Goal: Contribute content: Contribute content

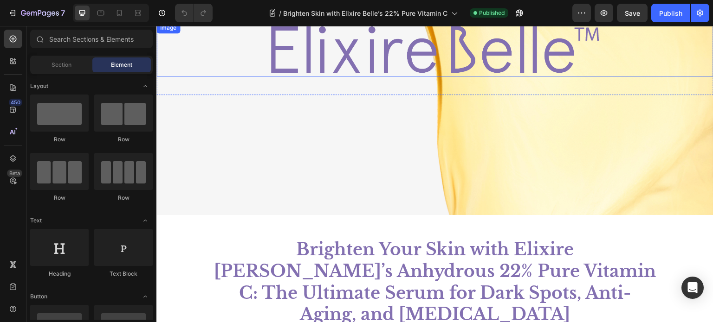
scroll to position [140, 0]
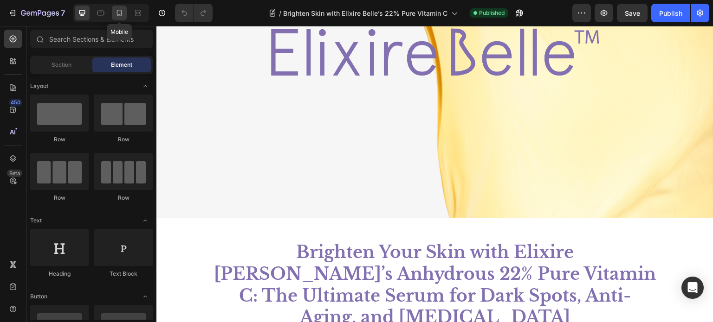
click at [115, 11] on icon at bounding box center [119, 12] width 9 height 9
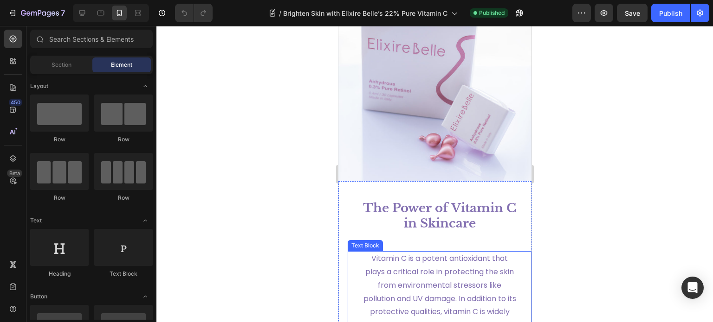
scroll to position [720, 0]
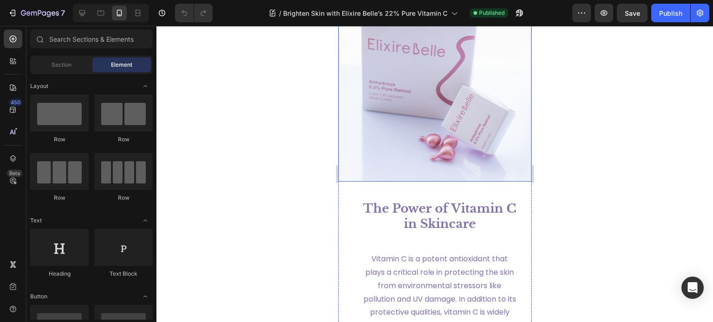
click at [422, 127] on img at bounding box center [434, 66] width 193 height 232
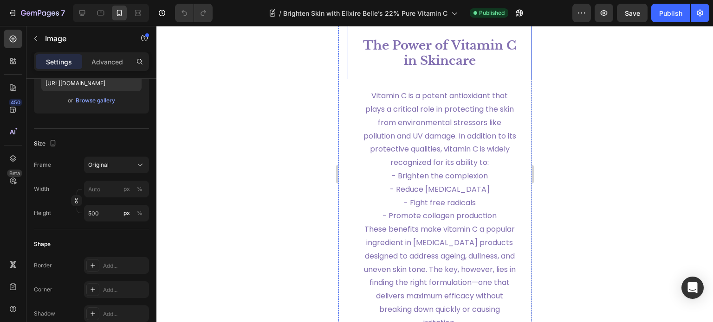
scroll to position [885, 0]
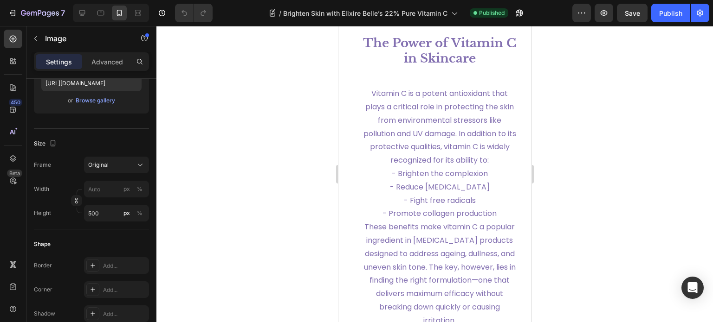
click at [303, 167] on div at bounding box center [434, 174] width 556 height 296
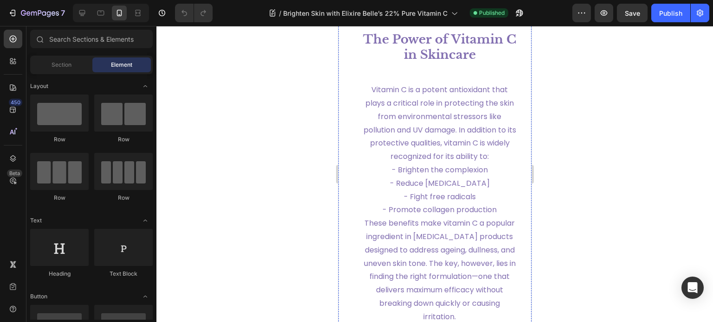
scroll to position [895, 0]
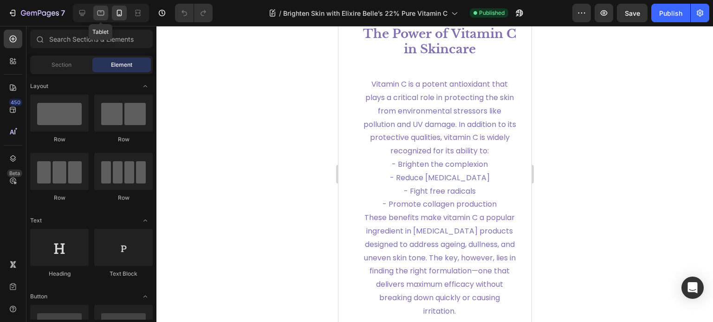
click at [103, 10] on icon at bounding box center [100, 12] width 9 height 9
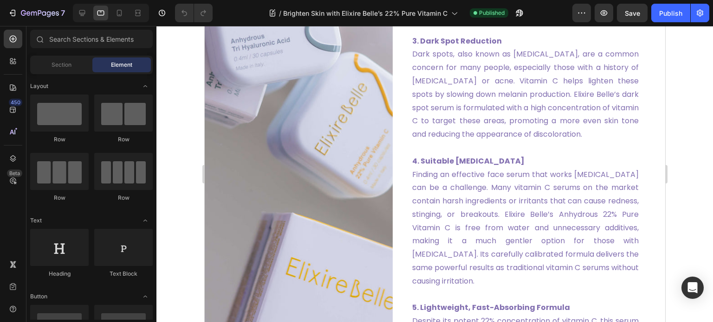
scroll to position [1572, 0]
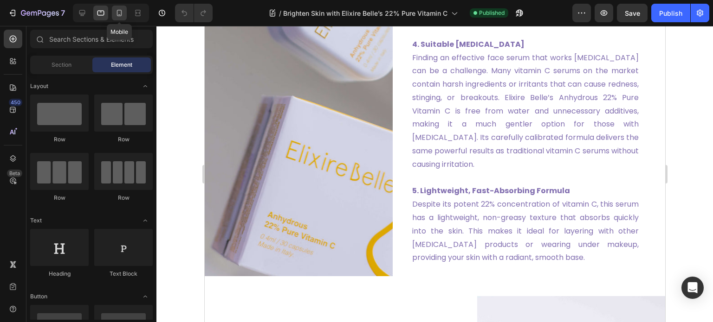
click at [121, 13] on icon at bounding box center [119, 13] width 5 height 6
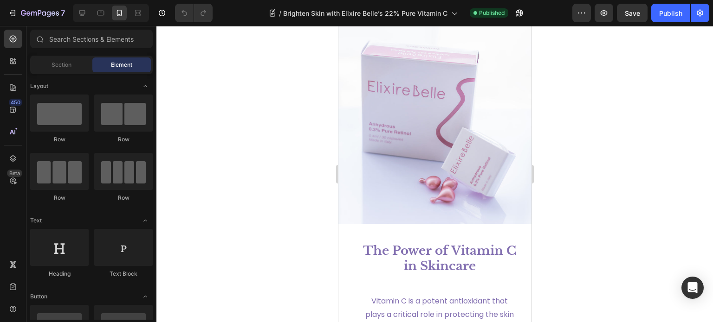
scroll to position [678, 0]
click at [442, 141] on img at bounding box center [434, 107] width 193 height 232
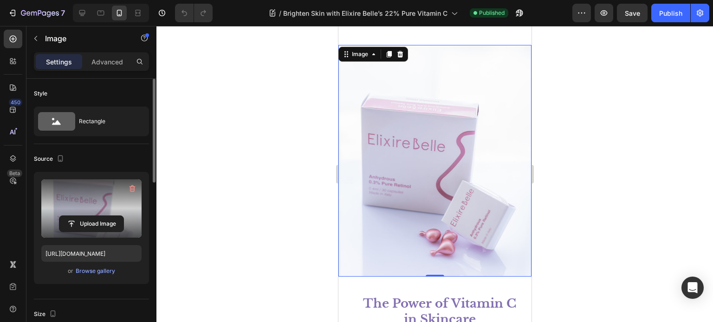
scroll to position [599, 0]
click at [97, 204] on label at bounding box center [91, 209] width 100 height 58
click at [97, 216] on input "file" at bounding box center [91, 224] width 64 height 16
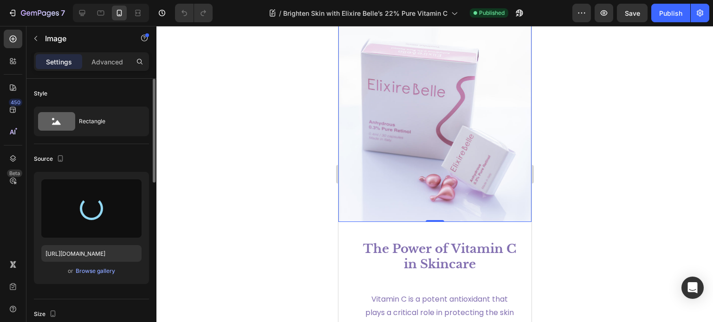
scroll to position [681, 0]
type input "https://cdn.shopify.com/s/files/1/0601/2764/1667/files/gempages_524618574606631…"
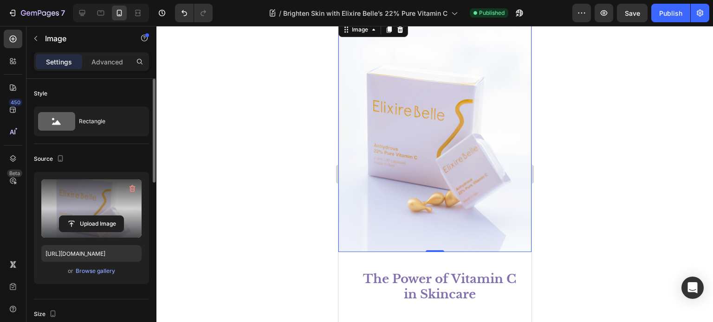
scroll to position [628, 0]
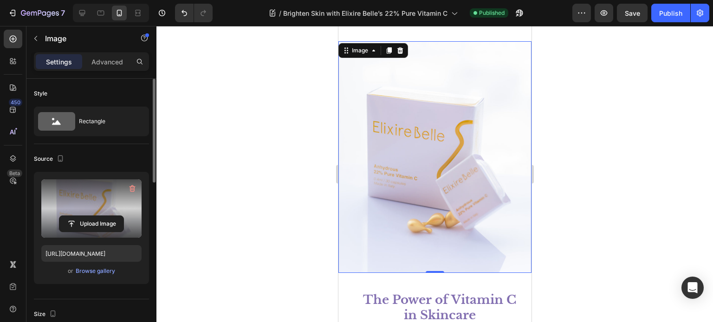
click at [514, 168] on img at bounding box center [434, 157] width 193 height 232
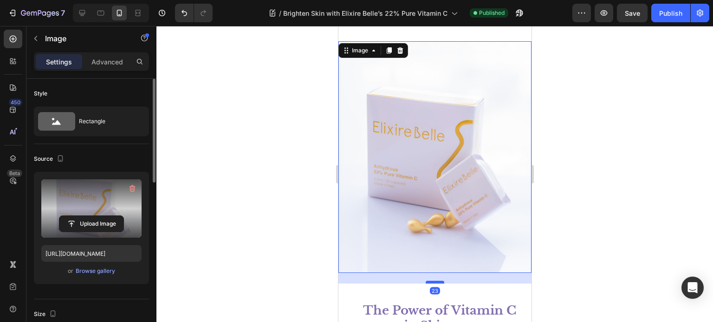
drag, startPoint x: 435, startPoint y: 271, endPoint x: 436, endPoint y: 282, distance: 10.8
click at [436, 282] on div at bounding box center [434, 282] width 19 height 3
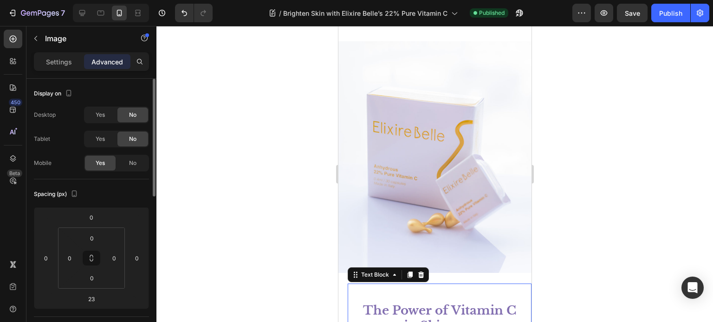
click at [434, 282] on div "Image Image The Power of Vitamin C in Skincare Text Block The Power of Vitamin …" at bounding box center [434, 325] width 193 height 587
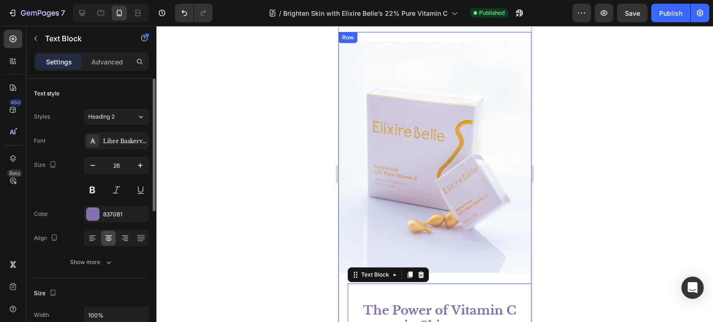
click at [450, 258] on img at bounding box center [434, 157] width 193 height 232
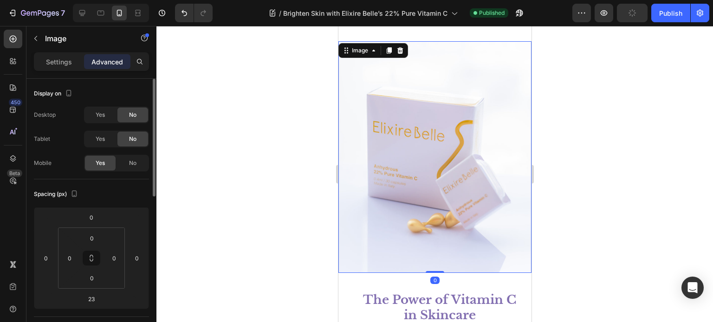
drag, startPoint x: 434, startPoint y: 282, endPoint x: 438, endPoint y: 256, distance: 25.8
click at [437, 258] on div "Image 0" at bounding box center [434, 157] width 193 height 232
type input "0"
click at [469, 161] on img at bounding box center [434, 157] width 193 height 232
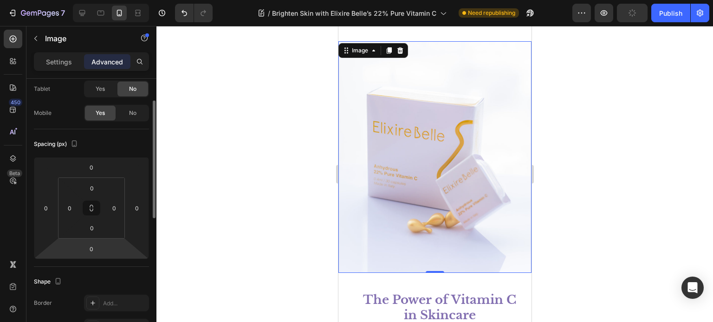
scroll to position [55, 0]
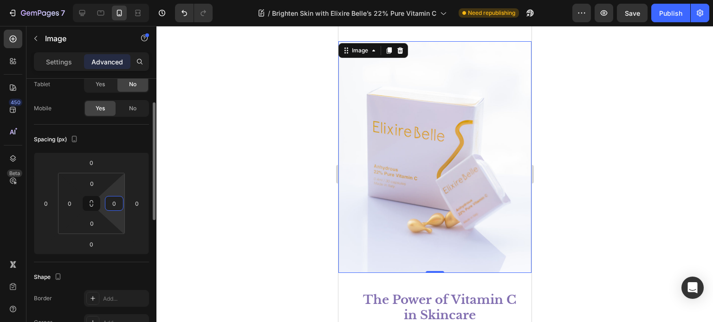
click at [118, 202] on input "0" at bounding box center [114, 204] width 14 height 14
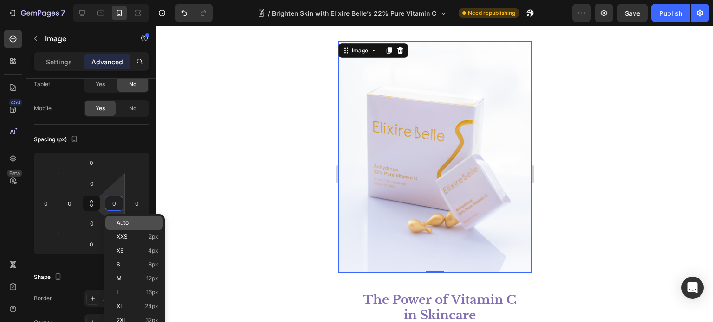
click at [124, 228] on div "Auto" at bounding box center [134, 223] width 58 height 14
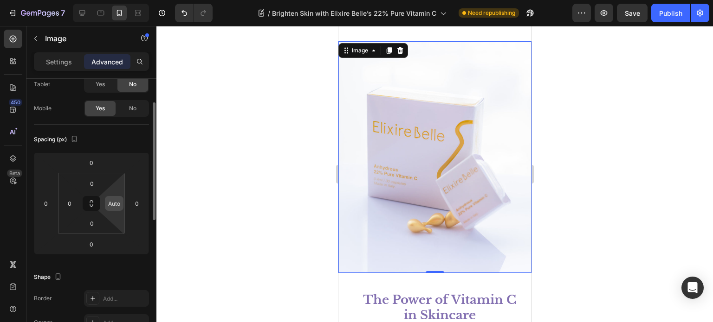
click at [117, 209] on input "Auto" at bounding box center [114, 204] width 14 height 14
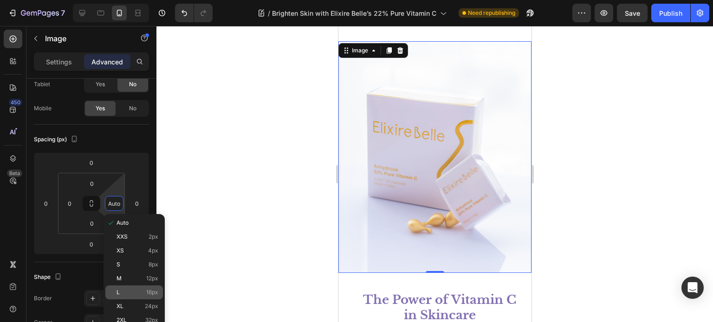
click at [125, 289] on div "L 16px" at bounding box center [134, 293] width 58 height 14
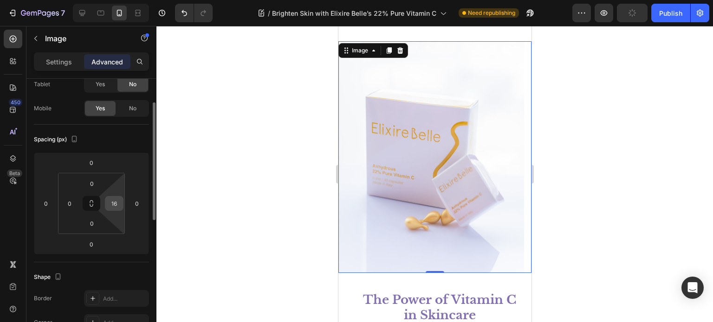
click at [115, 206] on input "16" at bounding box center [114, 204] width 14 height 14
type input "0"
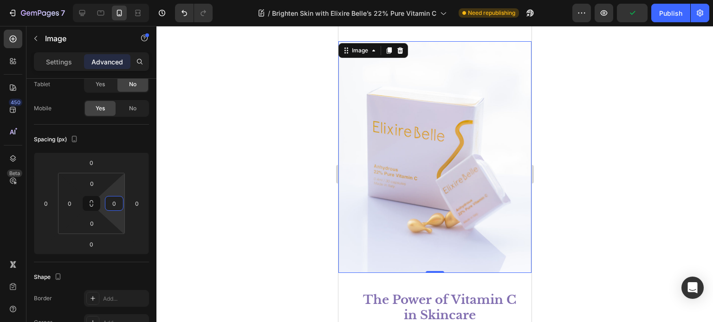
click at [590, 217] on div at bounding box center [434, 174] width 556 height 296
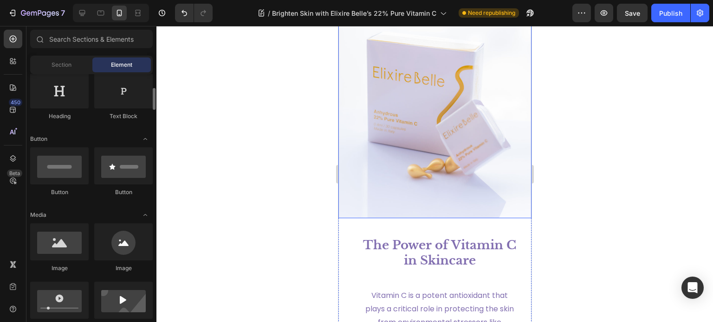
scroll to position [152, 0]
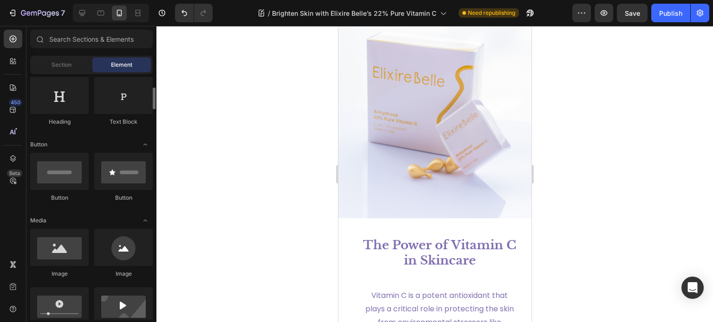
click at [567, 84] on div at bounding box center [434, 174] width 556 height 296
click at [477, 96] on img at bounding box center [434, 103] width 193 height 232
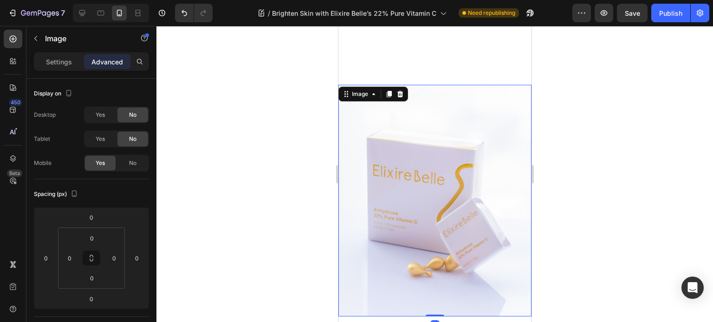
scroll to position [581, 0]
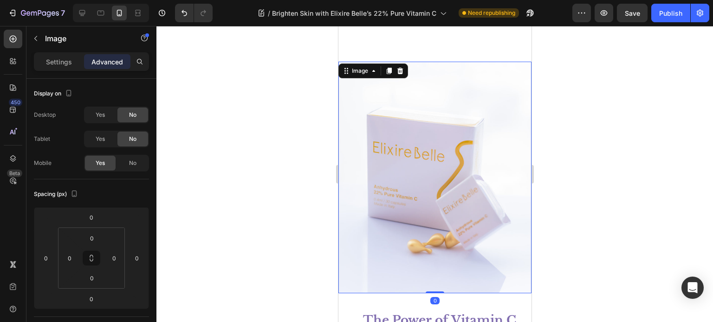
click at [494, 126] on img at bounding box center [434, 178] width 193 height 232
click at [363, 75] on div "Image" at bounding box center [359, 71] width 20 height 8
click at [375, 75] on icon at bounding box center [372, 70] width 7 height 7
click at [63, 59] on p "Settings" at bounding box center [59, 62] width 26 height 10
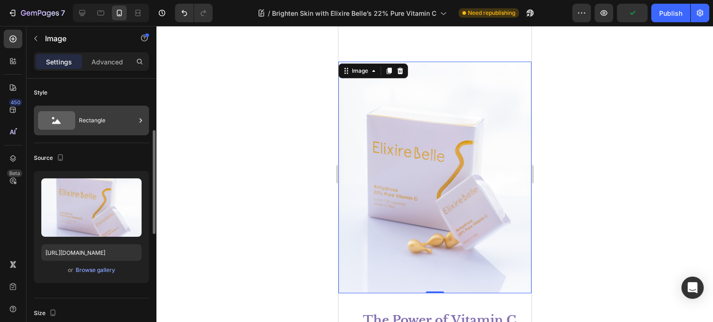
scroll to position [0, 0]
click at [93, 122] on div "Rectangle" at bounding box center [107, 121] width 57 height 21
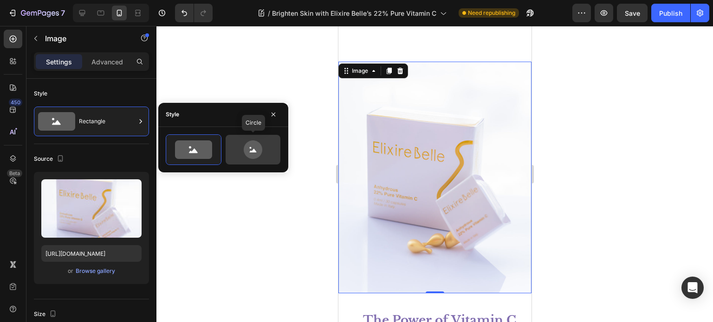
click at [258, 149] on icon at bounding box center [253, 150] width 19 height 19
type input "80"
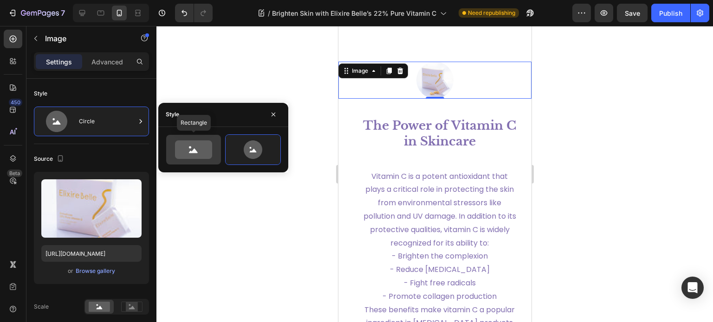
click at [183, 151] on icon at bounding box center [193, 150] width 37 height 19
type input "100"
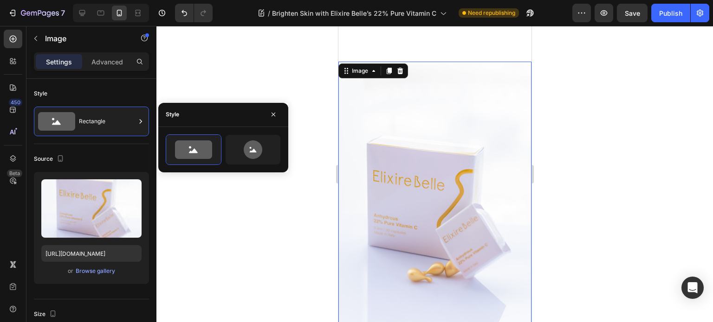
click at [572, 173] on div at bounding box center [434, 174] width 556 height 296
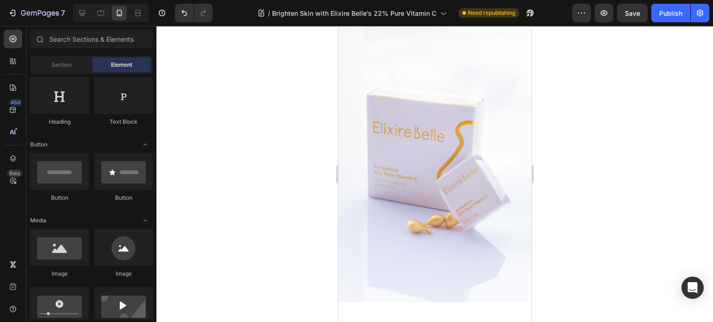
scroll to position [657, 0]
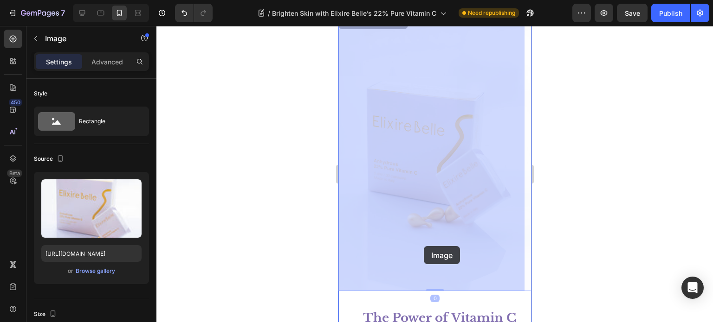
drag, startPoint x: 405, startPoint y: 246, endPoint x: 419, endPoint y: 246, distance: 14.4
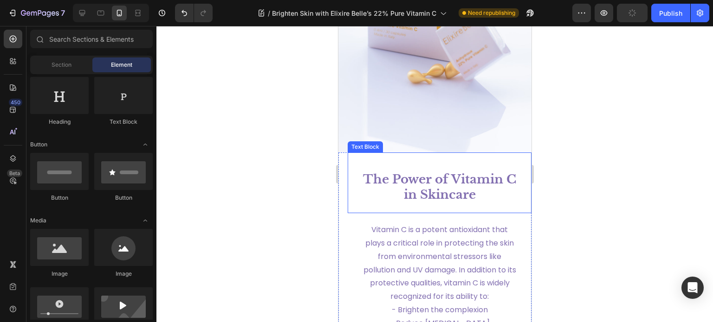
scroll to position [806, 0]
click at [472, 126] on img at bounding box center [434, 9] width 193 height 290
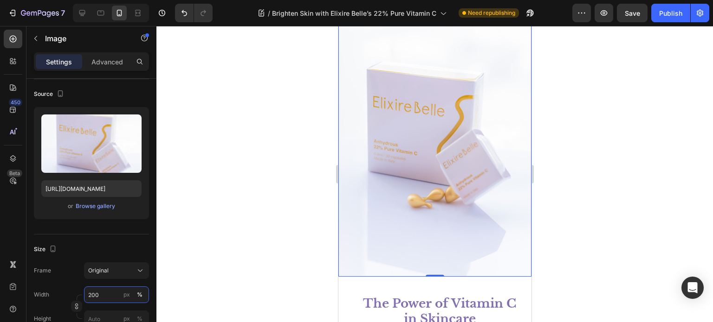
scroll to position [685, 0]
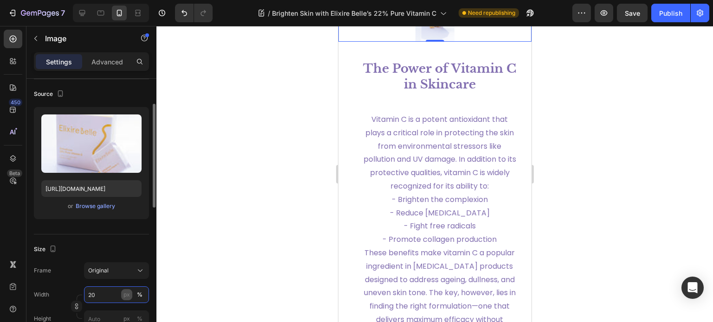
type input "2"
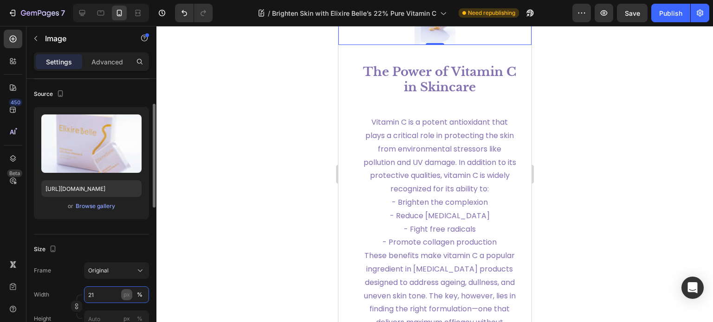
type input "2"
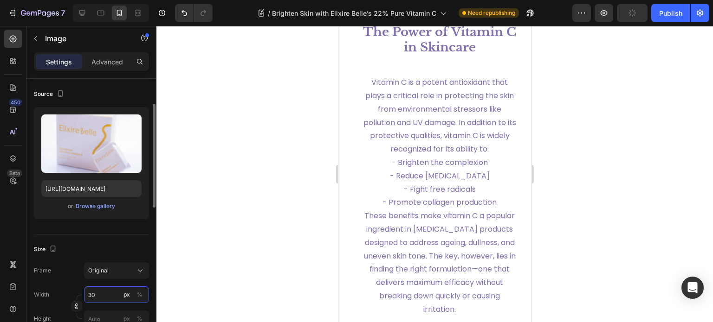
type input "3"
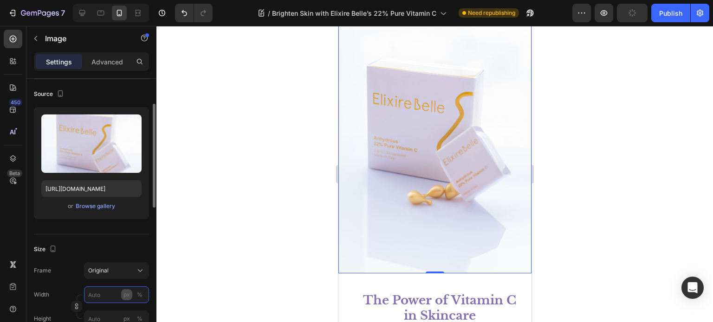
type input "3"
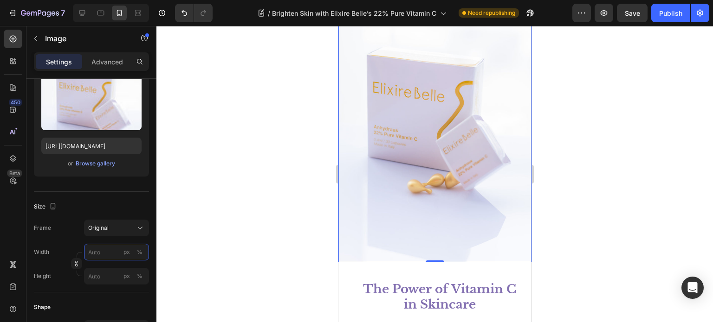
scroll to position [695, 0]
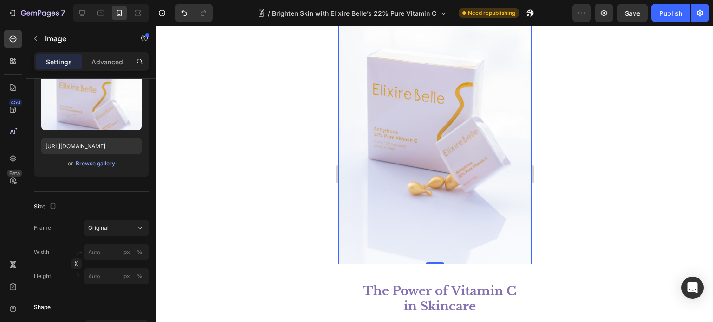
click at [576, 229] on div at bounding box center [434, 174] width 556 height 296
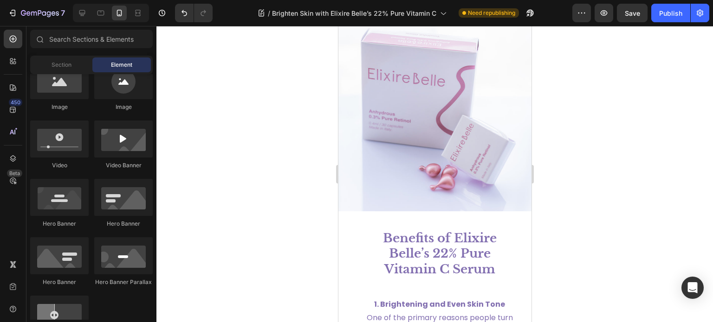
scroll to position [2010, 0]
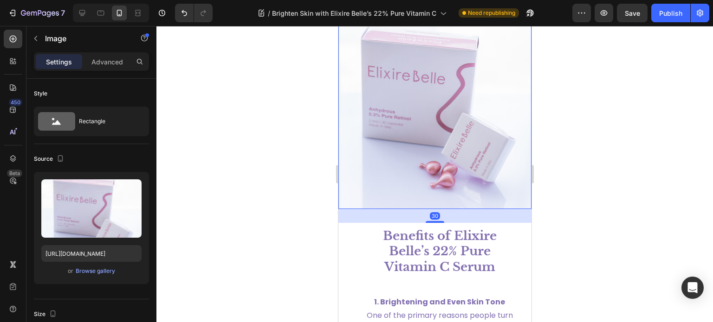
click at [445, 166] on img at bounding box center [434, 93] width 193 height 232
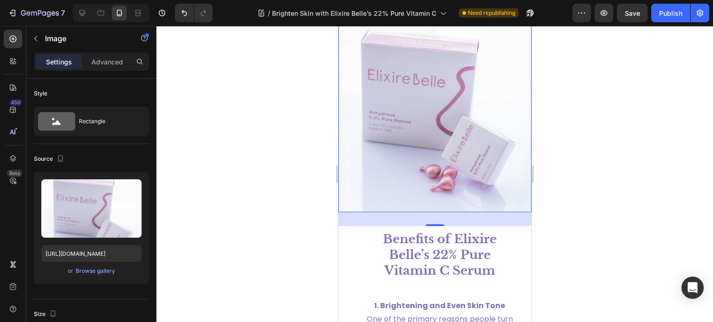
scroll to position [2022, 0]
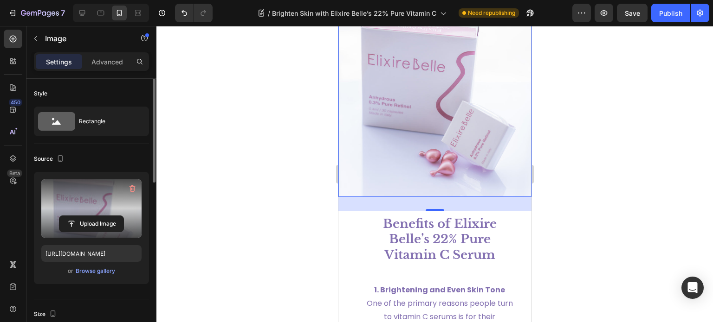
click at [89, 209] on label at bounding box center [91, 209] width 100 height 58
click at [89, 216] on input "file" at bounding box center [91, 224] width 64 height 16
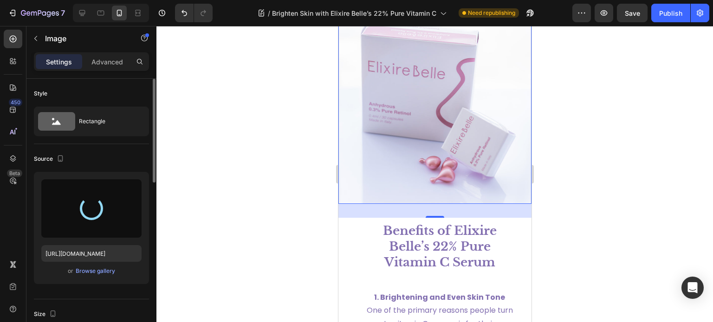
scroll to position [1920, 0]
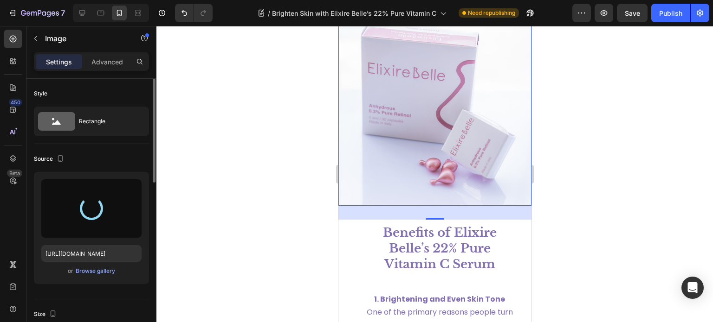
type input "https://cdn.shopify.com/s/files/1/0601/2764/1667/files/gempages_524618574606631…"
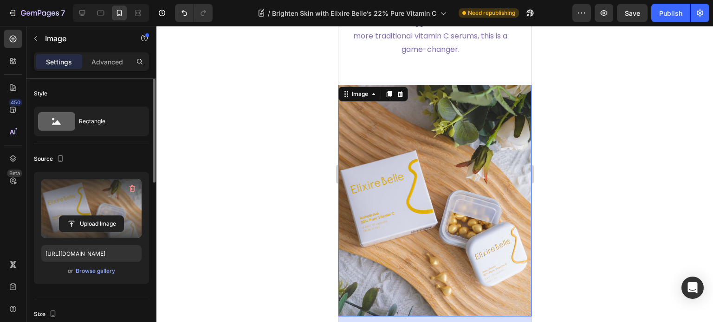
scroll to position [1895, 0]
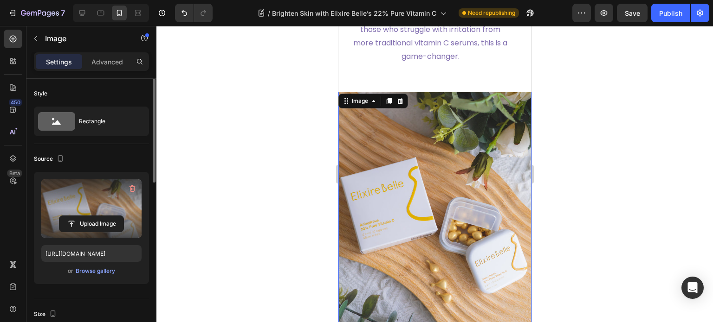
click at [563, 195] on div at bounding box center [434, 174] width 556 height 296
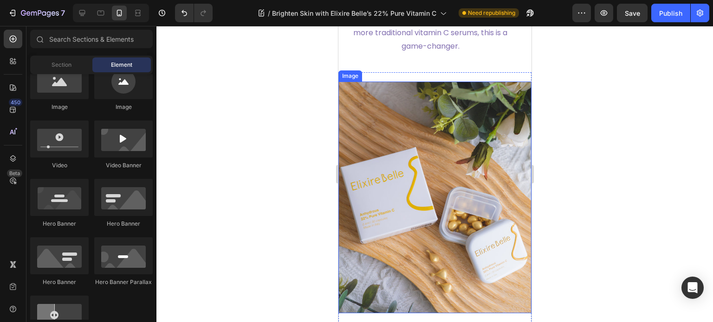
scroll to position [1906, 0]
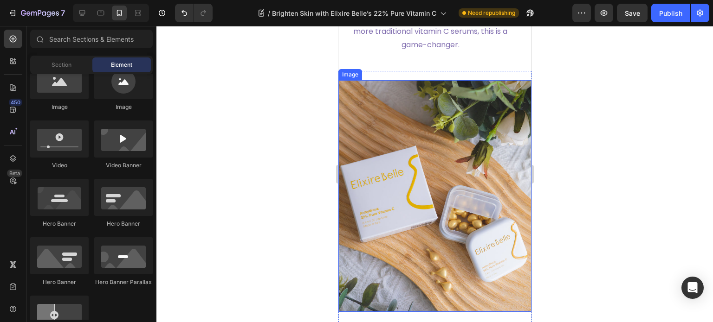
click at [433, 206] on img at bounding box center [434, 196] width 193 height 232
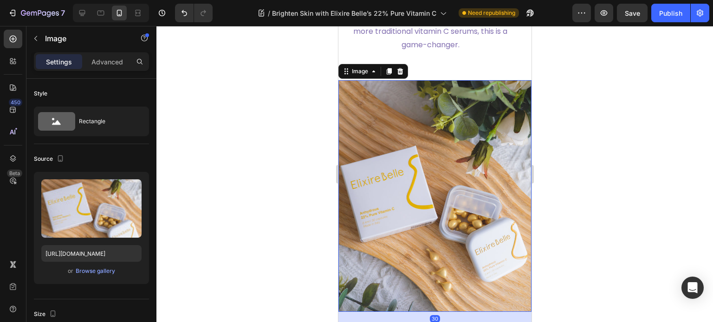
click at [433, 206] on img at bounding box center [434, 196] width 193 height 232
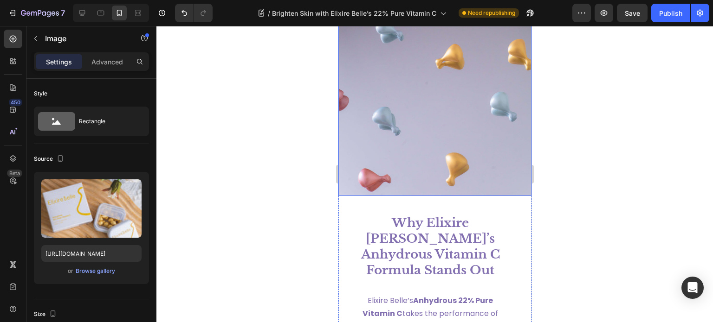
scroll to position [1325, 0]
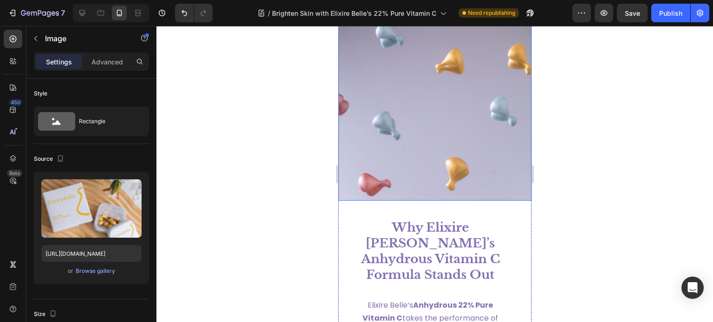
click at [464, 105] on img at bounding box center [434, 85] width 193 height 232
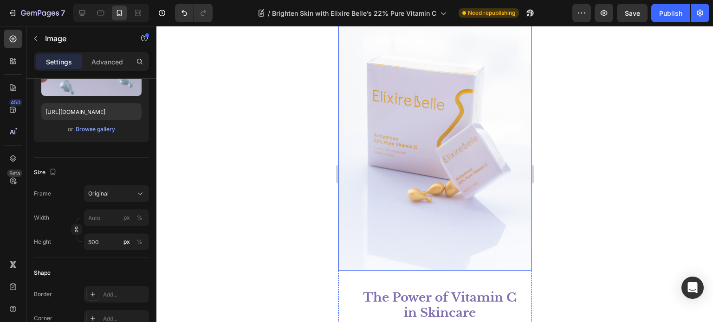
scroll to position [688, 0]
click at [441, 141] on img at bounding box center [434, 127] width 193 height 290
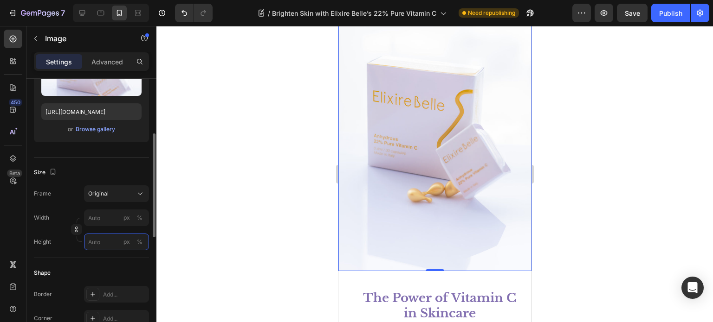
click at [100, 237] on input "px %" at bounding box center [116, 242] width 65 height 17
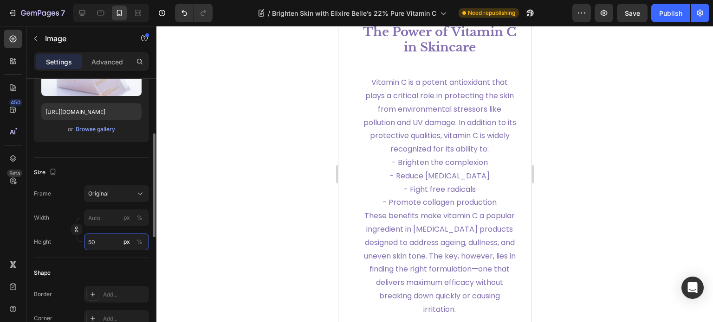
type input "500"
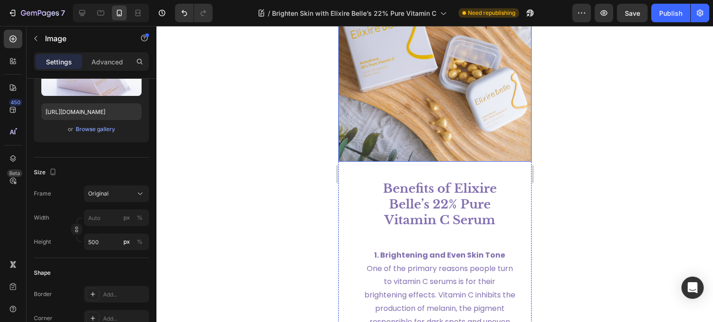
click at [429, 113] on img at bounding box center [434, 46] width 193 height 232
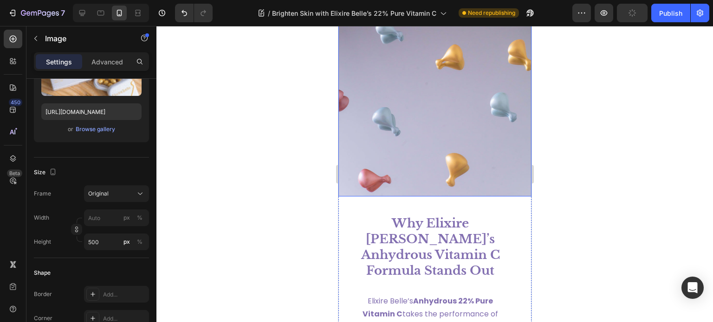
scroll to position [1271, 0]
click at [430, 194] on img at bounding box center [434, 81] width 193 height 232
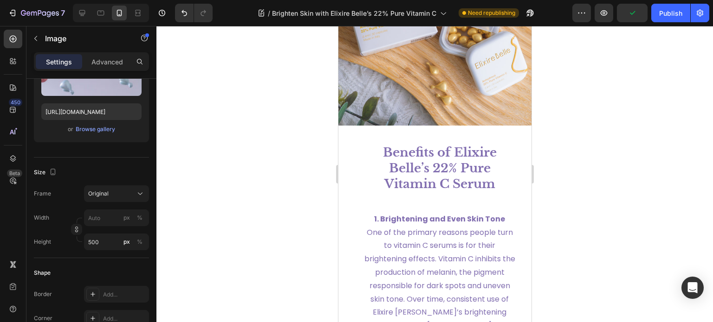
scroll to position [2048, 0]
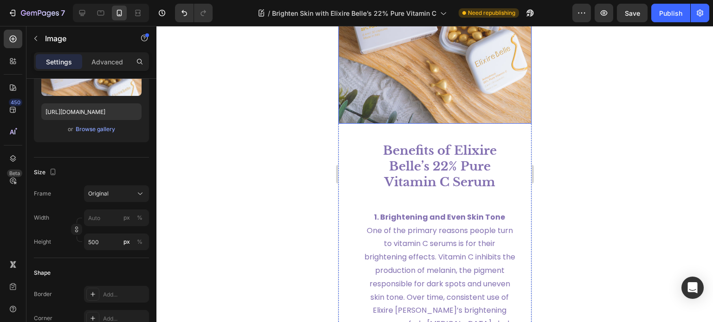
click at [422, 104] on img at bounding box center [434, 8] width 193 height 232
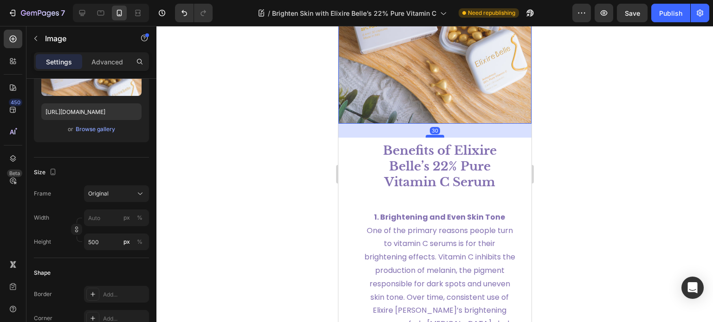
click at [429, 135] on div at bounding box center [434, 136] width 19 height 3
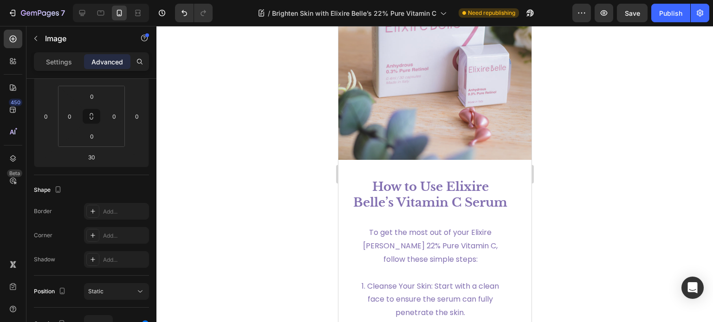
scroll to position [3212, 0]
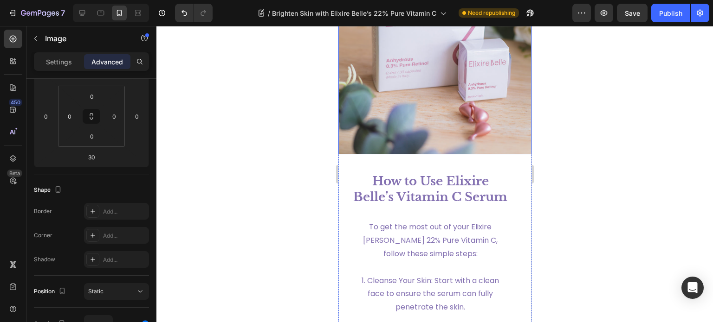
click at [398, 97] on img at bounding box center [434, 39] width 193 height 232
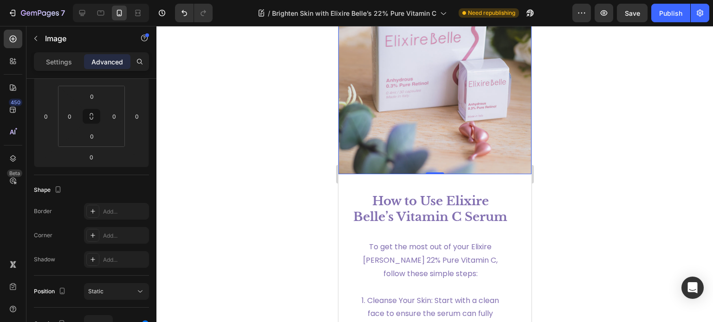
scroll to position [3191, 0]
click at [436, 130] on img at bounding box center [434, 59] width 193 height 232
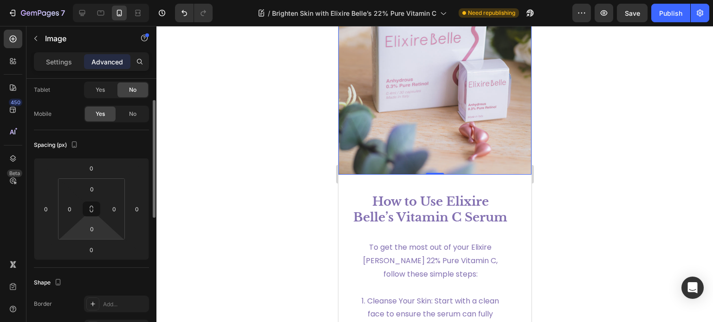
scroll to position [0, 0]
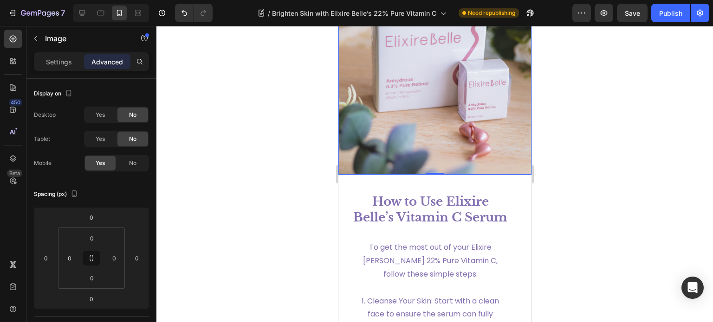
click at [450, 137] on img at bounding box center [434, 59] width 193 height 232
click at [39, 36] on icon "button" at bounding box center [35, 38] width 7 height 7
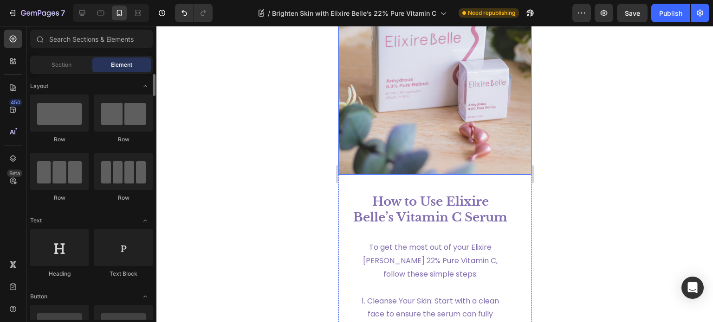
click at [447, 108] on img at bounding box center [434, 59] width 193 height 232
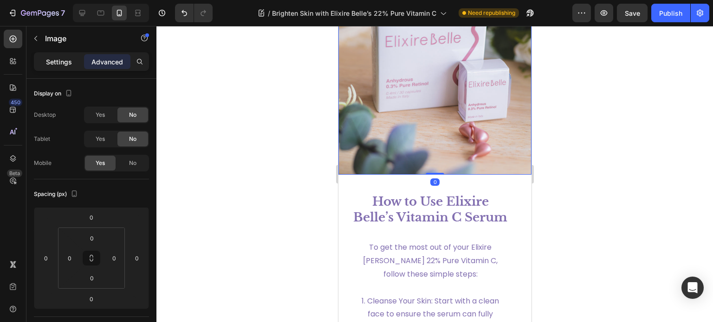
click at [60, 66] on p "Settings" at bounding box center [59, 62] width 26 height 10
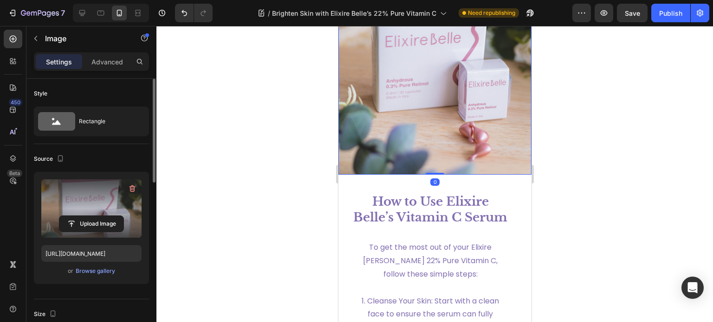
click at [110, 205] on label at bounding box center [91, 209] width 100 height 58
click at [110, 216] on input "file" at bounding box center [91, 224] width 64 height 16
click at [109, 200] on label at bounding box center [91, 209] width 100 height 58
click at [109, 216] on input "file" at bounding box center [91, 224] width 64 height 16
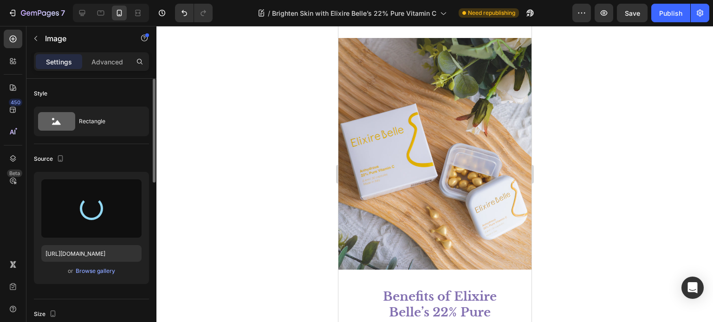
type input "https://cdn.shopify.com/s/files/1/0601/2764/1667/files/gempages_524618574606631…"
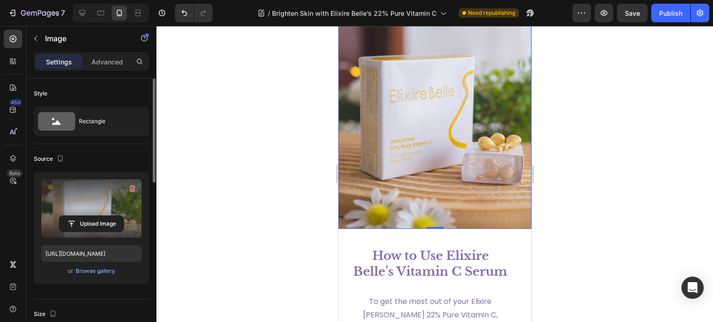
scroll to position [3137, 0]
click at [109, 201] on label at bounding box center [91, 209] width 100 height 58
click at [109, 216] on input "file" at bounding box center [91, 224] width 64 height 16
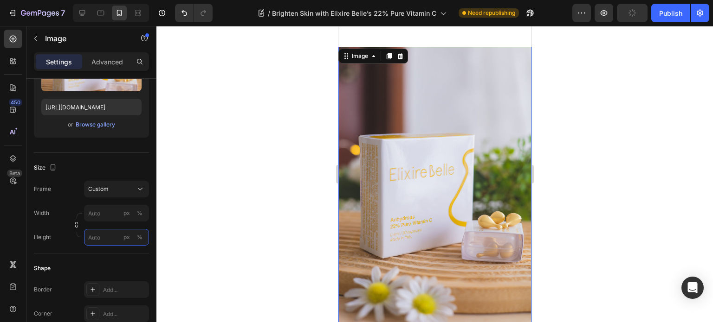
scroll to position [3105, 0]
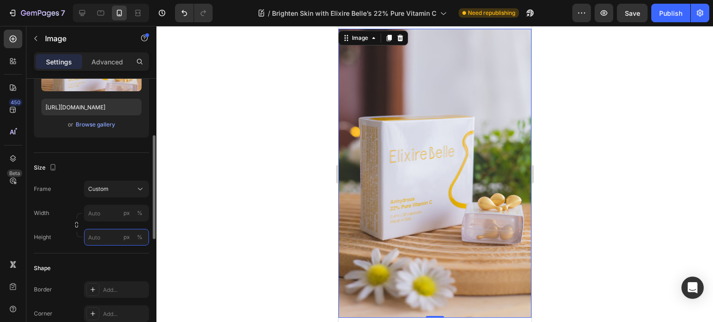
click at [113, 236] on input "px %" at bounding box center [116, 237] width 65 height 17
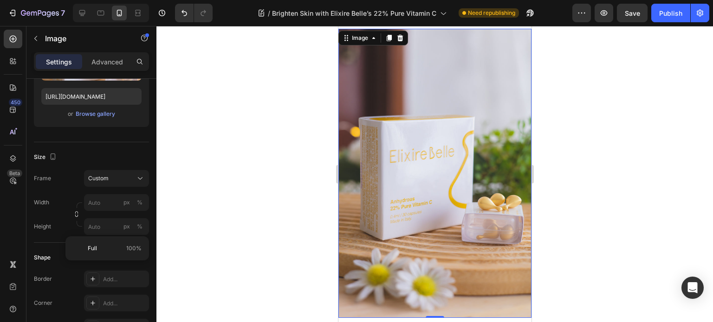
click at [189, 229] on div at bounding box center [434, 174] width 556 height 296
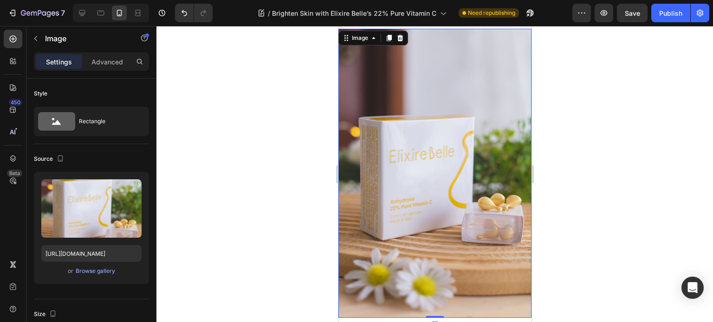
click at [415, 204] on img at bounding box center [434, 174] width 193 height 290
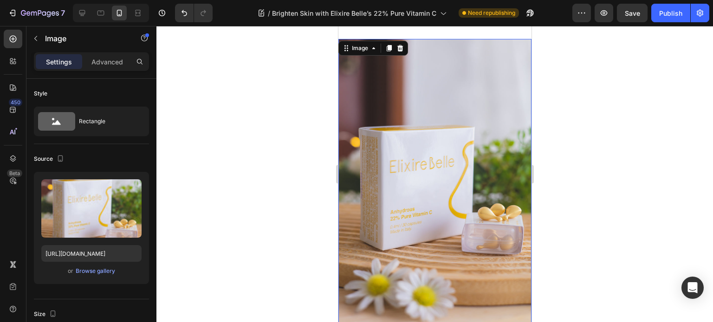
scroll to position [3097, 0]
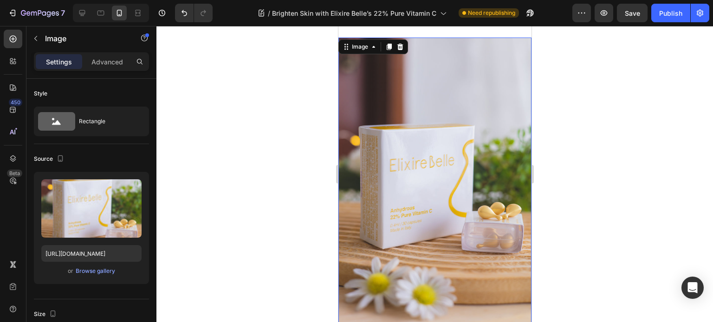
click at [452, 104] on img at bounding box center [434, 183] width 193 height 290
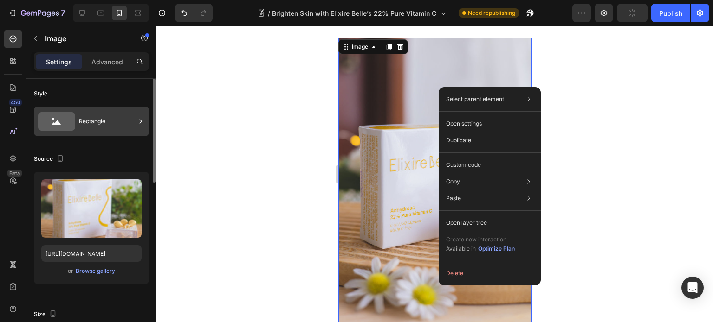
scroll to position [139, 0]
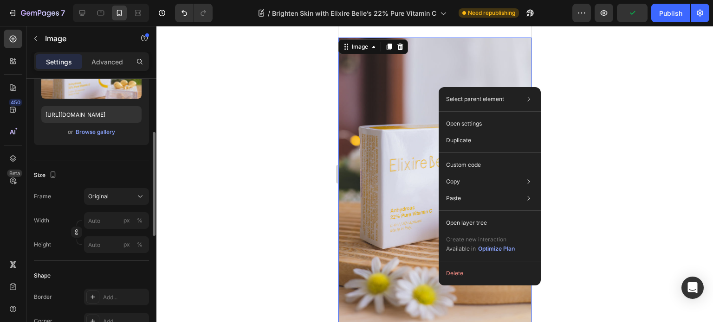
click at [111, 53] on div "Settings Advanced" at bounding box center [91, 61] width 115 height 19
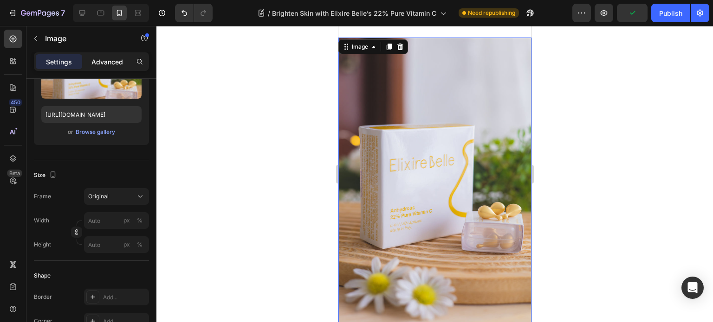
click at [115, 64] on p "Advanced" at bounding box center [107, 62] width 32 height 10
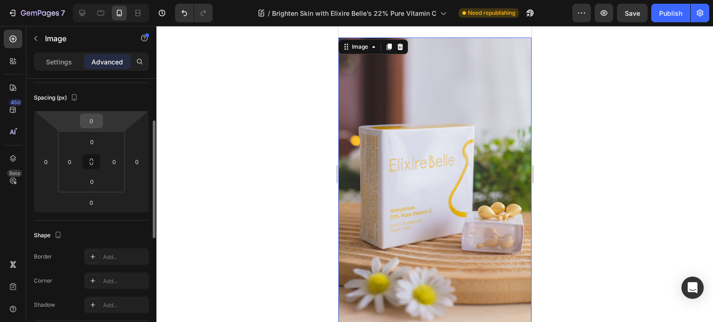
scroll to position [97, 0]
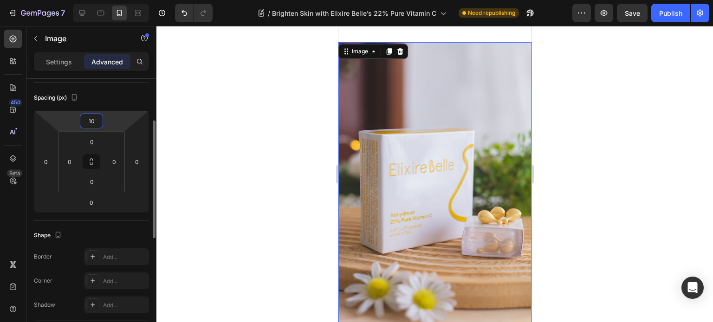
type input "1"
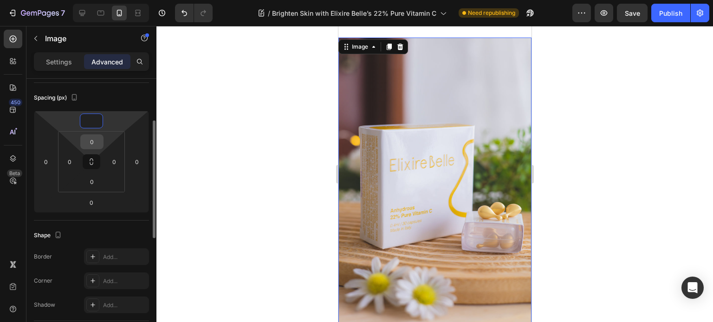
click at [98, 144] on input "0" at bounding box center [92, 142] width 19 height 14
type input "0"
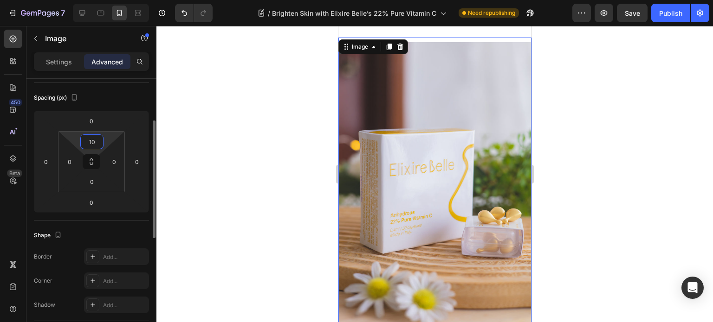
type input "1"
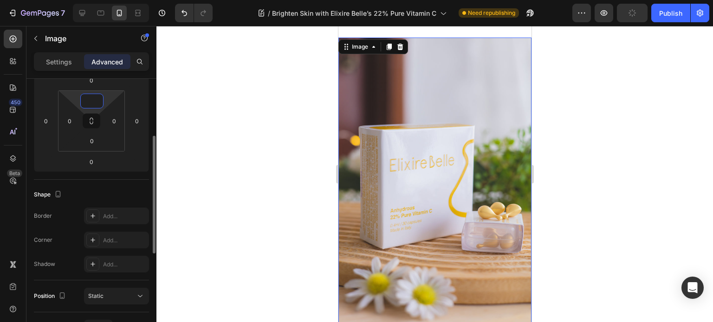
scroll to position [135, 0]
click at [452, 101] on img at bounding box center [434, 183] width 193 height 290
type input "0"
click at [363, 51] on div "Image" at bounding box center [359, 47] width 20 height 8
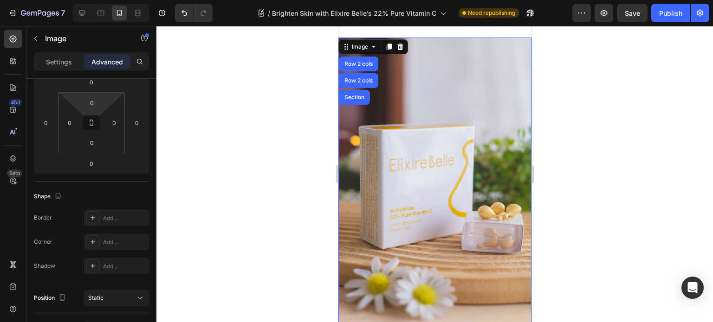
click at [588, 126] on div at bounding box center [434, 174] width 556 height 296
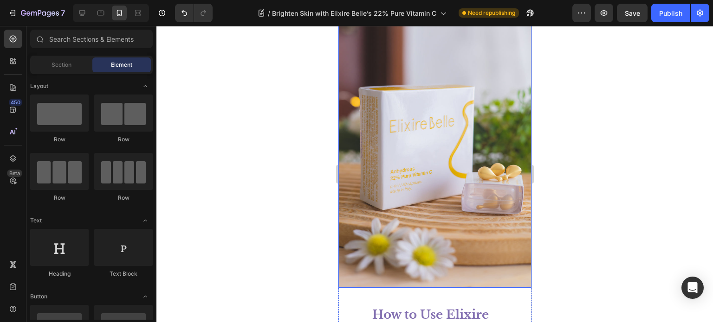
scroll to position [13, 0]
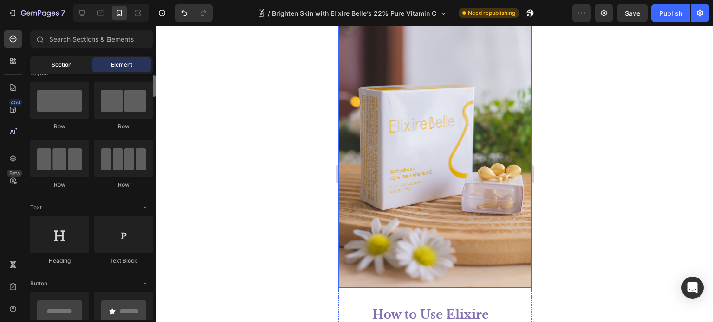
click at [67, 61] on span "Section" at bounding box center [62, 65] width 20 height 8
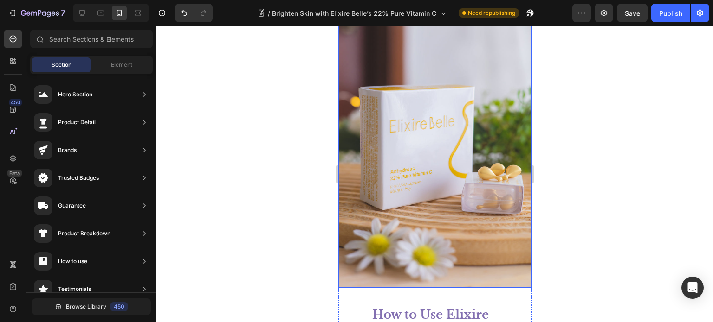
click at [461, 131] on img at bounding box center [434, 144] width 193 height 290
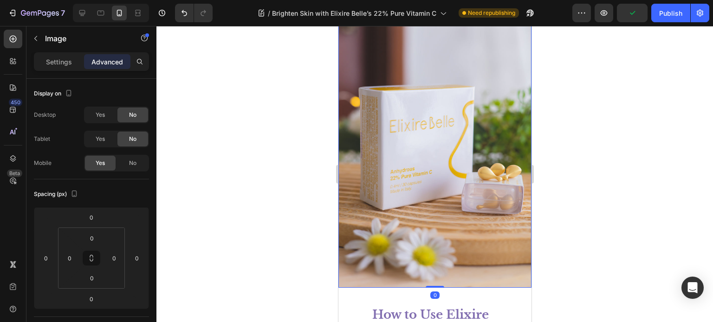
click at [431, 142] on img at bounding box center [434, 144] width 193 height 290
click at [57, 64] on p "Settings" at bounding box center [59, 62] width 26 height 10
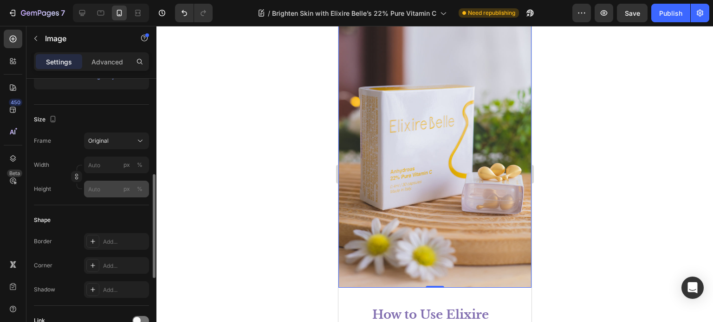
scroll to position [191, 0]
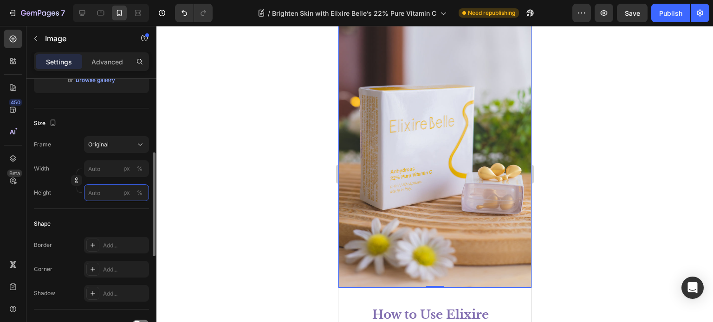
click at [109, 195] on input "px %" at bounding box center [116, 193] width 65 height 17
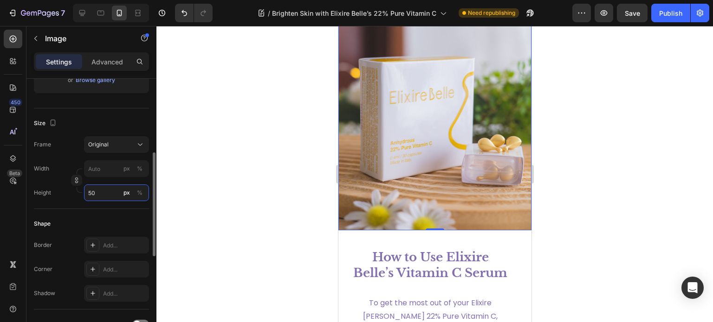
type input "5"
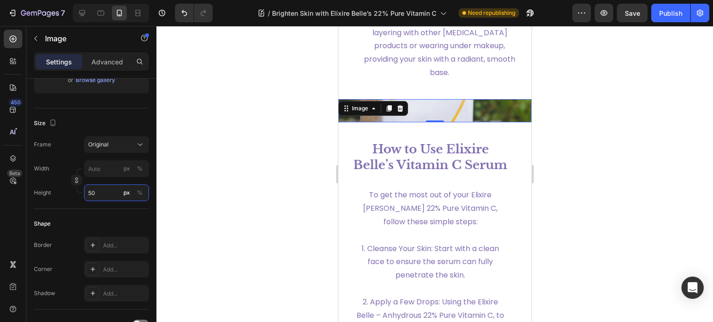
scroll to position [3039, 0]
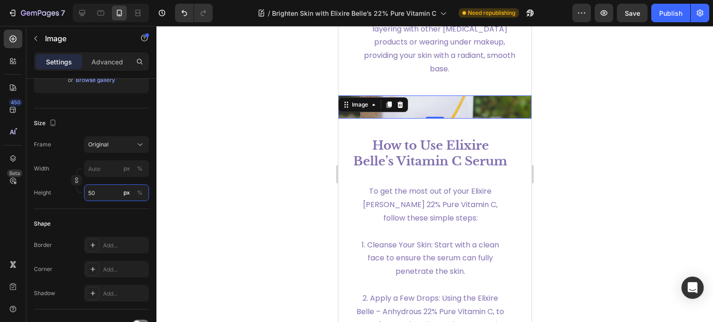
type input "5"
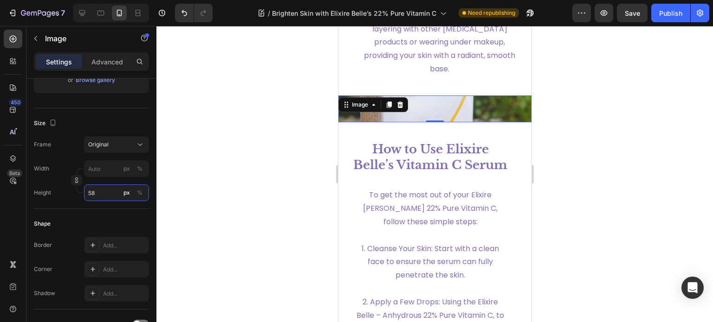
type input "5"
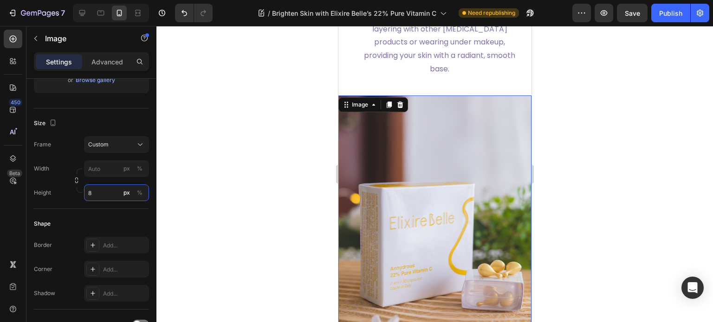
type input "5"
type input "1"
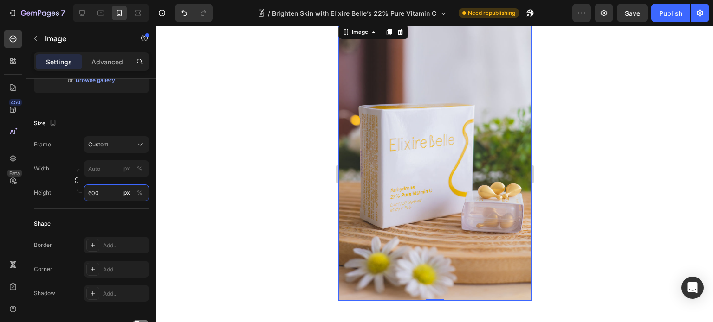
scroll to position [3112, 0]
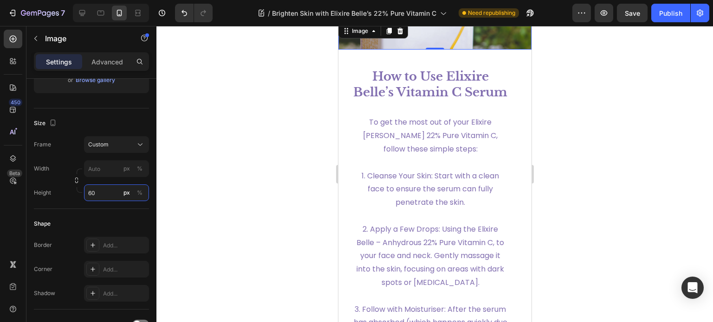
type input "6"
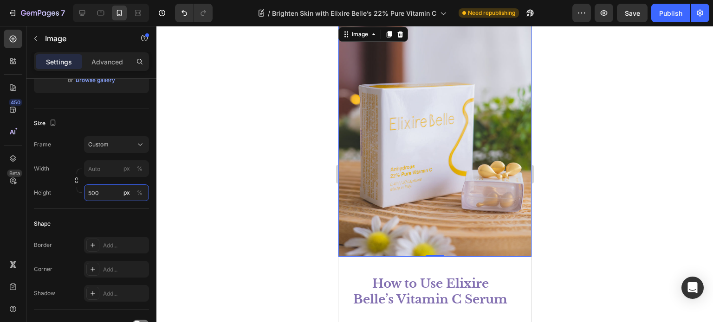
scroll to position [3111, 0]
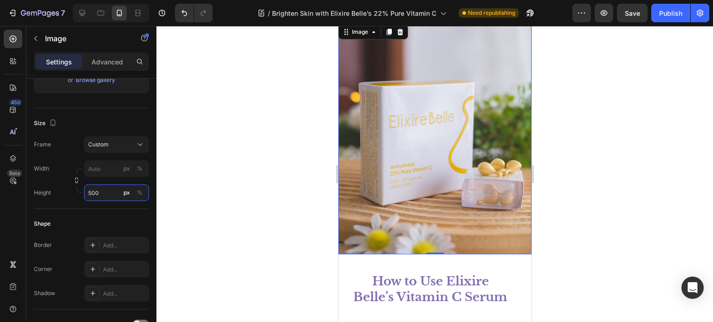
type input "500"
click at [425, 222] on img at bounding box center [434, 139] width 193 height 232
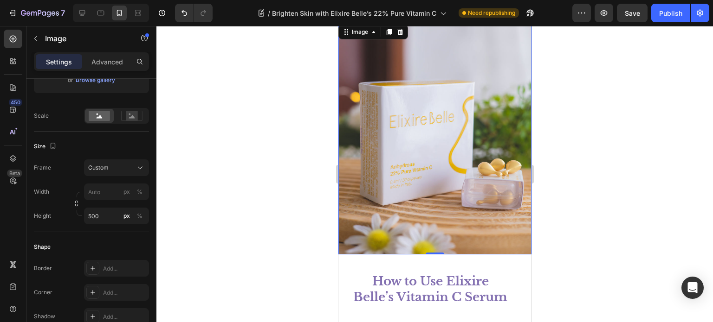
click at [425, 222] on img at bounding box center [434, 139] width 193 height 232
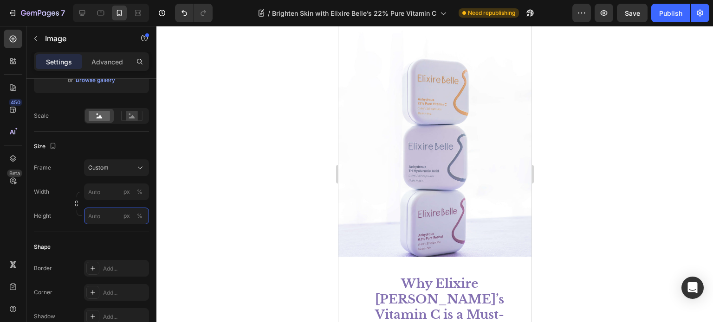
scroll to position [3787, 0]
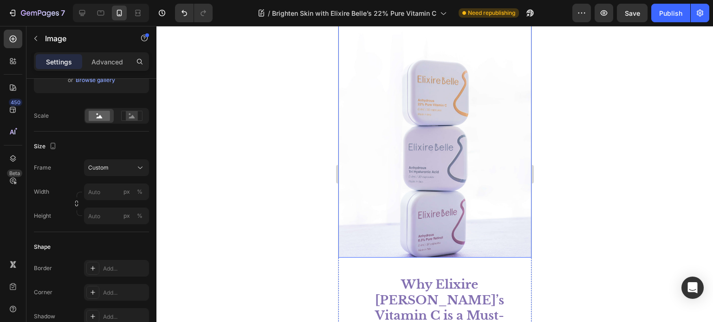
click at [484, 152] on img at bounding box center [434, 142] width 193 height 232
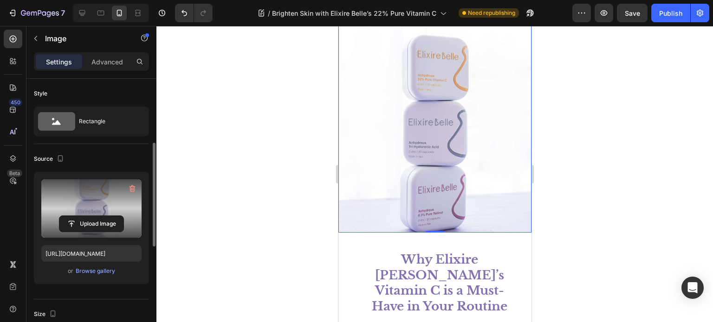
scroll to position [46, 0]
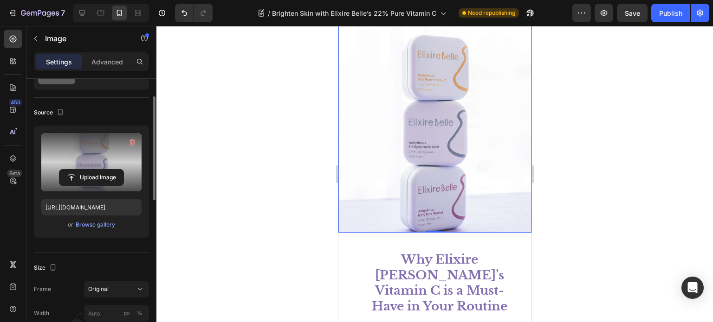
click at [91, 139] on label at bounding box center [91, 162] width 100 height 58
click at [91, 170] on input "file" at bounding box center [91, 178] width 64 height 16
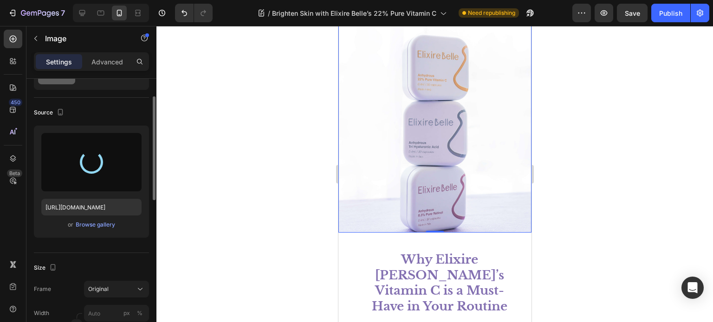
type input "https://cdn.shopify.com/s/files/1/0601/2764/1667/files/gempages_524618574606631…"
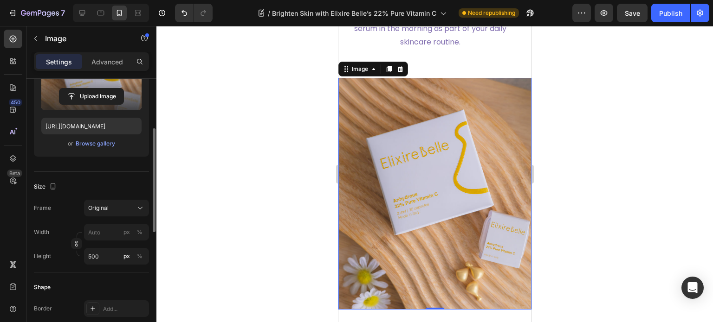
scroll to position [128, 0]
click at [109, 259] on input "500" at bounding box center [116, 256] width 65 height 17
type input "0"
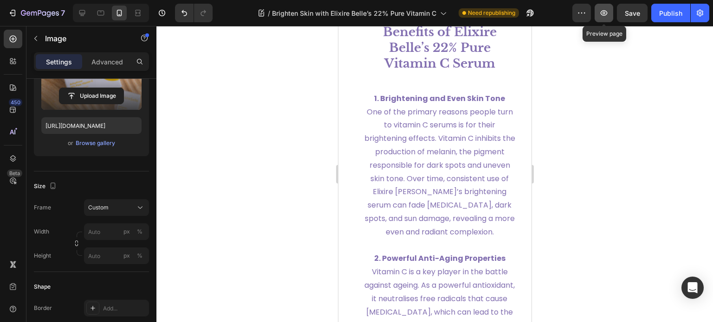
scroll to position [2165, 0]
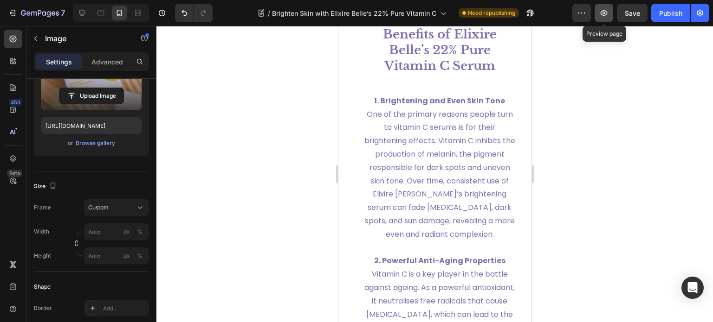
click at [606, 13] on icon "button" at bounding box center [603, 12] width 9 height 9
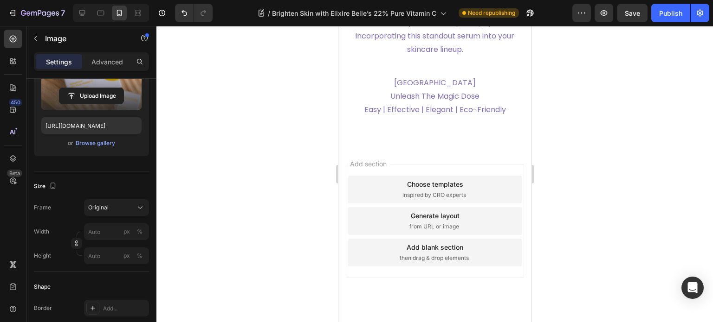
scroll to position [5605, 0]
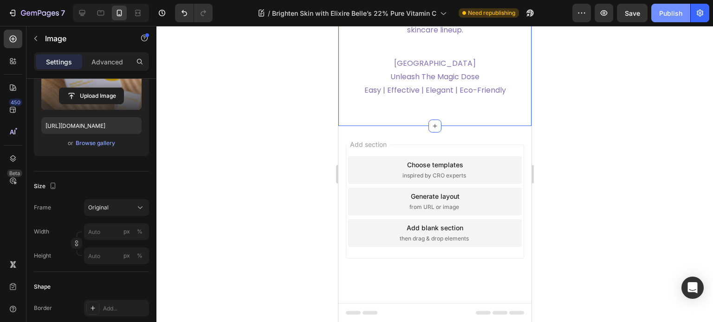
click at [660, 16] on div "Publish" at bounding box center [670, 13] width 23 height 10
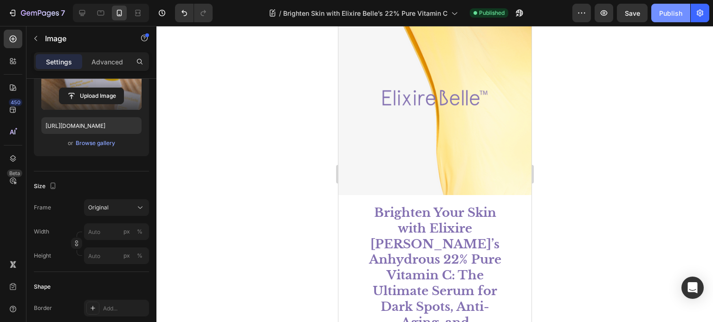
scroll to position [0, 0]
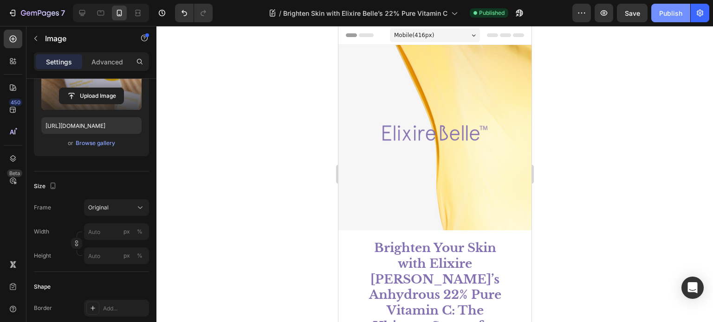
click at [673, 16] on div "Publish" at bounding box center [670, 13] width 23 height 10
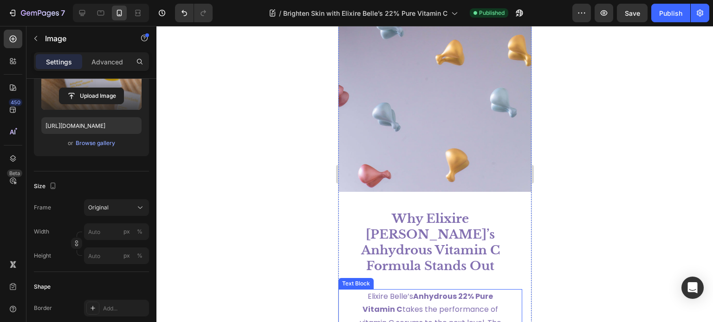
scroll to position [1253, 0]
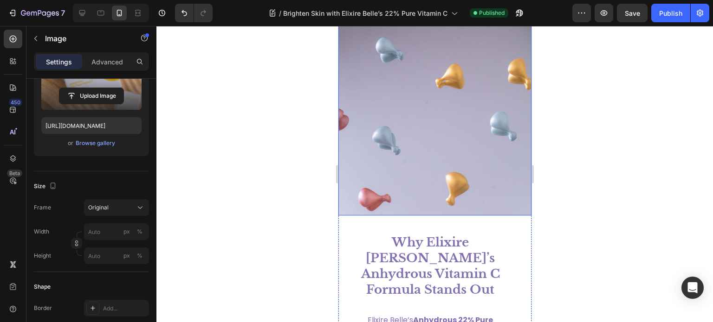
click at [441, 135] on img at bounding box center [434, 100] width 193 height 232
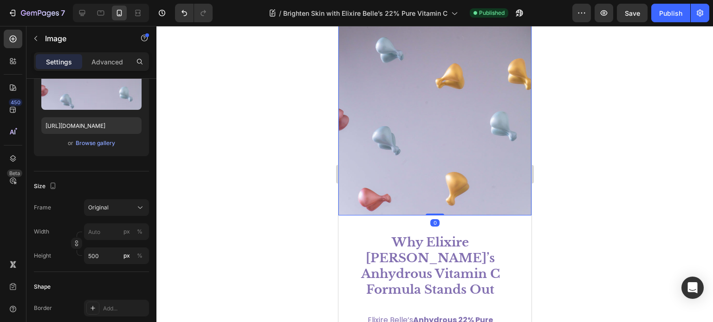
scroll to position [128, 0]
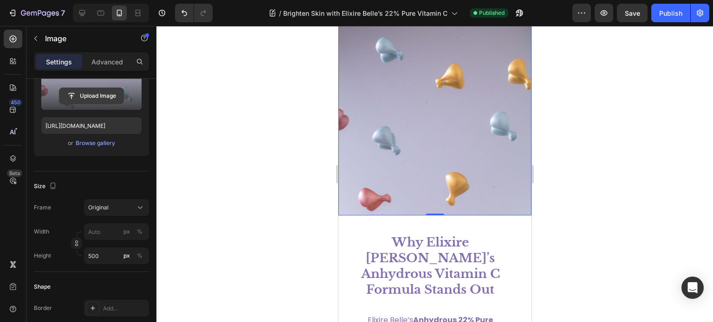
click at [111, 90] on input "file" at bounding box center [91, 96] width 64 height 16
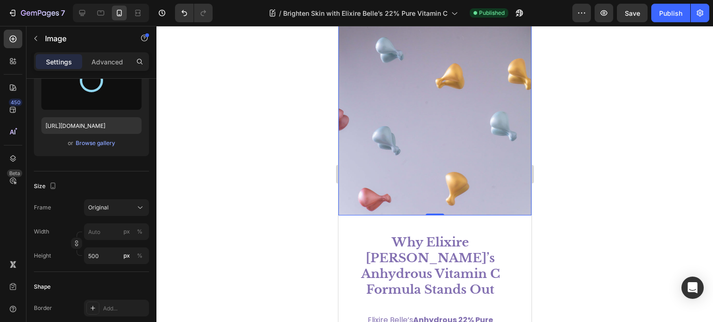
type input "https://cdn.shopify.com/s/files/1/0601/2764/1667/files/gempages_524618574606631…"
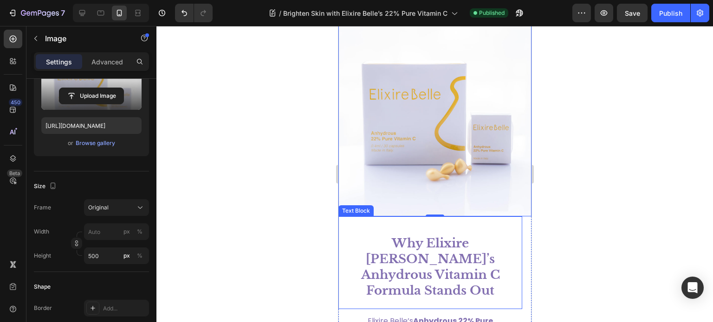
scroll to position [1253, 0]
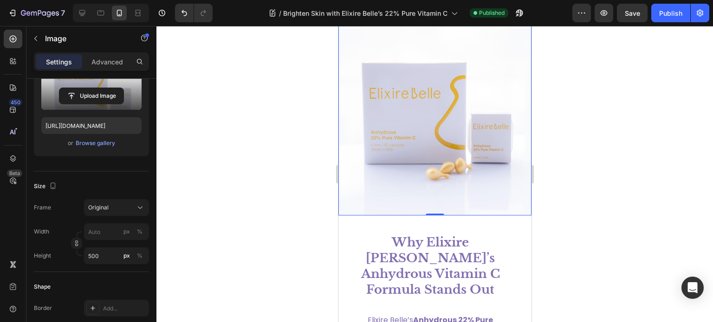
click at [618, 178] on div at bounding box center [434, 174] width 556 height 296
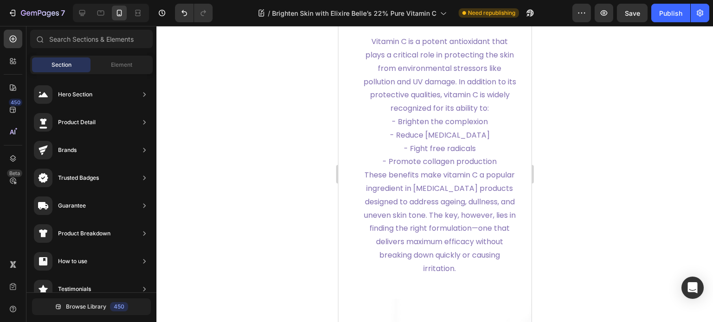
scroll to position [937, 0]
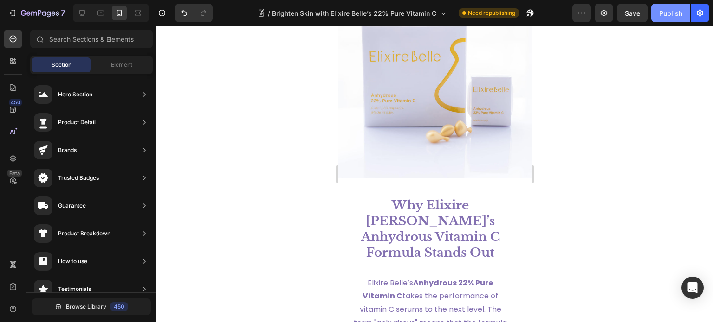
click at [676, 12] on div "Publish" at bounding box center [670, 13] width 23 height 10
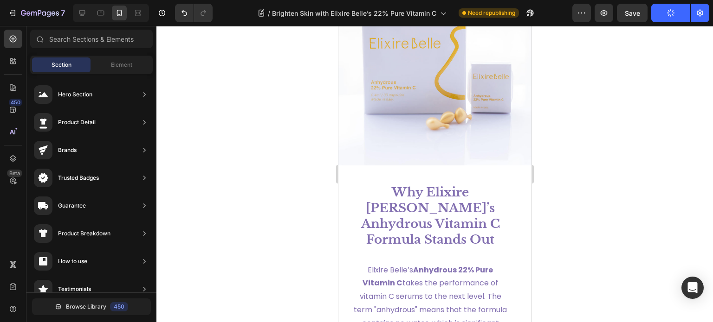
scroll to position [1303, 0]
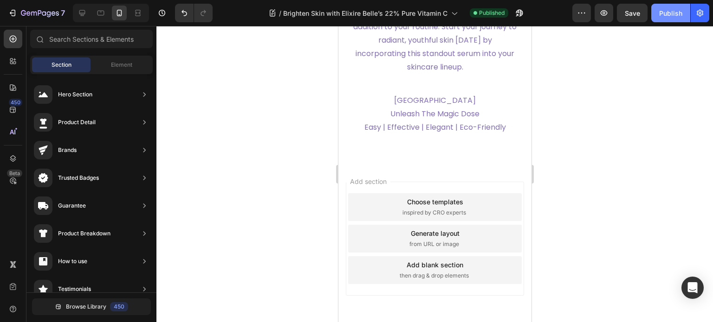
click at [673, 14] on div "Publish" at bounding box center [670, 13] width 23 height 10
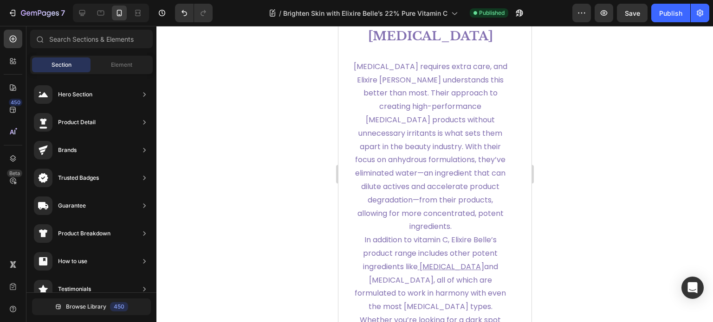
scroll to position [4768, 0]
click at [23, 10] on icon "button" at bounding box center [23, 13] width 5 height 6
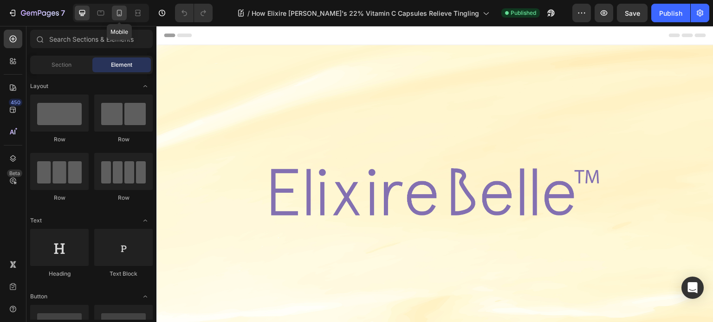
click at [115, 12] on icon at bounding box center [119, 12] width 9 height 9
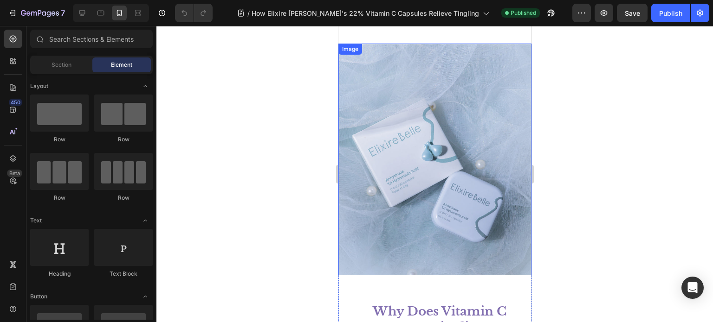
scroll to position [606, 0]
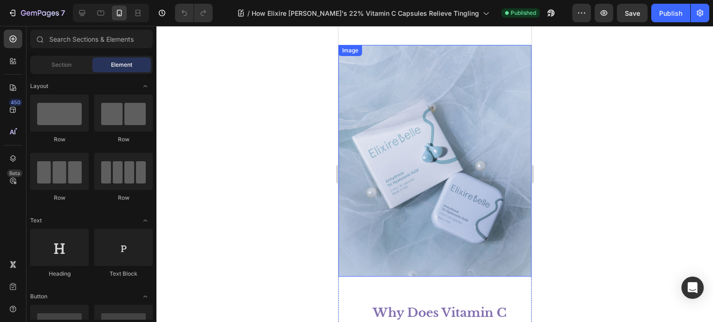
click at [451, 134] on img at bounding box center [434, 161] width 193 height 232
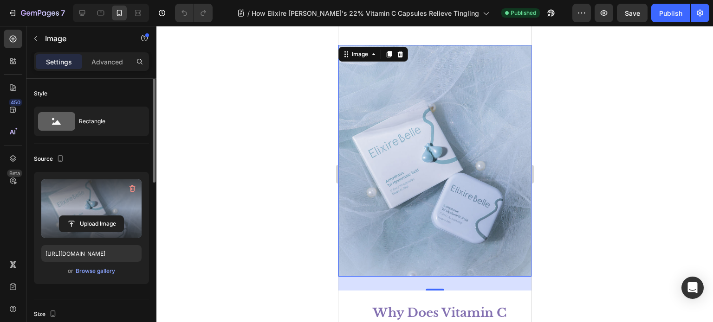
click at [77, 195] on label at bounding box center [91, 209] width 100 height 58
click at [77, 216] on input "file" at bounding box center [91, 224] width 64 height 16
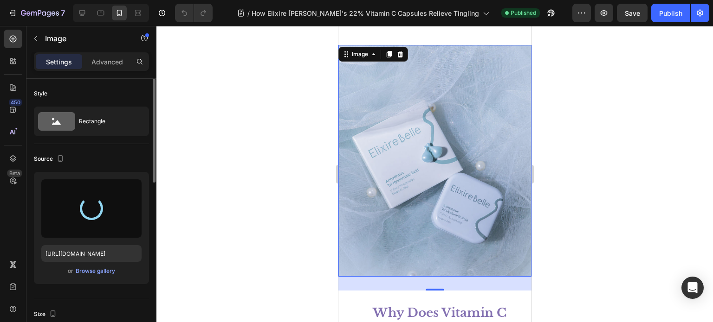
type input "[URL][DOMAIN_NAME]"
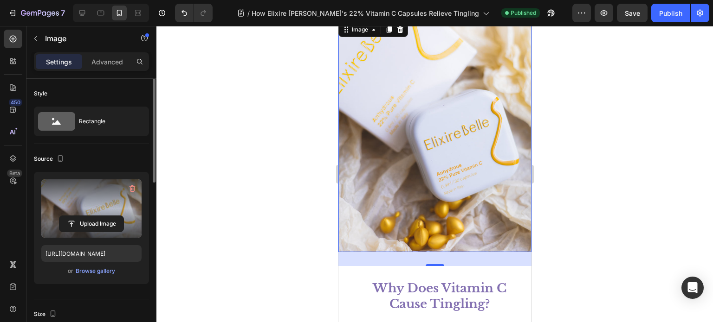
scroll to position [631, 0]
click at [468, 203] on img at bounding box center [434, 137] width 193 height 232
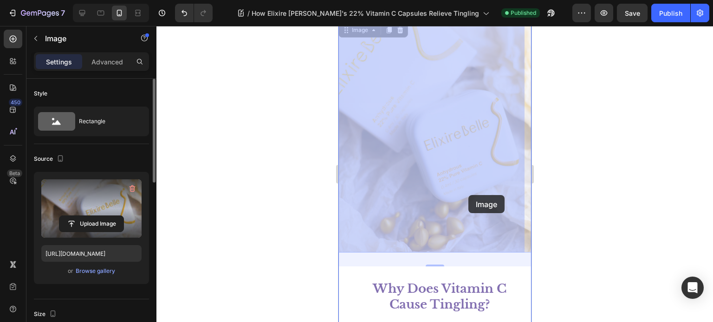
drag, startPoint x: 468, startPoint y: 203, endPoint x: 468, endPoint y: 195, distance: 7.4
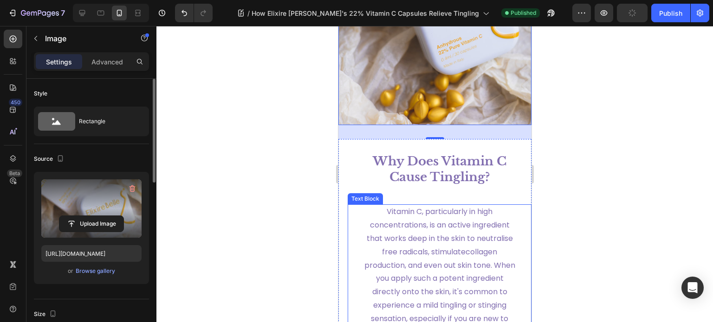
scroll to position [759, 0]
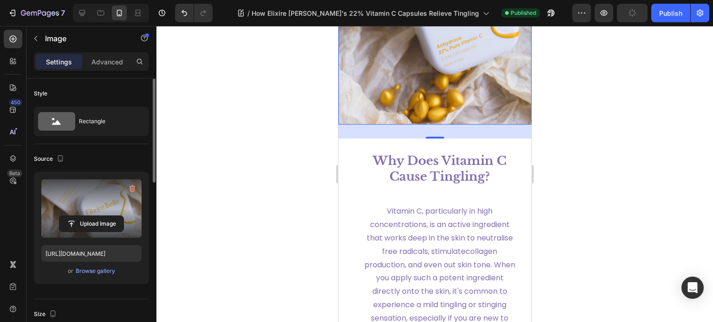
click at [567, 155] on div at bounding box center [434, 174] width 556 height 296
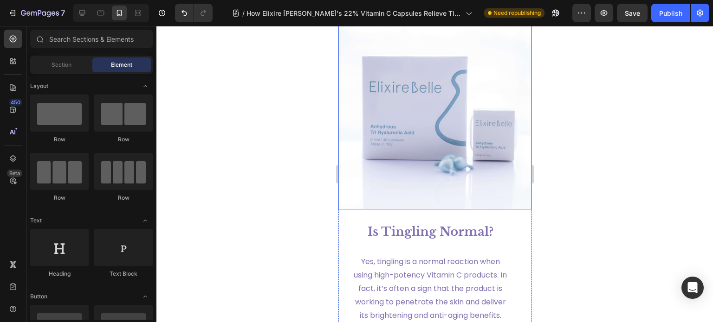
scroll to position [1584, 0]
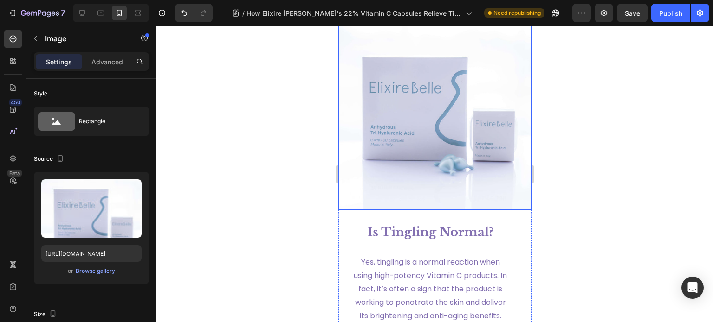
click at [478, 201] on img at bounding box center [434, 94] width 193 height 232
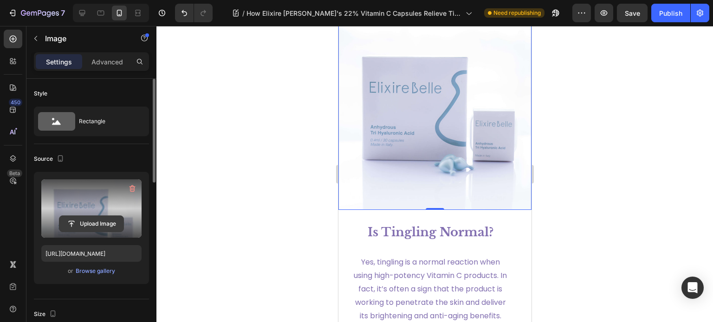
click at [94, 223] on input "file" at bounding box center [91, 224] width 64 height 16
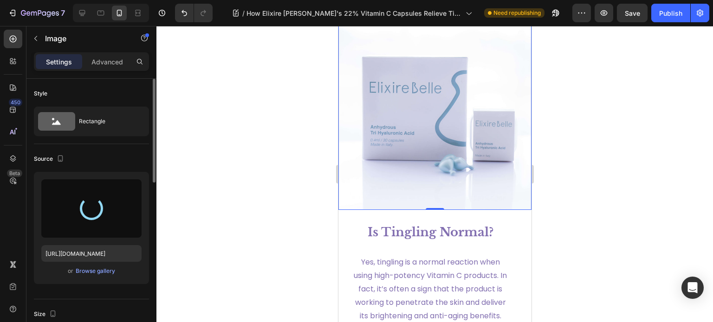
type input "[URL][DOMAIN_NAME]"
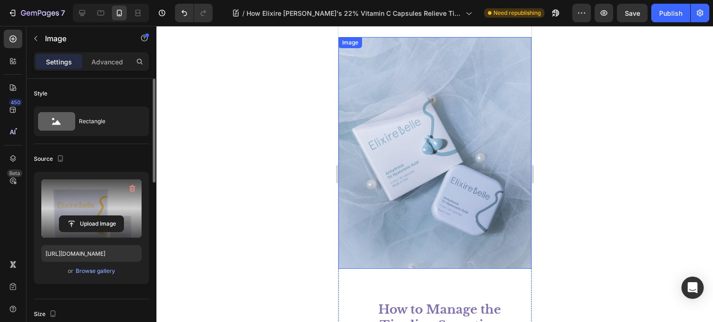
scroll to position [2166, 0]
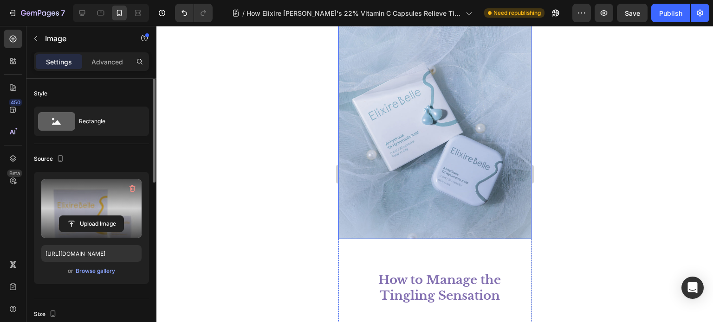
click at [398, 95] on img at bounding box center [434, 123] width 193 height 232
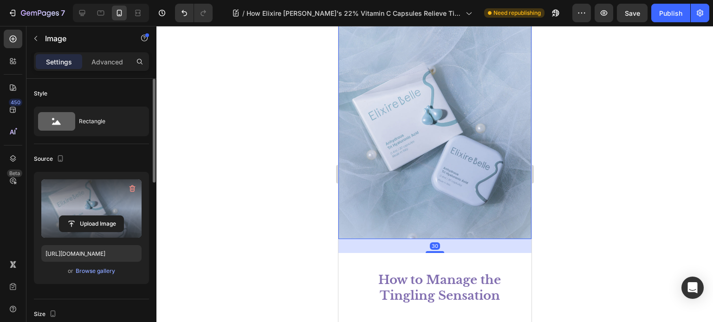
click at [104, 206] on label at bounding box center [91, 209] width 100 height 58
click at [104, 216] on input "file" at bounding box center [91, 224] width 64 height 16
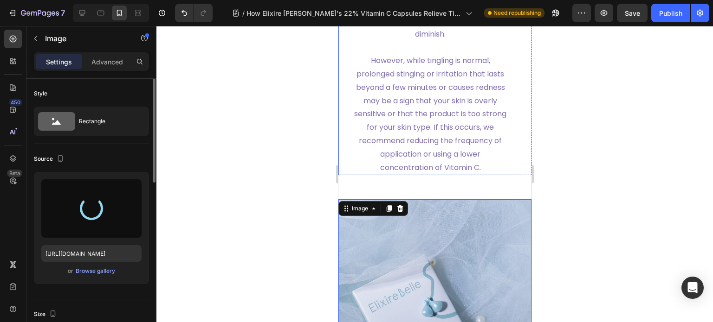
type input "[URL][DOMAIN_NAME]"
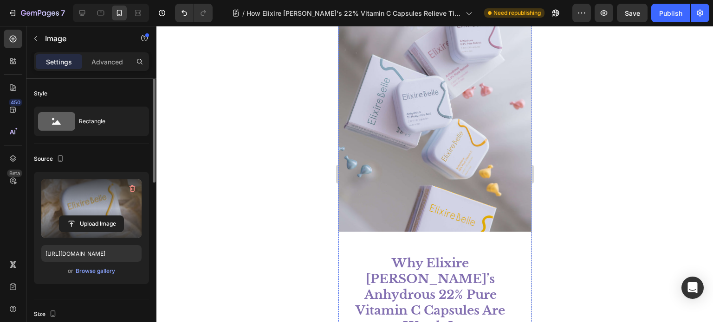
scroll to position [3196, 0]
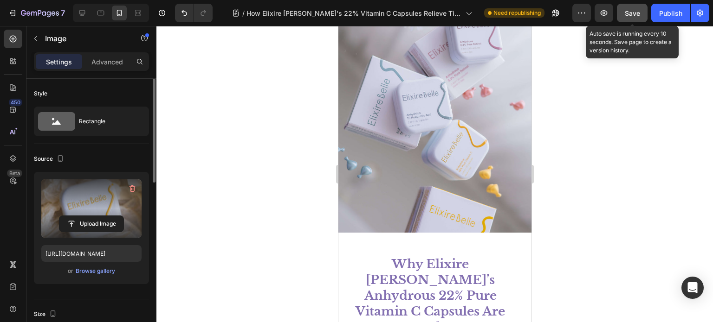
click at [627, 11] on span "Save" at bounding box center [632, 13] width 15 height 8
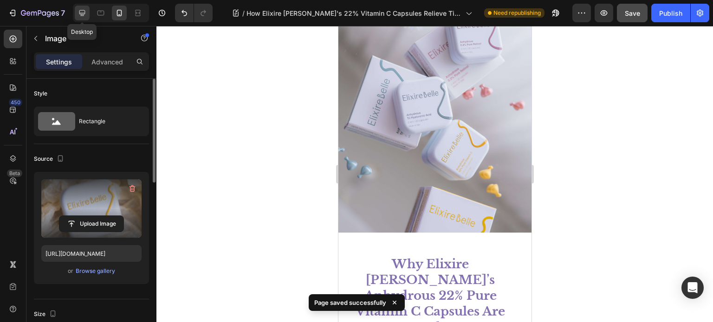
click at [79, 12] on icon at bounding box center [82, 13] width 6 height 6
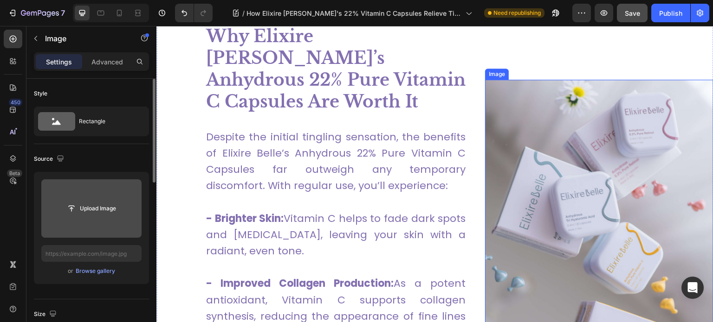
scroll to position [2335, 0]
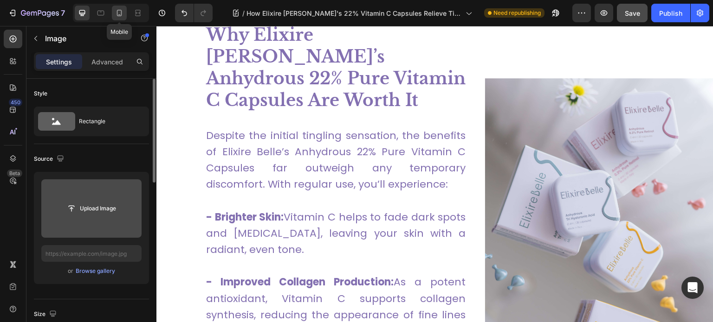
click at [115, 16] on icon at bounding box center [119, 12] width 9 height 9
type input "[URL][DOMAIN_NAME]"
type input "500"
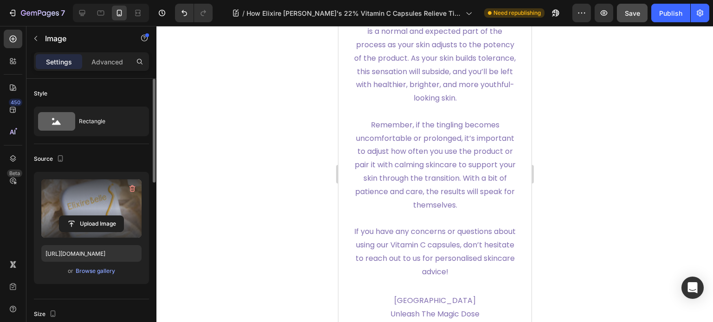
scroll to position [3250, 0]
click at [678, 16] on div "Publish" at bounding box center [670, 13] width 23 height 10
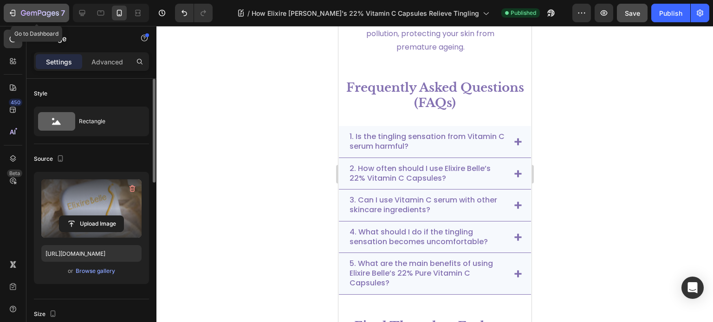
scroll to position [2890, 0]
click at [39, 14] on icon "button" at bounding box center [40, 13] width 4 height 6
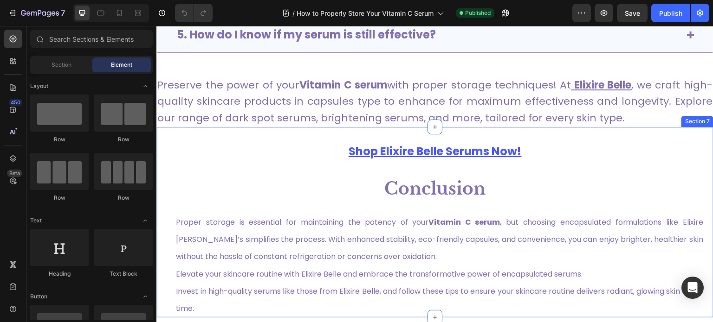
scroll to position [3032, 0]
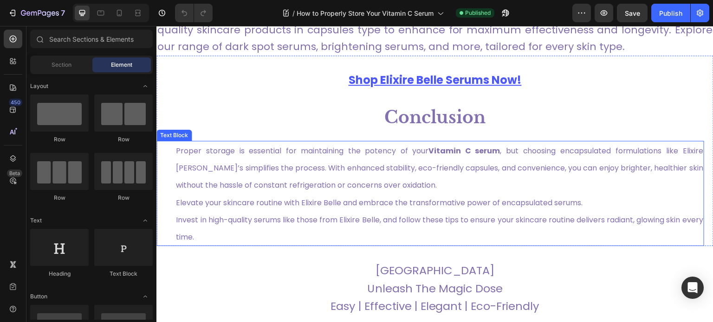
click at [355, 167] on span "Proper storage is essential for maintaining the potency of your Vitamin C serum…" at bounding box center [439, 168] width 527 height 45
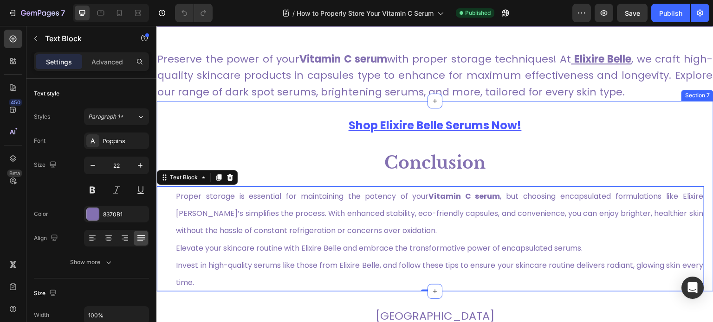
scroll to position [2986, 0]
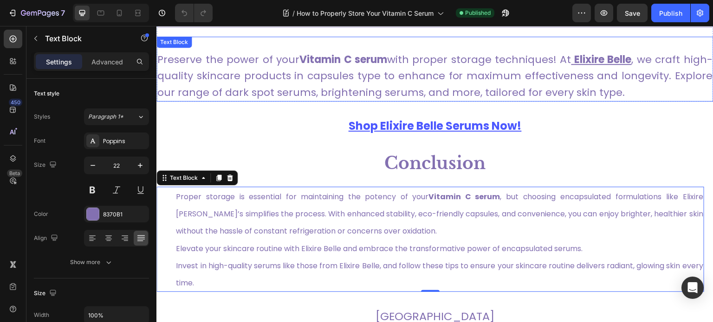
click at [450, 77] on p "Preserve the power of your Vitamin C serum with proper storage techniques! At E…" at bounding box center [434, 76] width 555 height 49
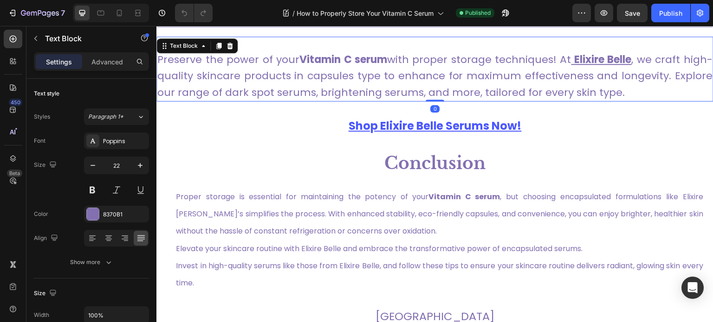
click at [275, 79] on p "Preserve the power of your Vitamin C serum with proper storage techniques! At E…" at bounding box center [434, 76] width 555 height 49
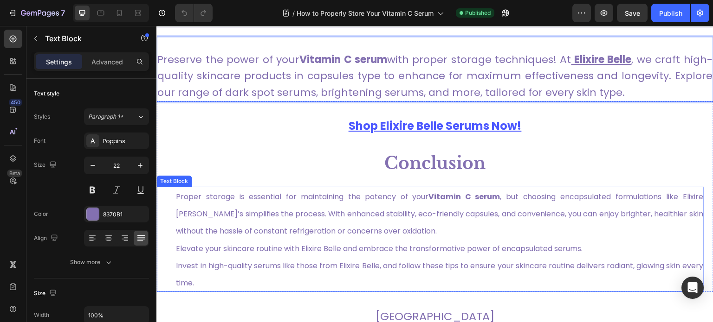
click at [247, 244] on span "Elevate your skincare routine with Elixire Belle and embrace the transformative…" at bounding box center [379, 249] width 406 height 11
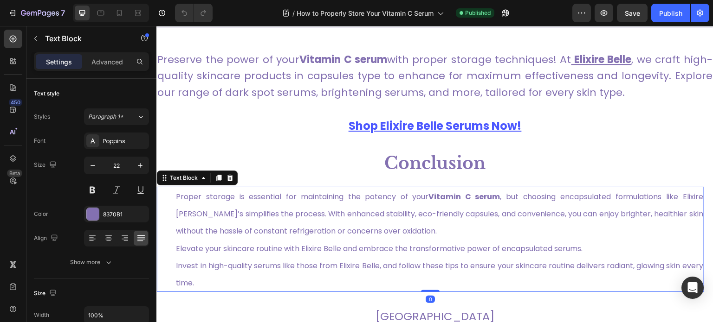
click at [249, 226] on span "Proper storage is essential for maintaining the potency of your Vitamin C serum…" at bounding box center [439, 214] width 527 height 45
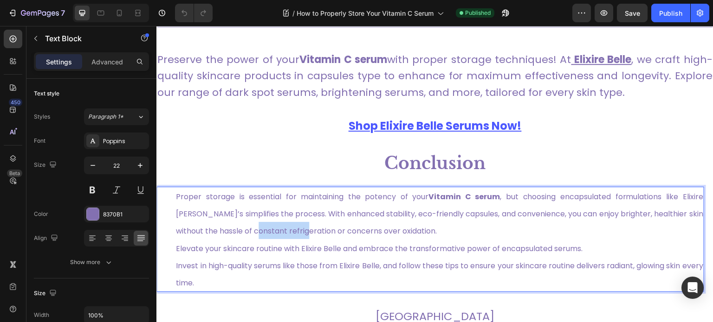
click at [249, 226] on span "Proper storage is essential for maintaining the potency of your Vitamin C serum…" at bounding box center [439, 214] width 527 height 45
click at [336, 232] on span "Proper storage is essential for maintaining the potency of your Vitamin C serum…" at bounding box center [439, 214] width 527 height 45
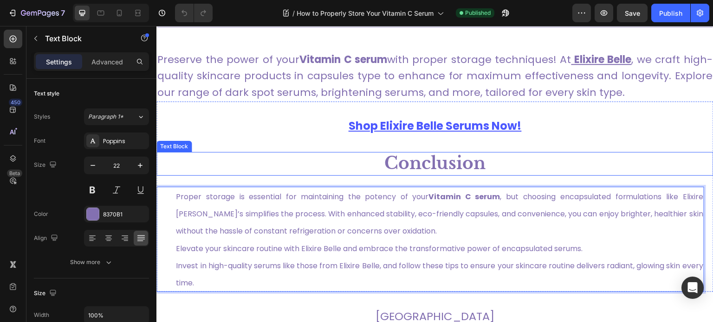
click at [406, 160] on strong "Conclusion" at bounding box center [435, 163] width 102 height 21
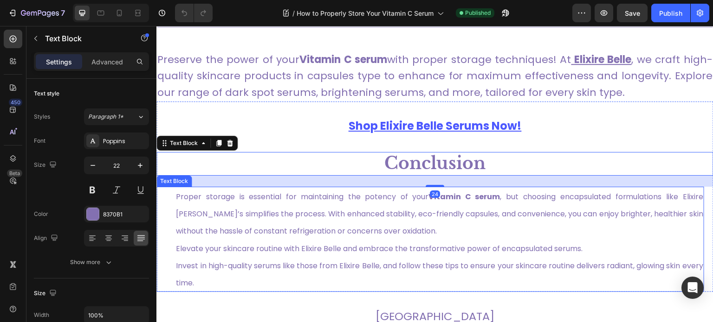
click at [357, 204] on p "Proper storage is essential for maintaining the potency of your Vitamin C serum…" at bounding box center [439, 239] width 527 height 103
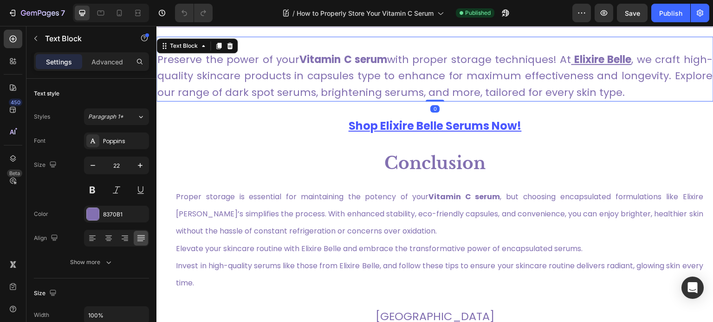
click at [315, 70] on p "Preserve the power of your Vitamin C serum with proper storage techniques! At E…" at bounding box center [434, 76] width 555 height 49
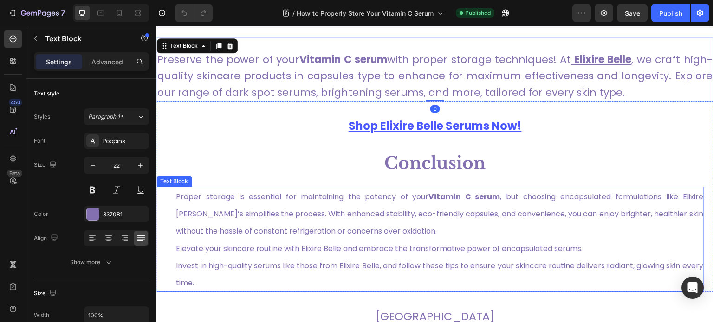
click at [253, 234] on span "Proper storage is essential for maintaining the potency of your Vitamin C serum…" at bounding box center [439, 214] width 527 height 45
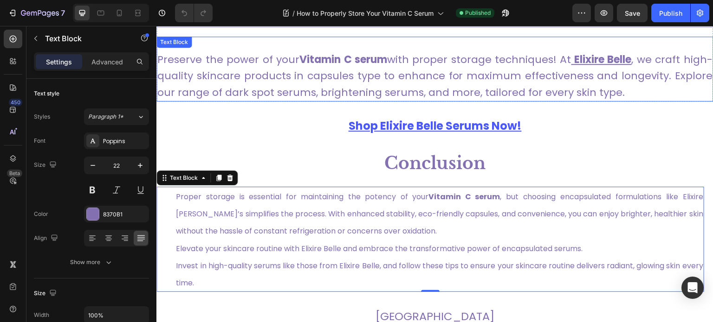
click at [228, 70] on p "Preserve the power of your Vitamin C serum with proper storage techniques! At E…" at bounding box center [434, 76] width 555 height 49
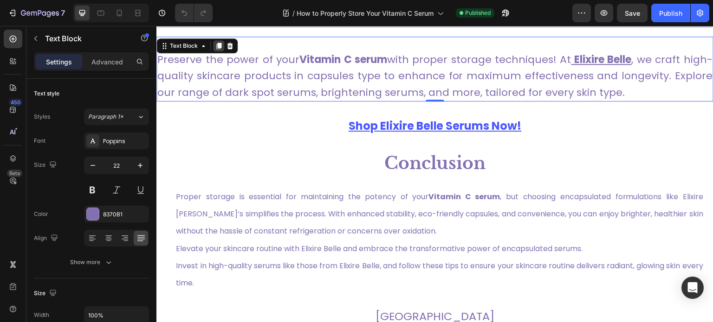
click at [219, 46] on icon at bounding box center [218, 46] width 5 height 6
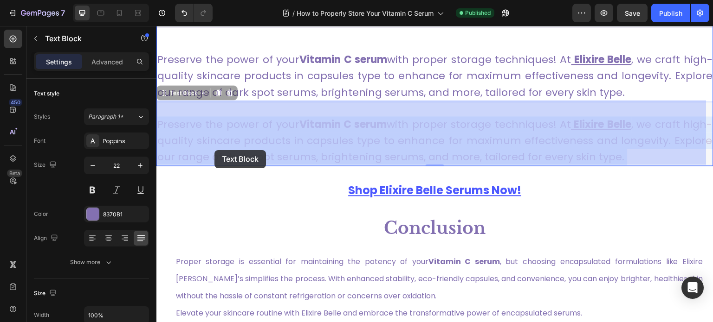
drag, startPoint x: 215, startPoint y: 116, endPoint x: 219, endPoint y: 142, distance: 26.8
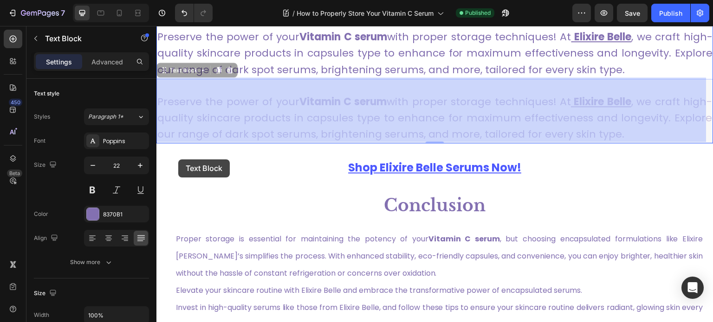
scroll to position [3010, 0]
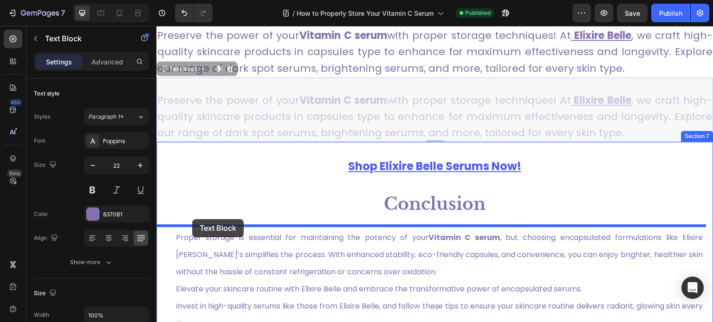
drag, startPoint x: 163, startPoint y: 90, endPoint x: 192, endPoint y: 219, distance: 133.2
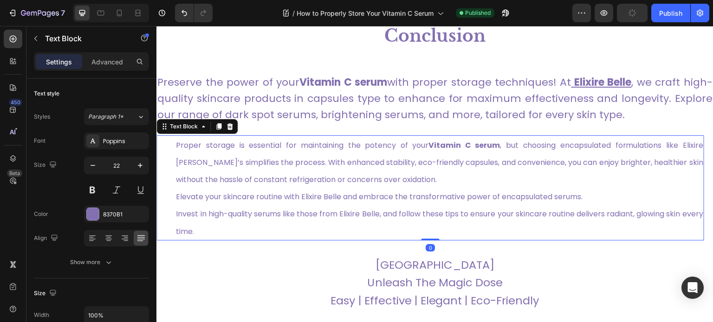
scroll to position [3111, 0]
click at [244, 171] on p "Proper storage is essential for maintaining the potency of your Vitamin C serum…" at bounding box center [439, 188] width 527 height 103
click at [241, 173] on p "Proper storage is essential for maintaining the potency of your Vitamin C serum…" at bounding box center [439, 188] width 527 height 103
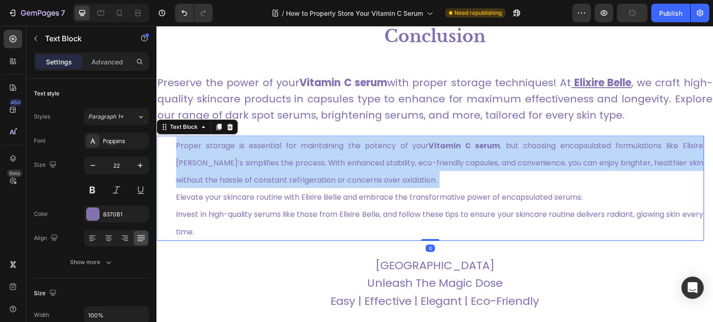
click at [241, 173] on p "Proper storage is essential for maintaining the potency of your Vitamin C serum…" at bounding box center [439, 188] width 527 height 103
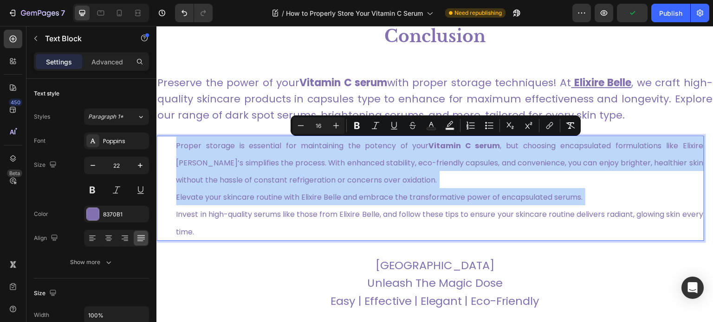
copy p "Proper storage is essential for maintaining the potency of your Vitamin C serum…"
click at [245, 99] on p "Preserve the power of your Vitamin C serum with proper storage techniques! At E…" at bounding box center [434, 99] width 555 height 49
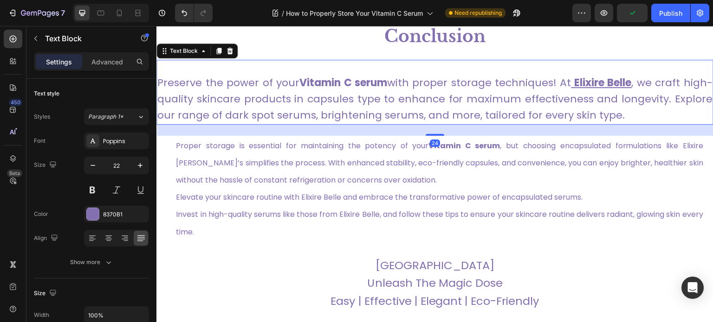
click at [245, 99] on p "Preserve the power of your Vitamin C serum with proper storage techniques! At E…" at bounding box center [434, 99] width 555 height 49
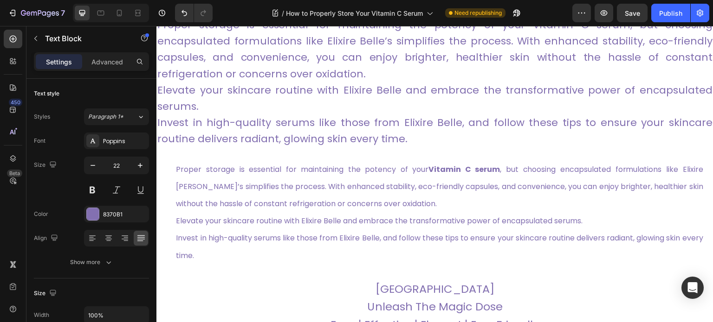
scroll to position [3135, 0]
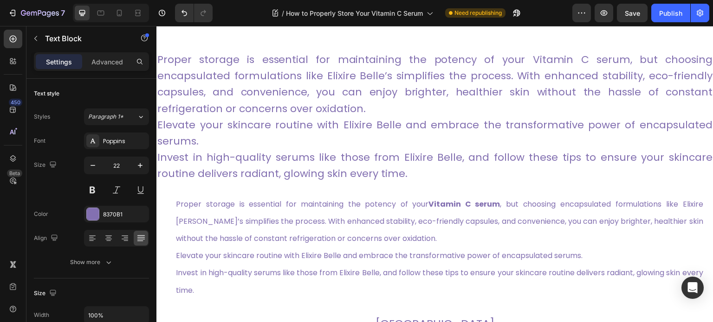
click at [226, 143] on p "Proper storage is essential for maintaining the potency of your Vitamin C serum…" at bounding box center [434, 117] width 555 height 131
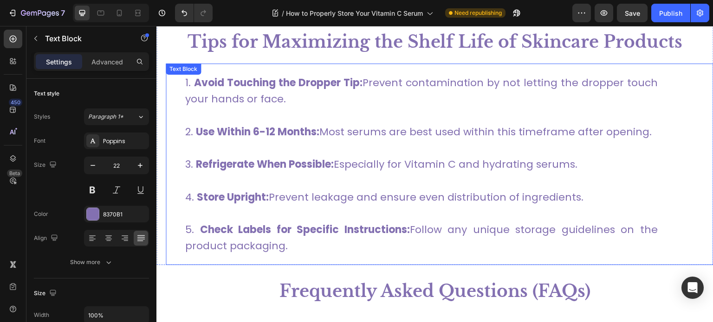
click at [262, 128] on strong "Use Within 6-12 Months:" at bounding box center [257, 132] width 123 height 14
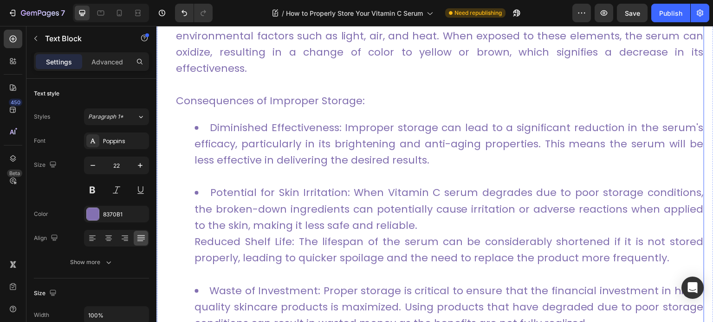
click at [323, 178] on li "Diminished Effectiveness: Improper storage can lead to a significant reduction …" at bounding box center [448, 152] width 509 height 65
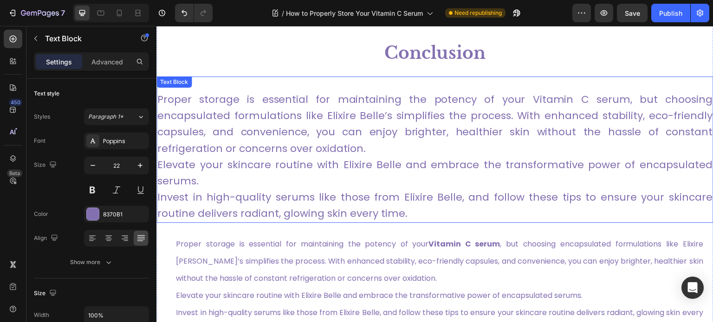
scroll to position [3094, 0]
click at [471, 135] on p "Proper storage is essential for maintaining the potency of your Vitamin C serum…" at bounding box center [434, 157] width 555 height 131
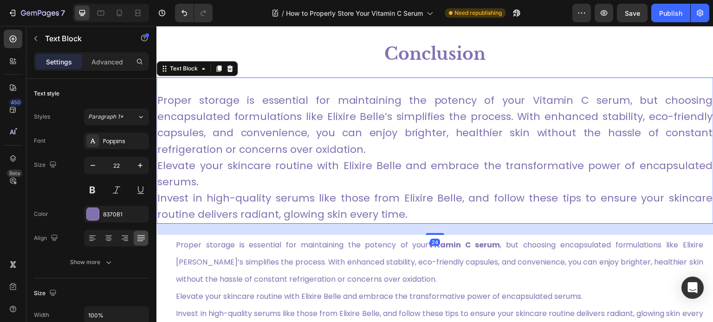
click at [528, 90] on div "Proper storage is essential for maintaining the potency of your Vitamin C serum…" at bounding box center [434, 150] width 557 height 147
click at [528, 99] on p "Proper storage is essential for maintaining the potency of your Vitamin C serum…" at bounding box center [434, 157] width 555 height 131
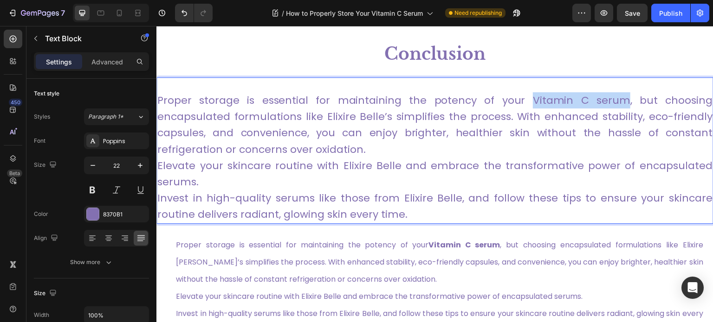
drag, startPoint x: 529, startPoint y: 98, endPoint x: 622, endPoint y: 98, distance: 93.3
click at [622, 98] on p "Proper storage is essential for maintaining the potency of your Vitamin C serum…" at bounding box center [434, 157] width 555 height 131
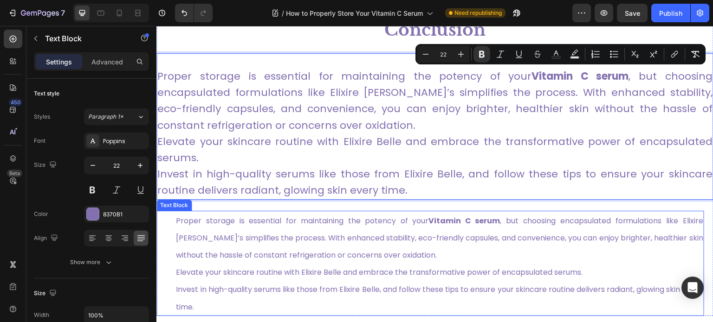
scroll to position [3118, 0]
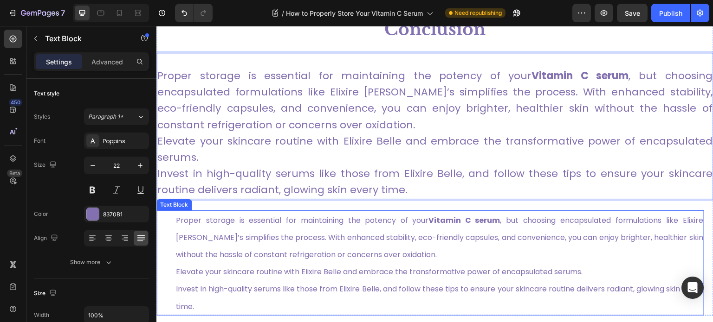
click at [336, 225] on span "Proper storage is essential for maintaining the potency of your Vitamin C serum…" at bounding box center [439, 237] width 527 height 45
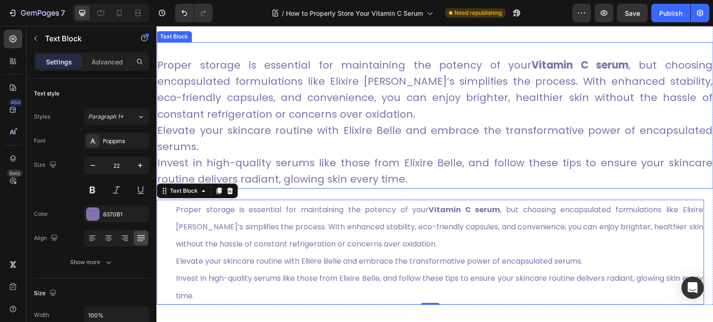
scroll to position [3139, 0]
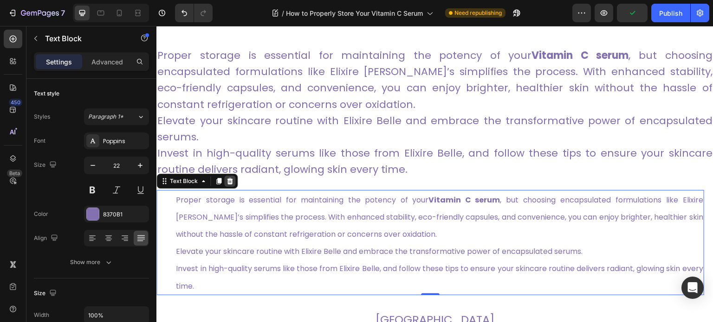
click at [229, 180] on icon at bounding box center [230, 181] width 6 height 6
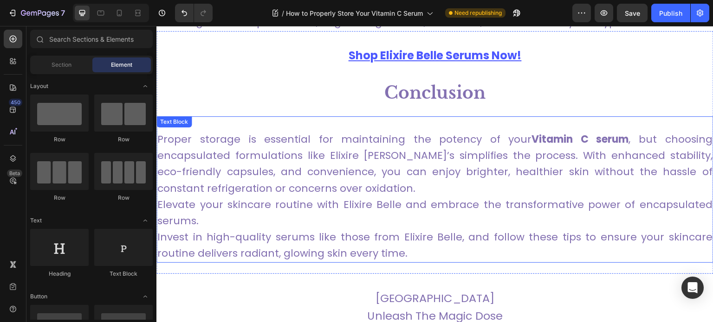
scroll to position [3052, 0]
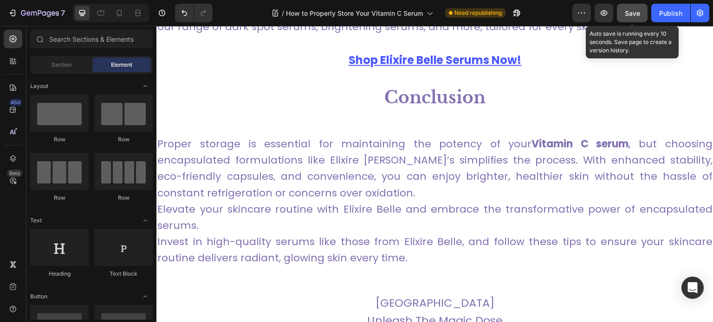
click at [636, 13] on span "Save" at bounding box center [632, 13] width 15 height 8
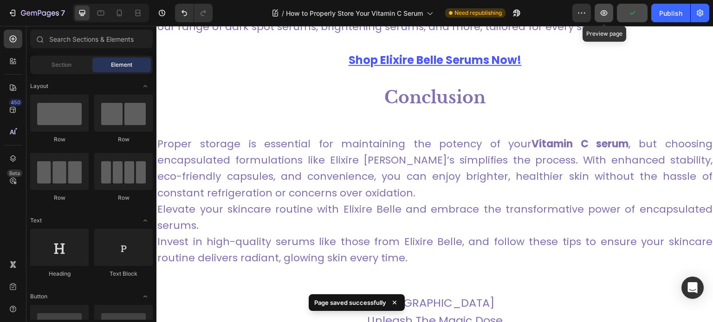
click at [606, 9] on icon "button" at bounding box center [603, 12] width 9 height 9
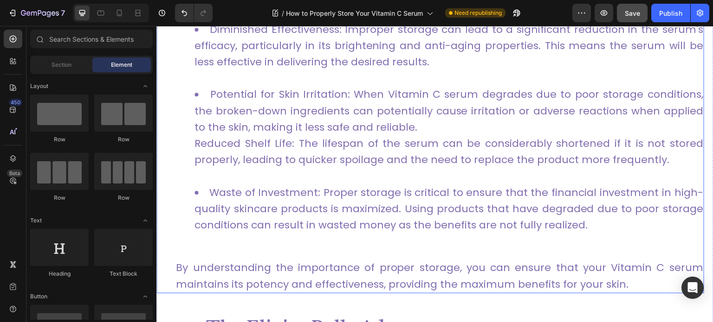
scroll to position [682, 0]
click at [240, 264] on p "By understanding the importance of proper storage, you can ensure that your Vit…" at bounding box center [439, 275] width 527 height 32
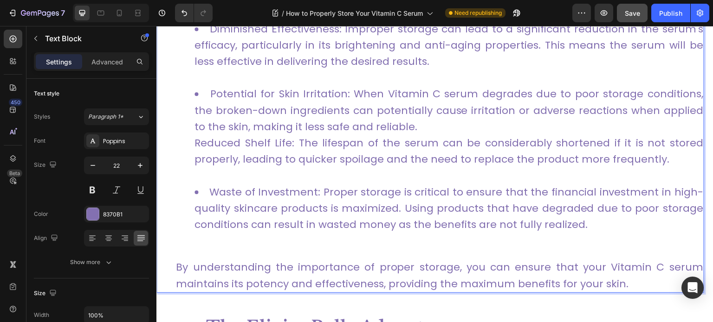
click at [347, 267] on p "By understanding the importance of proper storage, you can ensure that your Vit…" at bounding box center [439, 275] width 527 height 32
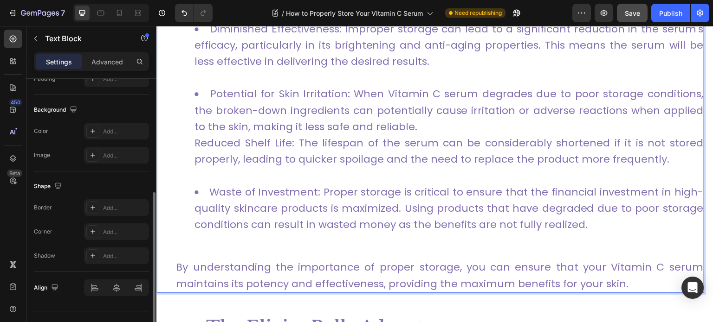
scroll to position [278, 0]
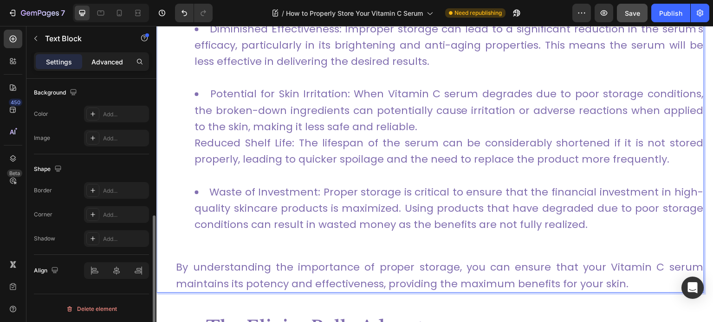
click at [109, 61] on p "Advanced" at bounding box center [107, 62] width 32 height 10
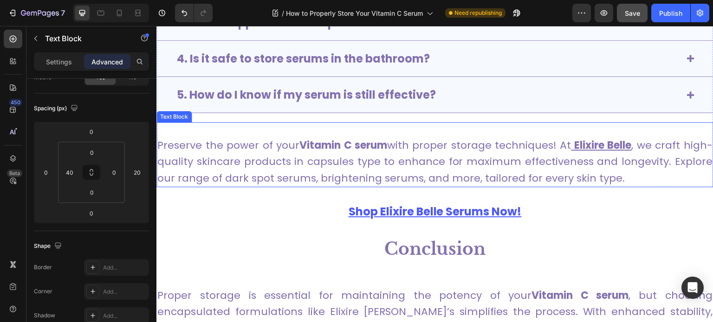
scroll to position [2888, 0]
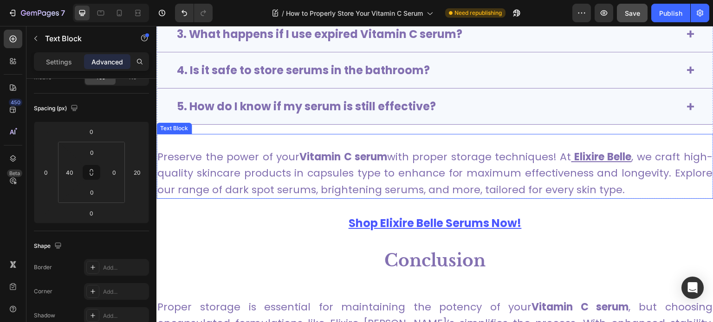
click at [254, 178] on p "Preserve the power of your Vitamin C serum with proper storage techniques! At E…" at bounding box center [434, 173] width 555 height 49
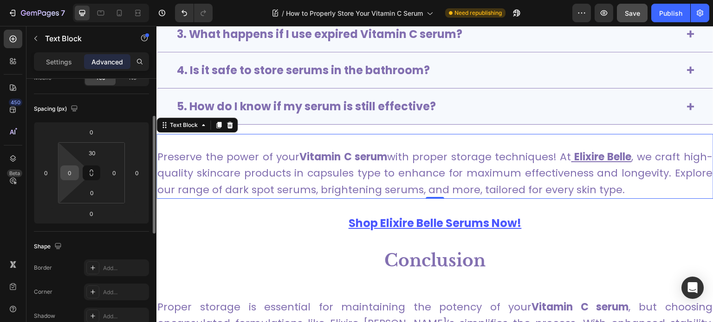
click at [67, 171] on input "0" at bounding box center [70, 173] width 14 height 14
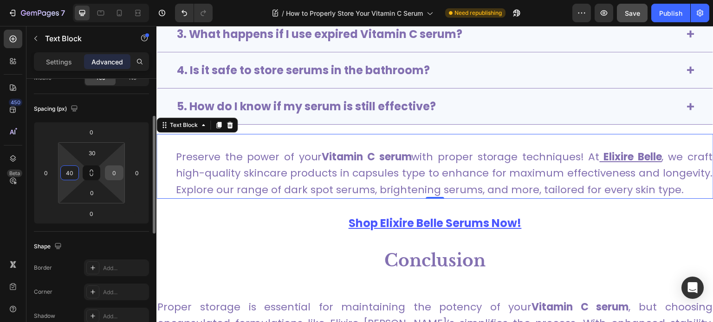
type input "40"
click at [109, 170] on input "0" at bounding box center [114, 173] width 14 height 14
type input "20"
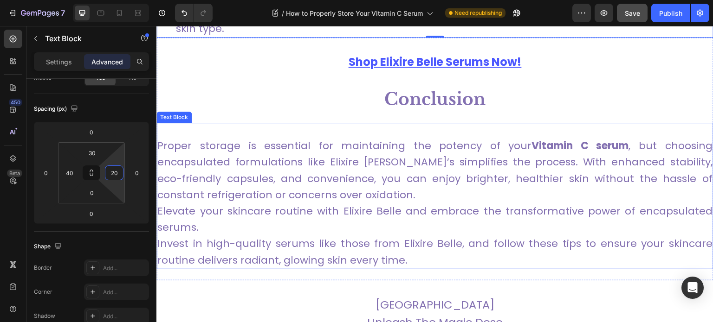
scroll to position [3074, 0]
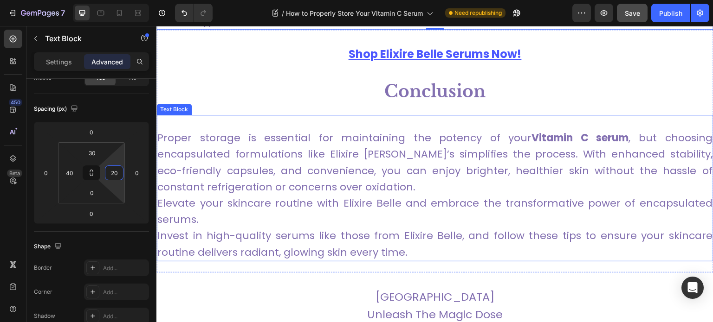
click at [180, 181] on p "Proper storage is essential for maintaining the potency of your Vitamin C serum…" at bounding box center [434, 195] width 555 height 131
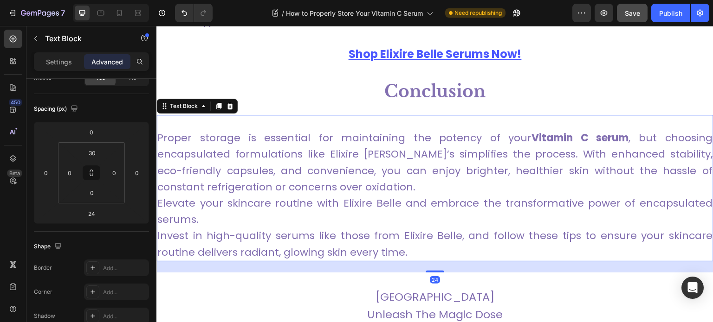
scroll to position [85, 0]
click at [67, 170] on input "0" at bounding box center [70, 173] width 14 height 14
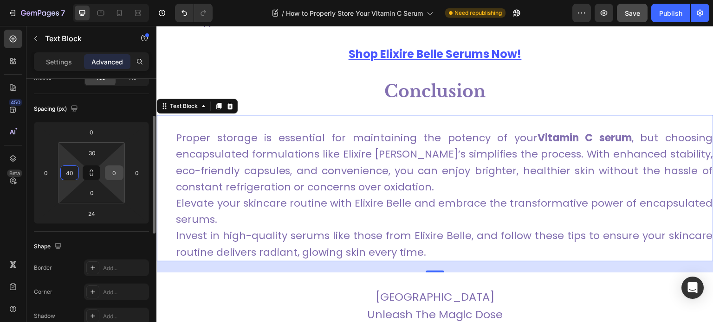
type input "40"
click at [113, 170] on input "0" at bounding box center [114, 173] width 14 height 14
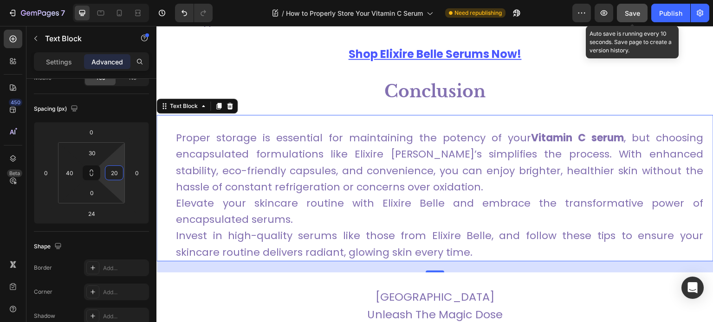
type input "20"
click at [638, 13] on span "Save" at bounding box center [632, 13] width 15 height 8
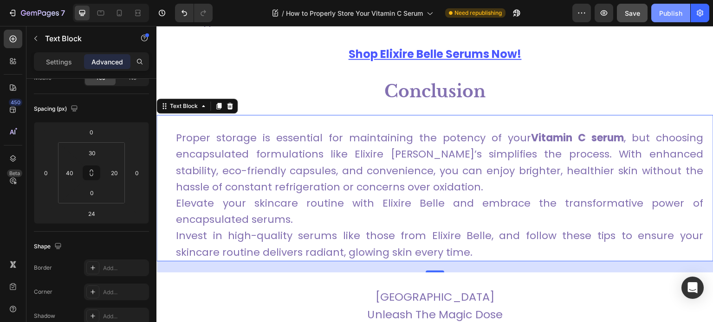
click at [668, 15] on div "Publish" at bounding box center [670, 13] width 23 height 10
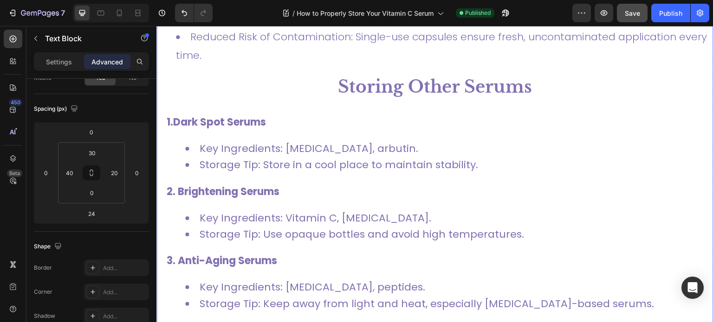
scroll to position [2129, 0]
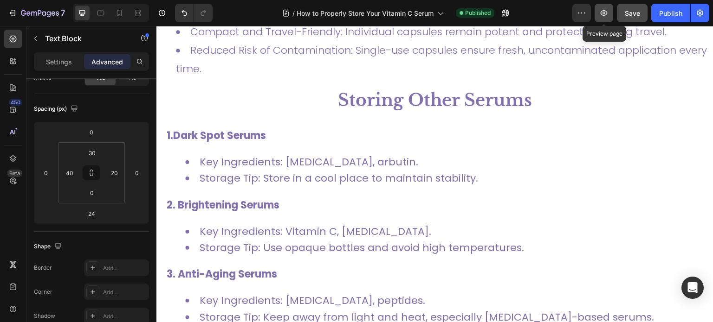
click at [601, 13] on icon "button" at bounding box center [603, 13] width 7 height 6
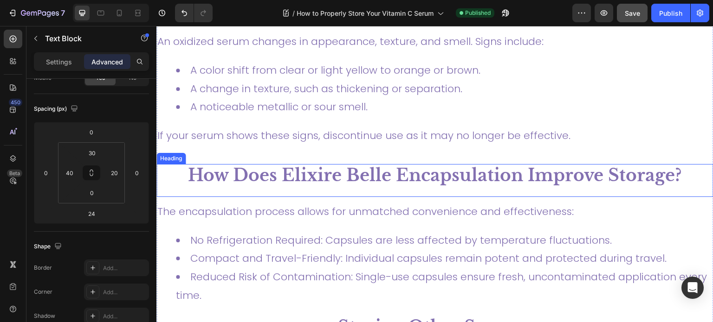
scroll to position [2092, 0]
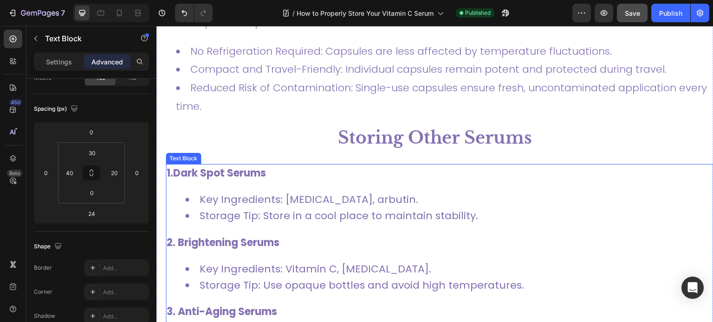
click at [310, 169] on p "1.Dark Spot Serums" at bounding box center [412, 173] width 491 height 16
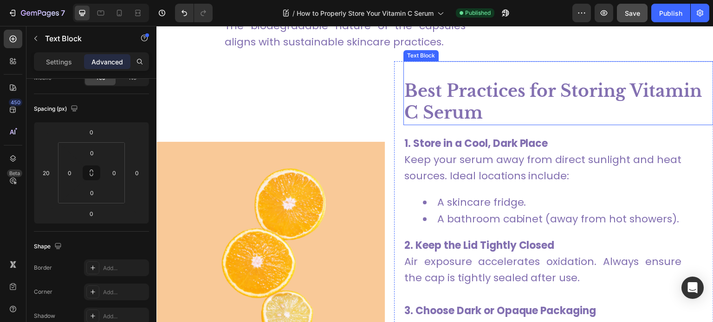
scroll to position [1395, 0]
click at [616, 76] on div "Best Practices for Storing Vitamin C Serum Text Block" at bounding box center [558, 92] width 310 height 64
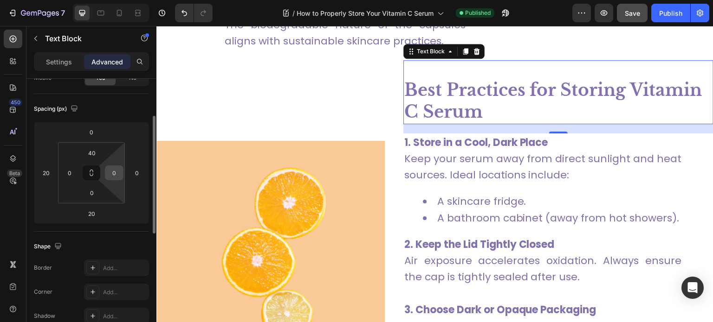
click at [109, 175] on input "0" at bounding box center [114, 173] width 14 height 14
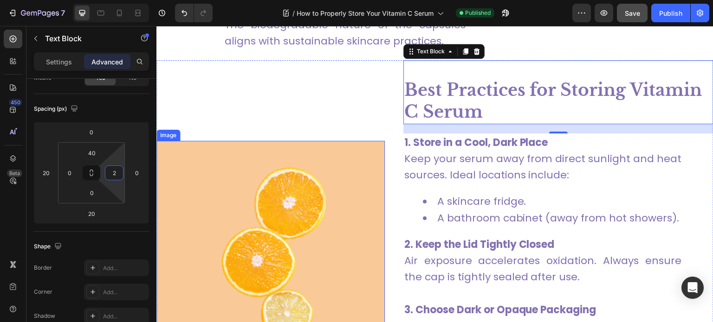
type input "20"
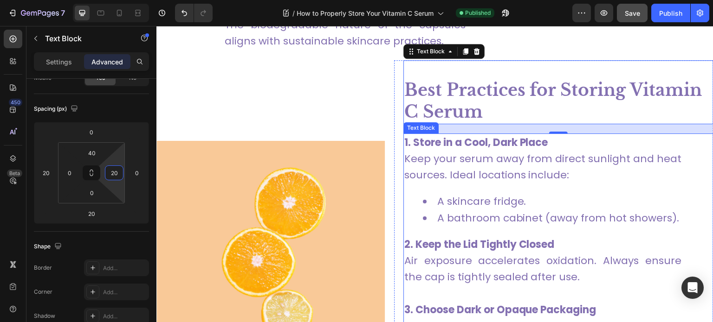
click at [622, 154] on p "1. Store in a Cool, Dark Place Keep your serum away from direct sunlight and he…" at bounding box center [542, 159] width 277 height 49
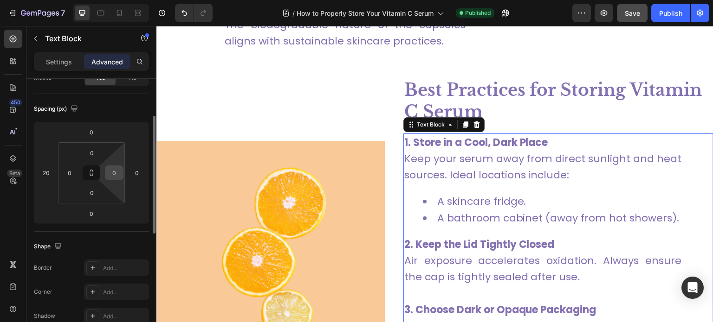
click at [111, 172] on input "0" at bounding box center [114, 173] width 14 height 14
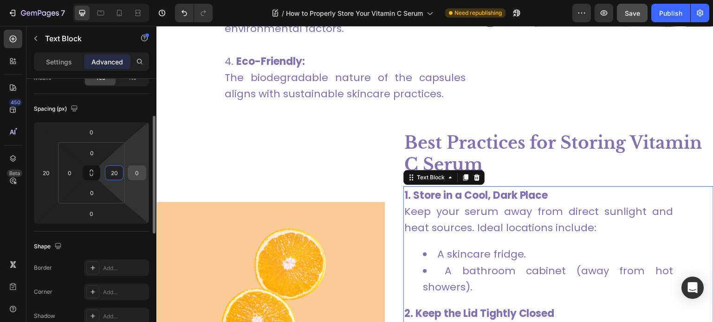
scroll to position [1341, 0]
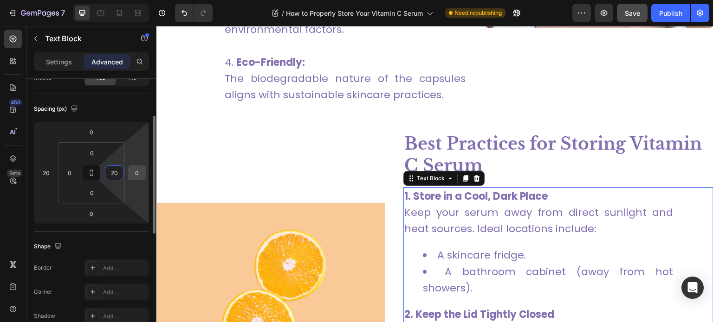
type input "2"
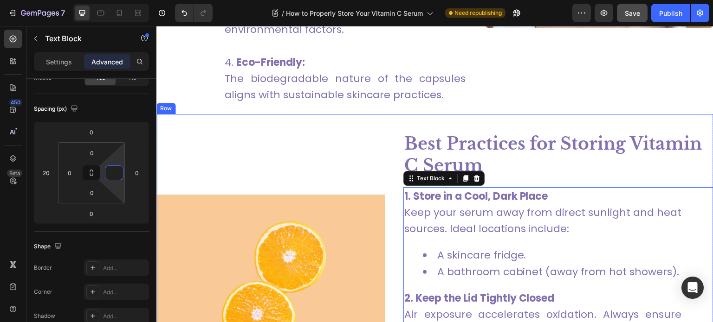
type input "0"
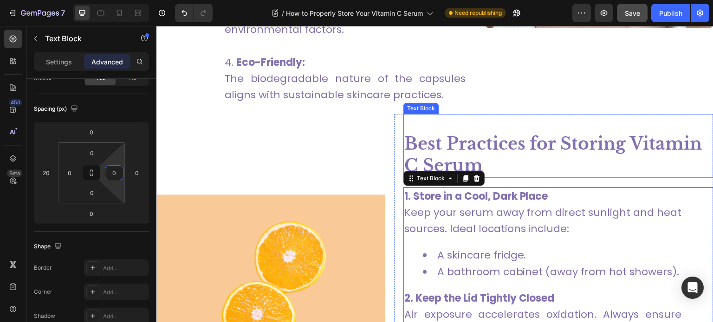
click at [463, 155] on strong "Best Practices for Storing Vitamin C Serum" at bounding box center [553, 155] width 298 height 43
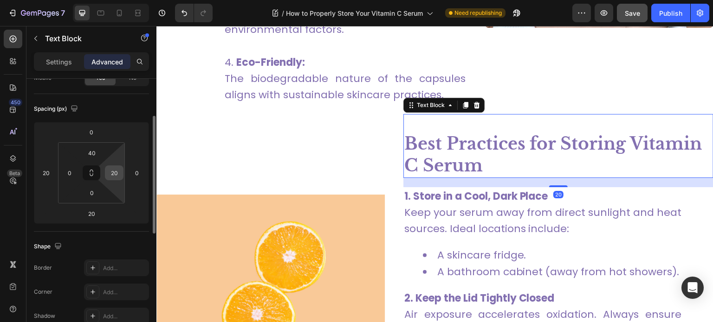
click at [113, 172] on input "20" at bounding box center [114, 173] width 14 height 14
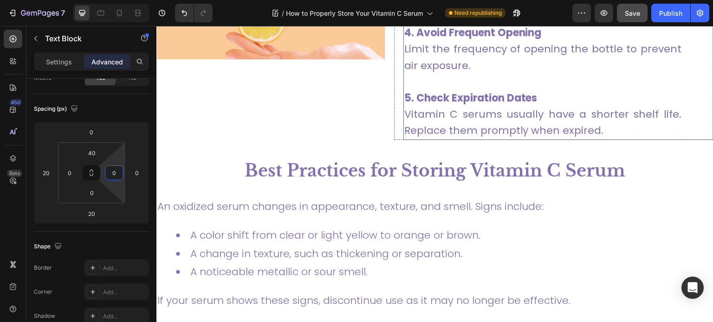
scroll to position [1739, 0]
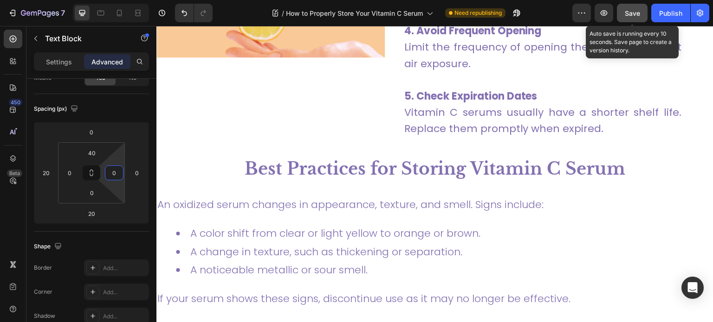
type input "0"
click at [634, 8] on div "Save" at bounding box center [632, 13] width 15 height 10
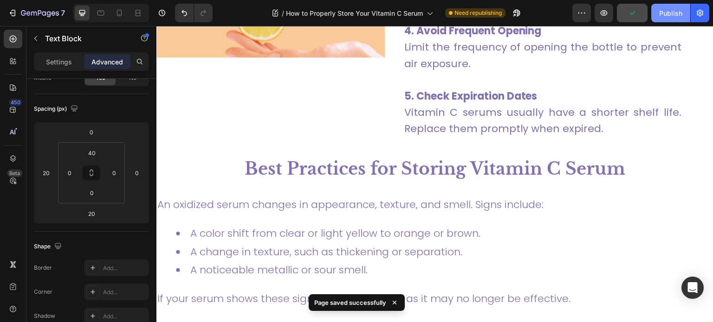
click at [663, 10] on div "Publish" at bounding box center [670, 13] width 23 height 10
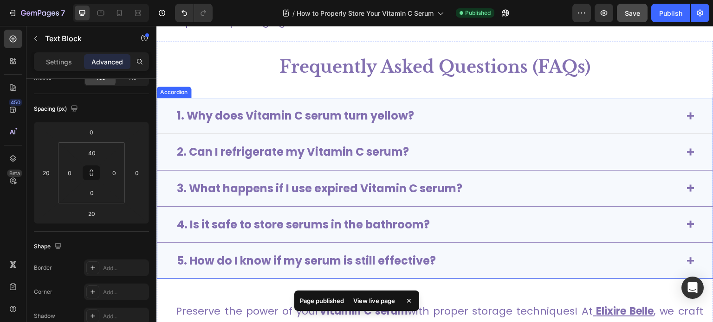
scroll to position [2735, 0]
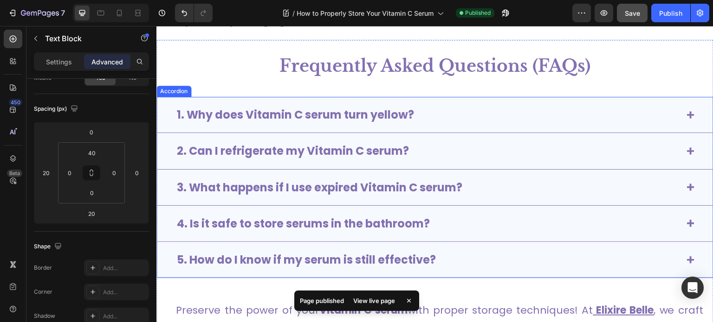
click at [176, 90] on div "Accordion" at bounding box center [173, 91] width 31 height 8
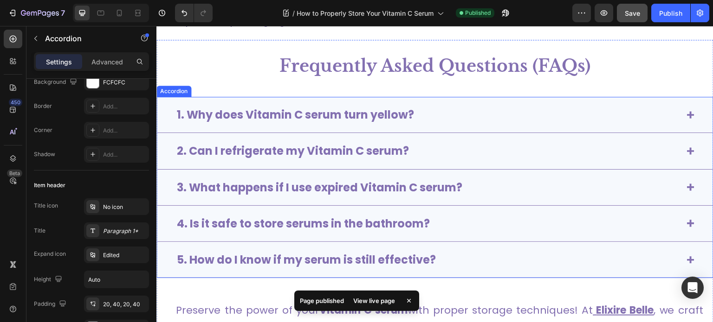
scroll to position [0, 0]
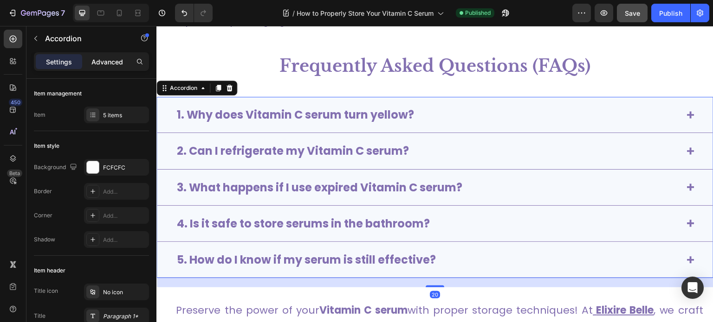
click at [107, 56] on div "Advanced" at bounding box center [107, 61] width 46 height 15
type input "100%"
type input "100"
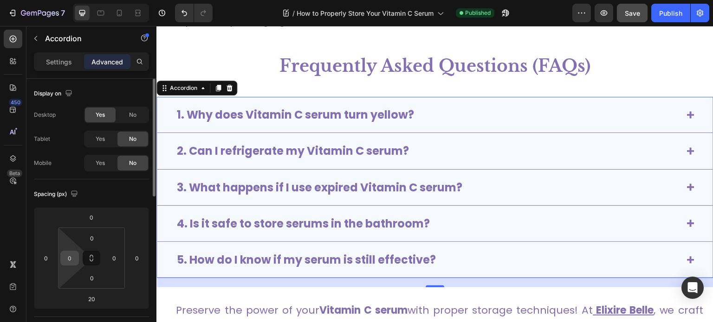
click at [69, 254] on input "0" at bounding box center [70, 258] width 14 height 14
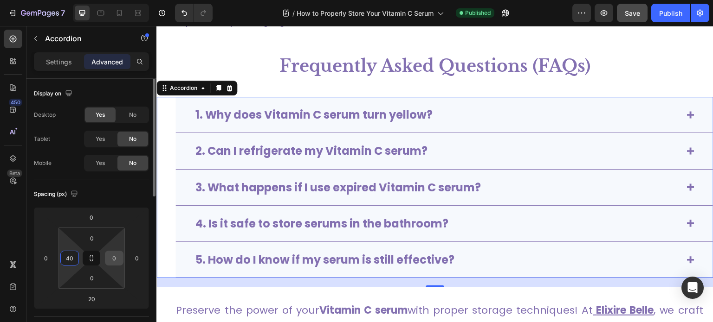
type input "40"
click at [110, 258] on input "0" at bounding box center [114, 258] width 14 height 14
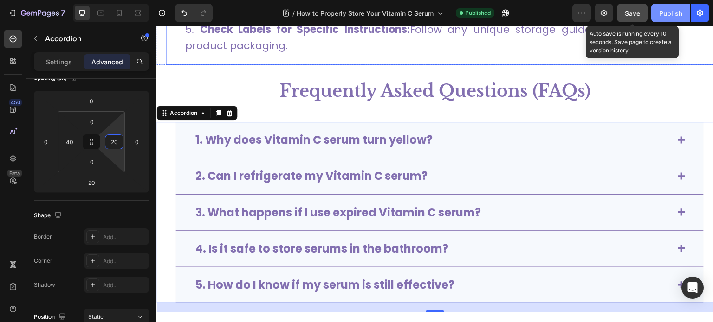
scroll to position [2710, 0]
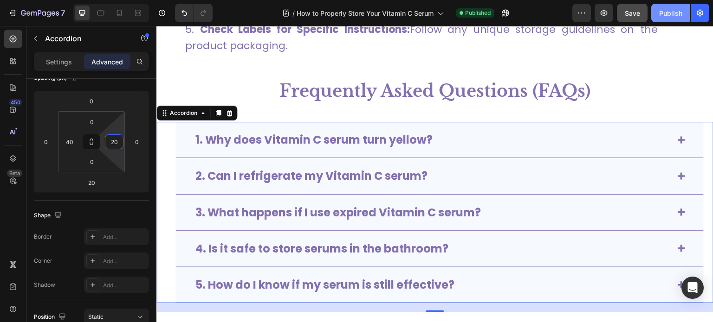
type input "20"
click at [666, 17] on div "Publish" at bounding box center [670, 13] width 23 height 10
click at [97, 12] on icon at bounding box center [100, 13] width 7 height 5
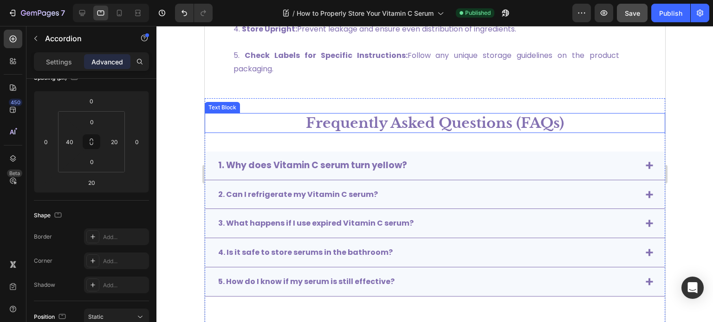
scroll to position [2521, 0]
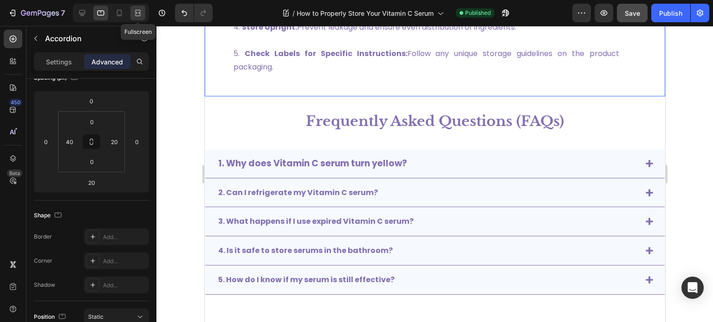
click at [142, 14] on icon at bounding box center [137, 12] width 9 height 9
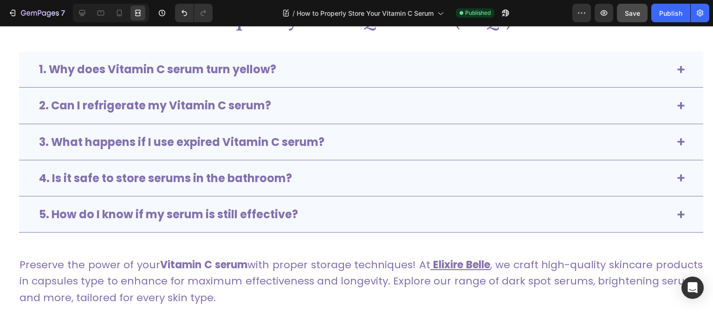
scroll to position [2782, 0]
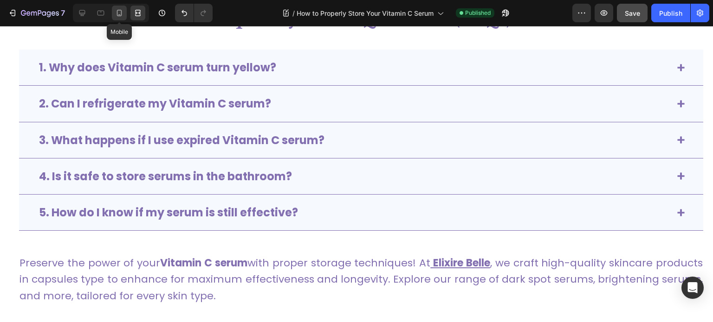
click at [116, 11] on icon at bounding box center [119, 12] width 9 height 9
type input "24"
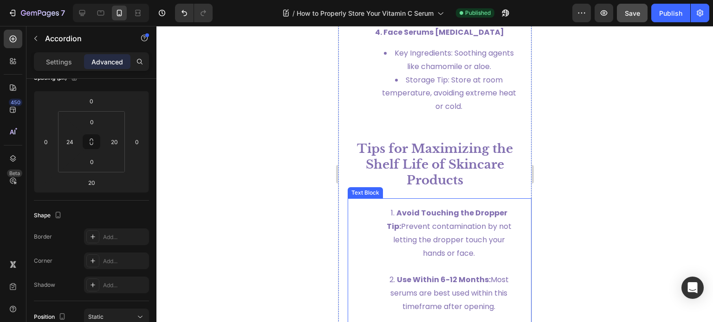
scroll to position [2576, 0]
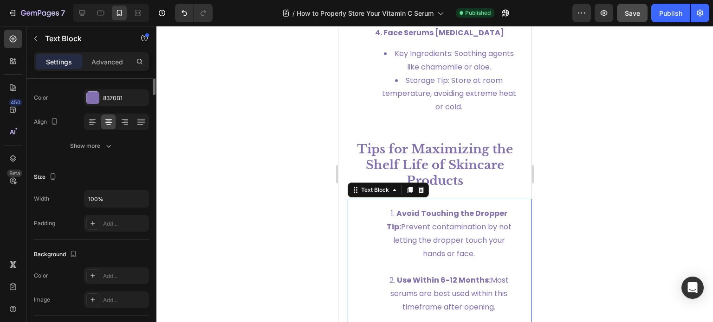
scroll to position [0, 0]
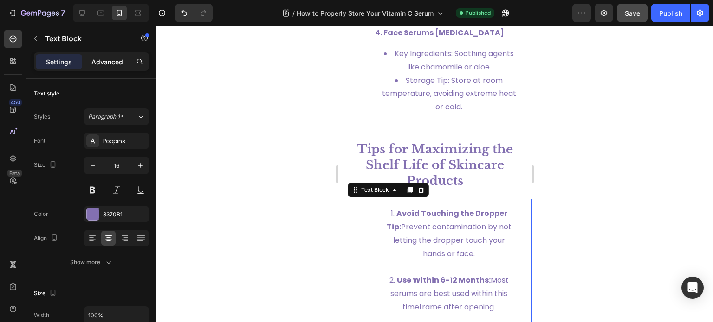
click at [116, 58] on p "Advanced" at bounding box center [107, 62] width 32 height 10
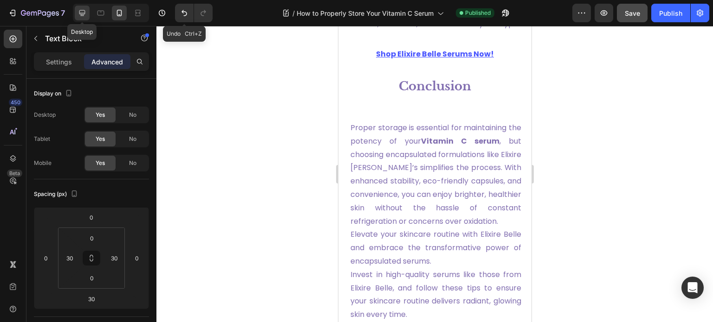
click at [79, 10] on icon at bounding box center [81, 12] width 9 height 9
type input "20"
type input "0"
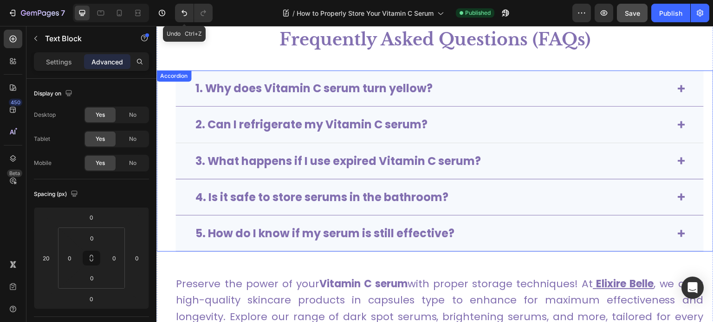
scroll to position [3073, 0]
click at [176, 74] on div "1. Why does Vitamin C serum turn yellow? 2. Can I refrigerate my Vitamin C seru…" at bounding box center [434, 161] width 557 height 181
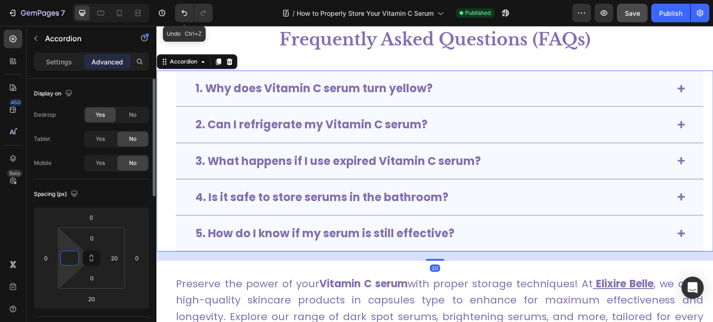
type input "040"
type input "0"
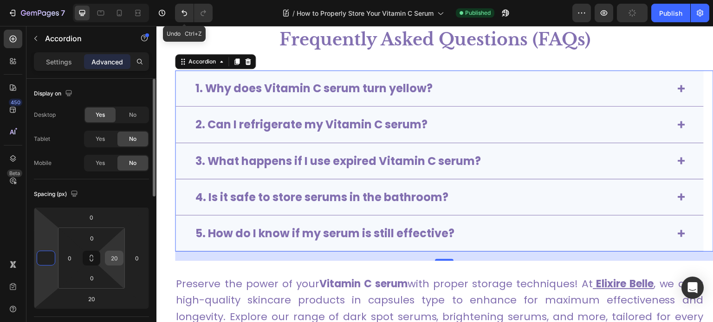
click at [113, 255] on input "20" at bounding box center [114, 258] width 14 height 14
type input "0"
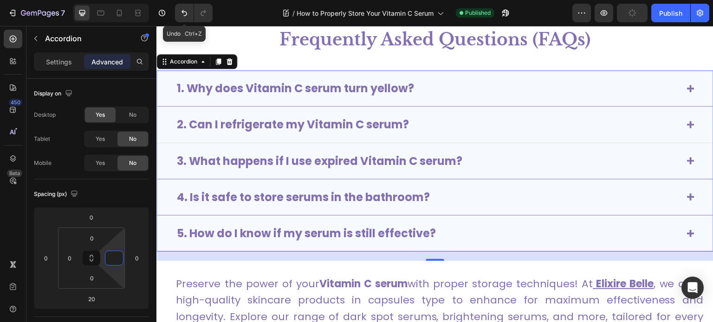
type input "0"
click at [346, 133] on div "2. Can I refrigerate my Vitamin C serum?" at bounding box center [435, 125] width 556 height 36
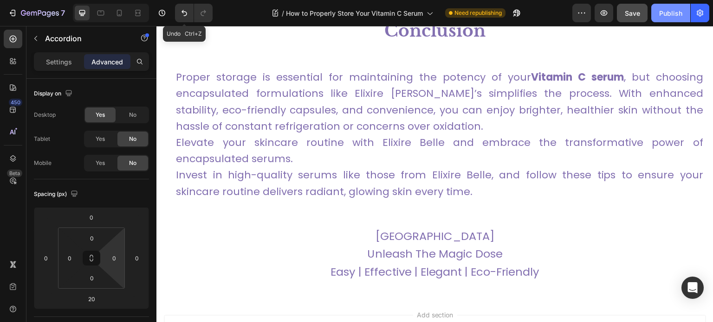
click at [670, 15] on div "Publish" at bounding box center [670, 13] width 23 height 10
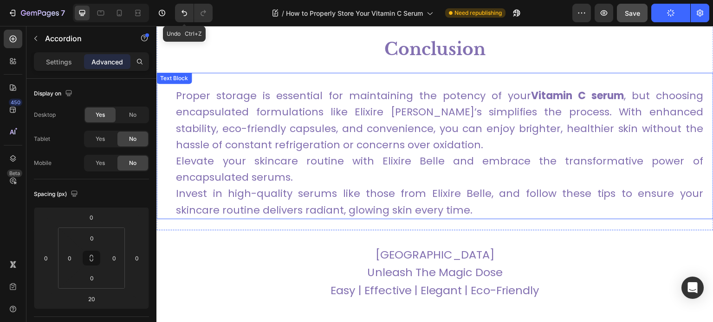
scroll to position [3455, 0]
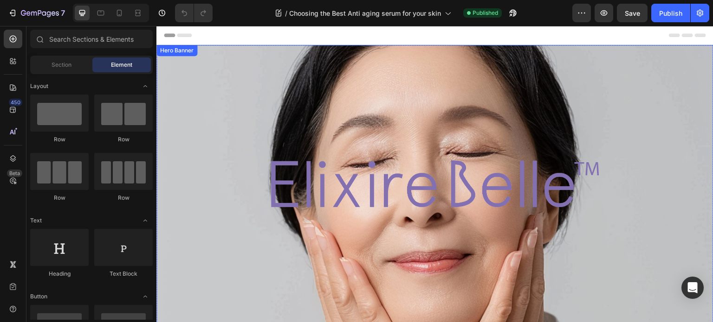
drag, startPoint x: 412, startPoint y: 75, endPoint x: 338, endPoint y: 204, distance: 148.8
click at [335, 193] on div "Image Row" at bounding box center [434, 193] width 557 height 297
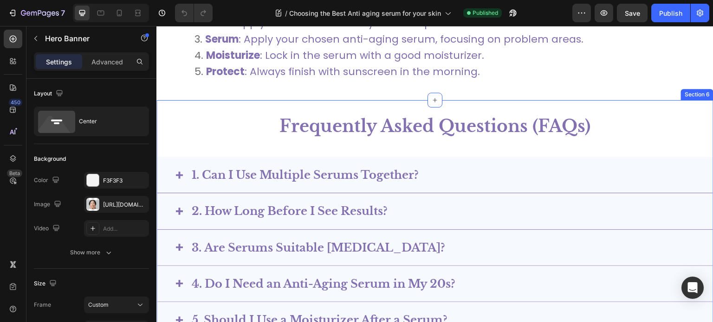
scroll to position [3127, 0]
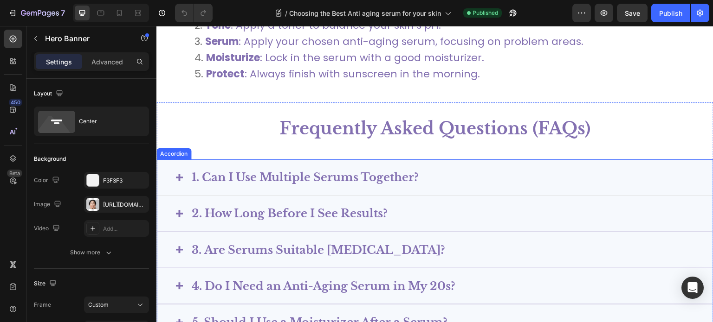
click at [249, 173] on p "1. Can I Use Multiple Serums Together?" at bounding box center [305, 177] width 227 height 14
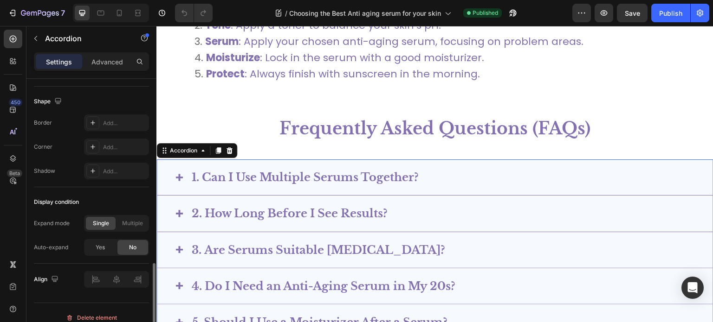
scroll to position [612, 0]
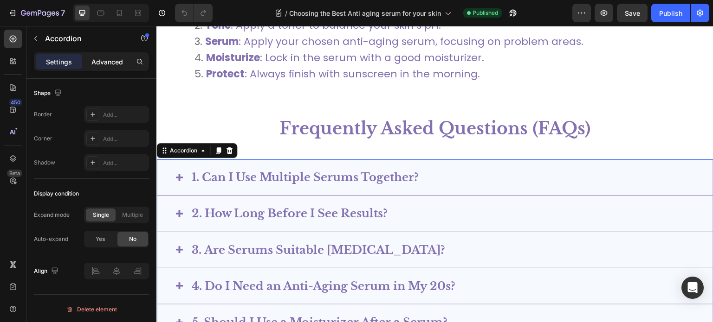
click at [104, 59] on p "Advanced" at bounding box center [107, 62] width 32 height 10
type input "100%"
type input "100"
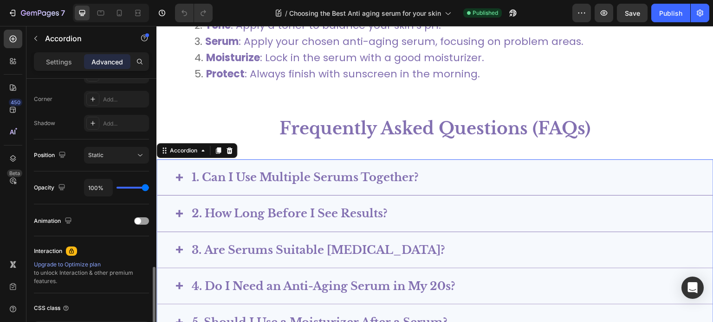
scroll to position [325, 0]
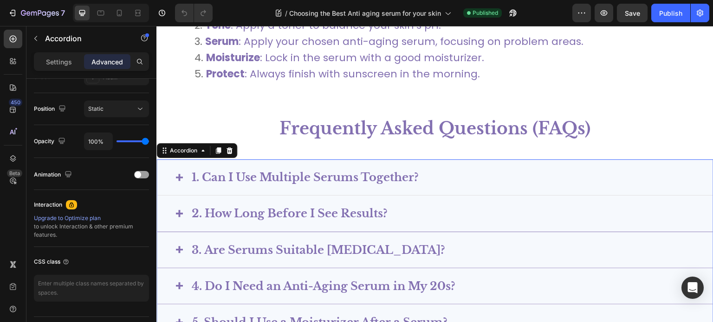
click at [204, 175] on p "1. Can I Use Multiple Serums Together?" at bounding box center [305, 177] width 227 height 14
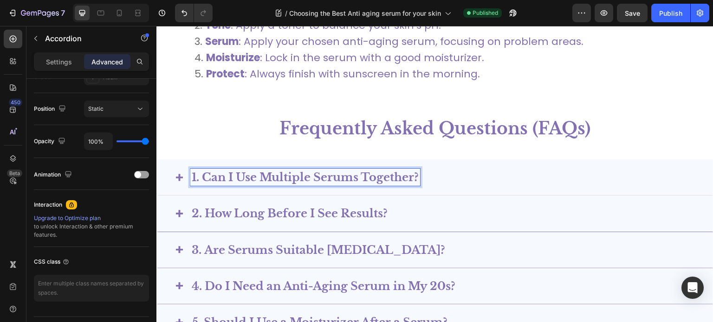
click at [213, 175] on p "1. Can I Use Multiple Serums Together?" at bounding box center [305, 177] width 227 height 14
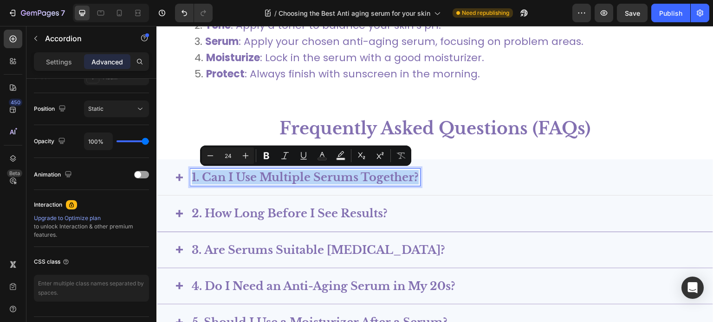
click at [446, 174] on div "1. Can I Use Multiple Serums Together?" at bounding box center [442, 177] width 504 height 17
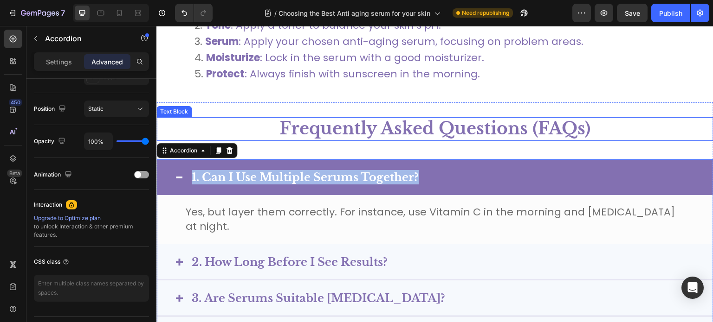
click at [489, 138] on p "Frequently Asked Questions (FAQs)" at bounding box center [434, 129] width 555 height 22
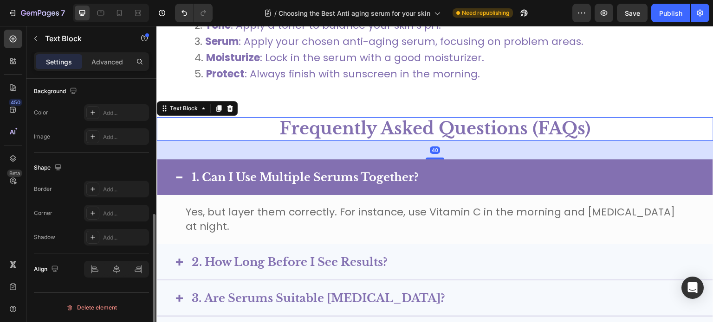
scroll to position [0, 0]
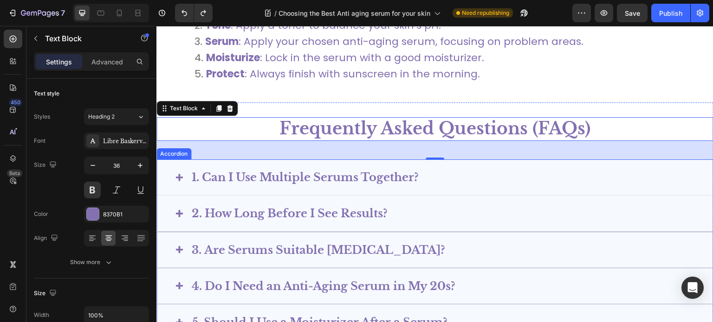
click at [389, 181] on p "1. Can I Use Multiple Serums Together?" at bounding box center [305, 177] width 227 height 14
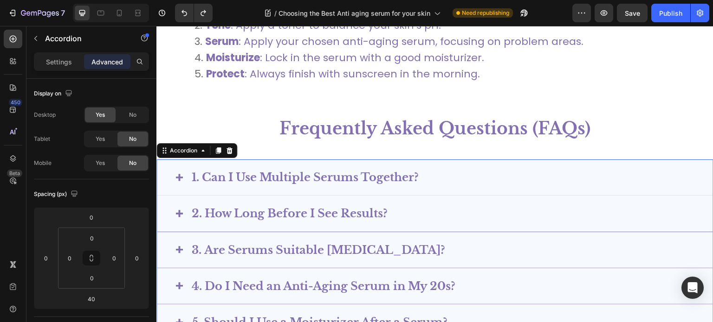
click at [448, 173] on div "1. Can I Use Multiple Serums Together?" at bounding box center [442, 177] width 504 height 17
click at [449, 173] on div "1. Can I Use Multiple Serums Together?" at bounding box center [442, 177] width 504 height 17
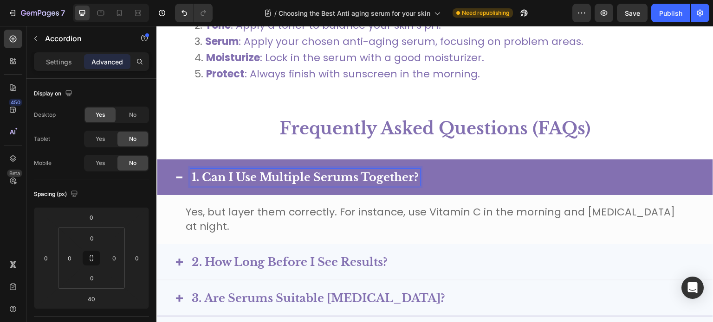
click at [322, 255] on p "2. How Long Before I See Results?" at bounding box center [290, 262] width 196 height 14
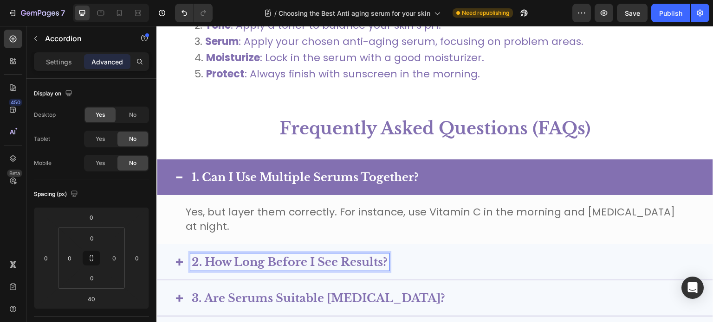
click at [504, 191] on div "1. Can I Use Multiple Serums Together?" at bounding box center [435, 178] width 556 height 36
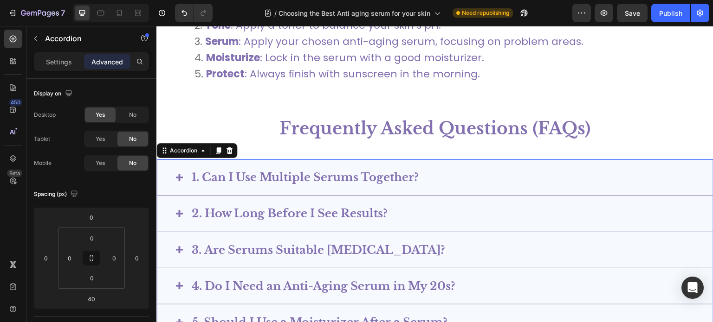
click at [272, 174] on p "1. Can I Use Multiple Serums Together?" at bounding box center [305, 177] width 227 height 14
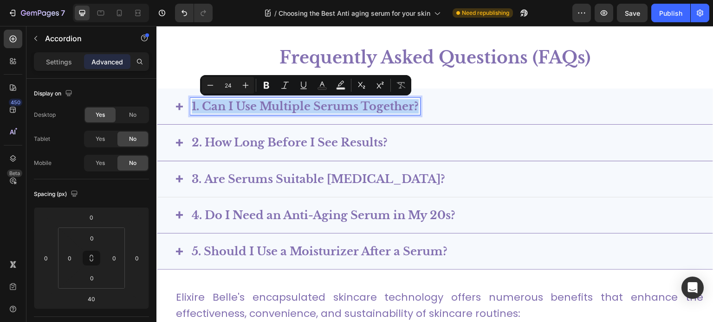
scroll to position [3199, 0]
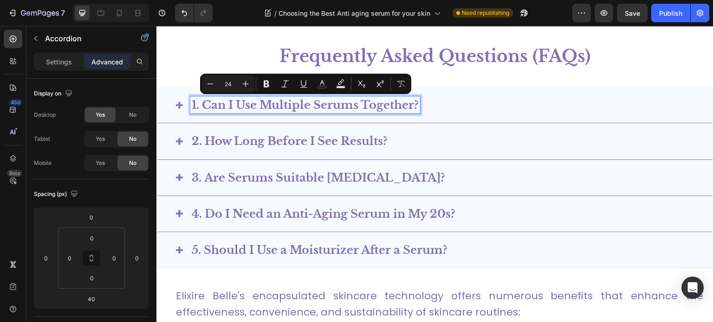
click at [286, 253] on p "5. Should I Use a Moisturizer After a Serum?" at bounding box center [320, 250] width 256 height 14
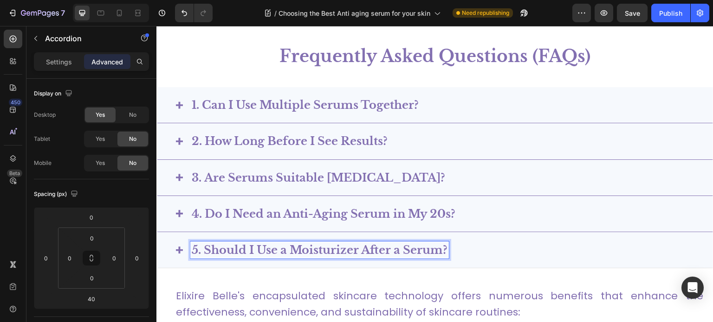
click at [286, 253] on p "5. Should I Use a Moisturizer After a Serum?" at bounding box center [320, 250] width 256 height 14
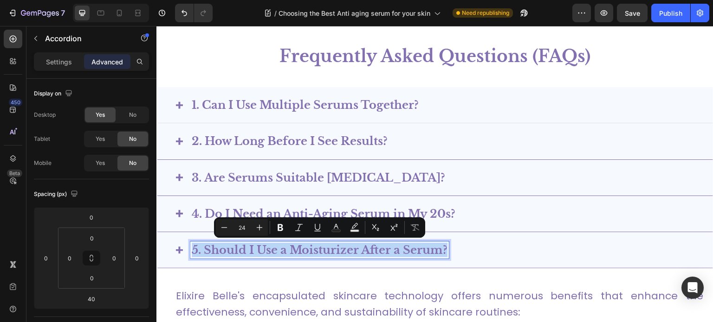
click at [268, 108] on p "1. Can I Use Multiple Serums Together?" at bounding box center [305, 105] width 227 height 14
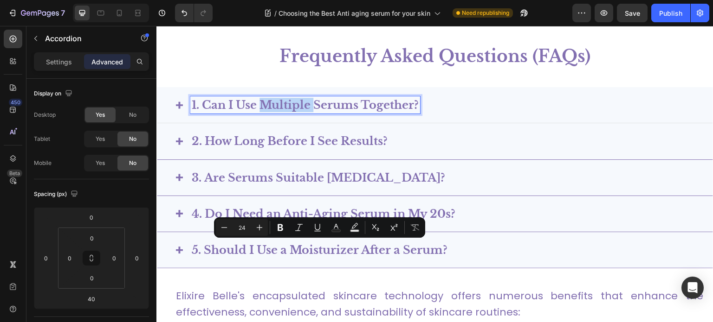
click at [268, 108] on p "1. Can I Use Multiple Serums Together?" at bounding box center [305, 105] width 227 height 14
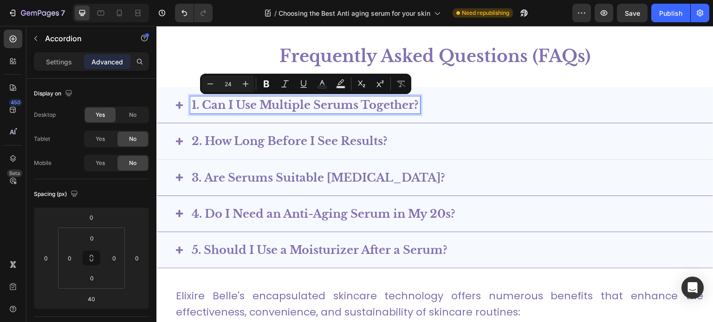
click at [259, 138] on p "2. How Long Before I See Results?" at bounding box center [290, 141] width 196 height 14
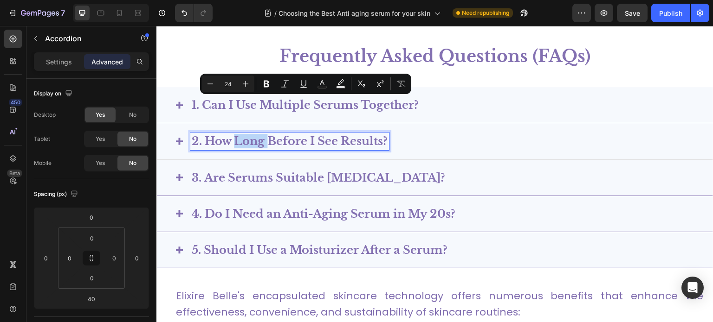
click at [259, 138] on p "2. How Long Before I See Results?" at bounding box center [290, 141] width 196 height 14
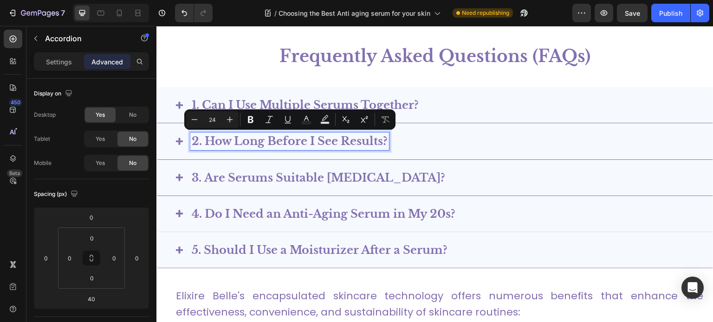
click at [236, 210] on p "4. Do I Need an Anti-Aging Serum in My 20s?" at bounding box center [324, 214] width 264 height 14
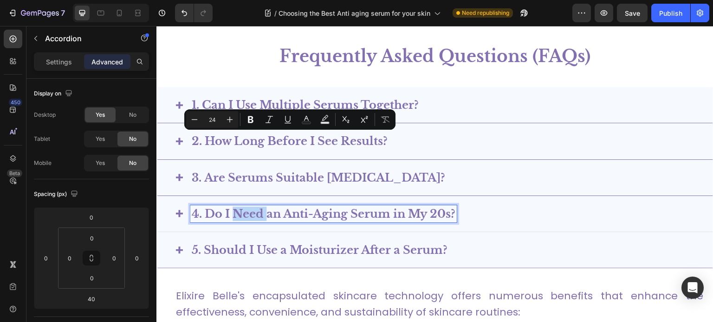
click at [236, 210] on p "4. Do I Need an Anti-Aging Serum in My 20s?" at bounding box center [324, 214] width 264 height 14
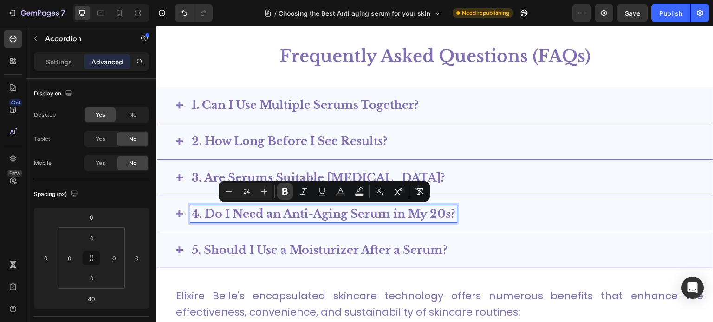
click at [283, 188] on icon "Editor contextual toolbar" at bounding box center [285, 191] width 6 height 7
click at [299, 189] on icon "Editor contextual toolbar" at bounding box center [303, 191] width 9 height 9
click at [293, 189] on div "Minus 24 Plus Bold Italic Underline Text Color Text Background Color Subscript …" at bounding box center [323, 191] width 207 height 17
click at [301, 191] on icon "Editor contextual toolbar" at bounding box center [303, 191] width 9 height 9
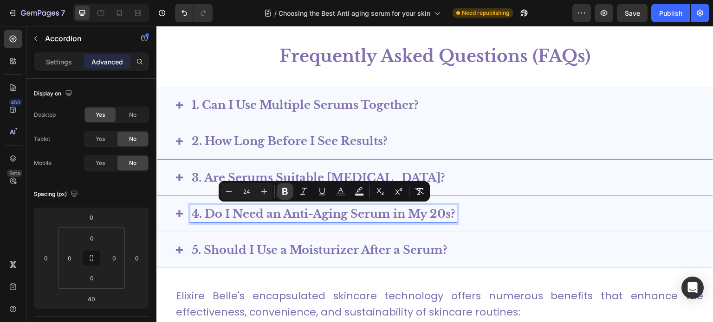
click at [282, 191] on icon "Editor contextual toolbar" at bounding box center [285, 191] width 6 height 7
type input "24"
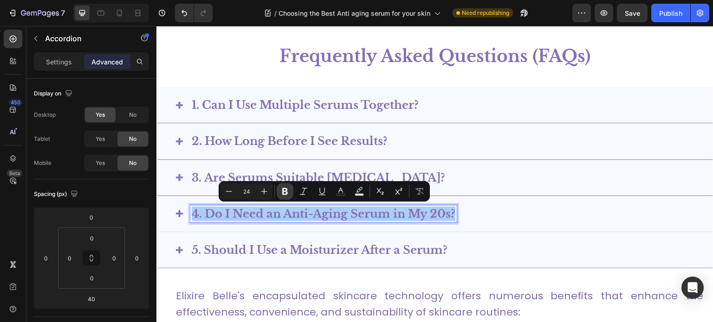
click at [282, 194] on icon "Editor contextual toolbar" at bounding box center [285, 191] width 6 height 7
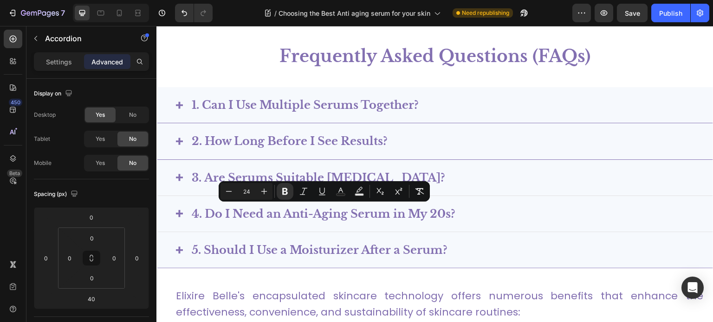
click at [518, 177] on div "3. Are Serums Suitable for Sensitive Skin?" at bounding box center [442, 177] width 504 height 17
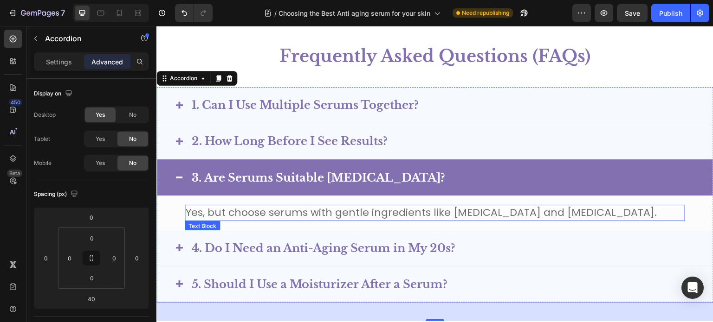
click at [533, 210] on span "Yes, but choose serums with gentle ingredients like hyaluronic acid and niacina…" at bounding box center [421, 213] width 471 height 14
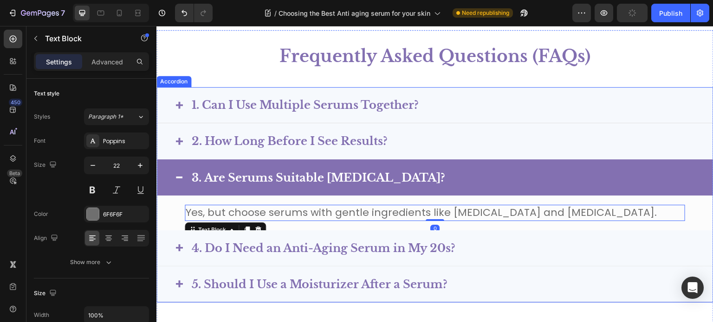
click at [478, 110] on div "1. Can I Use Multiple Serums Together?" at bounding box center [442, 105] width 504 height 17
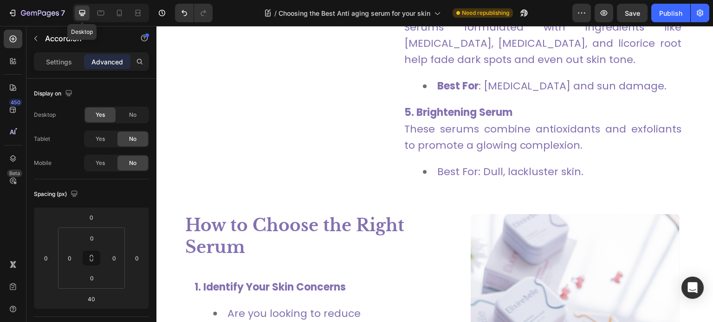
scroll to position [2441, 0]
click at [81, 8] on icon at bounding box center [81, 12] width 9 height 9
click at [103, 12] on icon at bounding box center [100, 12] width 9 height 9
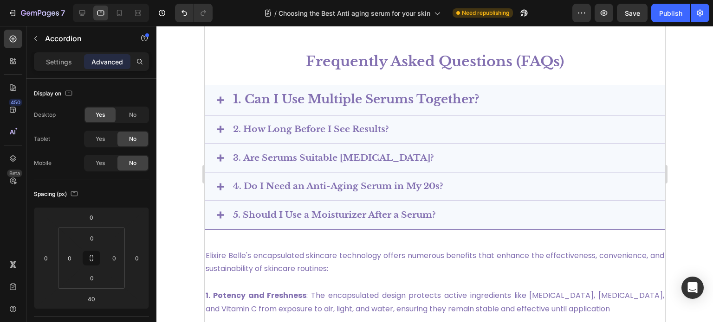
scroll to position [2881, 0]
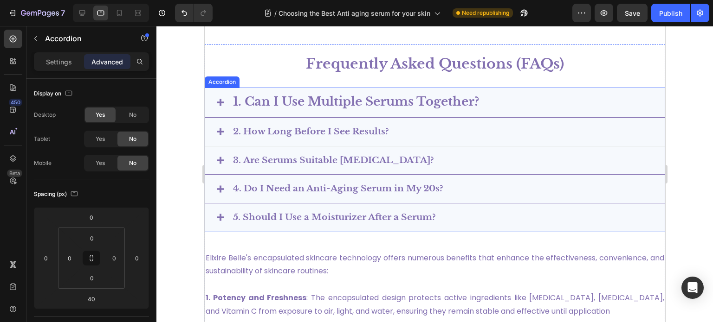
click at [303, 129] on p "2. How Long Before I See Results?" at bounding box center [310, 132] width 156 height 12
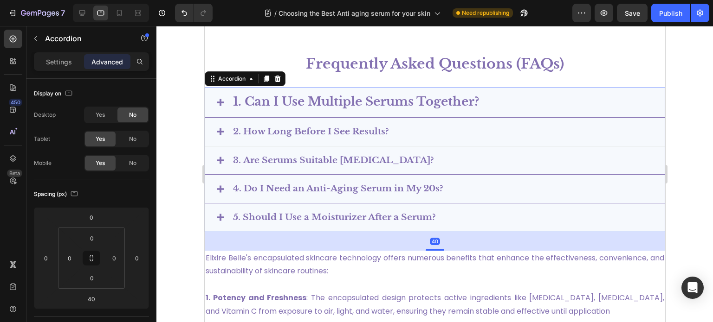
click at [303, 129] on p "2. How Long Before I See Results?" at bounding box center [310, 132] width 156 height 12
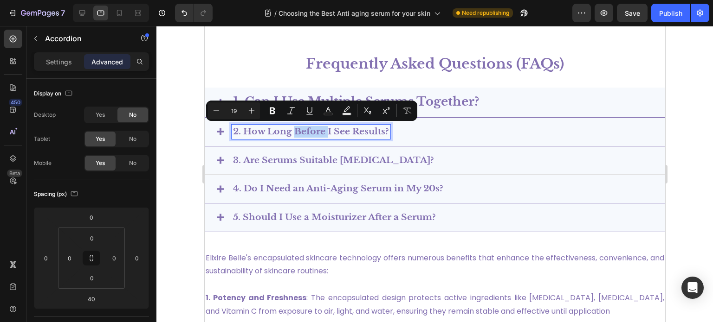
click at [275, 161] on p "3. Are Serums Suitable for Sensitive Skin?" at bounding box center [332, 161] width 201 height 12
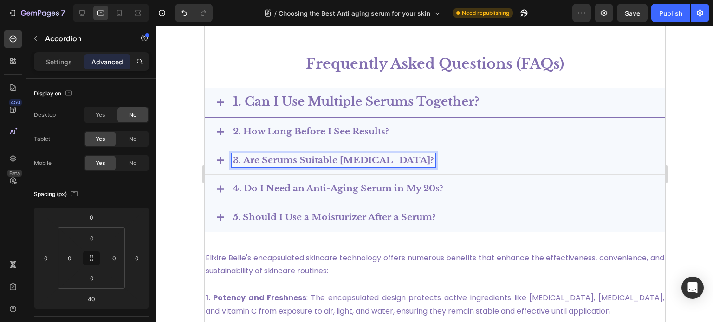
click at [275, 161] on p "3. Are Serums Suitable for Sensitive Skin?" at bounding box center [332, 161] width 201 height 12
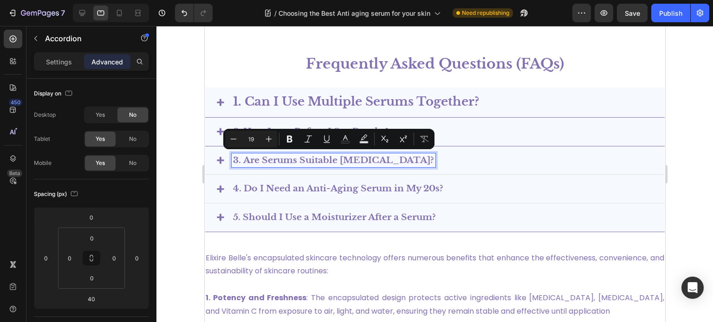
click at [270, 186] on p "4. Do I Need an Anti-Aging Serum in My 20s?" at bounding box center [337, 189] width 210 height 12
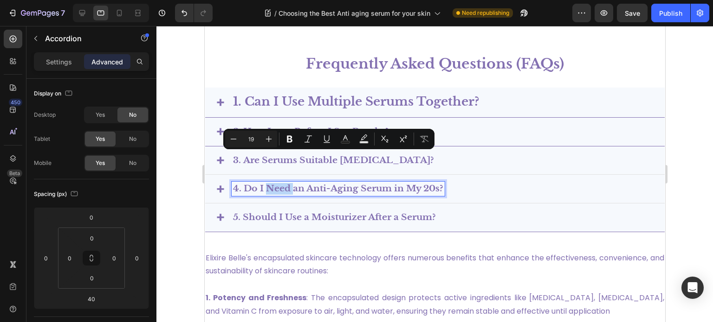
click at [270, 186] on p "4. Do I Need an Anti-Aging Serum in My 20s?" at bounding box center [337, 189] width 210 height 12
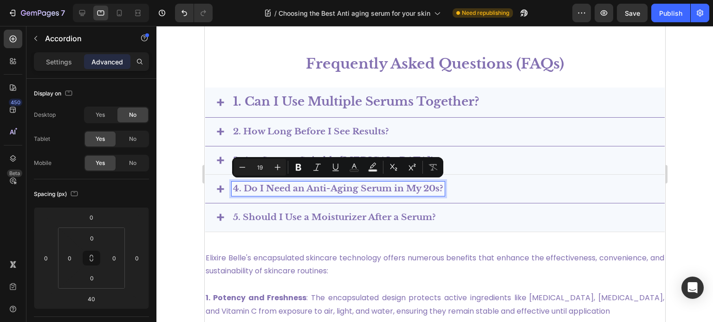
click at [266, 217] on p "5. Should I Use a Moisturizer After a Serum?" at bounding box center [333, 218] width 203 height 12
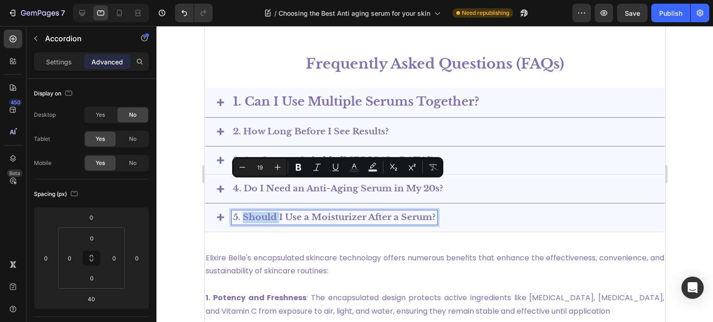
click at [266, 217] on p "5. Should I Use a Moisturizer After a Serum?" at bounding box center [333, 218] width 203 height 12
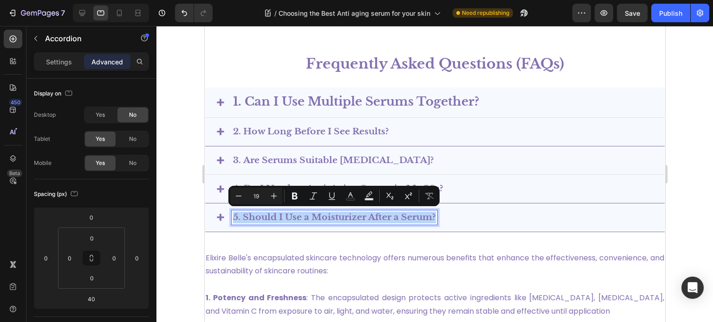
type input "26"
click at [270, 106] on span "1. Can I Use Multiple Serums Together?" at bounding box center [355, 101] width 246 height 15
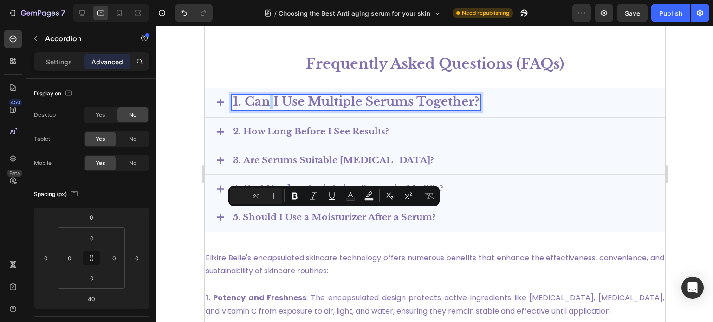
click at [270, 106] on span "1. Can I Use Multiple Serums Together?" at bounding box center [355, 101] width 246 height 15
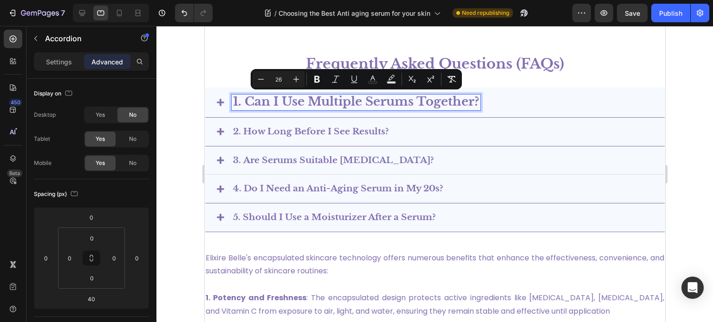
click at [277, 77] on input "26" at bounding box center [278, 79] width 19 height 11
drag, startPoint x: 280, startPoint y: 82, endPoint x: 285, endPoint y: 79, distance: 5.8
click at [285, 79] on input "26" at bounding box center [278, 79] width 19 height 11
click at [284, 82] on input "26" at bounding box center [278, 79] width 19 height 11
drag, startPoint x: 284, startPoint y: 78, endPoint x: 266, endPoint y: 77, distance: 18.1
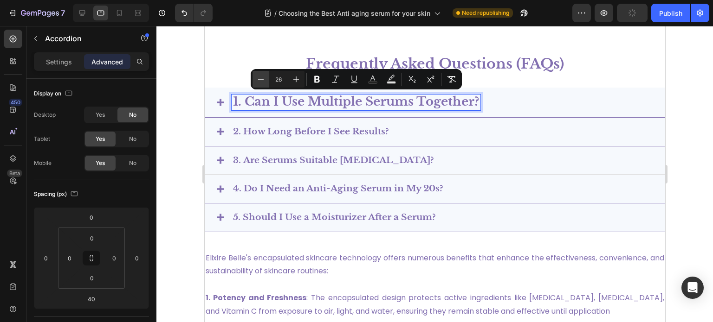
click at [266, 77] on div "Minus 26 Plus" at bounding box center [278, 79] width 52 height 17
type input "19"
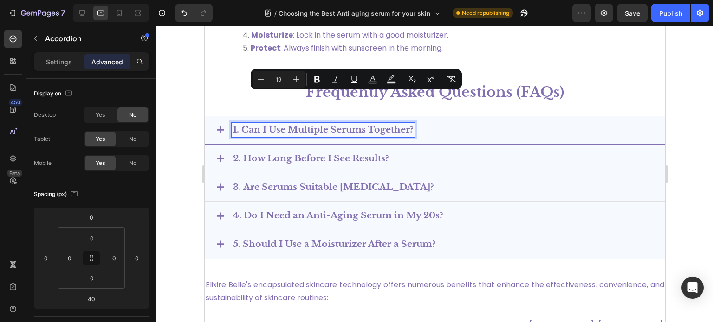
scroll to position [2851, 0]
click at [322, 155] on p "2. How Long Before I See Results?" at bounding box center [310, 161] width 156 height 12
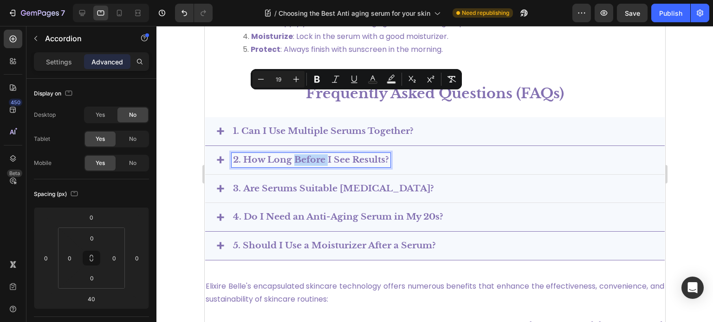
click at [322, 155] on p "2. How Long Before I See Results?" at bounding box center [310, 161] width 156 height 12
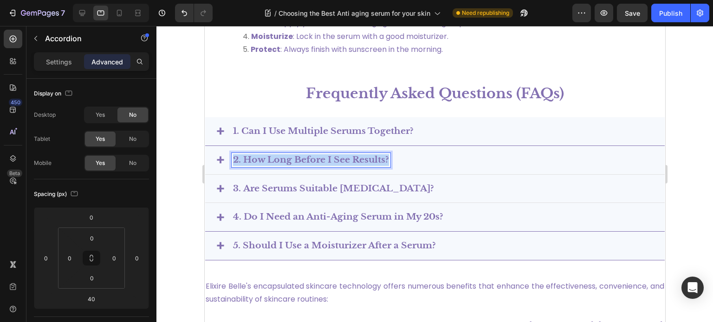
click at [322, 155] on p "2. How Long Before I See Results?" at bounding box center [310, 161] width 156 height 12
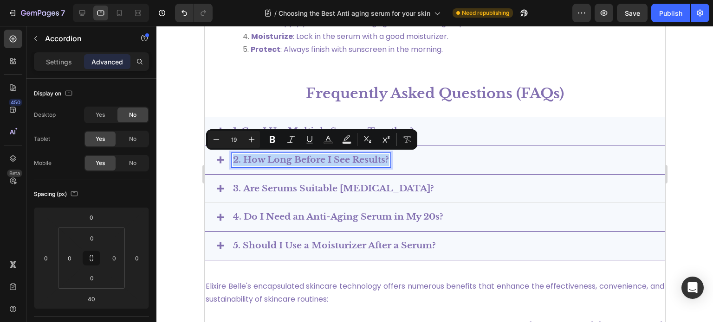
click at [307, 183] on p "3. Are Serums Suitable for Sensitive Skin?" at bounding box center [332, 189] width 201 height 12
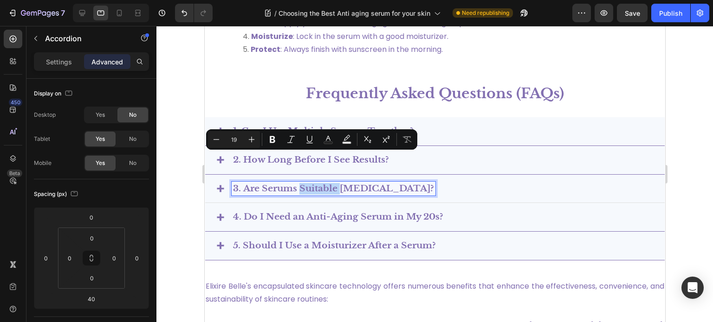
click at [307, 183] on p "3. Are Serums Suitable for Sensitive Skin?" at bounding box center [332, 189] width 201 height 12
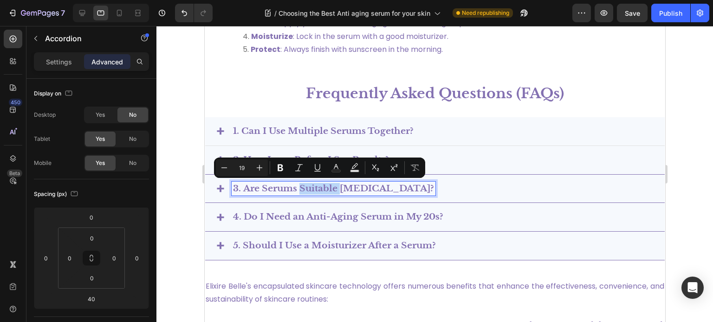
click at [221, 128] on icon at bounding box center [219, 131] width 7 height 7
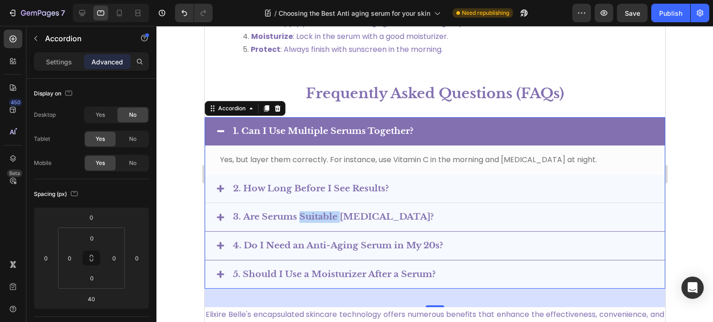
click at [222, 191] on icon at bounding box center [219, 188] width 7 height 7
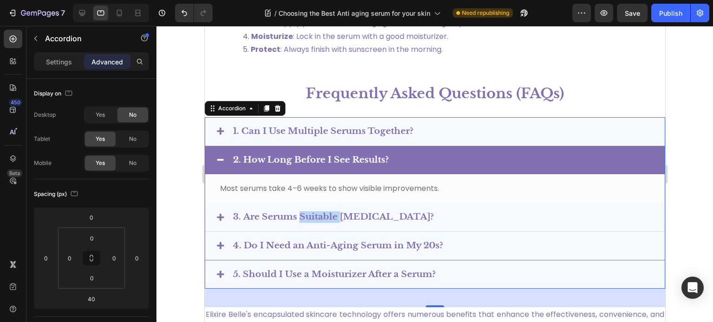
click at [217, 214] on icon at bounding box center [219, 217] width 7 height 7
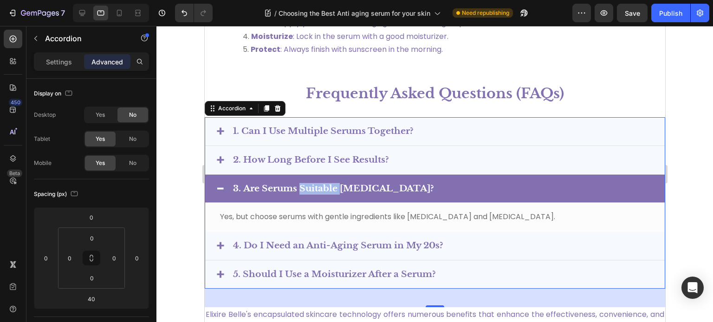
click at [222, 240] on div "4. Do I Need an Anti-Aging Serum in My 20s?" at bounding box center [434, 246] width 459 height 29
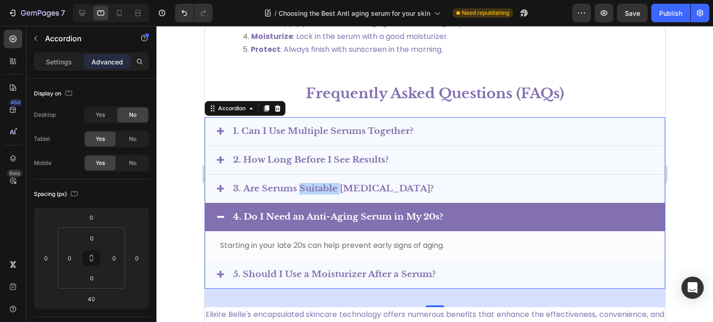
click at [216, 274] on icon at bounding box center [219, 274] width 7 height 7
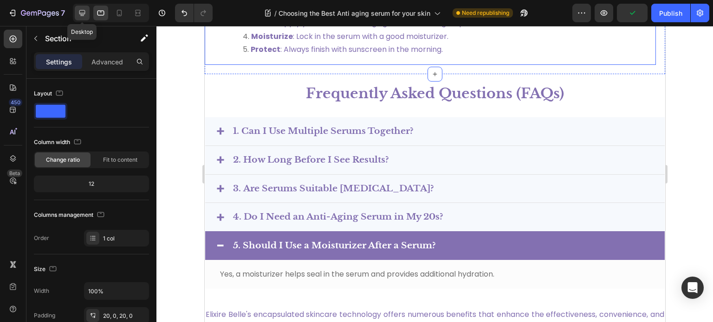
click at [84, 11] on icon at bounding box center [81, 12] width 9 height 9
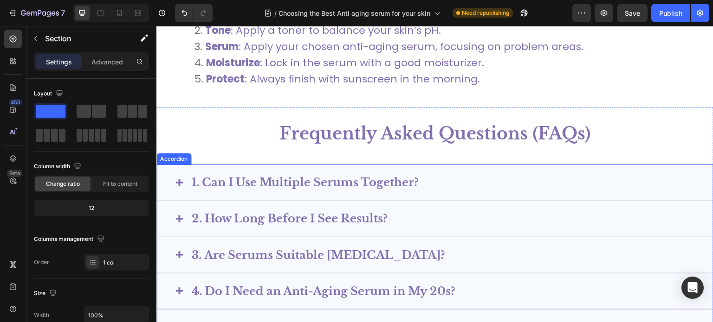
scroll to position [3122, 0]
click at [308, 176] on p "1. Can I Use Multiple Serums Together?" at bounding box center [305, 182] width 227 height 14
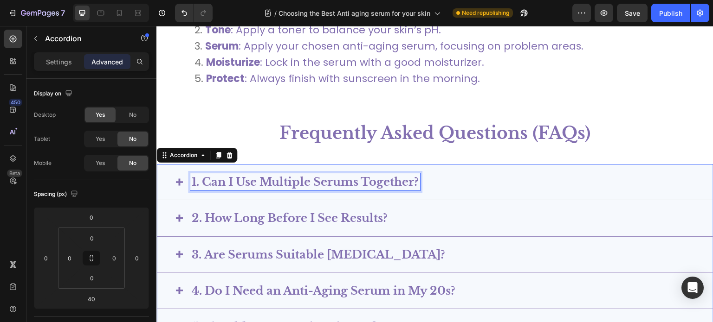
click at [308, 176] on p "1. Can I Use Multiple Serums Together?" at bounding box center [305, 182] width 227 height 14
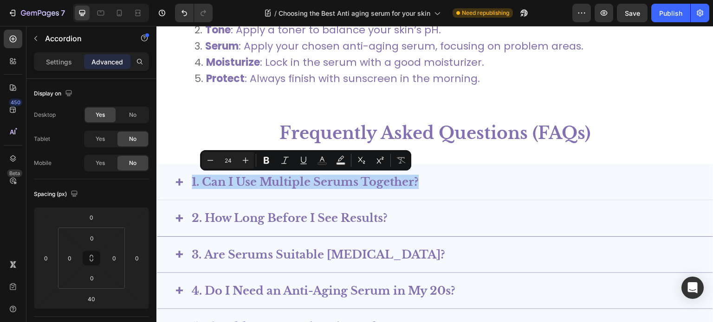
click at [178, 181] on icon at bounding box center [178, 182] width 7 height 7
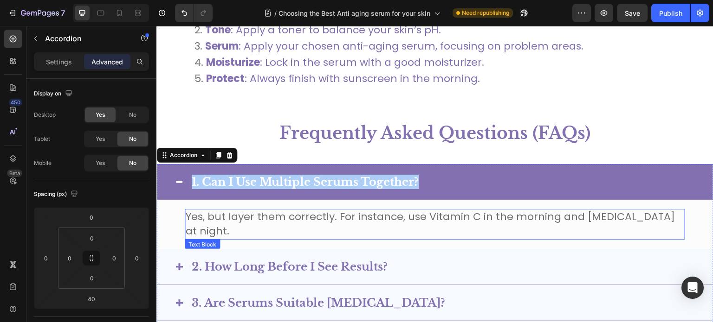
click at [208, 215] on span "Yes, but layer them correctly. For instance, use Vitamin C in the morning and r…" at bounding box center [430, 224] width 489 height 29
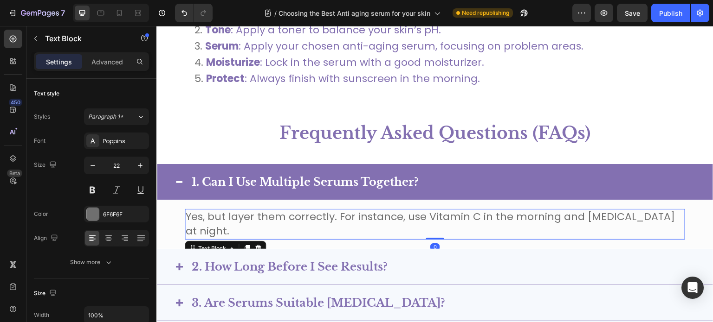
click at [210, 212] on span "Yes, but layer them correctly. For instance, use Vitamin C in the morning and r…" at bounding box center [430, 224] width 489 height 29
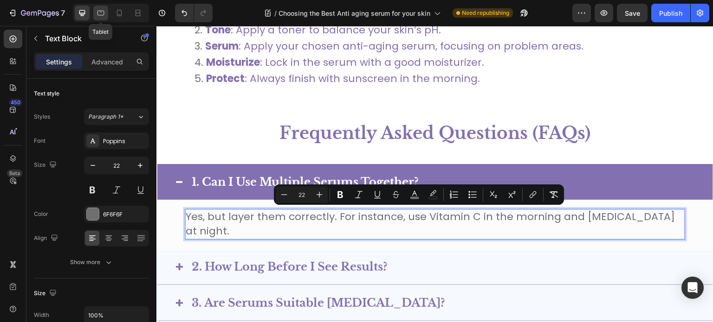
click at [103, 7] on div at bounding box center [100, 13] width 15 height 15
type input "16"
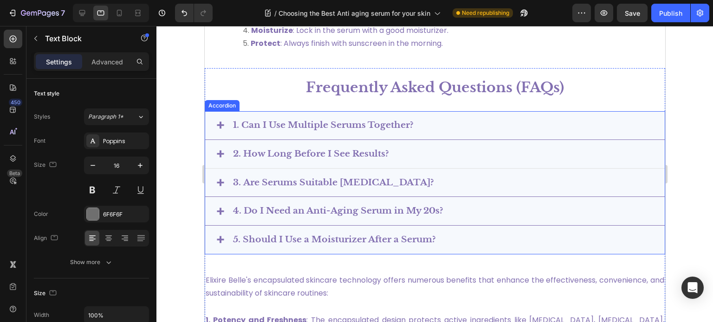
scroll to position [3060, 0]
click at [300, 118] on div "1. Can I Use Multiple Serums Together?" at bounding box center [322, 125] width 183 height 14
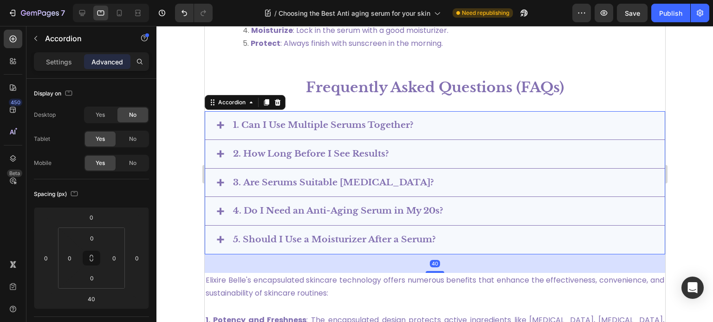
click at [81, 5] on div at bounding box center [111, 13] width 76 height 19
click at [84, 7] on div at bounding box center [82, 13] width 15 height 15
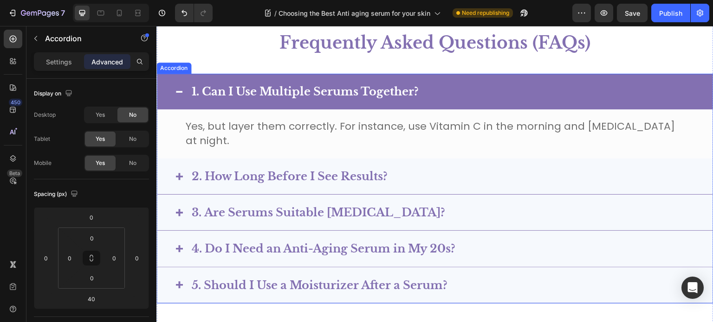
scroll to position [3212, 0]
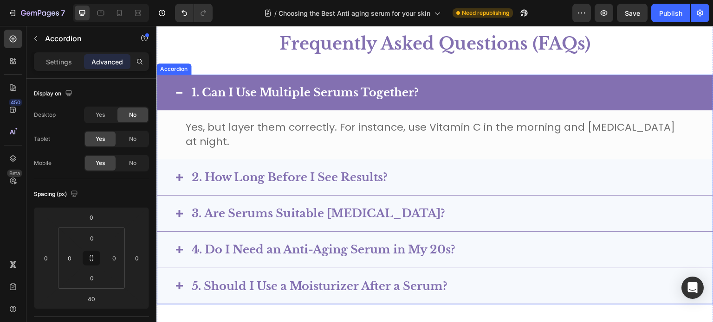
click at [299, 88] on p "1. Can I Use Multiple Serums Together?" at bounding box center [305, 92] width 227 height 14
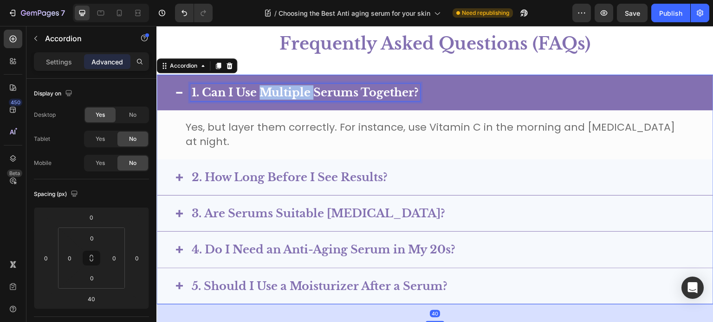
click at [299, 88] on p "1. Can I Use Multiple Serums Together?" at bounding box center [305, 92] width 227 height 14
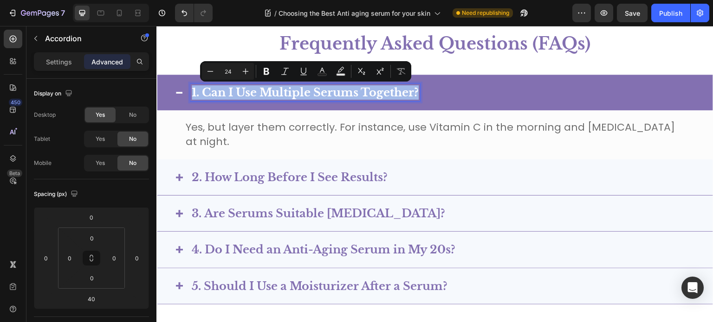
click at [244, 132] on span "Yes, but layer them correctly. For instance, use Vitamin C in the morning and r…" at bounding box center [430, 134] width 489 height 29
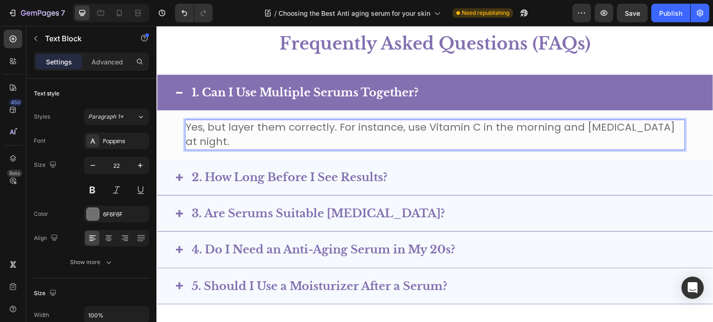
click at [244, 132] on span "Yes, but layer them correctly. For instance, use Vitamin C in the morning and r…" at bounding box center [430, 134] width 489 height 29
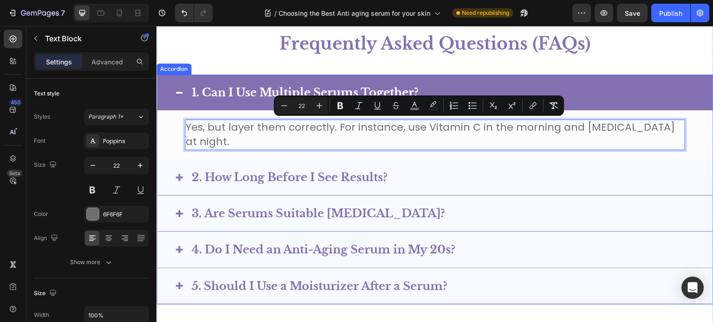
click at [255, 90] on p "1. Can I Use Multiple Serums Together?" at bounding box center [305, 92] width 227 height 14
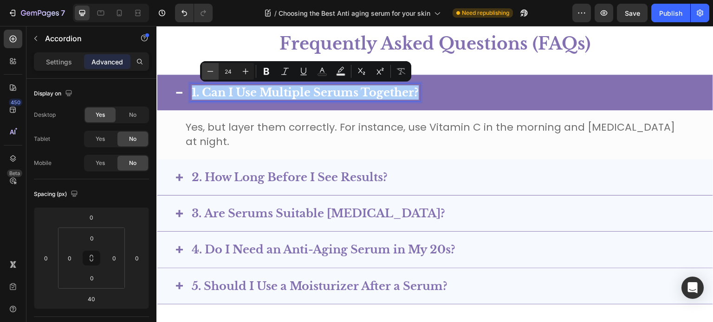
click at [208, 70] on icon "Editor contextual toolbar" at bounding box center [210, 71] width 9 height 9
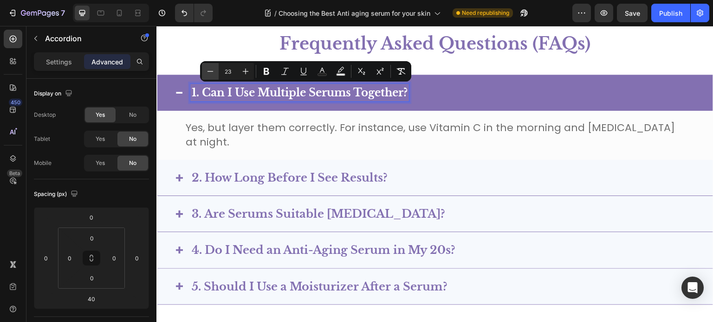
click at [208, 70] on icon "Editor contextual toolbar" at bounding box center [210, 71] width 9 height 9
type input "22"
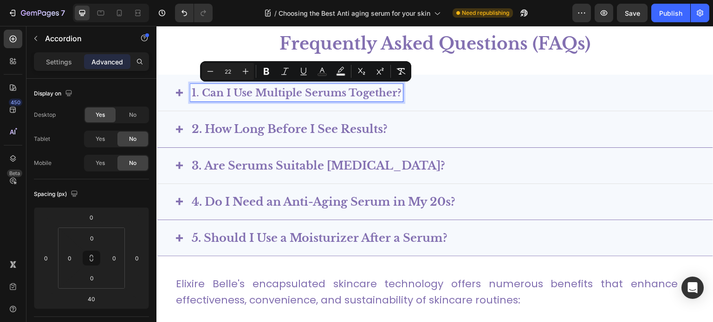
click at [239, 163] on p "3. Are Serums Suitable for Sensitive Skin?" at bounding box center [318, 166] width 253 height 14
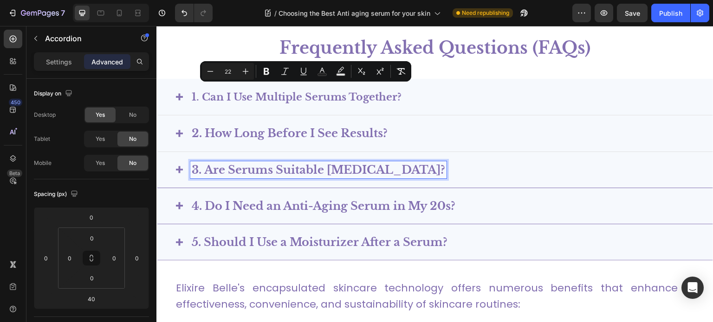
scroll to position [3207, 0]
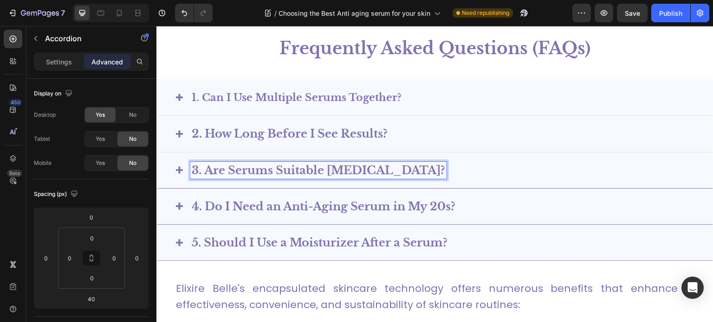
click at [244, 130] on p "2. How Long Before I See Results?" at bounding box center [290, 134] width 196 height 14
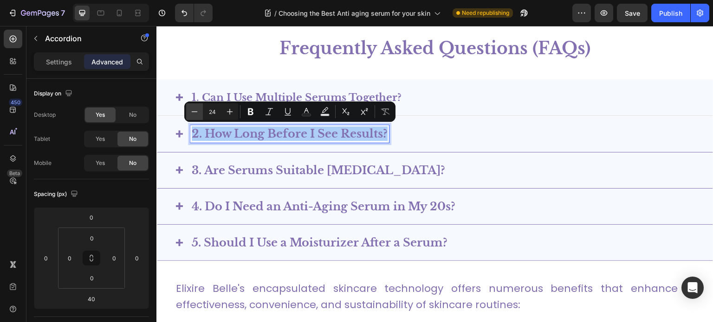
click at [193, 111] on icon "Editor contextual toolbar" at bounding box center [194, 111] width 9 height 9
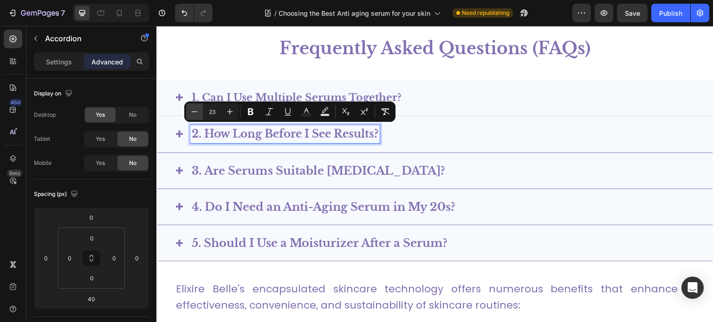
click at [193, 111] on icon "Editor contextual toolbar" at bounding box center [194, 111] width 9 height 9
type input "22"
click at [228, 173] on p "3. Are Serums Suitable for Sensitive Skin?" at bounding box center [318, 171] width 253 height 14
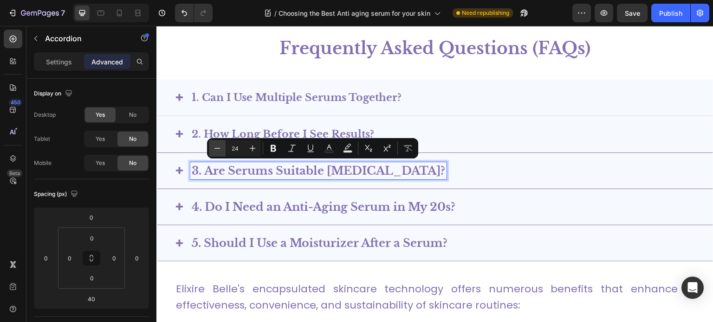
click at [224, 145] on button "Minus" at bounding box center [217, 148] width 17 height 17
type input "22"
click at [239, 211] on strong "4. Do I Need an Anti-Aging Serum in My 20s?" at bounding box center [324, 207] width 264 height 13
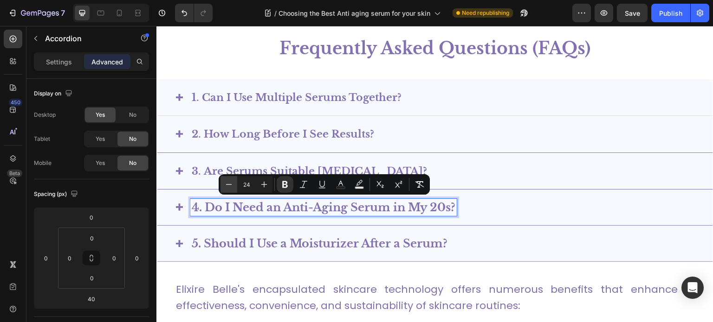
click at [230, 183] on icon "Editor contextual toolbar" at bounding box center [228, 184] width 9 height 9
type input "22"
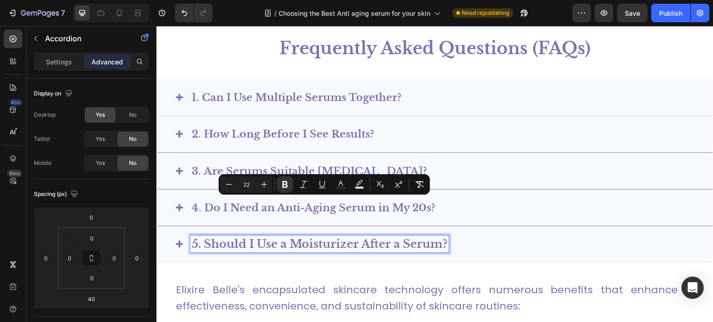
click at [224, 239] on p "5. Should I Use a Moisturizer After a Serum?" at bounding box center [320, 244] width 256 height 14
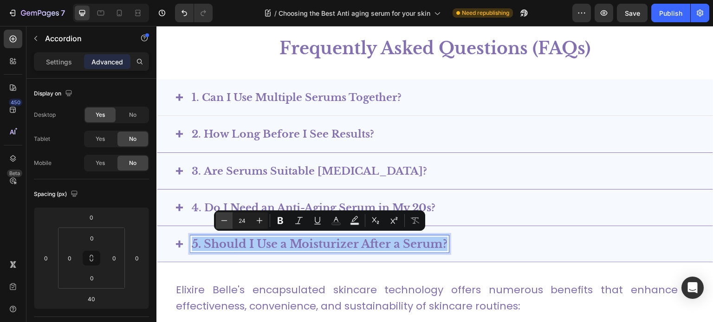
click at [223, 220] on icon "Editor contextual toolbar" at bounding box center [224, 220] width 6 height 0
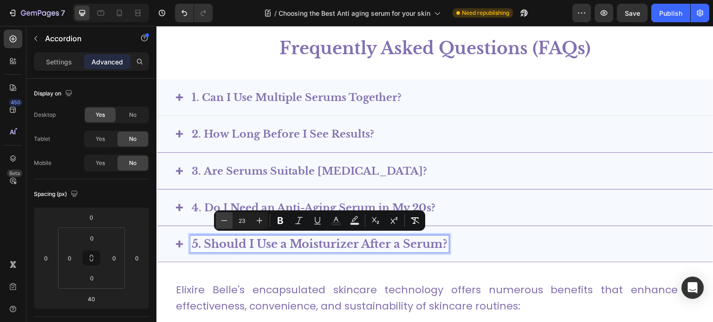
click at [223, 220] on icon "Editor contextual toolbar" at bounding box center [224, 220] width 6 height 0
type input "22"
click at [500, 190] on div "4. Do I Need an Anti-Aging Serum in My 20s?" at bounding box center [435, 208] width 556 height 37
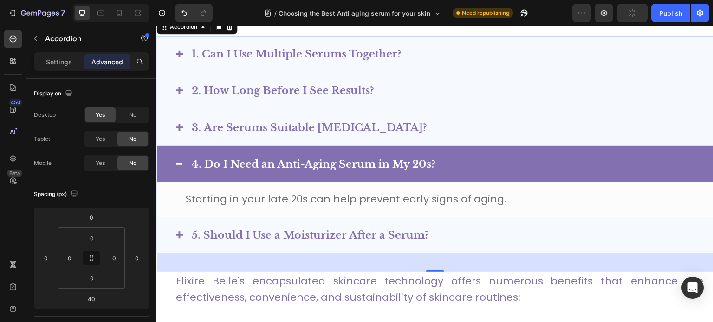
scroll to position [3252, 0]
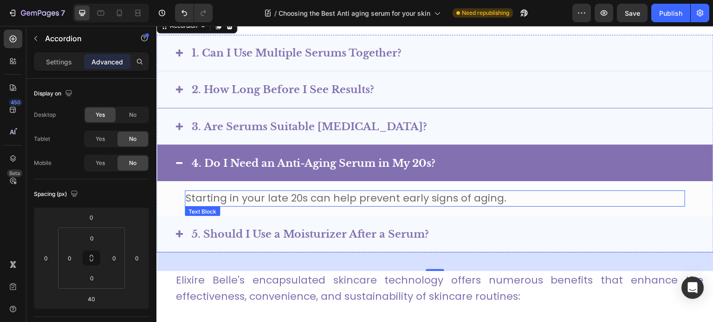
click at [308, 199] on span "Starting in your late 20s can help prevent early signs of aging." at bounding box center [346, 198] width 321 height 14
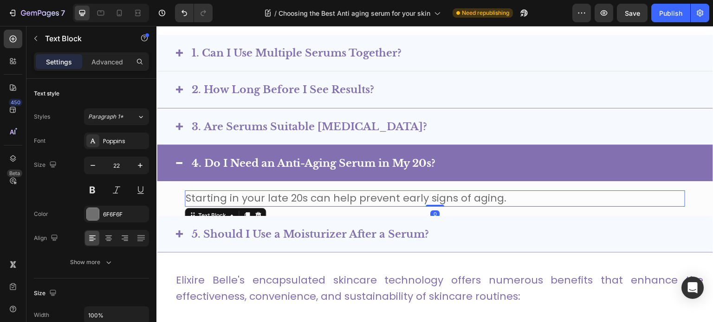
click at [308, 199] on span "Starting in your late 20s can help prevent early signs of aging." at bounding box center [346, 198] width 321 height 14
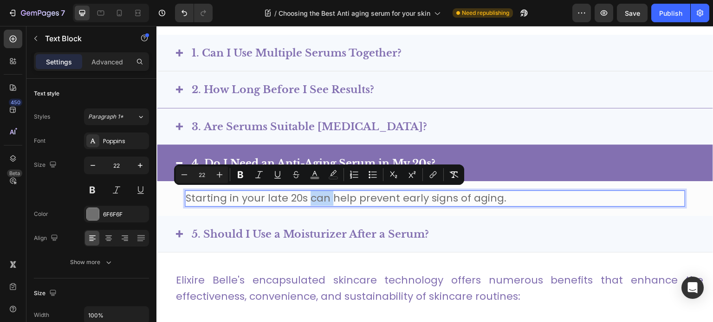
click at [253, 228] on span "5. Should I Use a Moisturizer After a Serum?" at bounding box center [310, 234] width 237 height 13
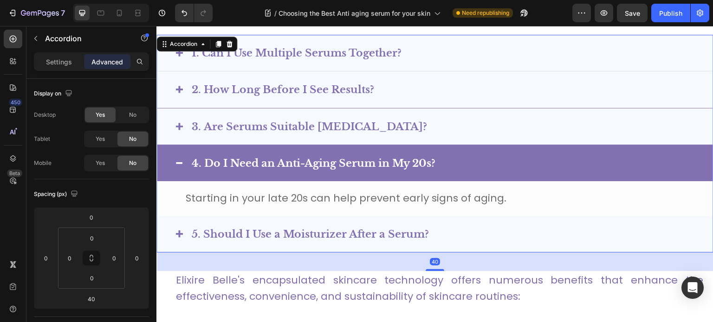
click at [495, 226] on div "5. Should I Use a Moisturizer After a Serum?" at bounding box center [442, 234] width 504 height 18
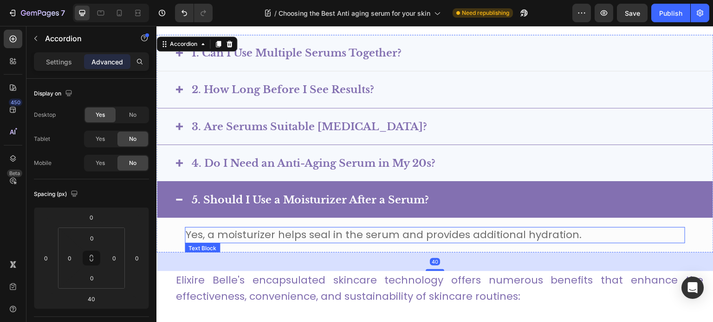
click at [375, 230] on span "Yes, a moisturizer helps seal in the serum and provides additional hydration." at bounding box center [384, 235] width 396 height 14
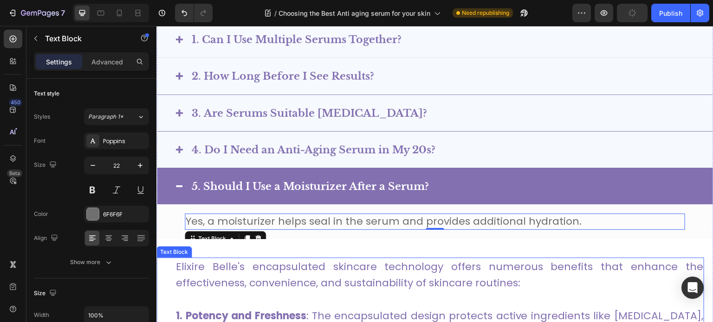
scroll to position [3265, 0]
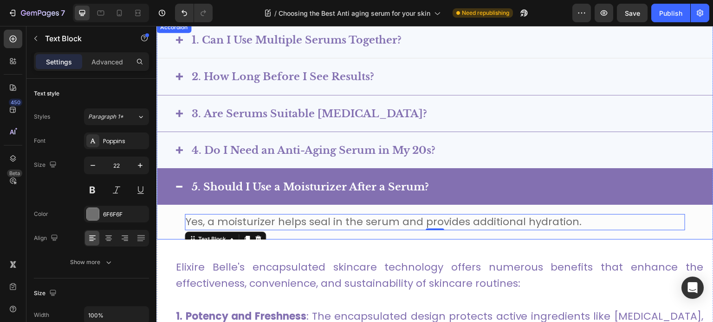
click at [693, 222] on div "Yes, a moisturizer helps seal in the serum and provides additional hydration. T…" at bounding box center [435, 222] width 556 height 35
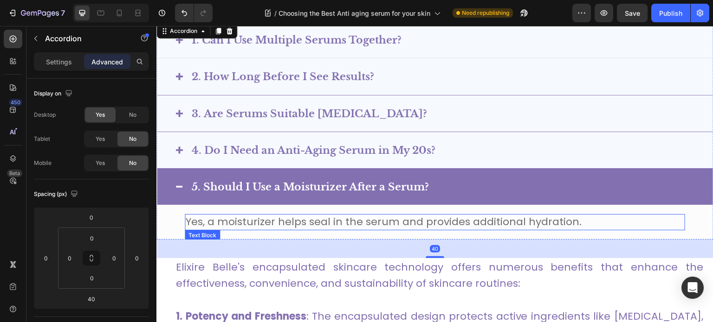
click at [556, 227] on div "Yes, a moisturizer helps seal in the serum and provides additional hydration." at bounding box center [435, 222] width 500 height 16
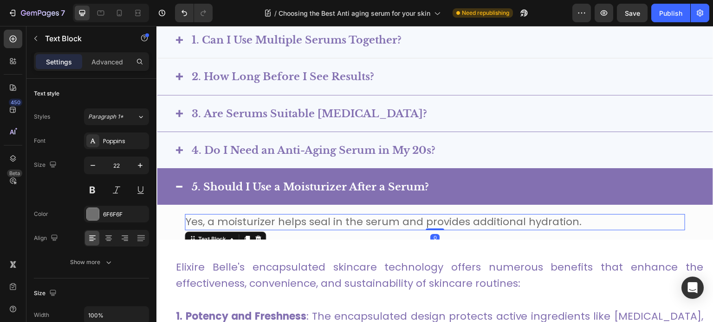
click at [551, 223] on span "Yes, a moisturizer helps seal in the serum and provides additional hydration." at bounding box center [384, 222] width 396 height 14
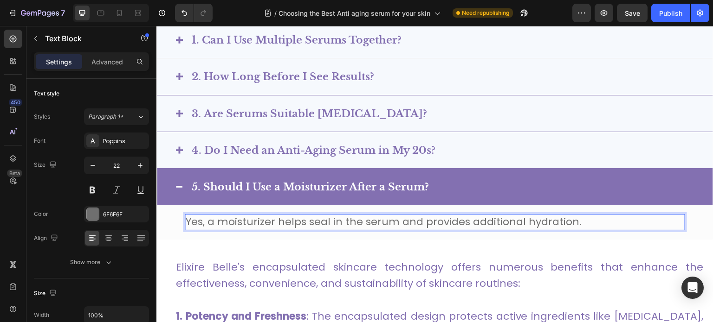
click at [551, 223] on span "Yes, a moisturizer helps seal in the serum and provides additional hydration." at bounding box center [384, 222] width 396 height 14
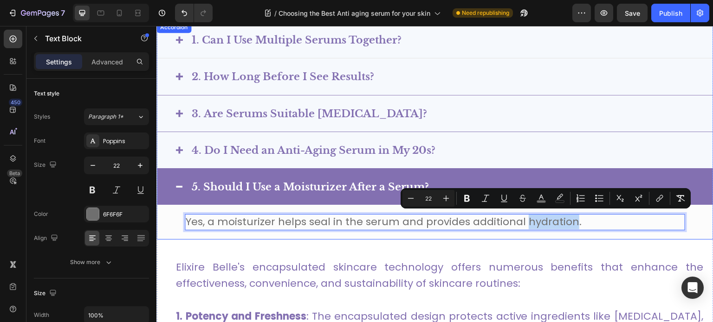
click at [497, 178] on div "5. Should I Use a Moisturizer After a Serum?" at bounding box center [442, 187] width 504 height 18
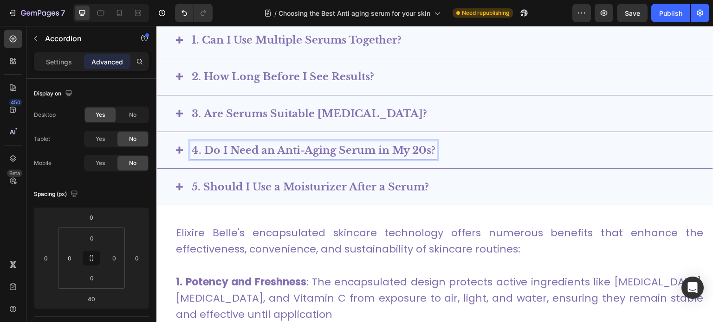
click at [379, 146] on strong "4. Do I Need an Anti-Aging Serum in My 20s?" at bounding box center [314, 150] width 244 height 13
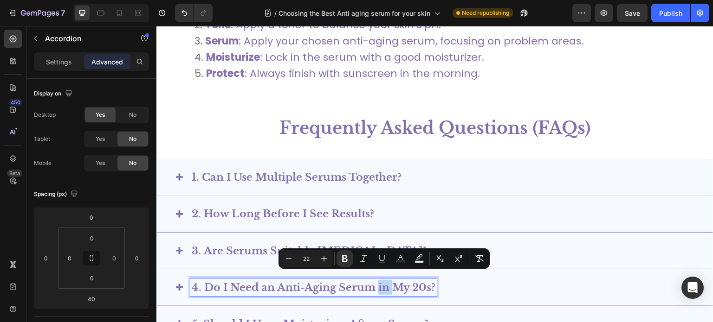
scroll to position [3125, 0]
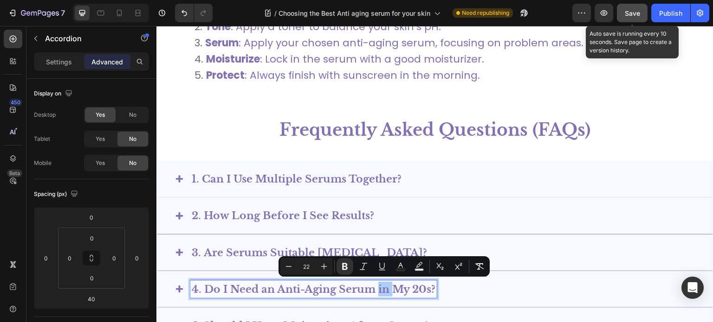
click at [631, 14] on span "Save" at bounding box center [632, 13] width 15 height 8
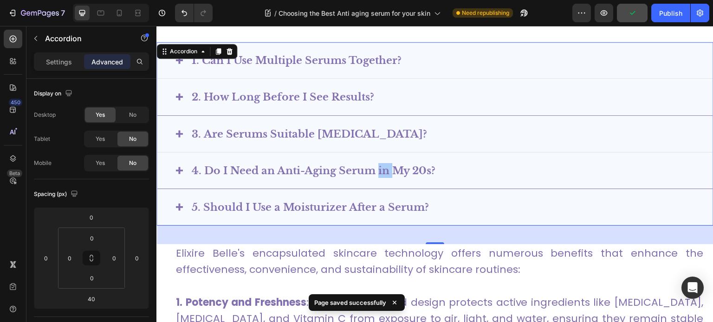
scroll to position [3244, 0]
click at [274, 165] on strong "4. Do I Need an Anti-Aging Serum in My 20s?" at bounding box center [314, 171] width 244 height 13
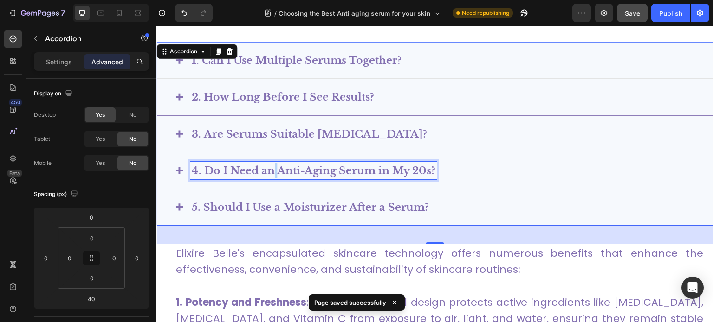
click at [274, 165] on strong "4. Do I Need an Anti-Aging Serum in My 20s?" at bounding box center [314, 171] width 244 height 13
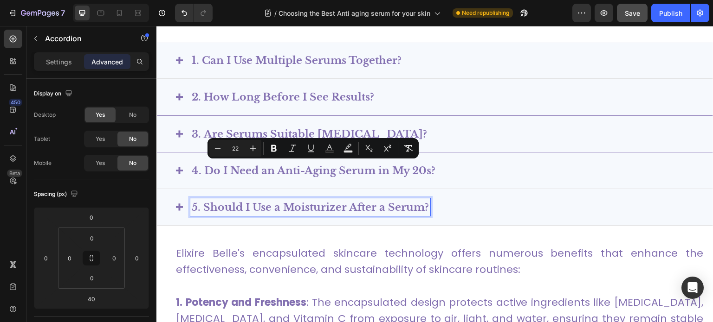
click at [333, 203] on span "5. Should I Use a Moisturizer After a Serum?" at bounding box center [310, 207] width 237 height 13
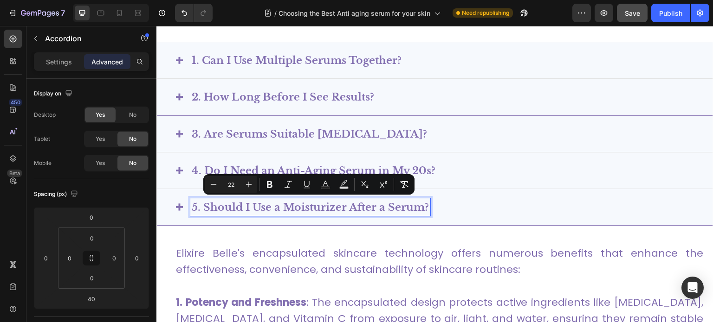
click at [274, 127] on p "3. Are Serums Suitable for Sensitive Skin?" at bounding box center [309, 134] width 235 height 15
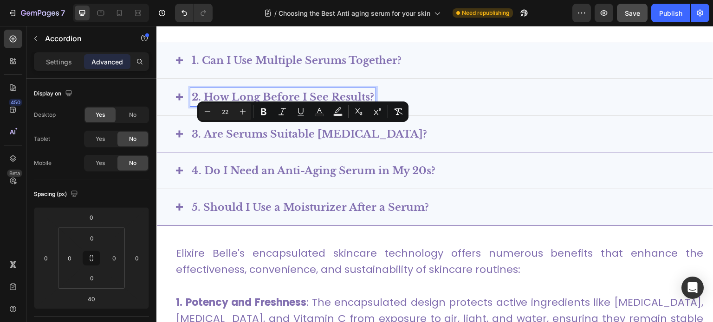
click at [270, 97] on span "2. How Long Before I See Results?" at bounding box center [283, 97] width 182 height 13
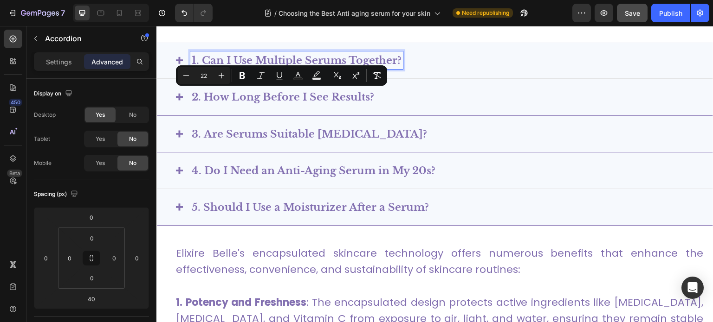
click at [270, 57] on span "1. Can I Use Multiple Serums Together?" at bounding box center [297, 60] width 210 height 13
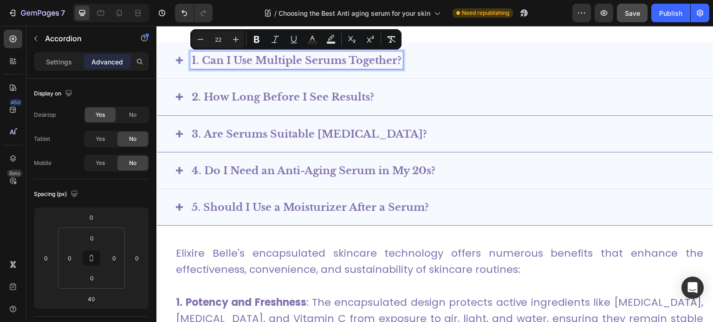
click at [457, 58] on div "1. Can I Use Multiple Serums Together?" at bounding box center [442, 61] width 504 height 18
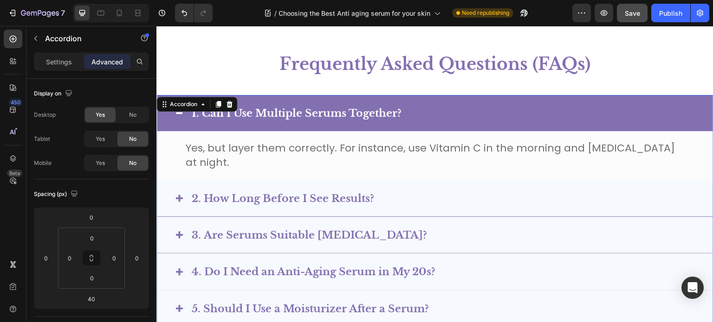
scroll to position [3191, 0]
click at [506, 59] on p "Frequently Asked Questions (FAQs)" at bounding box center [434, 65] width 555 height 22
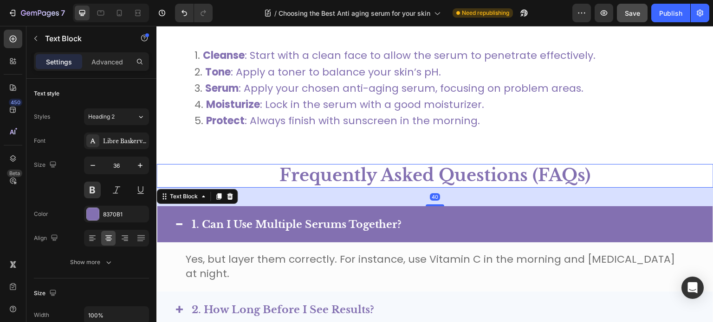
scroll to position [3079, 0]
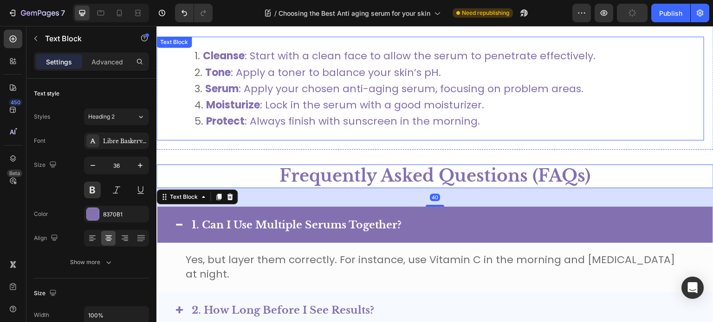
click at [490, 78] on li "Tone : Apply a toner to balance your skin’s pH." at bounding box center [448, 72] width 509 height 16
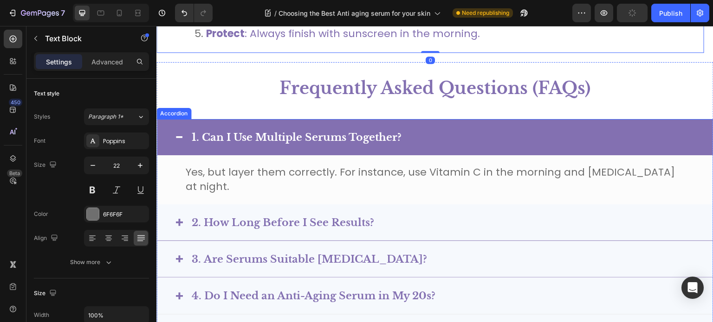
scroll to position [3169, 0]
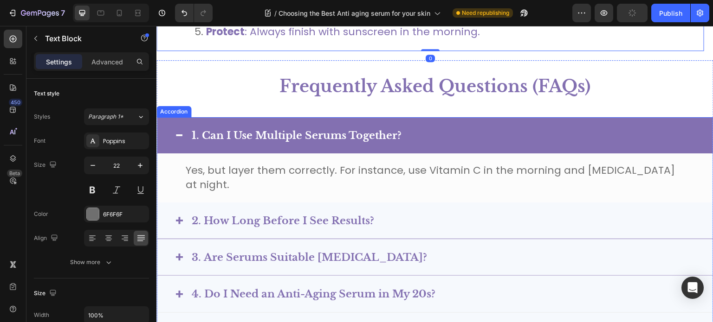
click at [436, 135] on div "1. Can I Use Multiple Serums Together?" at bounding box center [442, 136] width 504 height 18
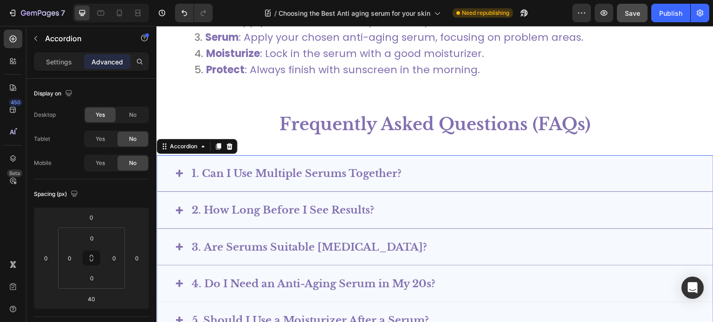
scroll to position [3131, 0]
click at [123, 16] on icon at bounding box center [119, 12] width 9 height 9
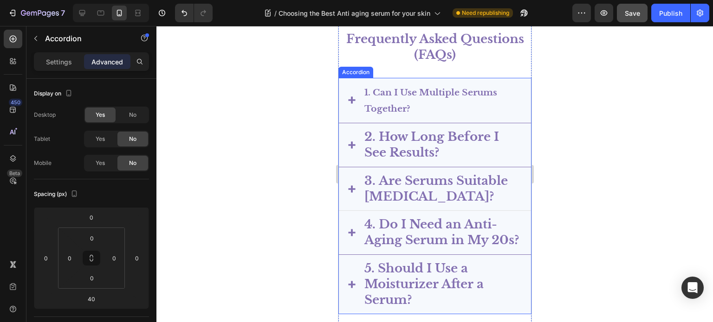
scroll to position [3489, 0]
click at [417, 109] on span "1. Can I Use Multiple Serums Together?" at bounding box center [430, 101] width 133 height 27
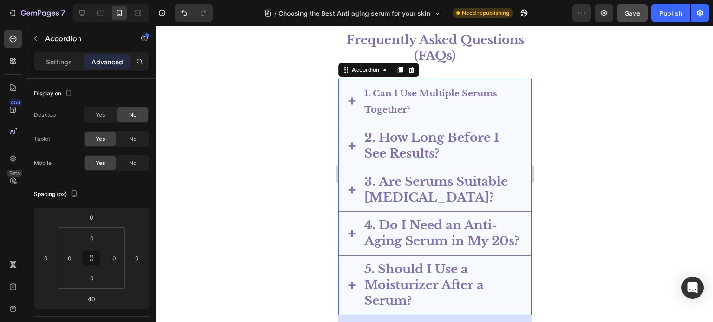
click at [406, 116] on span "1. Can I Use Multiple Serums Together?" at bounding box center [430, 101] width 133 height 27
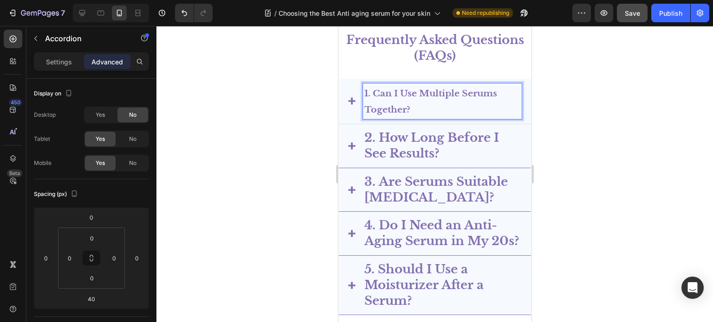
click at [406, 116] on span "1. Can I Use Multiple Serums Together?" at bounding box center [430, 101] width 133 height 27
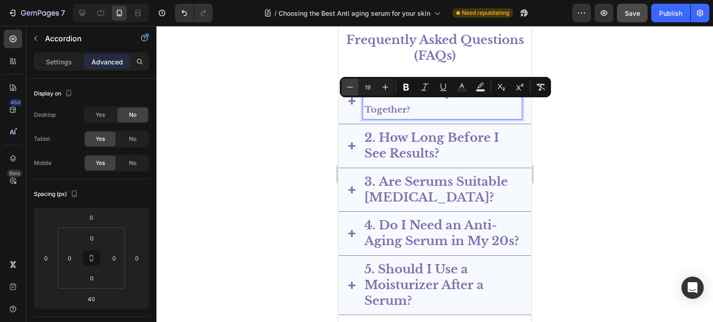
click at [345, 88] on button "Minus" at bounding box center [349, 87] width 17 height 17
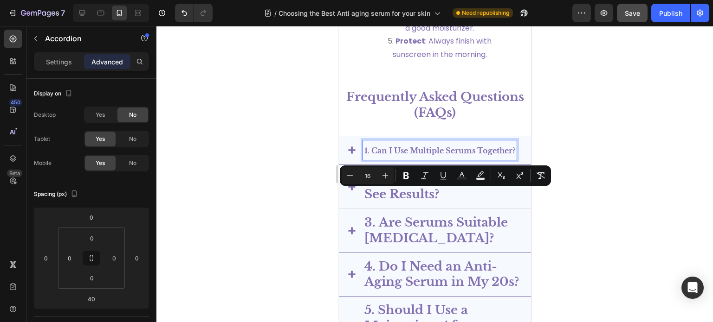
scroll to position [3443, 0]
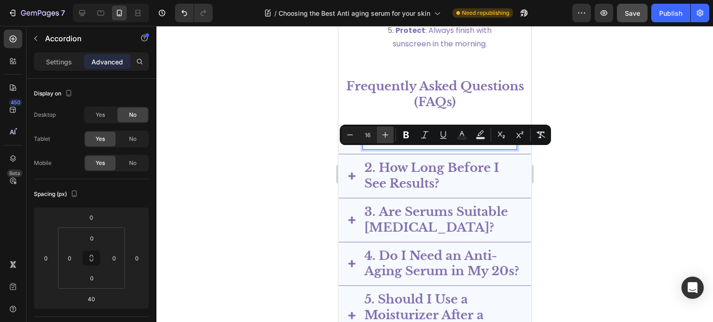
click at [387, 135] on icon "Editor contextual toolbar" at bounding box center [385, 135] width 6 height 6
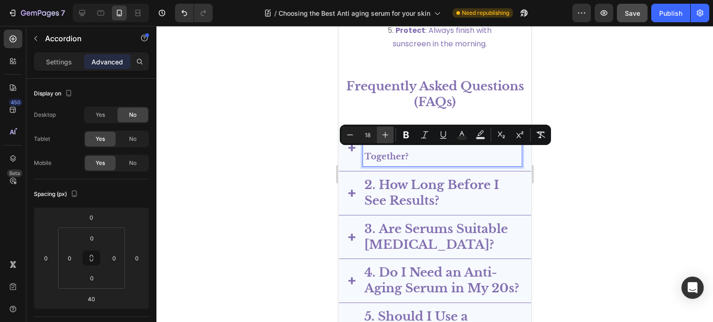
click at [387, 135] on icon "Editor contextual toolbar" at bounding box center [385, 135] width 6 height 6
type input "19"
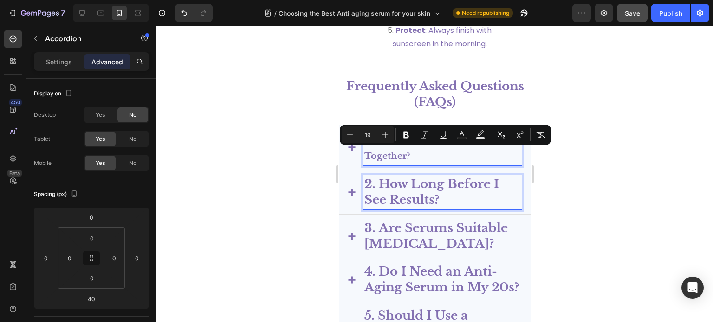
click at [411, 208] on p "2. How Long Before I See Results?" at bounding box center [442, 193] width 156 height 32
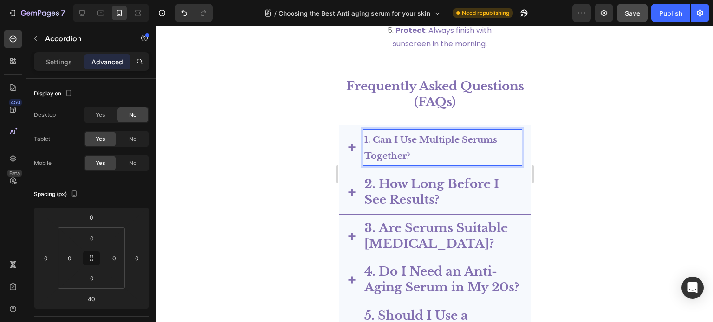
click at [400, 162] on p "1. Can I Use Multiple Serums Together?" at bounding box center [442, 147] width 156 height 33
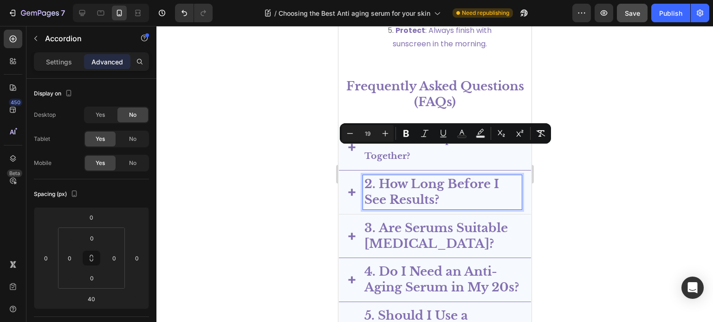
click at [406, 198] on p "2. How Long Before I See Results?" at bounding box center [442, 193] width 156 height 32
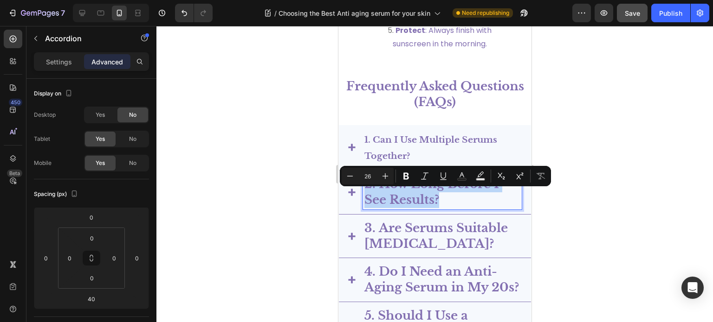
click at [398, 151] on span "1. Can I Use Multiple Serums Together?" at bounding box center [430, 148] width 133 height 27
type input "19"
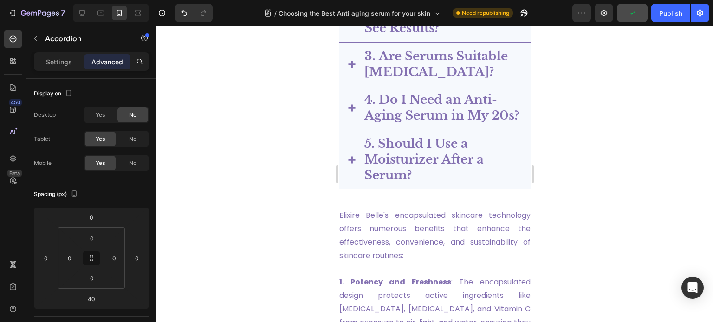
scroll to position [3536, 0]
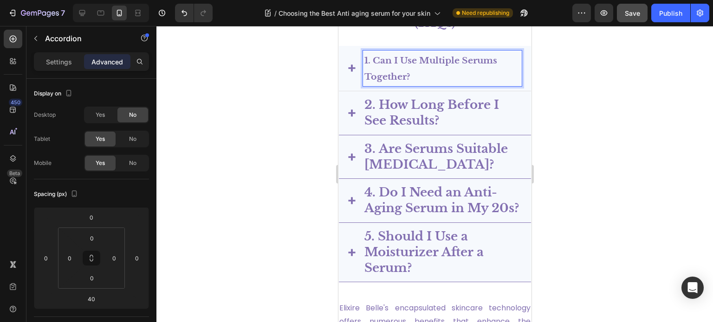
click at [386, 76] on span "1. Can I Use Multiple Serums Together?" at bounding box center [430, 68] width 133 height 27
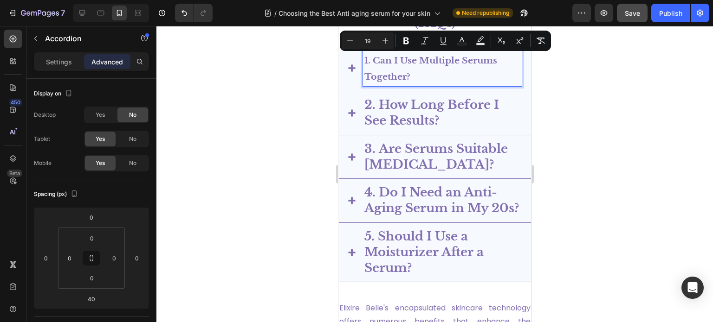
drag, startPoint x: 366, startPoint y: 38, endPoint x: 376, endPoint y: 38, distance: 10.7
click at [376, 38] on input "19" at bounding box center [367, 40] width 19 height 11
type input "16"
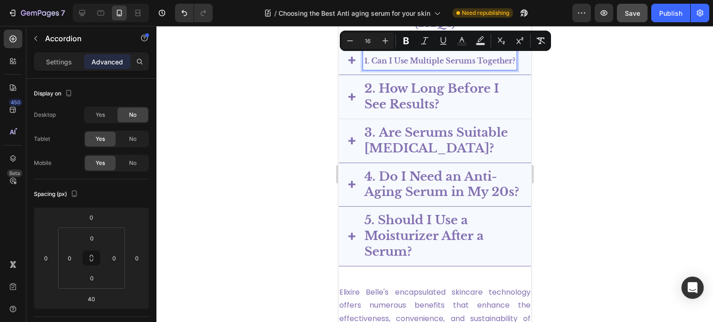
click at [403, 108] on p "2. How Long Before I See Results?" at bounding box center [442, 97] width 156 height 32
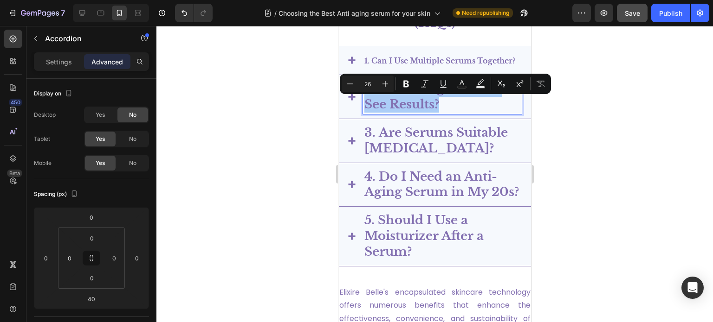
click at [368, 84] on input "26" at bounding box center [367, 83] width 19 height 11
drag, startPoint x: 366, startPoint y: 85, endPoint x: 351, endPoint y: 84, distance: 15.3
click at [351, 84] on div "Minus 26 Plus" at bounding box center [367, 84] width 52 height 17
type input "16"
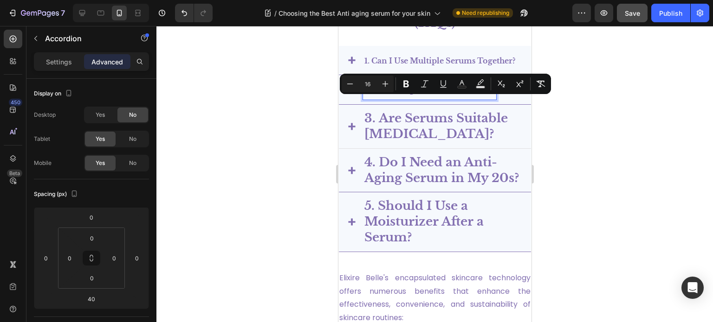
click at [390, 133] on p "3. Are Serums Suitable for Sensitive Skin?" at bounding box center [442, 127] width 156 height 32
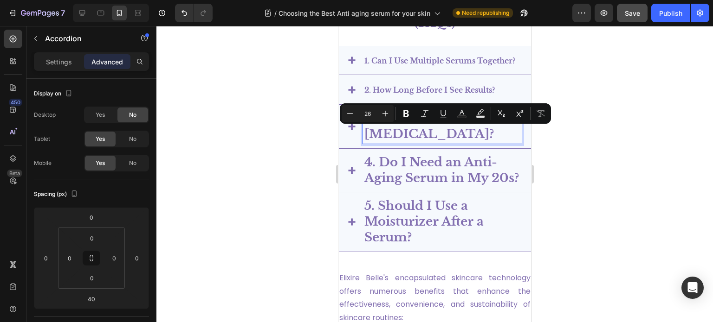
click at [370, 117] on input "26" at bounding box center [367, 113] width 19 height 11
drag, startPoint x: 370, startPoint y: 116, endPoint x: 360, endPoint y: 111, distance: 11.2
click at [360, 111] on input "26" at bounding box center [367, 113] width 19 height 11
type input "16"
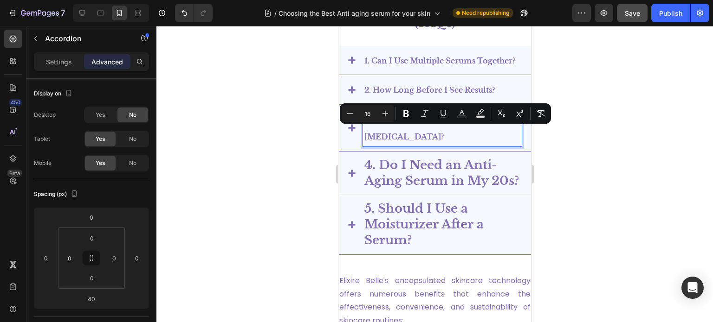
click at [404, 182] on p "4. Do I Need an Anti-Aging Serum in My 20s?" at bounding box center [442, 174] width 156 height 32
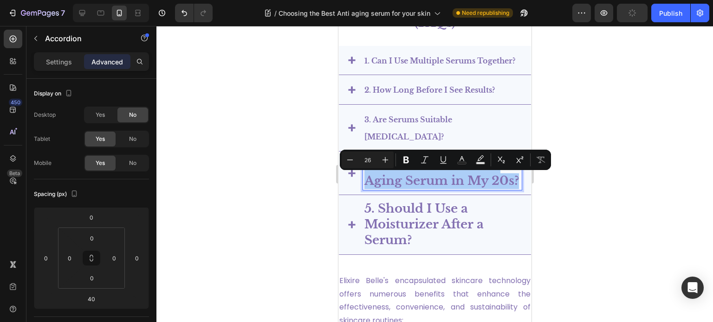
click at [372, 163] on input "26" at bounding box center [367, 160] width 19 height 11
type input "16"
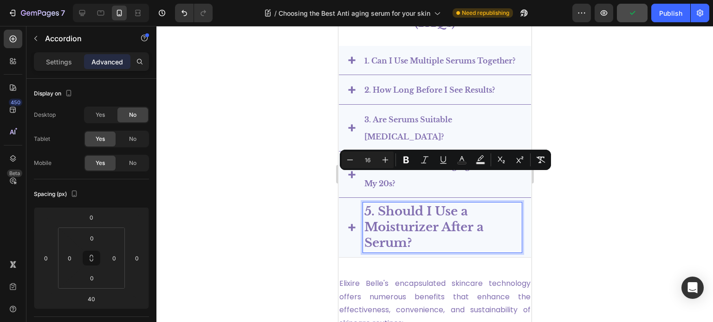
click at [405, 246] on p "5. Should I Use a Moisturizer After a Serum?" at bounding box center [442, 227] width 156 height 47
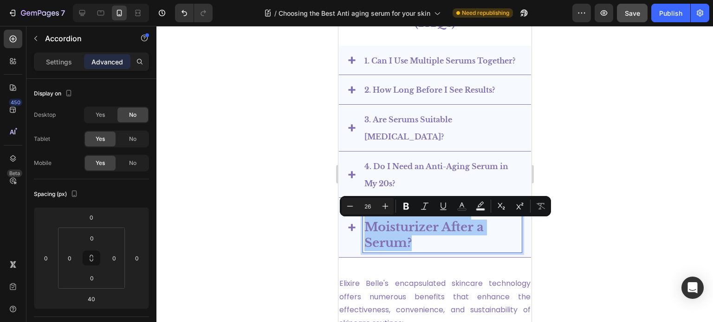
click at [370, 209] on input "26" at bounding box center [367, 206] width 19 height 11
type input "16"
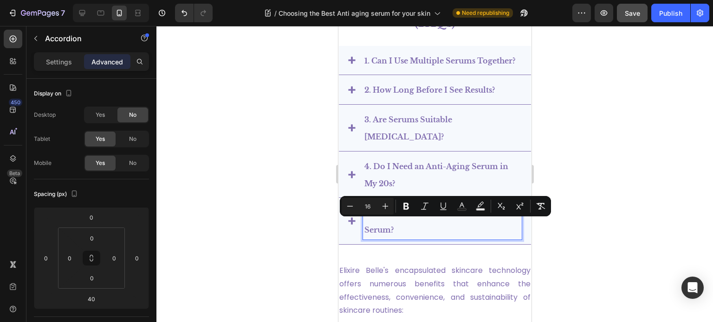
click at [596, 185] on div at bounding box center [434, 174] width 556 height 296
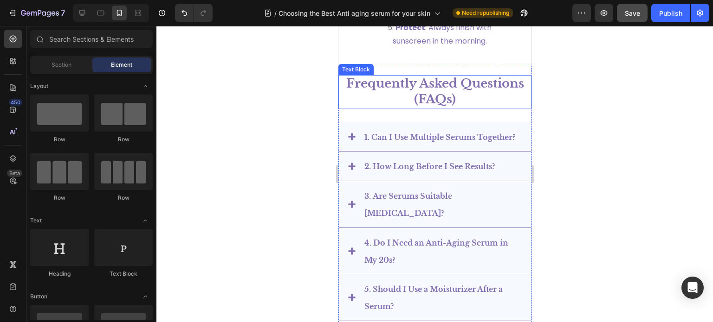
scroll to position [3446, 0]
click at [439, 96] on p "Frequently Asked Questions (FAQs)" at bounding box center [434, 91] width 191 height 32
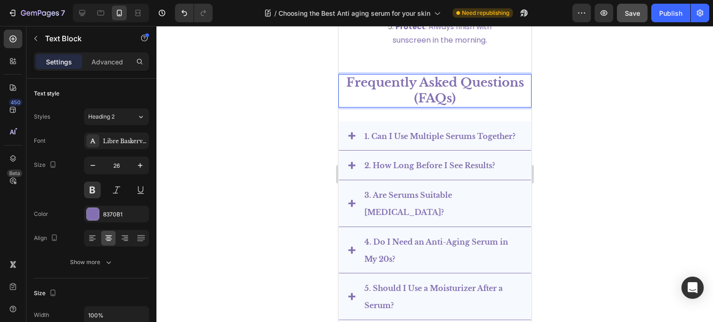
click at [452, 107] on p "Frequently Asked Questions (FAQs)" at bounding box center [434, 91] width 191 height 32
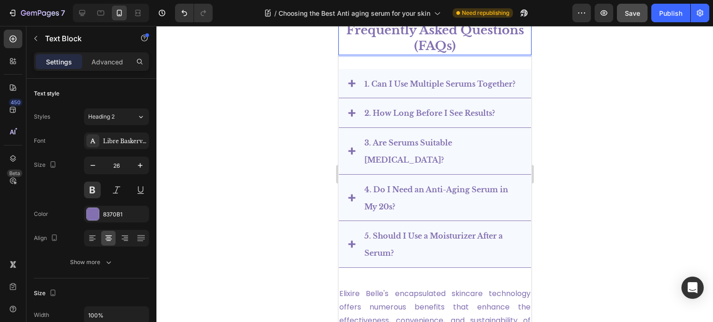
scroll to position [3513, 0]
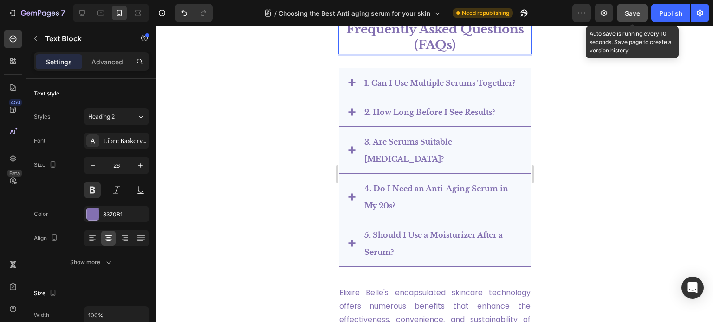
click at [640, 11] on button "Save" at bounding box center [632, 13] width 31 height 19
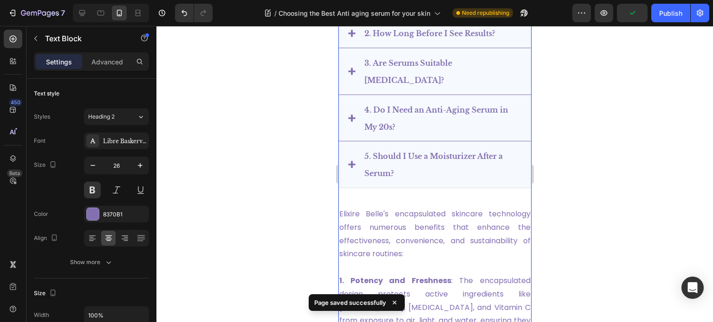
scroll to position [3588, 0]
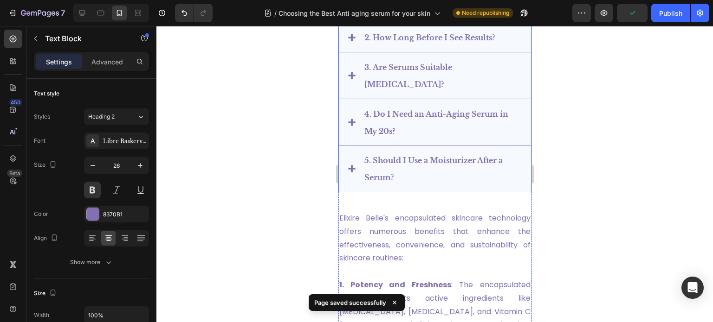
click at [406, 185] on p "5. Should I Use a Moisturizer After a Serum?" at bounding box center [442, 169] width 156 height 34
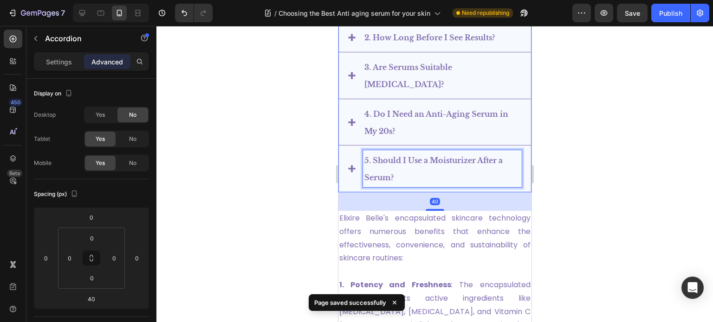
click at [406, 185] on p "5. Should I Use a Moisturizer After a Serum?" at bounding box center [442, 169] width 156 height 34
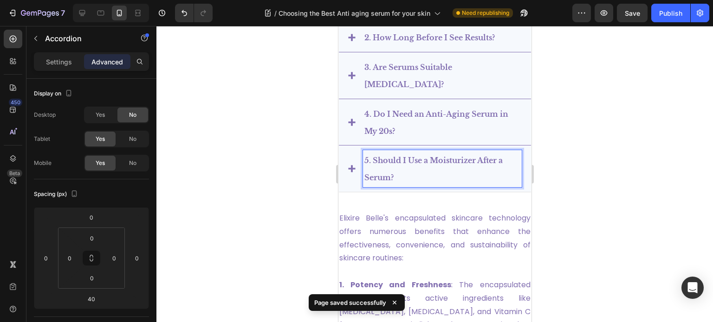
click at [518, 181] on div "5. Should I Use a Moisturizer After a Serum?" at bounding box center [434, 169] width 192 height 47
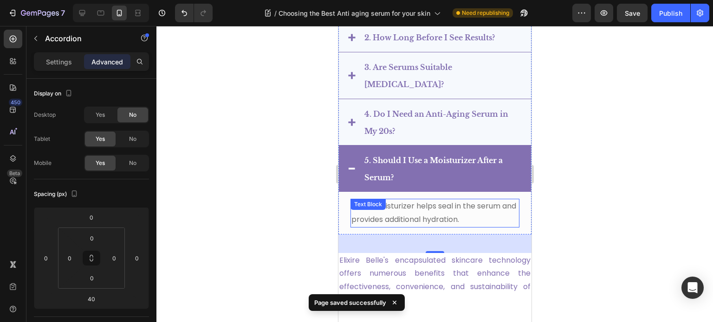
click at [424, 227] on p "Yes, a moisturizer helps seal in the serum and provides additional hydration." at bounding box center [434, 213] width 167 height 27
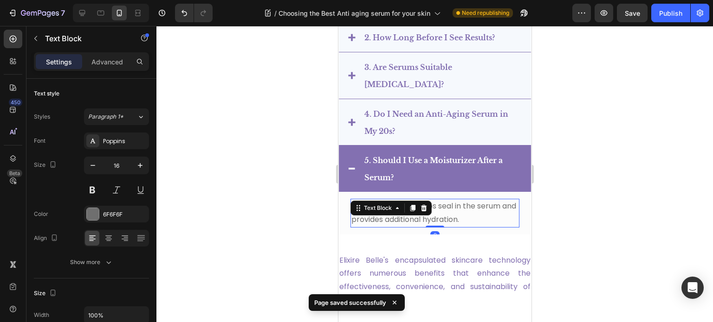
click at [450, 227] on p "Yes, a moisturizer helps seal in the serum and provides additional hydration." at bounding box center [434, 213] width 167 height 27
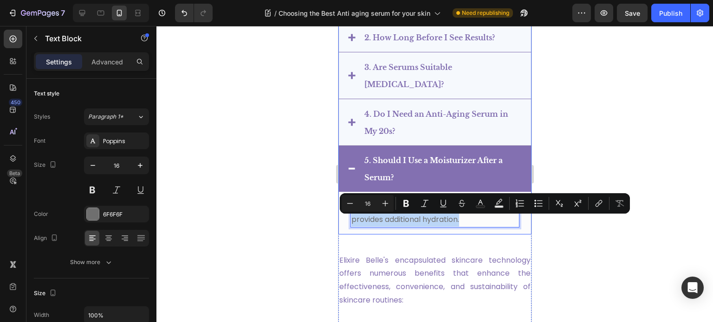
click at [410, 131] on span "4. Do I Need an Anti-Aging Serum in My 20s?" at bounding box center [436, 122] width 144 height 26
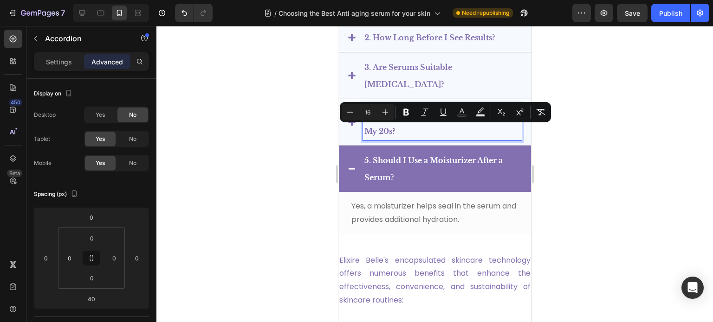
click at [401, 93] on p "3. Are Serums Suitable for Sensitive Skin?" at bounding box center [442, 75] width 156 height 34
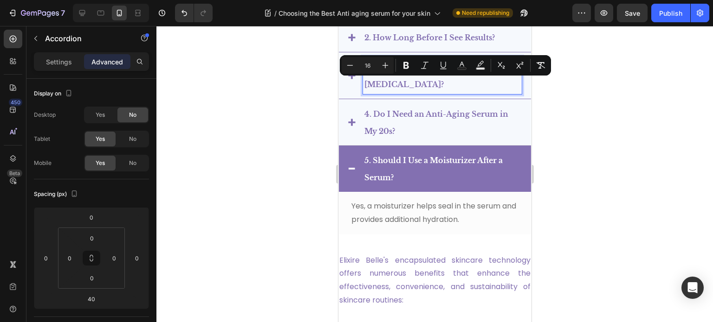
click at [521, 142] on div "4. Do I Need an Anti-Aging Serum in My 20s?" at bounding box center [434, 122] width 192 height 47
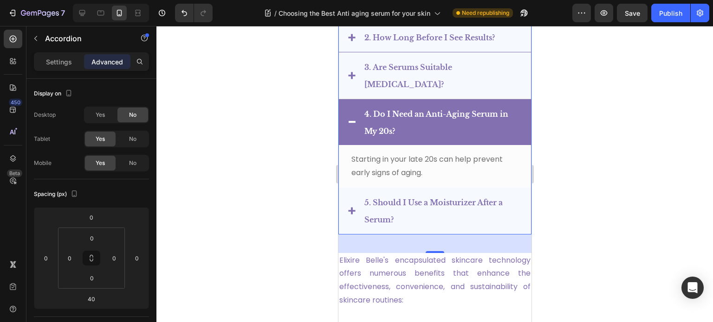
click at [517, 96] on div "3. Are Serums Suitable for Sensitive Skin?" at bounding box center [434, 75] width 192 height 47
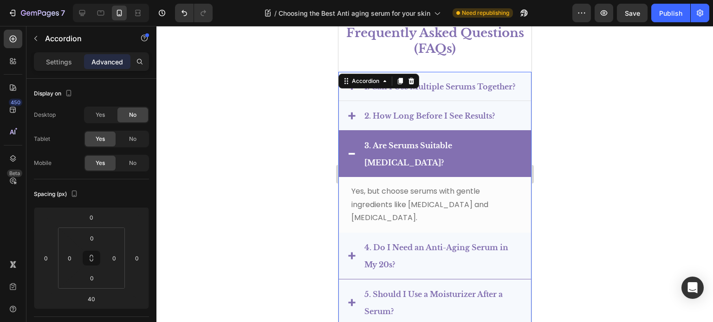
scroll to position [3495, 0]
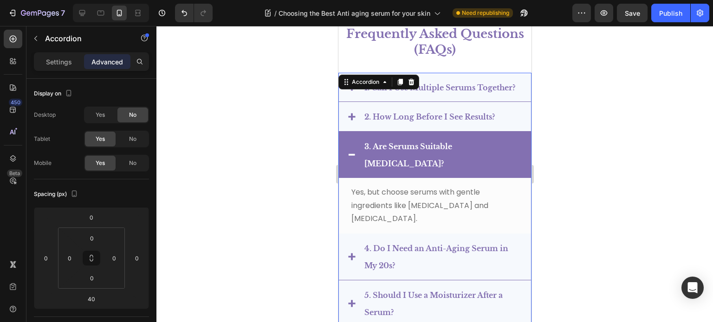
click at [448, 221] on p "Yes, but choose serums with gentle ingredients like hyaluronic acid and niacina…" at bounding box center [434, 206] width 167 height 40
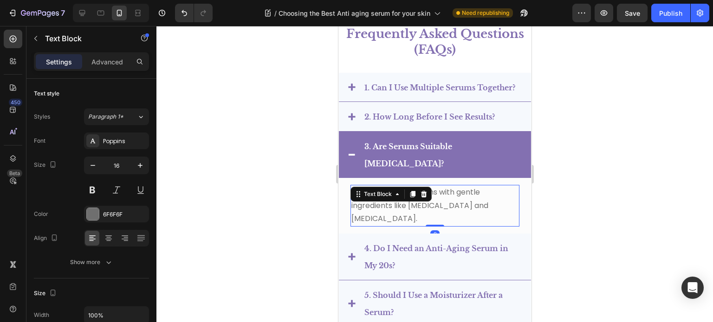
click at [445, 226] on p "Yes, but choose serums with gentle ingredients like hyaluronic acid and niacina…" at bounding box center [434, 206] width 167 height 40
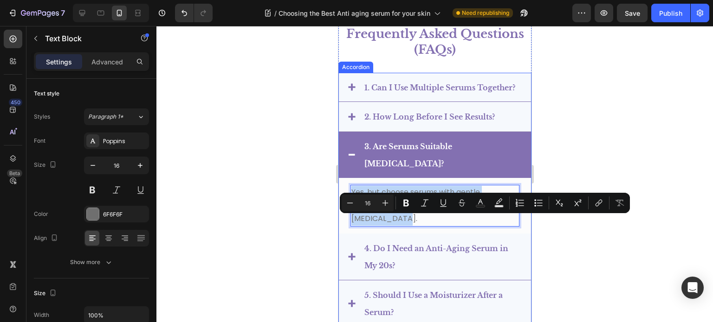
click at [517, 132] on div "2. How Long Before I See Results?" at bounding box center [434, 117] width 192 height 30
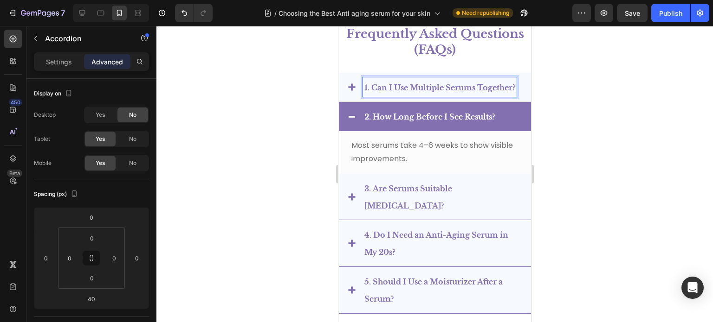
click at [518, 103] on div "1. Can I Use Multiple Serums Together?" at bounding box center [434, 88] width 192 height 30
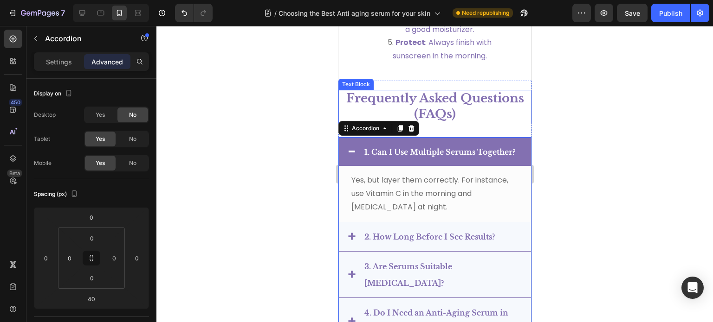
scroll to position [3430, 0]
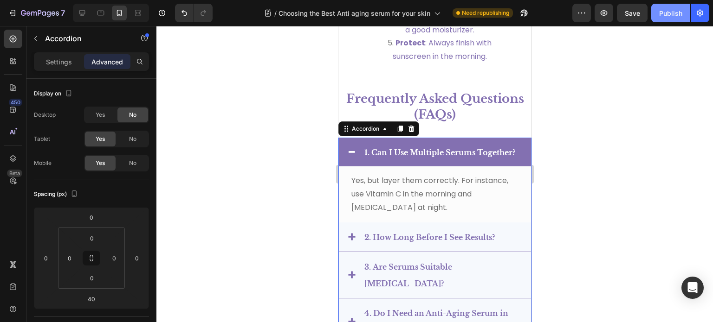
click at [663, 16] on div "Publish" at bounding box center [670, 13] width 23 height 10
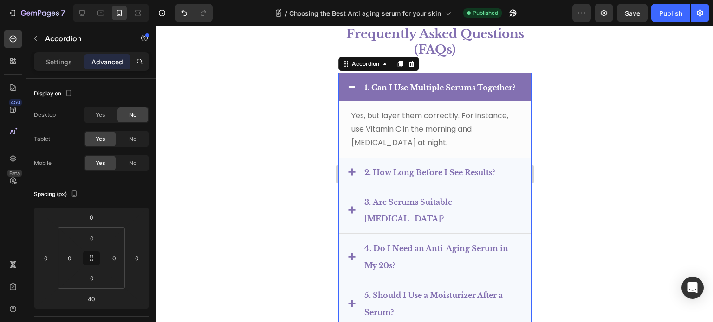
scroll to position [3508, 0]
click at [356, 93] on div "1. Can I Use Multiple Serums Together?" at bounding box center [434, 87] width 192 height 29
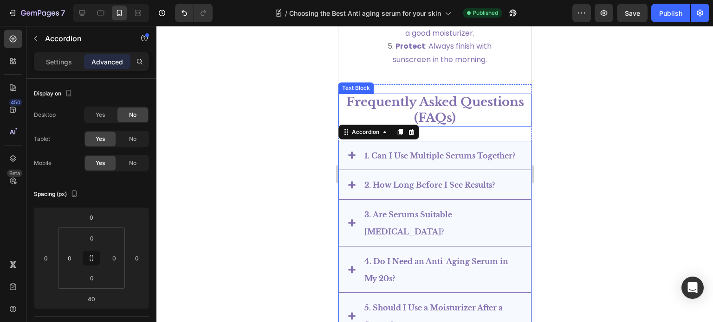
scroll to position [3426, 0]
click at [496, 124] on p "Frequently Asked Questions (FAQs)" at bounding box center [434, 112] width 191 height 32
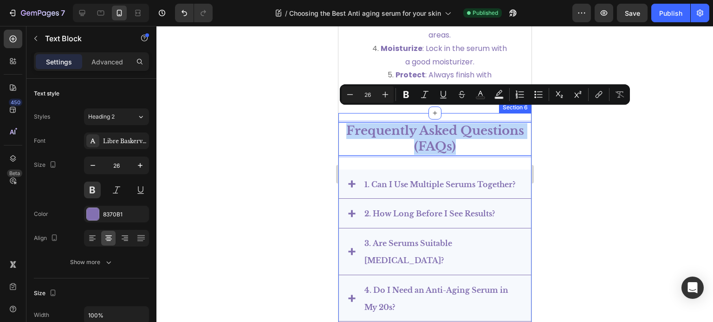
scroll to position [3395, 0]
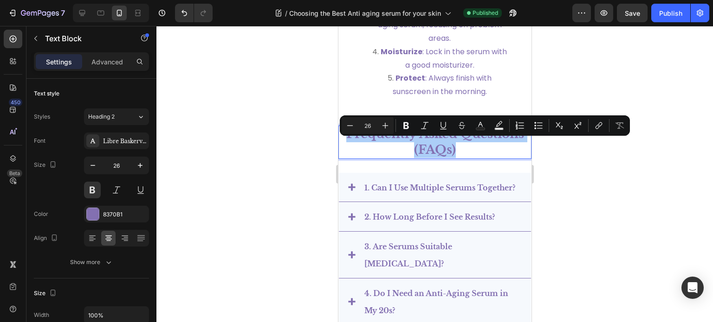
click at [610, 180] on div at bounding box center [434, 174] width 556 height 296
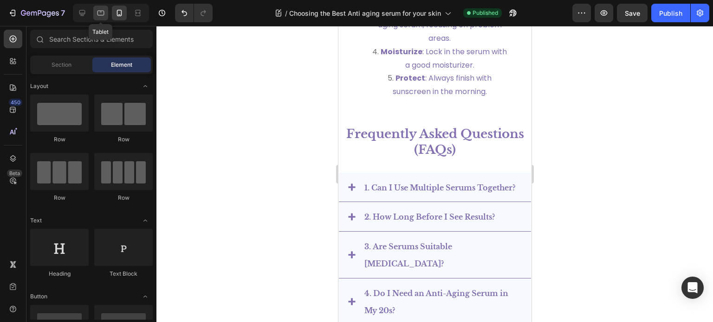
click at [100, 14] on icon at bounding box center [100, 12] width 9 height 9
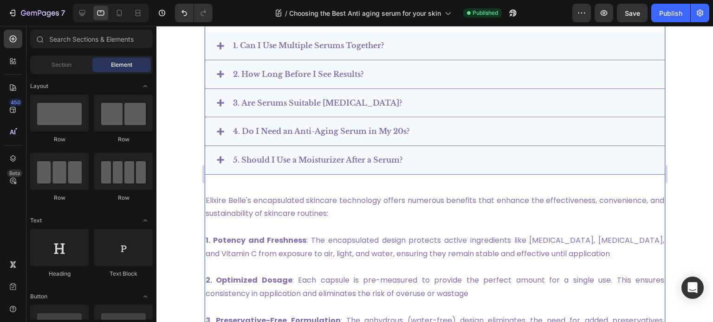
scroll to position [3140, 0]
click at [335, 131] on span "4. Do I Need an Anti-Aging Serum in My 20s?" at bounding box center [320, 131] width 176 height 9
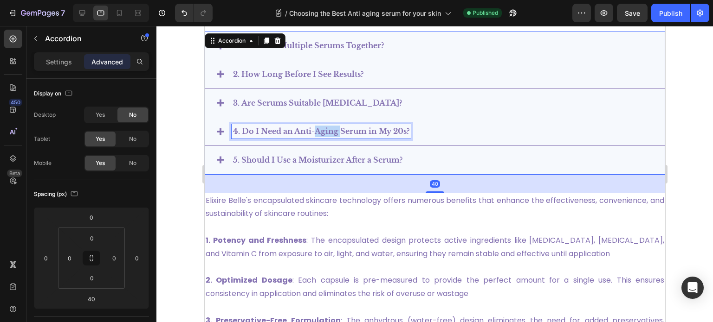
click at [335, 131] on span "4. Do I Need an Anti-Aging Serum in My 20s?" at bounding box center [320, 131] width 176 height 9
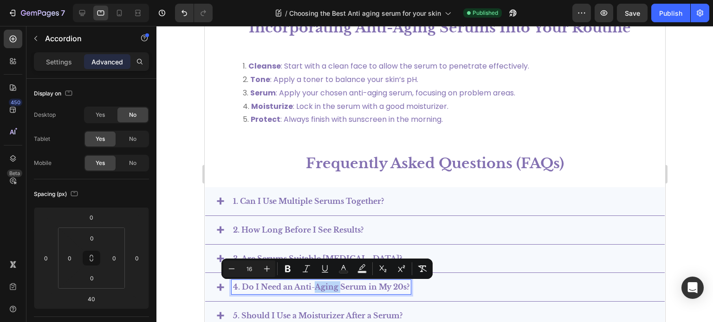
scroll to position [2984, 0]
click at [81, 10] on icon at bounding box center [81, 12] width 9 height 9
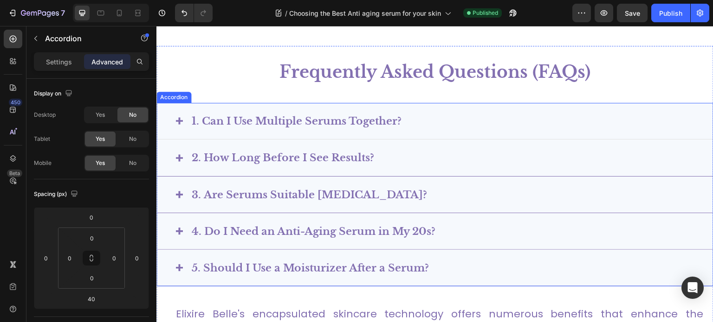
scroll to position [3183, 0]
click at [305, 123] on span "1. Can I Use Multiple Serums Together?" at bounding box center [297, 122] width 210 height 13
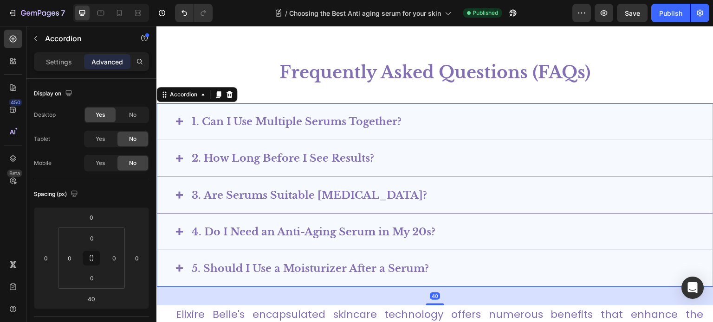
click at [305, 123] on span "1. Can I Use Multiple Serums Together?" at bounding box center [297, 122] width 210 height 13
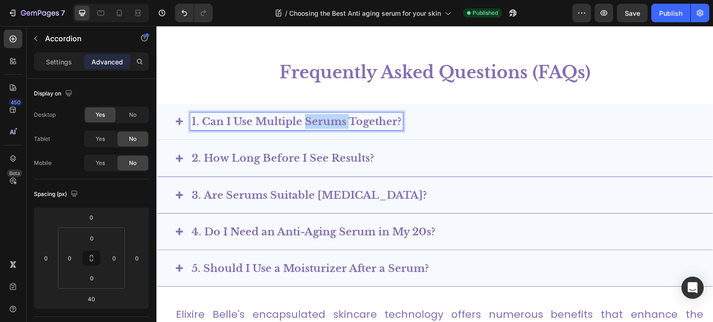
click at [305, 123] on span "1. Can I Use Multiple Serums Together?" at bounding box center [297, 122] width 210 height 13
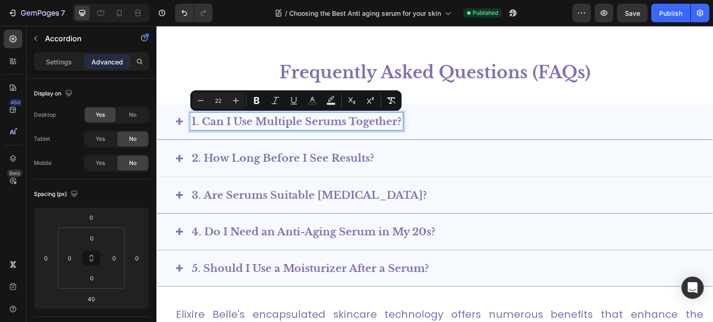
click at [275, 161] on span "2. How Long Before I See Results?" at bounding box center [283, 158] width 182 height 13
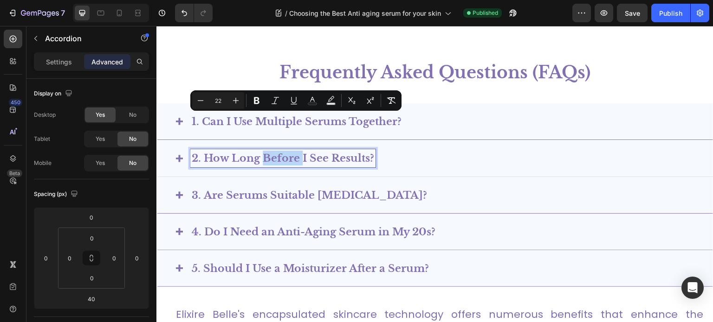
click at [275, 161] on span "2. How Long Before I See Results?" at bounding box center [283, 158] width 182 height 13
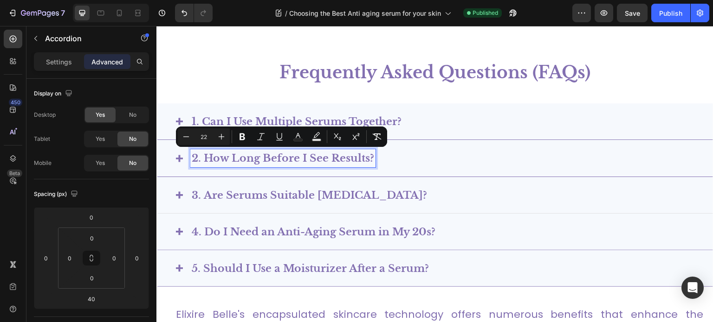
click at [260, 192] on span "3. Are Serums Suitable for Sensitive Skin?" at bounding box center [309, 195] width 235 height 13
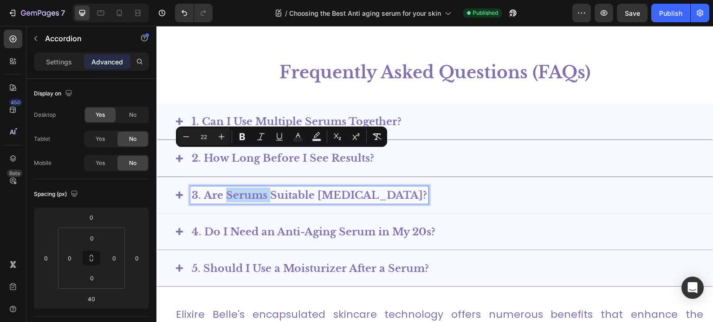
click at [260, 192] on span "3. Are Serums Suitable for Sensitive Skin?" at bounding box center [309, 195] width 235 height 13
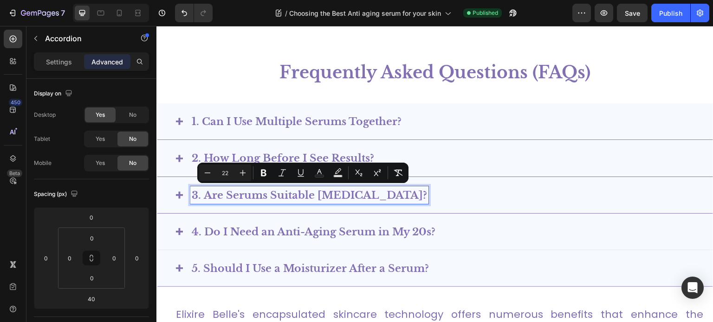
click at [247, 227] on span "4. Do I Need an Anti-Aging Serum in My 20s?" at bounding box center [314, 232] width 244 height 13
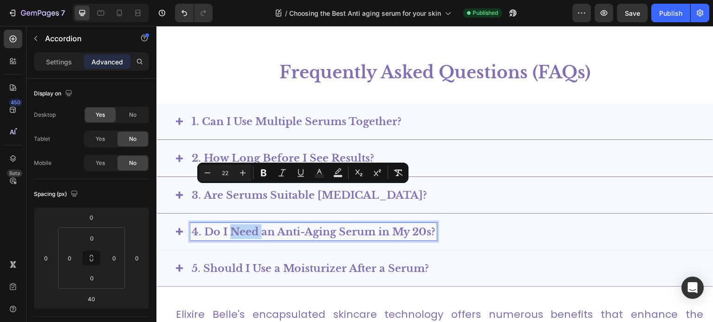
click at [247, 227] on span "4. Do I Need an Anti-Aging Serum in My 20s?" at bounding box center [314, 232] width 244 height 13
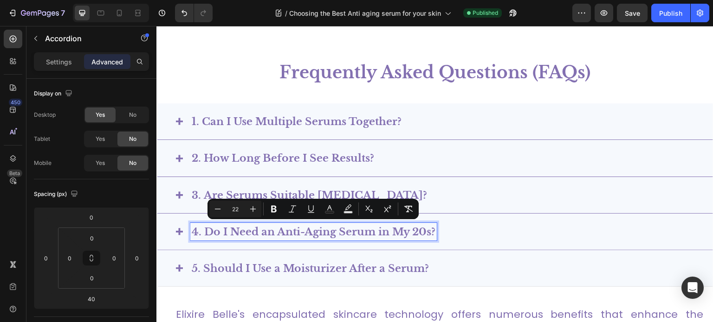
click at [238, 251] on div "5. Should I Use a Moisturizer After a Serum?" at bounding box center [435, 269] width 556 height 37
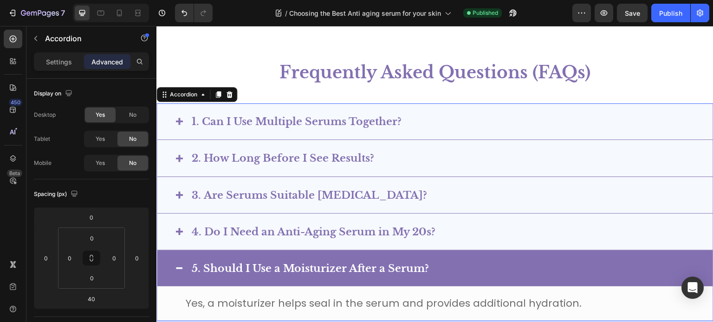
click at [463, 275] on div "5. Should I Use a Moisturizer After a Serum?" at bounding box center [442, 269] width 504 height 18
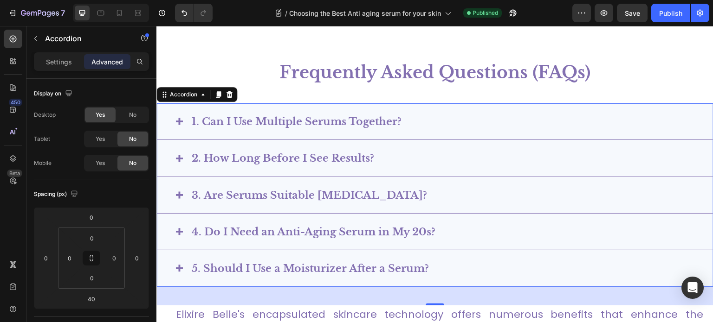
click at [312, 266] on span "5. Should I Use a Moisturizer After a Serum?" at bounding box center [310, 269] width 237 height 13
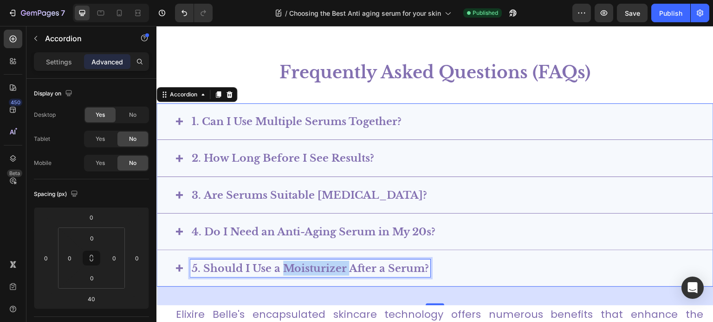
click at [312, 266] on span "5. Should I Use a Moisturizer After a Serum?" at bounding box center [310, 269] width 237 height 13
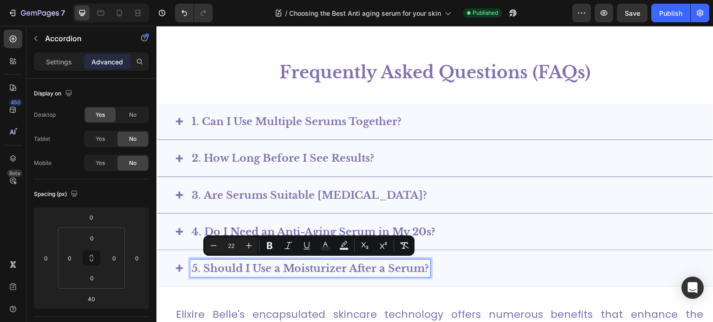
click at [457, 263] on div "5. Should I Use a Moisturizer After a Serum?" at bounding box center [442, 269] width 504 height 18
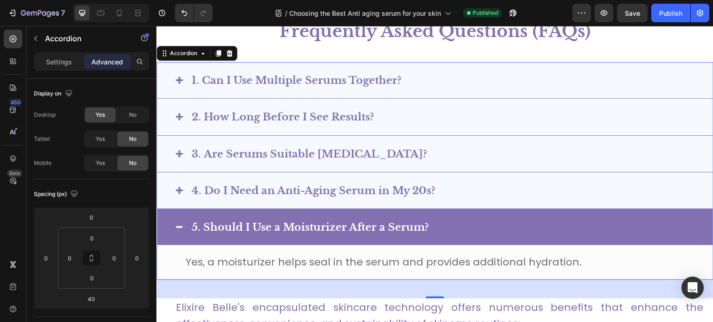
scroll to position [3229, 0]
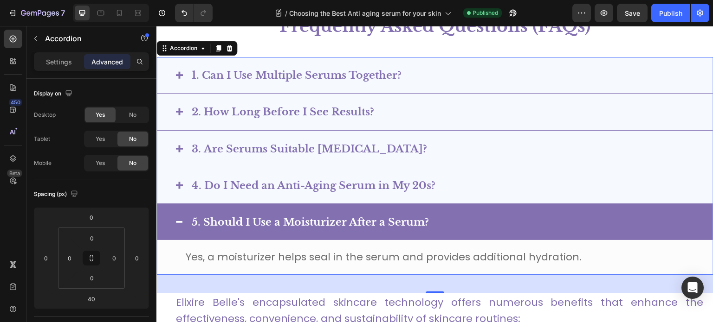
click at [425, 254] on span "Yes, a moisturizer helps seal in the serum and provides additional hydration." at bounding box center [384, 257] width 396 height 14
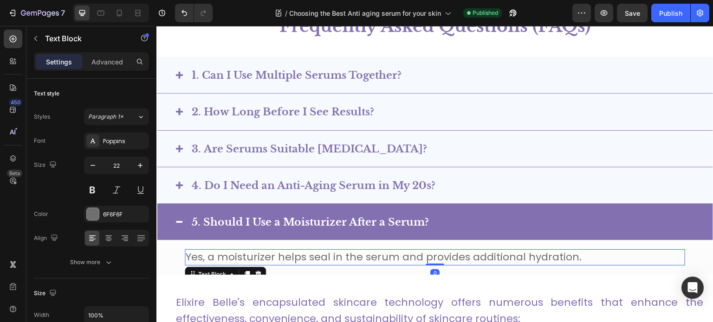
click at [425, 254] on span "Yes, a moisturizer helps seal in the serum and provides additional hydration." at bounding box center [384, 257] width 396 height 14
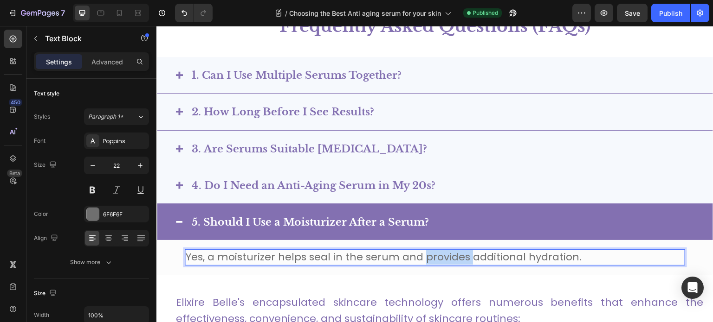
click at [425, 254] on span "Yes, a moisturizer helps seal in the serum and provides additional hydration." at bounding box center [384, 257] width 396 height 14
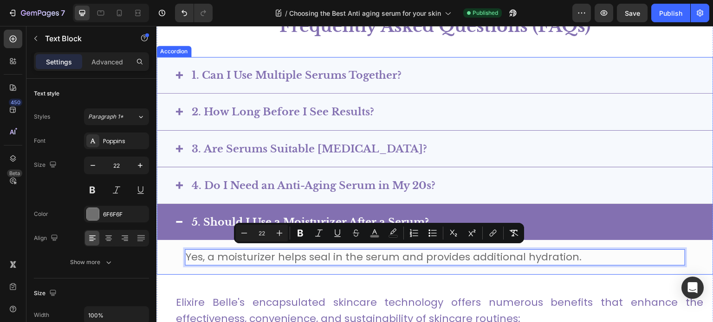
click at [467, 178] on div "4. Do I Need an Anti-Aging Serum in My 20s?" at bounding box center [442, 186] width 504 height 18
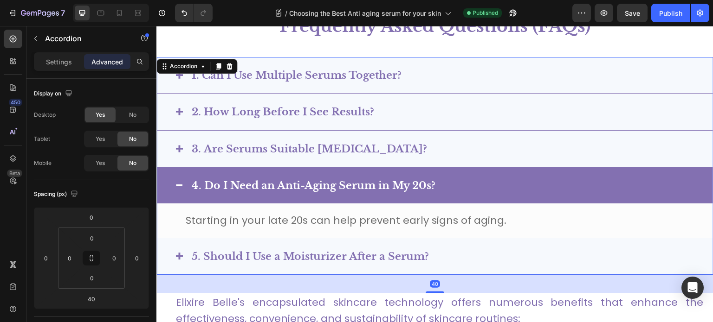
click at [450, 152] on div "3. Are Serums Suitable for Sensitive Skin?" at bounding box center [442, 149] width 504 height 18
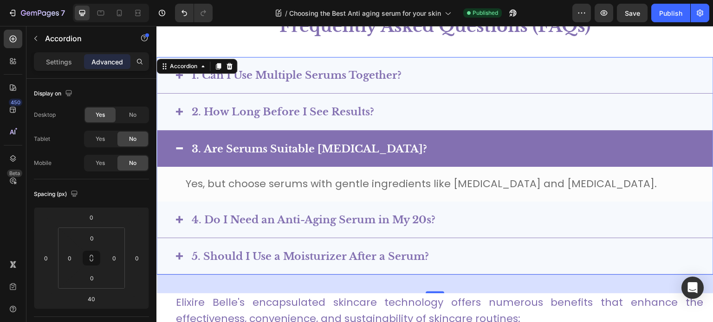
click at [406, 183] on span "Yes, but choose serums with gentle ingredients like hyaluronic acid and niacina…" at bounding box center [421, 184] width 471 height 14
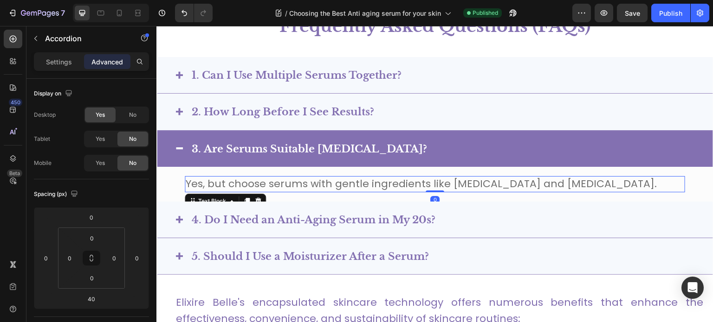
click at [406, 183] on span "Yes, but choose serums with gentle ingredients like hyaluronic acid and niacina…" at bounding box center [421, 184] width 471 height 14
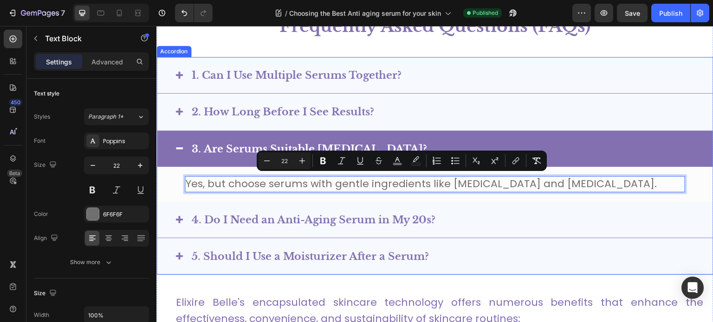
click at [435, 116] on div "2. How Long Before I See Results?" at bounding box center [442, 112] width 504 height 18
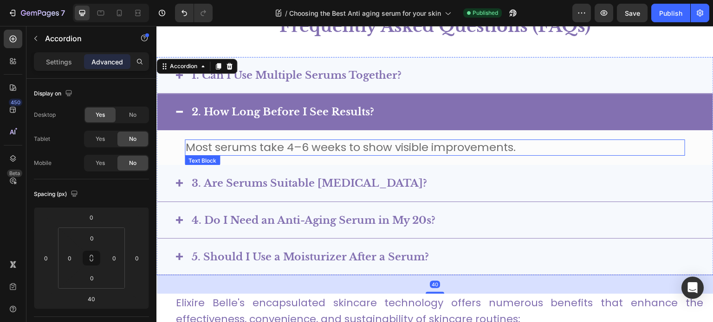
click at [369, 147] on span "Most serums take 4–6 weeks to show visible improvements." at bounding box center [351, 147] width 330 height 15
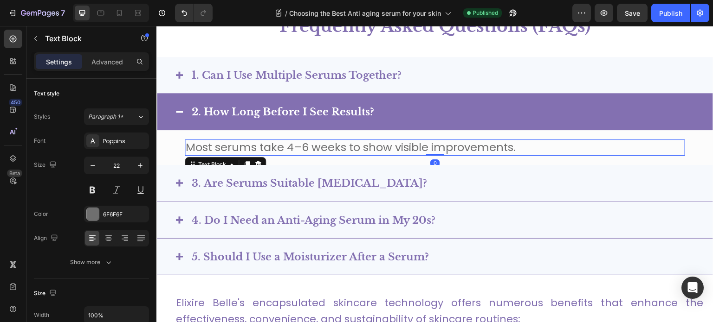
click at [369, 147] on span "Most serums take 4–6 weeks to show visible improvements." at bounding box center [351, 147] width 330 height 15
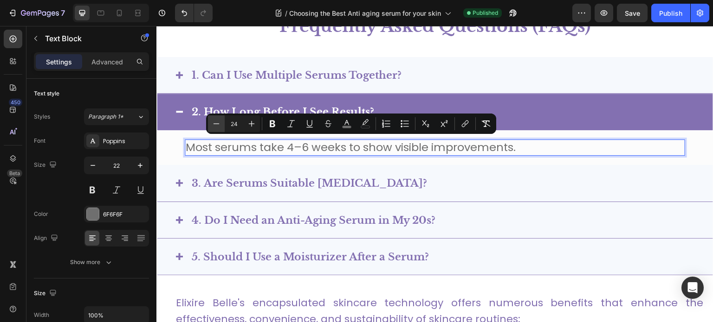
click at [213, 126] on icon "Editor contextual toolbar" at bounding box center [216, 123] width 9 height 9
type input "22"
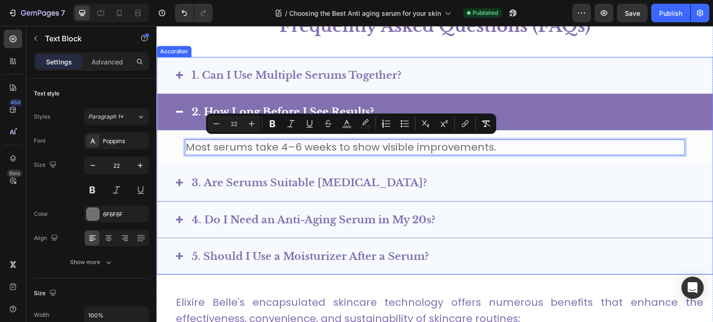
click at [448, 76] on div "1. Can I Use Multiple Serums Together?" at bounding box center [442, 75] width 504 height 18
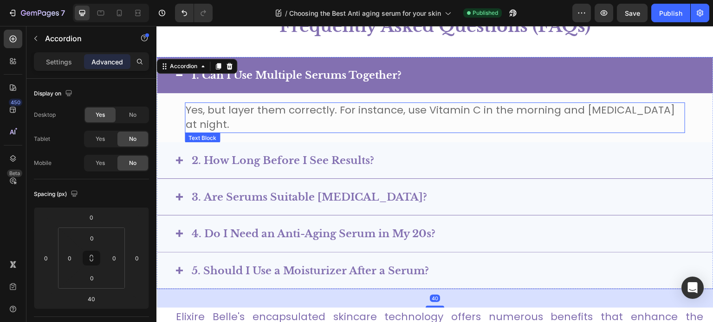
click at [426, 113] on span "Yes, but layer them correctly. For instance, use Vitamin C in the morning and r…" at bounding box center [430, 117] width 489 height 29
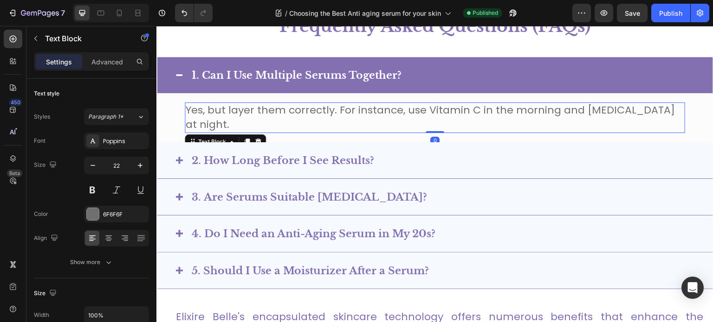
click at [426, 113] on span "Yes, but layer them correctly. For instance, use Vitamin C in the morning and r…" at bounding box center [430, 117] width 489 height 29
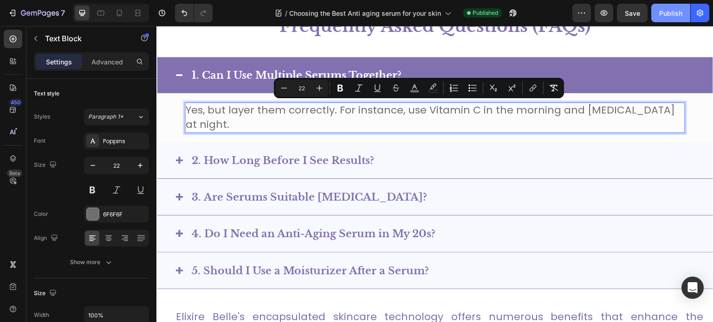
click at [676, 14] on div "Publish" at bounding box center [670, 13] width 23 height 10
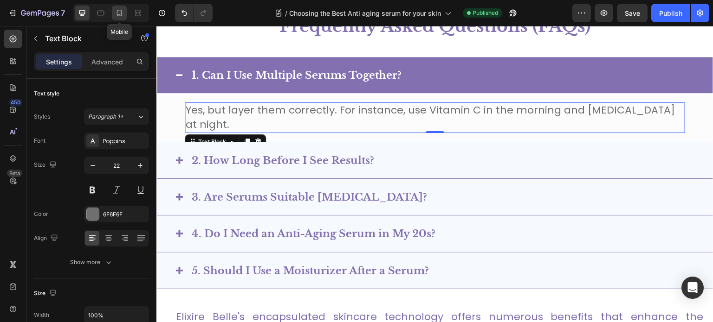
click at [120, 11] on icon at bounding box center [119, 12] width 9 height 9
type input "16"
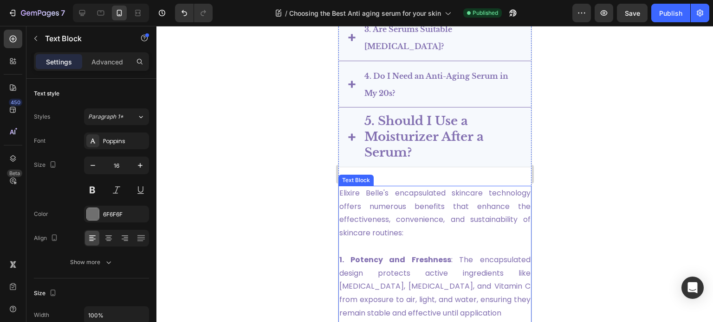
scroll to position [3626, 0]
click at [419, 154] on p "5. Should I Use a Moisturizer After a Serum?" at bounding box center [442, 137] width 156 height 47
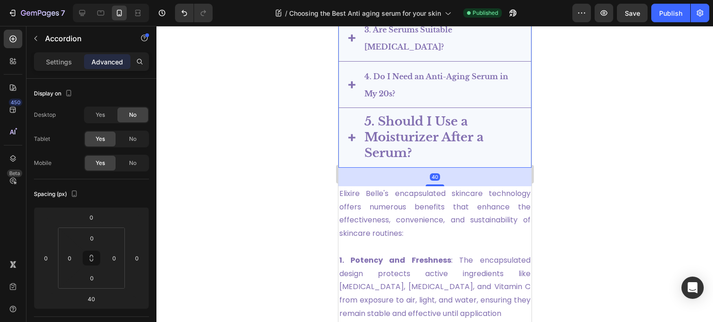
click at [410, 148] on p "5. Should I Use a Moisturizer After a Serum?" at bounding box center [442, 137] width 156 height 47
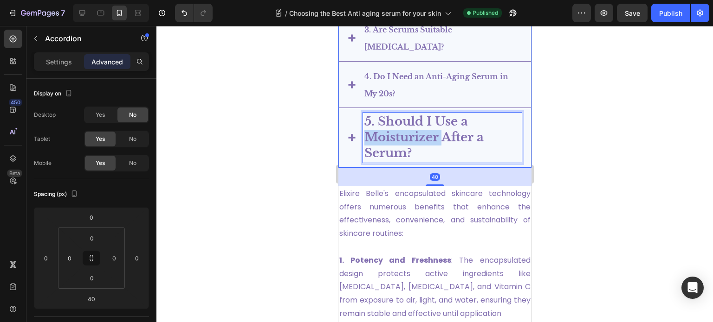
click at [410, 148] on p "5. Should I Use a Moisturizer After a Serum?" at bounding box center [442, 137] width 156 height 47
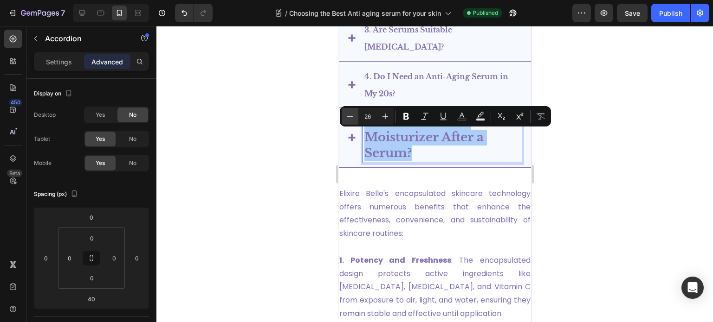
drag, startPoint x: 373, startPoint y: 114, endPoint x: 356, endPoint y: 115, distance: 16.7
click at [356, 115] on div "Minus 26 Plus" at bounding box center [367, 116] width 52 height 17
type input "16"
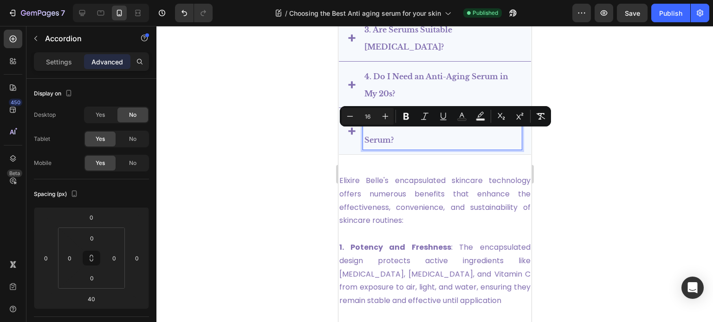
click at [522, 149] on div "5. Should I Use a Moisturizer After a Serum?" at bounding box center [434, 131] width 192 height 47
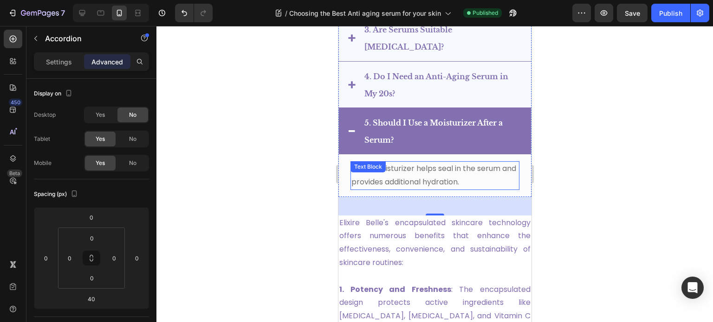
click at [457, 184] on p "Yes, a moisturizer helps seal in the serum and provides additional hydration." at bounding box center [434, 175] width 167 height 27
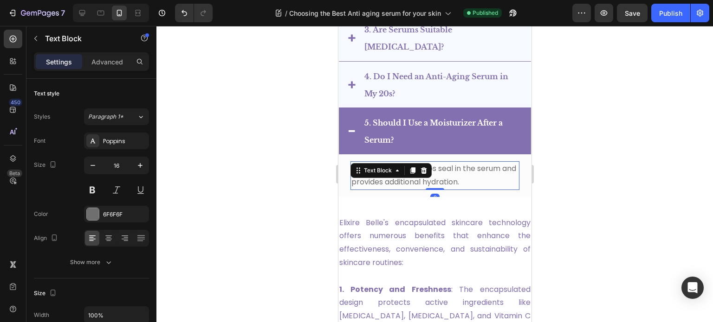
click at [457, 184] on p "Yes, a moisturizer helps seal in the serum and provides additional hydration." at bounding box center [434, 175] width 167 height 27
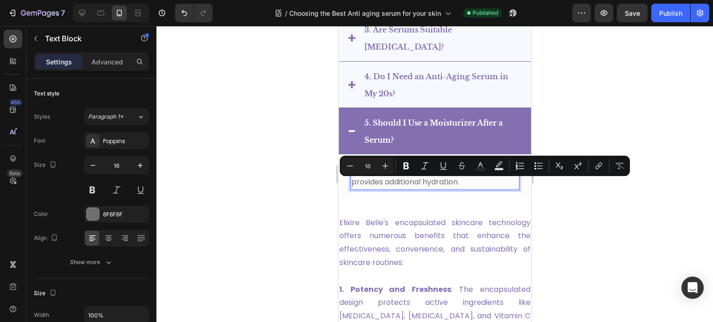
click at [679, 1] on div "7 Version history / Choosing the Best Anti aging serum for your skin Published …" at bounding box center [356, 13] width 713 height 26
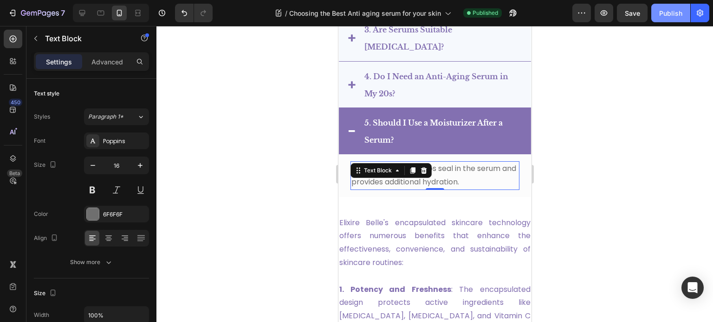
click at [667, 11] on div "Publish" at bounding box center [670, 13] width 23 height 10
click at [628, 100] on div at bounding box center [434, 174] width 556 height 296
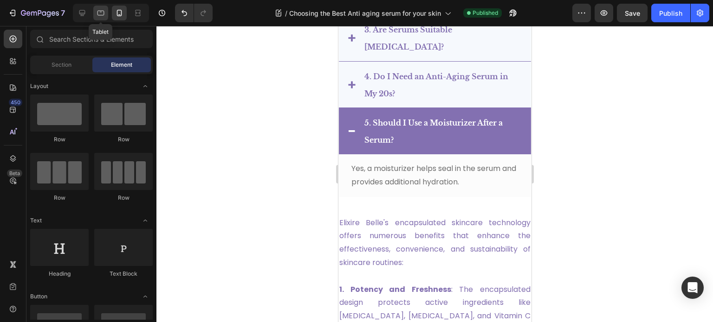
click at [102, 11] on icon at bounding box center [100, 12] width 9 height 9
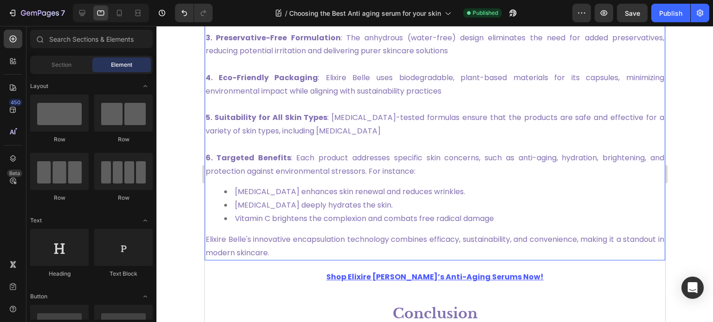
scroll to position [3442, 0]
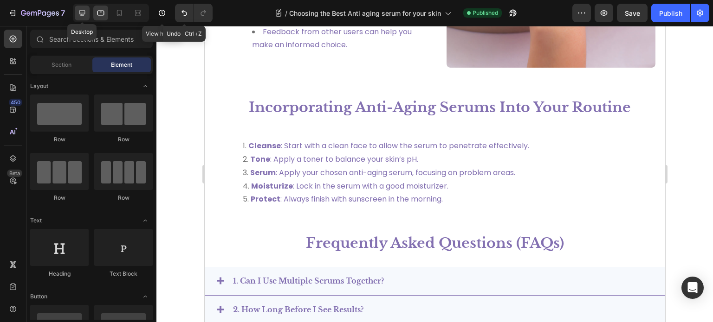
click at [88, 8] on div at bounding box center [82, 13] width 15 height 15
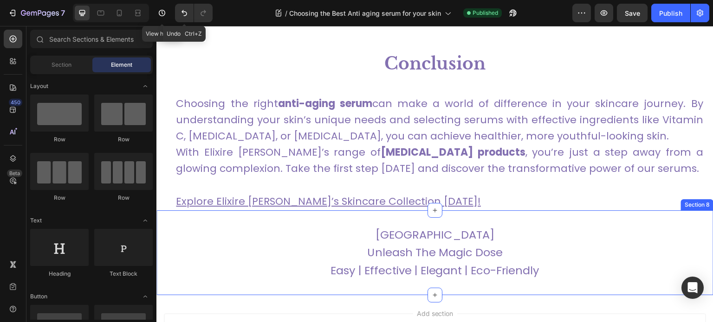
scroll to position [3961, 0]
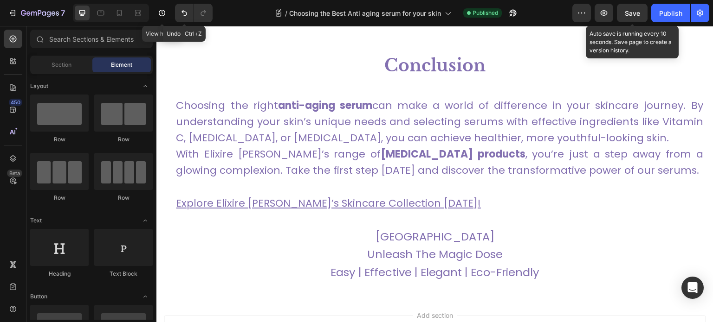
click at [625, 10] on span "Save" at bounding box center [632, 13] width 15 height 8
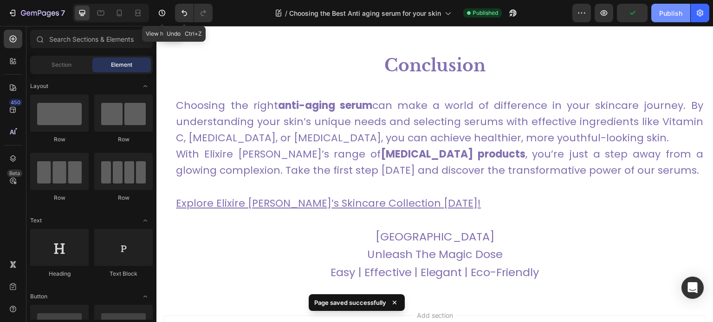
click at [667, 11] on div "Publish" at bounding box center [670, 13] width 23 height 10
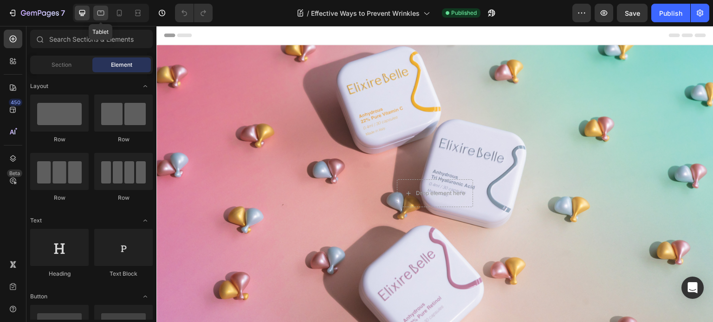
click at [104, 11] on icon at bounding box center [100, 12] width 9 height 9
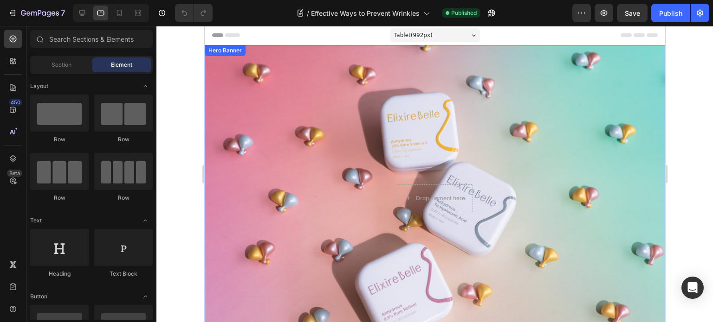
scroll to position [108, 0]
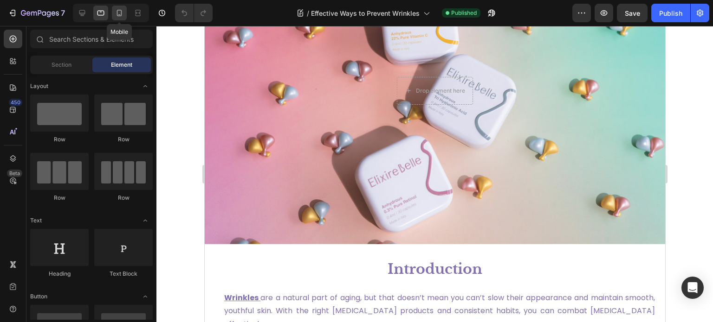
click at [117, 12] on icon at bounding box center [119, 12] width 9 height 9
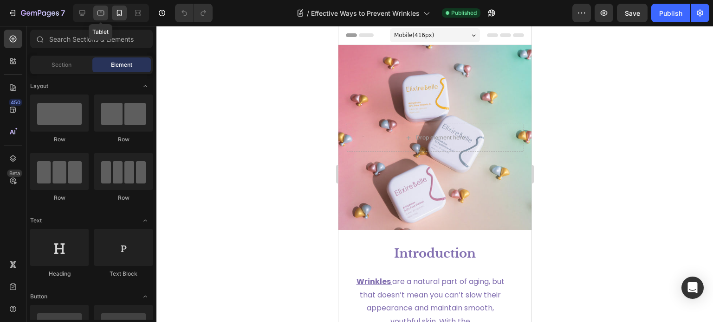
click at [102, 15] on icon at bounding box center [100, 13] width 7 height 5
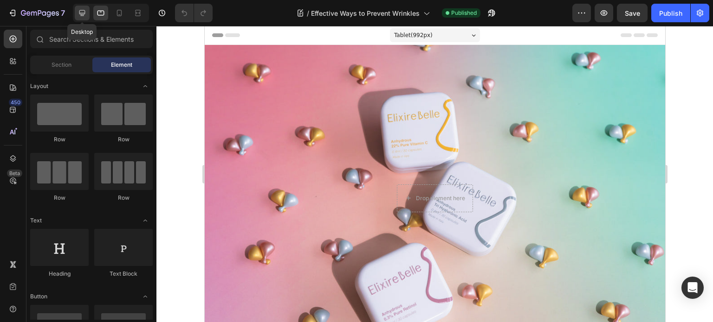
click at [87, 14] on div at bounding box center [82, 13] width 15 height 15
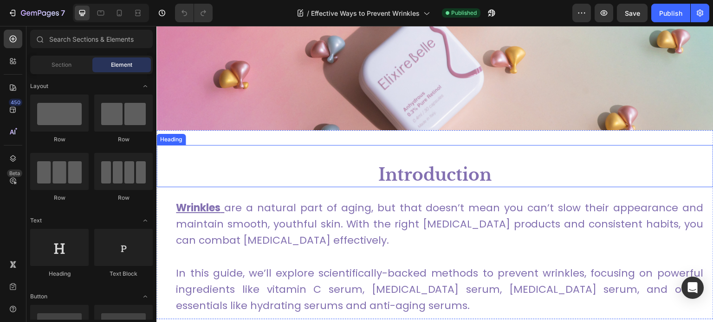
scroll to position [212, 0]
click at [415, 171] on h1 "Introduction" at bounding box center [434, 176] width 557 height 24
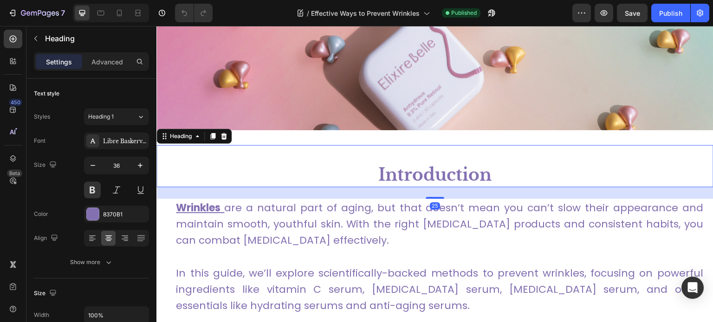
click at [444, 176] on h1 "Introduction" at bounding box center [434, 176] width 557 height 24
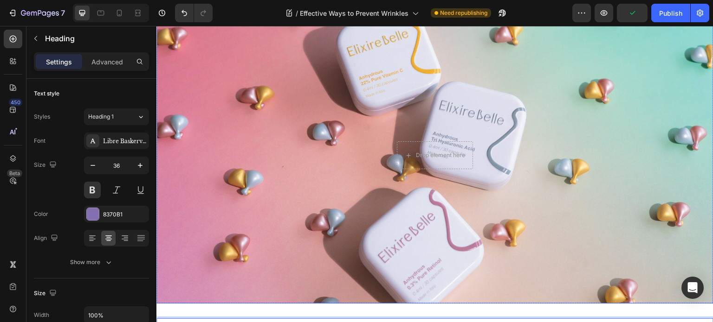
scroll to position [35, 0]
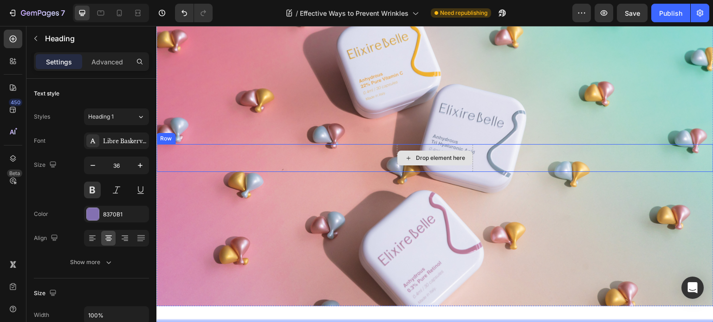
click at [406, 160] on icon at bounding box center [408, 159] width 7 height 8
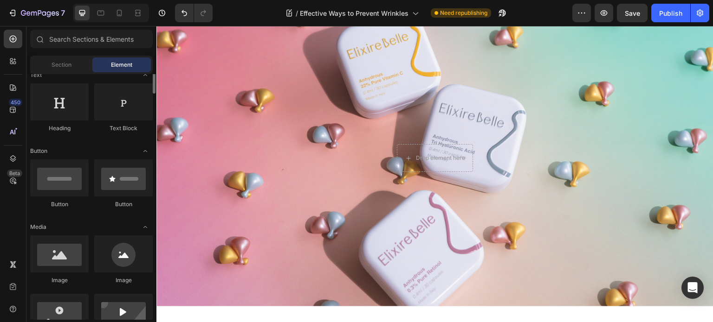
scroll to position [150, 0]
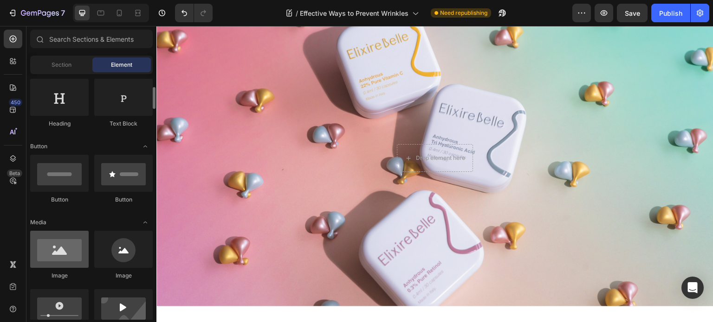
click at [59, 258] on div at bounding box center [59, 249] width 58 height 37
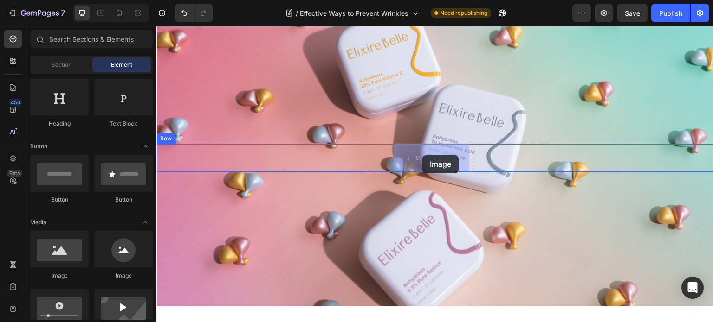
drag, startPoint x: 215, startPoint y: 283, endPoint x: 422, endPoint y: 155, distance: 243.4
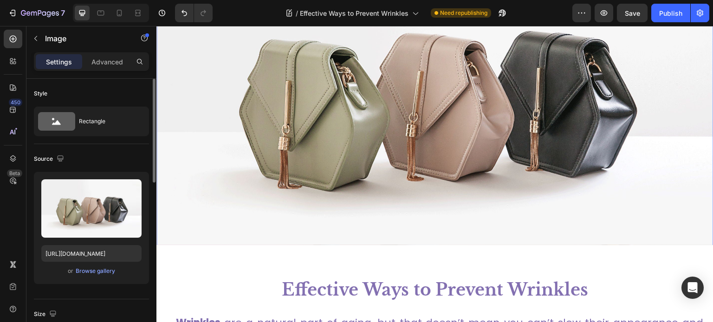
scroll to position [96, 0]
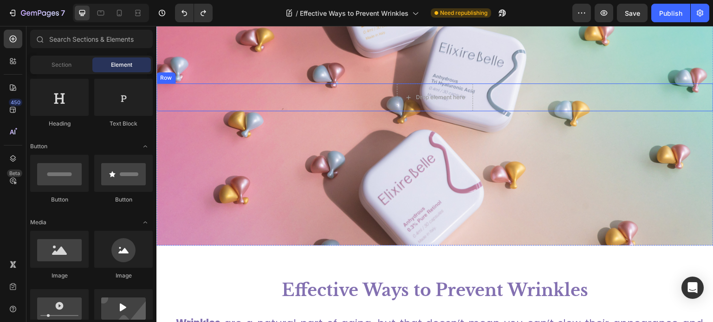
click at [323, 111] on div "Drop element here Row" at bounding box center [434, 98] width 557 height 28
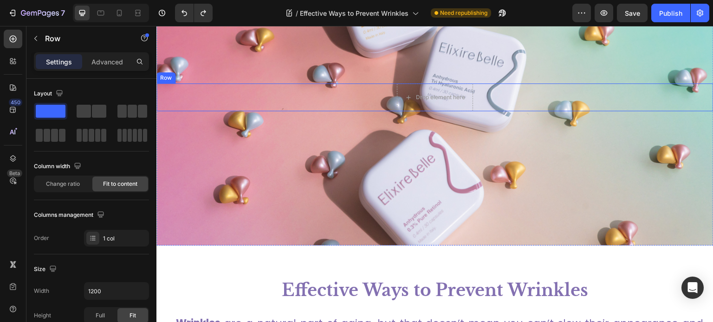
scroll to position [66, 0]
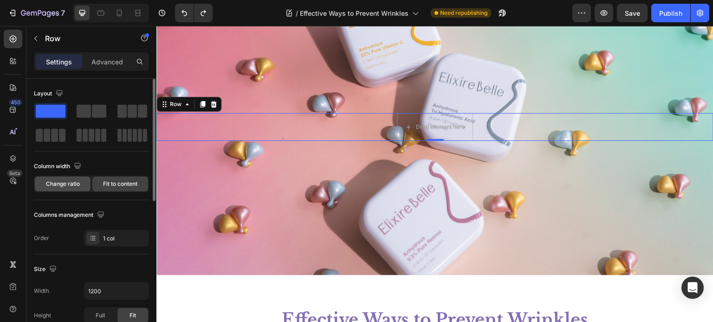
click at [69, 183] on span "Change ratio" at bounding box center [63, 184] width 34 height 8
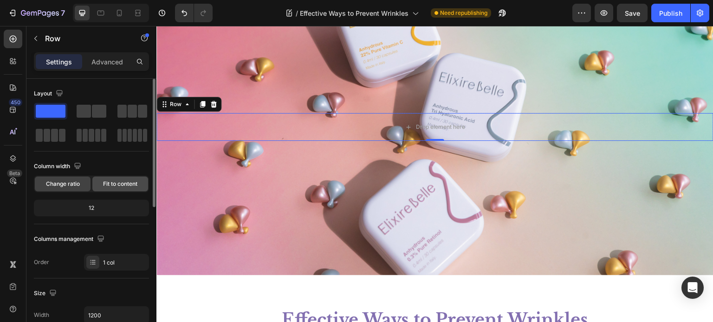
click at [121, 180] on span "Fit to content" at bounding box center [120, 184] width 34 height 8
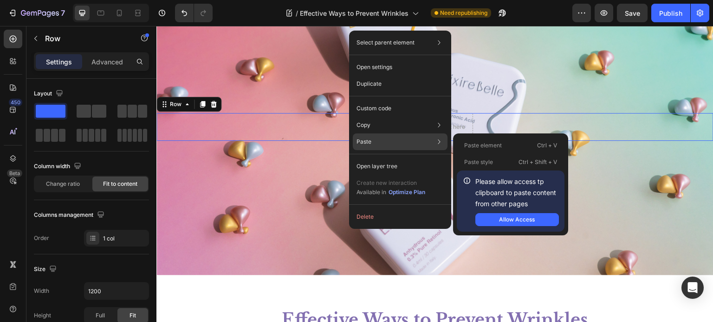
click at [378, 158] on div "Paste Paste element Ctrl + V Paste style Ctrl + Shift + V Please allow access t…" at bounding box center [400, 166] width 95 height 17
click at [499, 146] on p "Paste element" at bounding box center [483, 146] width 38 height 8
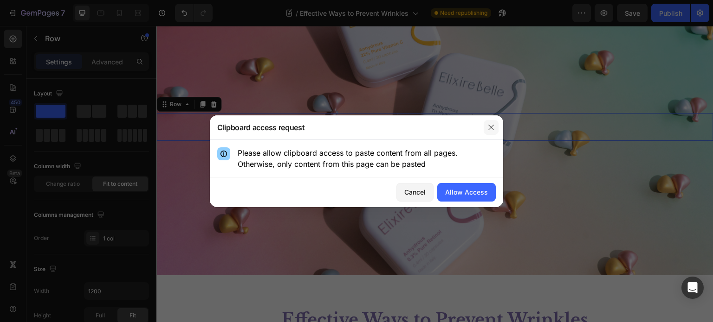
click at [489, 129] on icon "button" at bounding box center [490, 127] width 5 height 5
click at [449, 192] on div "Allow Access" at bounding box center [466, 192] width 43 height 10
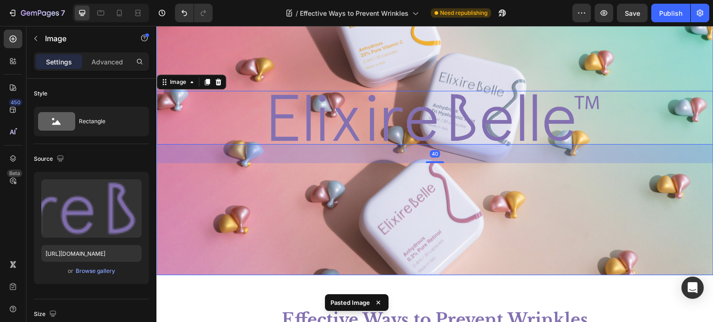
click at [457, 189] on div "Background Image" at bounding box center [434, 127] width 557 height 297
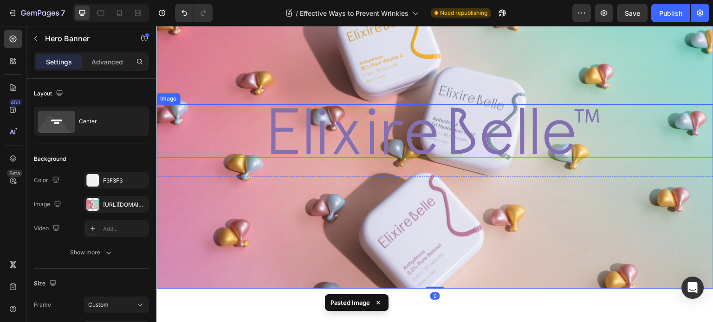
scroll to position [52, 0]
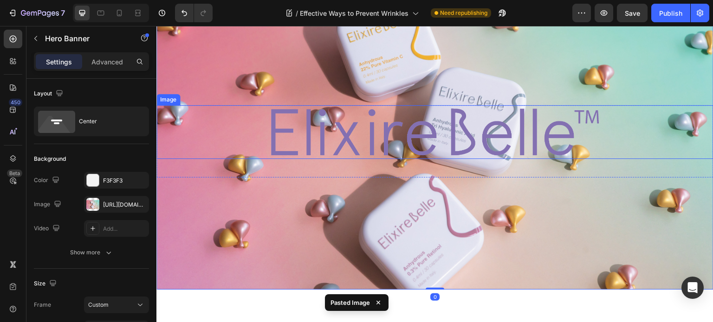
click at [392, 143] on img at bounding box center [435, 132] width 334 height 54
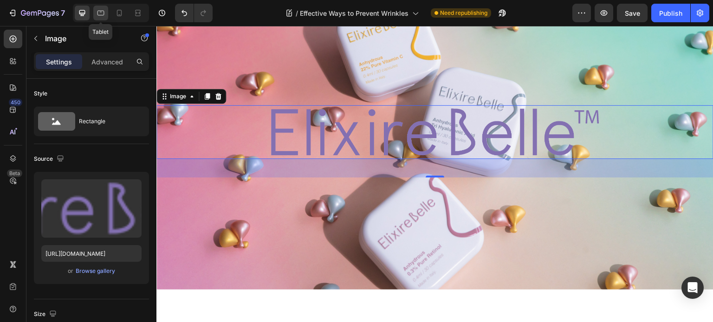
click at [98, 11] on icon at bounding box center [100, 12] width 9 height 9
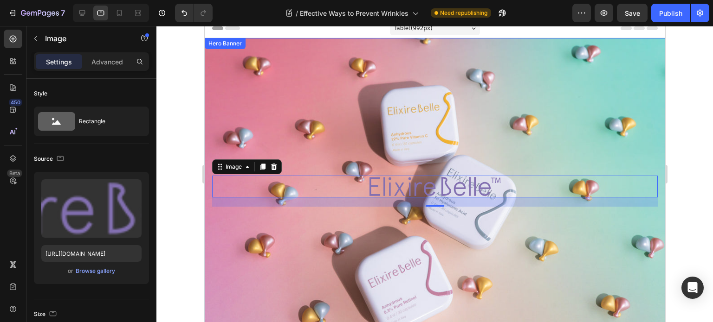
scroll to position [6, 0]
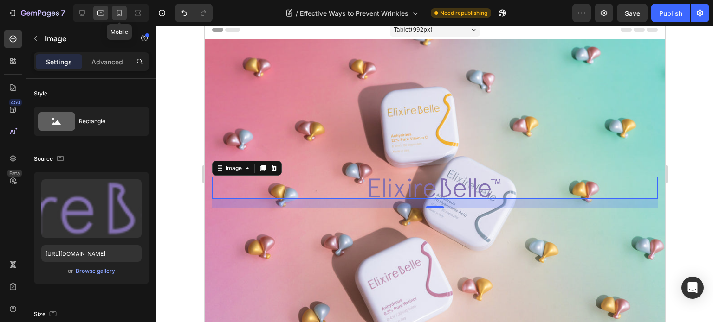
click at [120, 11] on icon at bounding box center [119, 12] width 9 height 9
type input "60"
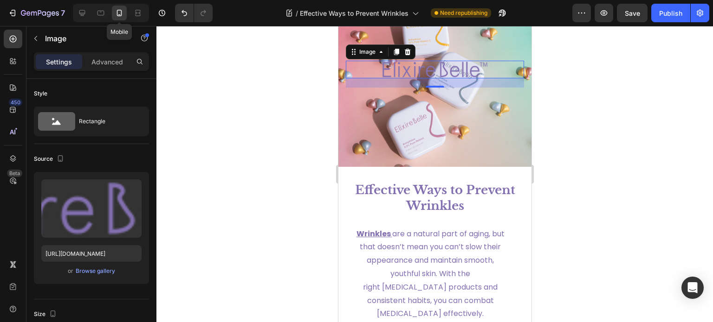
scroll to position [66, 0]
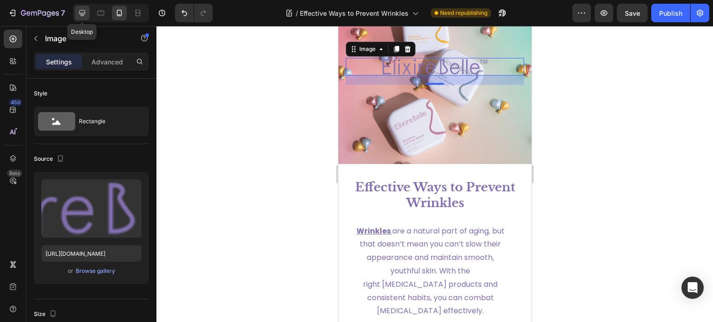
click at [84, 11] on icon at bounding box center [81, 12] width 9 height 9
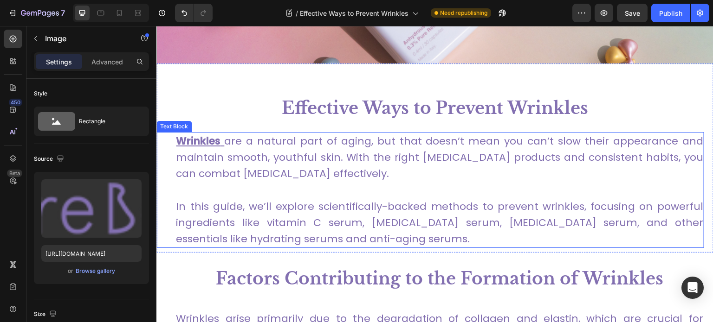
scroll to position [279, 0]
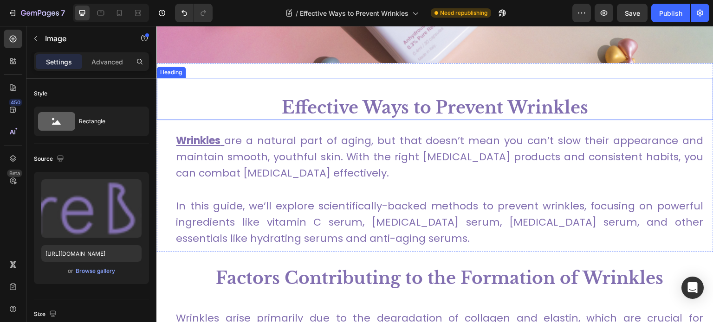
click at [374, 113] on h1 "Effective Ways to Prevent Wrinkles" at bounding box center [434, 109] width 557 height 24
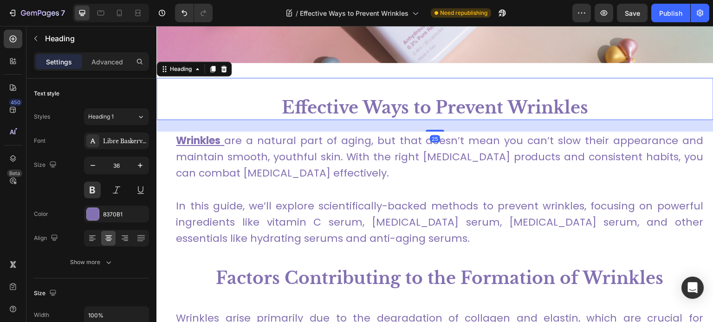
click at [373, 110] on h1 "Effective Ways to Prevent Wrinkles" at bounding box center [434, 109] width 557 height 24
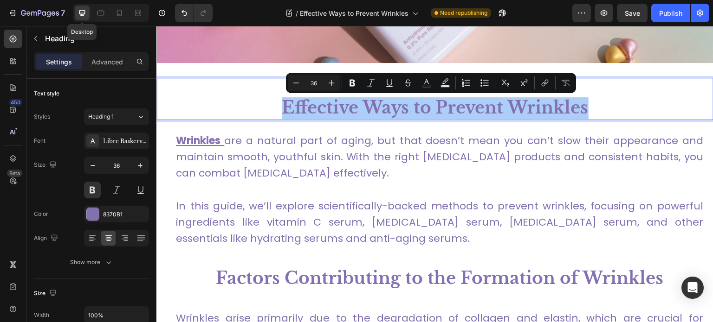
click at [88, 14] on div at bounding box center [82, 13] width 15 height 15
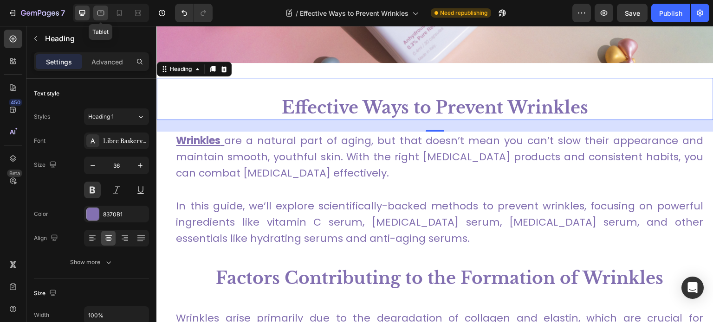
click at [97, 11] on icon at bounding box center [100, 13] width 7 height 5
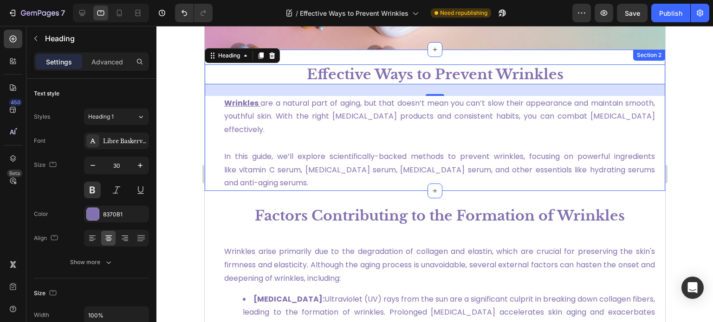
scroll to position [303, 0]
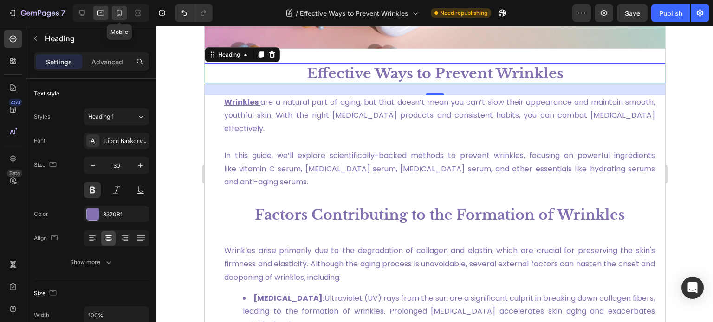
click at [121, 12] on icon at bounding box center [119, 12] width 9 height 9
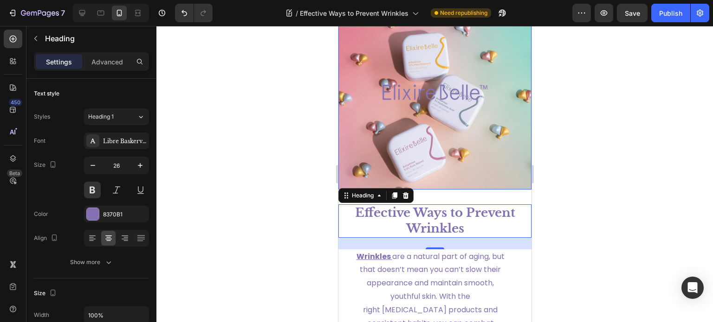
scroll to position [41, 0]
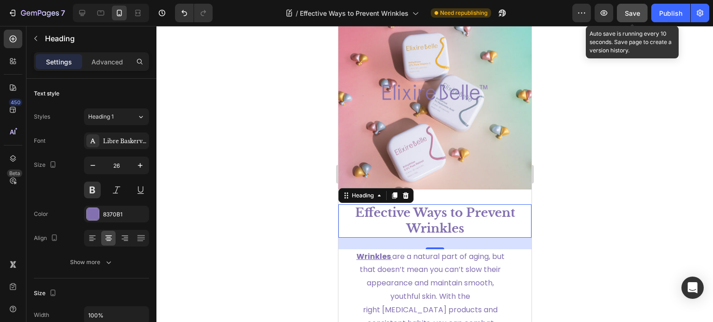
click at [631, 16] on span "Save" at bounding box center [632, 13] width 15 height 8
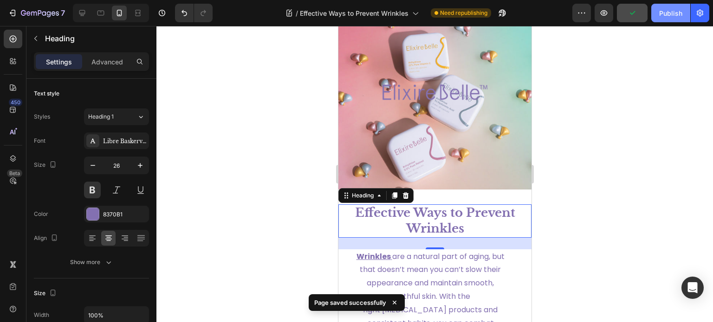
click at [670, 15] on div "Publish" at bounding box center [670, 13] width 23 height 10
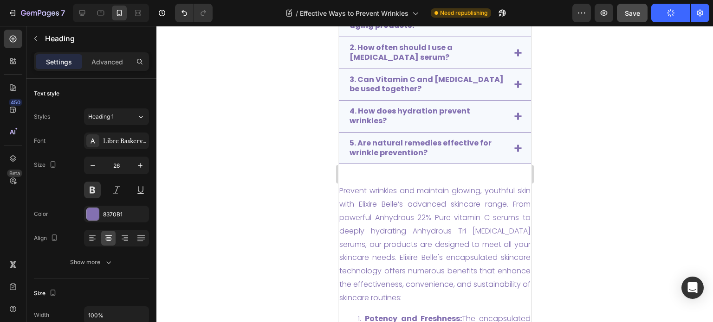
scroll to position [3638, 0]
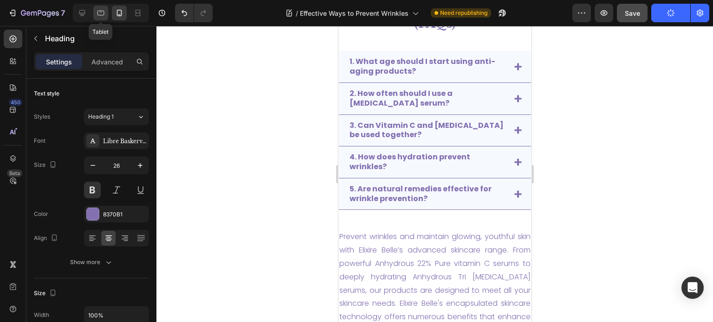
click at [106, 14] on div at bounding box center [100, 13] width 15 height 15
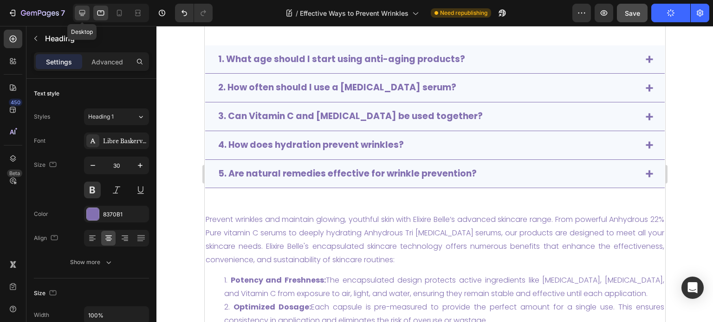
click at [85, 13] on icon at bounding box center [81, 12] width 9 height 9
type input "36"
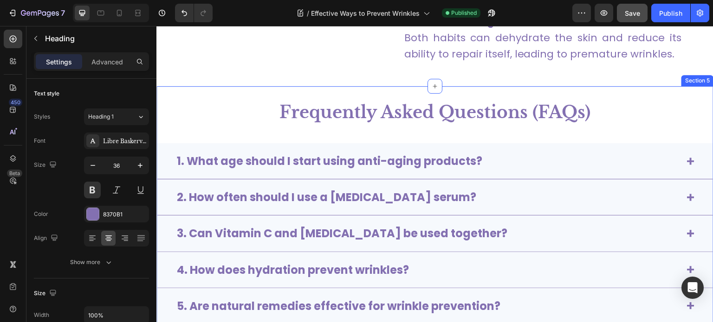
scroll to position [3318, 0]
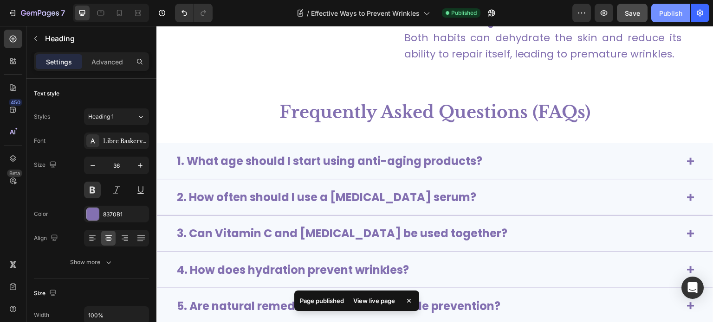
click at [687, 10] on button "Publish" at bounding box center [670, 13] width 39 height 19
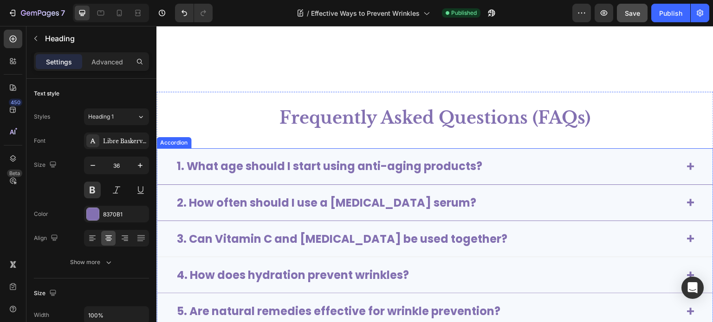
scroll to position [3403, 0]
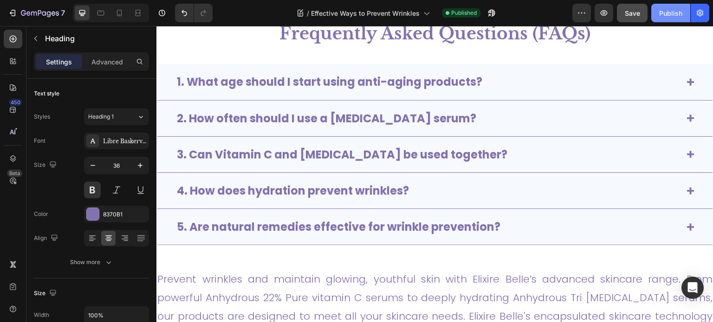
click at [670, 12] on div "Publish" at bounding box center [670, 13] width 23 height 10
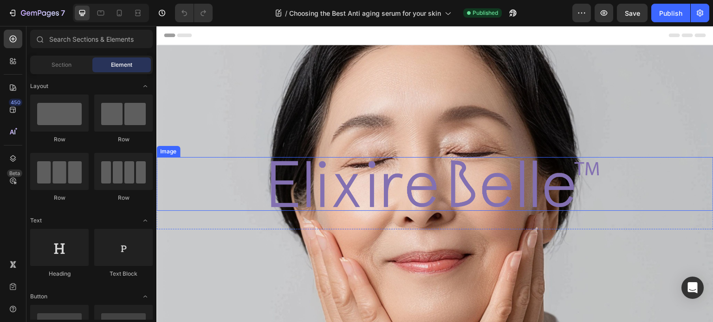
click at [315, 191] on img at bounding box center [435, 184] width 334 height 54
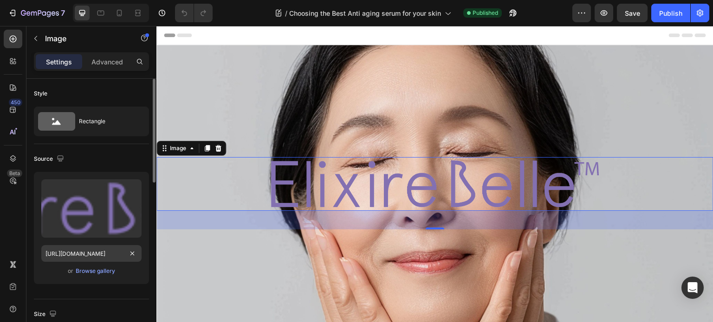
scroll to position [0, 24]
click at [102, 254] on input "[URL][DOMAIN_NAME]" at bounding box center [91, 253] width 100 height 17
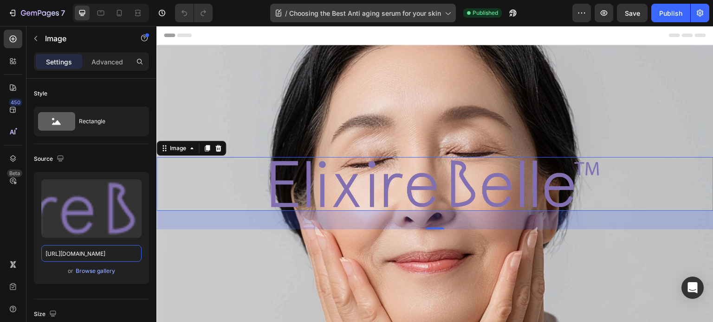
scroll to position [0, 0]
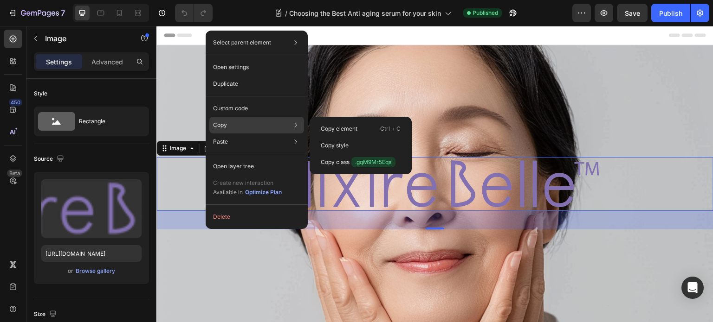
click at [226, 128] on p "Copy" at bounding box center [220, 125] width 14 height 8
click at [341, 128] on p "Copy element" at bounding box center [339, 129] width 37 height 8
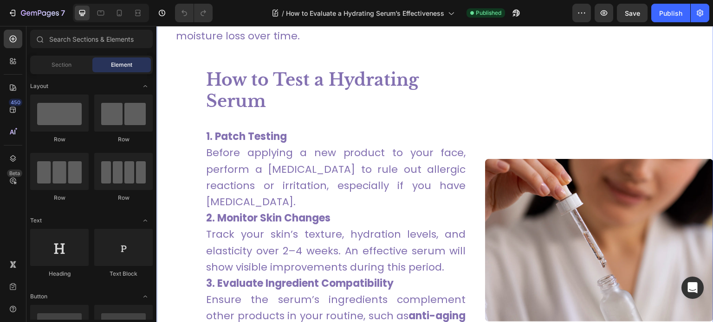
scroll to position [831, 0]
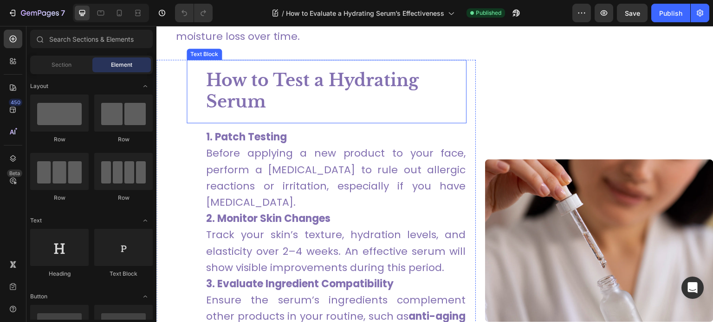
click at [304, 95] on p "How to Test a Hydrating Serum" at bounding box center [336, 92] width 260 height 44
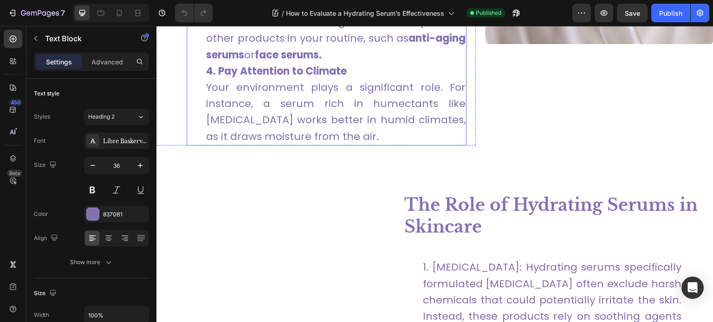
type input "16"
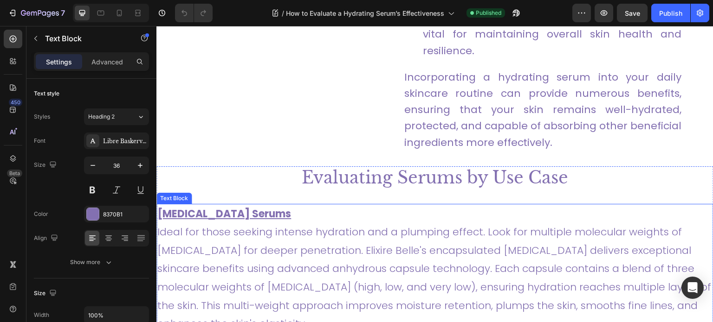
scroll to position [1920, 0]
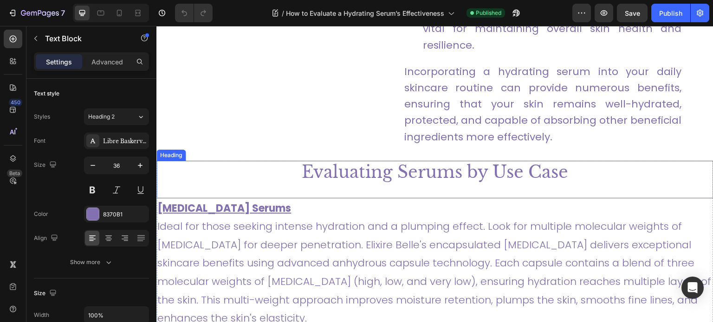
click at [413, 161] on h2 "Evaluating Serums by Use Case" at bounding box center [434, 173] width 557 height 24
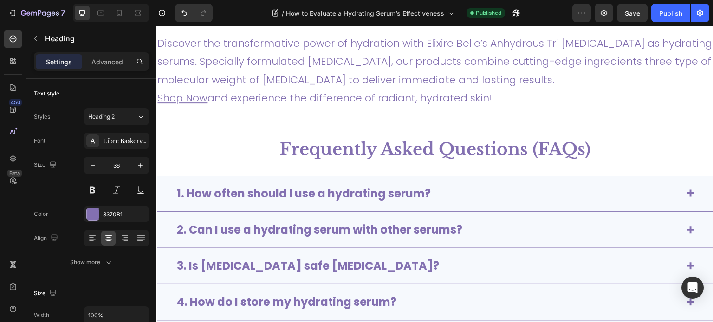
scroll to position [2523, 0]
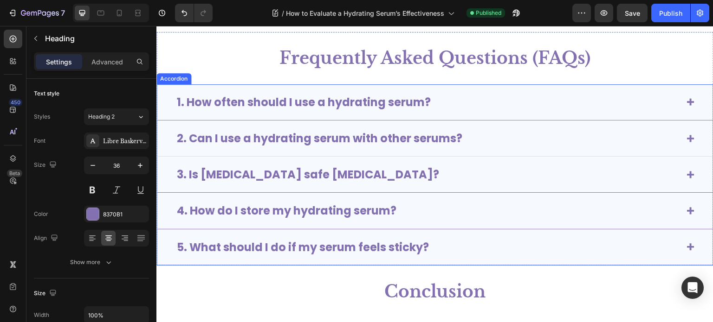
type input "16"
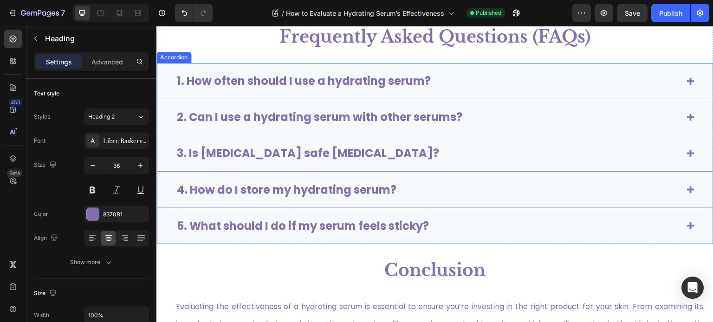
scroll to position [2755, 0]
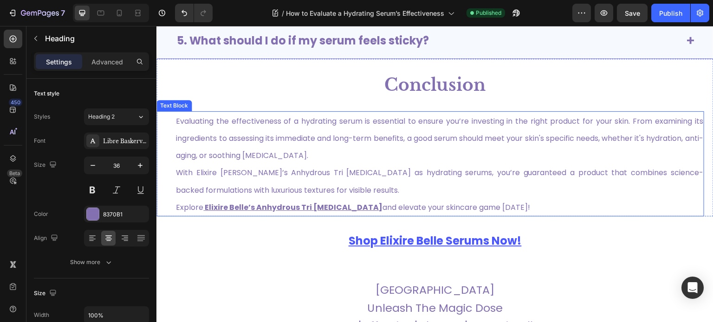
click at [272, 141] on span "Evaluating the effectiveness of a hydrating serum is essential to ensure you’re…" at bounding box center [439, 138] width 527 height 45
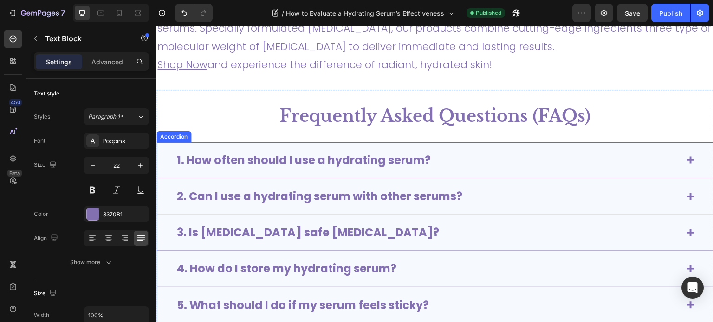
scroll to position [2338, 0]
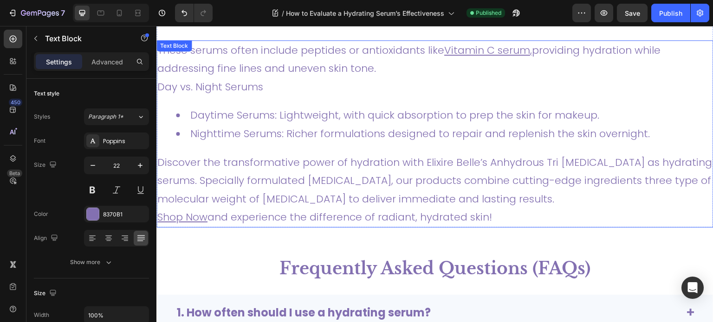
click at [257, 168] on p "Discover the transformative power of hydration with Elixire Belle’s Anhydrous T…" at bounding box center [434, 181] width 555 height 55
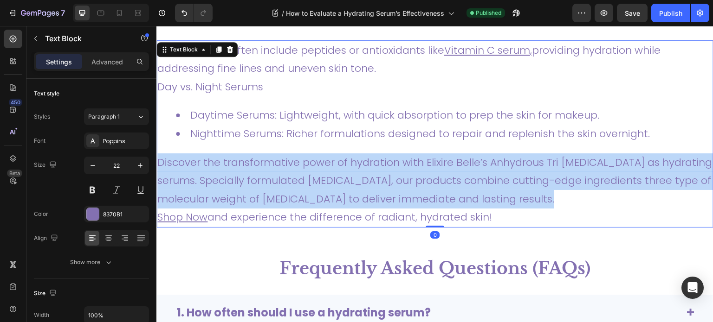
click at [257, 168] on p "Discover the transformative power of hydration with Elixire Belle’s Anhydrous T…" at bounding box center [434, 181] width 555 height 55
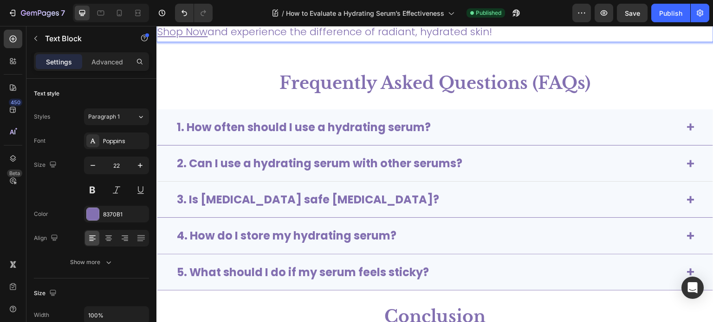
type input "16"
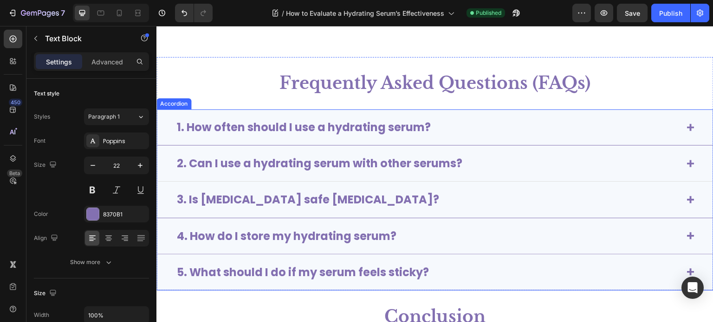
scroll to position [2662, 0]
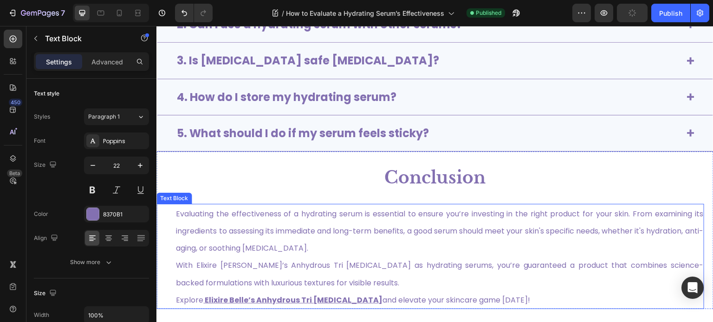
click at [238, 241] on span "Evaluating the effectiveness of a hydrating serum is essential to ensure you’re…" at bounding box center [439, 231] width 527 height 45
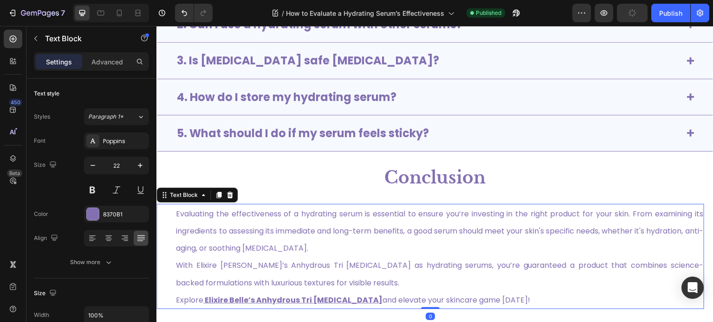
click at [238, 241] on span "Evaluating the effectiveness of a hydrating serum is essential to ensure you’re…" at bounding box center [439, 231] width 527 height 45
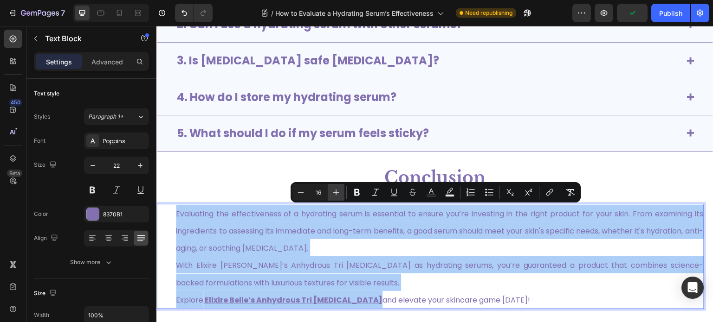
click at [336, 196] on icon "Editor contextual toolbar" at bounding box center [335, 192] width 9 height 9
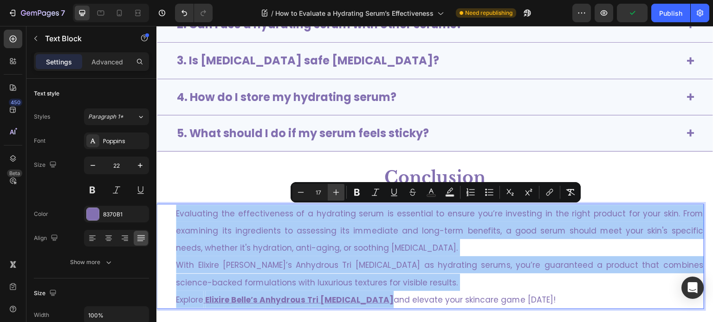
click at [336, 196] on icon "Editor contextual toolbar" at bounding box center [335, 192] width 9 height 9
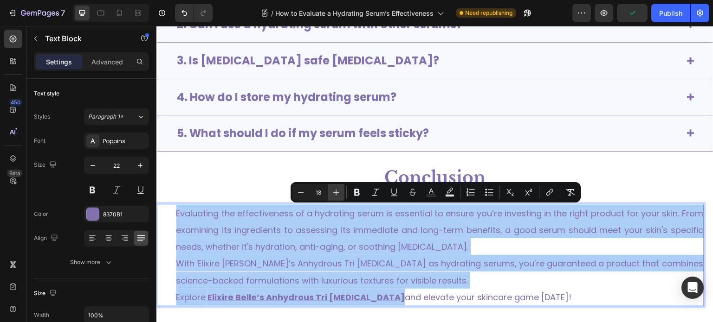
click at [336, 196] on icon "Editor contextual toolbar" at bounding box center [335, 192] width 9 height 9
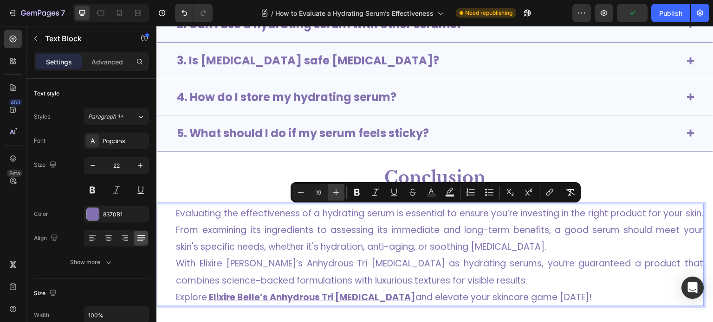
click at [336, 196] on icon "Editor contextual toolbar" at bounding box center [335, 192] width 9 height 9
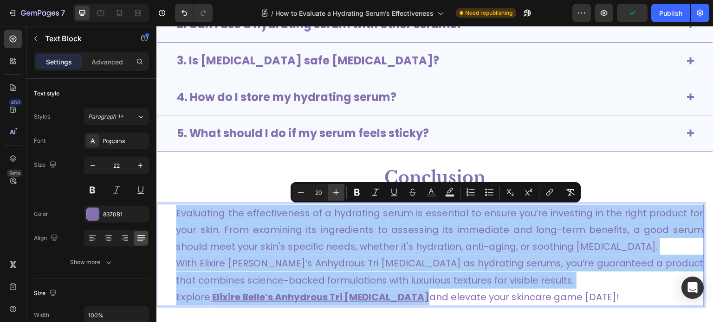
click at [336, 196] on icon "Editor contextual toolbar" at bounding box center [335, 192] width 9 height 9
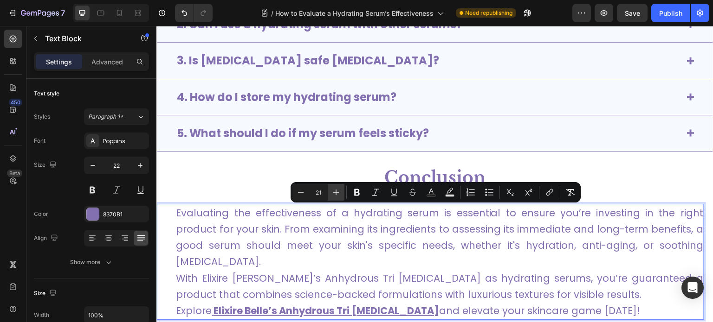
click at [336, 196] on icon "Editor contextual toolbar" at bounding box center [335, 192] width 9 height 9
type input "22"
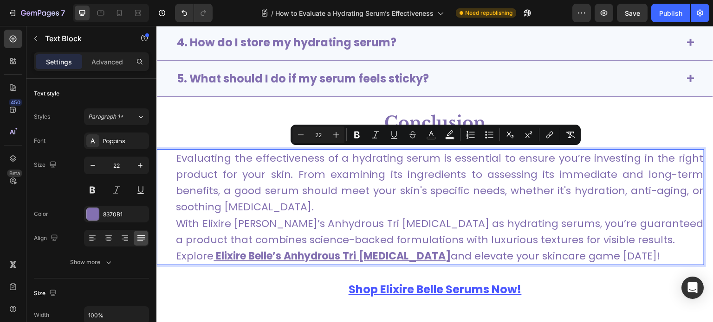
scroll to position [2718, 0]
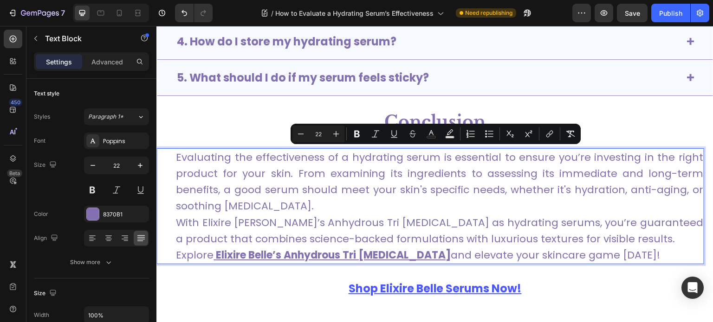
click at [405, 203] on p "Evaluating the effectiveness of a hydrating serum is essential to ensure you’re…" at bounding box center [439, 181] width 527 height 65
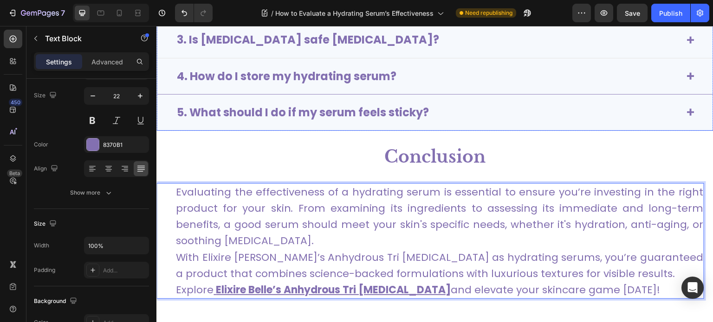
scroll to position [2478, 0]
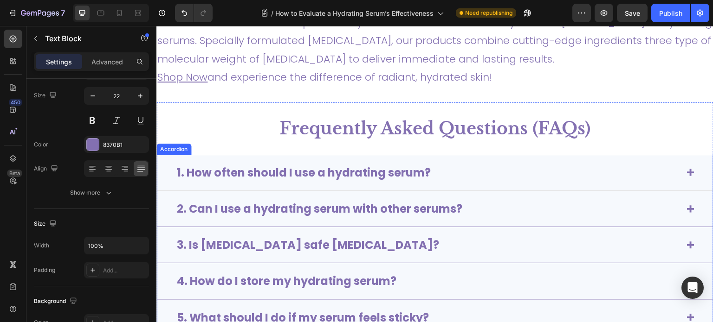
click at [473, 173] on div "1. How often should I use a hydrating serum?" at bounding box center [427, 172] width 504 height 17
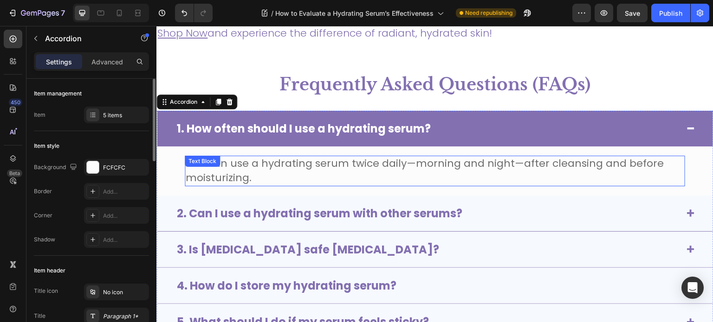
scroll to position [2526, 0]
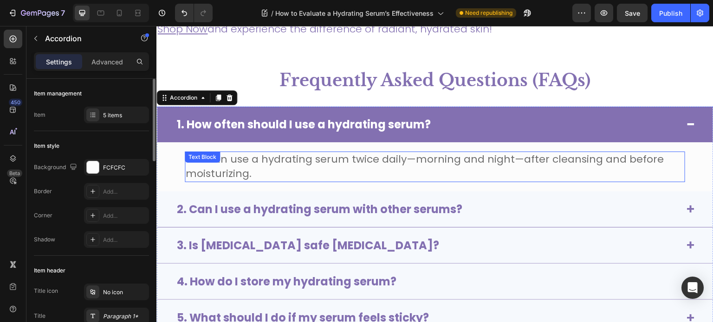
click at [464, 156] on span "You can use a hydrating serum twice daily—morning and night—after cleansing and…" at bounding box center [425, 166] width 478 height 29
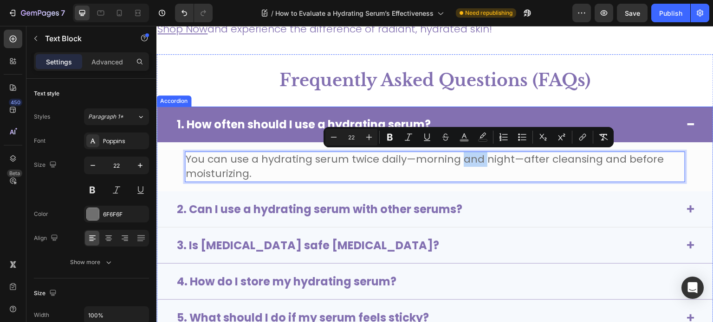
click at [470, 210] on div "2. Can I use a hydrating serum with other serums?" at bounding box center [427, 209] width 504 height 17
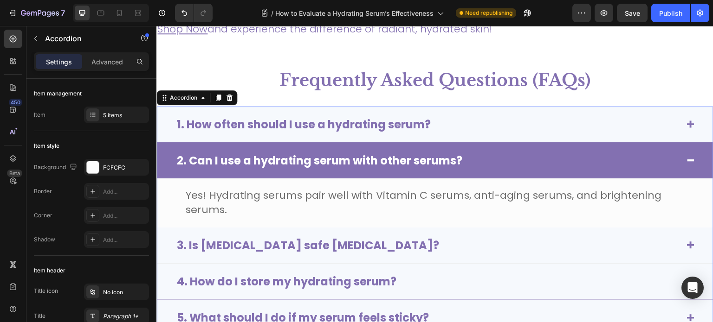
click at [481, 239] on div "3. Is hyaluronic acid safe for sensitive skin?" at bounding box center [427, 245] width 504 height 17
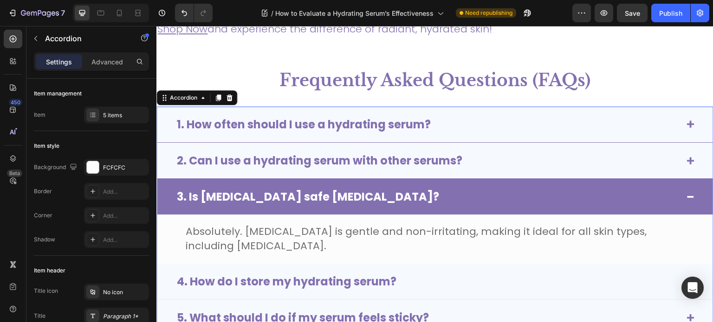
click at [477, 276] on div "4. How do I store my hydrating serum?" at bounding box center [427, 281] width 504 height 17
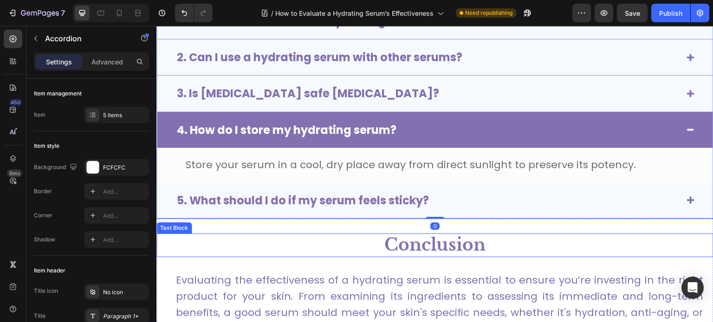
scroll to position [2630, 0]
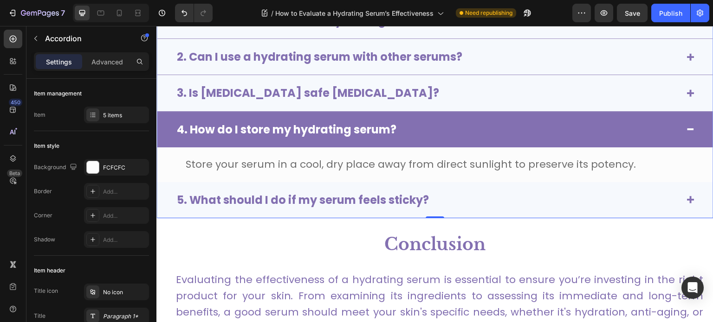
click at [483, 196] on div "5. What should I do if my serum feels sticky?" at bounding box center [427, 200] width 504 height 17
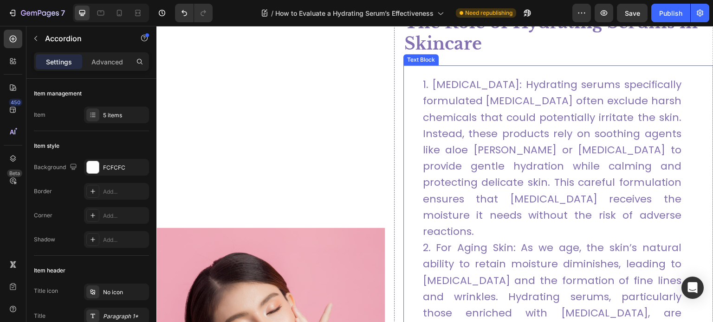
scroll to position [1276, 0]
click at [522, 104] on li "For Sensitive Skin: Hydrating serums specifically formulated for sensitive skin…" at bounding box center [552, 157] width 259 height 163
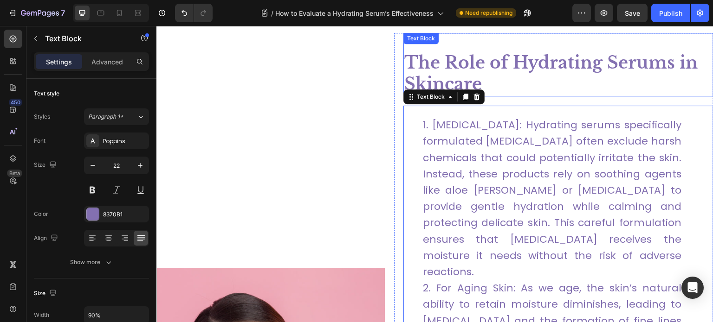
scroll to position [1229, 0]
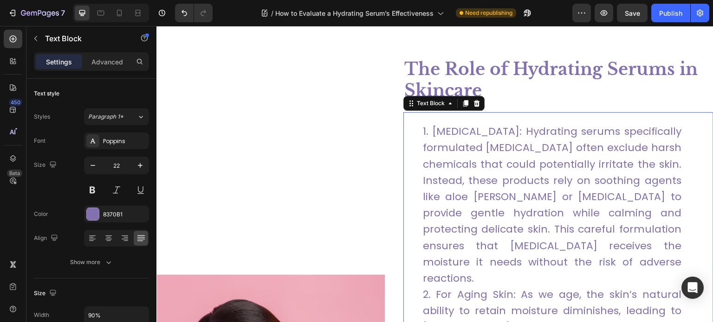
click at [536, 137] on li "For Sensitive Skin: Hydrating serums specifically formulated for sensitive skin…" at bounding box center [552, 204] width 259 height 163
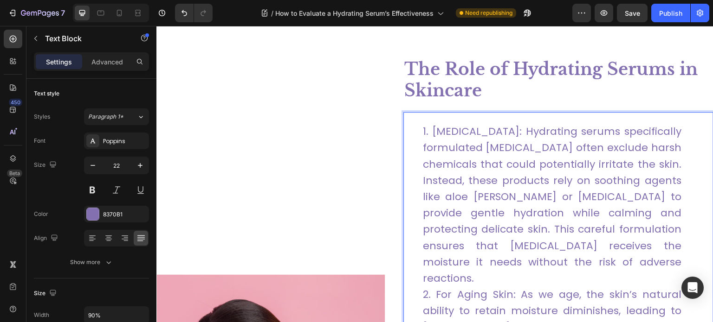
click at [523, 129] on li "For Sensitive Skin: Hydrating serums specifically formulated for sensitive skin…" at bounding box center [552, 204] width 259 height 163
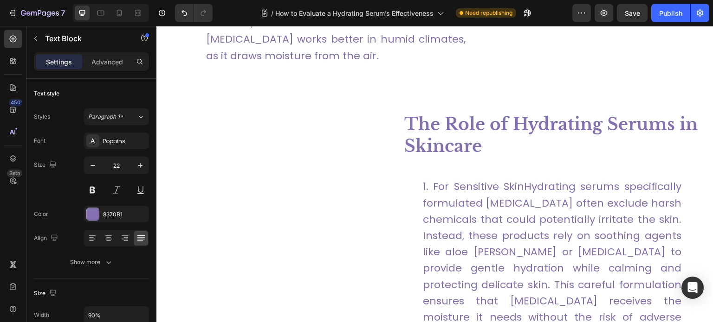
scroll to position [1190, 0]
click at [526, 179] on li "For Sensitive SkinHydrating serums specifically formulated for sensitive skin o…" at bounding box center [552, 260] width 259 height 163
click at [523, 179] on li "For Sensitive SkinHydrating serums specifically formulated for sensitive skin o…" at bounding box center [552, 260] width 259 height 163
drag, startPoint x: 427, startPoint y: 169, endPoint x: 515, endPoint y: 173, distance: 88.2
click at [515, 179] on li "For Sensitive Skin: Hydrating serums specifically formulated for sensitive skin…" at bounding box center [552, 260] width 259 height 163
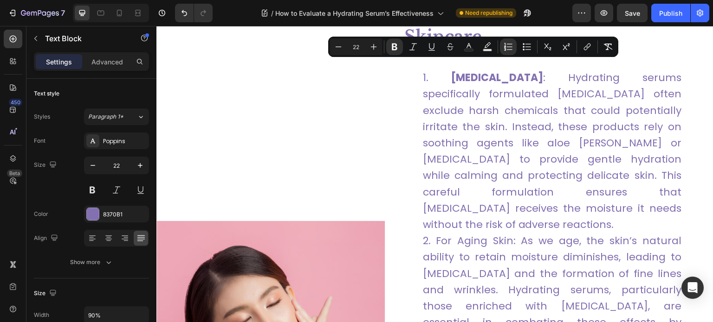
scroll to position [1282, 0]
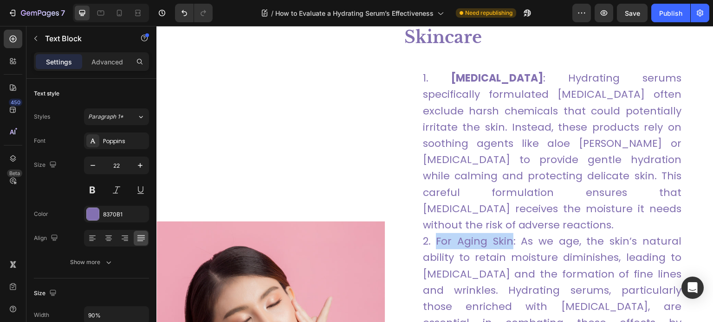
drag, startPoint x: 435, startPoint y: 223, endPoint x: 509, endPoint y: 223, distance: 73.8
click at [509, 233] on li "For Aging Skin: As we age, the skin’s natural ability to retain moisture dimini…" at bounding box center [552, 314] width 259 height 163
click at [568, 262] on li "For Aging Skin : As we age, the skin’s natural ability to retain moisture dimin…" at bounding box center [552, 314] width 259 height 163
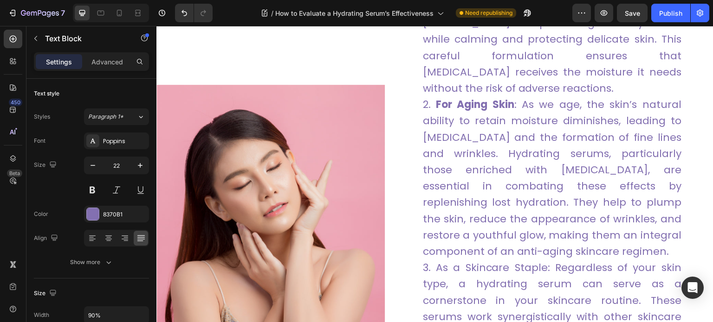
scroll to position [1422, 0]
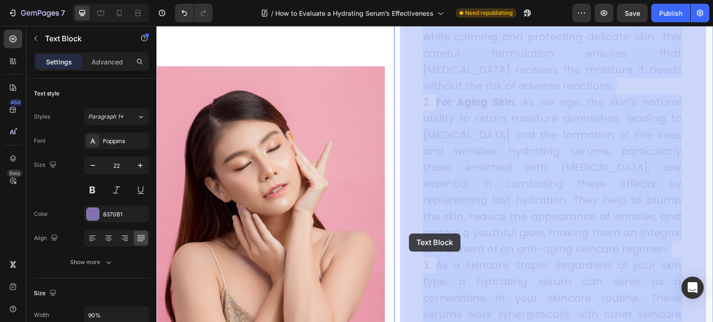
drag, startPoint x: 425, startPoint y: 249, endPoint x: 409, endPoint y: 234, distance: 21.7
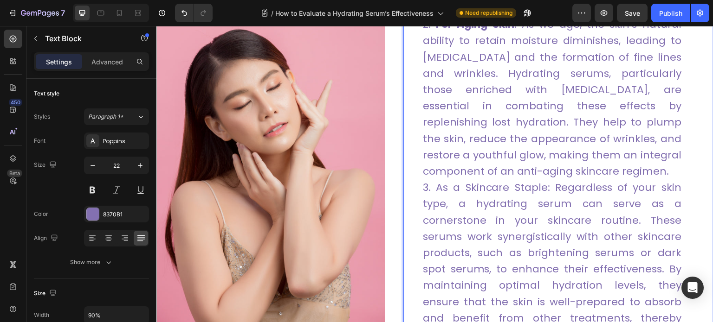
scroll to position [1511, 0]
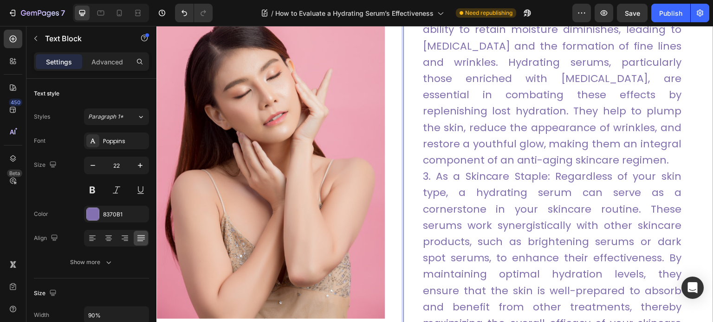
click at [430, 168] on li "As a Skincare Staple: Regardless of your skin type, a hydrating serum can serve…" at bounding box center [552, 258] width 259 height 180
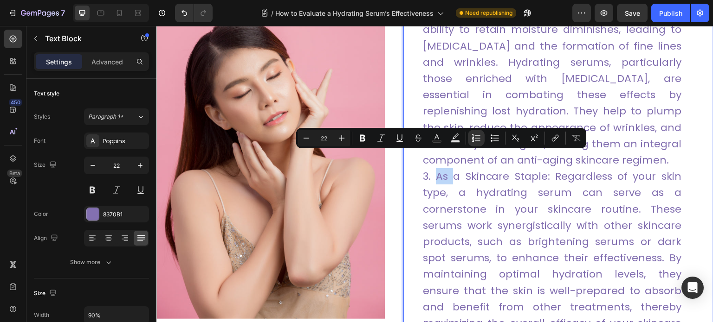
click at [435, 168] on li "As a Skincare Staple: Regardless of your skin type, a hydrating serum can serve…" at bounding box center [552, 258] width 259 height 180
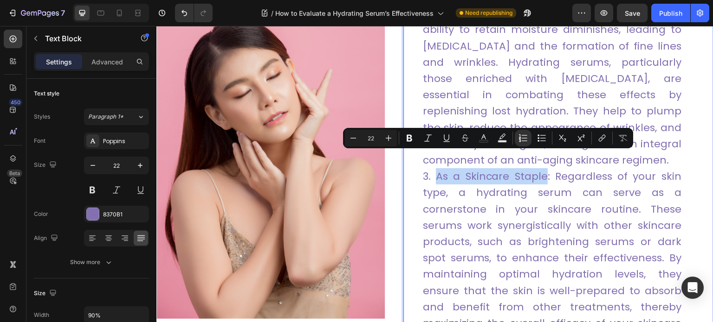
drag, startPoint x: 433, startPoint y: 160, endPoint x: 541, endPoint y: 163, distance: 108.2
click at [541, 168] on li "As a Skincare Staple: Regardless of your skin type, a hydrating serum can serve…" at bounding box center [552, 258] width 259 height 180
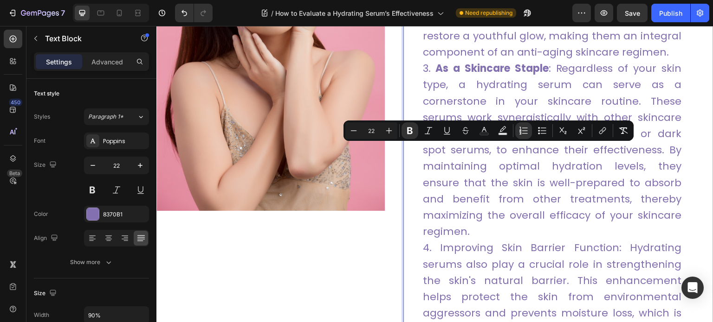
scroll to position [1650, 0]
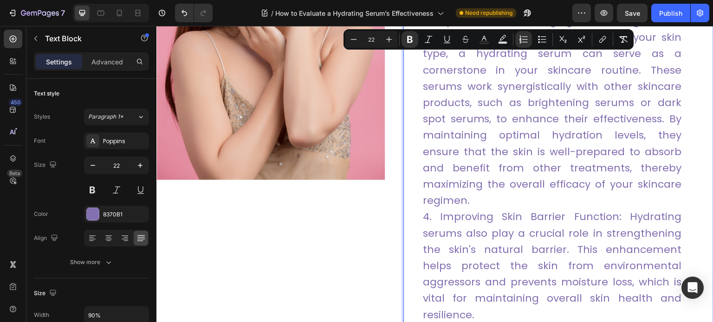
click at [440, 209] on li "Improving Skin Barrier Function: Hydrating serums also play a crucial role in s…" at bounding box center [552, 266] width 259 height 114
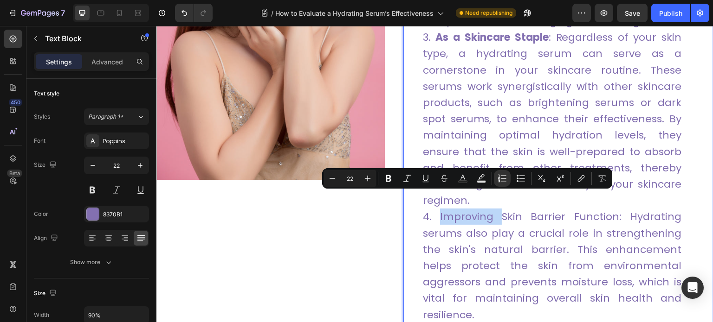
click at [443, 209] on li "Improving Skin Barrier Function: Hydrating serums also play a crucial role in s…" at bounding box center [552, 266] width 259 height 114
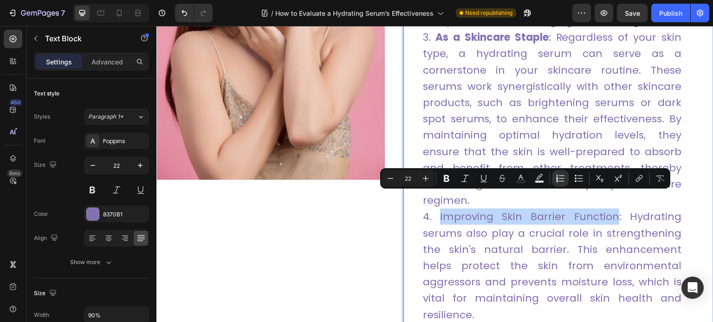
drag, startPoint x: 436, startPoint y: 201, endPoint x: 612, endPoint y: 204, distance: 175.9
click at [612, 209] on li "Improving Skin Barrier Function: Hydrating serums also play a crucial role in s…" at bounding box center [552, 266] width 259 height 114
click at [551, 209] on li "Improving Skin Barrier Function : Hydrating serums also play a crucial role in …" at bounding box center [552, 266] width 259 height 114
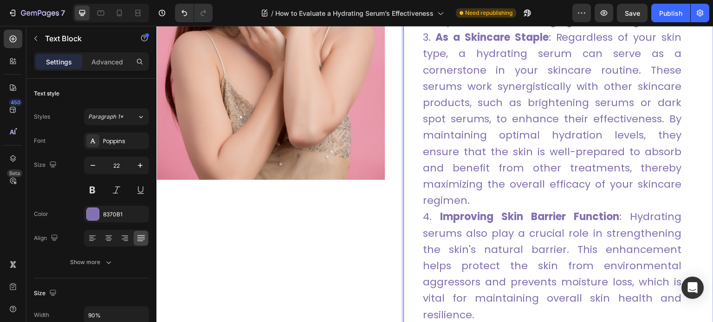
click at [433, 209] on li "Improving Skin Barrier Function : Hydrating serums also play a crucial role in …" at bounding box center [552, 266] width 259 height 114
click at [430, 209] on li "Improving Skin Barrier Function : Hydrating serums also play a crucial role in …" at bounding box center [552, 266] width 259 height 114
click at [428, 209] on li "Improving Skin Barrier Function : Hydrating serums also play a crucial role in …" at bounding box center [552, 266] width 259 height 114
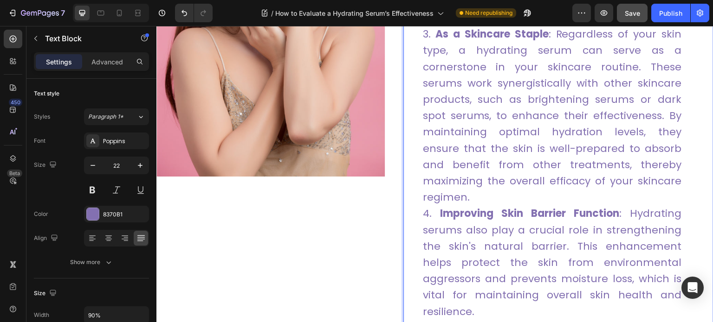
scroll to position [1652, 0]
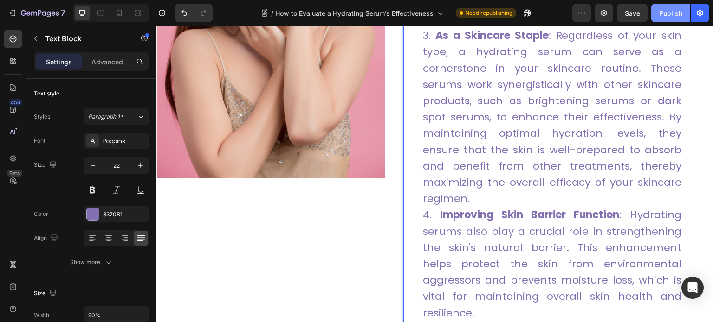
click at [670, 17] on div "Publish" at bounding box center [670, 13] width 23 height 10
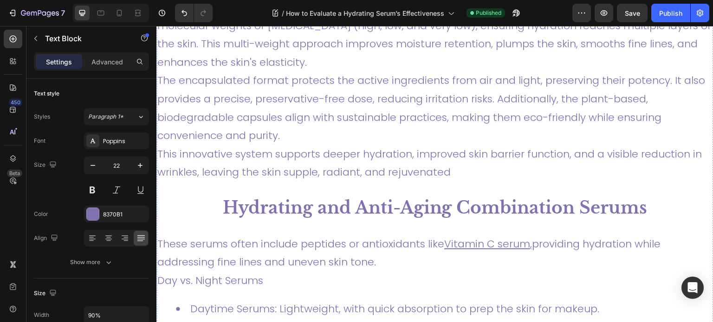
scroll to position [2310, 0]
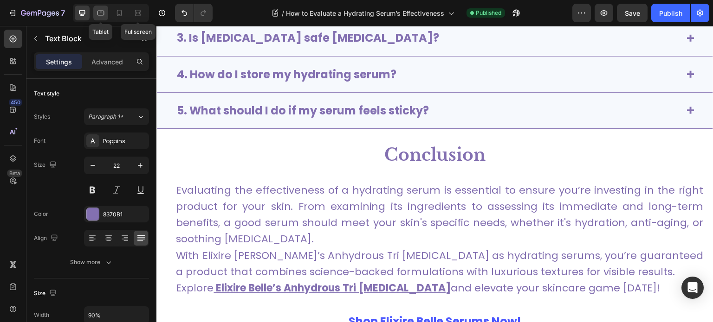
click at [100, 13] on icon at bounding box center [100, 12] width 9 height 9
type input "16"
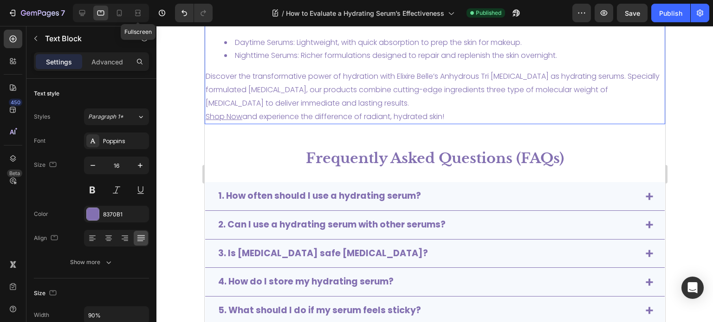
scroll to position [2296, 0]
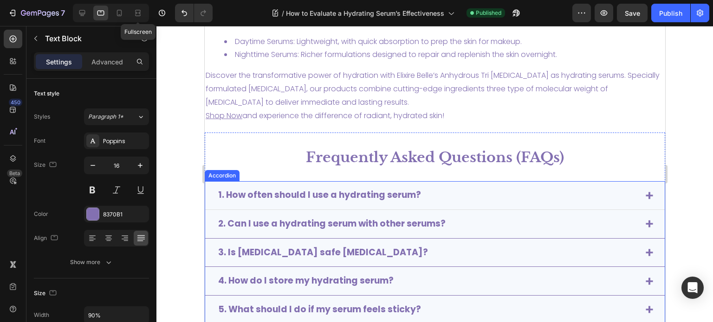
click at [291, 191] on strong "1. How often should I use a hydrating serum?" at bounding box center [319, 195] width 203 height 13
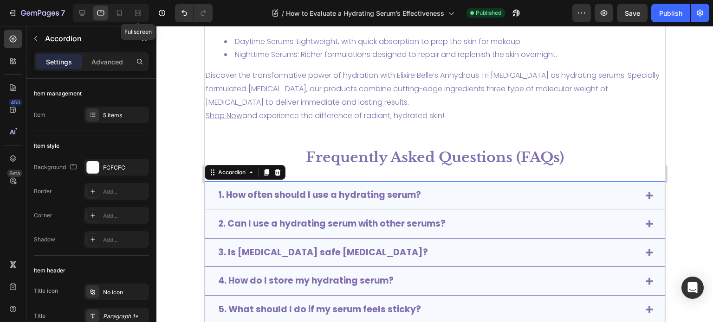
click at [403, 196] on strong "1. How often should I use a hydrating serum?" at bounding box center [319, 195] width 203 height 13
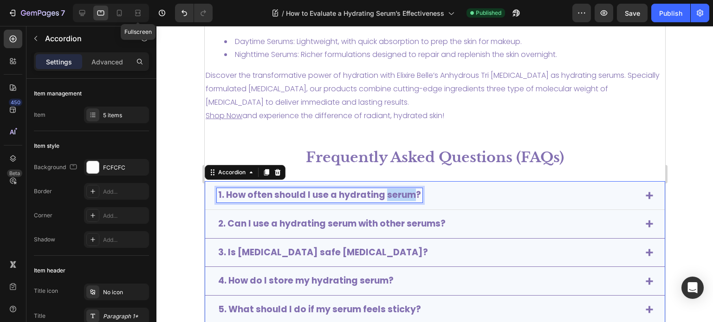
click at [403, 196] on strong "1. How often should I use a hydrating serum?" at bounding box center [319, 195] width 203 height 13
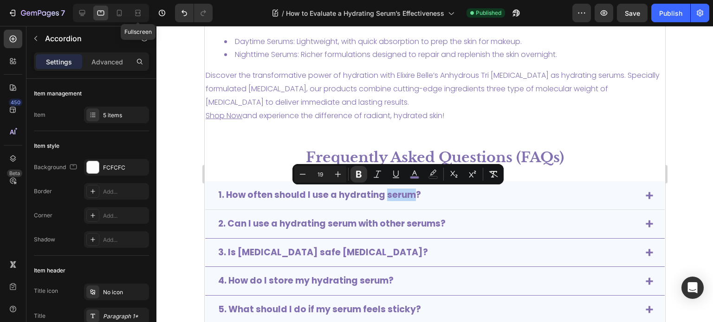
click at [484, 196] on div "1. How often should I use a hydrating serum?" at bounding box center [426, 195] width 421 height 14
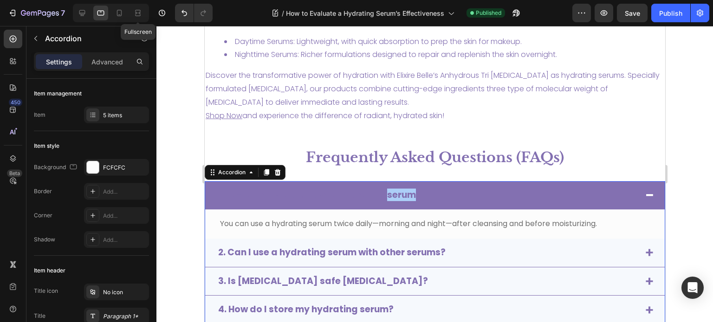
click at [676, 110] on div at bounding box center [434, 174] width 556 height 296
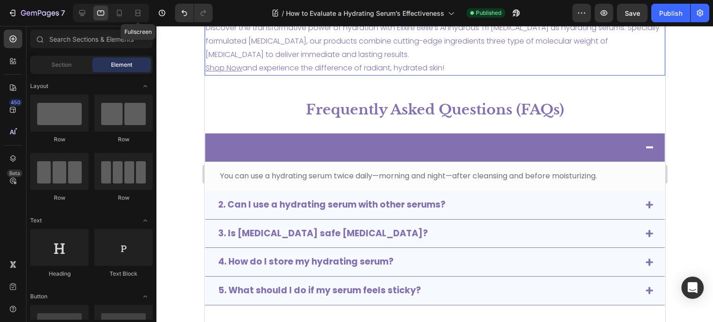
scroll to position [2340, 0]
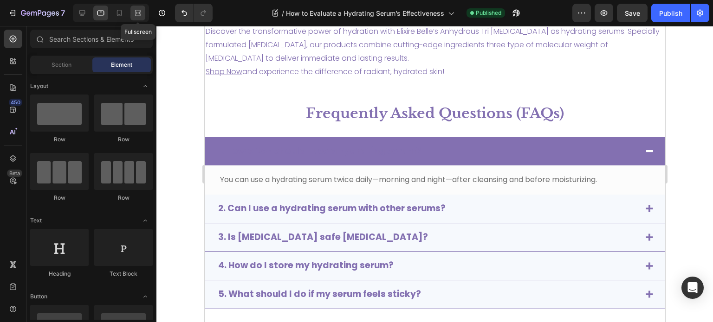
click at [138, 11] on icon at bounding box center [137, 12] width 9 height 9
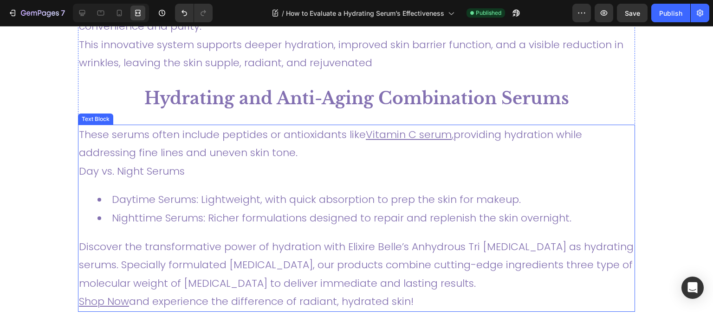
scroll to position [2254, 0]
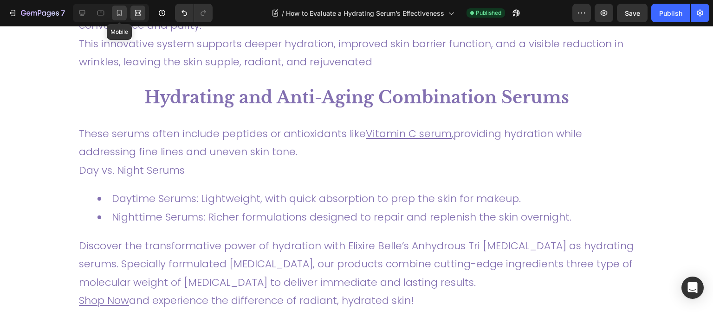
click at [122, 13] on icon at bounding box center [119, 12] width 9 height 9
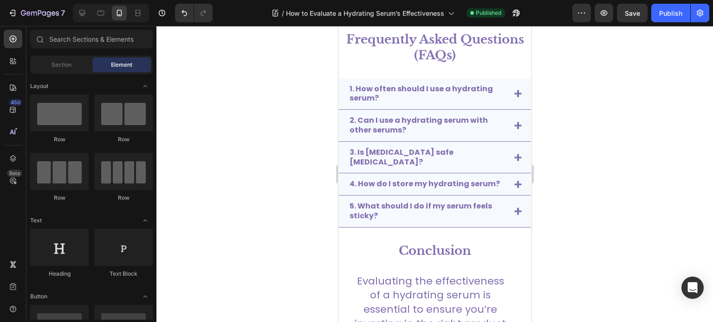
scroll to position [2734, 0]
click at [393, 167] on strong "3. Is hyaluronic acid safe for sensitive skin?" at bounding box center [401, 156] width 104 height 20
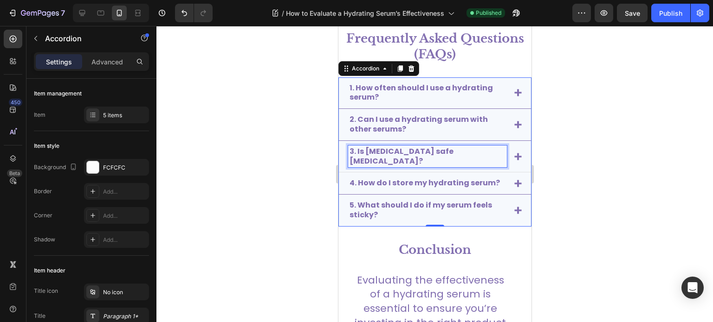
click at [393, 167] on strong "3. Is hyaluronic acid safe for sensitive skin?" at bounding box center [401, 156] width 104 height 20
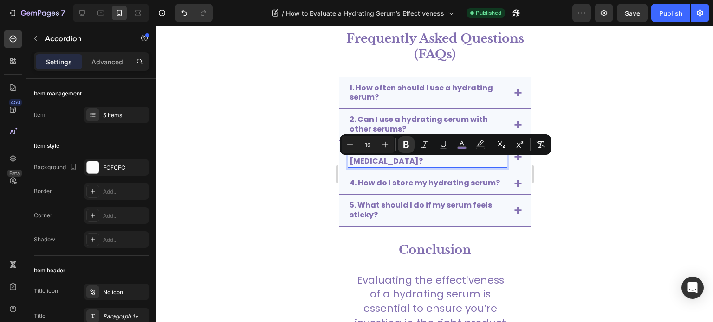
click at [521, 173] on div "3. Is hyaluronic acid safe for sensitive skin?" at bounding box center [434, 157] width 192 height 32
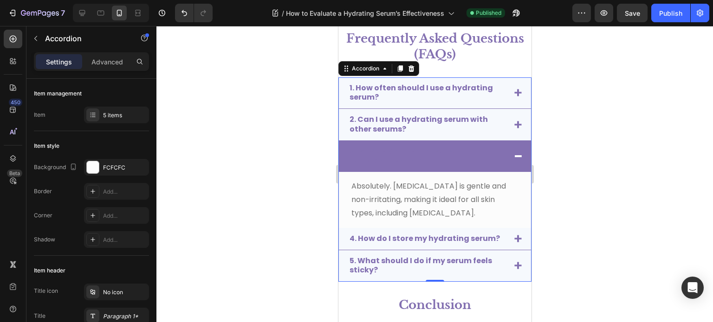
click at [425, 195] on span "Absolutely. Hyaluronic acid is gentle and non-irritating, making it ideal for a…" at bounding box center [428, 200] width 155 height 38
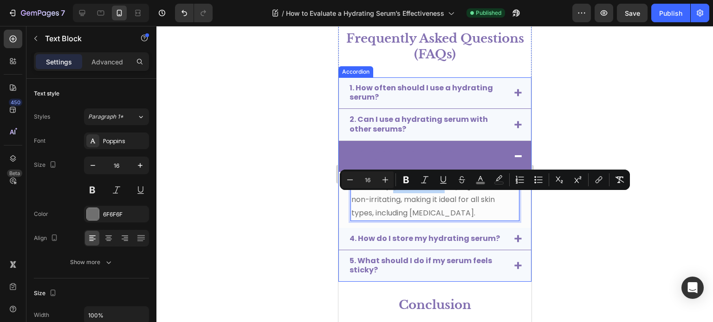
click at [519, 135] on div "2. Can I use a hydrating serum with other serums?" at bounding box center [434, 125] width 192 height 32
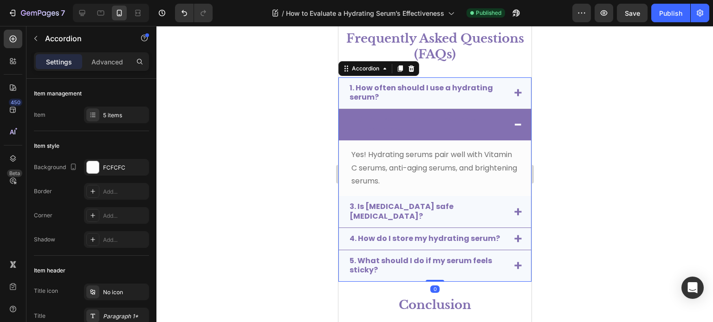
click at [520, 103] on div "1. How often should I use a hydrating serum?" at bounding box center [434, 93] width 192 height 32
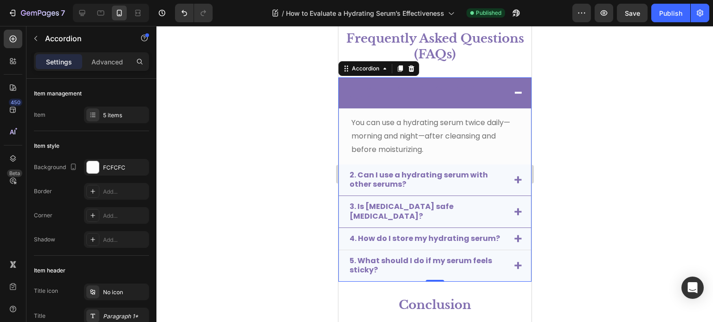
click at [520, 251] on div "4. How do I store my hydrating serum?" at bounding box center [434, 239] width 192 height 22
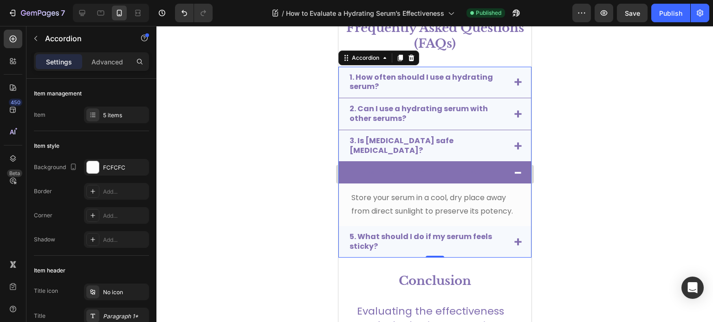
click at [514, 258] on div "5. What should I do if my serum feels sticky?" at bounding box center [434, 242] width 192 height 32
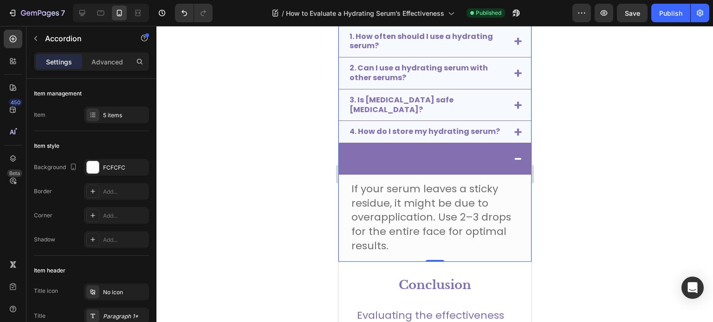
scroll to position [2800, 0]
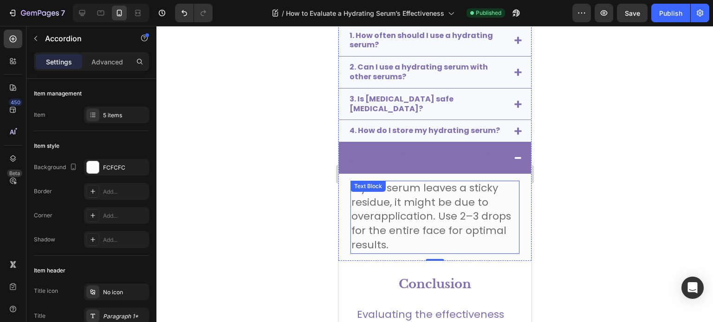
click at [467, 220] on span "If your serum leaves a sticky residue, it might be due to overapplication. Use …" at bounding box center [431, 216] width 160 height 71
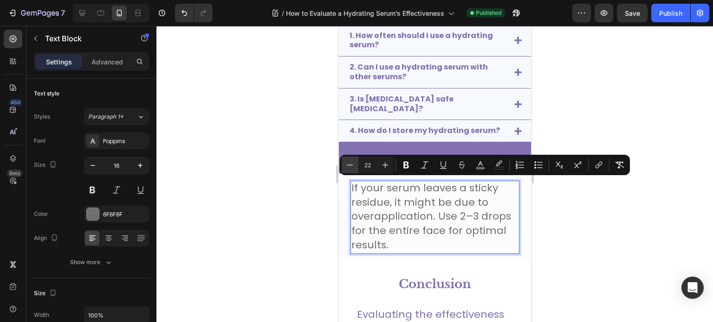
click at [352, 165] on icon "Editor contextual toolbar" at bounding box center [349, 165] width 9 height 9
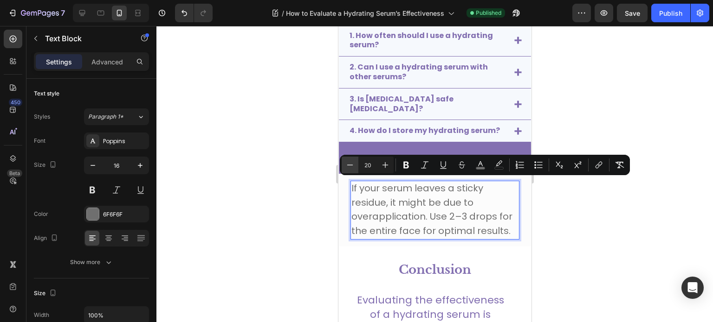
click at [352, 165] on icon "Editor contextual toolbar" at bounding box center [349, 165] width 9 height 9
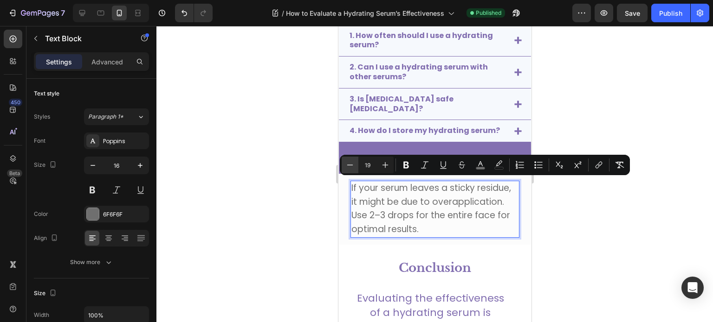
click at [352, 165] on icon "Editor contextual toolbar" at bounding box center [349, 165] width 9 height 9
type input "16"
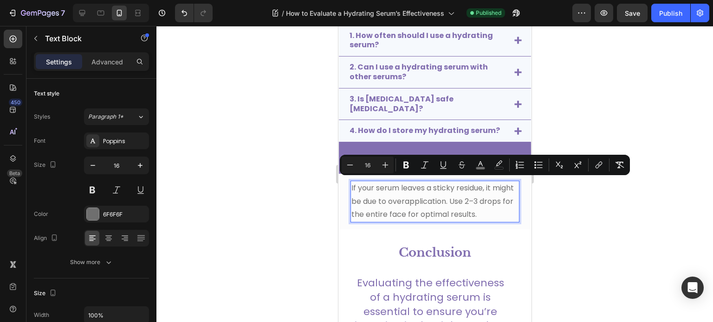
click at [599, 221] on div at bounding box center [434, 174] width 556 height 296
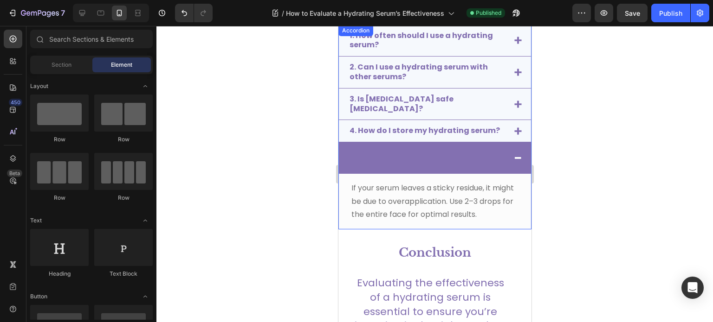
click at [479, 155] on strong "5. What should I do if my serum feels sticky?" at bounding box center [420, 158] width 142 height 20
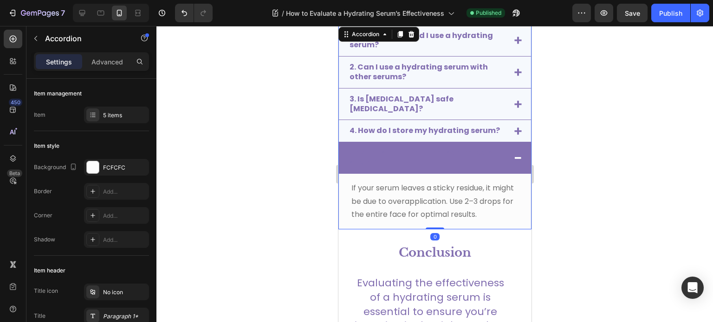
click at [514, 155] on span at bounding box center [517, 158] width 7 height 7
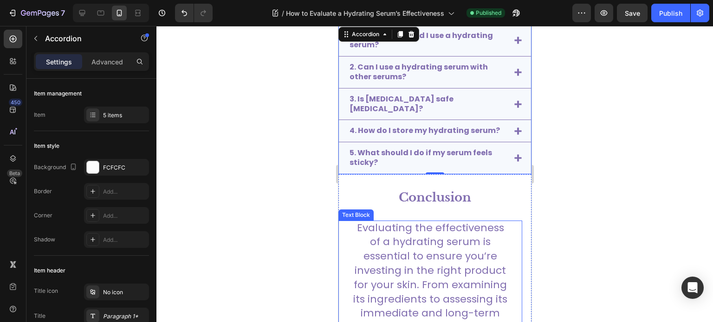
scroll to position [2911, 0]
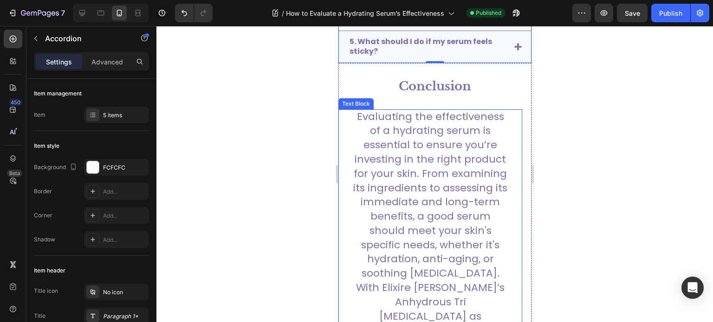
click at [424, 198] on span "Evaluating the effectiveness of a hydrating serum is essential to ensure you’re…" at bounding box center [430, 195] width 154 height 172
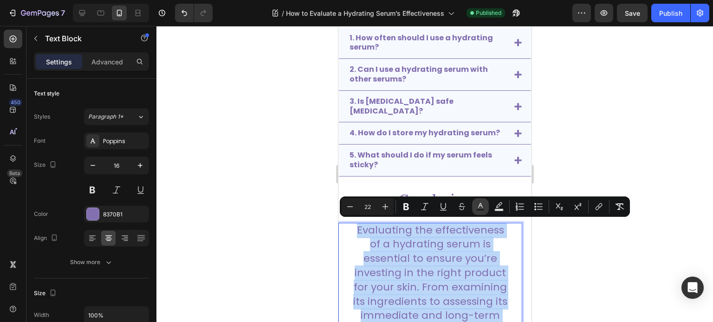
scroll to position [2798, 0]
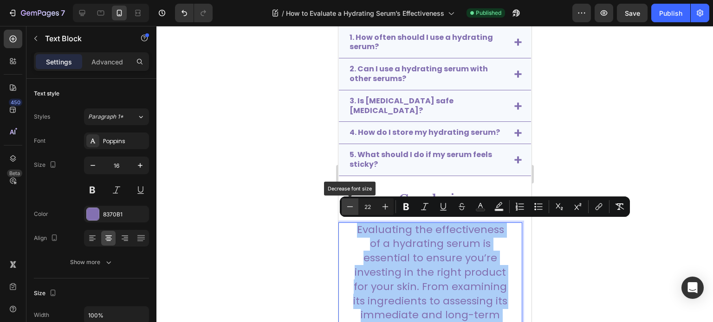
click at [352, 208] on icon "Editor contextual toolbar" at bounding box center [349, 206] width 9 height 9
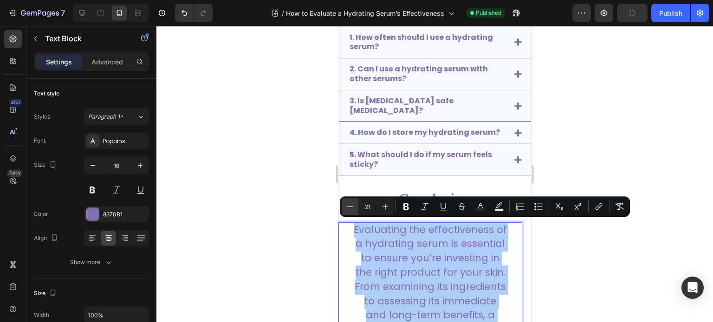
click at [352, 208] on icon "Editor contextual toolbar" at bounding box center [349, 206] width 9 height 9
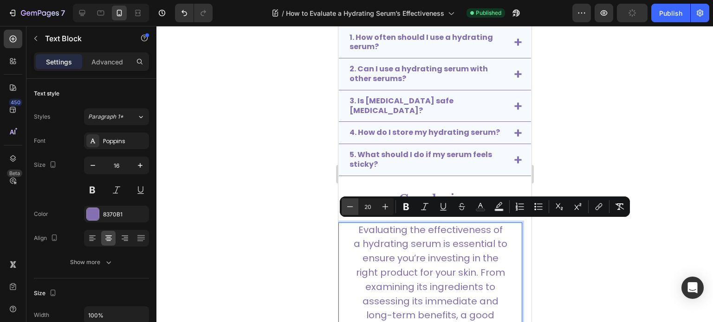
click at [352, 208] on icon "Editor contextual toolbar" at bounding box center [349, 206] width 9 height 9
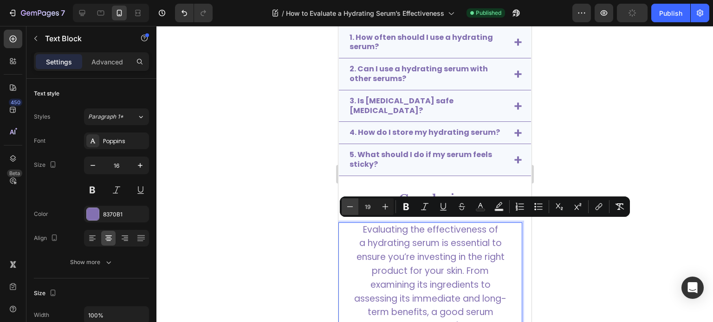
click at [352, 208] on icon "Editor contextual toolbar" at bounding box center [349, 206] width 9 height 9
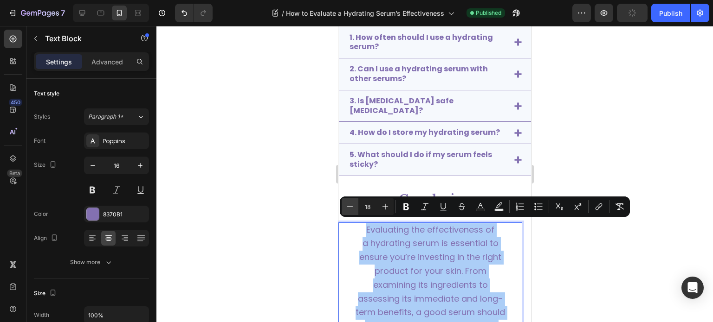
click at [352, 208] on icon "Editor contextual toolbar" at bounding box center [349, 206] width 9 height 9
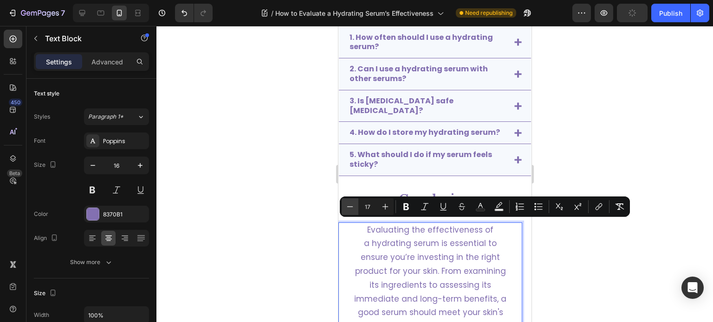
click at [352, 208] on icon "Editor contextual toolbar" at bounding box center [349, 206] width 9 height 9
type input "16"
click at [588, 273] on div at bounding box center [434, 174] width 556 height 296
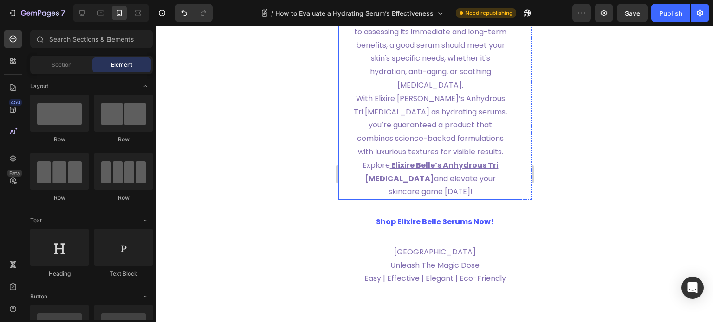
scroll to position [3031, 0]
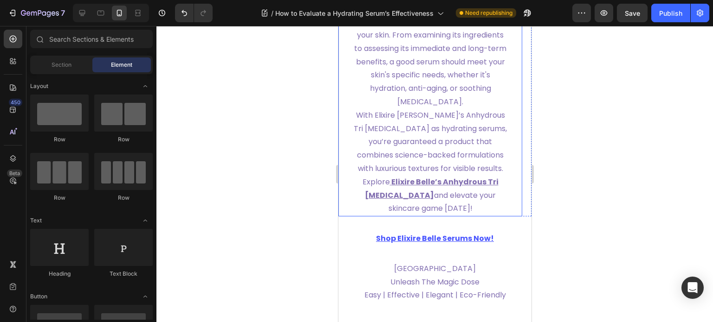
click at [438, 207] on span "and elevate your skincare game today!" at bounding box center [442, 202] width 108 height 24
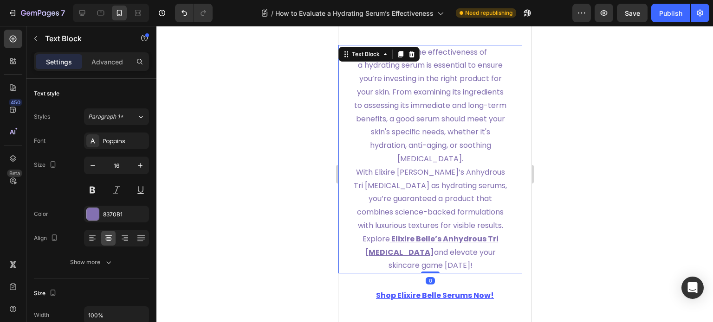
scroll to position [2975, 0]
click at [442, 260] on span "and elevate your skincare game today!" at bounding box center [442, 259] width 108 height 24
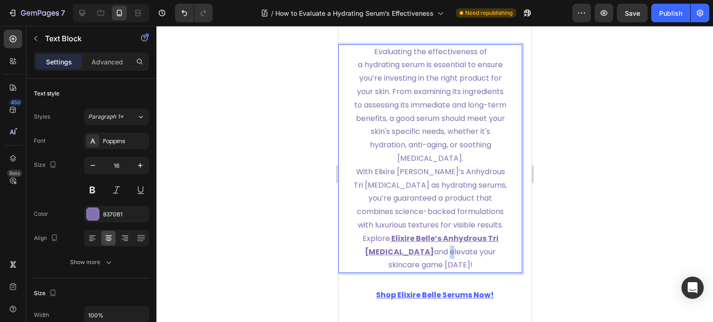
click at [442, 260] on span "and elevate your skincare game today!" at bounding box center [442, 259] width 108 height 24
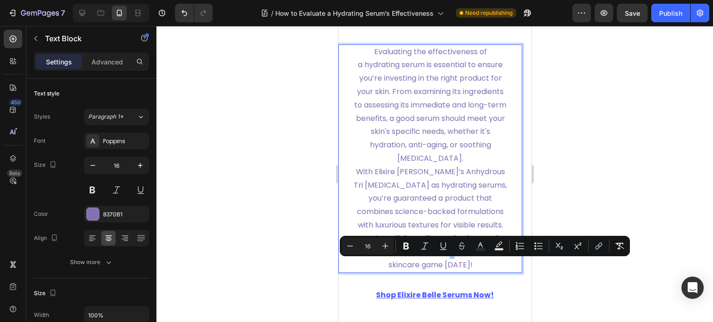
click at [602, 152] on div at bounding box center [434, 174] width 556 height 296
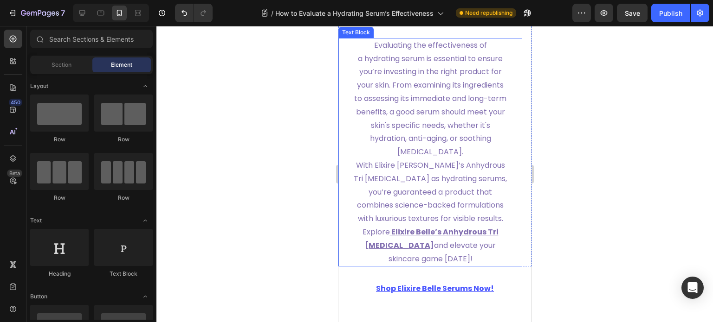
scroll to position [3797, 0]
click at [438, 261] on span "and elevate your skincare game today!" at bounding box center [442, 252] width 108 height 24
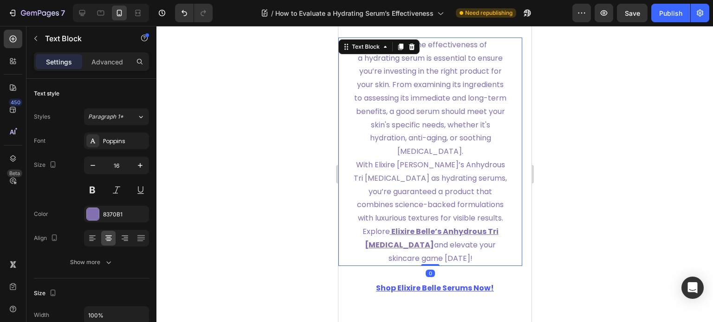
click at [438, 260] on span "and elevate your skincare game today!" at bounding box center [442, 252] width 108 height 24
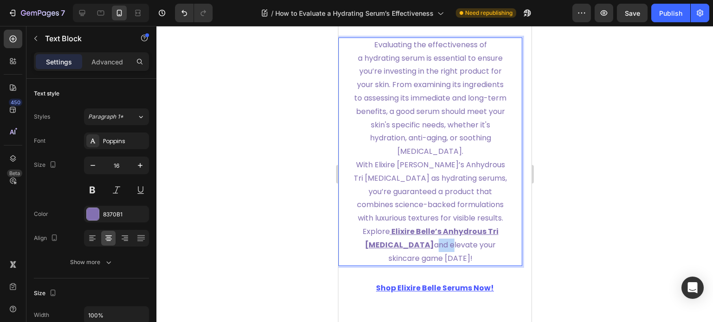
click at [438, 260] on span "and elevate your skincare game today!" at bounding box center [442, 252] width 108 height 24
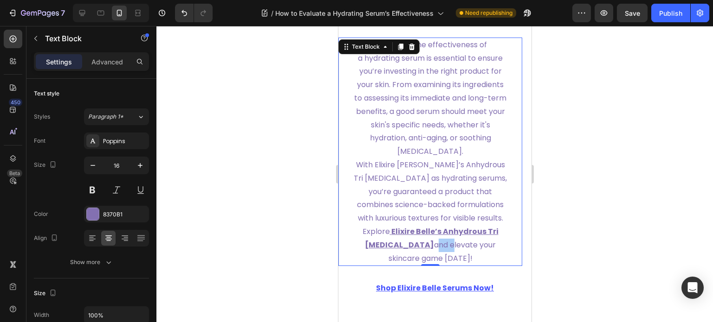
click at [269, 224] on div at bounding box center [434, 174] width 556 height 296
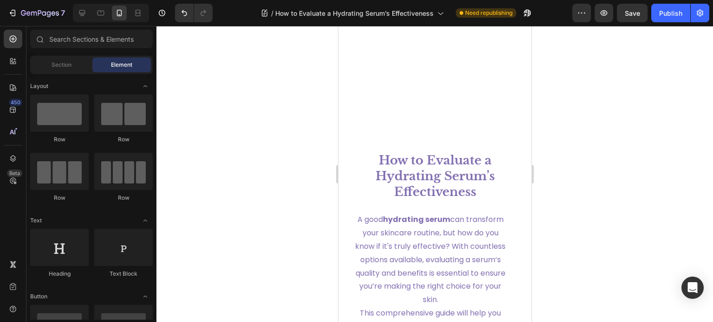
scroll to position [0, 0]
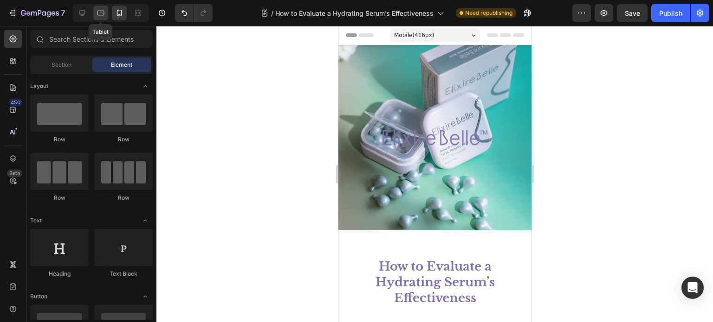
click at [101, 14] on icon at bounding box center [100, 12] width 9 height 9
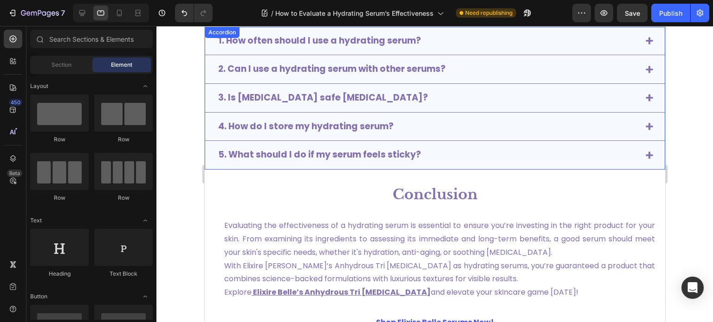
scroll to position [2119, 0]
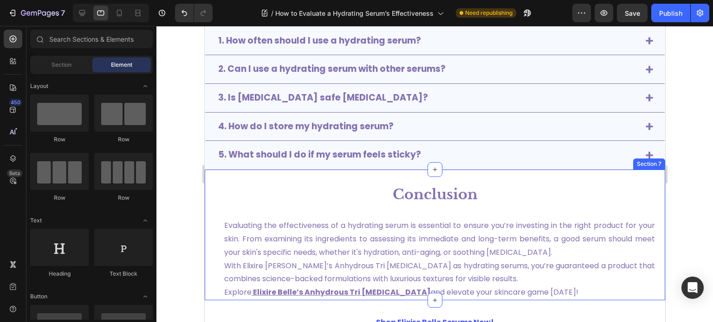
click at [623, 160] on div "5. What should I do if my serum feels sticky?" at bounding box center [426, 155] width 421 height 14
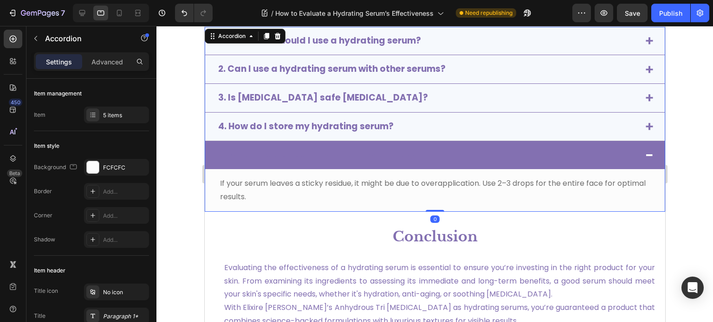
click at [615, 126] on div "4. How do I store my hydrating serum?" at bounding box center [426, 127] width 421 height 14
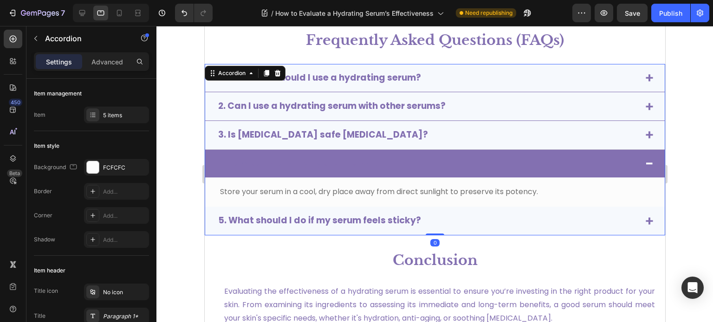
scroll to position [2082, 0]
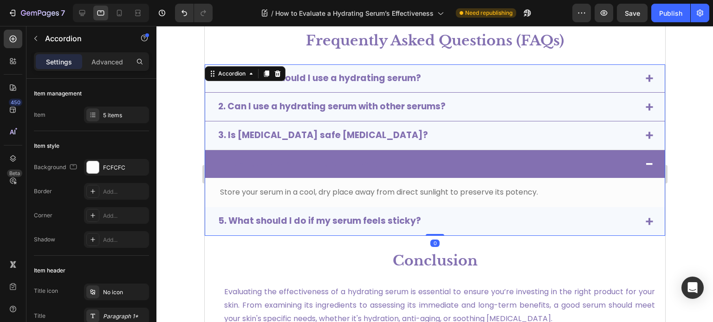
click at [617, 131] on div "3. Is hyaluronic acid safe for sensitive skin?" at bounding box center [426, 136] width 421 height 14
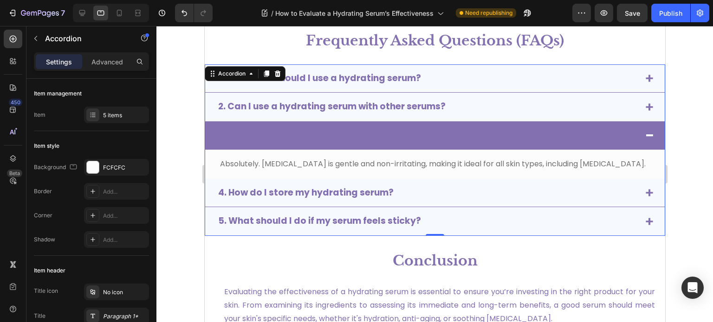
click at [611, 113] on div "2. Can I use a hydrating serum with other serums?" at bounding box center [426, 107] width 421 height 14
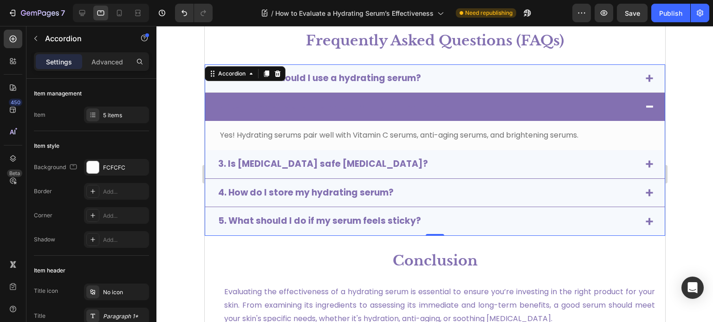
click at [609, 86] on div "1. How often should I use a hydrating serum?" at bounding box center [434, 78] width 459 height 29
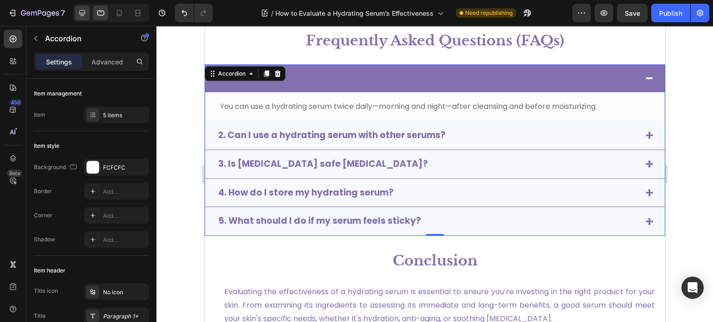
click at [88, 14] on div at bounding box center [82, 13] width 15 height 15
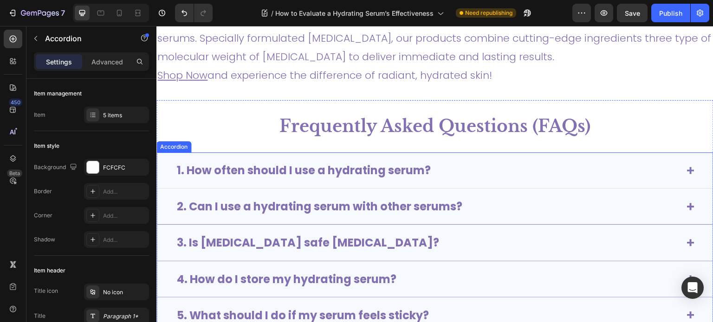
scroll to position [2149, 0]
click at [490, 170] on div "1. How often should I use a hydrating serum?" at bounding box center [427, 169] width 504 height 17
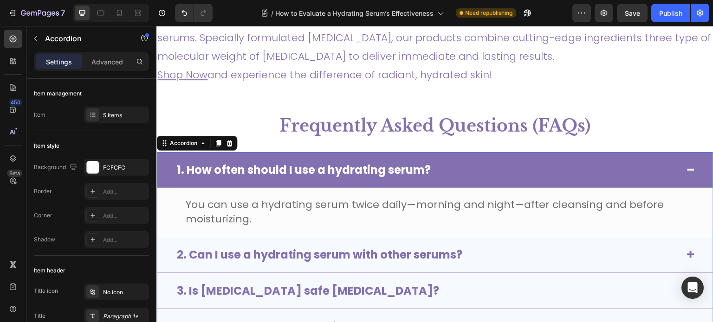
click at [393, 168] on strong "1. How often should I use a hydrating serum?" at bounding box center [304, 169] width 254 height 15
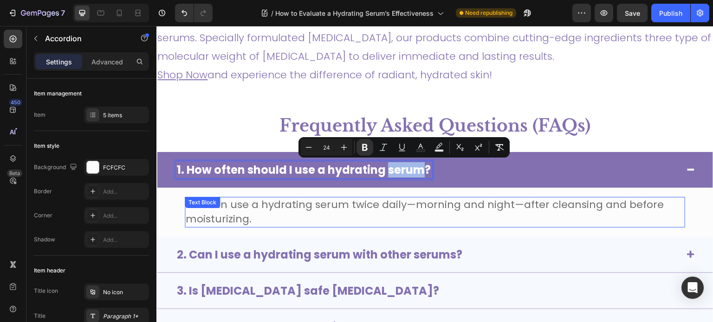
click at [283, 213] on p "You can use a hydrating serum twice daily—morning and night—after cleansing and…" at bounding box center [435, 212] width 498 height 29
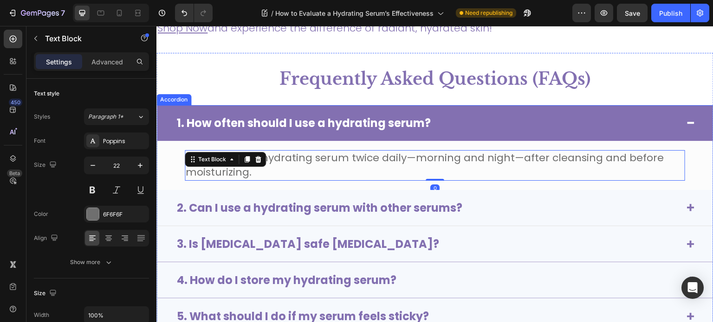
scroll to position [2197, 0]
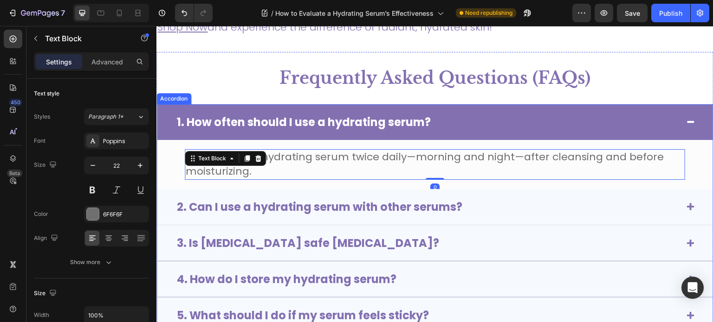
click at [278, 207] on strong "2. Can I use a hydrating serum with other serums?" at bounding box center [319, 207] width 285 height 15
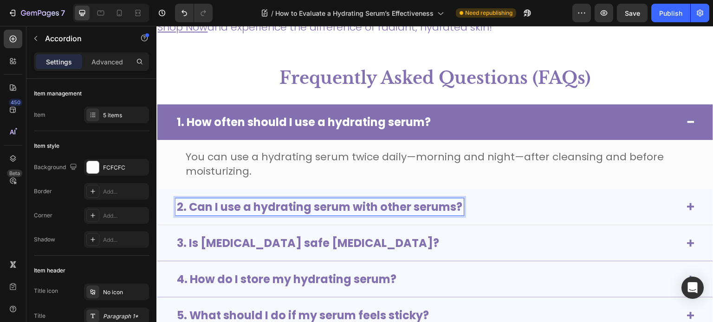
click at [303, 206] on strong "2. Can I use a hydrating serum with other serums?" at bounding box center [319, 207] width 285 height 15
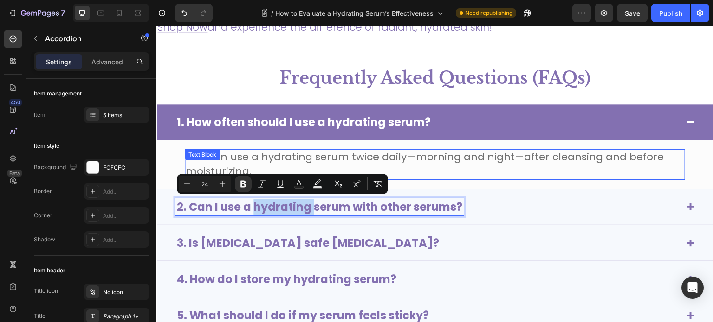
click at [345, 156] on span "You can use a hydrating serum twice daily—morning and night—after cleansing and…" at bounding box center [425, 164] width 478 height 29
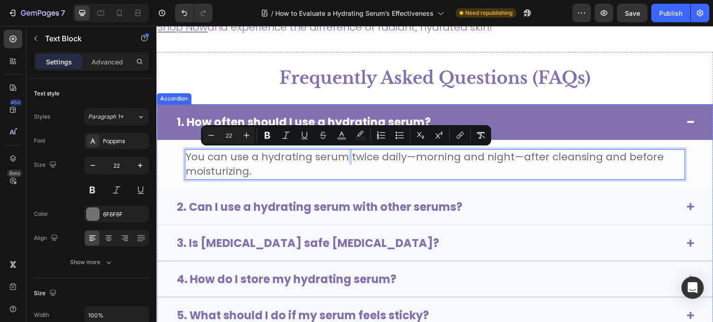
click at [488, 211] on div "2. Can I use a hydrating serum with other serums?" at bounding box center [427, 207] width 504 height 17
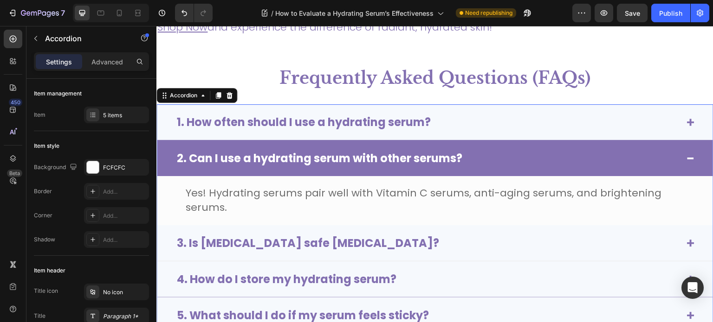
click at [469, 253] on div "3. Is hyaluronic acid safe for sensitive skin?" at bounding box center [435, 243] width 556 height 36
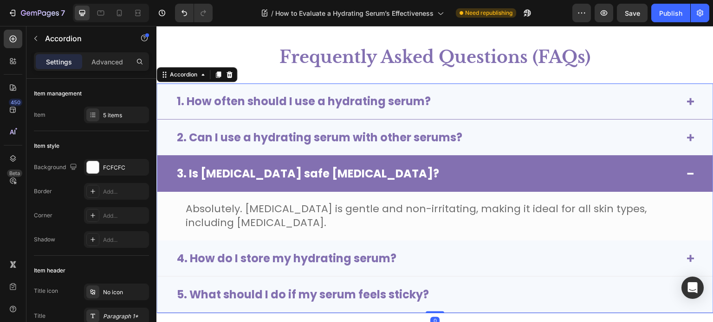
scroll to position [2218, 0]
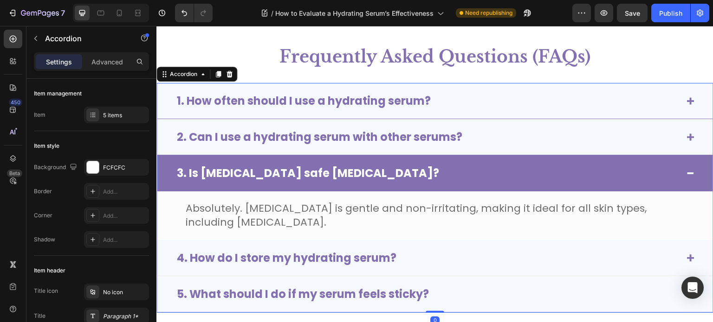
click at [436, 258] on div "4. How do I store my hydrating serum?" at bounding box center [427, 258] width 504 height 17
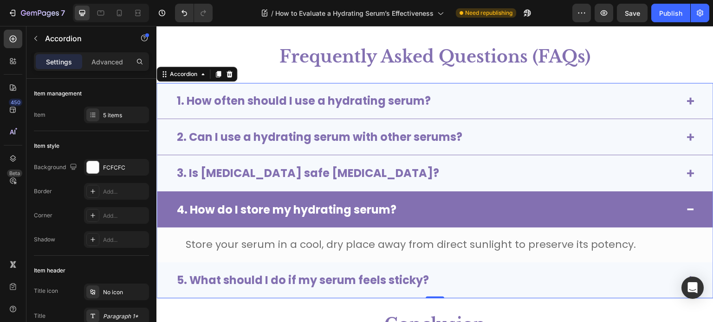
click at [443, 275] on div "5. What should I do if my serum feels sticky?" at bounding box center [427, 280] width 504 height 17
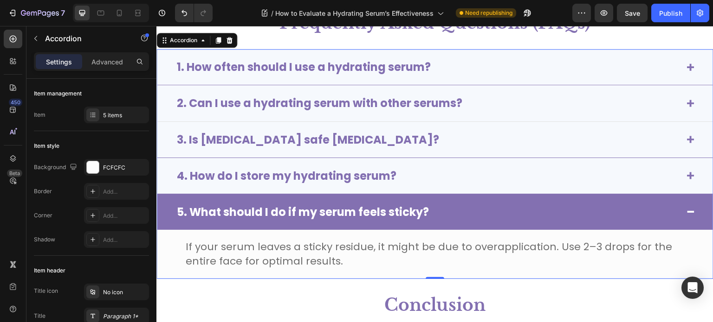
scroll to position [2252, 0]
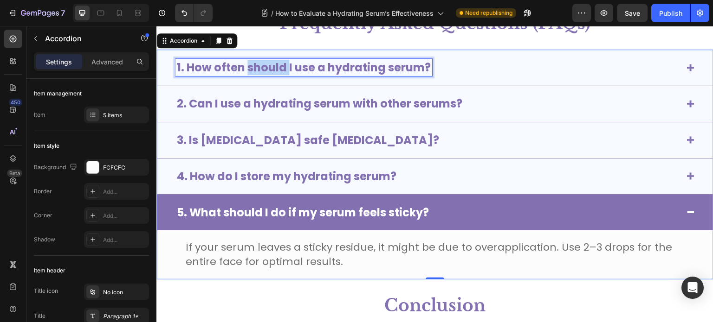
click at [272, 69] on strong "1. How often should I use a hydrating serum?" at bounding box center [304, 67] width 254 height 15
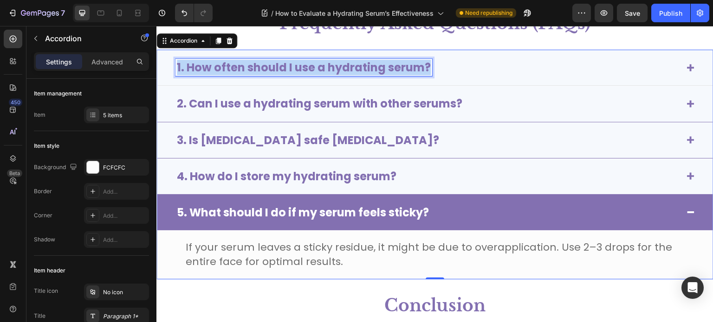
click at [272, 69] on strong "1. How often should I use a hydrating serum?" at bounding box center [304, 67] width 254 height 15
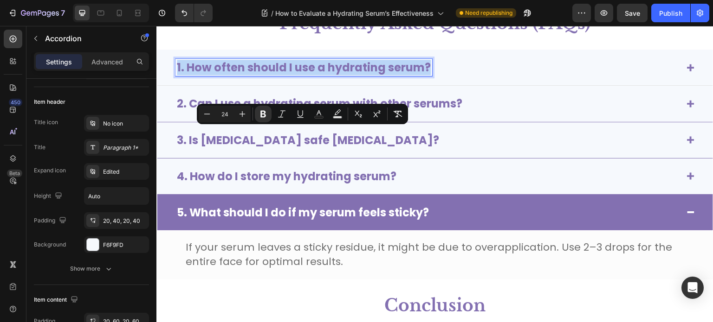
scroll to position [45, 0]
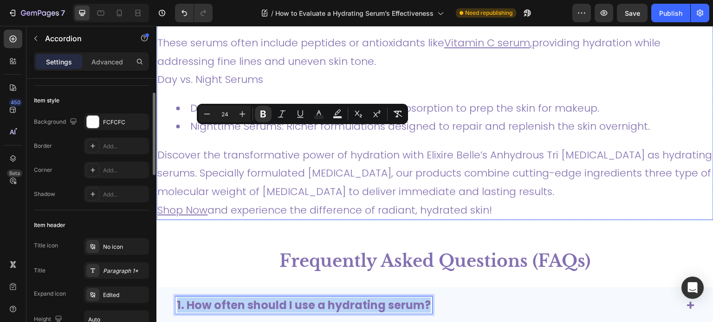
type input "16"
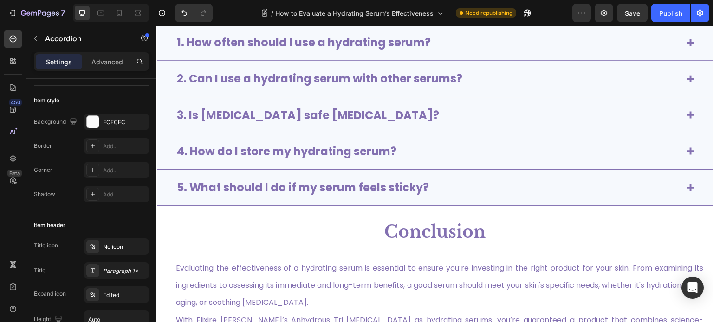
scroll to position [2592, 0]
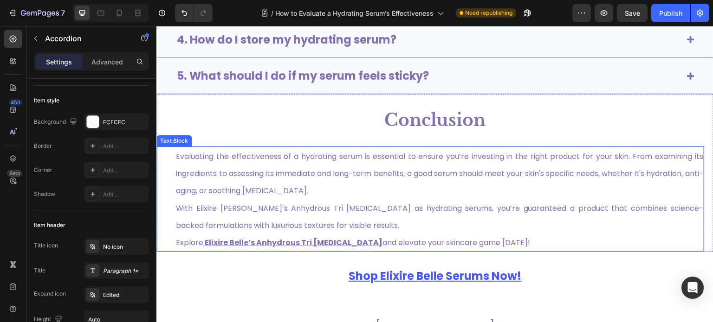
click at [388, 206] on span "With Elixire Belle’s Anhydrous Tri Hyaluronic Acid as hydrating serums, you’re …" at bounding box center [439, 217] width 527 height 28
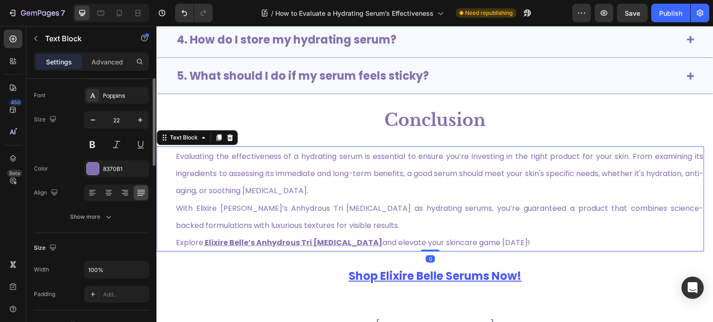
scroll to position [0, 0]
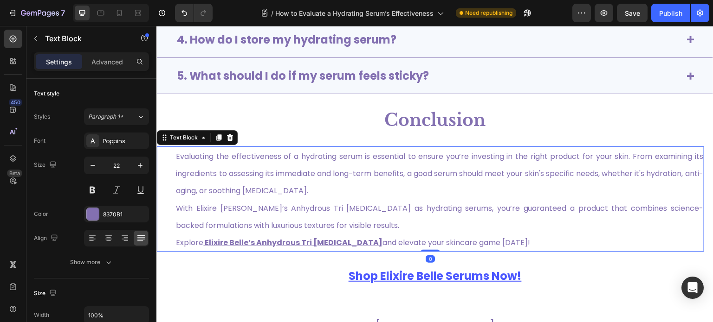
click at [264, 186] on span "Evaluating the effectiveness of a hydrating serum is essential to ensure you’re…" at bounding box center [439, 173] width 527 height 45
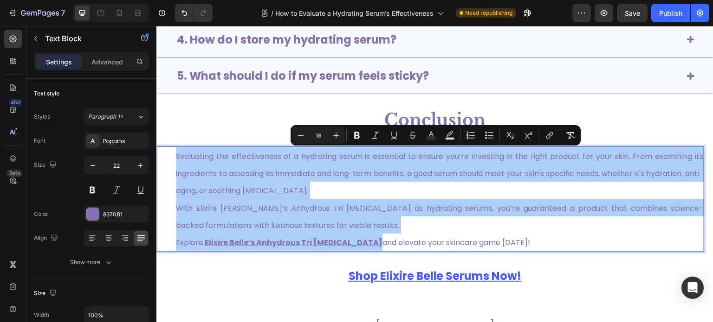
drag, startPoint x: 326, startPoint y: 139, endPoint x: 309, endPoint y: 139, distance: 17.2
click at [309, 139] on input "16" at bounding box center [318, 135] width 19 height 11
type input "22"
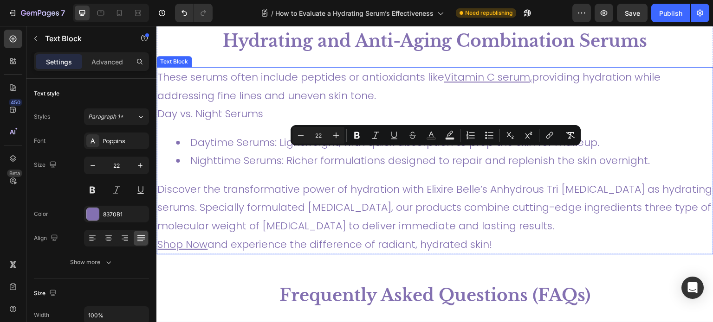
scroll to position [2183, 0]
click at [390, 225] on p "Discover the transformative power of hydration with Elixire Belle’s Anhydrous T…" at bounding box center [434, 208] width 555 height 55
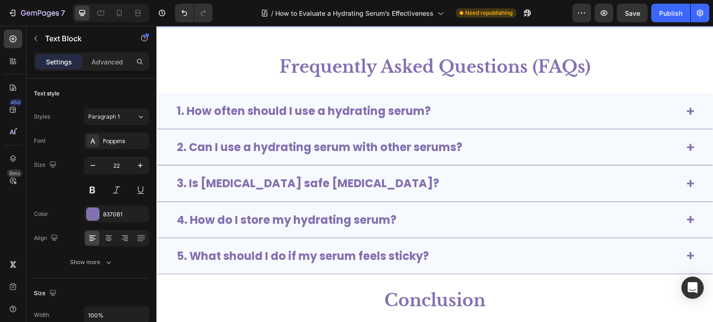
type input "16"
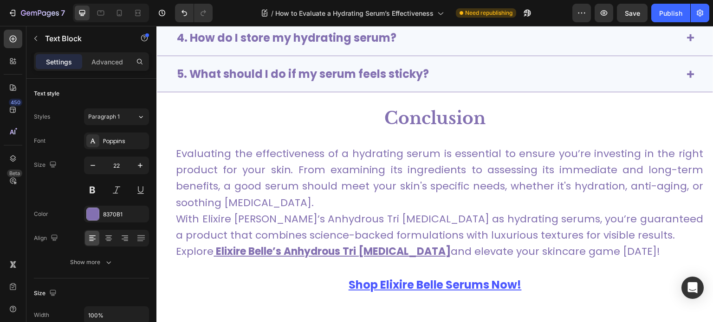
scroll to position [2595, 0]
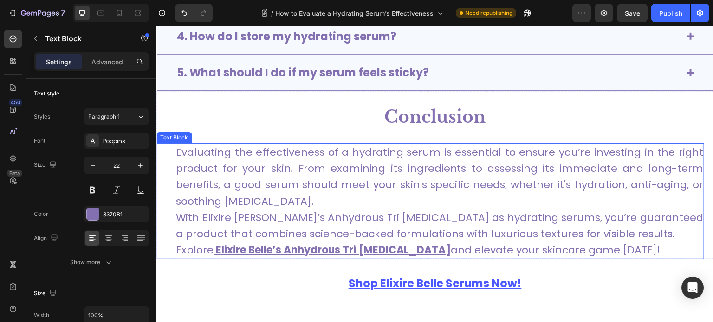
click at [339, 213] on span "With Elixire Belle’s Anhydrous Tri Hyaluronic Acid as hydrating serums, you’re …" at bounding box center [439, 226] width 527 height 31
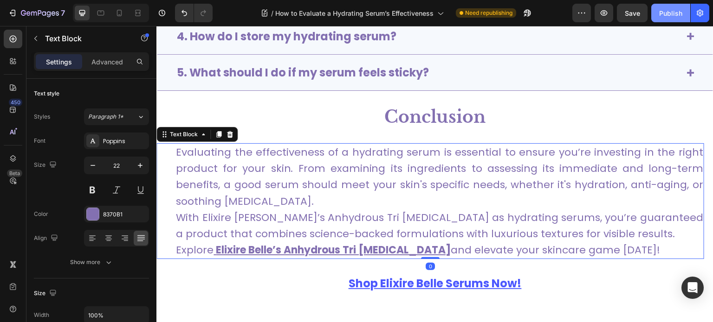
click at [670, 11] on div "Publish" at bounding box center [670, 13] width 23 height 10
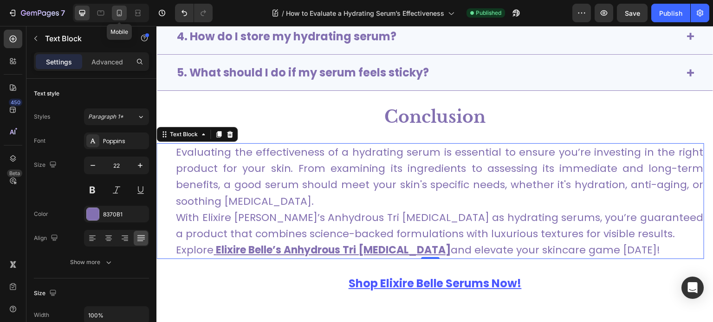
click at [117, 7] on div at bounding box center [119, 13] width 15 height 15
type input "16"
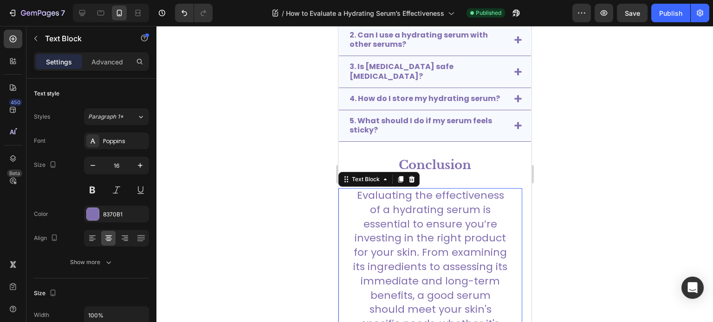
scroll to position [2531, 0]
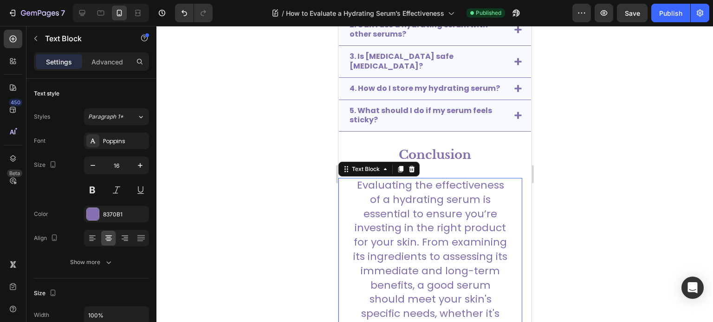
click at [396, 239] on span "Evaluating the effectiveness of a hydrating serum is essential to ensure you’re…" at bounding box center [430, 264] width 154 height 172
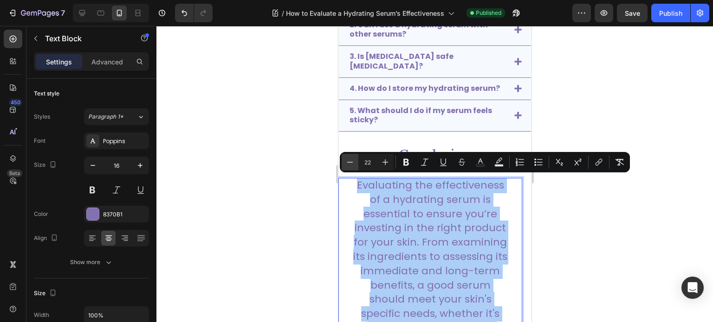
click at [346, 161] on icon "Editor contextual toolbar" at bounding box center [349, 162] width 9 height 9
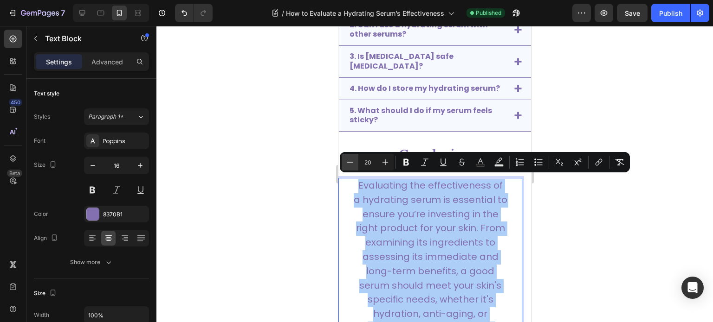
click at [346, 161] on icon "Editor contextual toolbar" at bounding box center [349, 162] width 9 height 9
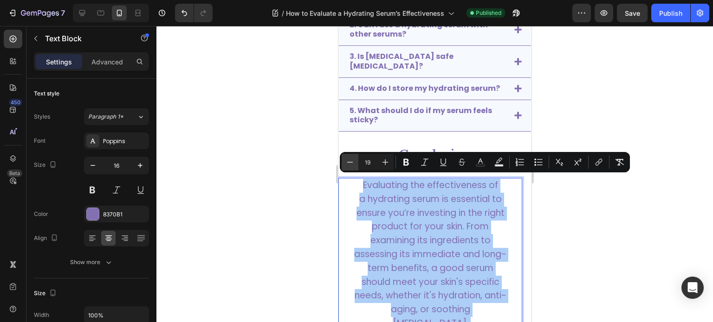
click at [346, 161] on icon "Editor contextual toolbar" at bounding box center [349, 162] width 9 height 9
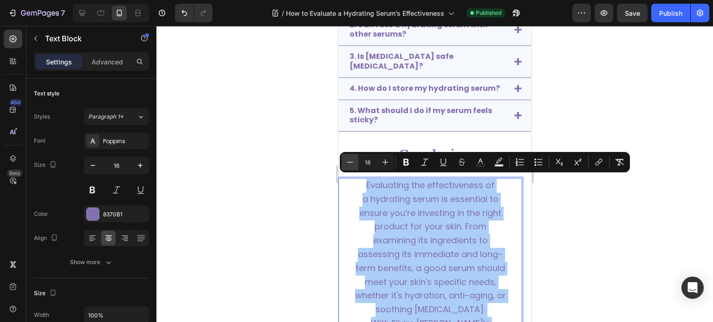
click at [346, 161] on icon "Editor contextual toolbar" at bounding box center [349, 162] width 9 height 9
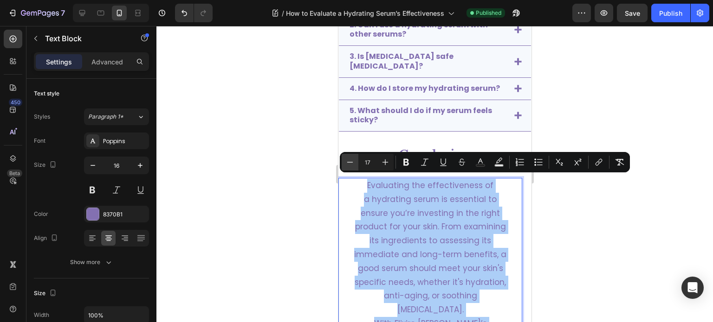
click at [346, 161] on icon "Editor contextual toolbar" at bounding box center [349, 162] width 9 height 9
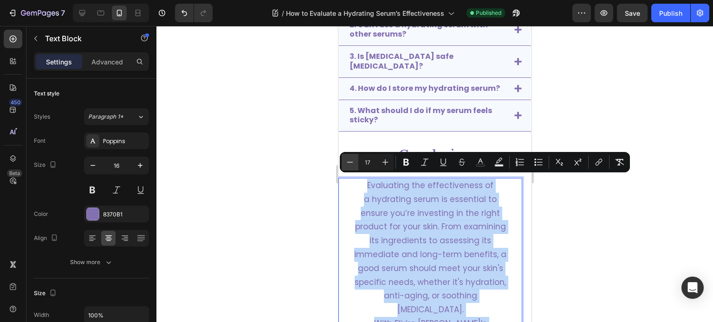
type input "16"
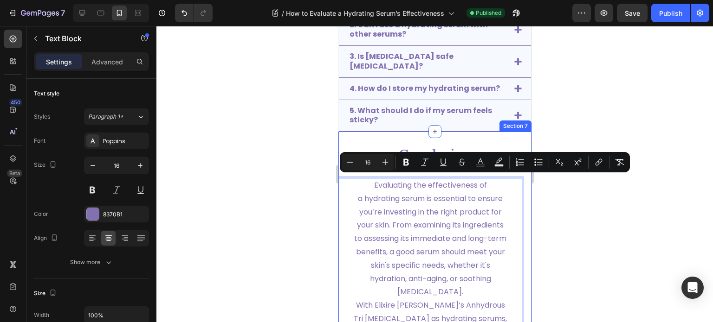
click at [616, 226] on div at bounding box center [434, 174] width 556 height 296
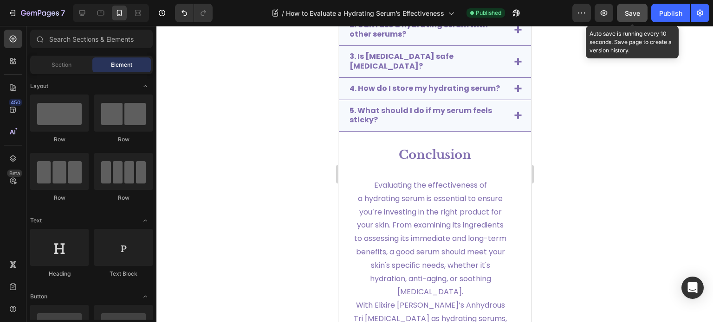
click at [635, 17] on div "Save" at bounding box center [632, 13] width 15 height 10
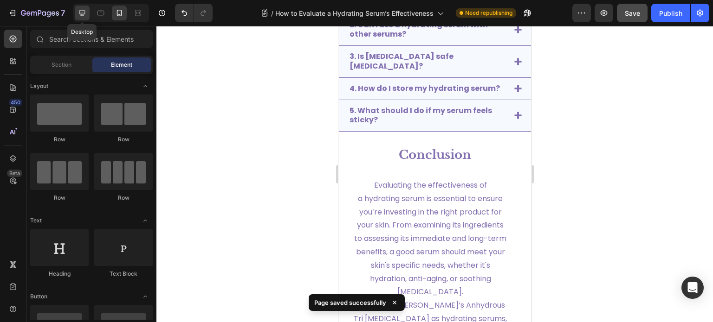
click at [88, 10] on div at bounding box center [82, 13] width 15 height 15
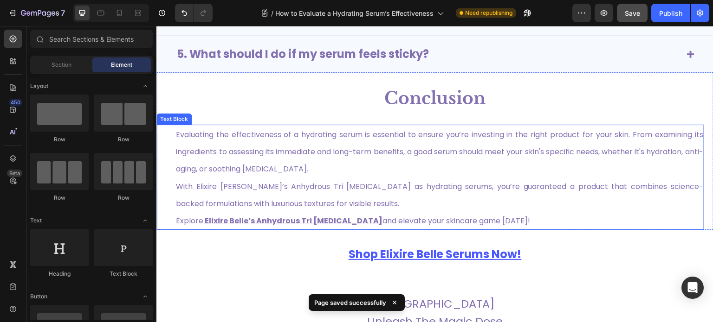
scroll to position [2615, 0]
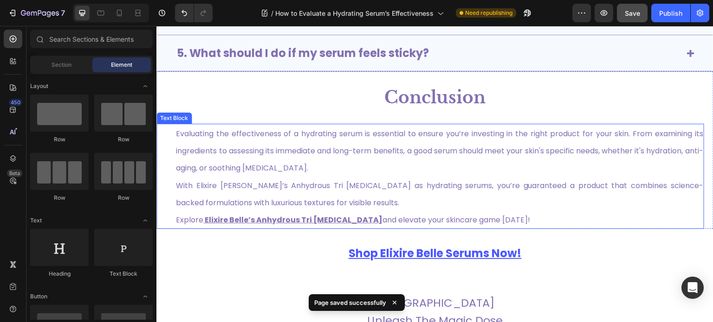
click at [292, 189] on p "With Elixire Belle’s Anhydrous Tri Hyaluronic Acid as hydrating serums, you’re …" at bounding box center [439, 194] width 527 height 34
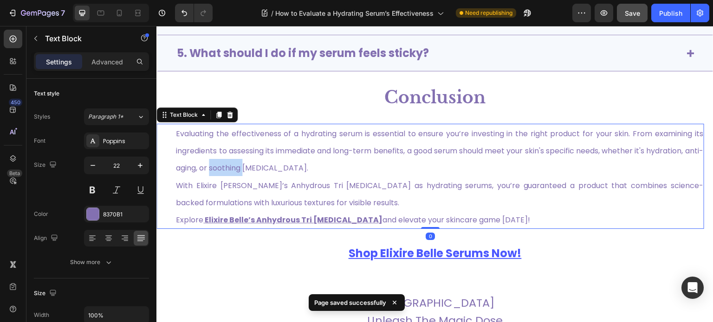
click at [254, 161] on span "Evaluating the effectiveness of a hydrating serum is essential to ensure you’re…" at bounding box center [439, 151] width 527 height 45
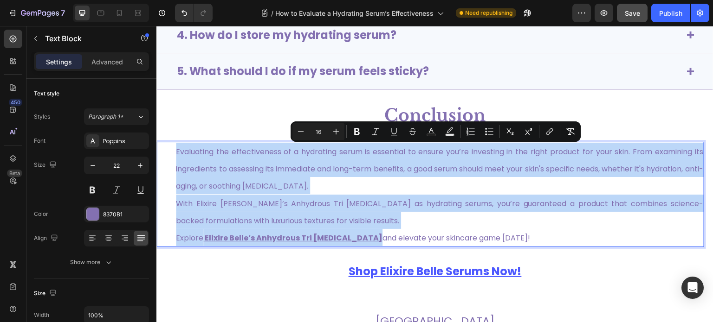
scroll to position [2598, 0]
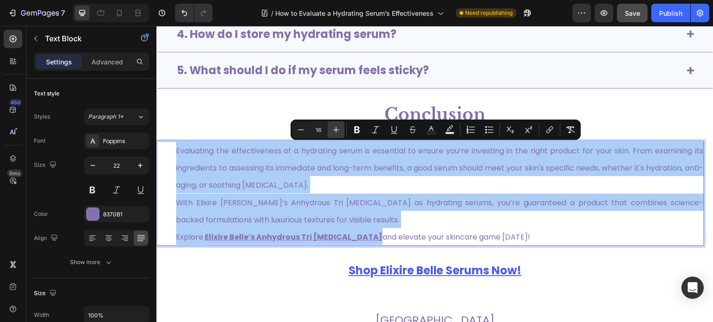
click at [335, 130] on icon "Editor contextual toolbar" at bounding box center [336, 130] width 6 height 6
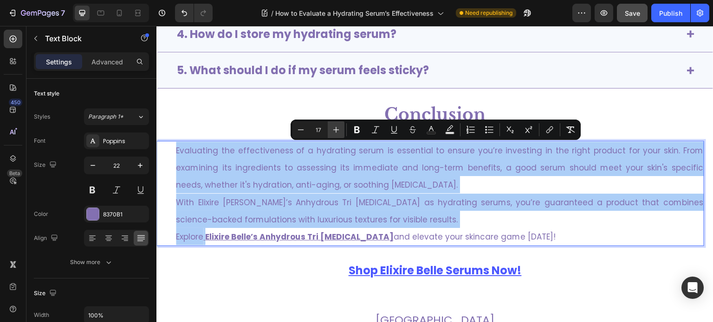
click at [335, 130] on icon "Editor contextual toolbar" at bounding box center [336, 130] width 6 height 6
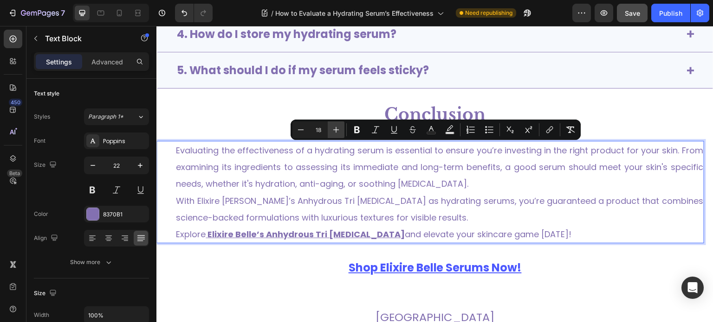
click at [335, 130] on icon "Editor contextual toolbar" at bounding box center [336, 130] width 6 height 6
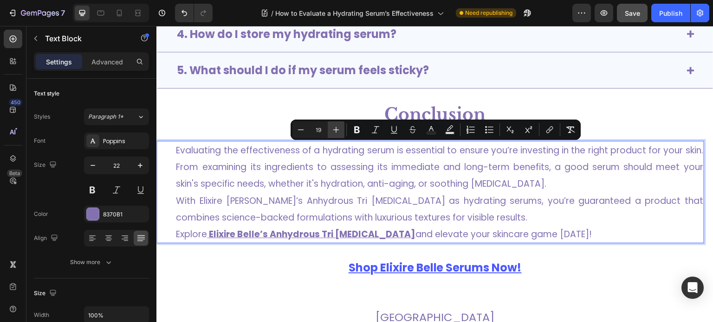
click at [335, 130] on icon "Editor contextual toolbar" at bounding box center [336, 130] width 6 height 6
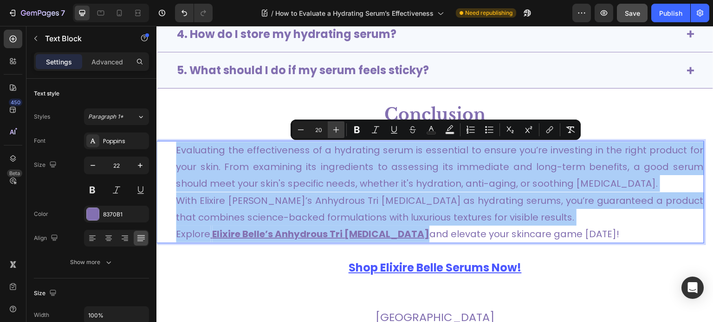
click at [335, 130] on icon "Editor contextual toolbar" at bounding box center [336, 130] width 6 height 6
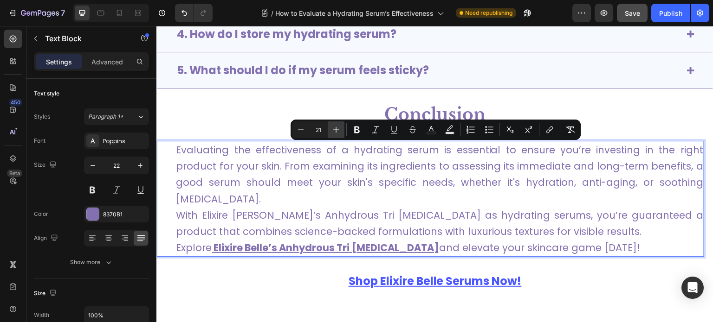
click at [340, 122] on button "Plus" at bounding box center [336, 130] width 17 height 17
type input "22"
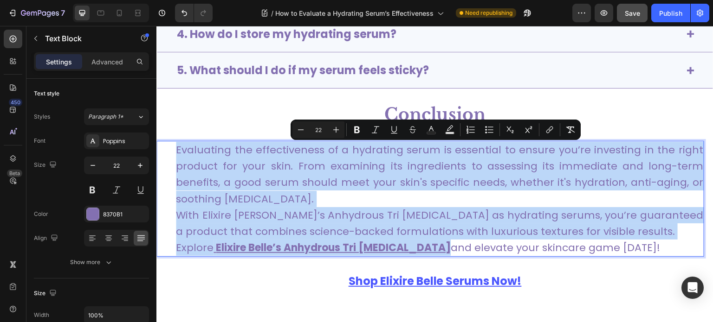
click at [338, 184] on span "Evaluating the effectiveness of a hydrating serum is essential to ensure you’re…" at bounding box center [439, 175] width 527 height 64
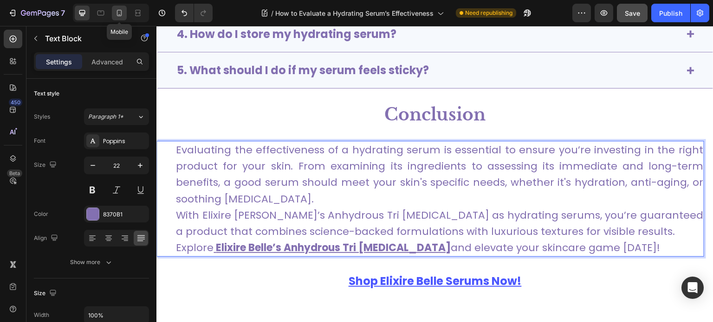
click at [116, 13] on icon at bounding box center [119, 12] width 9 height 9
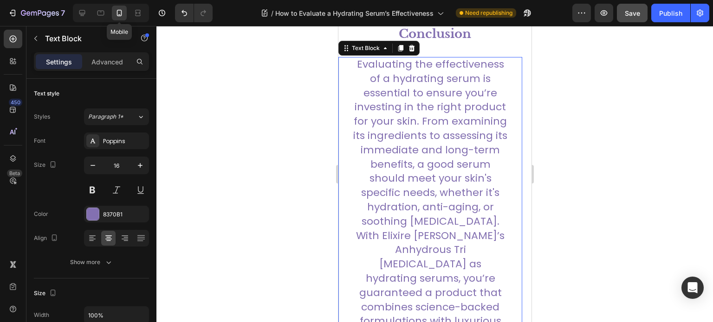
scroll to position [2595, 0]
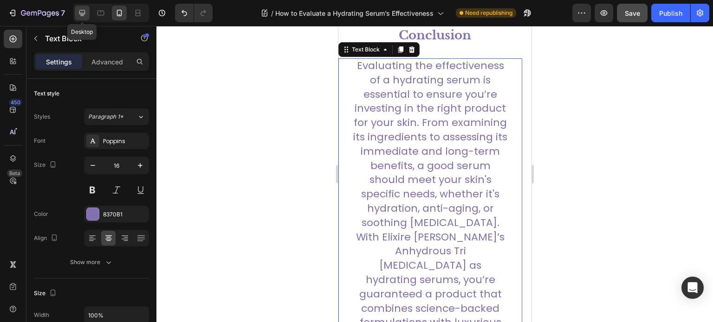
click at [82, 13] on icon at bounding box center [81, 12] width 9 height 9
type input "22"
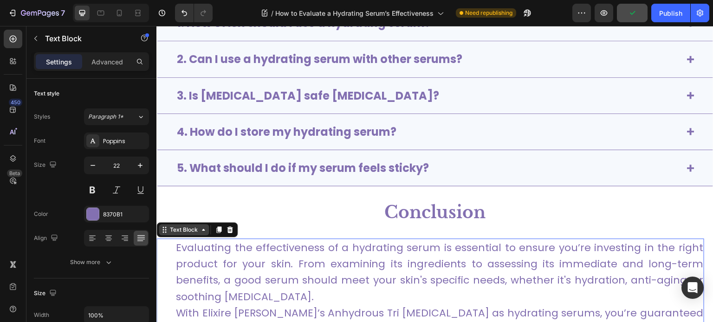
scroll to position [2500, 0]
click at [187, 230] on div "Text Block" at bounding box center [184, 229] width 32 height 8
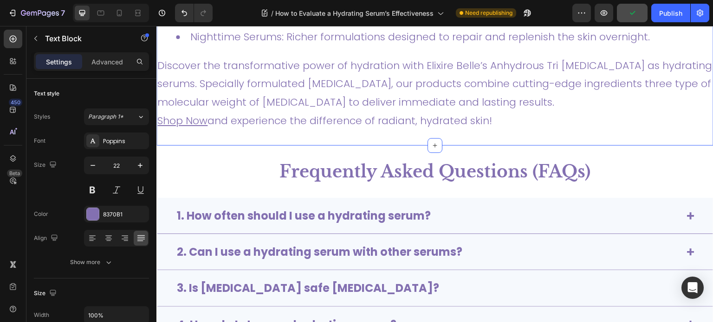
scroll to position [2296, 0]
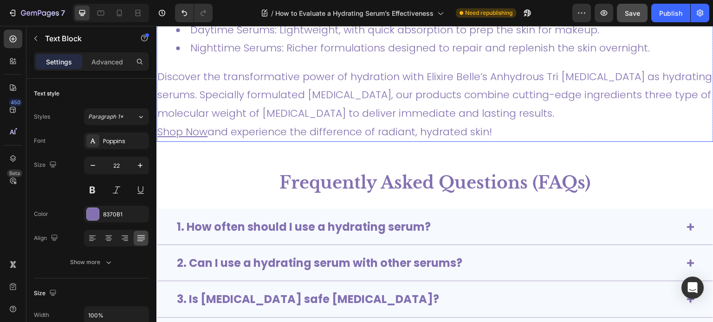
click at [275, 119] on p "Discover the transformative power of hydration with Elixire Belle’s Anhydrous T…" at bounding box center [434, 95] width 555 height 55
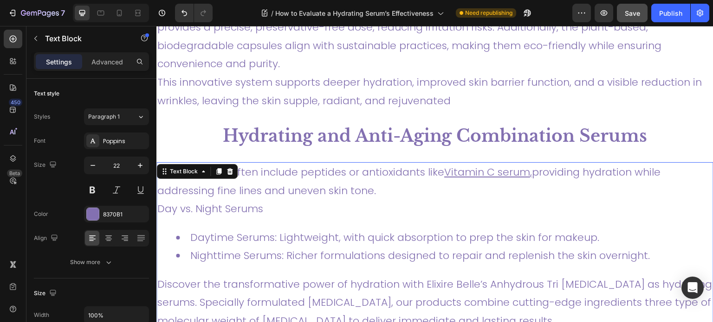
scroll to position [2105, 0]
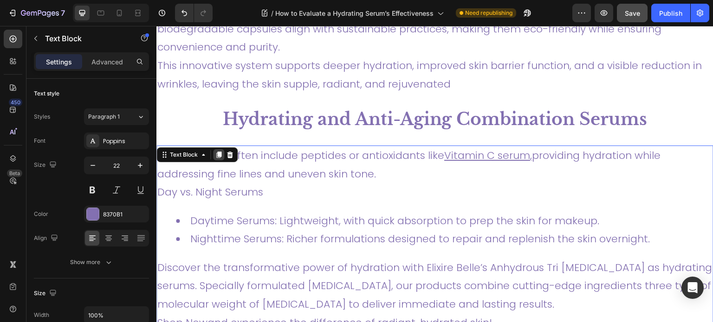
click at [218, 155] on icon at bounding box center [218, 155] width 5 height 6
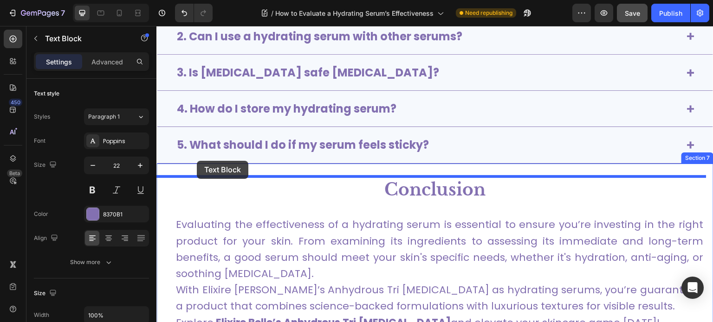
scroll to position [2711, 0]
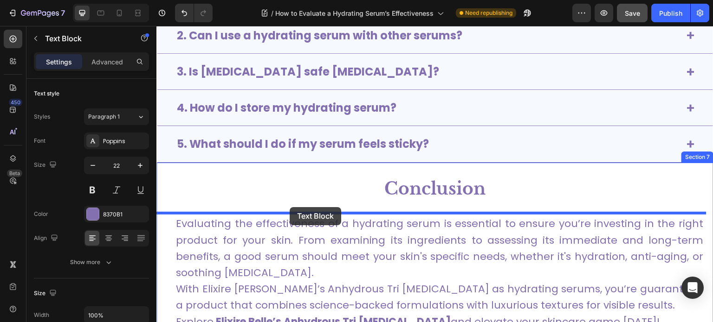
drag, startPoint x: 166, startPoint y: 52, endPoint x: 290, endPoint y: 207, distance: 199.1
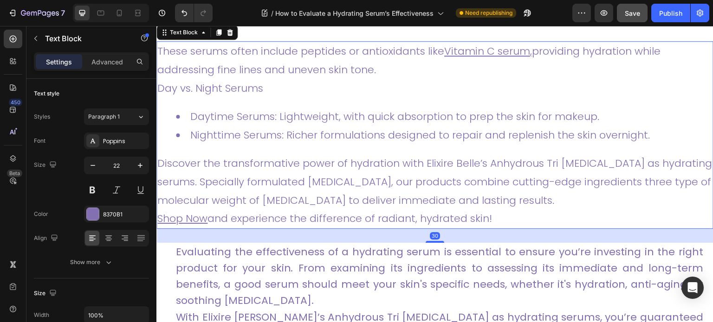
scroll to position [2886, 0]
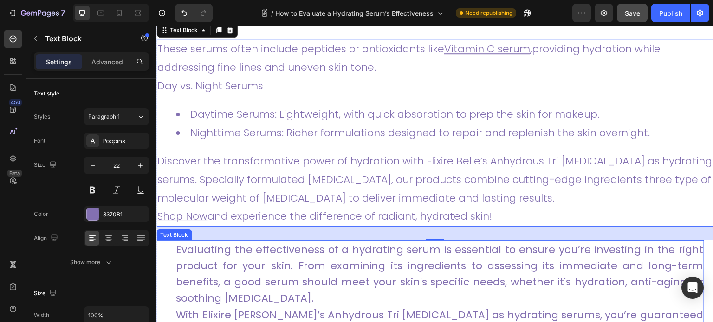
click at [277, 270] on span "Evaluating the effectiveness of a hydrating serum is essential to ensure you’re…" at bounding box center [439, 275] width 527 height 64
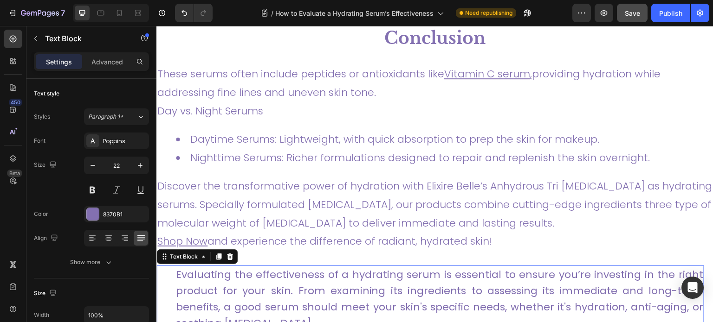
scroll to position [2860, 0]
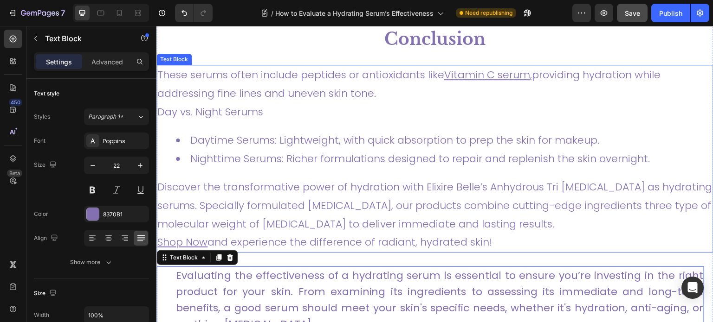
click at [213, 87] on p "These serums often include peptides or antioxidants like Vitamin C serum , prov…" at bounding box center [434, 84] width 555 height 37
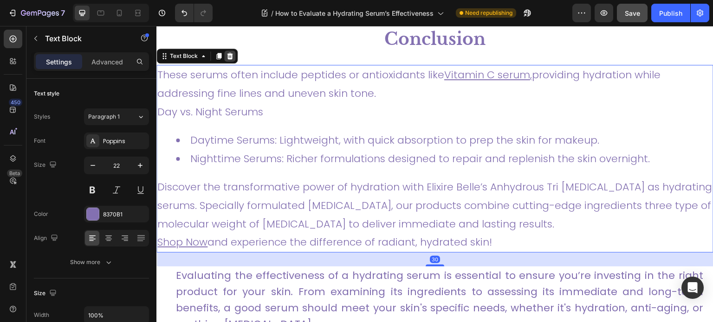
click at [227, 51] on div at bounding box center [229, 56] width 11 height 11
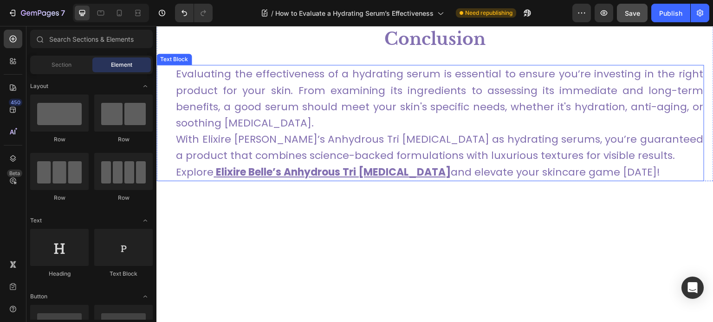
click at [264, 102] on span "Evaluating the effectiveness of a hydrating serum is essential to ensure you’re…" at bounding box center [439, 99] width 527 height 64
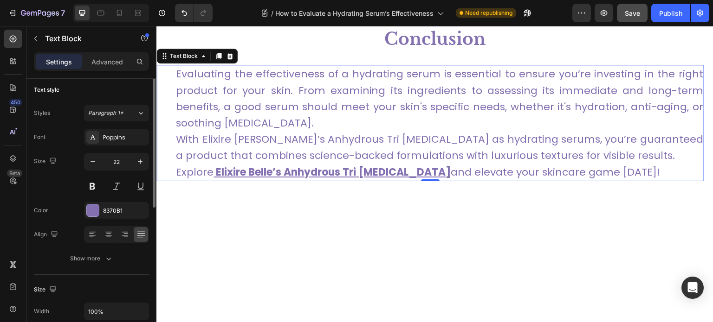
scroll to position [0, 0]
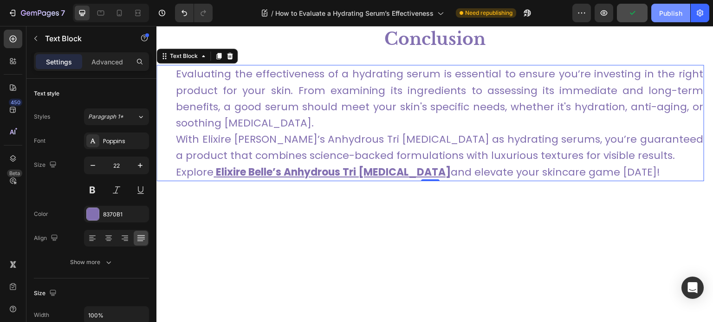
click at [661, 13] on div "Publish" at bounding box center [670, 13] width 23 height 10
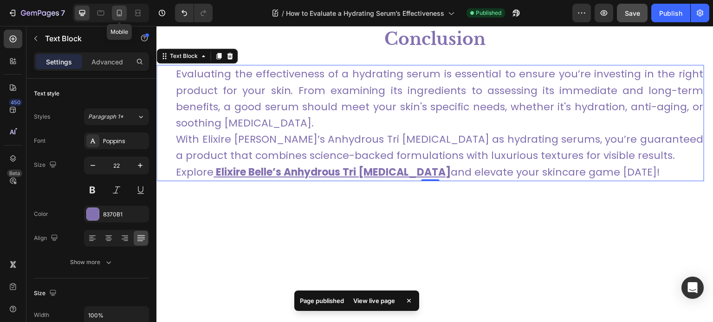
click at [123, 12] on icon at bounding box center [119, 12] width 9 height 9
type input "16"
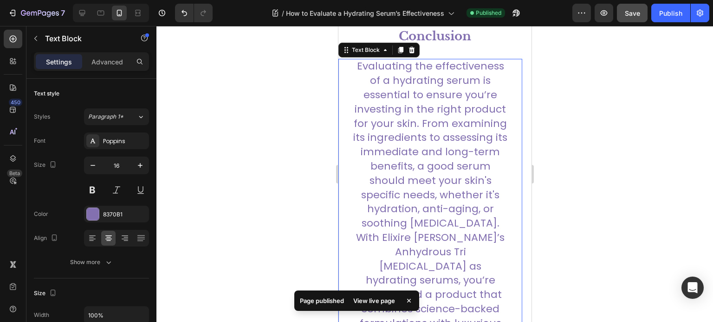
scroll to position [2859, 0]
click at [413, 136] on span "Evaluating the effectiveness of a hydrating serum is essential to ensure you’re…" at bounding box center [430, 144] width 154 height 172
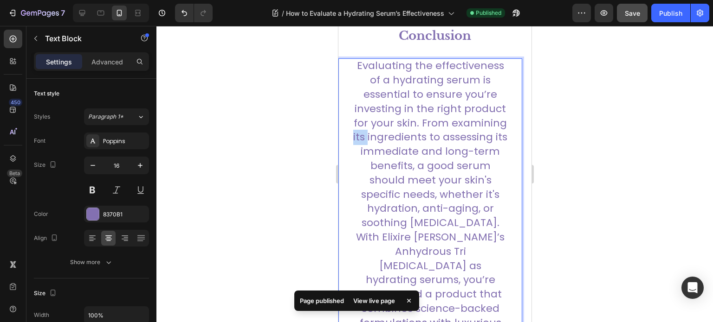
click at [413, 136] on span "Evaluating the effectiveness of a hydrating serum is essential to ensure you’re…" at bounding box center [430, 144] width 154 height 172
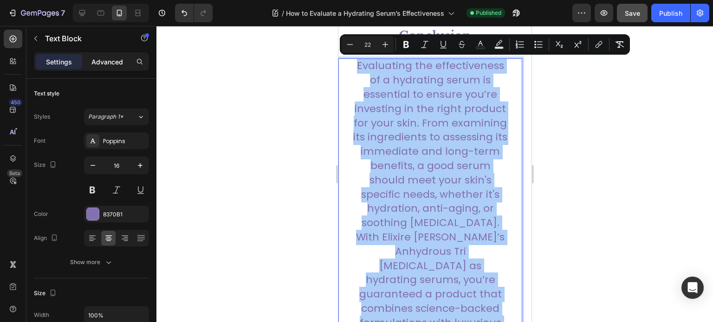
click at [109, 63] on p "Advanced" at bounding box center [107, 62] width 32 height 10
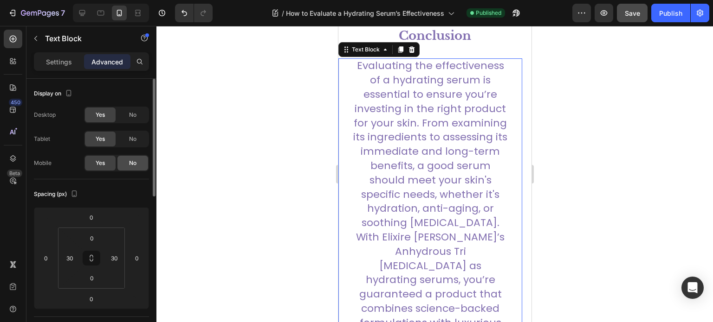
click at [128, 165] on div "No" at bounding box center [132, 163] width 31 height 15
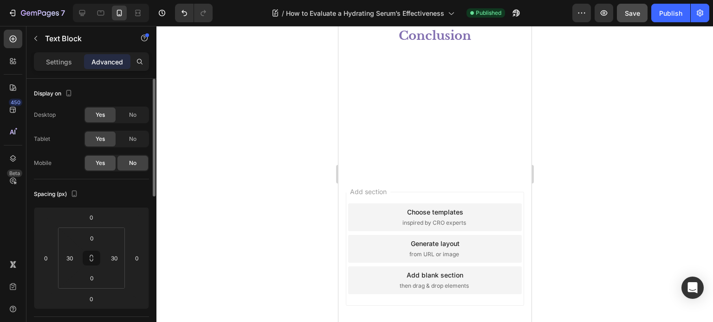
click at [104, 166] on span "Yes" at bounding box center [100, 163] width 9 height 8
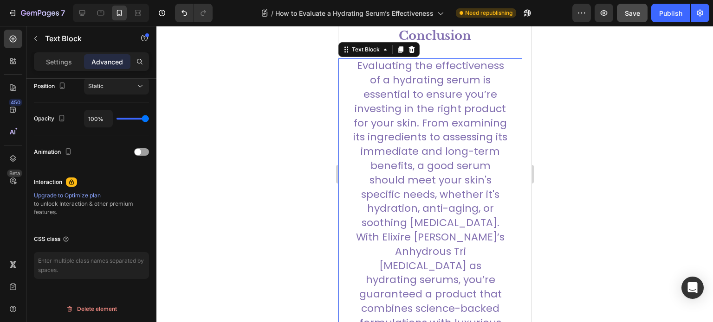
scroll to position [336, 0]
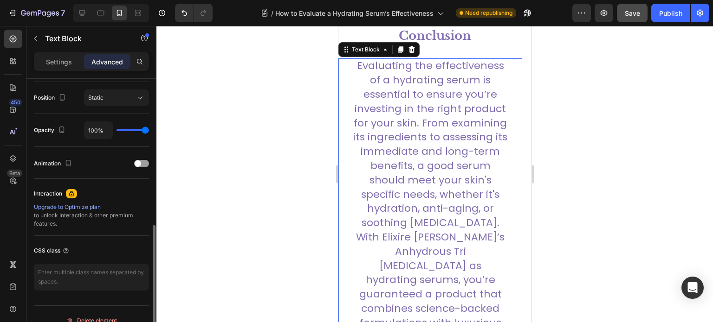
click at [586, 131] on div at bounding box center [434, 174] width 556 height 296
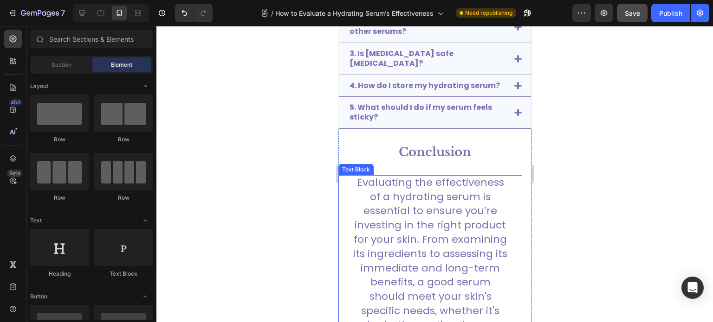
scroll to position [2719, 0]
click at [412, 199] on span "Evaluating the effectiveness of a hydrating serum is essential to ensure you’re…" at bounding box center [430, 260] width 154 height 172
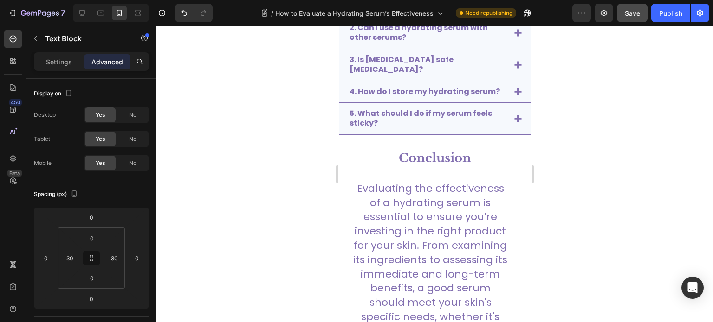
scroll to position [2708, 0]
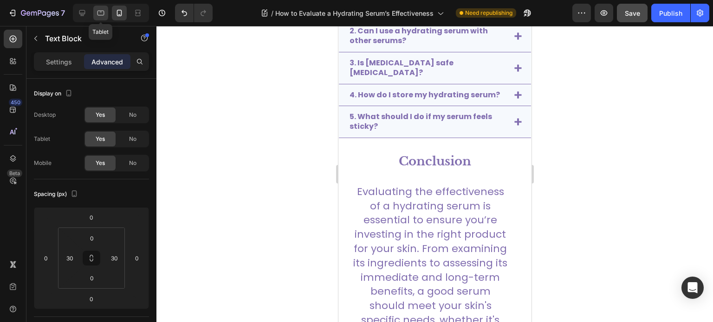
click at [100, 14] on icon at bounding box center [100, 12] width 9 height 9
type input "20"
type input "40"
type input "0"
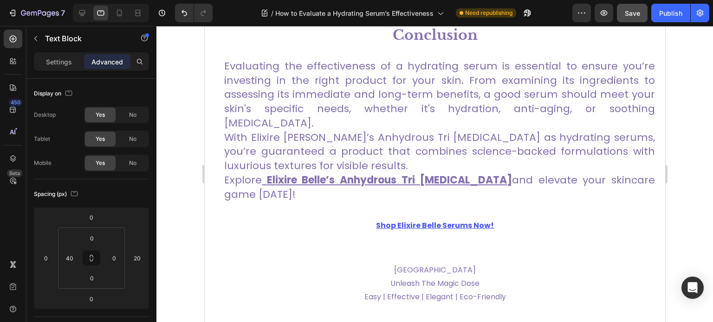
scroll to position [2808, 0]
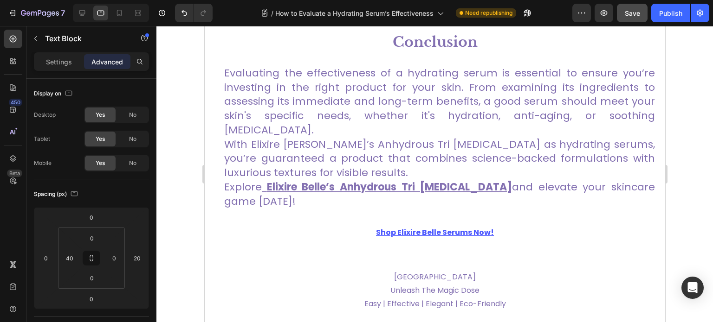
click at [336, 137] on span "With Elixire Belle’s Anhydrous Tri Hyaluronic Acid as hydrating serums, you’re …" at bounding box center [439, 158] width 431 height 43
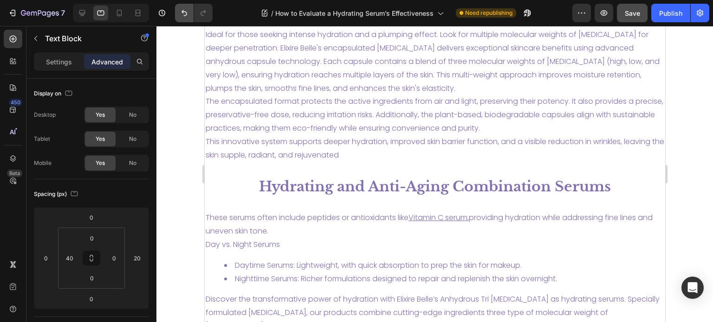
scroll to position [2040, 0]
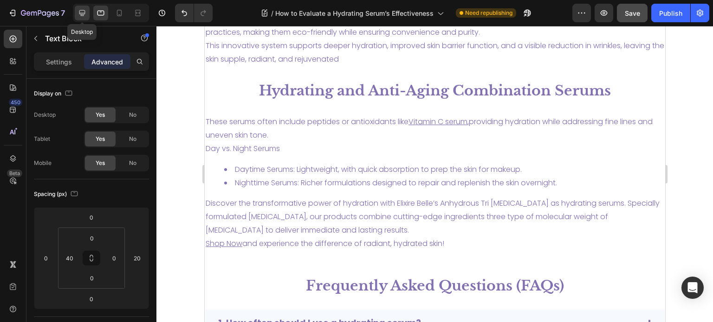
click at [84, 11] on icon at bounding box center [82, 13] width 6 height 6
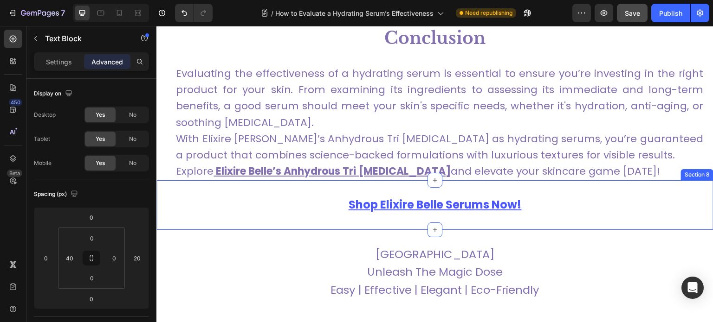
scroll to position [2675, 0]
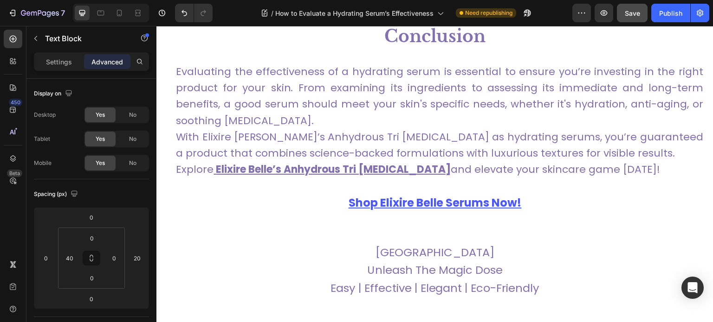
click at [374, 122] on p "Evaluating the effectiveness of a hydrating serum is essential to ensure you’re…" at bounding box center [439, 96] width 527 height 65
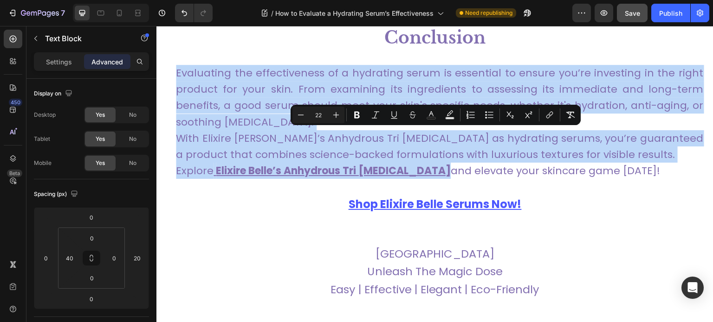
scroll to position [2591, 0]
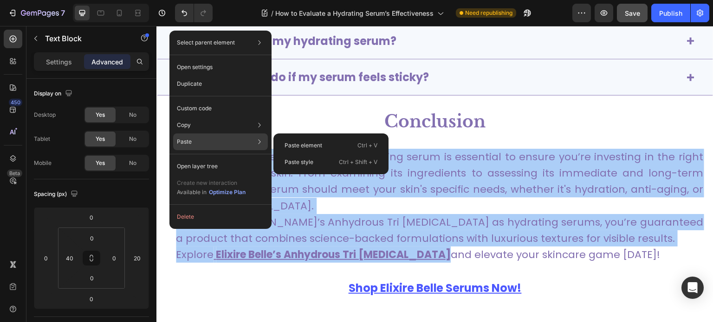
click at [199, 158] on div "Paste Paste element Ctrl + V Paste style Ctrl + Shift + V" at bounding box center [220, 166] width 95 height 17
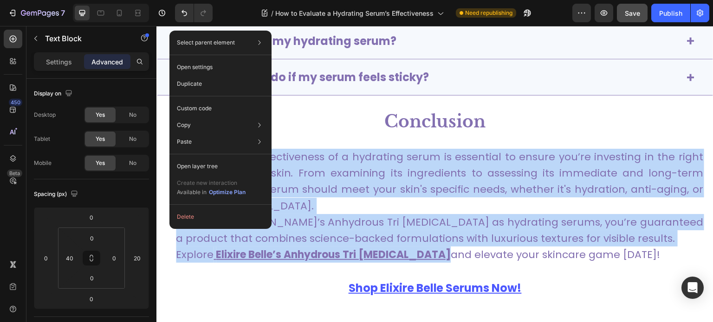
click at [172, 239] on div "Evaluating the effectiveness of a hydrating serum is essential to ensure you’re…" at bounding box center [429, 206] width 547 height 116
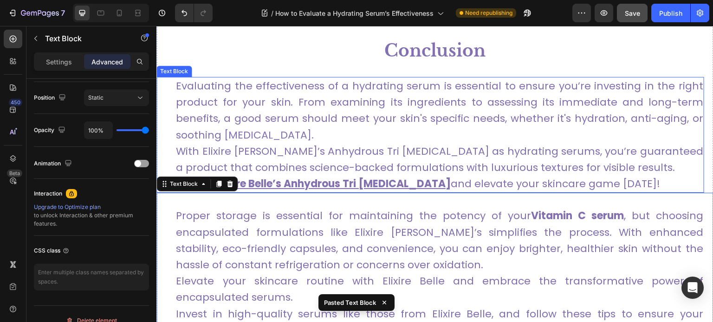
scroll to position [2654, 0]
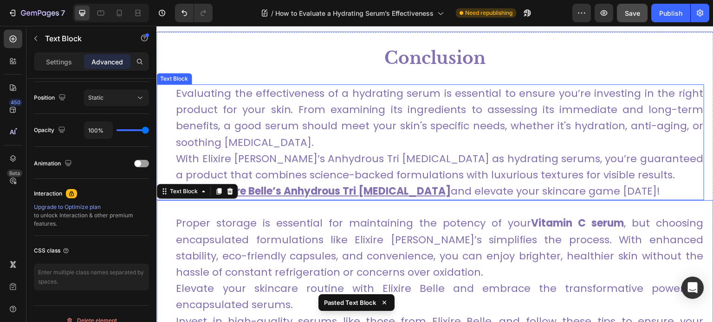
click at [176, 79] on div "Text Block" at bounding box center [174, 79] width 32 height 8
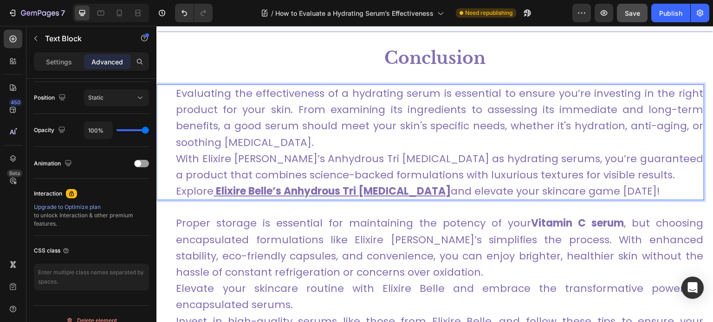
click at [250, 138] on span "Evaluating the effectiveness of a hydrating serum is essential to ensure you’re…" at bounding box center [439, 118] width 527 height 64
click at [259, 133] on p "Evaluating the effectiveness of a hydrating serum is essential to ensure you’re…" at bounding box center [439, 117] width 527 height 65
click at [277, 120] on span "Evaluating the effectiveness of a hydrating serum is essential to ensure you’re…" at bounding box center [439, 118] width 527 height 64
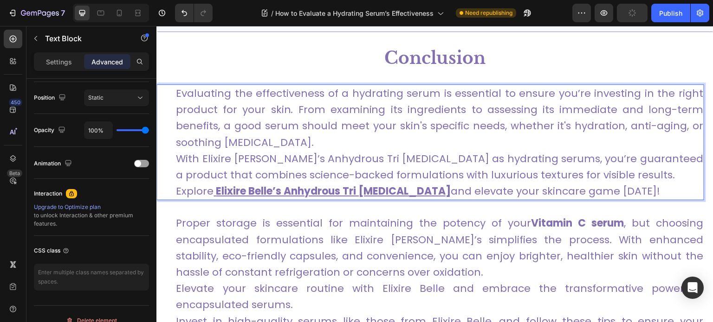
click at [281, 144] on span "Evaluating the effectiveness of a hydrating serum is essential to ensure you’re…" at bounding box center [439, 118] width 527 height 64
click at [430, 190] on u "Elixire Belle’s Anhydrous Tri [MEDICAL_DATA]" at bounding box center [333, 191] width 235 height 14
click at [489, 184] on span "and elevate your skincare game today!" at bounding box center [555, 191] width 209 height 14
click at [580, 170] on span "With Elixire Belle’s Anhydrous Tri Hyaluronic Acid as hydrating serums, you’re …" at bounding box center [439, 167] width 527 height 31
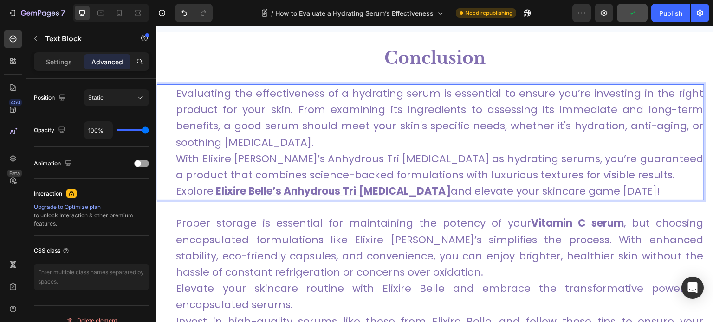
click at [275, 109] on span "Evaluating the effectiveness of a hydrating serum is essential to ensure you’re…" at bounding box center [439, 118] width 527 height 64
click at [307, 135] on p "Evaluating the effectiveness of a hydrating serum is essential to ensure you’re…" at bounding box center [439, 117] width 527 height 65
click at [532, 169] on span "With Elixire Belle’s Anhydrous Tri Hyaluronic Acid as hydrating serums, you’re …" at bounding box center [439, 167] width 527 height 31
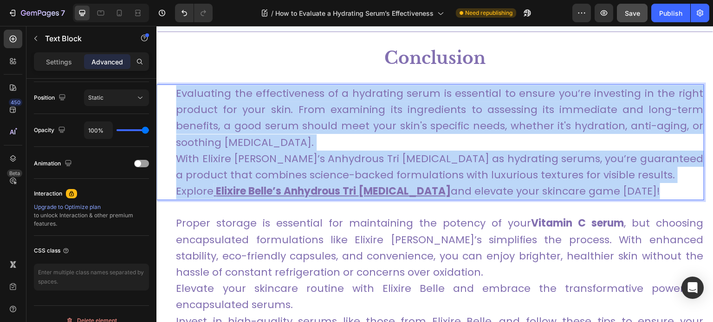
drag, startPoint x: 655, startPoint y: 189, endPoint x: 172, endPoint y: 96, distance: 492.4
click at [172, 96] on div "Evaluating the effectiveness of a hydrating serum is essential to ensure you’re…" at bounding box center [429, 142] width 547 height 116
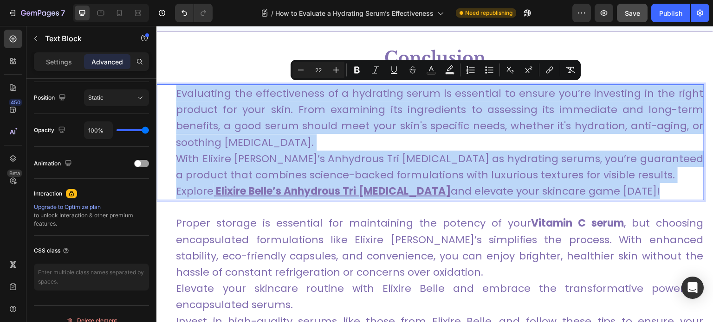
copy div "Evaluating the effectiveness of a hydrating serum is essential to ensure you’re…"
click at [245, 249] on p "Proper storage is essential for maintaining the potency of your Vitamin C serum…" at bounding box center [439, 280] width 527 height 131
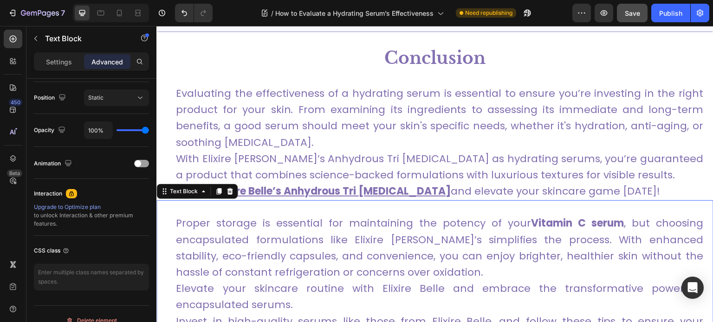
click at [258, 249] on p "Proper storage is essential for maintaining the potency of your Vitamin C serum…" at bounding box center [439, 280] width 527 height 131
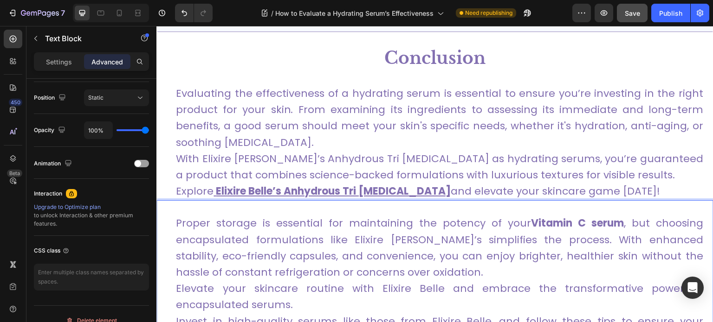
click at [247, 249] on p "Proper storage is essential for maintaining the potency of your Vitamin C serum…" at bounding box center [439, 280] width 527 height 131
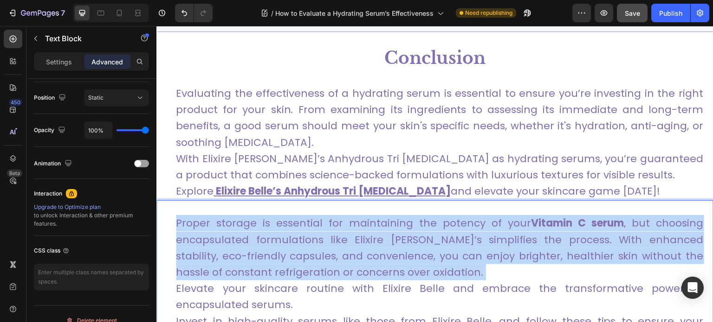
click at [247, 249] on p "Proper storage is essential for maintaining the potency of your Vitamin C serum…" at bounding box center [439, 280] width 527 height 131
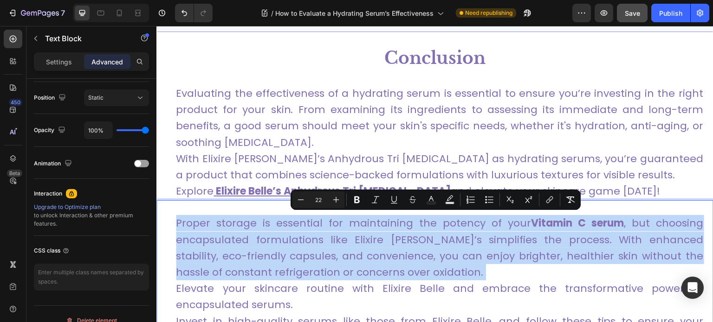
click at [527, 279] on p "Proper storage is essential for maintaining the potency of your Vitamin C serum…" at bounding box center [439, 280] width 527 height 131
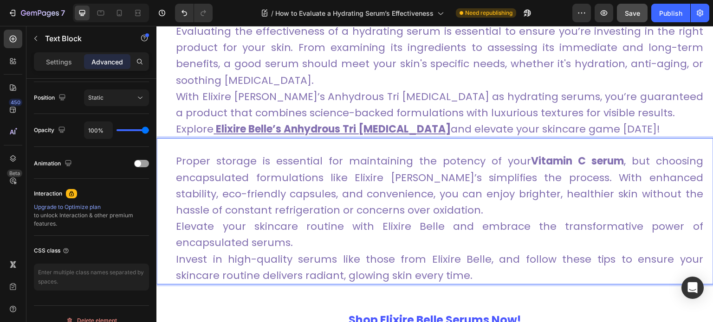
scroll to position [2729, 0]
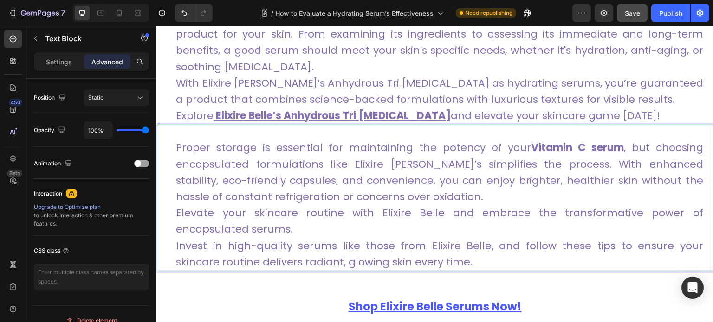
click at [444, 268] on p "Proper storage is essential for maintaining the potency of your Vitamin C serum…" at bounding box center [439, 205] width 527 height 131
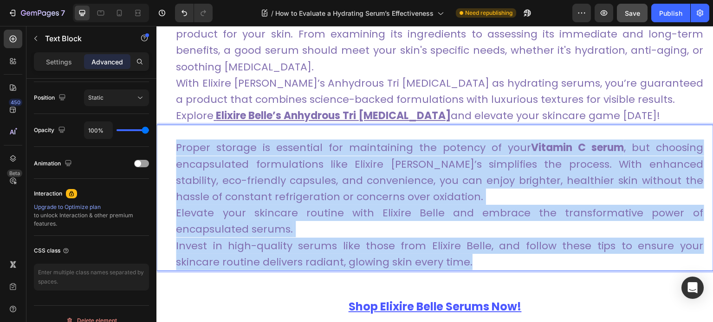
drag, startPoint x: 340, startPoint y: 236, endPoint x: 173, endPoint y: 150, distance: 188.2
click at [173, 150] on div "Proper storage is essential for maintaining the potency of your Vitamin C serum…" at bounding box center [434, 198] width 557 height 147
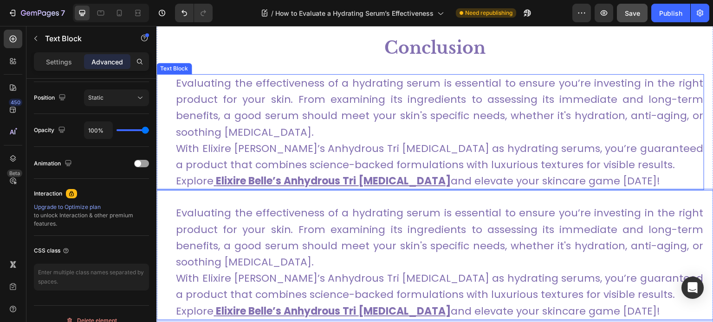
scroll to position [2662, 0]
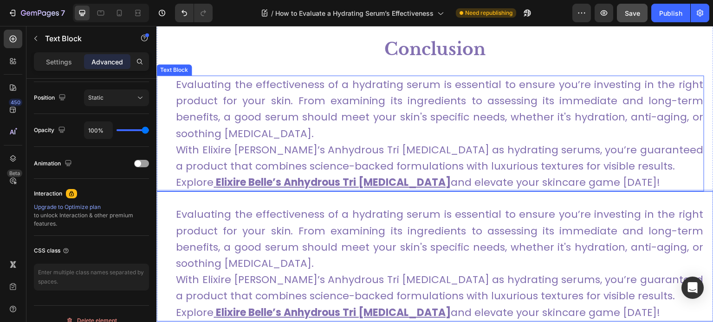
click at [346, 115] on span "Evaluating the effectiveness of a hydrating serum is essential to ensure you’re…" at bounding box center [439, 109] width 527 height 64
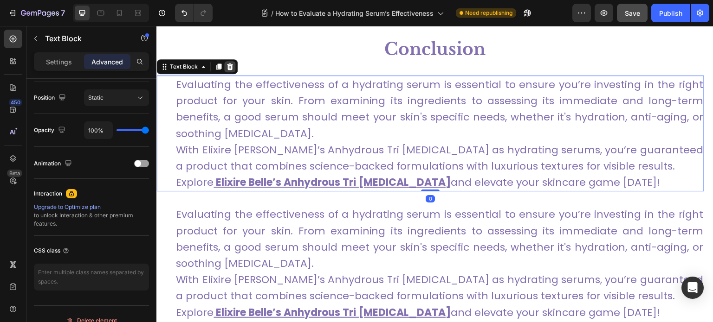
click at [233, 64] on div at bounding box center [229, 66] width 11 height 11
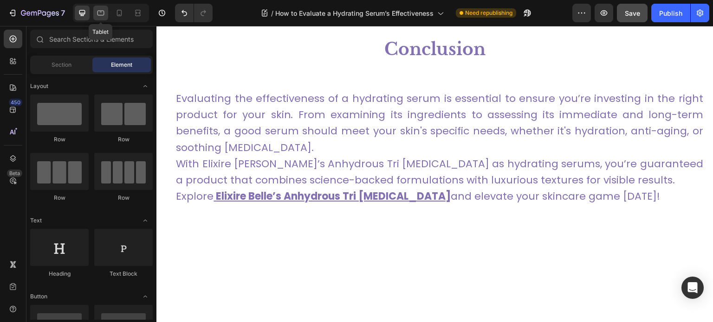
click at [101, 19] on div at bounding box center [100, 13] width 15 height 15
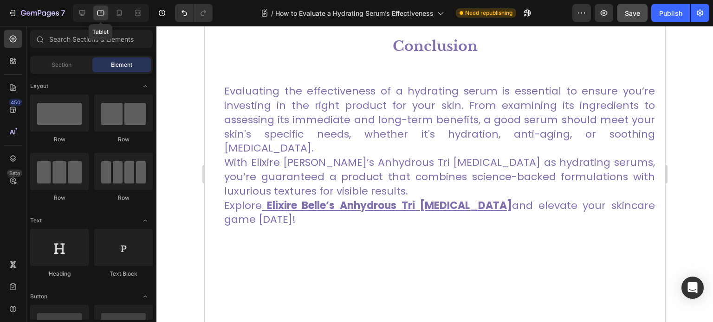
scroll to position [2660, 0]
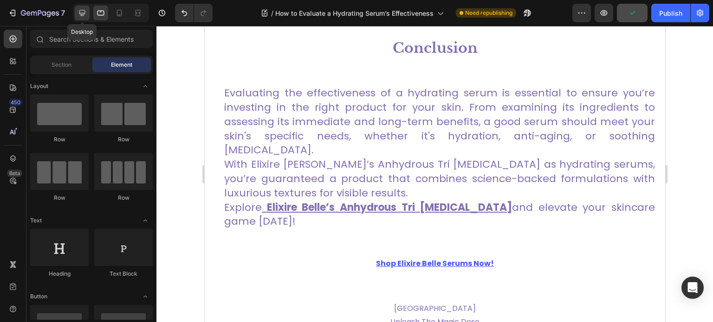
click at [79, 14] on icon at bounding box center [82, 13] width 6 height 6
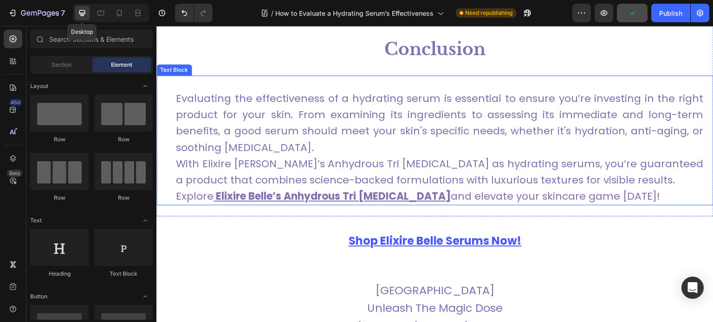
click at [231, 105] on span "Evaluating the effectiveness of a hydrating serum is essential to ensure you’re…" at bounding box center [439, 123] width 527 height 64
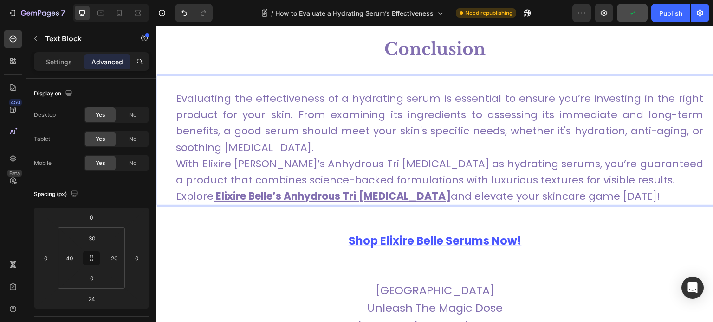
scroll to position [2679, 0]
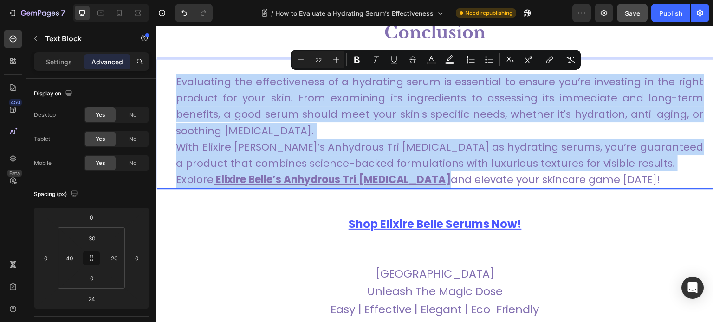
click at [297, 117] on span "Evaluating the effectiveness of a hydrating serum is essential to ensure you’re…" at bounding box center [439, 107] width 527 height 64
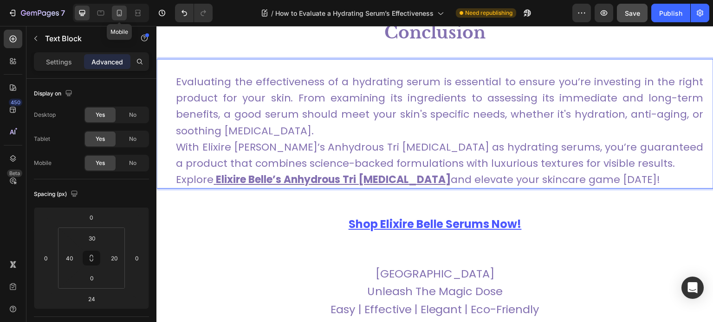
click at [122, 14] on icon at bounding box center [119, 12] width 9 height 9
type input "24"
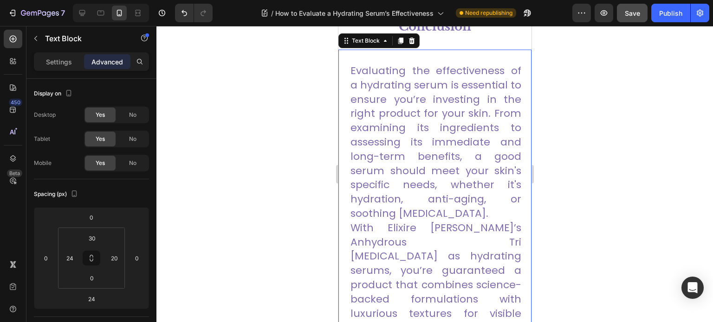
scroll to position [2679, 0]
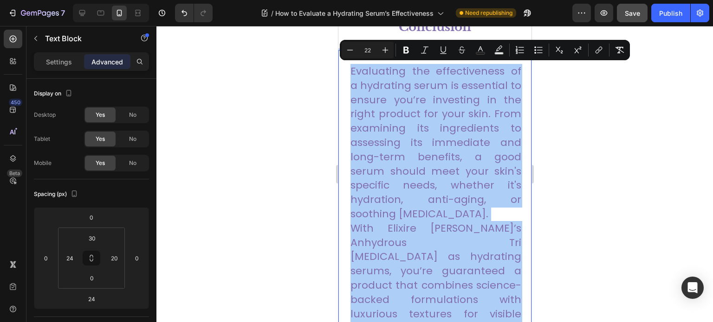
drag, startPoint x: 367, startPoint y: 51, endPoint x: 376, endPoint y: 52, distance: 8.4
click at [376, 52] on input "22" at bounding box center [367, 50] width 19 height 11
click at [372, 49] on input "22" at bounding box center [367, 50] width 19 height 11
drag, startPoint x: 373, startPoint y: 49, endPoint x: 340, endPoint y: 50, distance: 33.4
click at [340, 50] on div "Minus 22 Plus Bold Italic Underline Strikethrough Text Color Text Background Co…" at bounding box center [485, 50] width 290 height 20
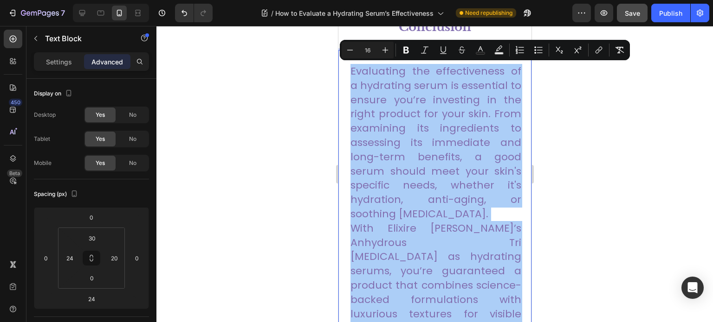
type input "16"
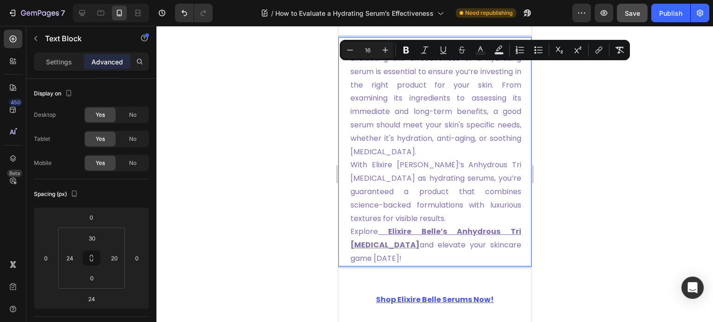
scroll to position [2689, 0]
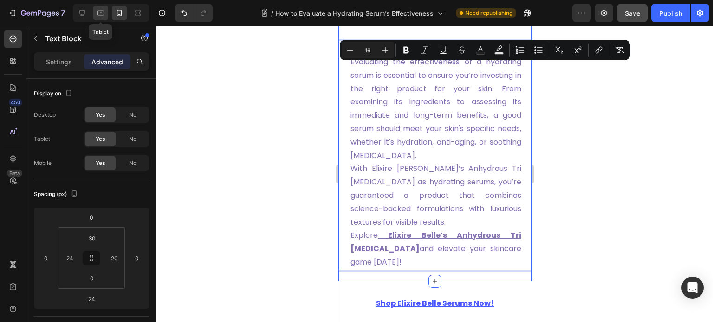
click at [94, 11] on div at bounding box center [100, 13] width 15 height 15
type input "40"
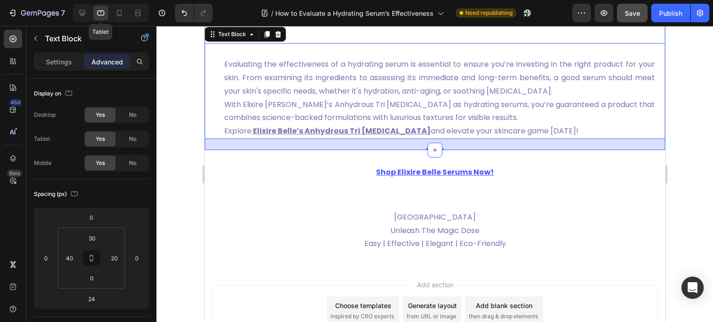
scroll to position [2673, 0]
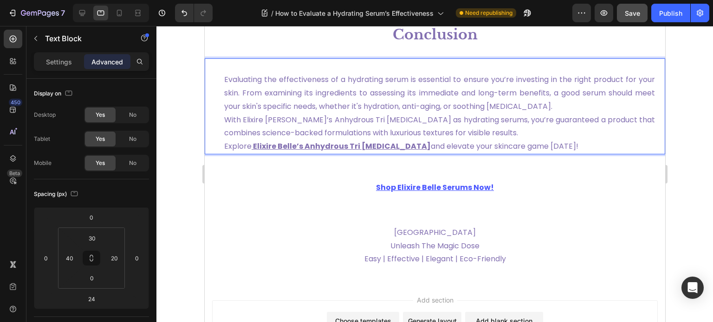
click at [282, 90] on span "Evaluating the effectiveness of a hydrating serum is essential to ensure you’re…" at bounding box center [439, 93] width 431 height 38
click at [77, 11] on icon at bounding box center [81, 12] width 9 height 9
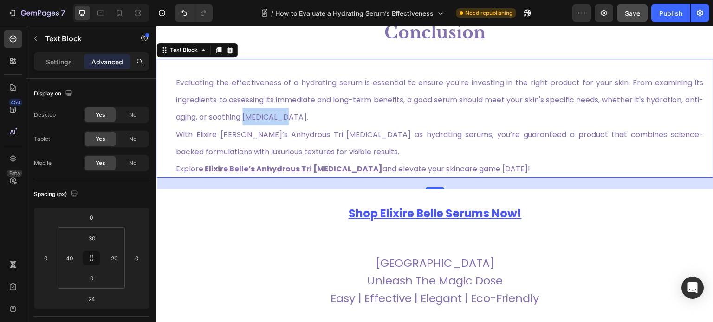
click at [285, 115] on span "Evaluating the effectiveness of a hydrating serum is essential to ensure you’re…" at bounding box center [439, 99] width 527 height 45
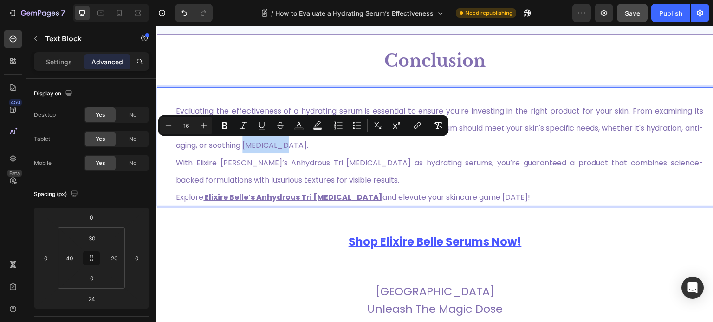
scroll to position [2641, 0]
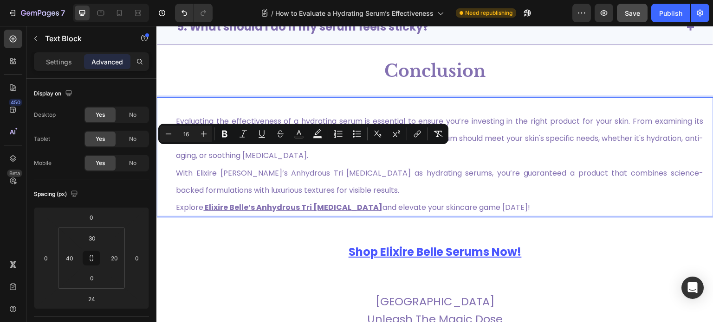
click at [399, 191] on p "With Elixire Belle’s Anhydrous Tri Hyaluronic Acid as hydrating serums, you’re …" at bounding box center [439, 181] width 527 height 34
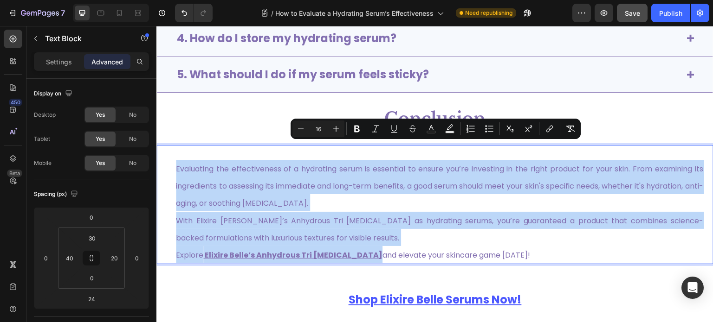
scroll to position [2591, 0]
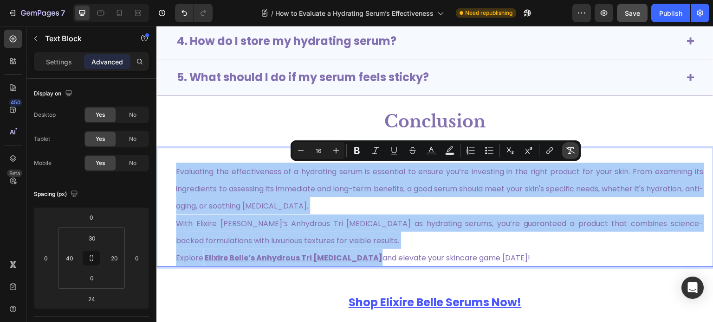
click at [569, 148] on icon "Editor contextual toolbar" at bounding box center [570, 151] width 9 height 6
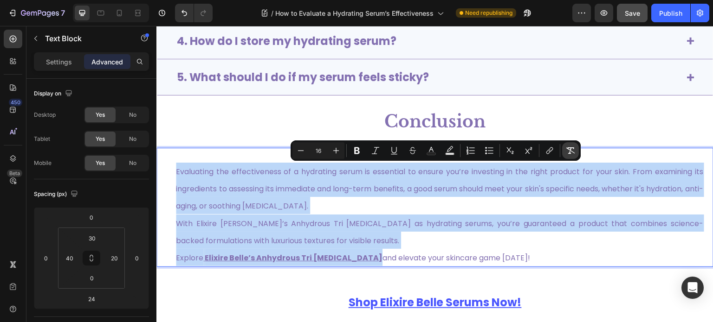
type input "22"
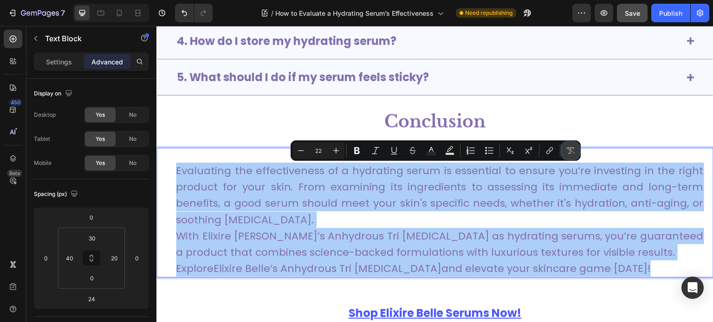
click at [569, 148] on icon "Editor contextual toolbar" at bounding box center [570, 151] width 9 height 6
click at [115, 13] on icon at bounding box center [119, 12] width 9 height 9
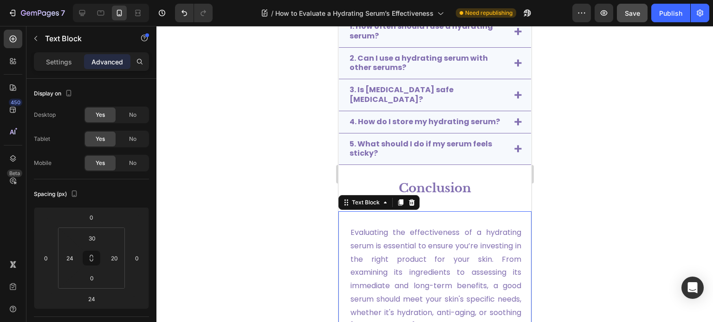
scroll to position [2497, 0]
click at [419, 237] on p "Evaluating the effectiveness of a hydrating serum is essential to ensure you’re…" at bounding box center [435, 280] width 171 height 107
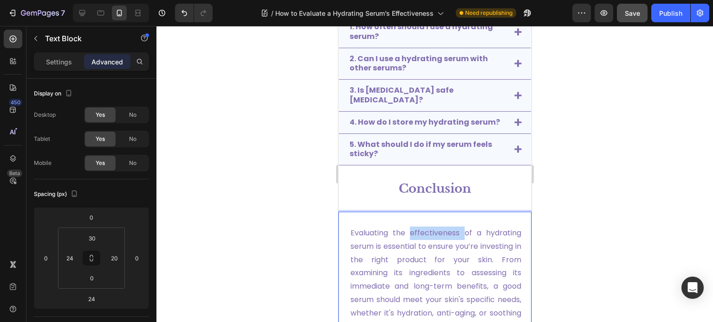
click at [419, 237] on p "Evaluating the effectiveness of a hydrating serum is essential to ensure you’re…" at bounding box center [435, 280] width 171 height 107
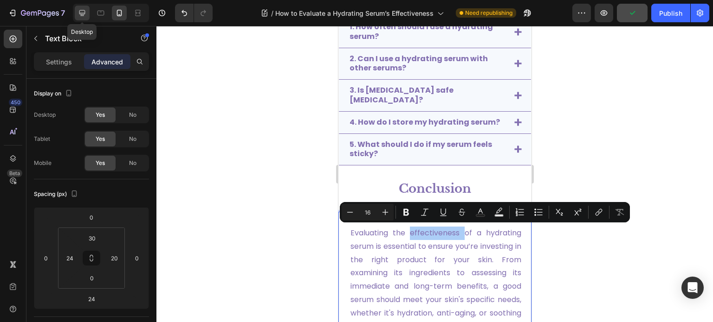
click at [84, 10] on icon at bounding box center [81, 12] width 9 height 9
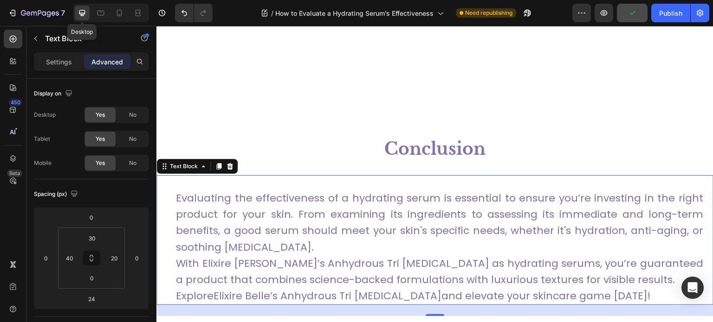
scroll to position [2679, 0]
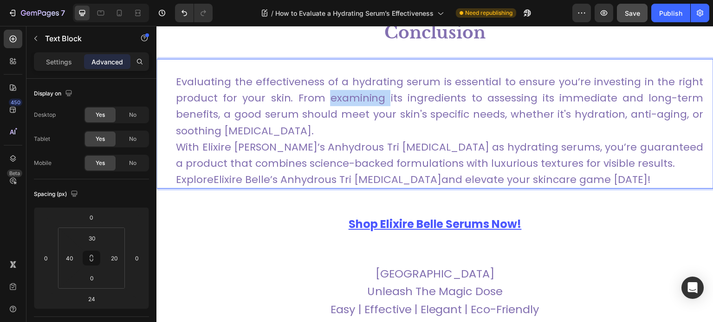
click at [328, 102] on p "Evaluating the effectiveness of a hydrating serum is essential to ensure you’re…" at bounding box center [439, 106] width 527 height 65
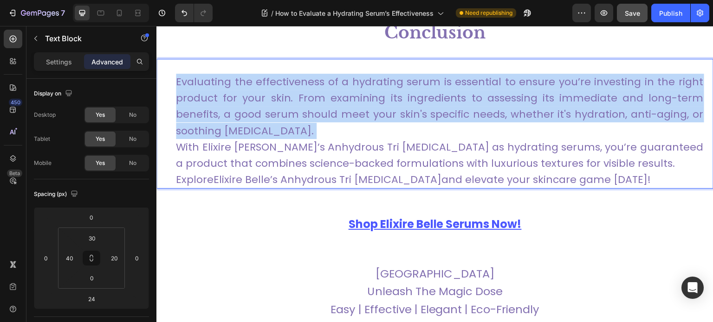
click at [328, 102] on p "Evaluating the effectiveness of a hydrating serum is essential to ensure you’re…" at bounding box center [439, 106] width 527 height 65
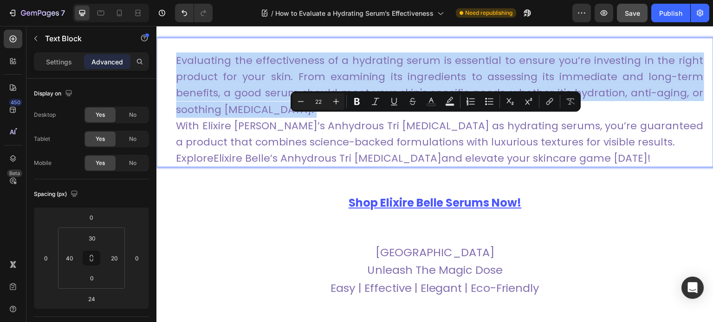
scroll to position [2613, 0]
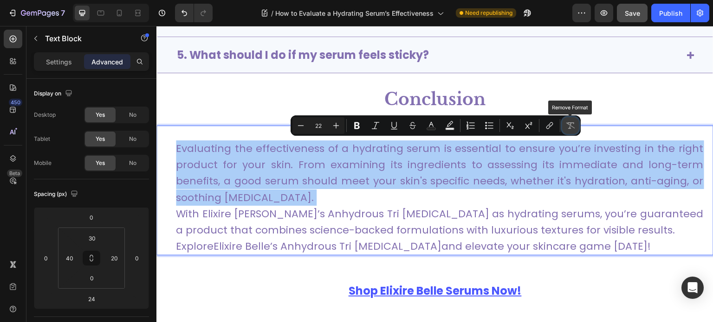
click at [569, 129] on icon "Editor contextual toolbar" at bounding box center [570, 125] width 9 height 6
click at [122, 13] on icon at bounding box center [119, 12] width 9 height 9
type input "24"
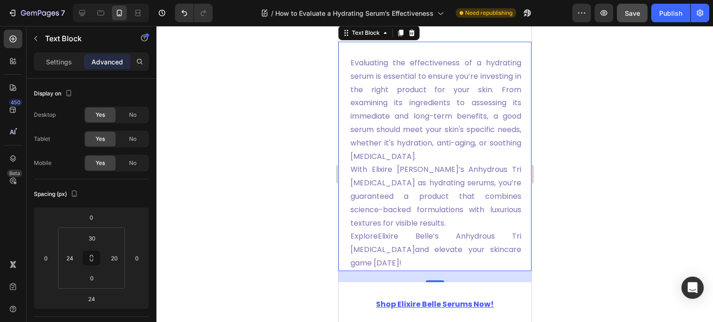
scroll to position [2595, 0]
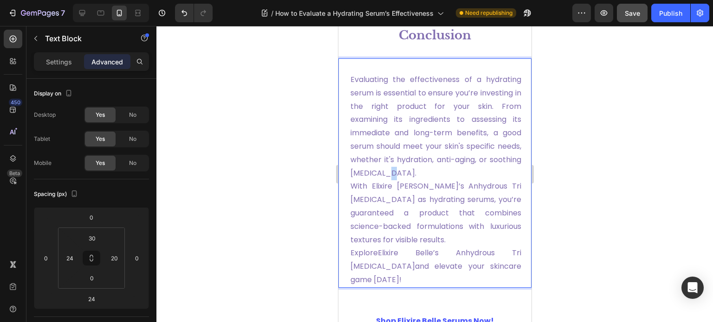
click at [416, 173] on p "Evaluating the effectiveness of a hydrating serum is essential to ensure you’re…" at bounding box center [435, 126] width 171 height 107
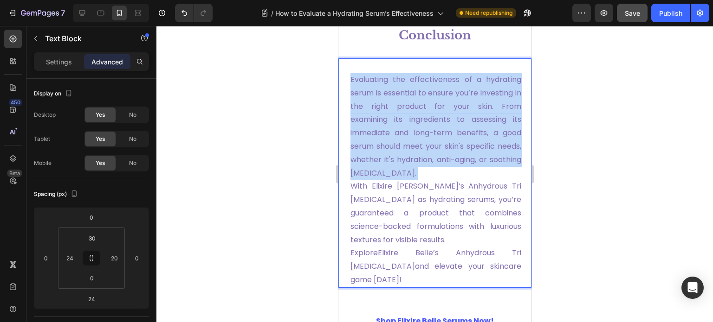
click at [416, 173] on p "Evaluating the effectiveness of a hydrating serum is essential to ensure you’re…" at bounding box center [435, 126] width 171 height 107
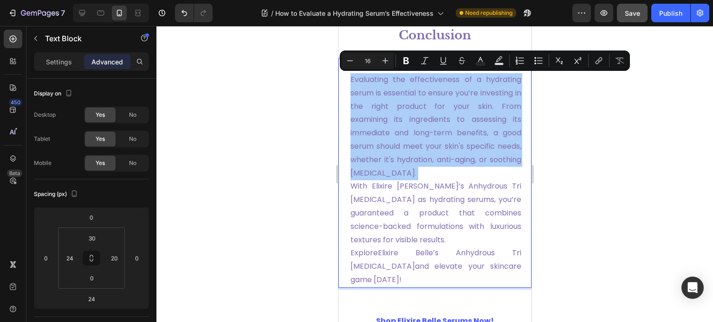
click at [254, 148] on div at bounding box center [434, 174] width 556 height 296
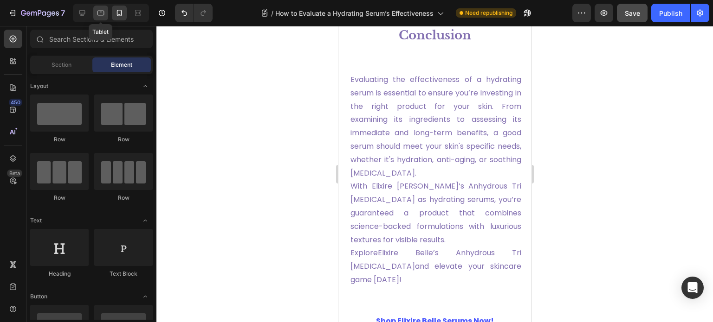
drag, startPoint x: 77, startPoint y: 14, endPoint x: 104, endPoint y: 13, distance: 26.9
click at [104, 13] on div "Tablet" at bounding box center [111, 13] width 76 height 19
click at [104, 13] on icon at bounding box center [100, 12] width 9 height 9
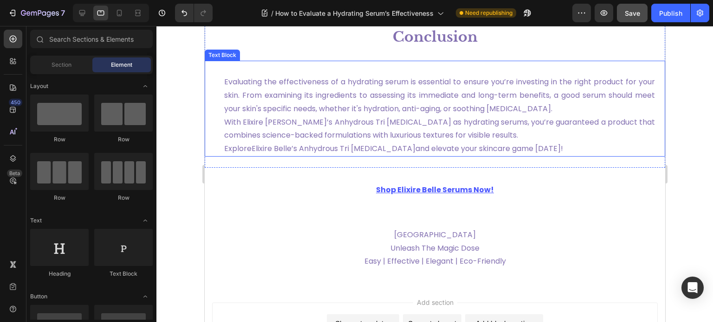
click at [443, 113] on p "Evaluating the effectiveness of a hydrating serum is essential to ensure you’re…" at bounding box center [439, 96] width 431 height 40
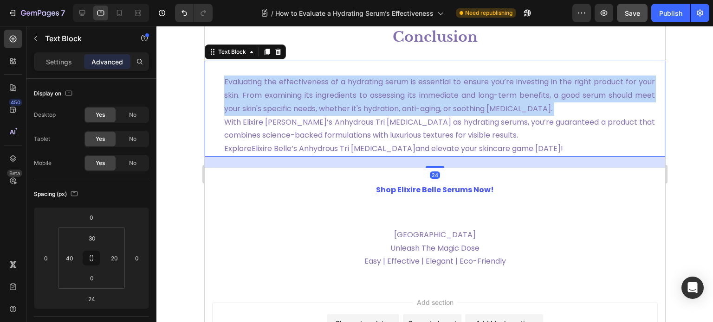
click at [443, 113] on p "Evaluating the effectiveness of a hydrating serum is essential to ensure you’re…" at bounding box center [439, 96] width 431 height 40
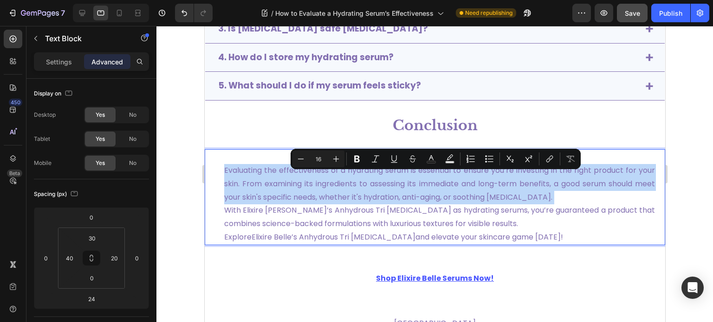
scroll to position [2522, 0]
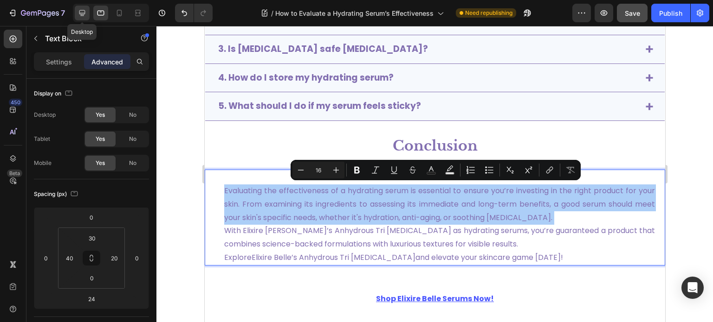
click at [84, 10] on icon at bounding box center [81, 12] width 9 height 9
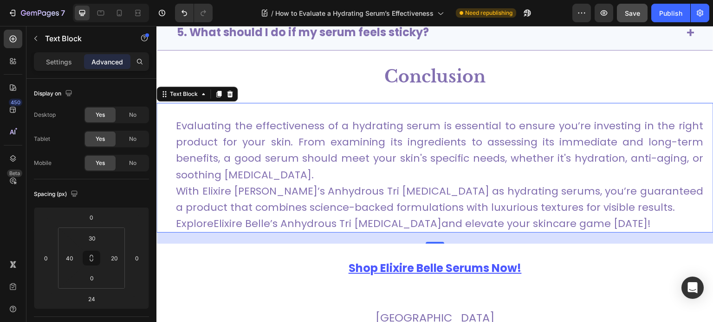
scroll to position [2637, 0]
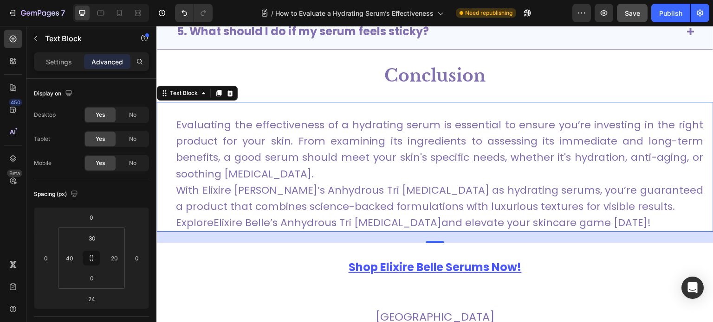
click at [182, 219] on div "Evaluating the effectiveness of a hydrating serum is essential to ensure you’re…" at bounding box center [434, 167] width 557 height 130
click at [283, 203] on p "With Elixire Belle’s Anhydrous Tri Hyaluronic Acid as hydrating serums, you’re …" at bounding box center [439, 198] width 527 height 32
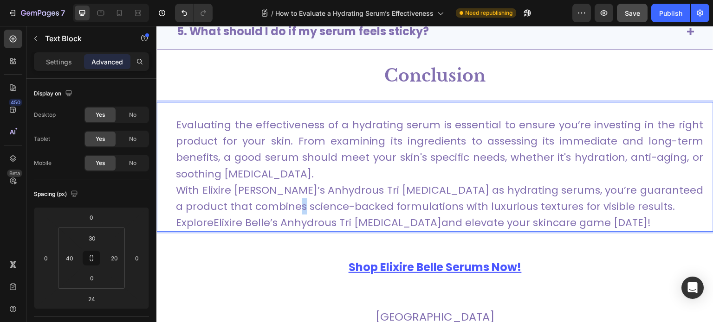
drag, startPoint x: 216, startPoint y: 223, endPoint x: 430, endPoint y: 219, distance: 213.5
click at [430, 219] on link "Elixire Belle’s Anhydrous Tri [MEDICAL_DATA]" at bounding box center [327, 223] width 228 height 14
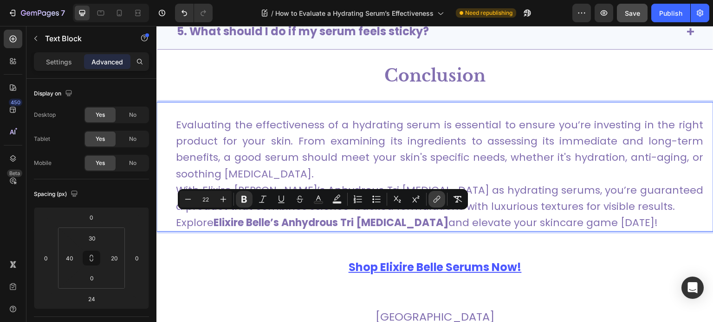
click at [436, 200] on icon "Editor contextual toolbar" at bounding box center [436, 199] width 9 height 9
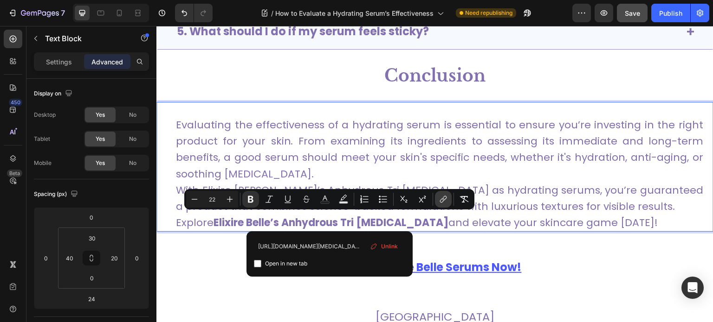
scroll to position [0, 62]
click at [456, 245] on div "Shop Elixire Belle Serums Now! Text Block Section 8" at bounding box center [434, 267] width 557 height 49
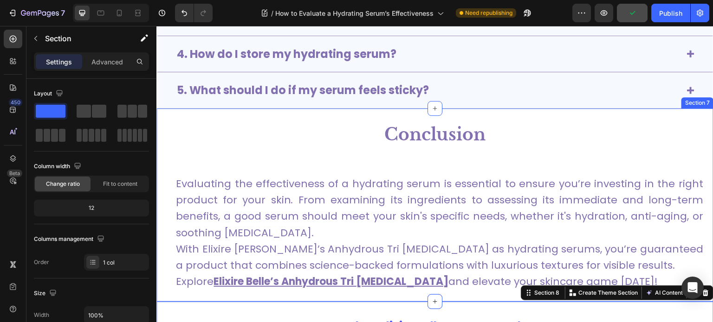
scroll to position [2576, 0]
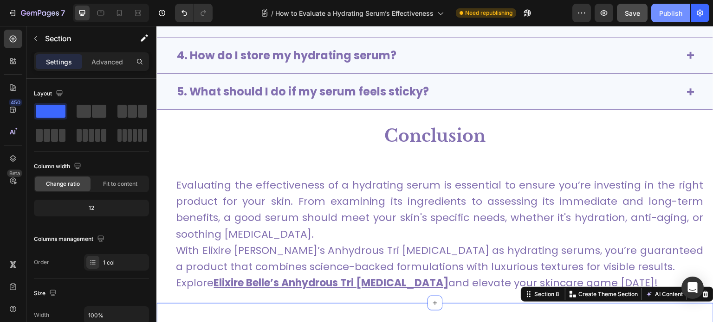
click at [674, 8] on div "Publish" at bounding box center [670, 13] width 23 height 10
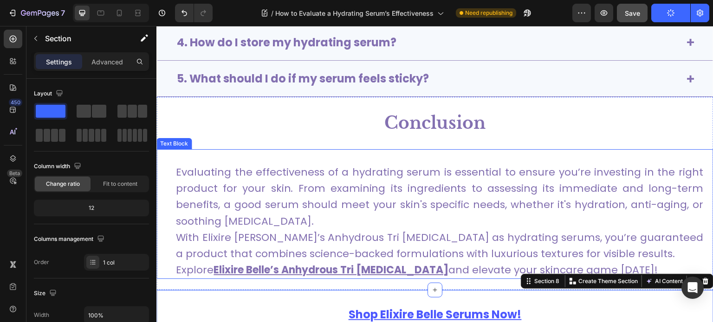
scroll to position [2591, 0]
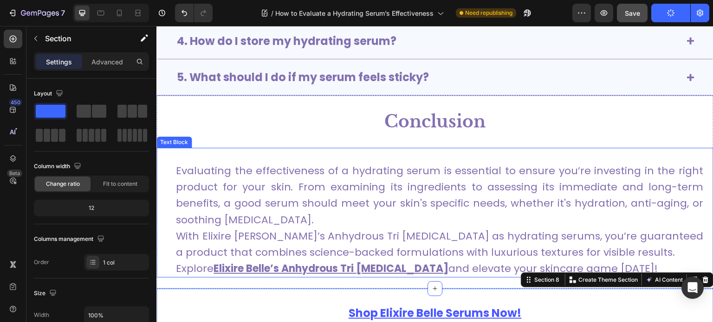
click at [223, 184] on p "Evaluating the effectiveness of a hydrating serum is essential to ensure you’re…" at bounding box center [439, 195] width 527 height 65
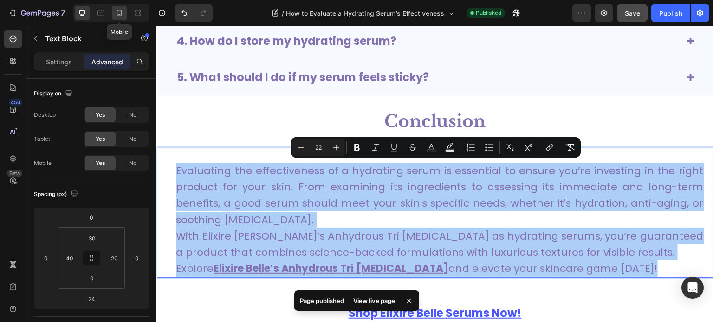
click at [119, 12] on icon at bounding box center [119, 12] width 9 height 9
type input "24"
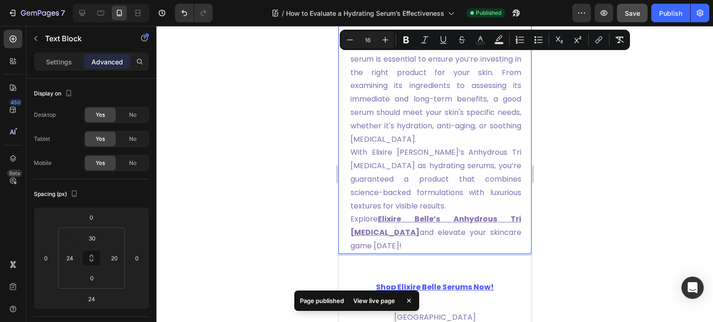
scroll to position [2641, 0]
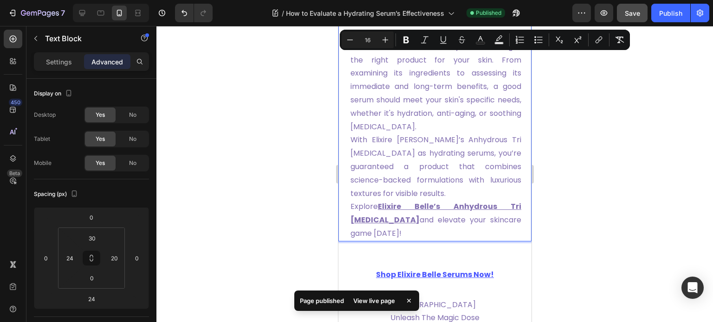
click at [590, 152] on div at bounding box center [434, 174] width 556 height 296
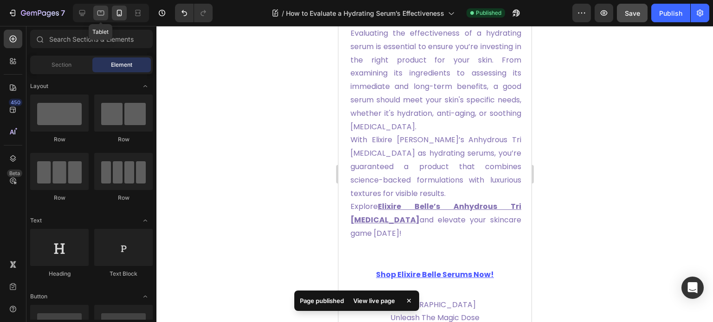
click at [97, 13] on icon at bounding box center [100, 13] width 7 height 5
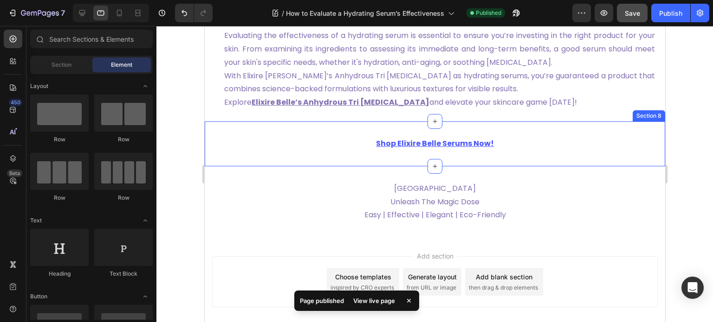
scroll to position [2595, 0]
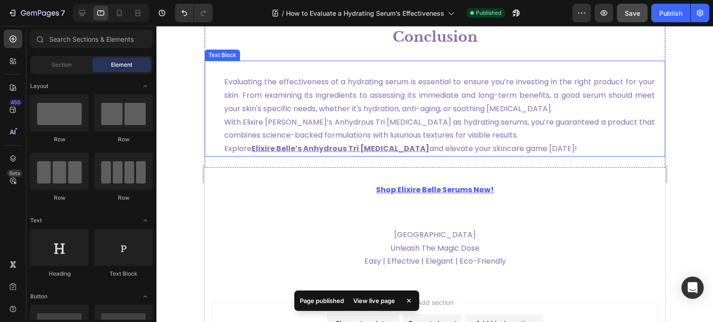
click at [426, 103] on p "Evaluating the effectiveness of a hydrating serum is essential to ensure you’re…" at bounding box center [439, 96] width 431 height 40
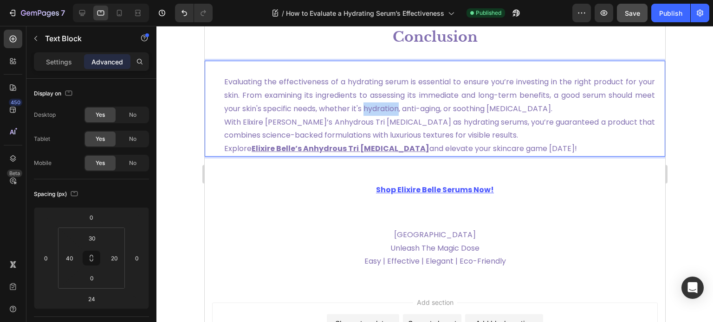
click at [416, 106] on p "Evaluating the effectiveness of a hydrating serum is essential to ensure you’re…" at bounding box center [439, 96] width 431 height 40
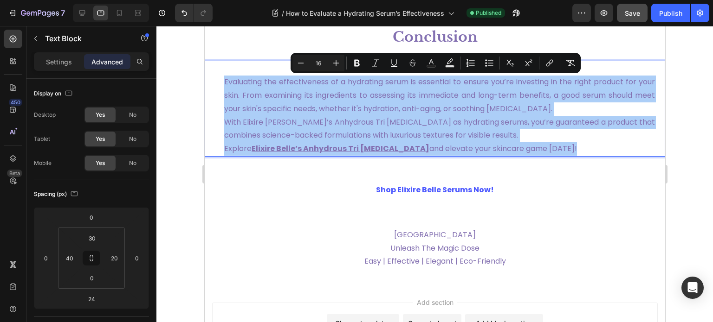
click at [676, 156] on div at bounding box center [434, 174] width 556 height 296
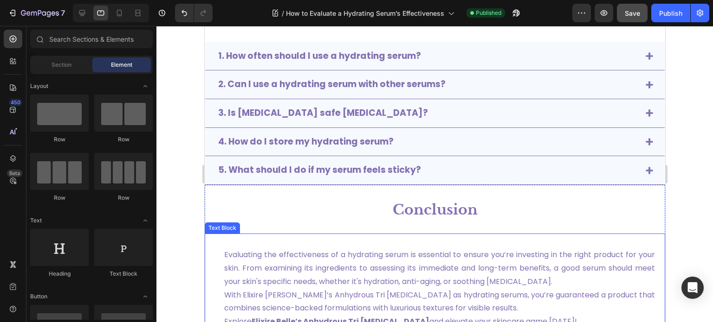
scroll to position [2430, 0]
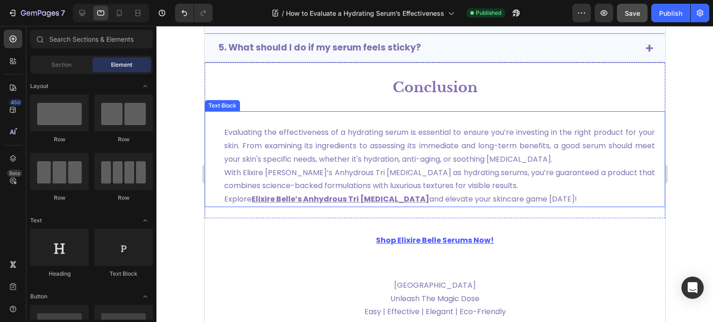
click at [377, 177] on p "With Elixire Belle’s Anhydrous Tri Hyaluronic Acid as hydrating serums, you’re …" at bounding box center [439, 180] width 431 height 27
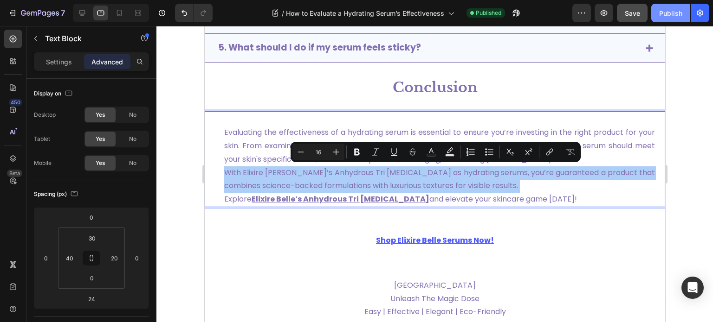
click at [656, 14] on button "Publish" at bounding box center [670, 13] width 39 height 19
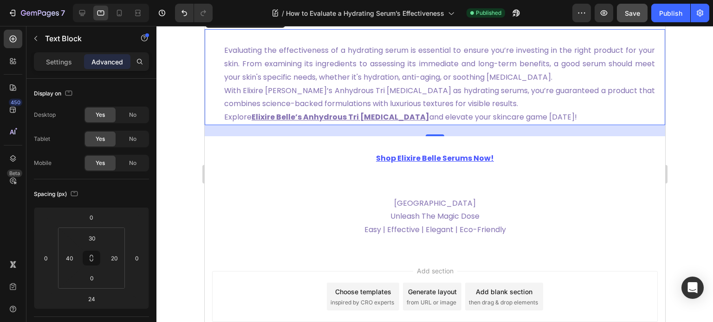
scroll to position [2511, 0]
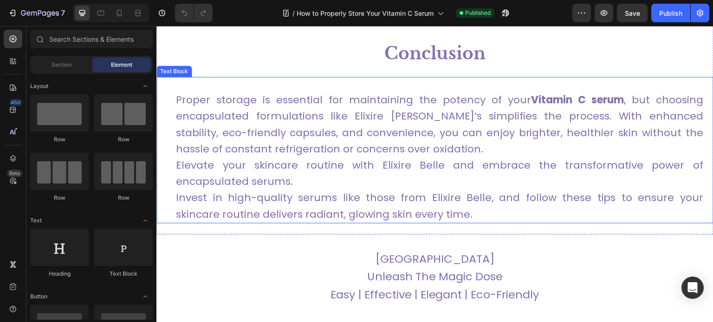
scroll to position [3098, 0]
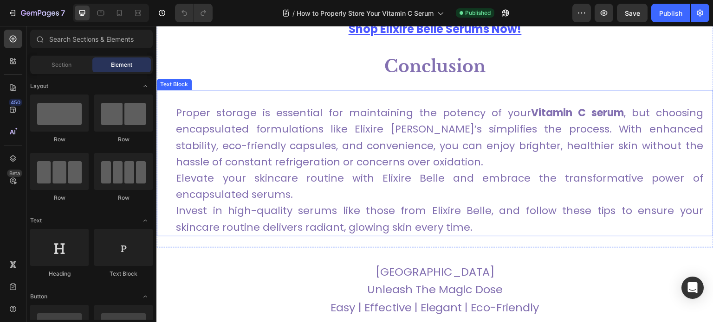
click at [174, 84] on div "Text Block" at bounding box center [174, 84] width 32 height 8
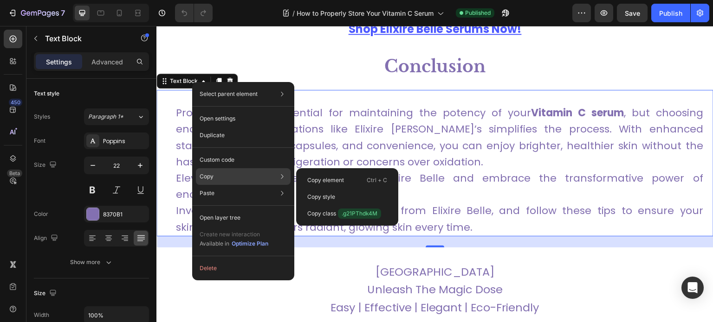
click at [230, 177] on div "Copy Copy element Ctrl + C Copy style Copy class .g21PThdk4M" at bounding box center [243, 176] width 95 height 17
click at [334, 178] on p "Copy element" at bounding box center [325, 180] width 37 height 8
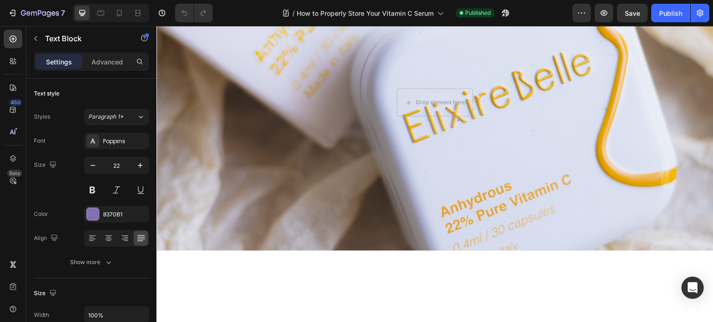
scroll to position [0, 0]
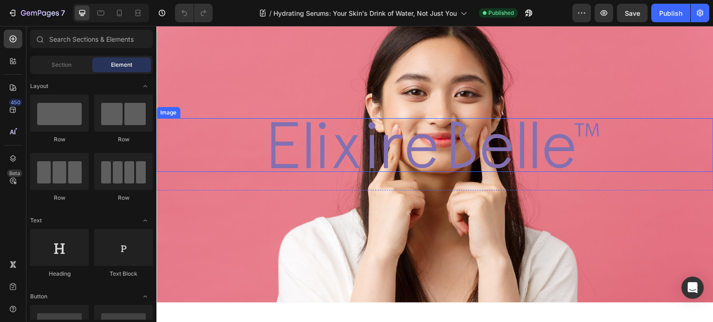
scroll to position [46, 0]
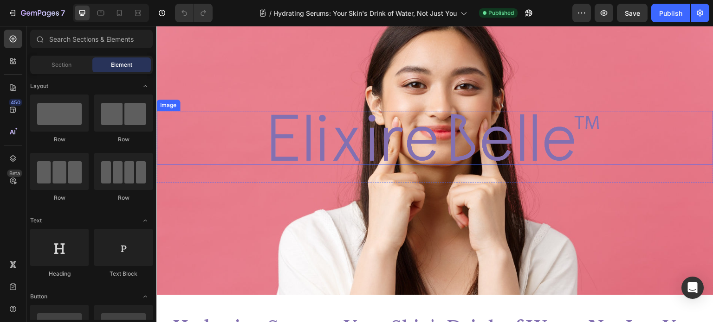
click at [419, 155] on img at bounding box center [435, 138] width 334 height 54
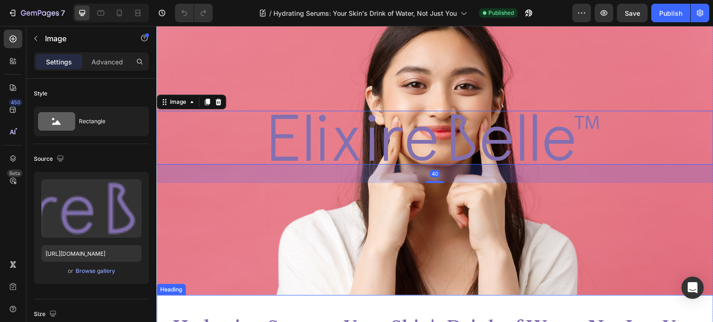
click at [446, 306] on div "Hydrating Serums: Your Skin's Drink of Water, Not Just You Heading" at bounding box center [434, 319] width 557 height 47
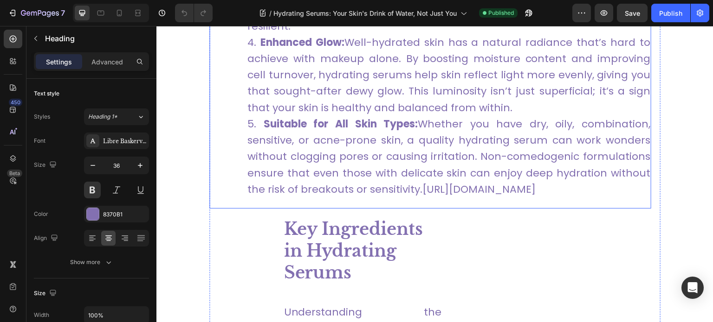
scroll to position [1096, 0]
click at [337, 180] on link "Suitable for All Skin Types: Whether you have dry, oily, combination, sensitive…" at bounding box center [448, 156] width 403 height 80
click at [354, 184] on link "Suitable for All Skin Types: Whether you have dry, oily, combination, sensitive…" at bounding box center [448, 156] width 403 height 80
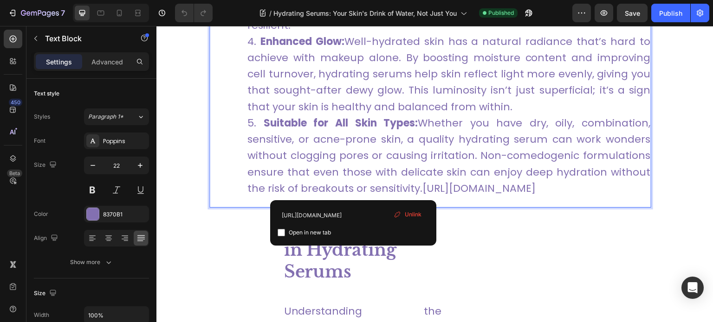
click at [367, 190] on link "Suitable for All Skin Types: Whether you have dry, oily, combination, sensitive…" at bounding box center [448, 156] width 403 height 80
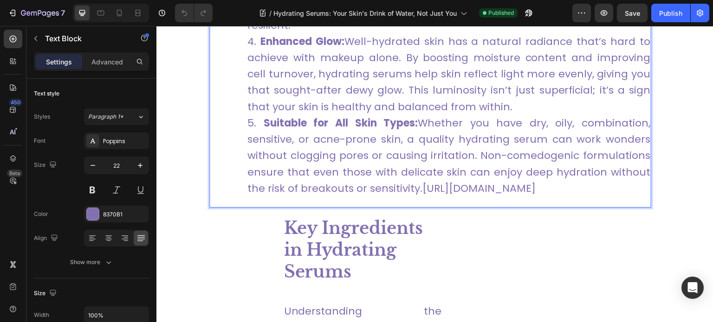
drag, startPoint x: 420, startPoint y: 186, endPoint x: 593, endPoint y: 205, distance: 174.1
click at [593, 197] on li "Suitable for All Skin Types: Whether you have dry, oily, combination, sensitive…" at bounding box center [448, 156] width 403 height 82
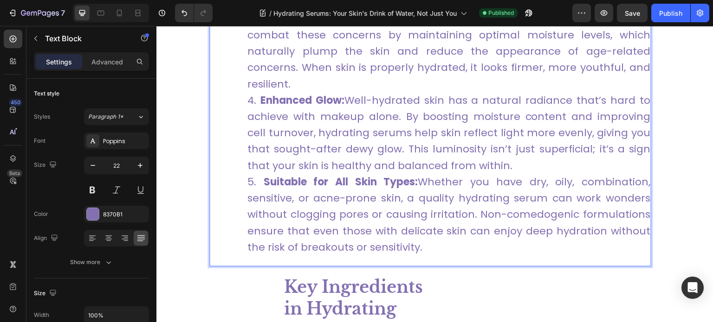
scroll to position [1037, 0]
click at [101, 14] on icon at bounding box center [100, 12] width 9 height 9
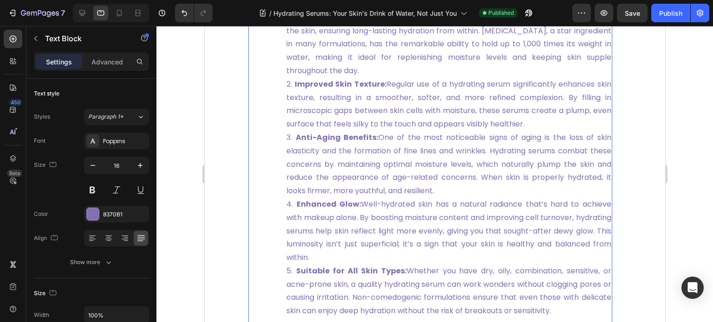
scroll to position [876, 0]
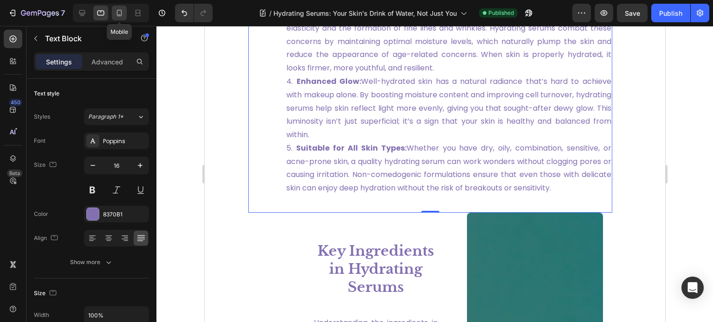
click at [123, 15] on icon at bounding box center [119, 12] width 9 height 9
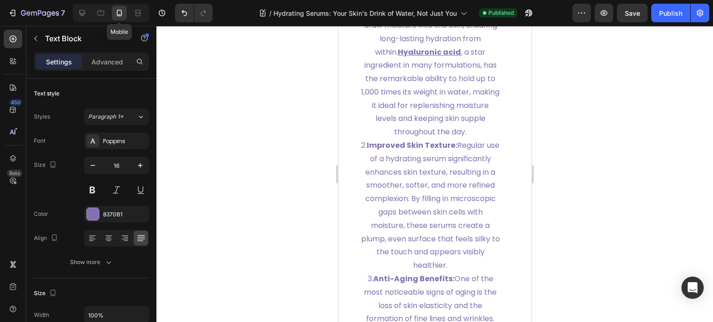
type input "22"
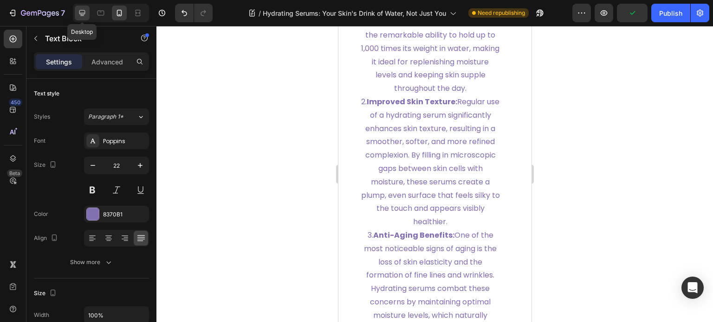
click at [83, 13] on icon at bounding box center [82, 13] width 6 height 6
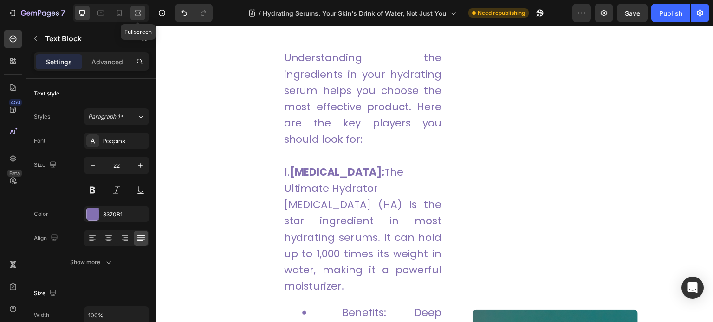
click at [138, 7] on div at bounding box center [137, 13] width 15 height 15
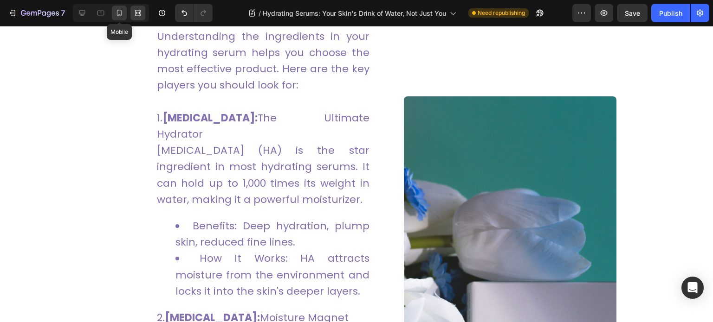
click at [122, 10] on icon at bounding box center [119, 12] width 9 height 9
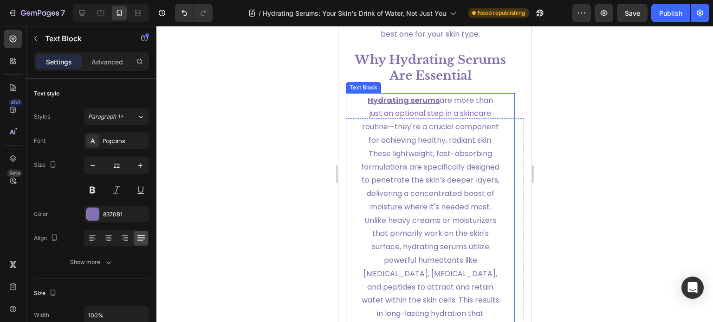
scroll to position [558, 0]
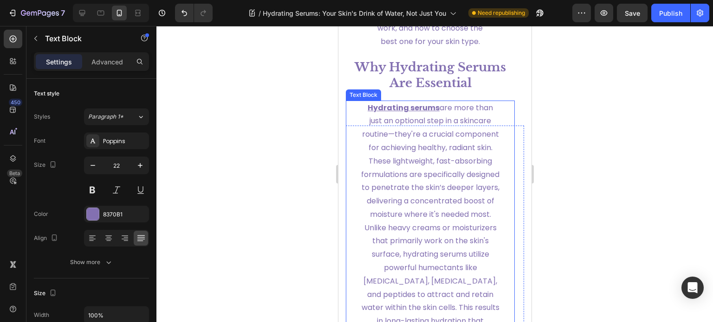
click at [405, 113] on u "Hydrating serums" at bounding box center [403, 108] width 72 height 11
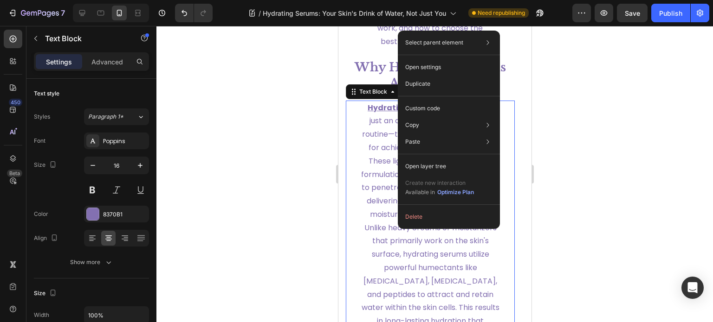
click at [367, 147] on span "are more than just an optional step in a skincare routine—they're a crucial com…" at bounding box center [430, 248] width 138 height 291
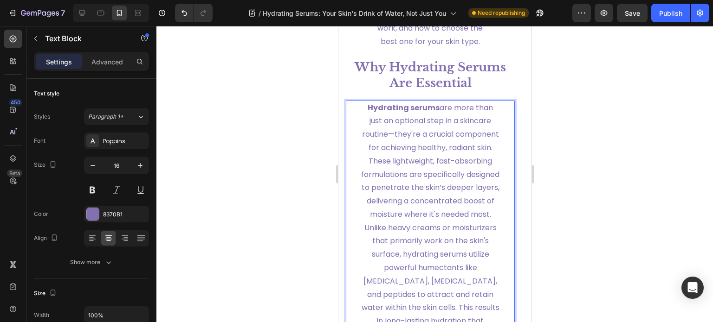
click at [372, 113] on u "Hydrating serums" at bounding box center [403, 108] width 72 height 11
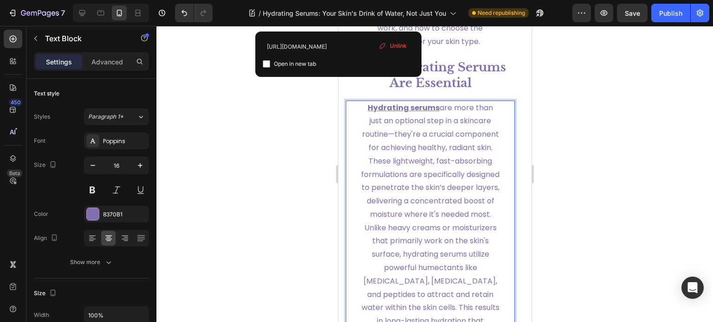
click at [372, 113] on u "Hydrating serums" at bounding box center [403, 108] width 72 height 11
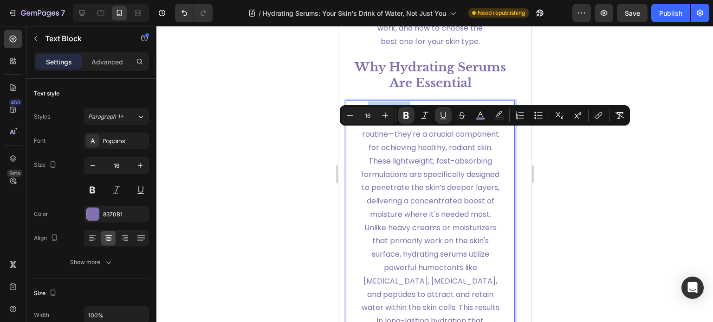
click at [402, 113] on u "Hydrating serums" at bounding box center [403, 108] width 72 height 11
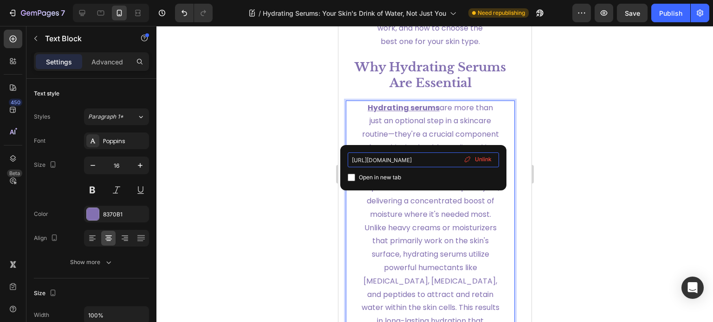
click at [426, 156] on input "[URL][DOMAIN_NAME]" at bounding box center [423, 160] width 151 height 15
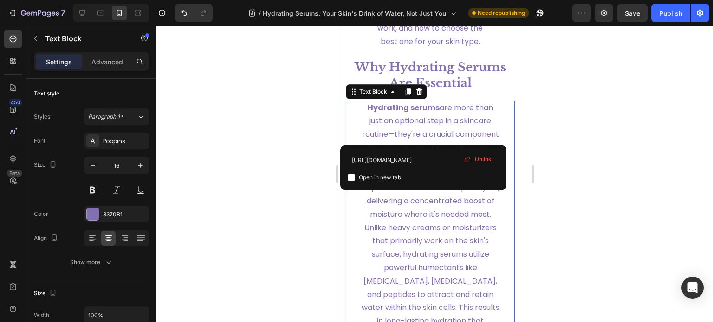
click at [567, 144] on div at bounding box center [434, 174] width 556 height 296
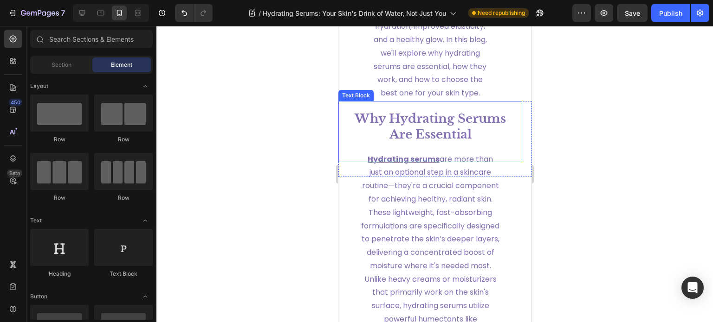
scroll to position [508, 0]
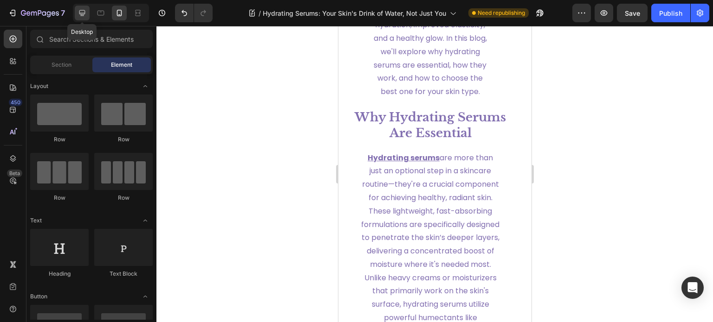
click at [80, 18] on div at bounding box center [82, 13] width 15 height 15
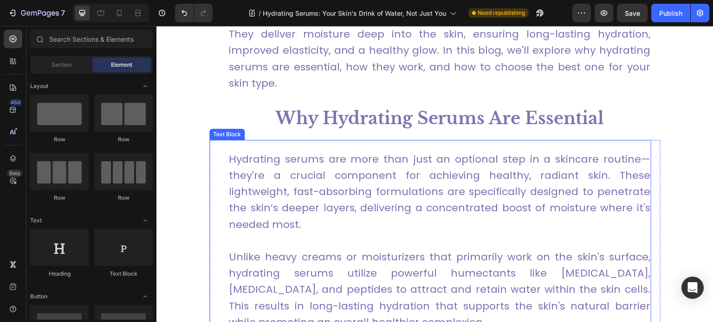
scroll to position [477, 0]
click at [245, 155] on link "Hydrating serums are more than just an optional step in a skincare routine—they…" at bounding box center [439, 193] width 421 height 80
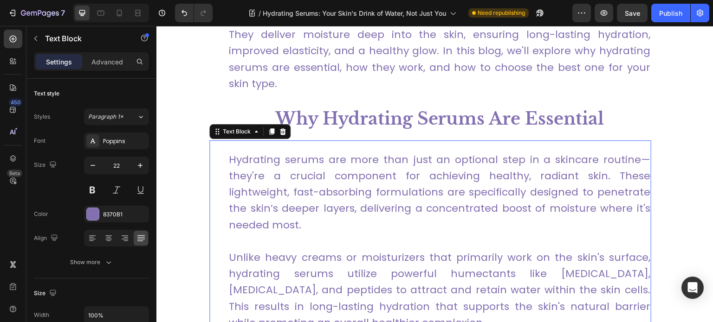
click at [234, 158] on link "Hydrating serums are more than just an optional step in a skincare routine—they…" at bounding box center [439, 193] width 421 height 80
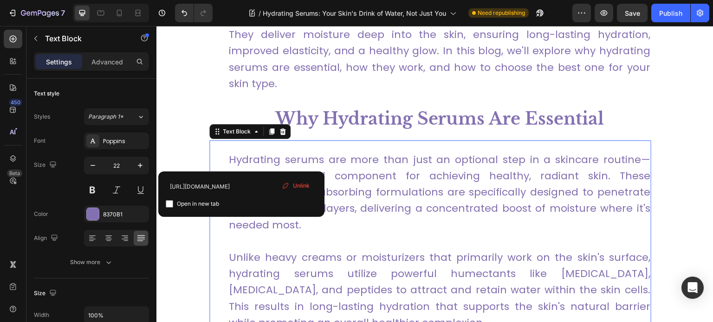
click at [234, 158] on link "Hydrating serums are more than just an optional step in a skincare routine—they…" at bounding box center [439, 193] width 421 height 80
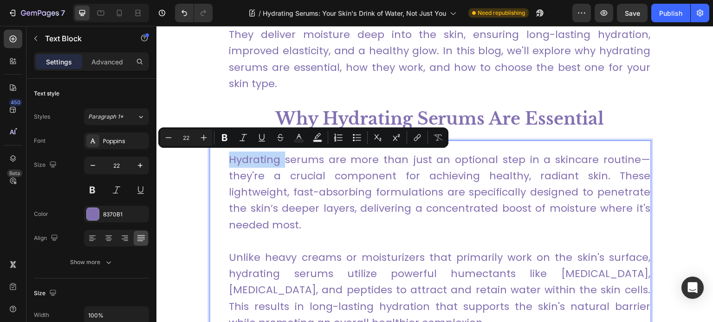
click at [229, 158] on link "Hydrating serums are more than just an optional step in a skincare routine—they…" at bounding box center [439, 193] width 421 height 80
click at [233, 160] on link "Hydrating serums are more than just an optional step in a skincare routine—they…" at bounding box center [439, 193] width 421 height 80
drag, startPoint x: 230, startPoint y: 161, endPoint x: 319, endPoint y: 162, distance: 89.1
click at [319, 162] on link "Hydrating serums are more than just an optional step in a skincare routine—they…" at bounding box center [439, 193] width 421 height 80
click at [418, 138] on icon "Editor contextual toolbar" at bounding box center [418, 137] width 4 height 5
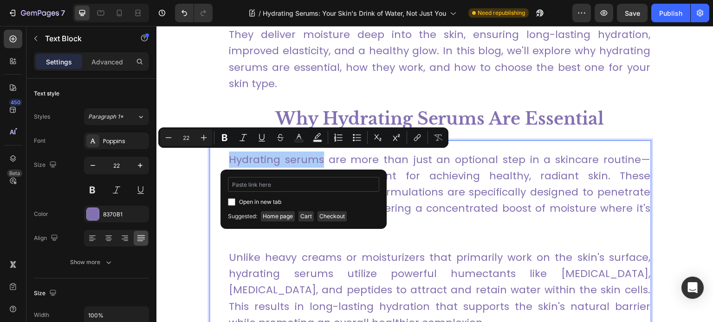
type input "[URL][DOMAIN_NAME]"
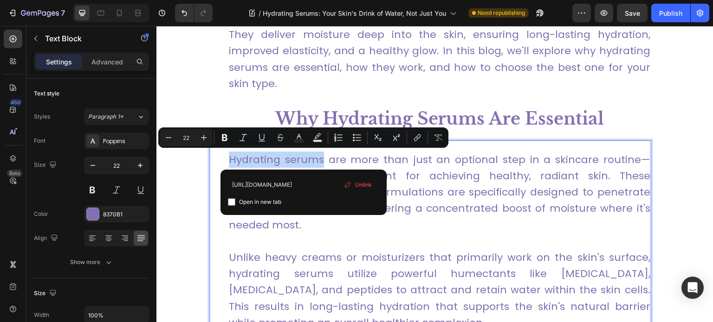
click at [321, 229] on p "Hydrating serums are more than just an optional step in a skincare routine—they…" at bounding box center [439, 193] width 421 height 82
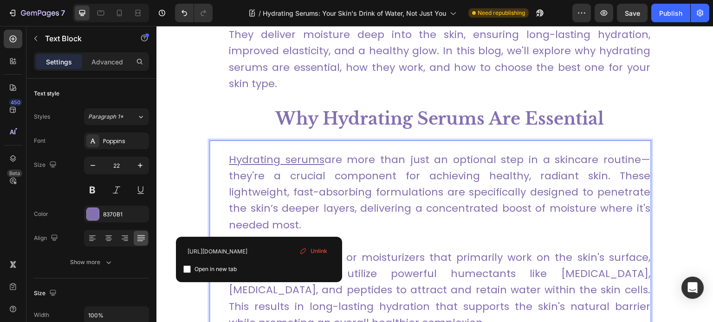
click at [424, 178] on link "Hydrating serums are more than just an optional step in a skincare routine—they…" at bounding box center [439, 193] width 421 height 80
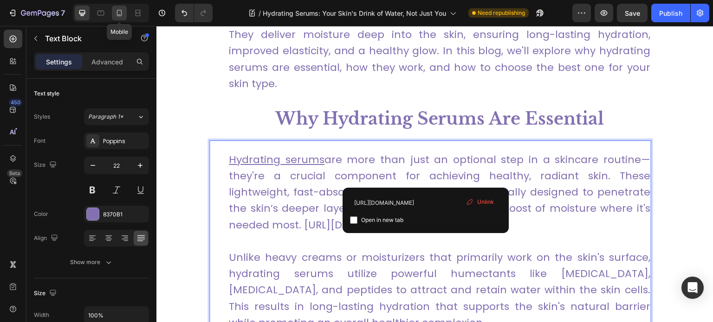
click at [119, 10] on icon at bounding box center [119, 13] width 5 height 6
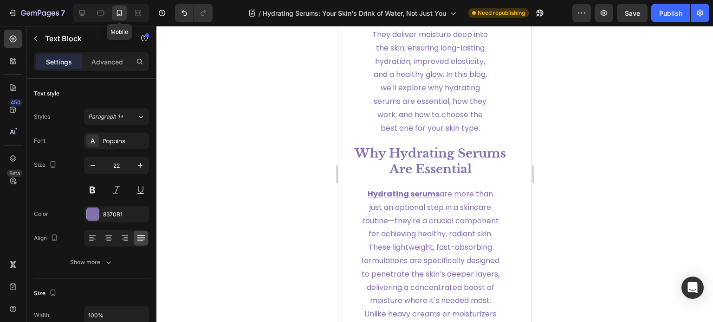
scroll to position [539, 0]
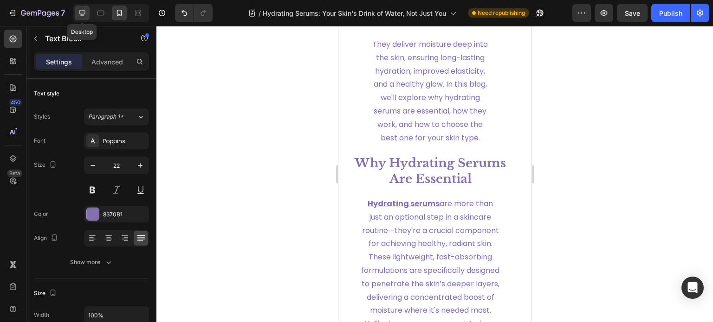
click at [84, 15] on icon at bounding box center [81, 12] width 9 height 9
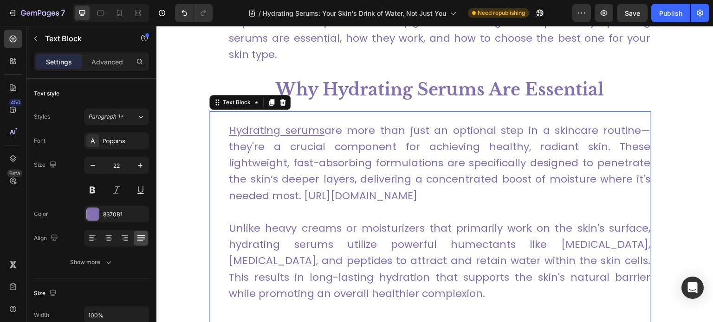
scroll to position [467, 0]
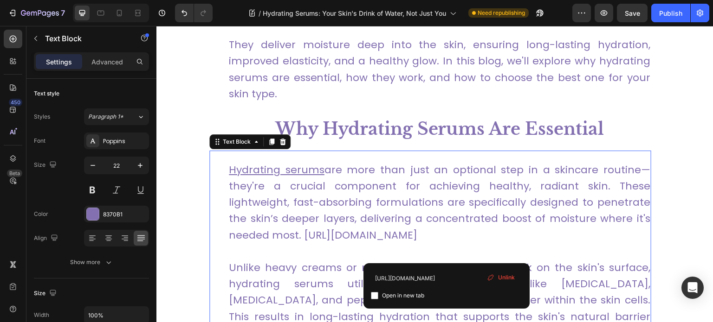
click at [311, 169] on u "Hydrating serums" at bounding box center [277, 170] width 96 height 14
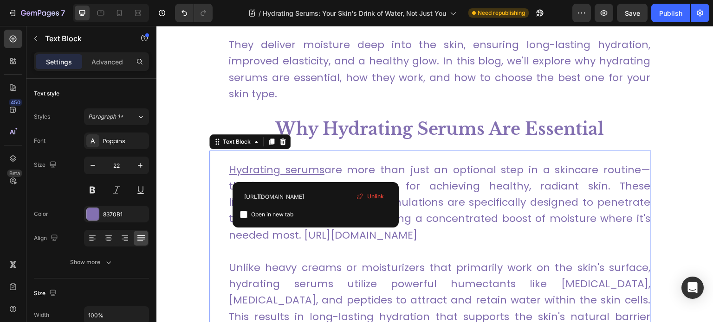
click at [311, 169] on u "Hydrating serums" at bounding box center [277, 170] width 96 height 14
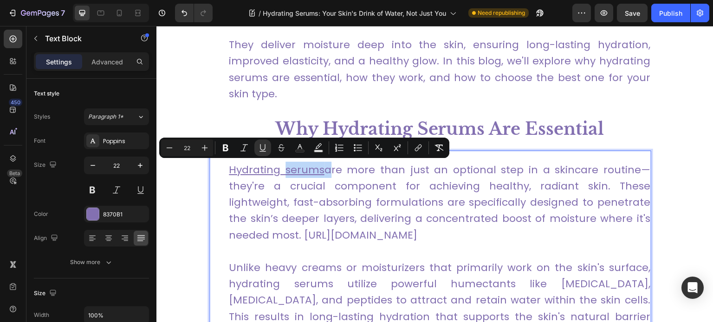
click at [320, 171] on u "Hydrating serums" at bounding box center [277, 170] width 96 height 14
click at [322, 174] on link "Hydrating serums are more than just an optional step in a skincare routine—they…" at bounding box center [439, 203] width 421 height 80
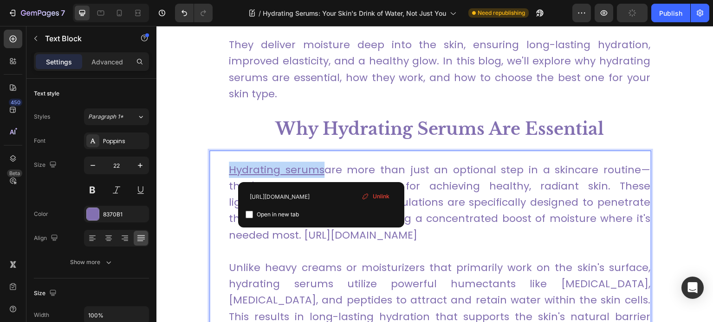
drag, startPoint x: 322, startPoint y: 171, endPoint x: 228, endPoint y: 161, distance: 93.7
click at [229, 162] on p "Hydrating serums are more than just an optional step in a skincare routine—they…" at bounding box center [439, 203] width 421 height 82
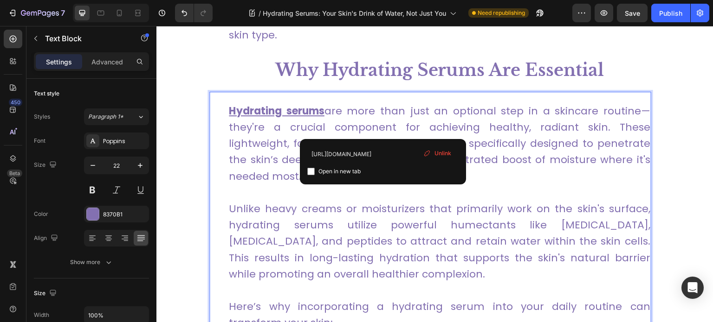
scroll to position [531, 0]
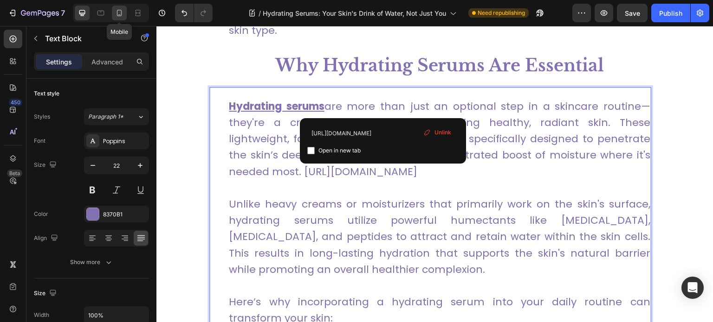
click at [117, 8] on icon at bounding box center [119, 12] width 9 height 9
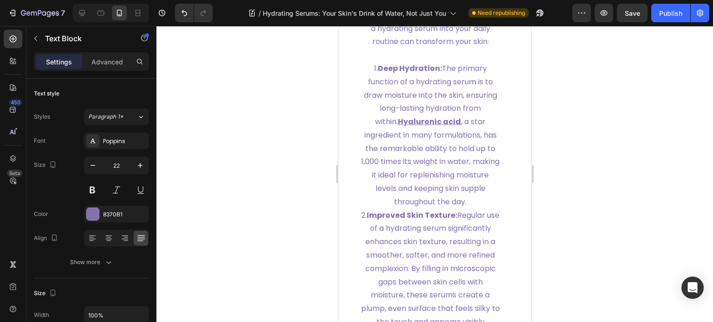
scroll to position [1009, 0]
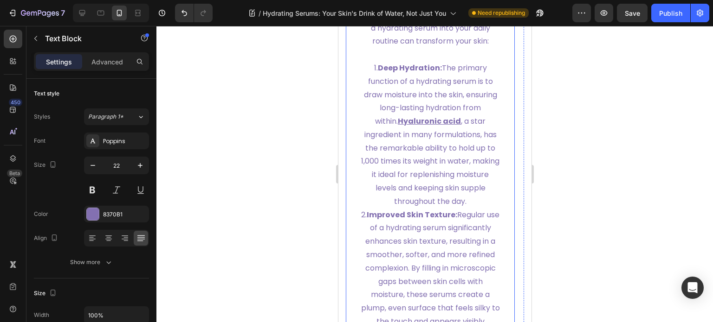
click at [442, 127] on u "Hyaluronic acid" at bounding box center [428, 121] width 63 height 11
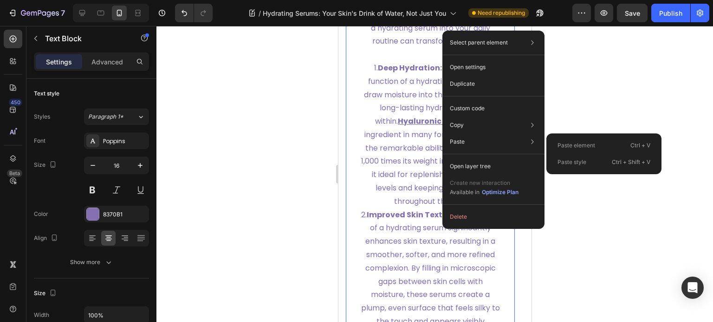
click at [430, 127] on u "Hyaluronic acid" at bounding box center [428, 121] width 63 height 11
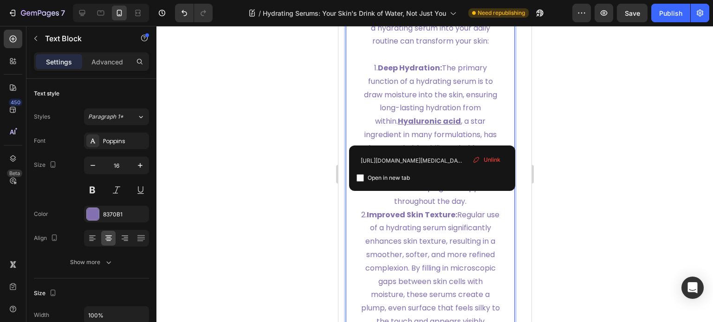
click at [418, 127] on u "Hyaluronic acid" at bounding box center [428, 121] width 63 height 11
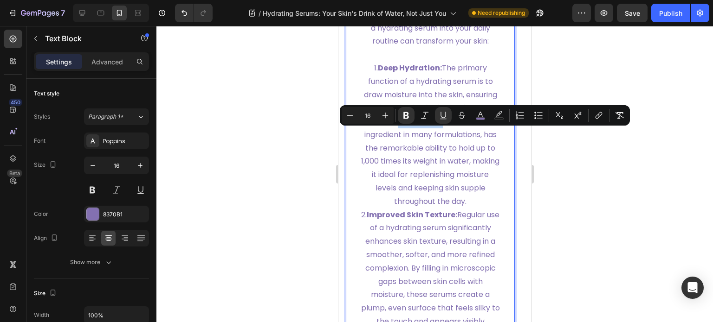
click at [440, 127] on u "Hyaluronic acid" at bounding box center [428, 121] width 63 height 11
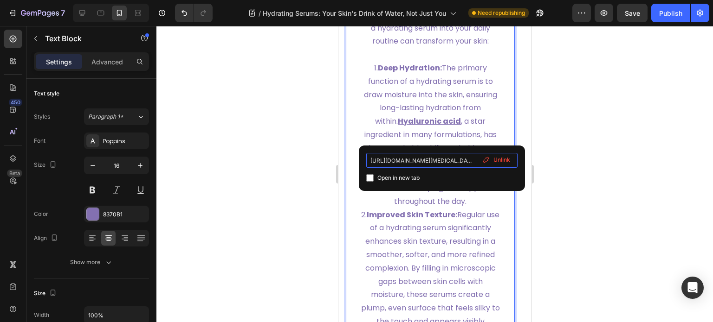
click at [419, 159] on input "[URL][DOMAIN_NAME][MEDICAL_DATA]" at bounding box center [441, 160] width 151 height 15
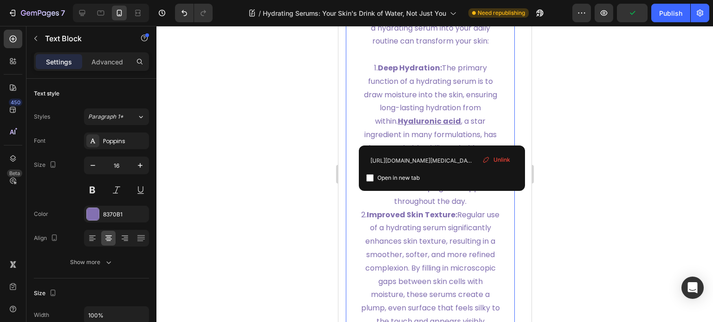
click at [431, 106] on span "1. Deep Hydration: The primary function of a hydrating serum is to draw moistur…" at bounding box center [429, 95] width 133 height 64
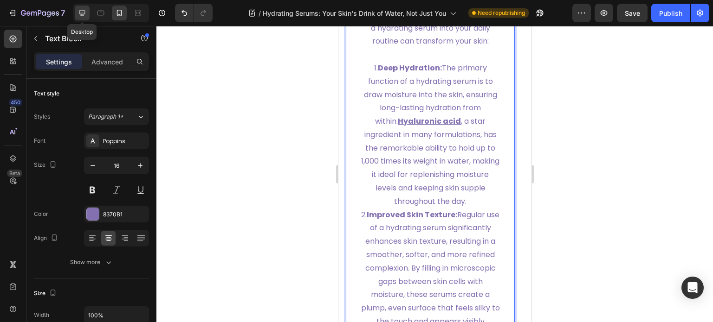
click at [80, 13] on icon at bounding box center [81, 12] width 9 height 9
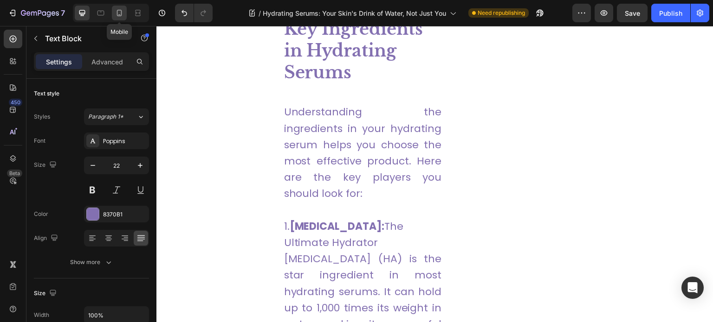
click at [121, 14] on icon at bounding box center [119, 13] width 5 height 6
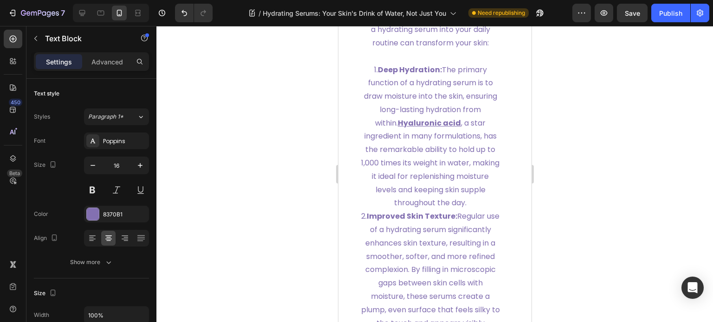
scroll to position [931, 0]
click at [82, 21] on div at bounding box center [111, 13] width 76 height 19
click at [85, 11] on icon at bounding box center [81, 12] width 9 height 9
type input "22"
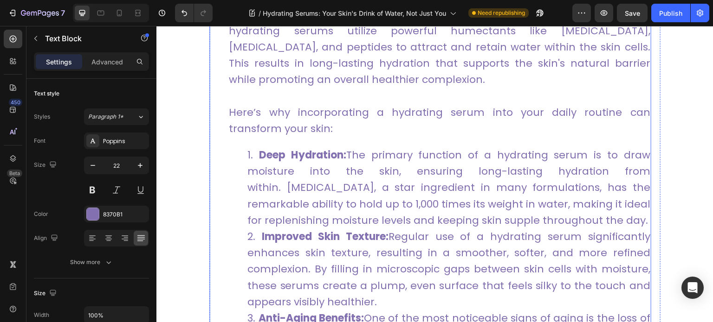
scroll to position [804, 0]
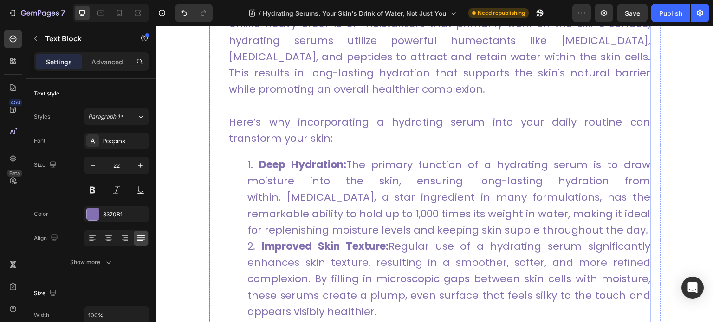
click at [582, 200] on li "Deep Hydration: The primary function of a hydrating serum is to draw moisture i…" at bounding box center [448, 198] width 403 height 82
drag, startPoint x: 614, startPoint y: 215, endPoint x: 604, endPoint y: 199, distance: 19.2
click at [614, 215] on li "Deep Hydration: The primary function of a hydrating serum is to draw moisture i…" at bounding box center [448, 198] width 403 height 82
click at [591, 202] on li "Deep Hydration: The primary function of a hydrating serum is to draw moisture i…" at bounding box center [448, 198] width 403 height 82
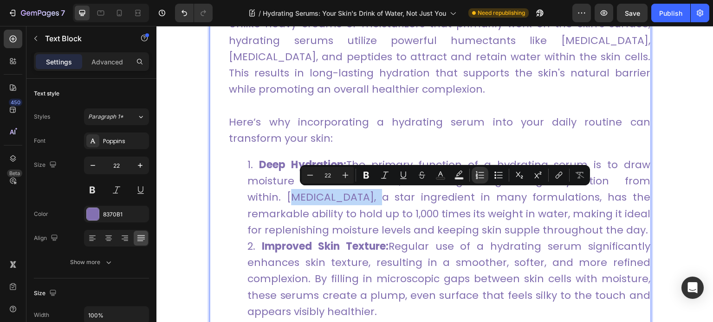
drag, startPoint x: 589, startPoint y: 197, endPoint x: 268, endPoint y: 208, distance: 320.8
click at [268, 208] on li "Deep Hydration: The primary function of a hydrating serum is to draw moisture i…" at bounding box center [448, 198] width 403 height 82
click at [553, 174] on button "link" at bounding box center [558, 175] width 17 height 17
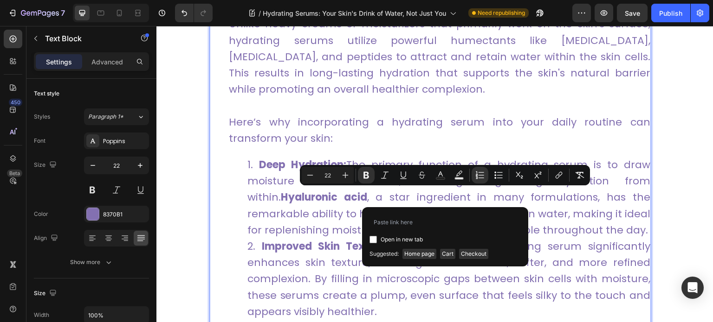
type input "[URL][DOMAIN_NAME][MEDICAL_DATA]"
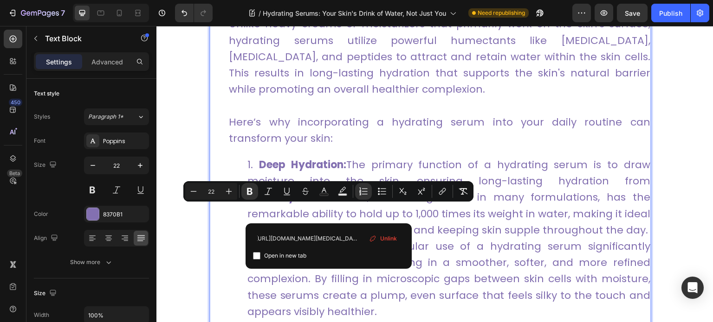
click at [456, 232] on li "Deep Hydration: The primary function of a hydrating serum is to draw moisture i…" at bounding box center [448, 198] width 403 height 82
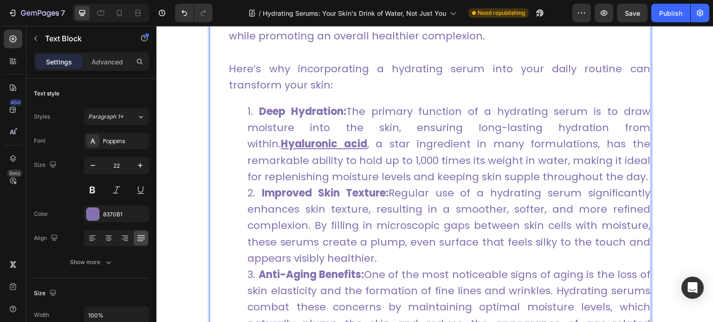
scroll to position [857, 0]
click at [141, 13] on icon at bounding box center [137, 12] width 9 height 9
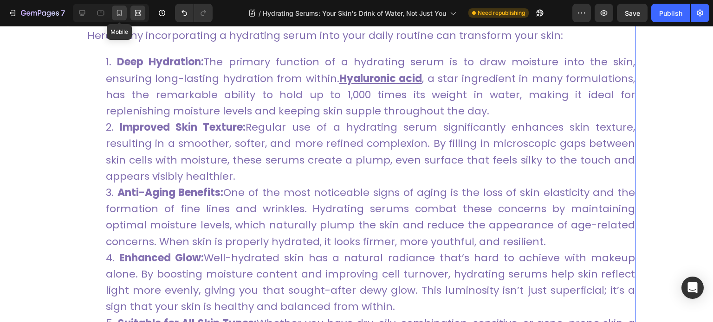
click at [122, 14] on icon at bounding box center [119, 12] width 9 height 9
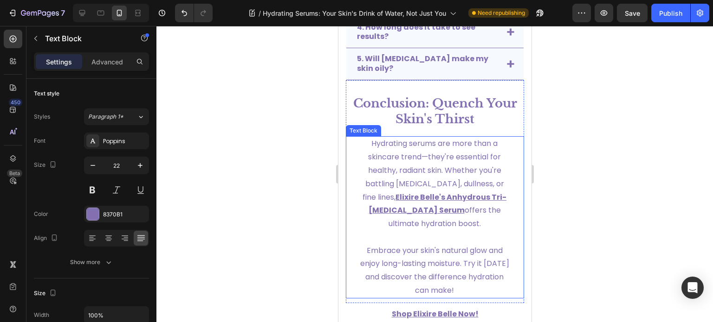
scroll to position [4446, 0]
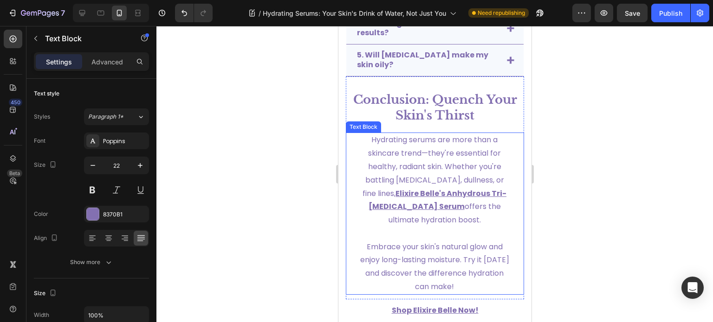
click at [422, 193] on u "Elixire Belle's Anhydrous Tri-[MEDICAL_DATA] Serum" at bounding box center [437, 200] width 138 height 24
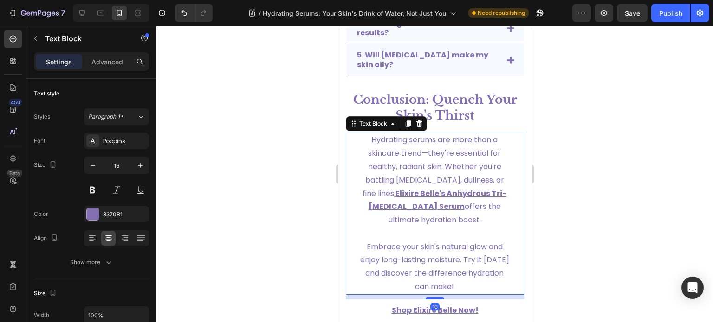
click at [423, 188] on u "Elixire Belle's Anhydrous Tri-[MEDICAL_DATA] Serum" at bounding box center [437, 200] width 138 height 24
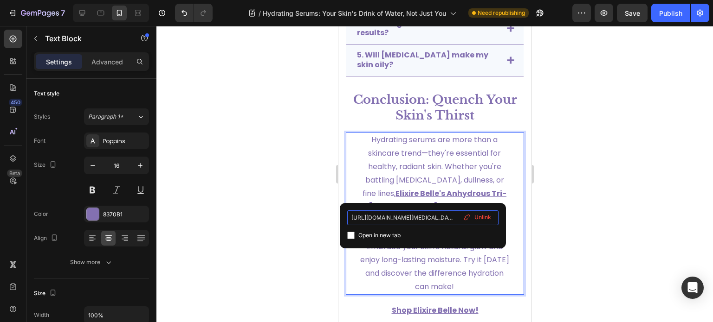
click at [411, 220] on input "https://elixirebelle.com/products/anhydrous-tri-hyaluronic-acid" at bounding box center [422, 218] width 151 height 15
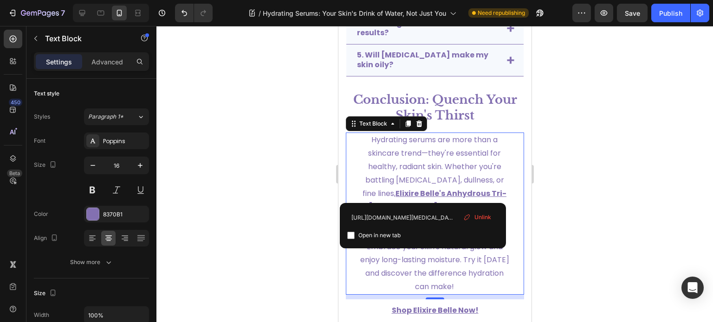
click at [430, 172] on p "Hydrating serums are more than a skincare trend—they're essential for healthy, …" at bounding box center [433, 181] width 149 height 94
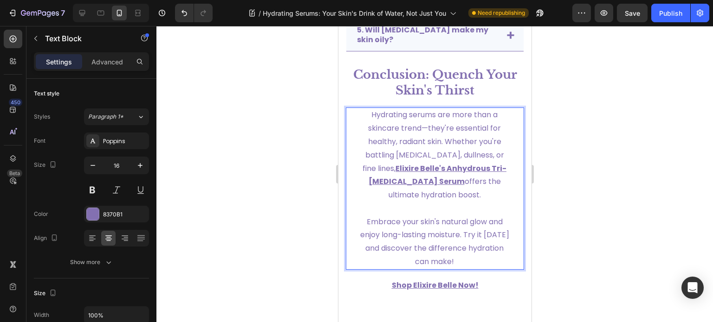
scroll to position [4490, 0]
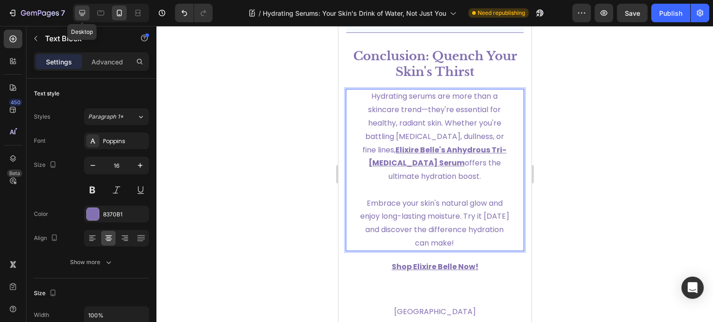
click at [82, 13] on icon at bounding box center [81, 12] width 9 height 9
type input "22"
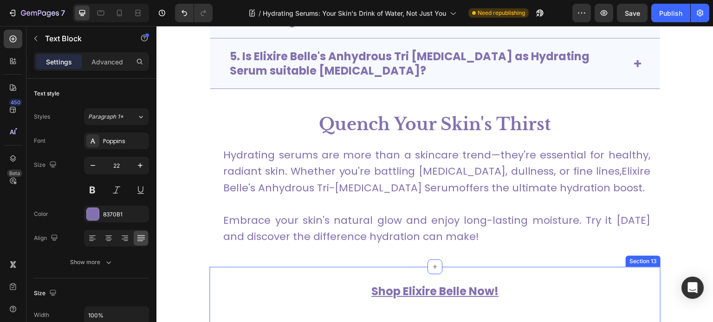
scroll to position [4368, 0]
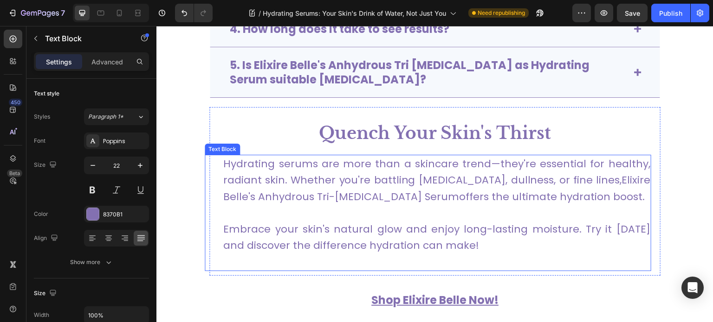
click at [601, 182] on link "Elixire Belle's Anhydrous Tri-[MEDICAL_DATA] Serum" at bounding box center [436, 188] width 427 height 31
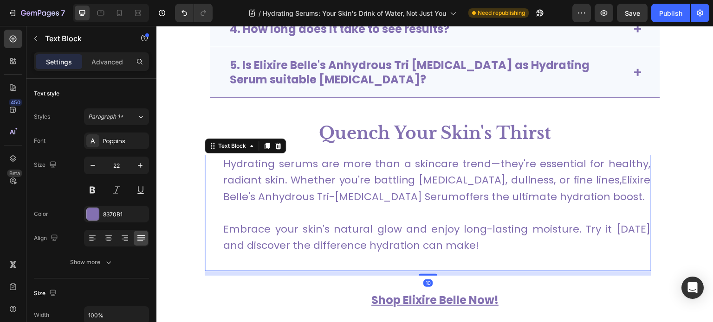
click at [582, 176] on link "Elixire Belle's Anhydrous Tri-[MEDICAL_DATA] Serum" at bounding box center [436, 188] width 427 height 31
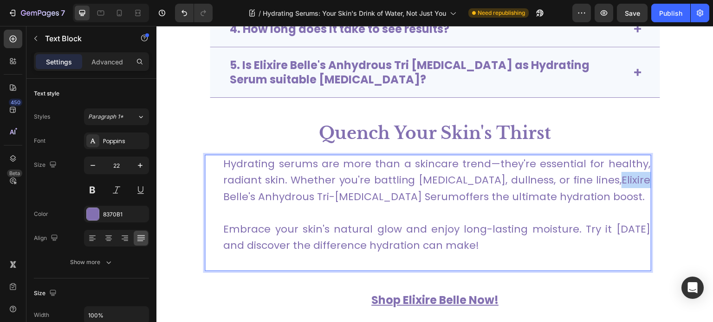
click at [582, 176] on link "Elixire Belle's Anhydrous Tri-[MEDICAL_DATA] Serum" at bounding box center [436, 188] width 427 height 31
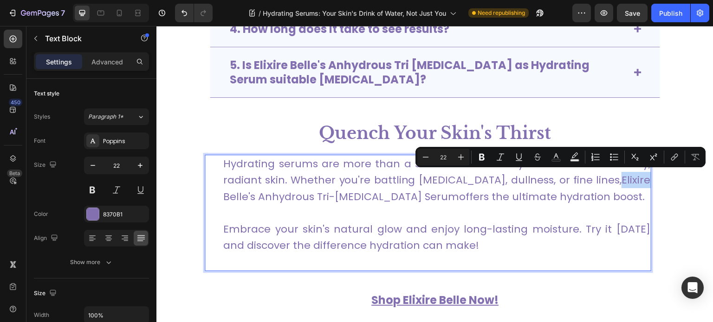
click at [584, 178] on link "Elixire Belle's Anhydrous Tri-[MEDICAL_DATA] Serum" at bounding box center [436, 188] width 427 height 31
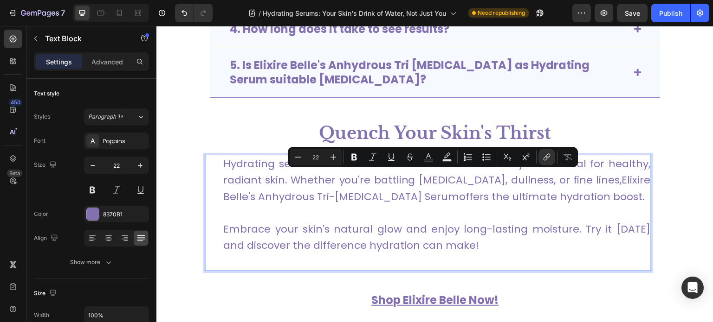
drag, startPoint x: 581, startPoint y: 177, endPoint x: 411, endPoint y: 197, distance: 171.4
click at [411, 197] on link "Elixire Belle's Anhydrous Tri-[MEDICAL_DATA] Serum" at bounding box center [436, 188] width 427 height 31
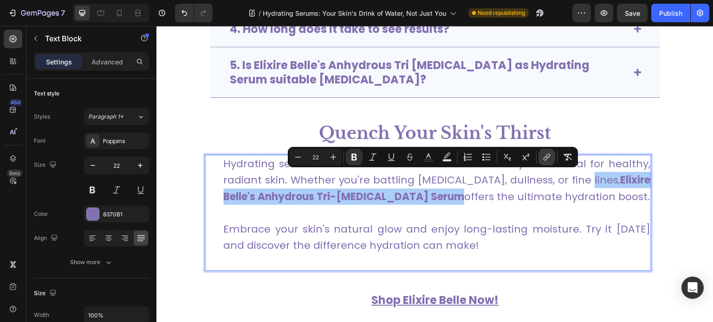
click at [544, 157] on icon "Editor contextual toolbar" at bounding box center [545, 158] width 4 height 5
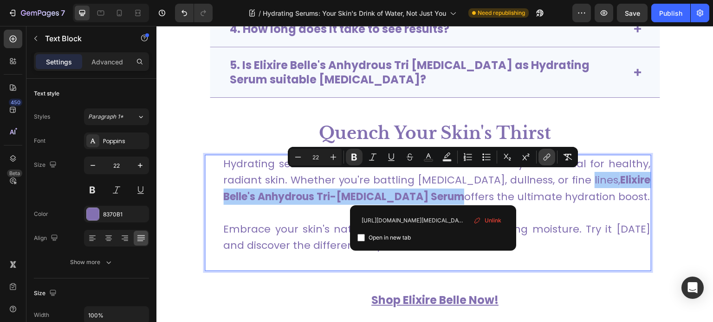
scroll to position [0, 62]
click at [433, 219] on input "https://elixirebelle.com/products/anhydrous-tri-hyaluronic-acid" at bounding box center [432, 220] width 151 height 15
click at [491, 222] on span "Unlink" at bounding box center [492, 221] width 17 height 10
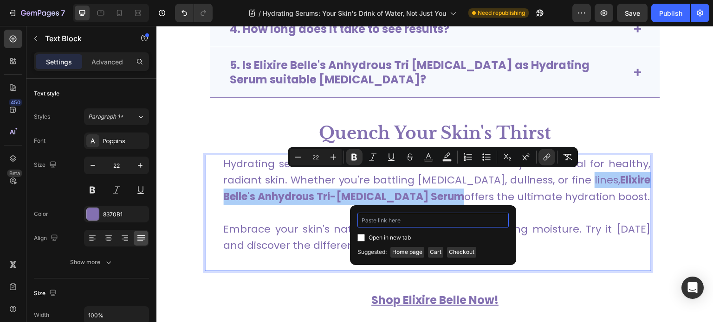
click at [430, 225] on input "Editor contextual toolbar" at bounding box center [432, 220] width 151 height 15
paste input "https://elixirebelle.com/products/anhydrous-tri-hyaluronic-acid"
type input "https://elixirebelle.com/products/anhydrous-tri-hyaluronic-acid"
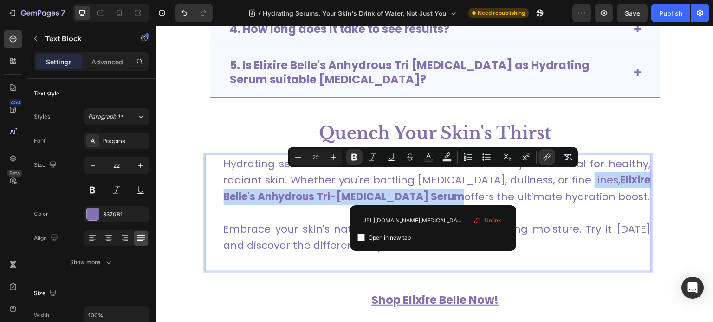
click at [457, 193] on p "Hydrating serums are more than a skincare trend—they're essential for healthy, …" at bounding box center [436, 180] width 427 height 49
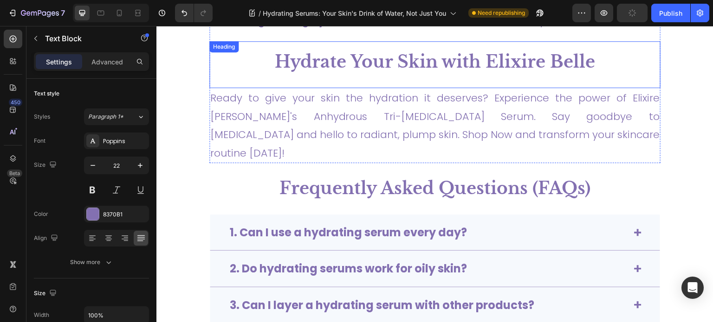
scroll to position [3843, 0]
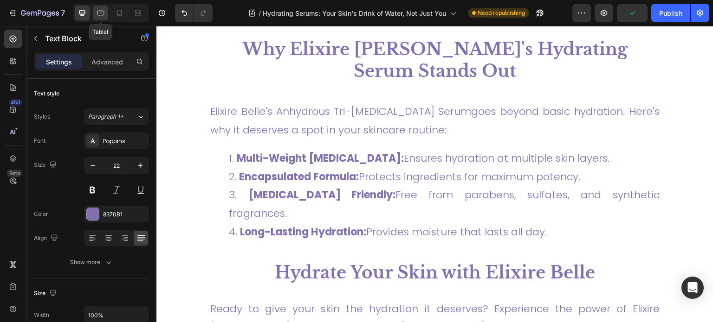
click at [102, 11] on icon at bounding box center [100, 12] width 9 height 9
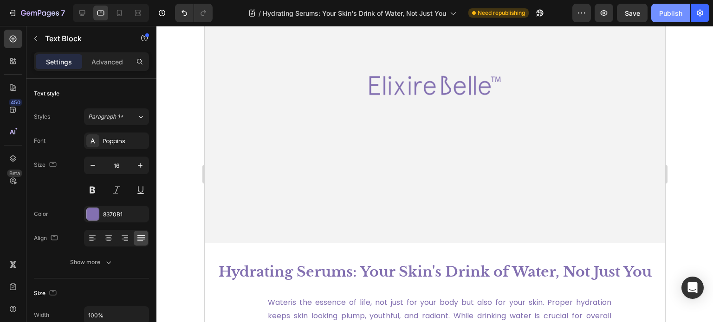
scroll to position [107, 0]
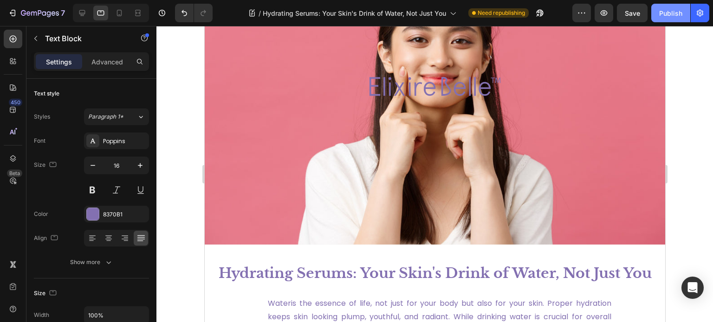
click at [672, 16] on div "Publish" at bounding box center [670, 13] width 23 height 10
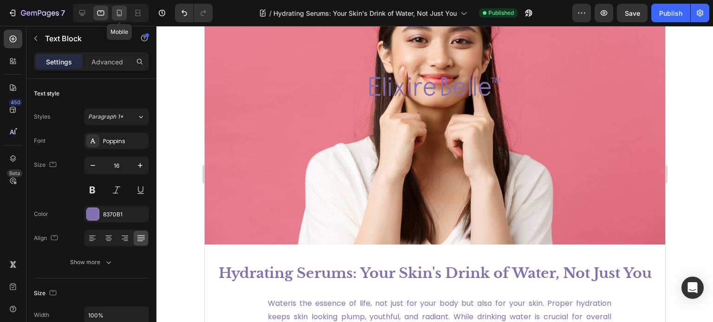
click at [117, 11] on icon at bounding box center [119, 13] width 5 height 6
type input "22"
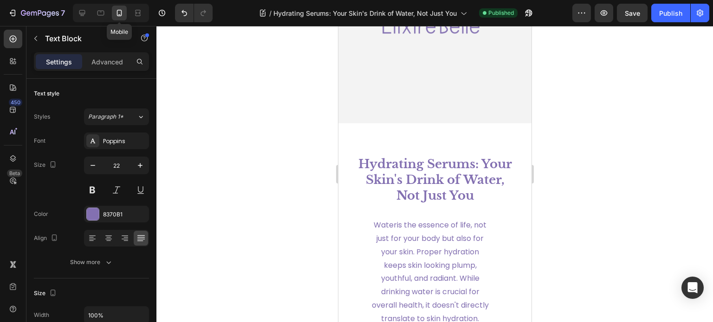
scroll to position [75, 0]
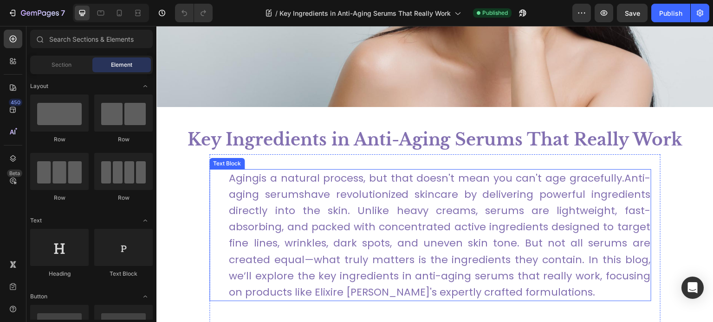
scroll to position [239, 0]
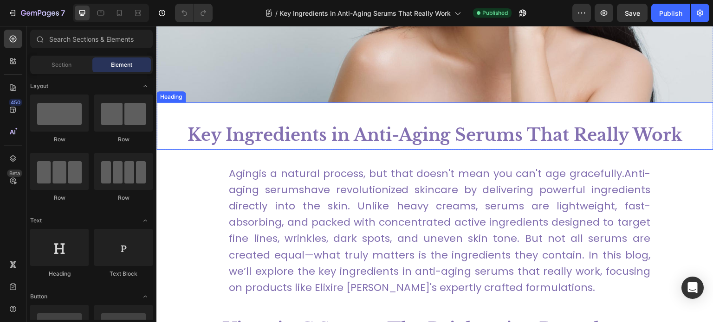
click at [345, 139] on h1 "Key Ingredients in Anti-Aging Serums That Really Work" at bounding box center [434, 135] width 557 height 29
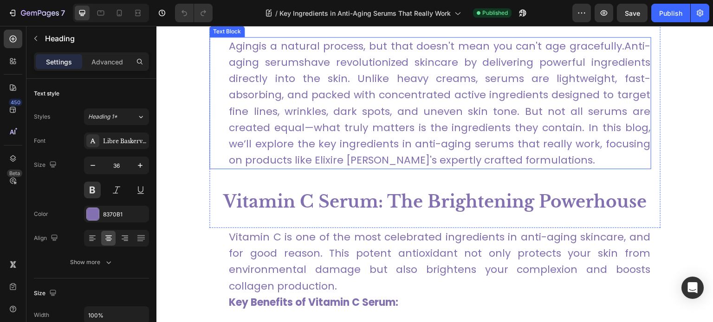
scroll to position [367, 0]
click at [350, 98] on p "Aging is a natural process, but that doesn't mean you can't age gracefully. Ant…" at bounding box center [439, 103] width 421 height 131
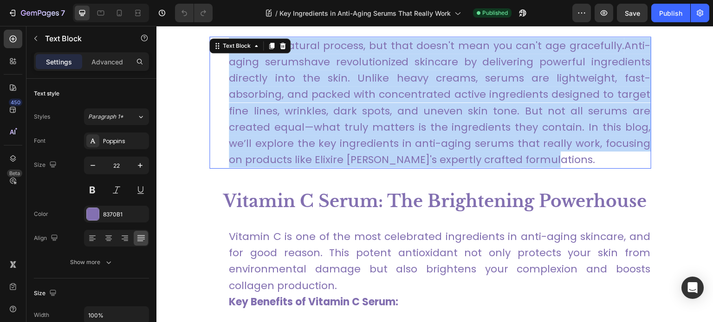
click at [350, 98] on p "Aging is a natural process, but that doesn't mean you can't age gracefully. Ant…" at bounding box center [439, 103] width 421 height 131
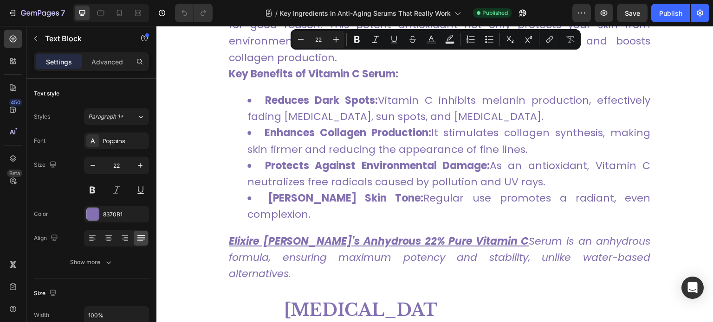
type input "16"
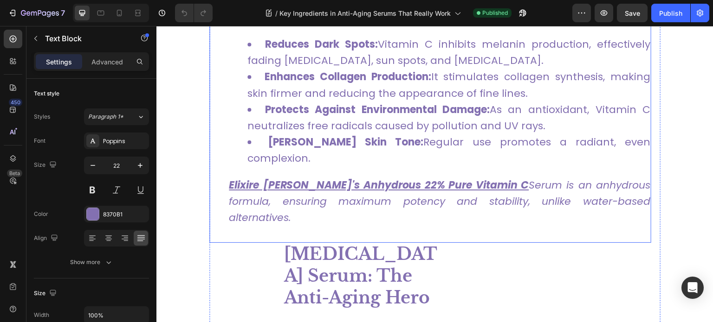
scroll to position [653, 0]
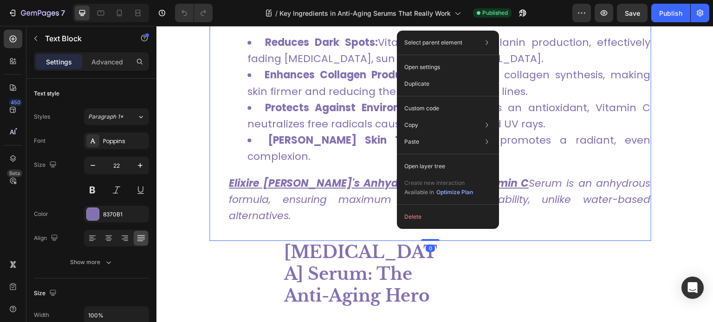
click at [335, 176] on u "Elixire [PERSON_NAME]'s Anhydrous 22% Pure Vitamin C" at bounding box center [379, 183] width 300 height 14
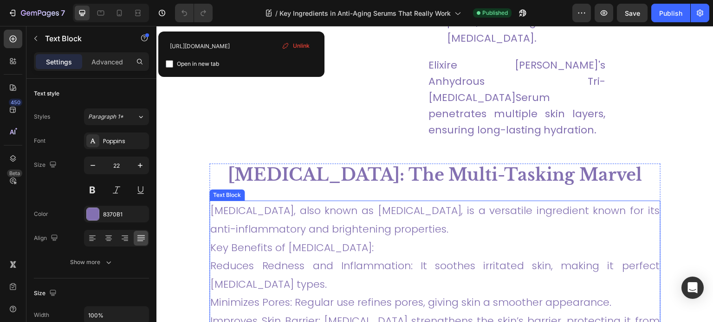
scroll to position [1906, 0]
click at [456, 167] on h2 "[MEDICAL_DATA]: The Multi-Tasking Marvel" at bounding box center [434, 176] width 451 height 24
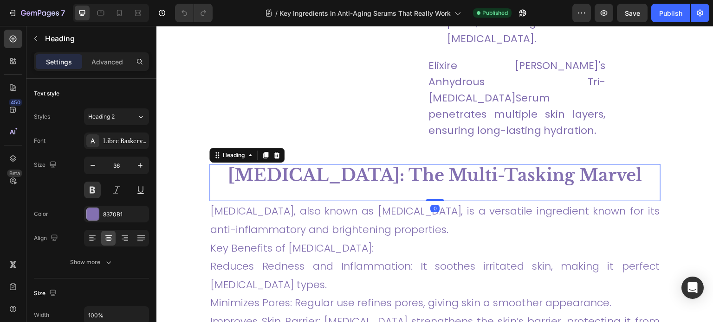
click at [338, 164] on h2 "[MEDICAL_DATA]: The Multi-Tasking Marvel" at bounding box center [434, 176] width 451 height 24
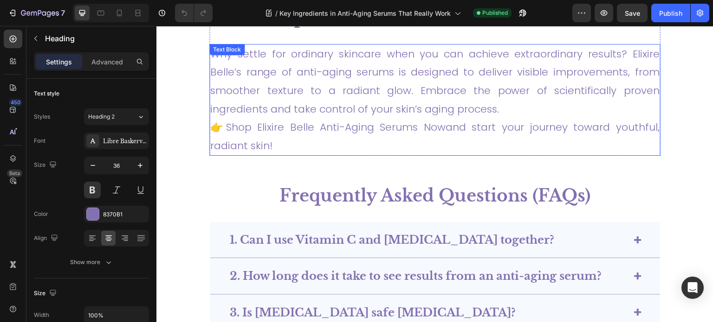
scroll to position [3240, 0]
click at [272, 125] on link "Shop Elixire Belle Anti-Aging Serums Now" at bounding box center [334, 128] width 219 height 14
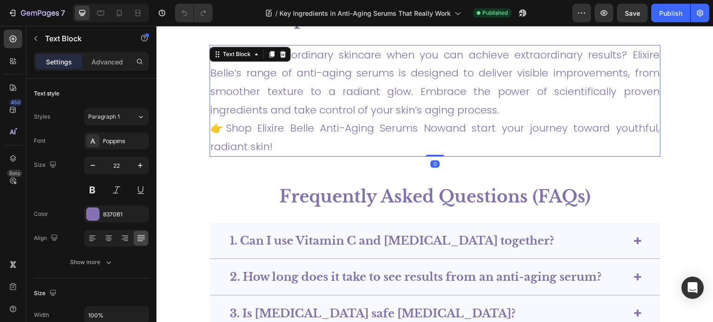
click at [273, 127] on link "Shop Elixire Belle Anti-Aging Serums Now" at bounding box center [334, 128] width 219 height 14
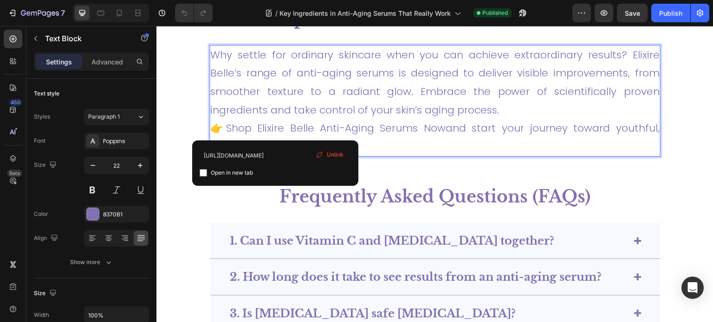
click at [408, 130] on link "Shop Elixire Belle Anti-Aging Serums Now" at bounding box center [334, 128] width 219 height 14
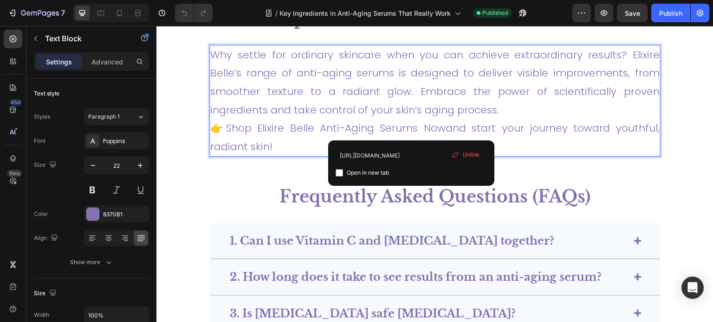
click at [436, 127] on link "Shop Elixire Belle Anti-Aging Serums Now" at bounding box center [334, 128] width 219 height 14
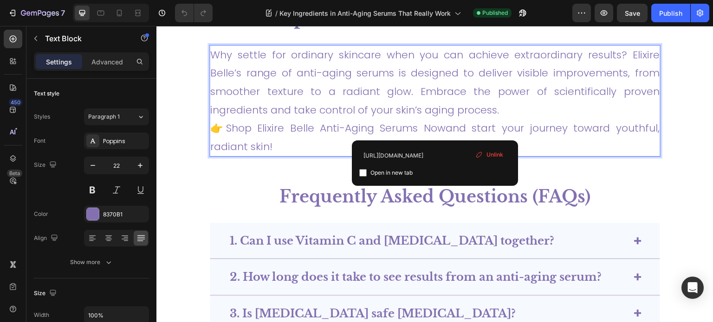
click at [498, 123] on p "👉 Shop Elixire Belle Anti-Aging Serums Now and start your journey toward youthf…" at bounding box center [434, 137] width 449 height 37
click at [437, 122] on link "Shop Elixire Belle Anti-Aging Serums Now" at bounding box center [334, 128] width 219 height 14
click at [419, 155] on input "https://elixirebelle.com" at bounding box center [434, 155] width 151 height 15
click at [322, 137] on p "👉 Shop Elixire Belle Anti-Aging Serums Now and start your journey toward youthf…" at bounding box center [434, 137] width 449 height 37
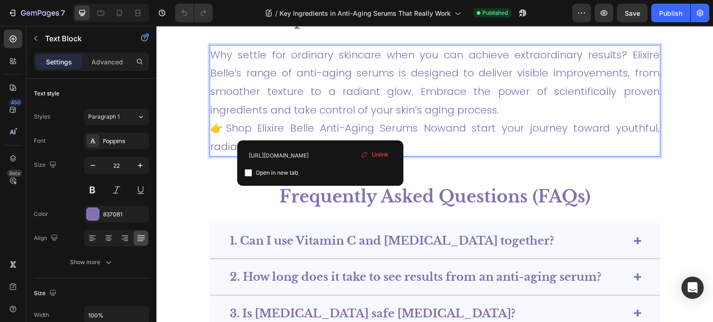
click at [402, 126] on link "Shop Elixire Belle Anti-Aging Serums Now" at bounding box center [334, 128] width 219 height 14
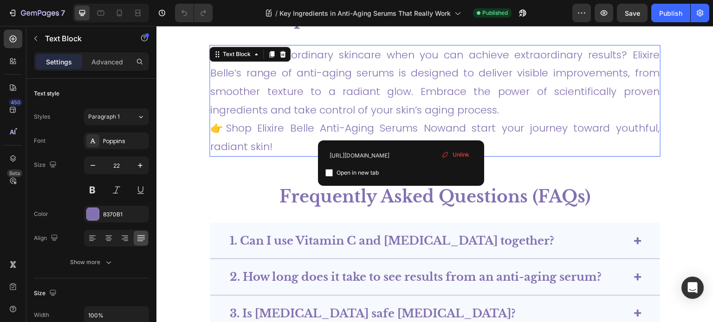
click at [459, 155] on span "Unlink" at bounding box center [460, 155] width 17 height 8
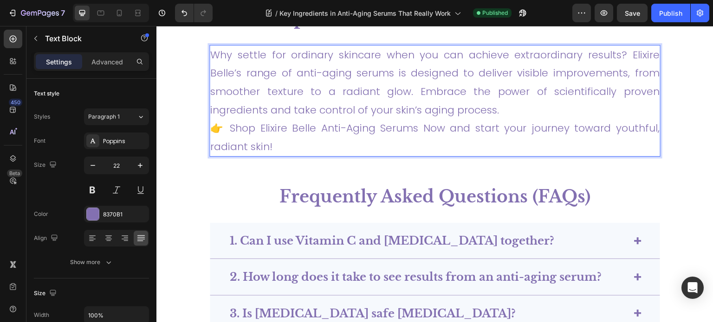
click at [232, 123] on p "👉 Shop Elixire Belle Anti-Aging Serums Now and start your journey toward youthf…" at bounding box center [434, 137] width 449 height 37
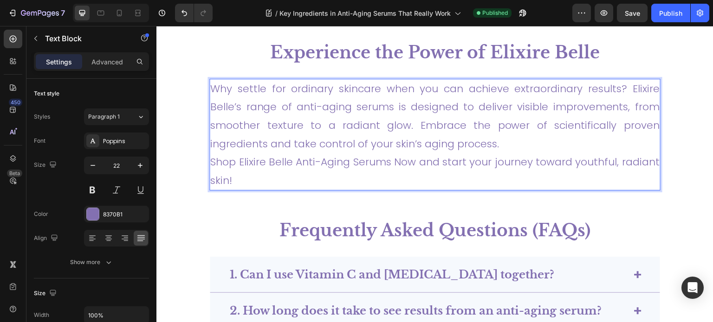
scroll to position [3207, 0]
click at [217, 162] on p "Shop Elixire Belle Anti-Aging Serums Now and start your journey toward youthful…" at bounding box center [434, 171] width 449 height 37
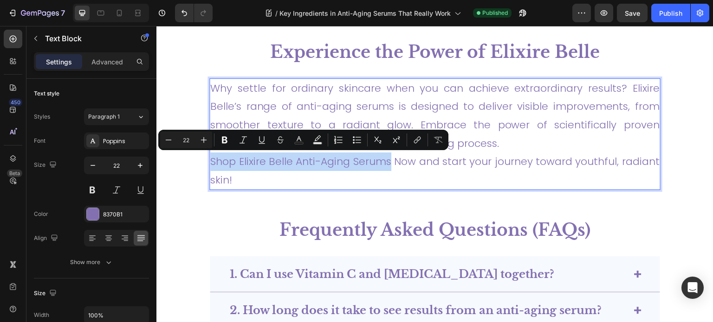
drag, startPoint x: 210, startPoint y: 159, endPoint x: 387, endPoint y: 161, distance: 177.7
click at [387, 161] on div "Why settle for ordinary skincare when you can achieve extraordinary results? El…" at bounding box center [434, 134] width 451 height 112
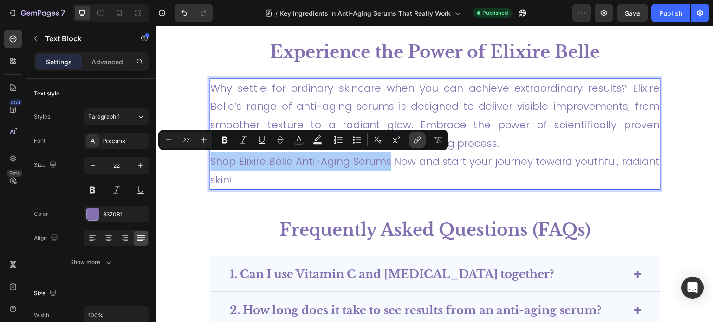
click at [418, 140] on icon "Editor contextual toolbar" at bounding box center [416, 139] width 9 height 9
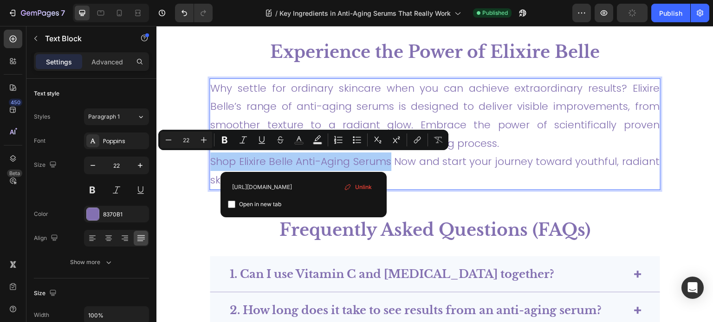
type input "https://elixirebelle.com"
click at [274, 204] on span "Open in new tab" at bounding box center [260, 204] width 42 height 11
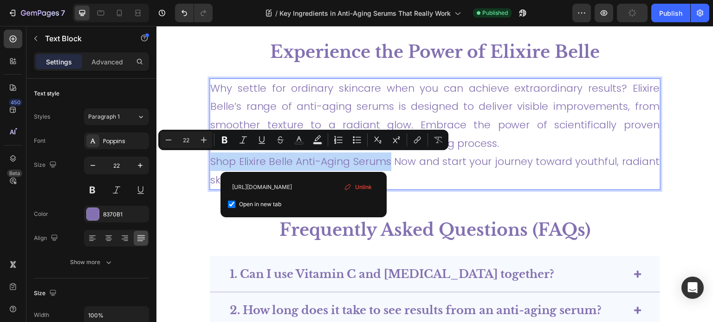
checkbox input "true"
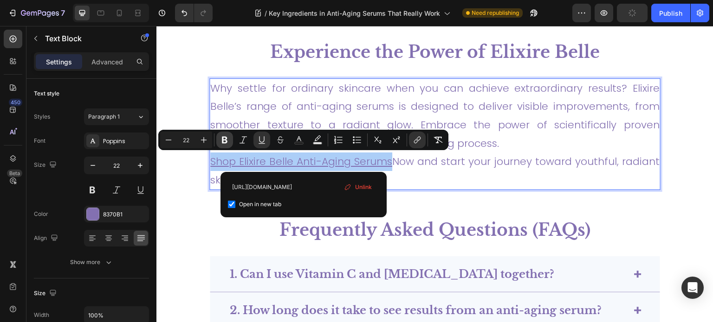
click at [226, 137] on icon "Editor contextual toolbar" at bounding box center [225, 140] width 6 height 7
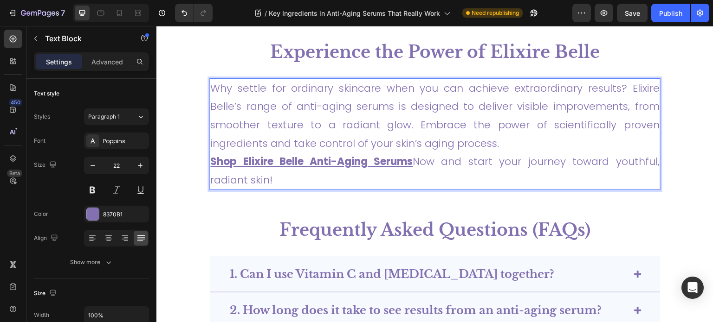
click at [463, 179] on p "Shop Elixire Belle Anti-Aging Serums Now and start your journey toward youthful…" at bounding box center [434, 171] width 449 height 37
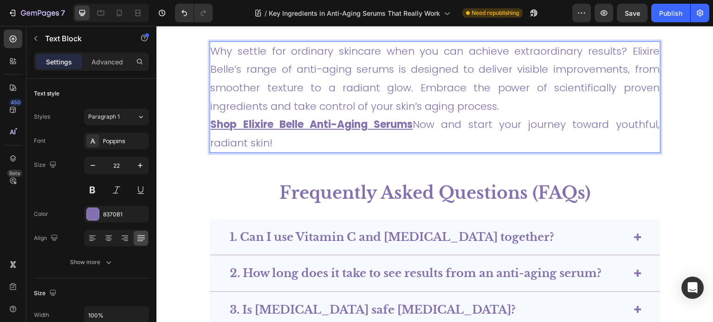
scroll to position [3244, 0]
click at [425, 125] on p "Shop Elixire Belle Anti-Aging Serums Now and start your journey toward youthful…" at bounding box center [434, 134] width 449 height 37
click at [428, 125] on p "Shop Elixire Belle Anti-Aging Serums Now and start your journey toward youthful…" at bounding box center [434, 134] width 449 height 37
click at [431, 131] on p "Shop Elixire Belle Anti-Aging Serums Now and start your journey toward youthful…" at bounding box center [434, 134] width 449 height 37
click at [424, 126] on p "Shop Elixire Belle Anti-Aging Serums Now and start your journey toward youthful…" at bounding box center [434, 134] width 449 height 37
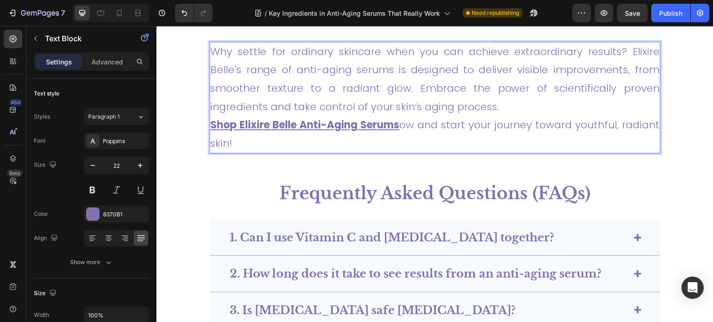
click at [420, 120] on p "Shop Elixire Belle Anti-Aging Serums ow and start your journey toward youthful,…" at bounding box center [434, 134] width 449 height 37
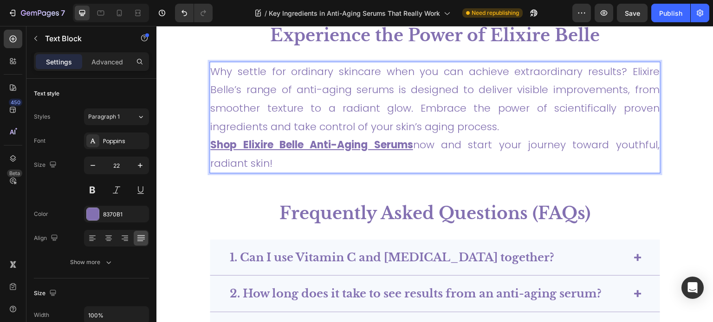
scroll to position [3253, 0]
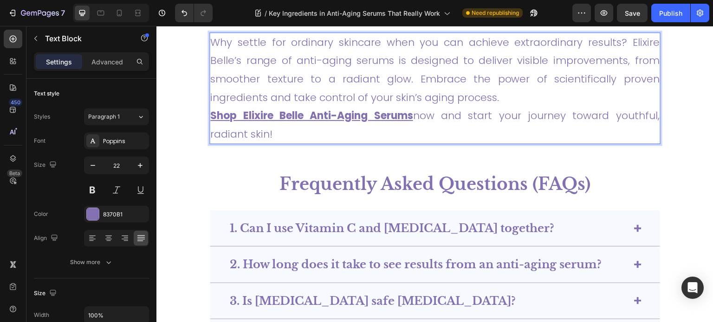
click at [609, 116] on p "Shop Elixire Belle Anti-Aging Serums now and start your journey toward youthful…" at bounding box center [434, 125] width 449 height 37
click at [606, 113] on p "Shop Elixire Belle Anti-Aging Serums now and start your journey toward youthful…" at bounding box center [434, 125] width 449 height 37
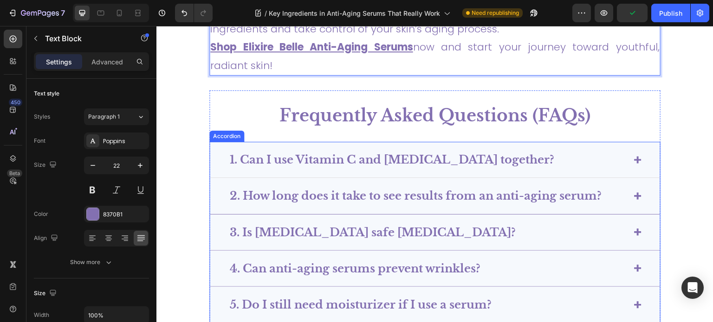
scroll to position [3322, 0]
click at [415, 161] on strong "1. Can I use Vitamin C and [MEDICAL_DATA] together?" at bounding box center [392, 159] width 324 height 13
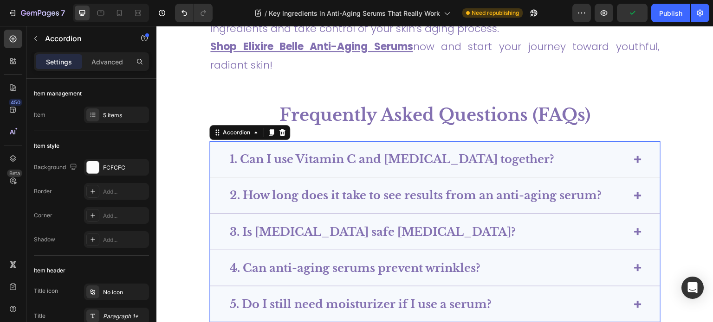
click at [388, 159] on strong "1. Can I use Vitamin C and [MEDICAL_DATA] together?" at bounding box center [392, 159] width 324 height 13
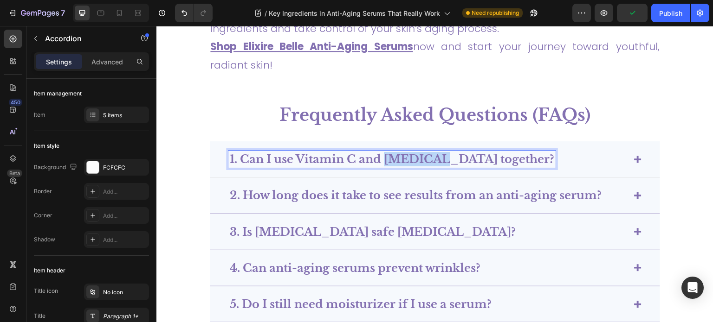
click at [388, 159] on strong "1. Can I use Vitamin C and [MEDICAL_DATA] together?" at bounding box center [392, 159] width 324 height 13
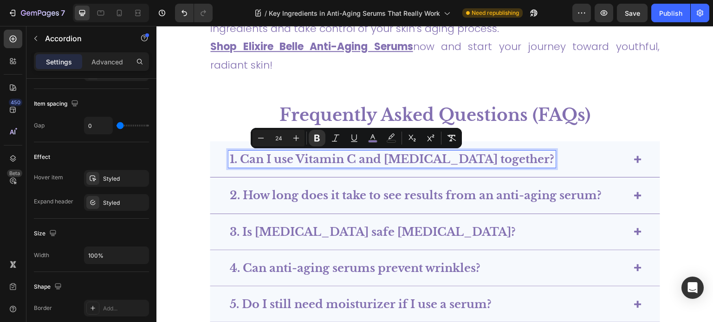
scroll to position [612, 0]
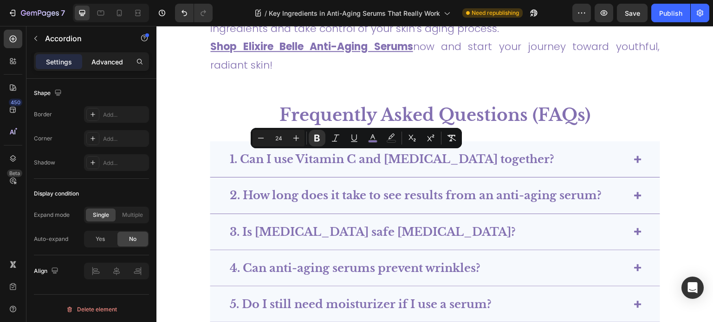
click at [107, 58] on p "Advanced" at bounding box center [107, 62] width 32 height 10
type input "100%"
type input "100"
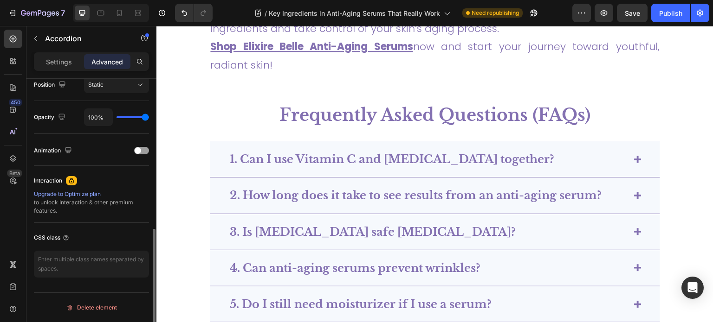
scroll to position [348, 0]
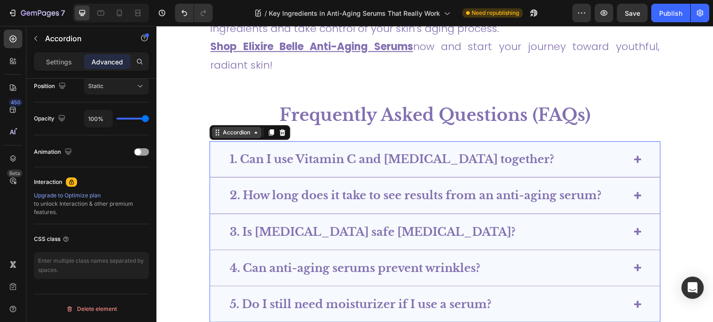
click at [252, 135] on icon at bounding box center [255, 132] width 7 height 7
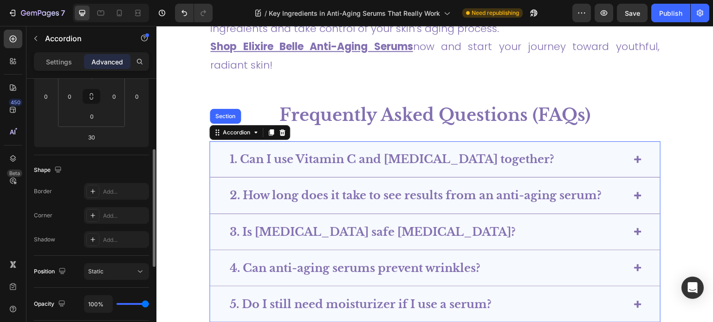
scroll to position [0, 0]
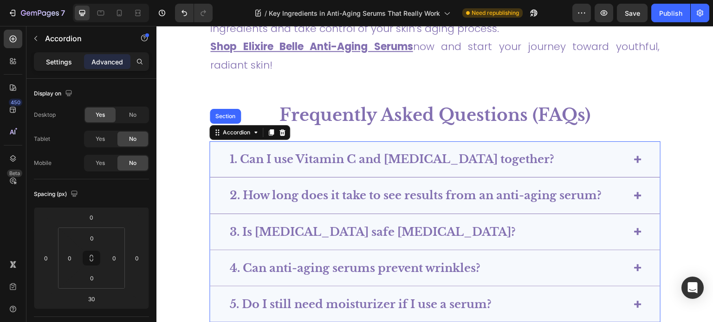
click at [63, 59] on p "Settings" at bounding box center [59, 62] width 26 height 10
type input "0"
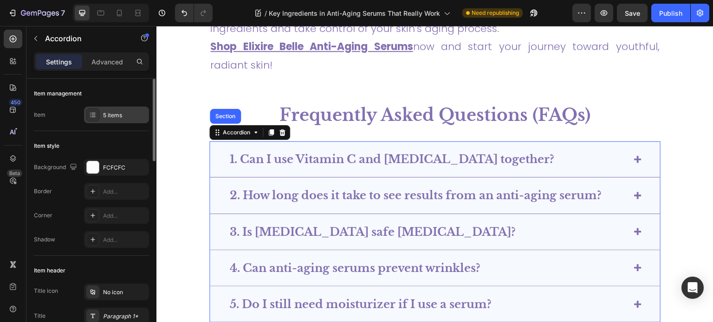
click at [114, 117] on div "5 items" at bounding box center [125, 115] width 44 height 8
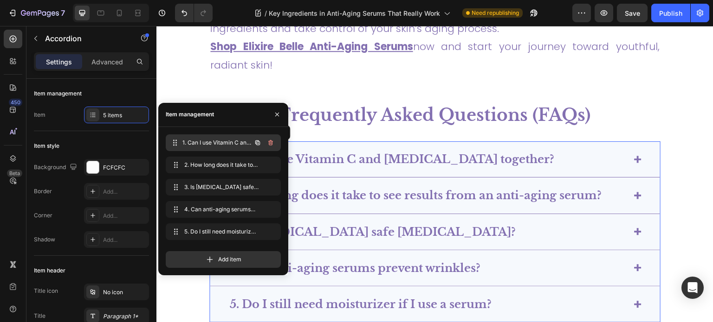
click at [234, 144] on span "1. Can I use Vitamin C and [MEDICAL_DATA] together?" at bounding box center [216, 143] width 69 height 8
click at [198, 141] on span "1. Can I use Vitamin C and [MEDICAL_DATA] together?" at bounding box center [216, 143] width 69 height 8
click at [170, 142] on span at bounding box center [174, 142] width 11 height 13
click at [171, 142] on span at bounding box center [175, 142] width 13 height 13
click at [107, 139] on div "Item style" at bounding box center [91, 146] width 115 height 15
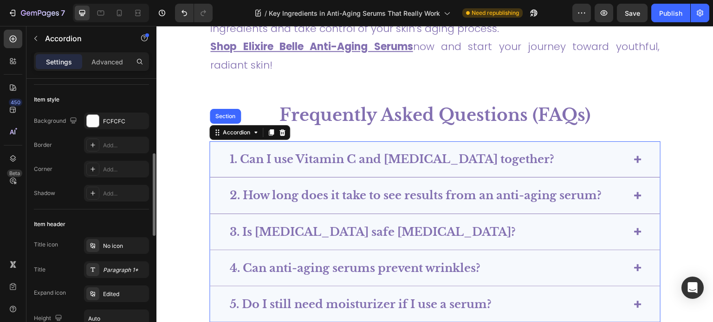
scroll to position [93, 0]
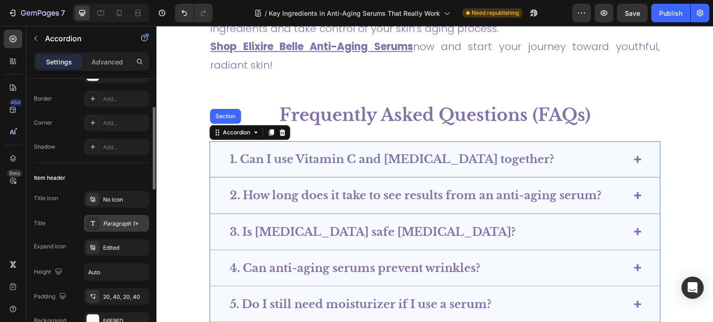
click at [116, 228] on div "Paragraph 1*" at bounding box center [116, 223] width 65 height 17
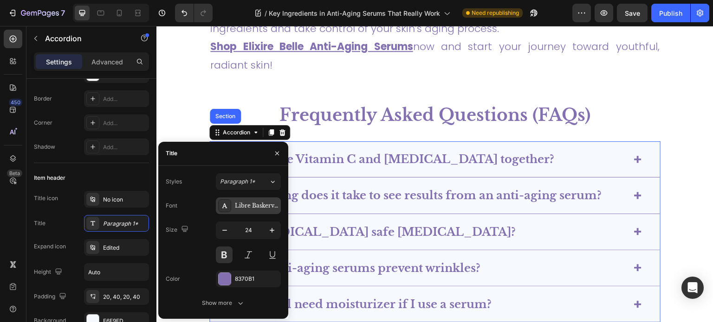
click at [251, 200] on div "Libre Baskerville" at bounding box center [248, 206] width 65 height 17
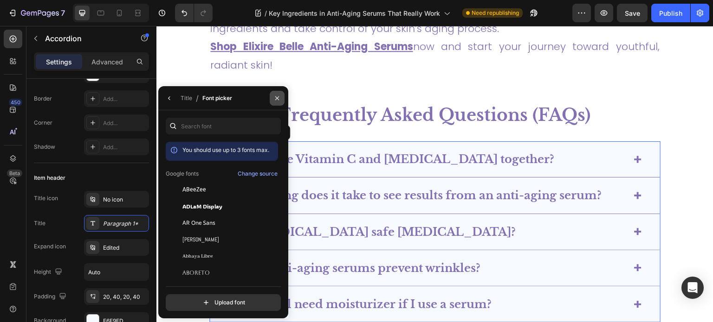
click at [281, 96] on button "button" at bounding box center [277, 98] width 15 height 15
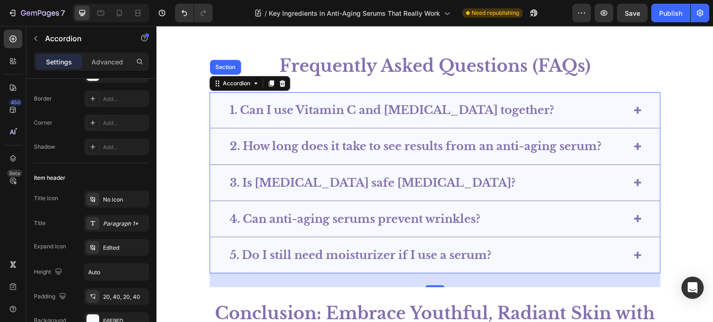
scroll to position [3372, 0]
click at [292, 100] on div "1. Can I use Vitamin C and Retinol together?" at bounding box center [435, 110] width 450 height 36
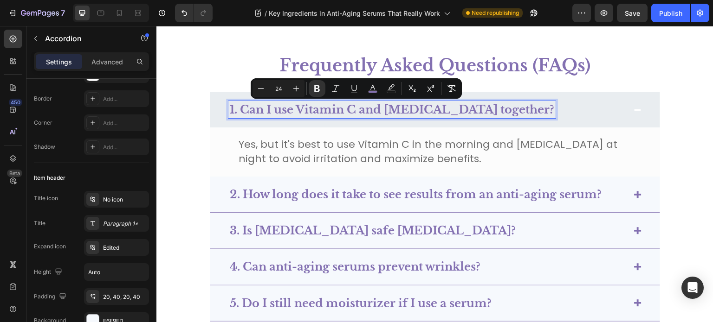
click at [292, 152] on span "Yes, but it's best to use Vitamin C in the morning and Retinol at night to avoi…" at bounding box center [427, 151] width 379 height 29
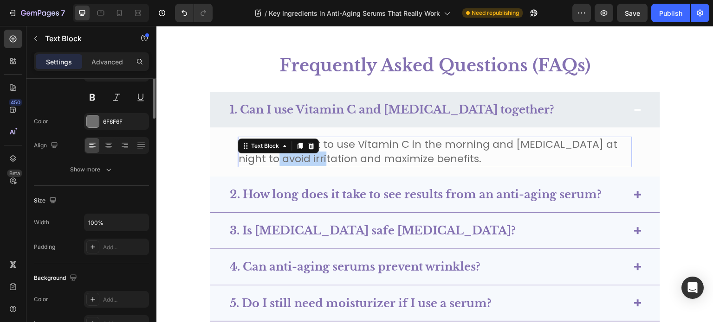
scroll to position [0, 0]
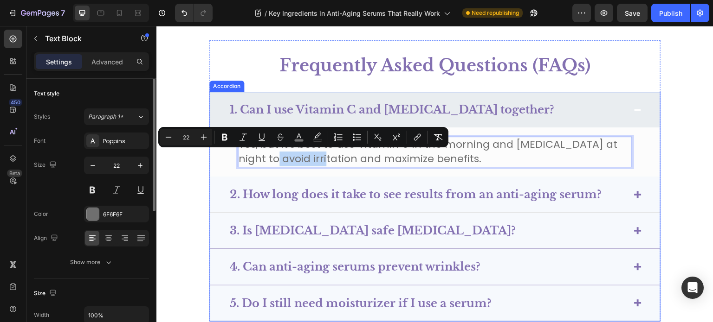
click at [290, 201] on p "2. How long does it take to see results from an anti-aging serum?" at bounding box center [416, 194] width 372 height 14
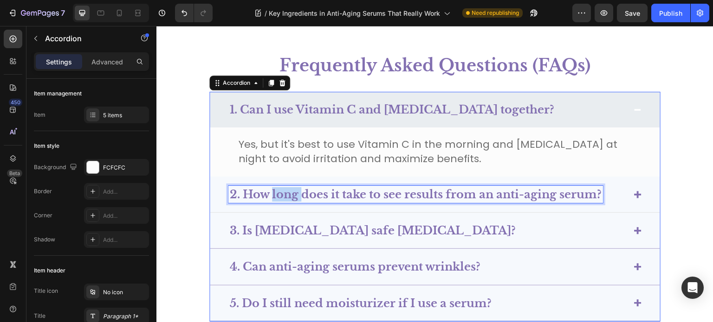
click at [290, 199] on strong "2. How long does it take to see results from an anti-aging serum?" at bounding box center [416, 194] width 372 height 13
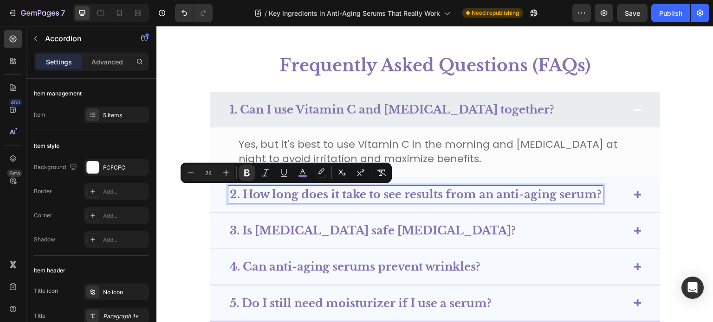
click at [275, 228] on strong "3. Is Hyaluronic Acid safe for sensitive skin?" at bounding box center [373, 230] width 286 height 13
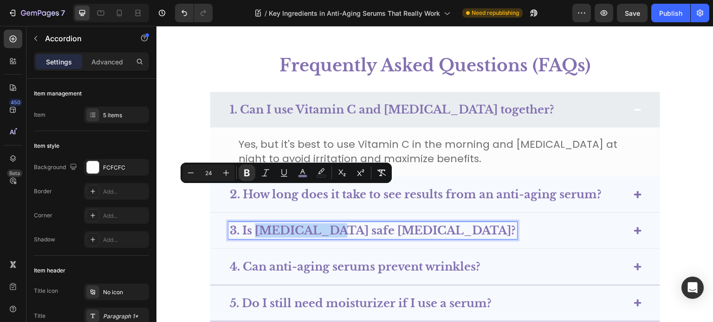
click at [275, 228] on strong "3. Is Hyaluronic Acid safe for sensitive skin?" at bounding box center [373, 230] width 286 height 13
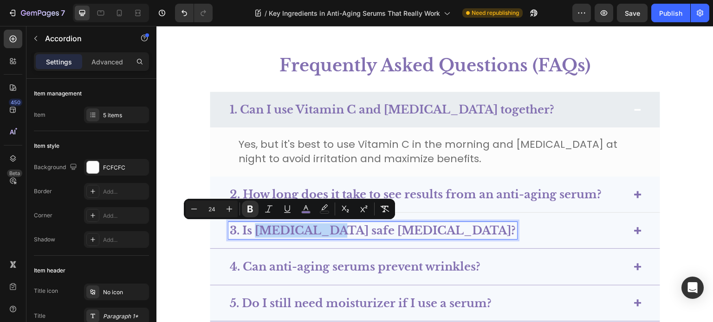
click at [620, 182] on div "2. How long does it take to see results from an anti-aging serum?" at bounding box center [435, 195] width 450 height 36
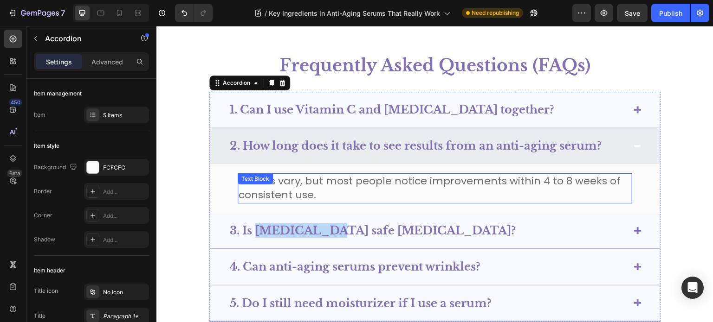
click at [560, 190] on p "Results vary, but most people notice improvements within 4 to 8 weeks of consis…" at bounding box center [434, 188] width 393 height 29
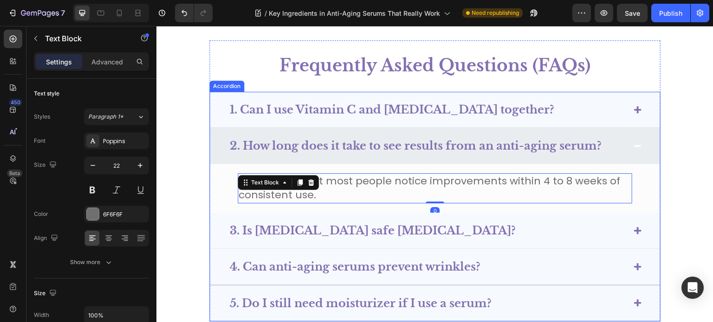
click at [579, 225] on div "3. Is Hyaluronic Acid safe for sensitive skin?" at bounding box center [427, 230] width 398 height 17
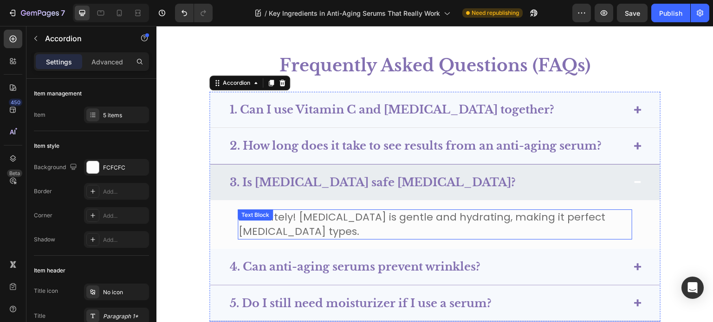
click at [391, 213] on span "Absolutely! Hyaluronic Acid is gentle and hydrating, making it perfect for sens…" at bounding box center [421, 224] width 367 height 29
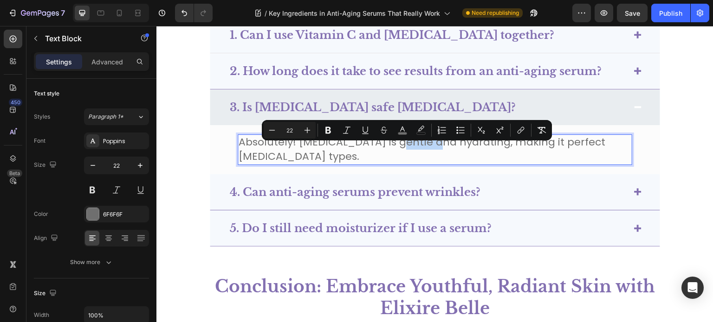
scroll to position [3465, 0]
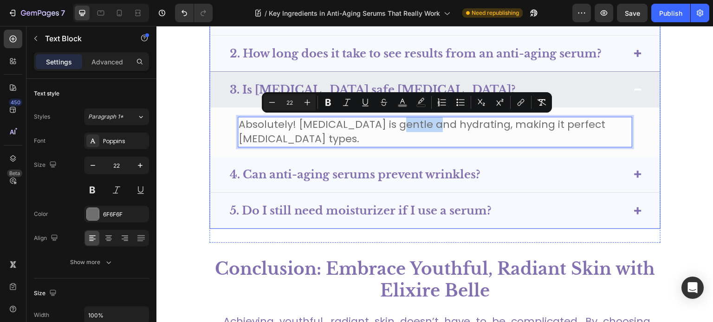
click at [429, 181] on div "4. Can anti-aging serums prevent wrinkles?" at bounding box center [354, 174] width 253 height 17
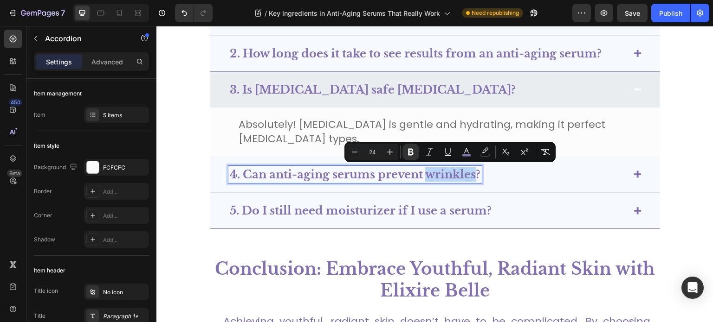
click at [514, 170] on div "4. Can anti-aging serums prevent wrinkles?" at bounding box center [427, 174] width 398 height 17
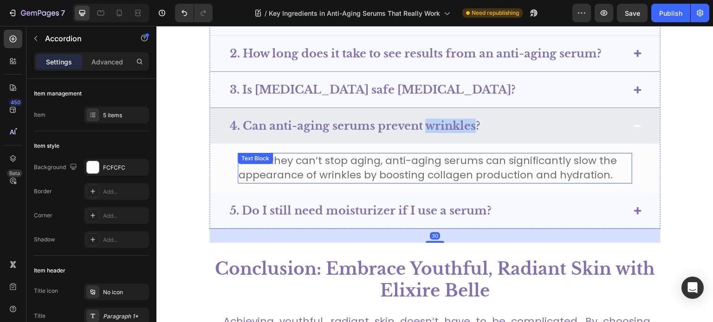
click at [484, 171] on span "While they can’t stop aging, anti-aging serums can significantly slow the appea…" at bounding box center [427, 168] width 378 height 29
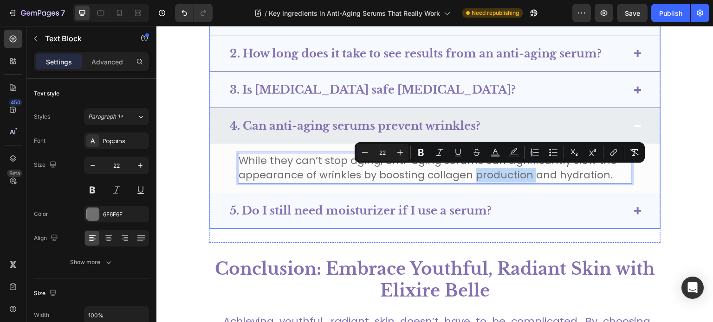
click at [541, 208] on div "5. Do I still need moisturizer if I use a serum?" at bounding box center [427, 210] width 398 height 17
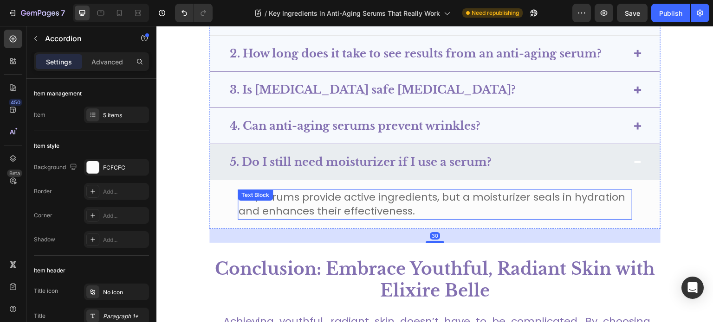
click at [434, 200] on span "Yes, serums provide active ingredients, but a moisturizer seals in hydration an…" at bounding box center [431, 204] width 386 height 29
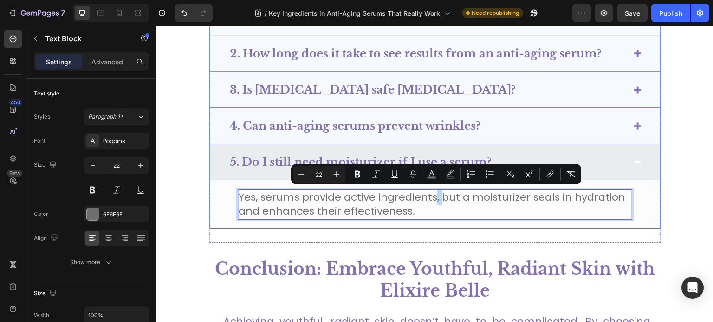
click at [377, 160] on strong "5. Do I still need moisturizer if I use a serum?" at bounding box center [361, 161] width 262 height 13
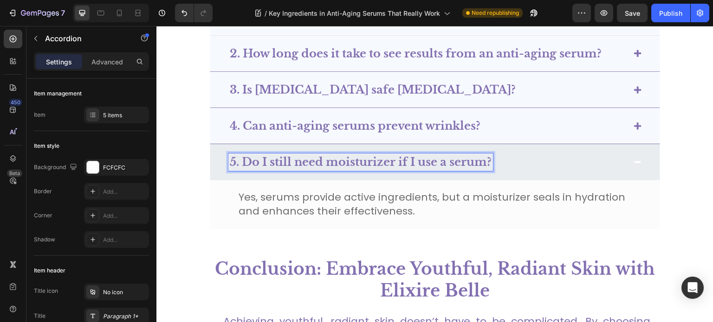
click at [377, 160] on strong "5. Do I still need moisturizer if I use a serum?" at bounding box center [361, 161] width 262 height 13
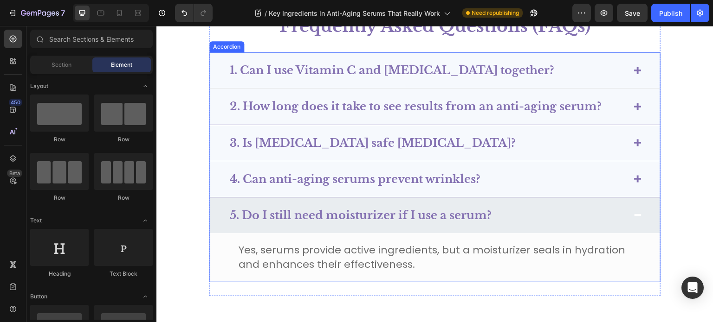
scroll to position [3413, 0]
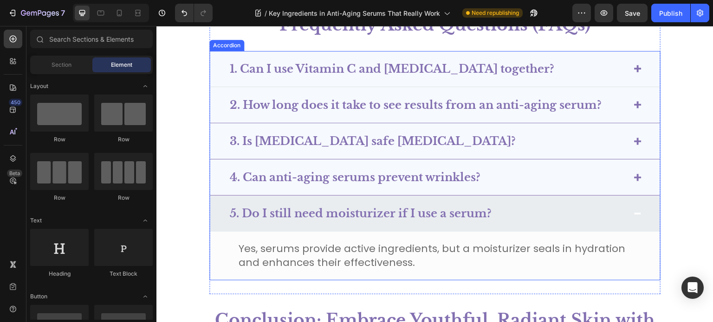
click at [637, 207] on div "5. Do I still need moisturizer if I use a serum?" at bounding box center [435, 214] width 450 height 36
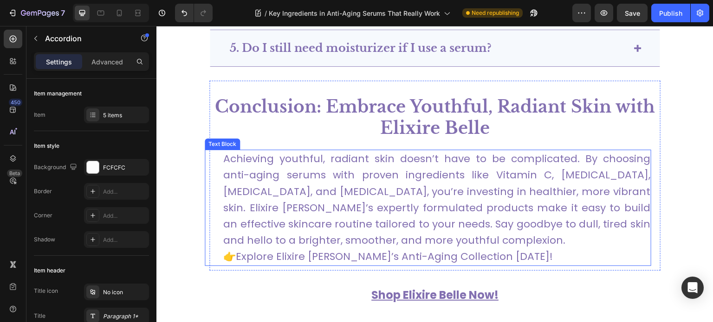
scroll to position [3587, 0]
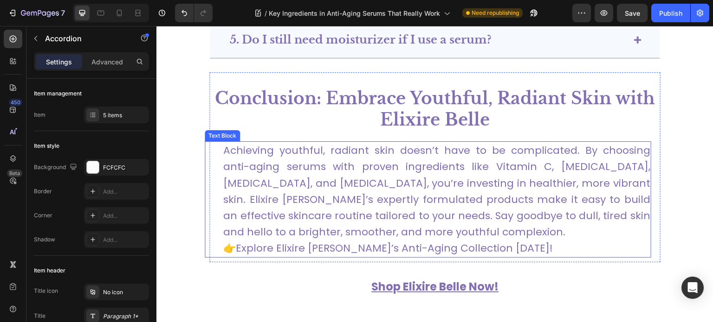
click at [314, 243] on link "Explore Elixire Belle’s Anti-Aging Collection Today!" at bounding box center [394, 248] width 317 height 14
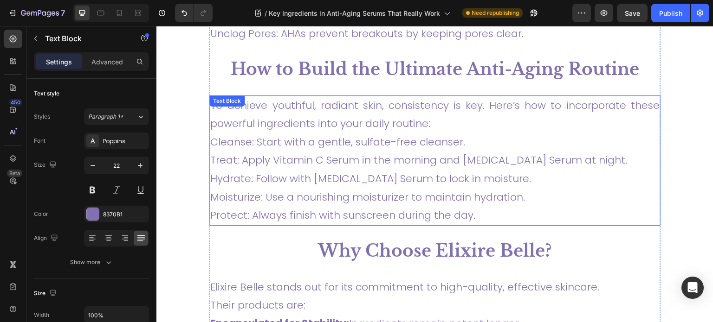
scroll to position [2841, 0]
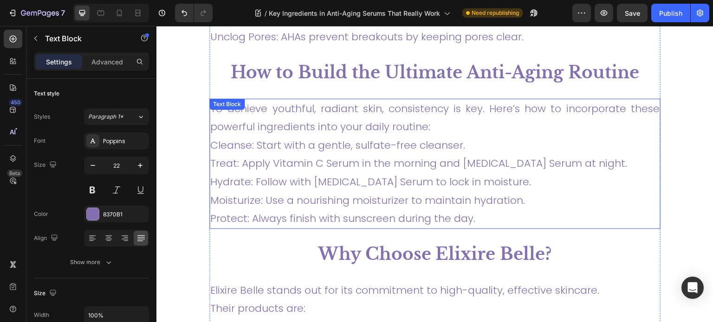
click at [267, 132] on p "To achieve youthful, radiant skin, consistency is key. Here’s how to incorporat…" at bounding box center [434, 164] width 449 height 129
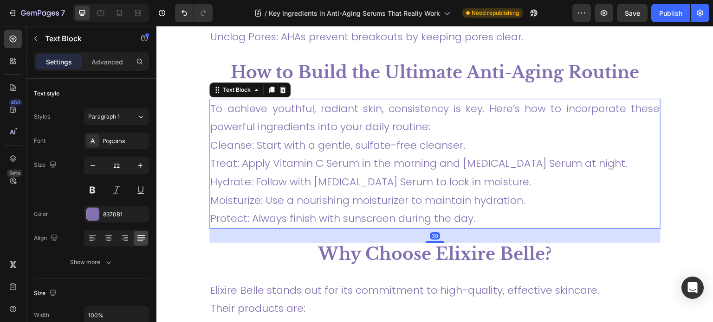
click at [380, 117] on p "To achieve youthful, radiant skin, consistency is key. Here’s how to incorporat…" at bounding box center [434, 164] width 449 height 129
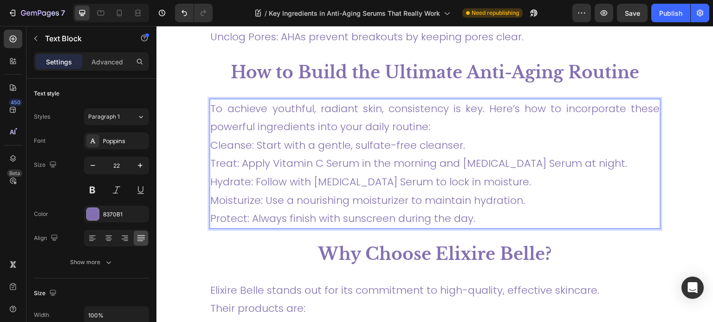
click at [336, 138] on p "To achieve youthful, radiant skin, consistency is key. Here’s how to incorporat…" at bounding box center [434, 164] width 449 height 129
click at [231, 140] on p "To achieve youthful, radiant skin, consistency is key. Here’s how to incorporat…" at bounding box center [434, 164] width 449 height 129
click at [216, 158] on p "To achieve youthful, radiant skin, consistency is key. Here’s how to incorporat…" at bounding box center [434, 164] width 449 height 129
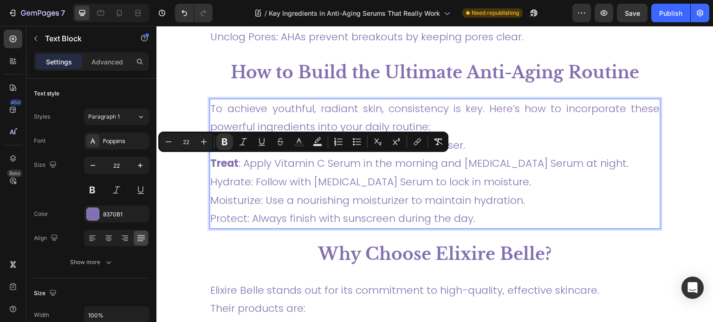
click at [218, 174] on p "To achieve youthful, radiant skin, consistency is key. Here’s how to incorporat…" at bounding box center [434, 164] width 449 height 129
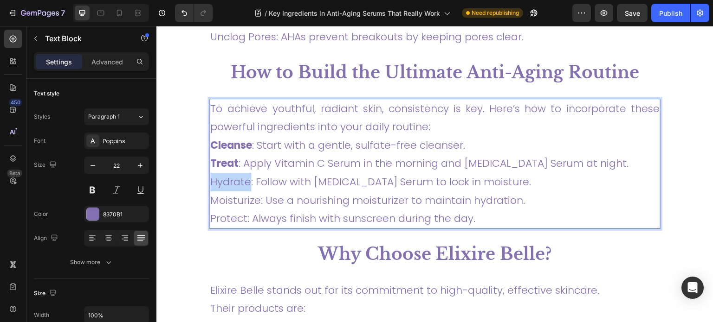
click at [218, 174] on p "To achieve youthful, radiant skin, consistency is key. Here’s how to incorporat…" at bounding box center [434, 164] width 449 height 129
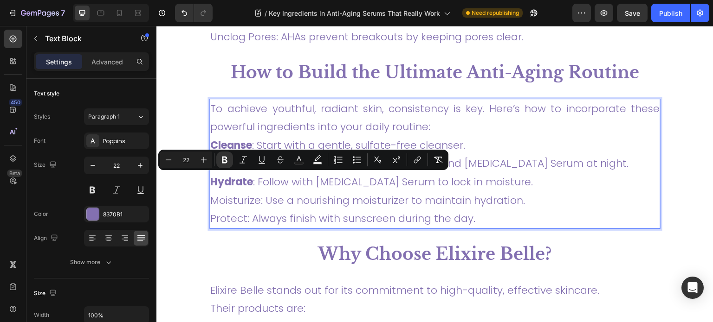
click at [238, 201] on p "To achieve youthful, radiant skin, consistency is key. Here’s how to incorporat…" at bounding box center [434, 164] width 449 height 129
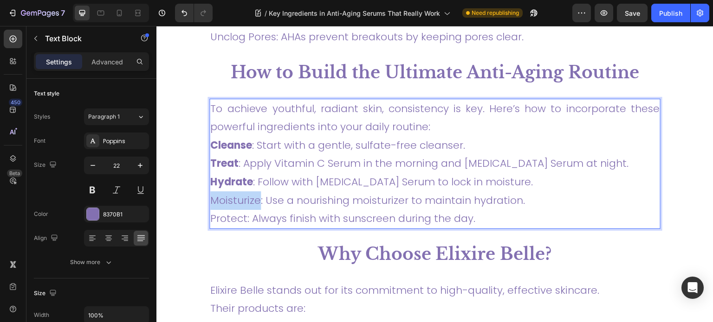
click at [238, 201] on p "To achieve youthful, radiant skin, consistency is key. Here’s how to incorporat…" at bounding box center [434, 164] width 449 height 129
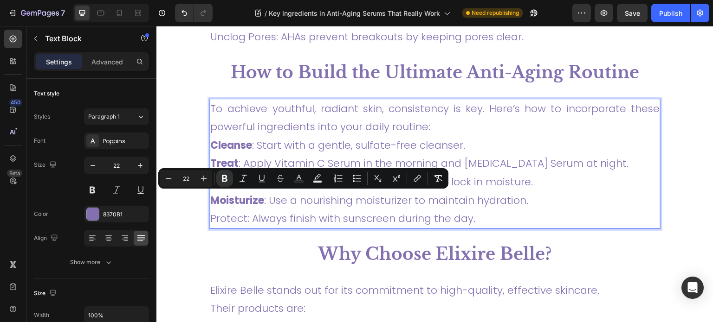
click at [238, 213] on p "To achieve youthful, radiant skin, consistency is key. Here’s how to incorporat…" at bounding box center [434, 164] width 449 height 129
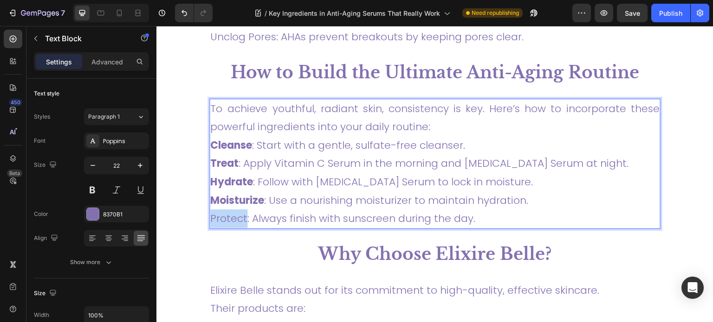
click at [238, 213] on p "To achieve youthful, radiant skin, consistency is key. Here’s how to incorporat…" at bounding box center [434, 164] width 449 height 129
click at [314, 154] on p "To achieve youthful, radiant skin, consistency is key. Here’s how to incorporat…" at bounding box center [434, 164] width 449 height 129
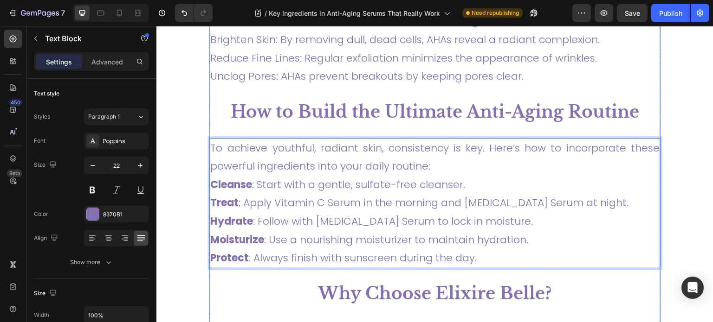
scroll to position [2797, 0]
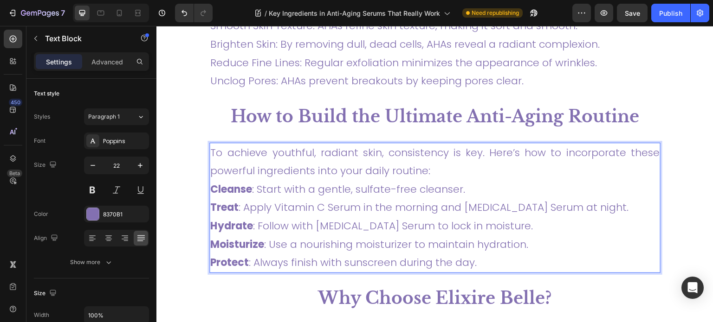
click at [261, 200] on p "To achieve youthful, radiant skin, consistency is key. Here’s how to incorporat…" at bounding box center [434, 208] width 449 height 129
drag, startPoint x: 255, startPoint y: 190, endPoint x: 246, endPoint y: 189, distance: 9.4
click at [246, 189] on p "To achieve youthful, radiant skin, consistency is key. Here’s how to incorporat…" at bounding box center [434, 208] width 449 height 129
drag, startPoint x: 240, startPoint y: 211, endPoint x: 231, endPoint y: 210, distance: 9.8
click at [231, 210] on p "To achieve youthful, radiant skin, consistency is key. Here’s how to incorporat…" at bounding box center [434, 208] width 449 height 129
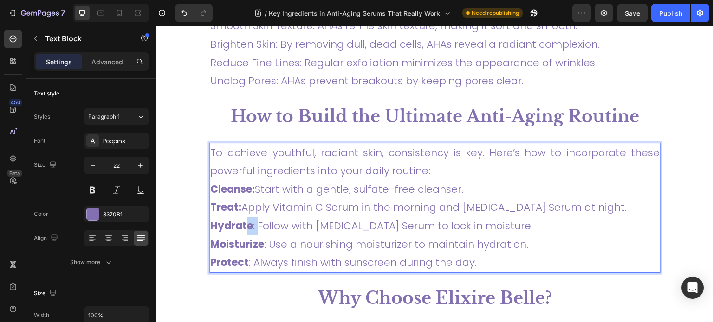
drag, startPoint x: 256, startPoint y: 226, endPoint x: 245, endPoint y: 225, distance: 11.2
click at [245, 225] on p "To achieve youthful, radiant skin, consistency is key. Here’s how to incorporat…" at bounding box center [434, 208] width 449 height 129
drag, startPoint x: 269, startPoint y: 245, endPoint x: 255, endPoint y: 244, distance: 14.0
click at [255, 244] on p "To achieve youthful, radiant skin, consistency is key. Here’s how to incorporat…" at bounding box center [434, 208] width 449 height 129
drag, startPoint x: 251, startPoint y: 264, endPoint x: 239, endPoint y: 263, distance: 11.6
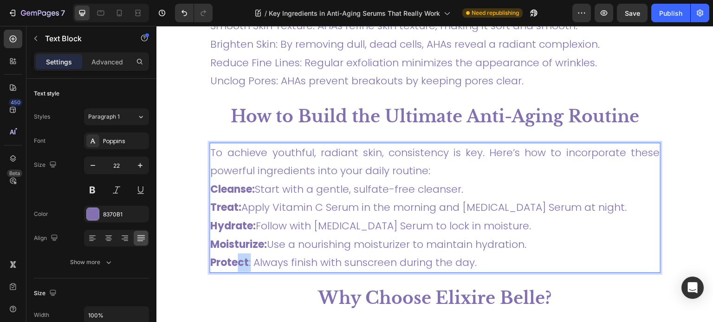
click at [239, 263] on p "To achieve youthful, radiant skin, consistency is key. Here’s how to incorporat…" at bounding box center [434, 208] width 449 height 129
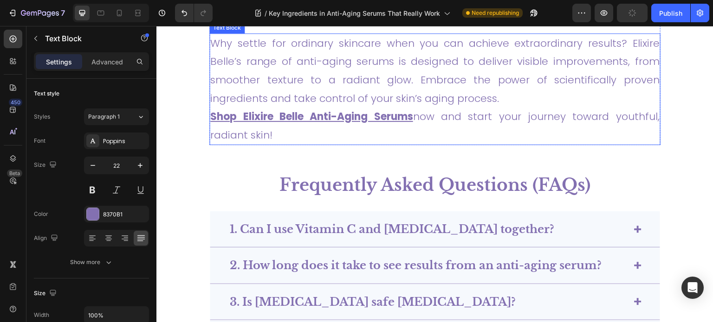
scroll to position [3253, 0]
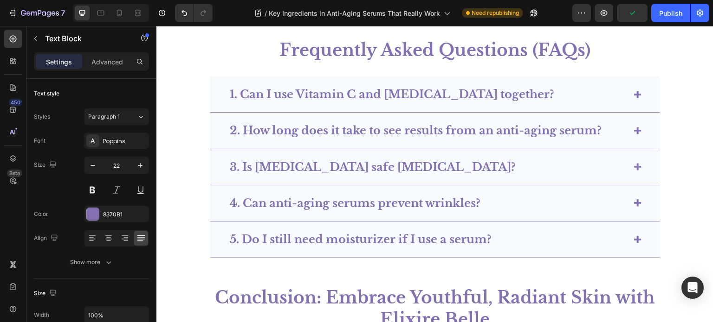
type input "16"
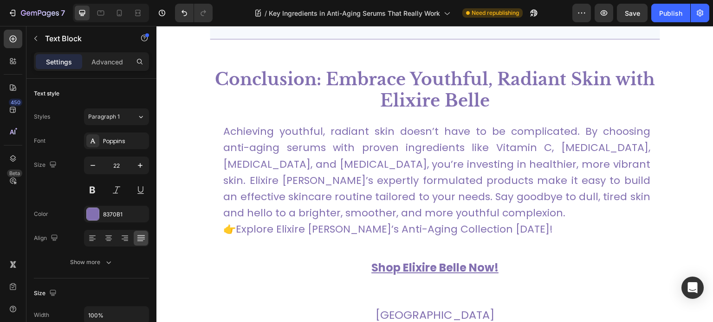
scroll to position [3611, 0]
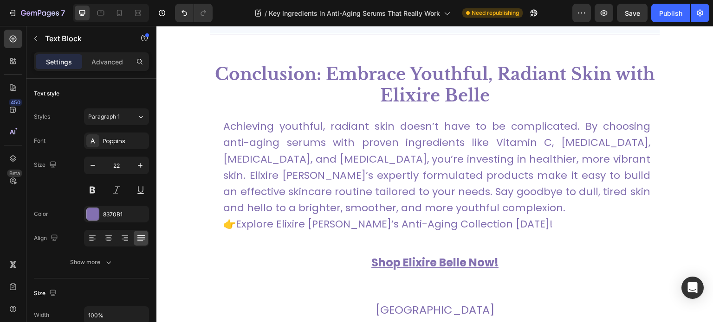
click at [394, 191] on p "Achieving youthful, radiant skin doesn’t have to be complicated. By choosing an…" at bounding box center [436, 167] width 427 height 98
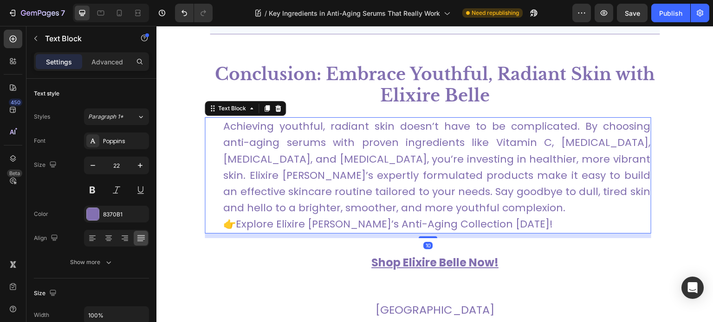
click at [364, 165] on p "Achieving youthful, radiant skin doesn’t have to be complicated. By choosing an…" at bounding box center [436, 167] width 427 height 98
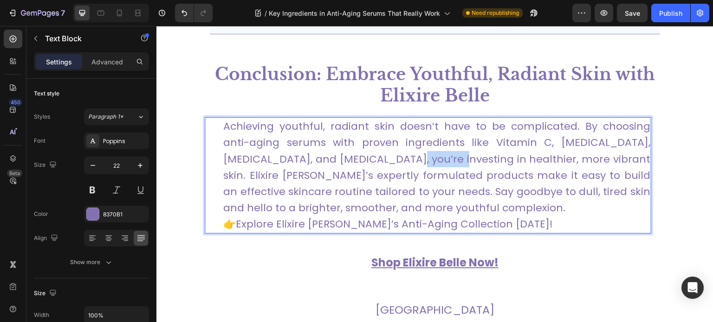
click at [364, 165] on p "Achieving youthful, radiant skin doesn’t have to be complicated. By choosing an…" at bounding box center [436, 167] width 427 height 98
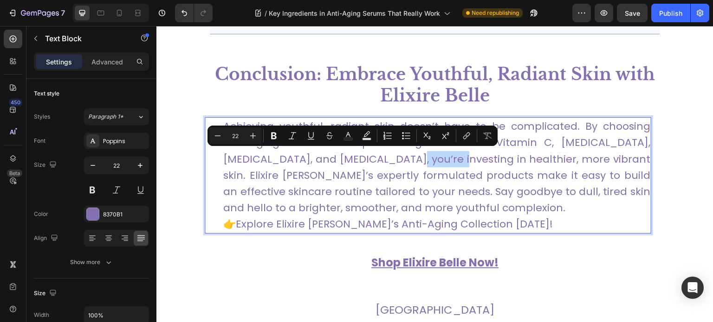
click at [264, 226] on link "Explore Elixire Belle’s Anti-Aging Collection Today!" at bounding box center [394, 224] width 317 height 14
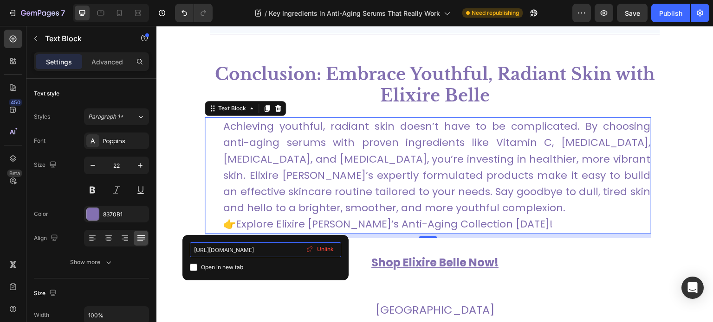
click at [256, 248] on input "https://elixirebelle.com" at bounding box center [265, 250] width 151 height 15
click at [321, 250] on span "Unlink" at bounding box center [325, 249] width 17 height 8
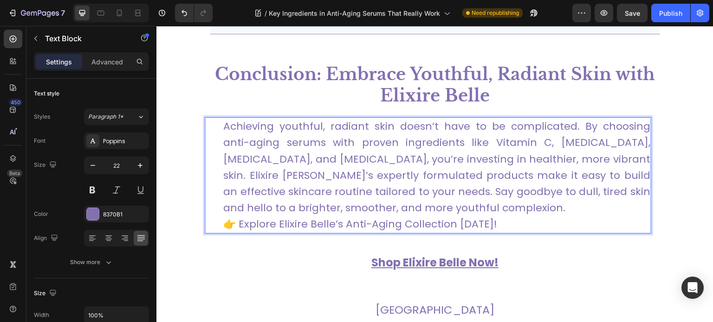
click at [409, 213] on p "Achieving youthful, radiant skin doesn’t have to be complicated. By choosing an…" at bounding box center [436, 167] width 427 height 98
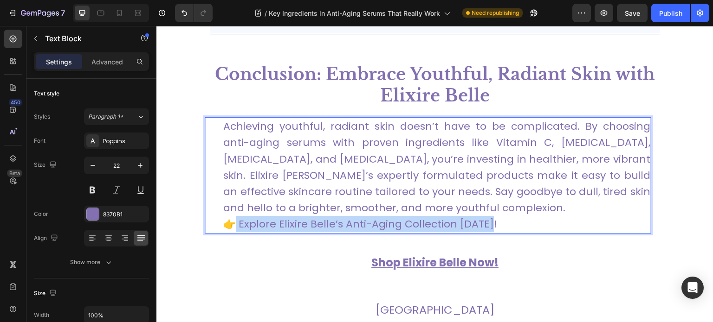
drag, startPoint x: 483, startPoint y: 225, endPoint x: 234, endPoint y: 225, distance: 248.2
click at [234, 225] on p "👉 Explore Elixire Belle’s Anti-Aging Collection Today!" at bounding box center [436, 224] width 427 height 16
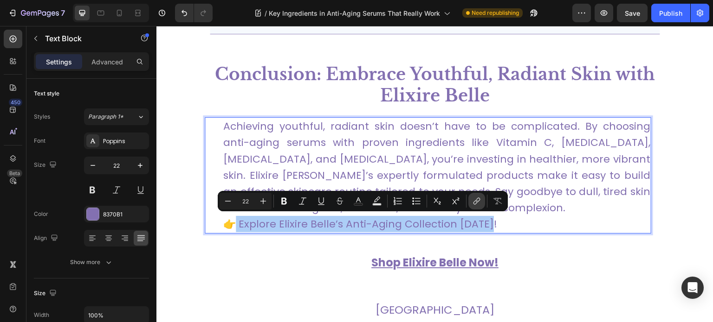
click at [475, 200] on icon "Editor contextual toolbar" at bounding box center [476, 201] width 9 height 9
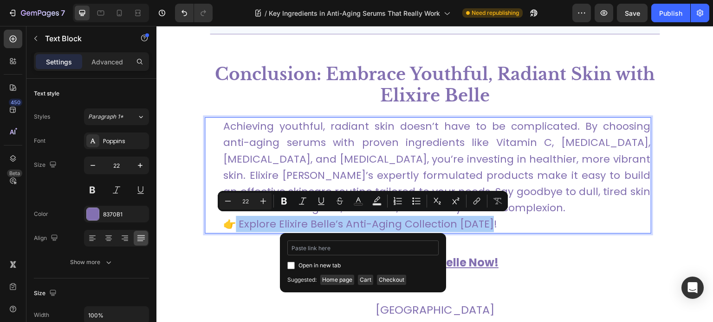
click at [375, 247] on input "Editor contextual toolbar" at bounding box center [362, 248] width 151 height 15
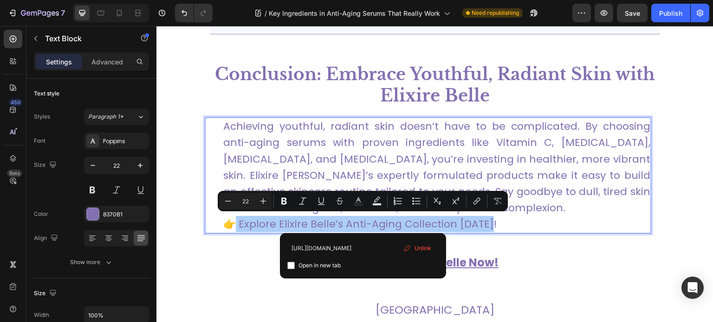
type input "https://elixirebelle.com"
click at [338, 266] on span "Open in new tab" at bounding box center [319, 265] width 42 height 11
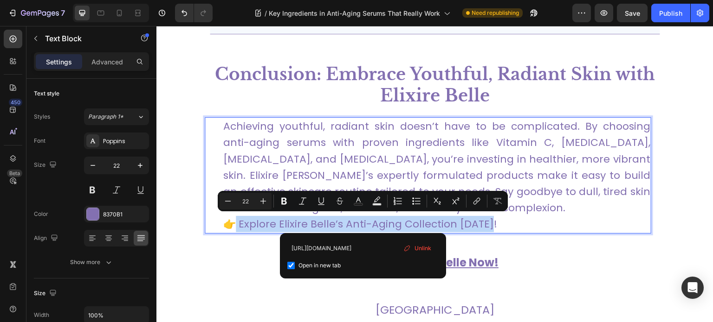
checkbox input "true"
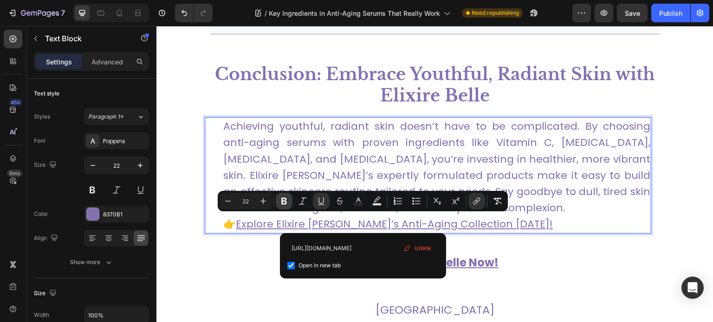
click at [281, 202] on icon "Editor contextual toolbar" at bounding box center [283, 201] width 9 height 9
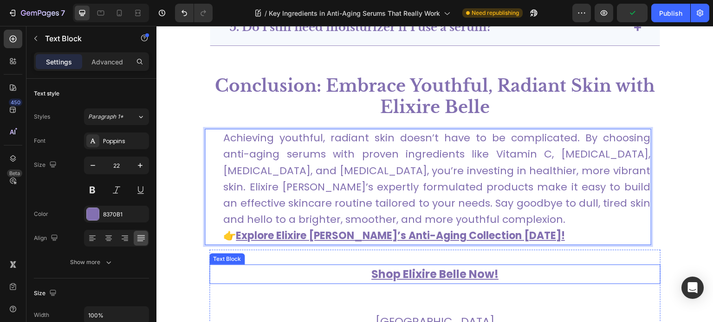
scroll to position [3606, 0]
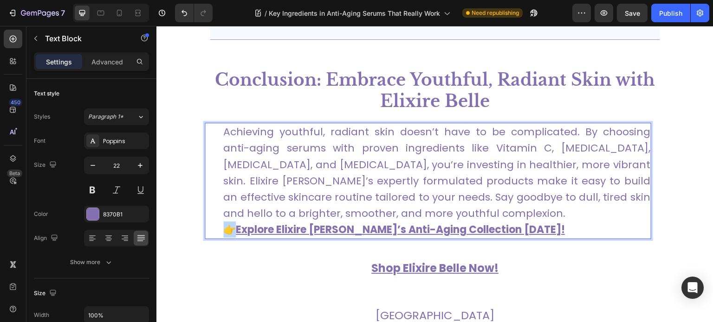
drag, startPoint x: 235, startPoint y: 232, endPoint x: 222, endPoint y: 229, distance: 13.4
click at [223, 229] on p "👉 Explore Elixire Belle’s Anti-Aging Collection Today!" at bounding box center [436, 230] width 427 height 16
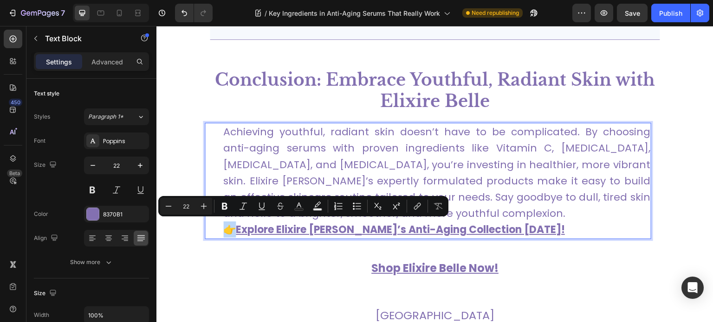
copy p "👉"
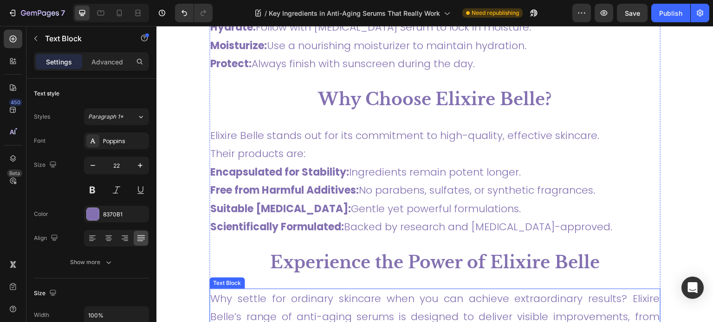
scroll to position [3157, 0]
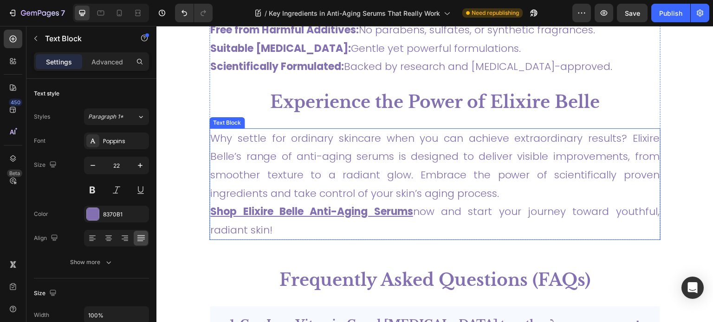
click at [211, 211] on u "Shop Elixire Belle Anti-Aging Serums" at bounding box center [311, 212] width 203 height 14
click at [220, 210] on u "Shop Elixire Belle Anti-Aging Serums" at bounding box center [311, 212] width 203 height 14
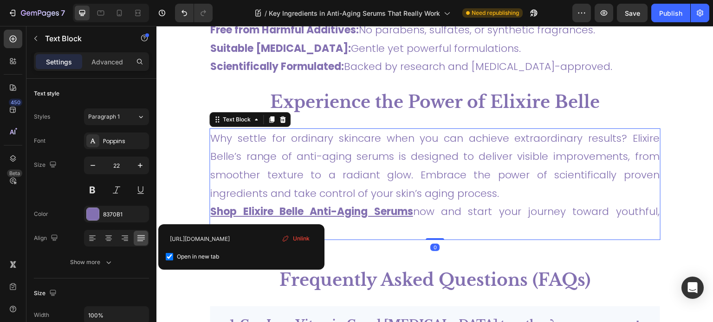
click at [213, 211] on u "Shop Elixire Belle Anti-Aging Serums" at bounding box center [311, 212] width 203 height 14
drag, startPoint x: 217, startPoint y: 212, endPoint x: 210, endPoint y: 212, distance: 6.5
click at [210, 212] on u "👉Shop Elixire Belle Anti-Aging Serums" at bounding box center [316, 212] width 212 height 14
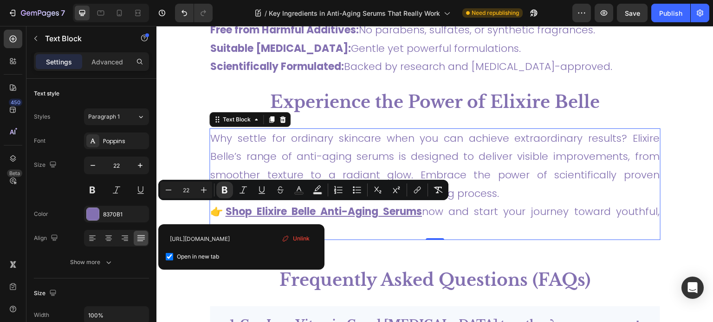
click at [298, 236] on span "Unlink" at bounding box center [301, 239] width 17 height 8
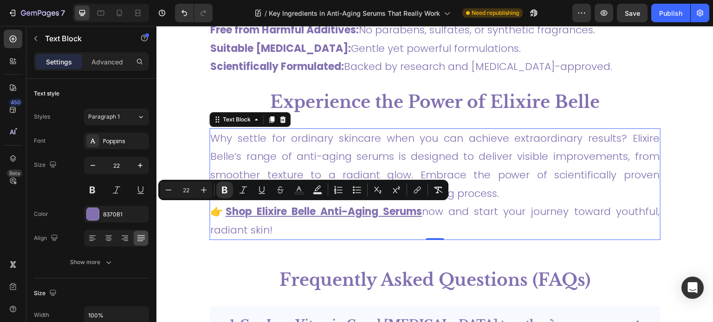
click at [271, 210] on u "Shop Elixire Belle Anti-Aging Serums" at bounding box center [323, 212] width 197 height 14
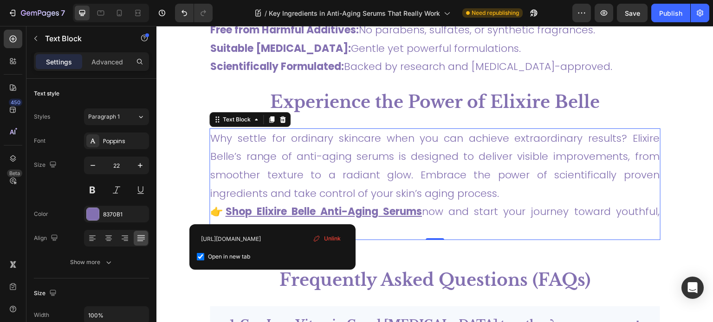
click at [414, 200] on p "Why settle for ordinary skincare when you can achieve extraordinary results? El…" at bounding box center [434, 165] width 449 height 73
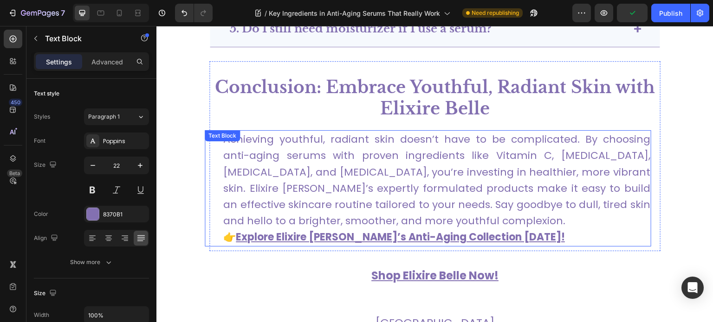
scroll to position [3585, 0]
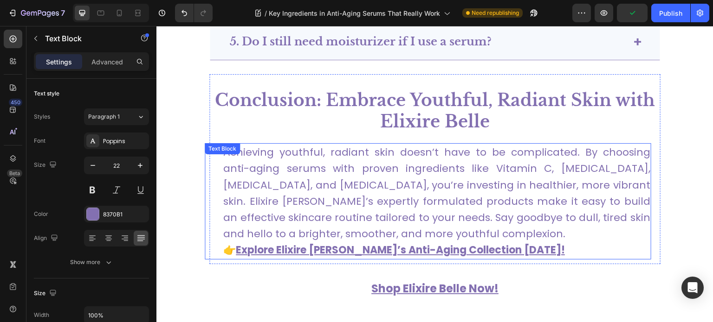
click at [427, 188] on p "Achieving youthful, radiant skin doesn’t have to be complicated. By choosing an…" at bounding box center [436, 193] width 427 height 98
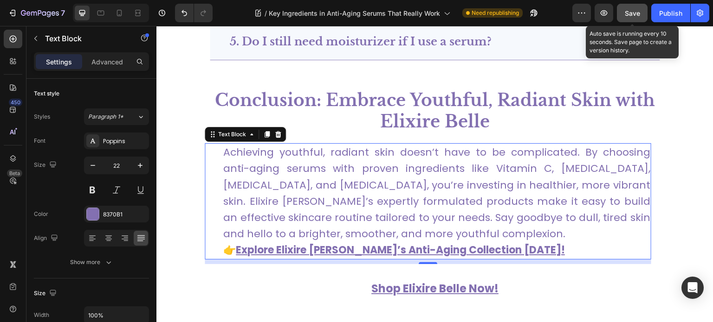
click at [631, 10] on span "Save" at bounding box center [632, 13] width 15 height 8
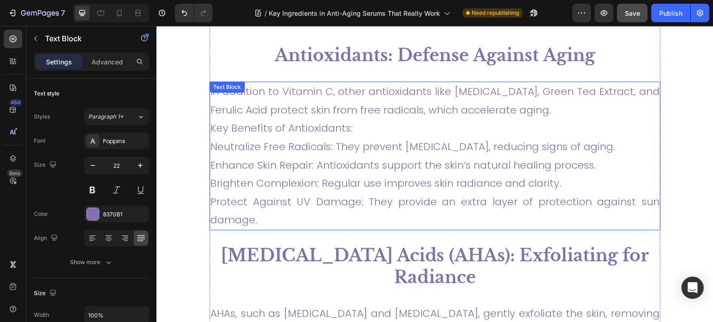
scroll to position [2450, 0]
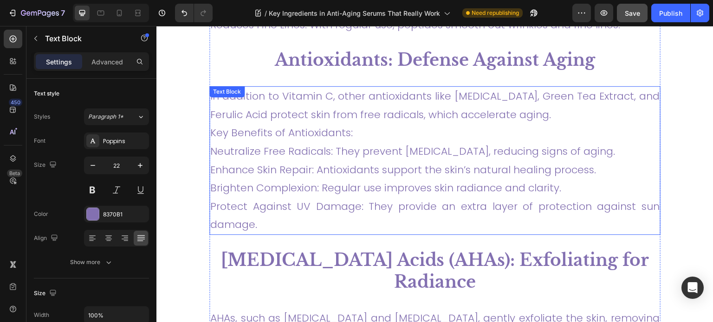
drag, startPoint x: 285, startPoint y: 129, endPoint x: 329, endPoint y: 133, distance: 44.2
click at [285, 129] on p "In addition to Vitamin C, other antioxidants like Vitamin E, Green Tea Extract,…" at bounding box center [434, 160] width 449 height 147
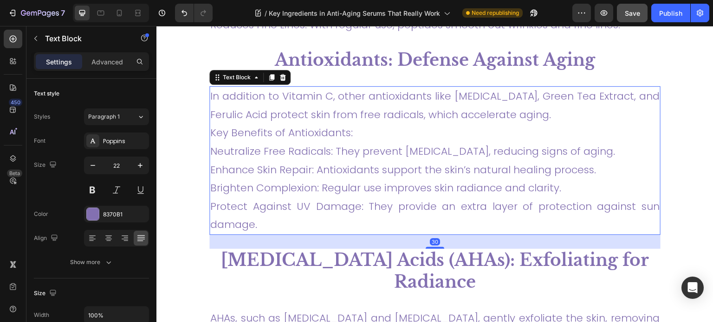
click at [358, 139] on p "In addition to Vitamin C, other antioxidants like Vitamin E, Green Tea Extract,…" at bounding box center [434, 160] width 449 height 147
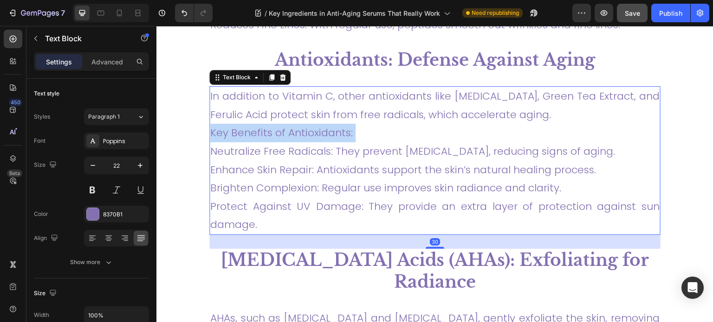
click at [358, 139] on p "In addition to Vitamin C, other antioxidants like Vitamin E, Green Tea Extract,…" at bounding box center [434, 160] width 449 height 147
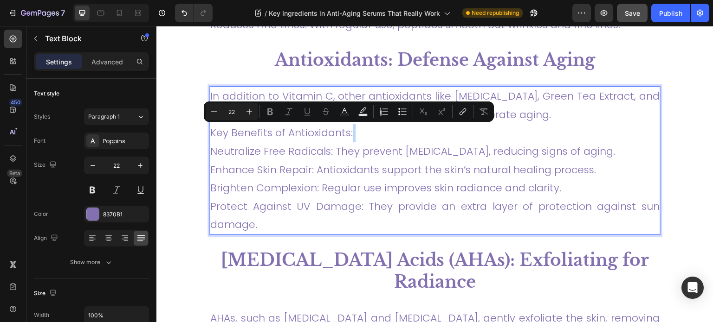
click at [357, 167] on p "In addition to Vitamin C, other antioxidants like Vitamin E, Green Tea Extract,…" at bounding box center [434, 160] width 449 height 147
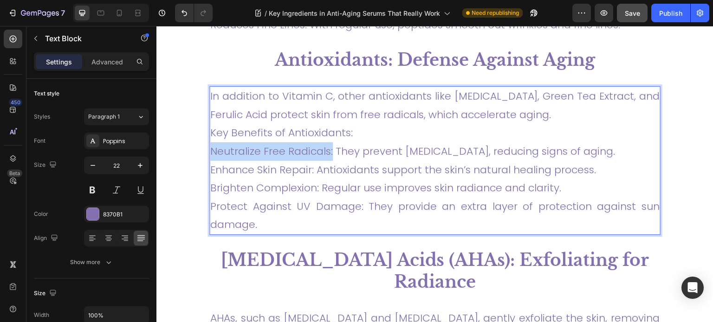
drag, startPoint x: 331, startPoint y: 152, endPoint x: 202, endPoint y: 153, distance: 128.5
click at [202, 153] on section "Niacinamide: The Multi-Tasking Marvel Heading Niacinamide, also known as Vitami…" at bounding box center [435, 275] width 516 height 1373
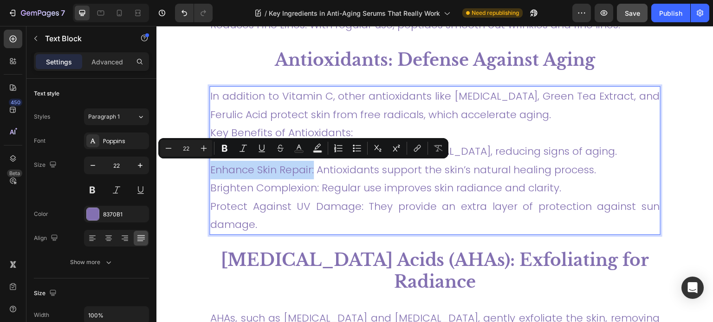
drag, startPoint x: 313, startPoint y: 172, endPoint x: 207, endPoint y: 169, distance: 106.3
click at [207, 169] on section "Niacinamide: The Multi-Tasking Marvel Heading Niacinamide, also known as Vitami…" at bounding box center [435, 275] width 516 height 1373
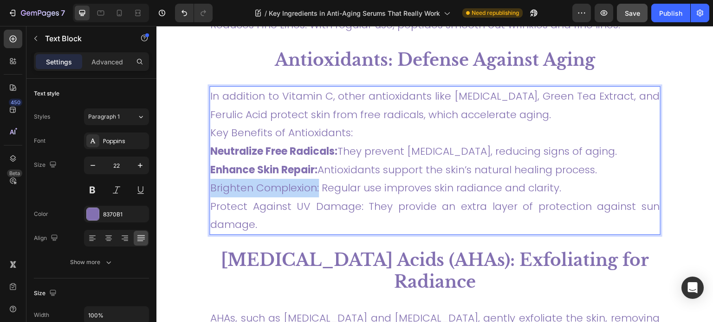
drag, startPoint x: 317, startPoint y: 192, endPoint x: 209, endPoint y: 180, distance: 108.7
click at [209, 180] on div "In addition to Vitamin C, other antioxidants like Vitamin E, Green Tea Extract,…" at bounding box center [434, 160] width 451 height 149
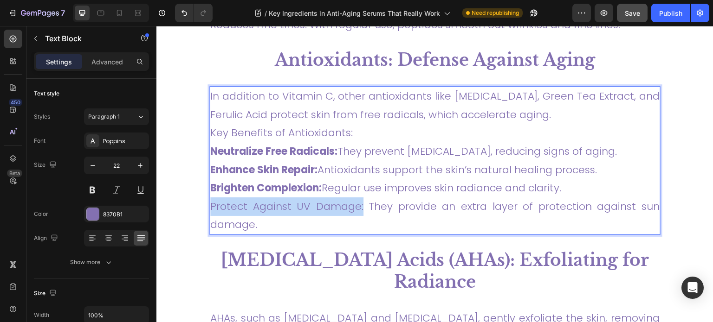
drag, startPoint x: 361, startPoint y: 210, endPoint x: 203, endPoint y: 208, distance: 157.3
click at [203, 208] on section "Niacinamide: The Multi-Tasking Marvel Heading Niacinamide, also known as Vitami…" at bounding box center [435, 275] width 516 height 1373
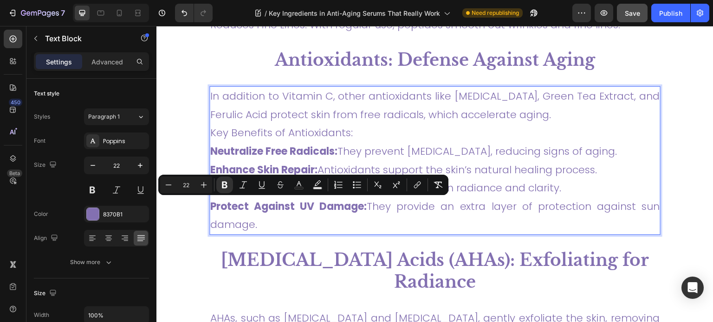
click at [464, 144] on p "In addition to Vitamin C, other antioxidants like Vitamin E, Green Tea Extract,…" at bounding box center [434, 160] width 449 height 147
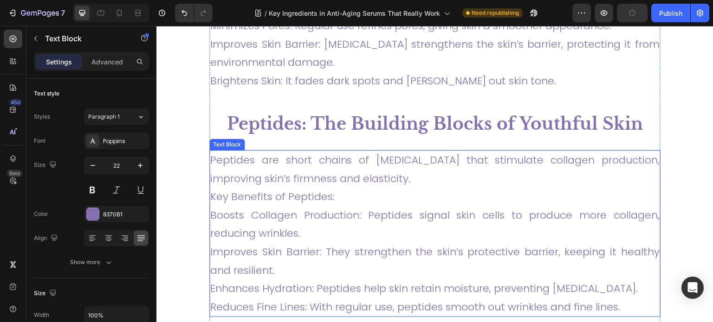
scroll to position [2166, 0]
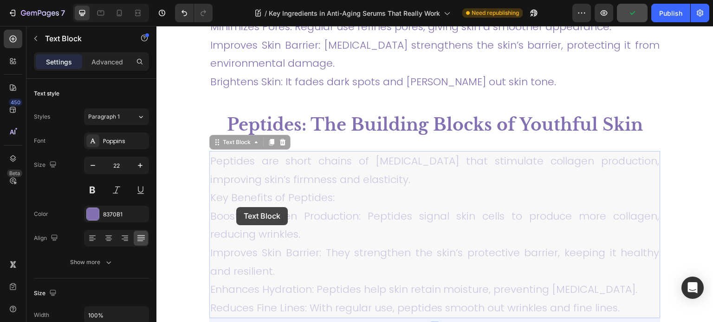
drag, startPoint x: 301, startPoint y: 214, endPoint x: 277, endPoint y: 211, distance: 24.9
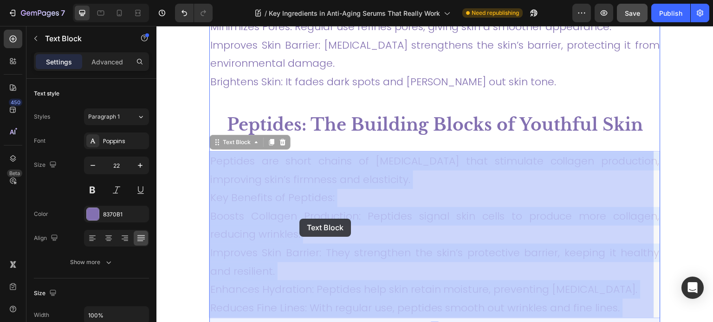
drag, startPoint x: 219, startPoint y: 216, endPoint x: 290, endPoint y: 219, distance: 70.6
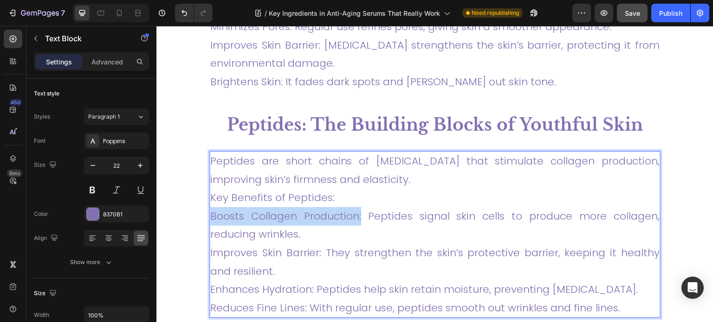
drag, startPoint x: 359, startPoint y: 216, endPoint x: 211, endPoint y: 217, distance: 148.0
click at [211, 217] on p "Peptides are short chains of amino acids that stimulate collagen production, im…" at bounding box center [434, 234] width 449 height 165
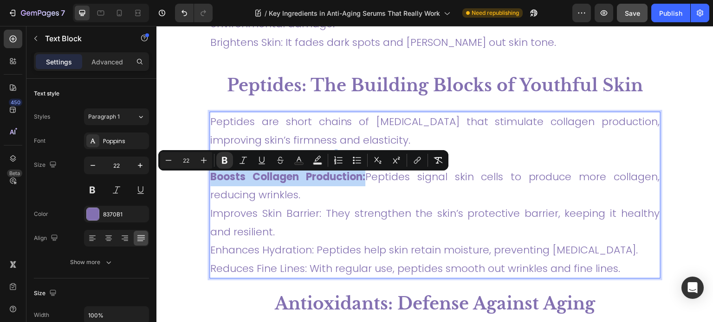
scroll to position [2213, 0]
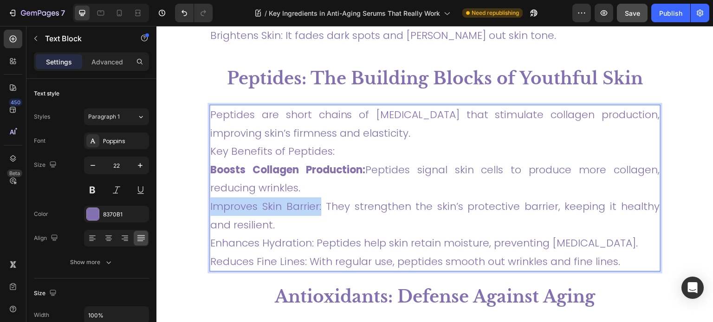
drag, startPoint x: 321, startPoint y: 212, endPoint x: 200, endPoint y: 210, distance: 120.2
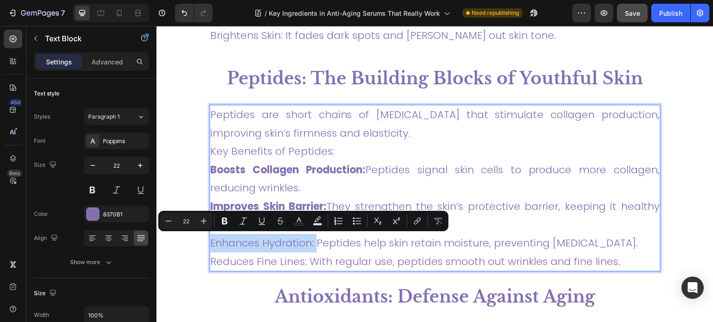
drag, startPoint x: 316, startPoint y: 247, endPoint x: 193, endPoint y: 237, distance: 123.9
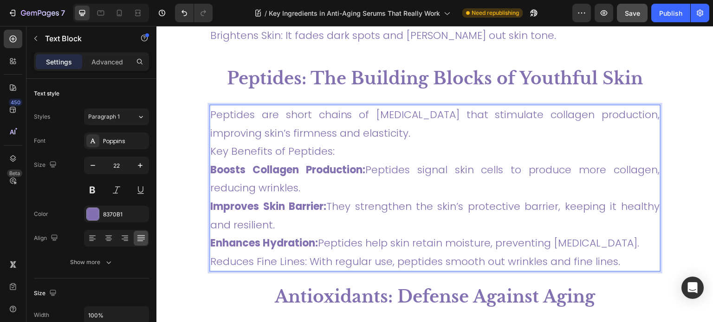
click at [397, 176] on p "Peptides are short chains of amino acids that stimulate collagen production, im…" at bounding box center [434, 188] width 449 height 165
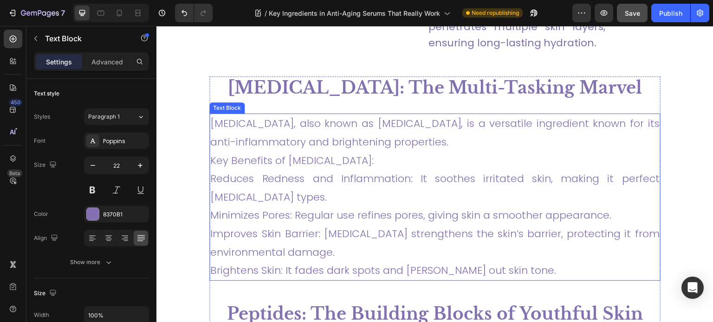
scroll to position [1993, 0]
click at [217, 165] on p "Niacinamide, also known as Vitamin B3, is a versatile ingredient known for its …" at bounding box center [434, 198] width 449 height 165
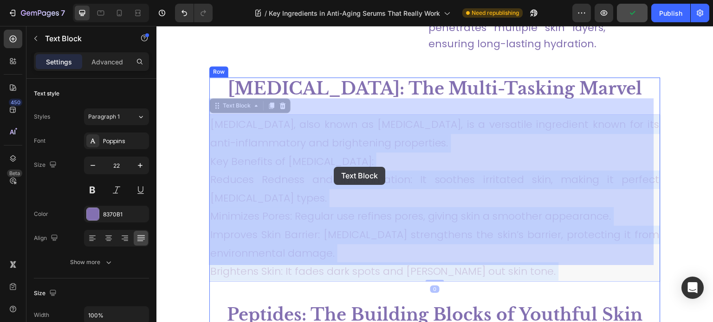
drag, startPoint x: 213, startPoint y: 164, endPoint x: 334, endPoint y: 167, distance: 121.1
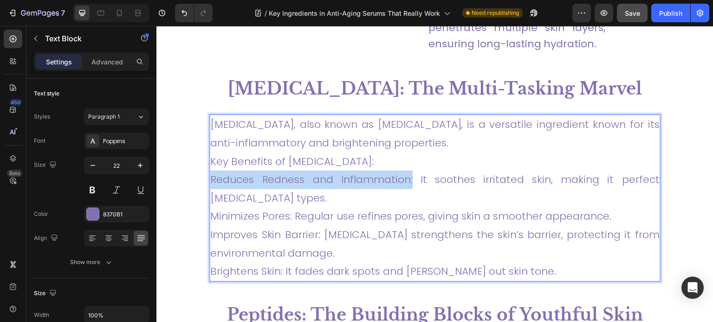
drag, startPoint x: 404, startPoint y: 165, endPoint x: 207, endPoint y: 163, distance: 196.7
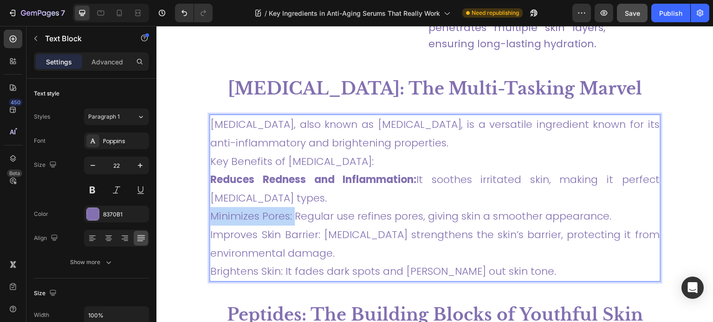
drag, startPoint x: 292, startPoint y: 200, endPoint x: 193, endPoint y: 196, distance: 98.9
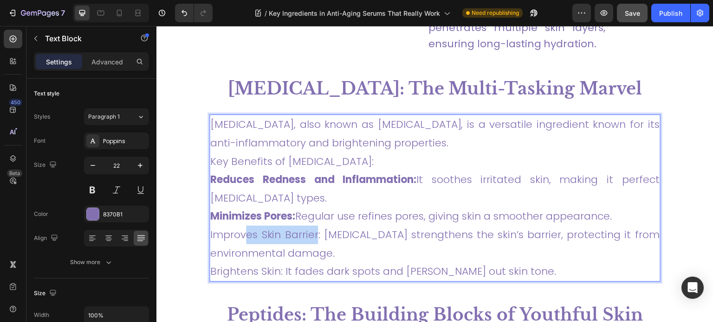
drag, startPoint x: 321, startPoint y: 219, endPoint x: 242, endPoint y: 211, distance: 79.3
click at [242, 211] on p "Niacinamide, also known as Vitamin B3, is a versatile ingredient known for its …" at bounding box center [434, 198] width 449 height 165
click at [332, 215] on p "Niacinamide, also known as Vitamin B3, is a versatile ingredient known for its …" at bounding box center [434, 198] width 449 height 165
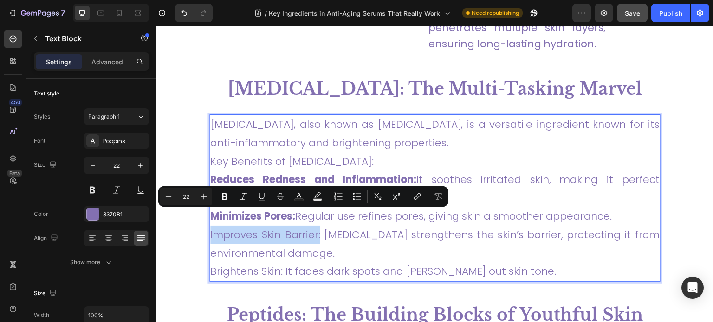
drag, startPoint x: 324, startPoint y: 219, endPoint x: 198, endPoint y: 211, distance: 126.4
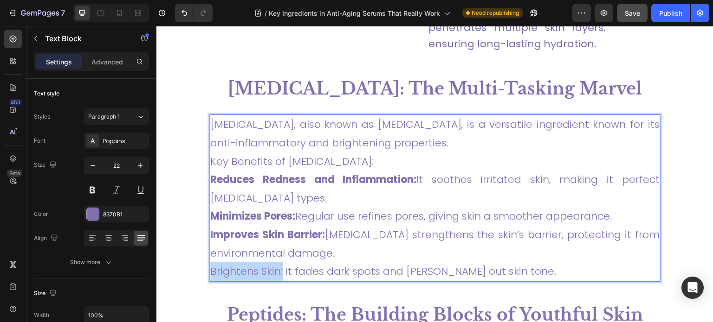
drag, startPoint x: 281, startPoint y: 258, endPoint x: 191, endPoint y: 247, distance: 90.6
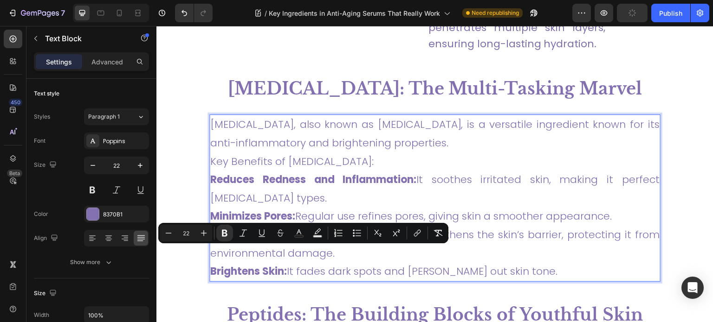
click at [435, 186] on p "Niacinamide, also known as Vitamin B3, is a versatile ingredient known for its …" at bounding box center [434, 198] width 449 height 165
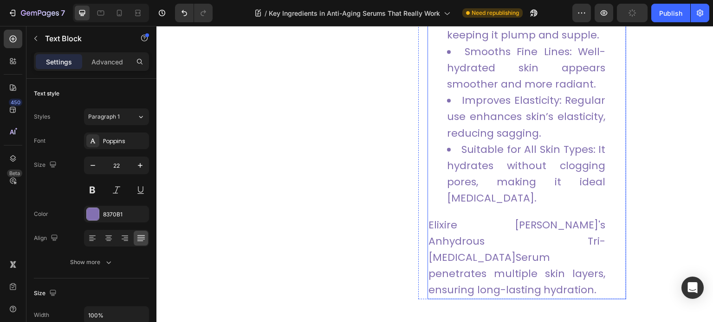
scroll to position [1749, 0]
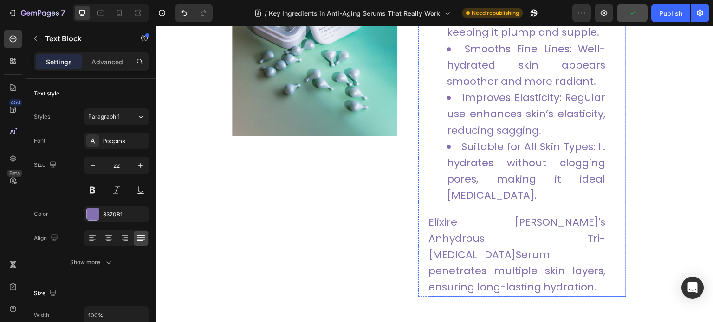
click at [553, 221] on link "Elixire Belle's Anhydrous Tri-Hyaluronic Acid" at bounding box center [516, 238] width 177 height 47
click at [489, 238] on link "Elixire Belle's Anhydrous Tri-Hyaluronic Acid" at bounding box center [516, 238] width 177 height 47
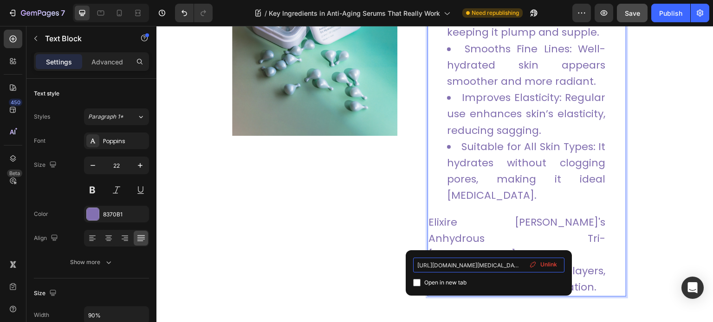
click at [498, 267] on input "https://elixirebelle.com/products/anhydrous-tri-hyaluronic-acid" at bounding box center [488, 265] width 151 height 15
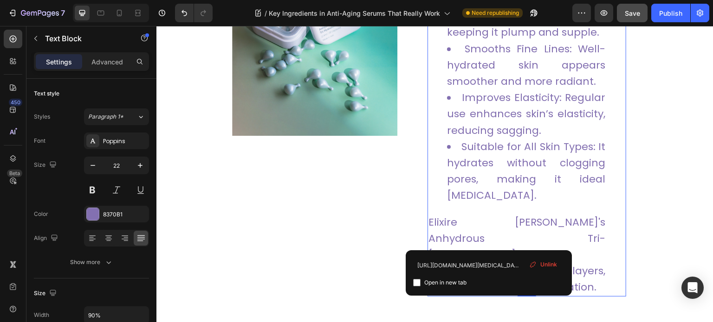
click at [546, 261] on span "Unlink" at bounding box center [548, 265] width 17 height 8
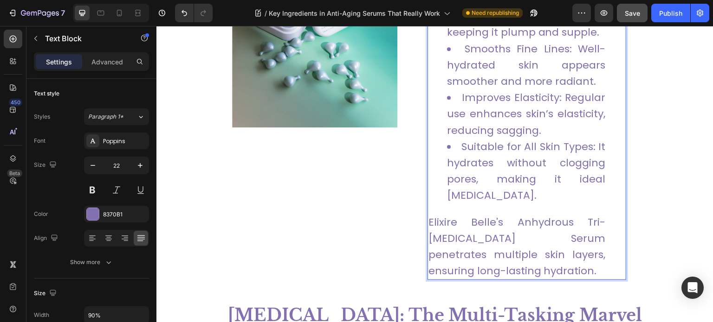
click at [477, 229] on p "Elixire Belle's Anhydrous Tri-Hyaluronic Acid Serum penetrates multiple skin la…" at bounding box center [516, 246] width 177 height 65
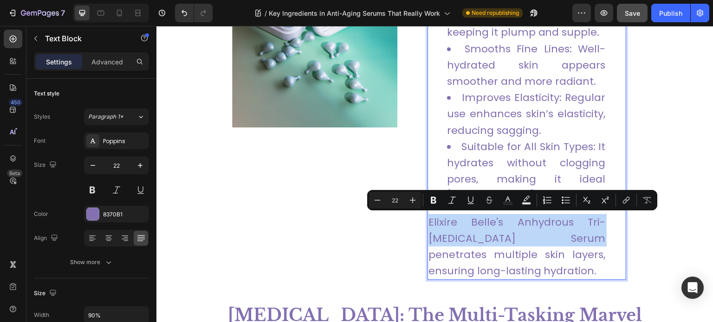
drag, startPoint x: 427, startPoint y: 223, endPoint x: 540, endPoint y: 239, distance: 113.5
click at [540, 239] on p "Elixire Belle's Anhydrous Tri-Hyaluronic Acid Serum penetrates multiple skin la…" at bounding box center [516, 246] width 177 height 65
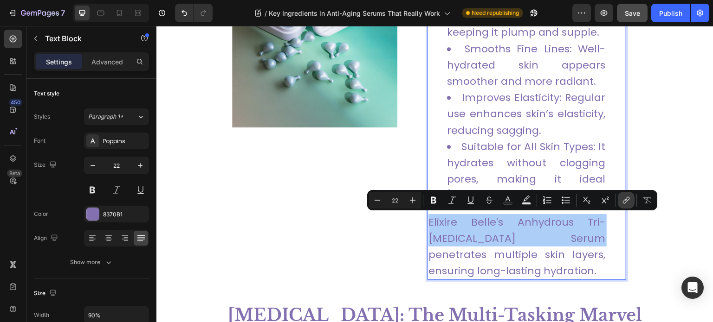
click at [627, 200] on icon "Editor contextual toolbar" at bounding box center [625, 200] width 9 height 9
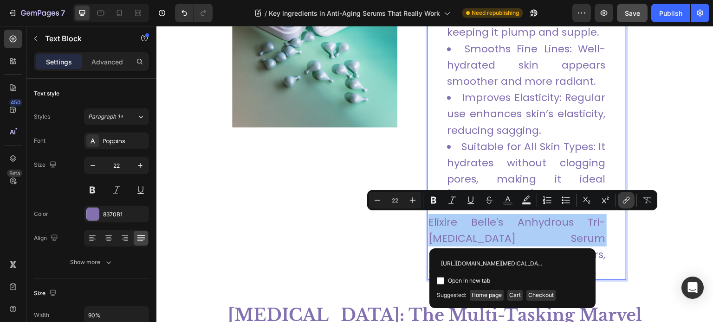
scroll to position [0, 62]
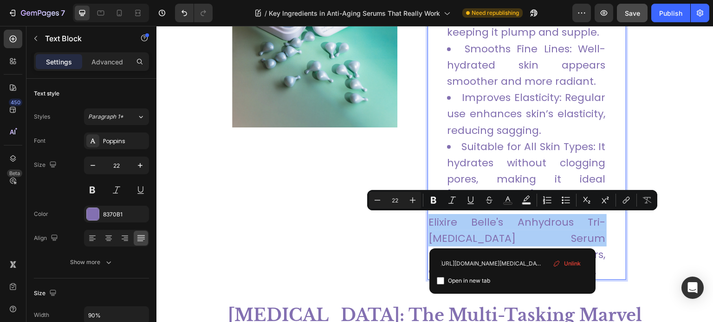
type input "https://elixirebelle.com/products/anhydrous-tri-hyaluronic-acid"
click at [466, 280] on span "Open in new tab" at bounding box center [469, 281] width 42 height 11
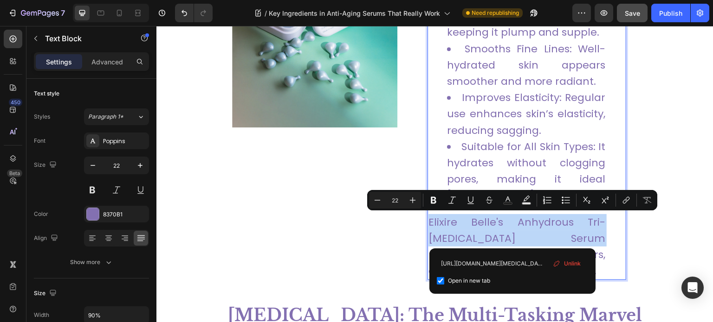
checkbox input "true"
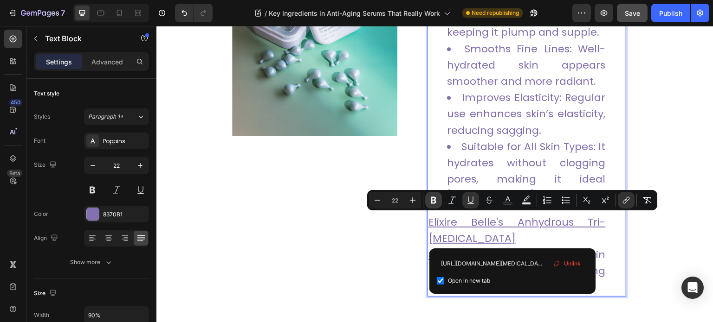
click at [435, 202] on icon "Editor contextual toolbar" at bounding box center [434, 200] width 6 height 7
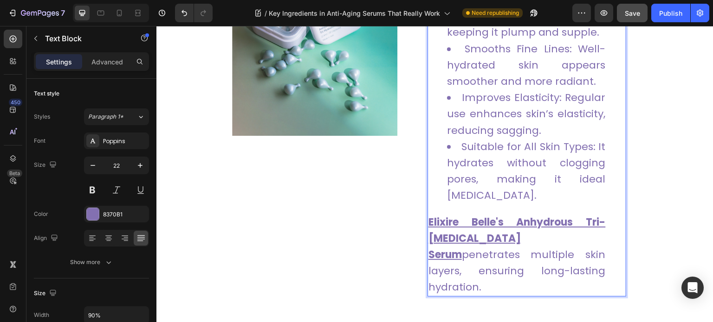
click at [562, 264] on p "Elixire Belle's Anhydrous Tri-Hyaluronic Acid Serum penetrates multiple skin la…" at bounding box center [516, 255] width 177 height 82
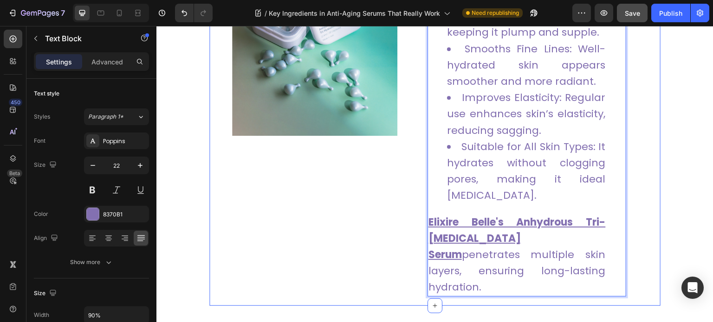
click at [646, 178] on div "Image Hyaluronic Acid Serum: The Ultimate Hydration Boost Text Block While anti…" at bounding box center [434, 22] width 451 height 567
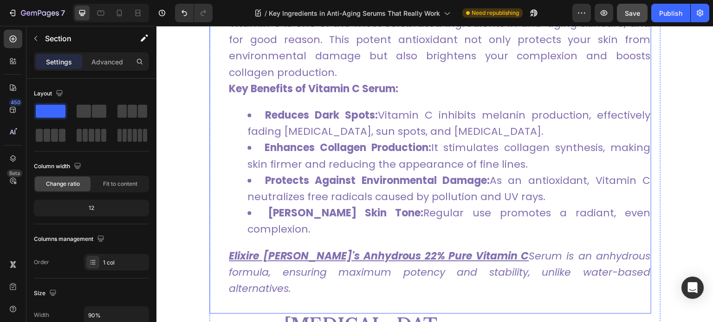
scroll to position [584, 0]
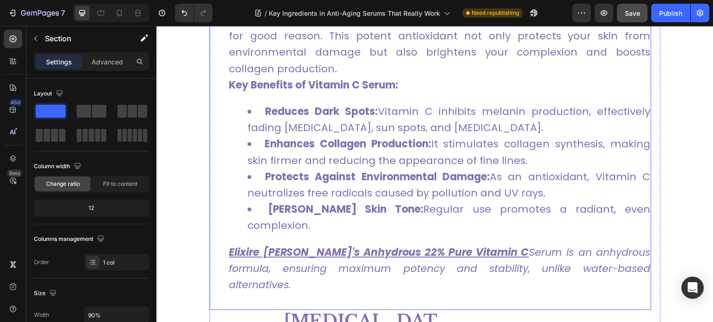
click at [602, 251] on icon "Serum is an anhydrous formula, ensuring maximum potency and stability, unlike w…" at bounding box center [439, 268] width 421 height 47
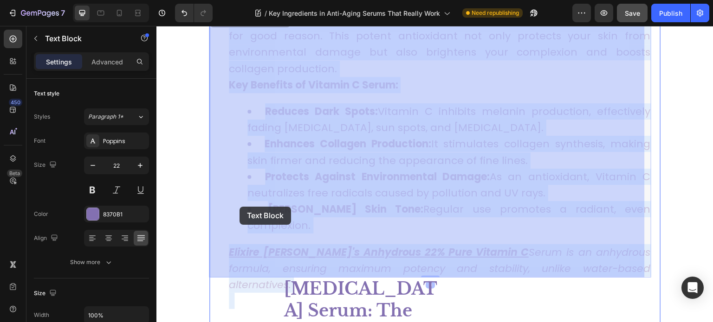
drag, startPoint x: 601, startPoint y: 251, endPoint x: 393, endPoint y: 230, distance: 209.9
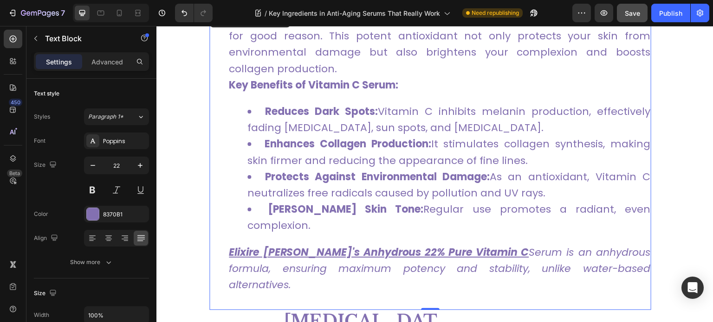
scroll to position [570, 0]
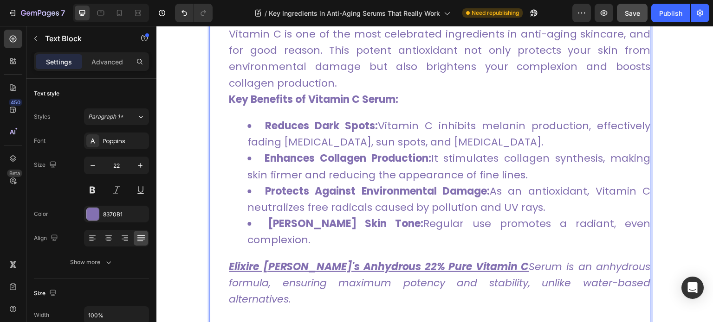
click at [599, 261] on icon "Serum is an anhydrous formula, ensuring maximum potency and stability, unlike w…" at bounding box center [439, 283] width 421 height 47
click at [599, 262] on icon "Serum is an anhydrous formula, ensuring maximum potency and stability, unlike w…" at bounding box center [439, 283] width 421 height 47
click at [595, 267] on icon "Serum is an anhydrous formula, ensuring maximum potency and stability, unlike w…" at bounding box center [439, 283] width 421 height 47
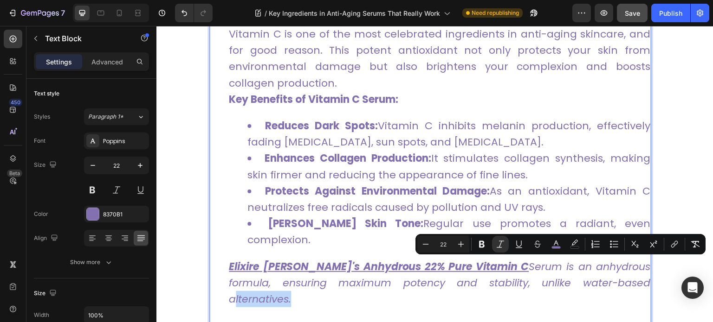
click at [595, 267] on icon "Serum is an anhydrous formula, ensuring maximum potency and stability, unlike w…" at bounding box center [439, 283] width 421 height 47
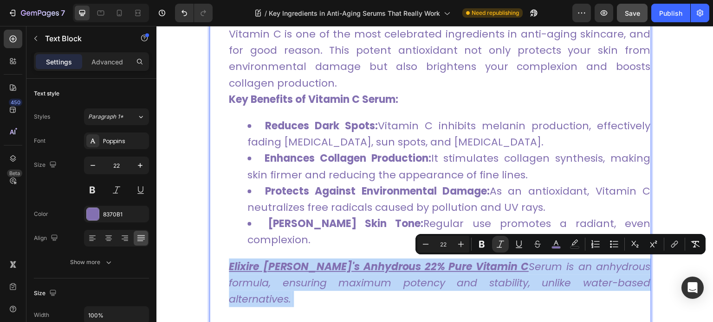
click at [595, 267] on icon "Serum is an anhydrous formula, ensuring maximum potency and stability, unlike w…" at bounding box center [439, 283] width 421 height 47
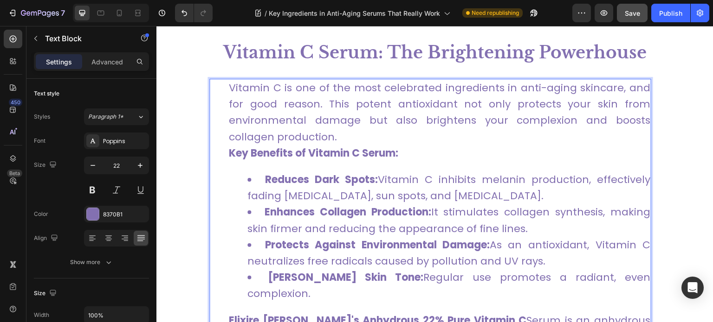
click at [592, 111] on p "Vitamin C is one of the most celebrated ingredients in anti-aging skincare, and…" at bounding box center [439, 112] width 421 height 65
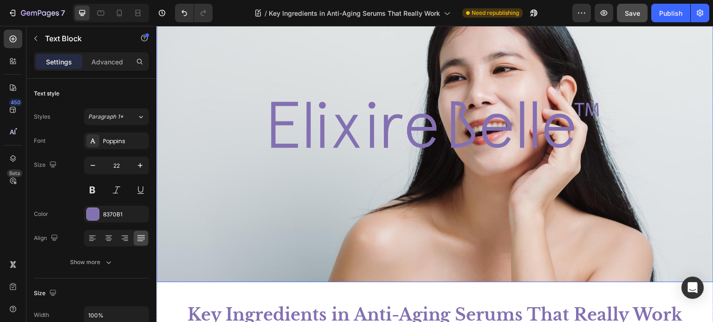
scroll to position [0, 0]
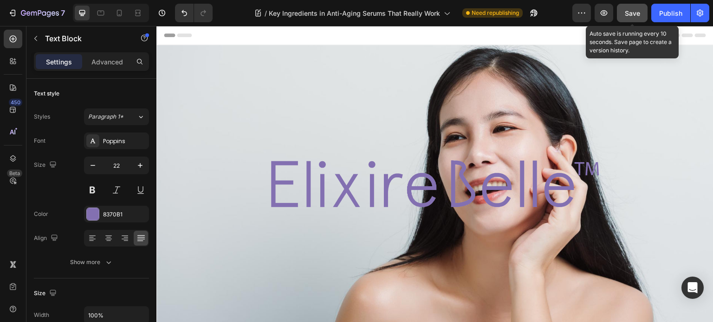
click at [642, 13] on button "Save" at bounding box center [632, 13] width 31 height 19
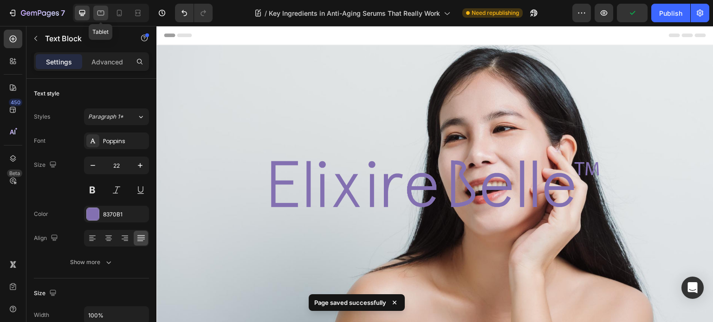
click at [103, 19] on div at bounding box center [100, 13] width 15 height 15
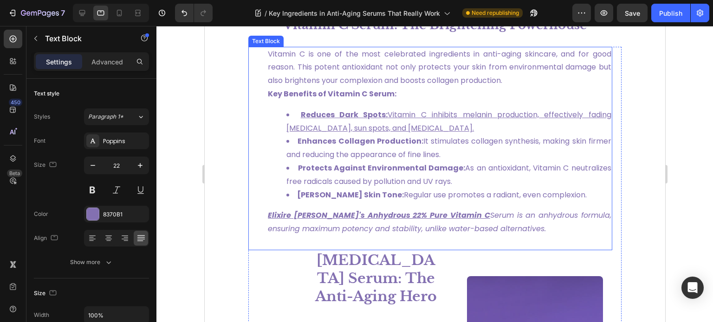
scroll to position [494, 0]
click at [379, 126] on u "Vitamin C inhibits melanin production, effectively fading hyperpigmentation, su…" at bounding box center [448, 122] width 325 height 24
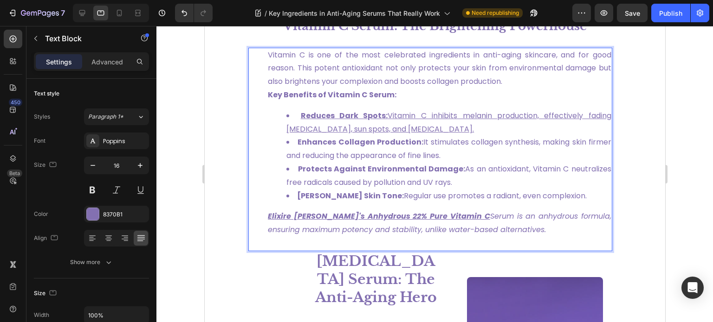
click at [469, 217] on icon "Serum is an anhydrous formula, ensuring maximum potency and stability, unlike w…" at bounding box center [438, 223] width 343 height 24
click at [379, 111] on u "Reduces Dark Spots:" at bounding box center [343, 115] width 87 height 11
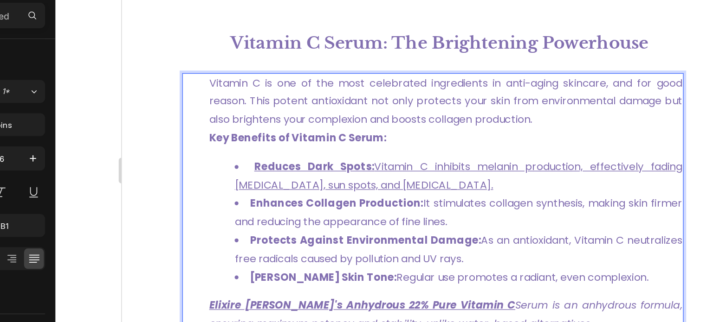
click at [264, 109] on u "Reduces Dark Spots:" at bounding box center [260, 112] width 87 height 11
drag, startPoint x: 238, startPoint y: 112, endPoint x: 386, endPoint y: 128, distance: 149.3
click at [239, 111] on u "Reduces Dark Spots:" at bounding box center [260, 112] width 87 height 11
click at [399, 131] on li "Reduces Dark Spots: Vitamin C inhibits melanin production, effectively fading h…" at bounding box center [365, 119] width 325 height 27
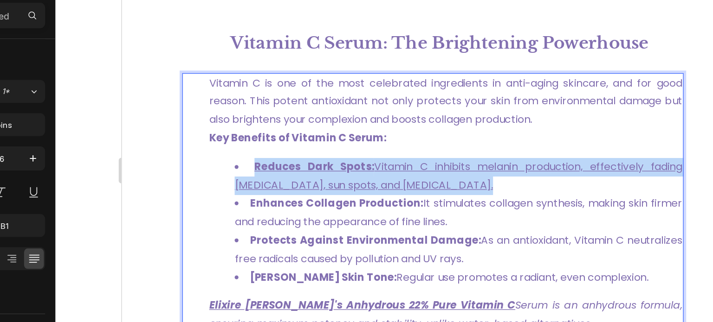
drag, startPoint x: 384, startPoint y: 131, endPoint x: 216, endPoint y: 108, distance: 169.6
click at [216, 108] on li "Reduces Dark Spots: Vitamin C inhibits melanin production, effectively fading h…" at bounding box center [365, 119] width 325 height 27
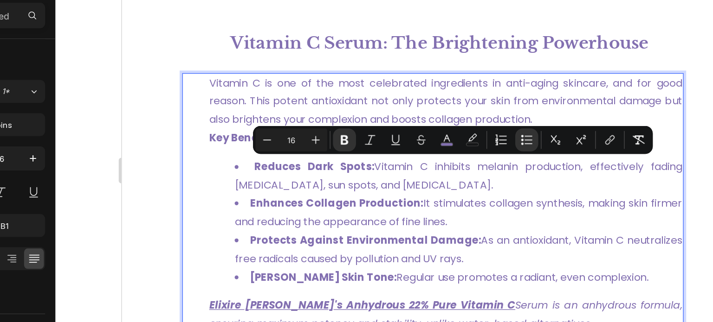
click at [280, 147] on span "Enhances Collagen Production: It stimulates collagen synthesis, making skin fir…" at bounding box center [365, 145] width 325 height 24
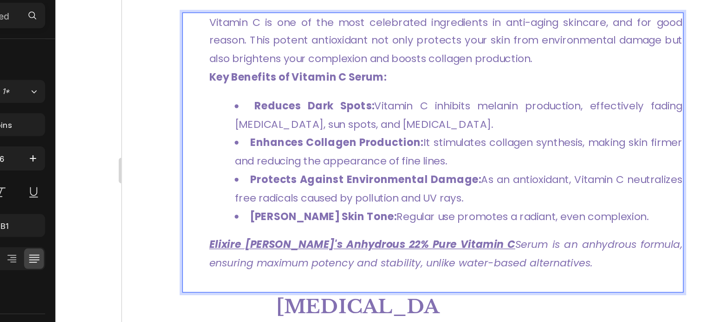
scroll to position [482, 0]
click at [269, 169] on u "Elixire Belle's Anhydrous 22% Pure Vitamin C" at bounding box center [295, 169] width 222 height 11
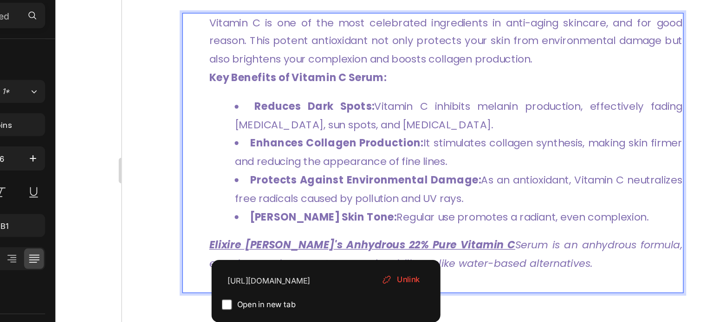
click at [385, 161] on div "Vitamin C is one of the most celebrated ingredients in anti-aging skincare, and…" at bounding box center [355, 102] width 345 height 204
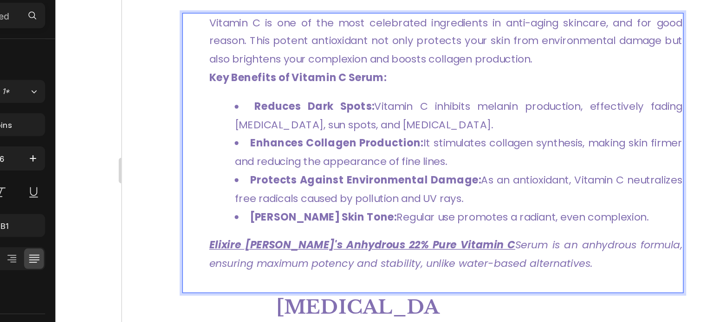
scroll to position [503, 0]
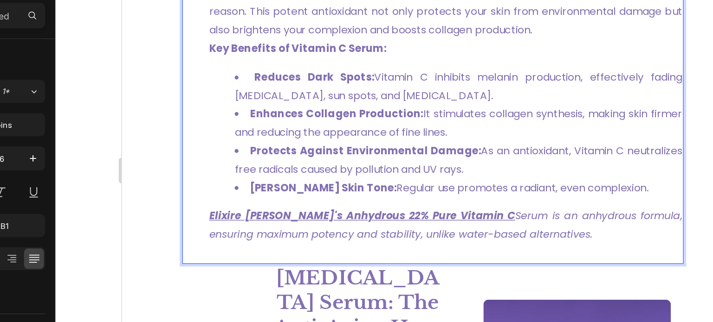
click at [419, 166] on icon "Serum is an anhydrous formula, ensuring maximum potency and stability, unlike w…" at bounding box center [355, 154] width 343 height 24
drag, startPoint x: 430, startPoint y: 161, endPoint x: 184, endPoint y: 135, distance: 247.2
click at [184, 135] on div "Vitamin C is one of the most celebrated ingredients in anti-aging skincare, and…" at bounding box center [355, 81] width 345 height 204
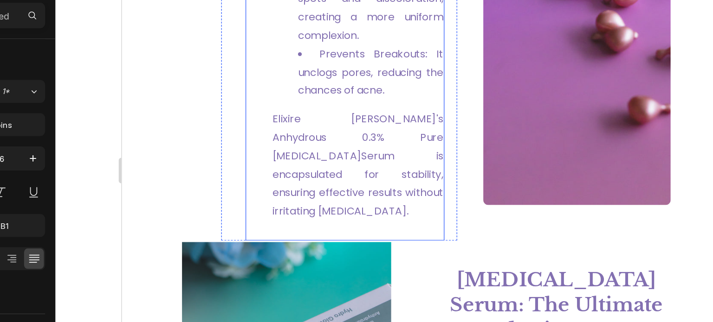
scroll to position [1048, 0]
click at [305, 72] on link "Elixire Belle's Anhydrous 0.3% Pure Retinol" at bounding box center [292, 91] width 124 height 38
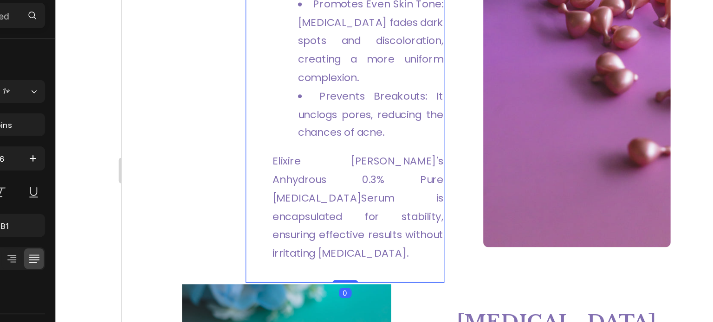
scroll to position [1016, 0]
click at [237, 103] on link "Elixire Belle's Anhydrous 0.3% Pure Retinol" at bounding box center [292, 122] width 124 height 38
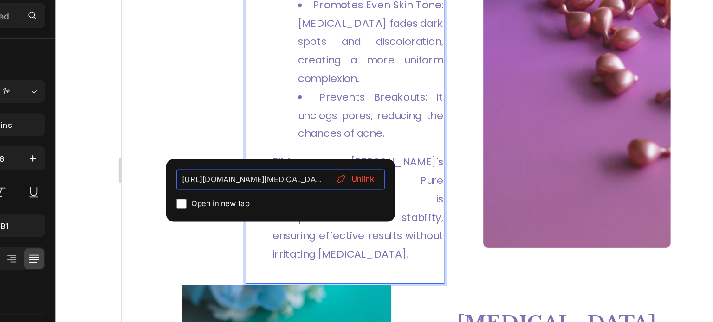
click at [299, 180] on input "https://elixirebelle.com/products/anhydrous-0-3-pure-retinol" at bounding box center [319, 181] width 151 height 15
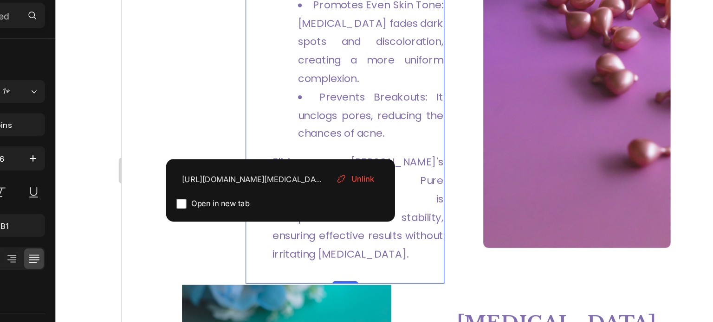
click at [233, 103] on link "Elixire Belle's Anhydrous 0.3% Pure Retinol" at bounding box center [292, 122] width 124 height 38
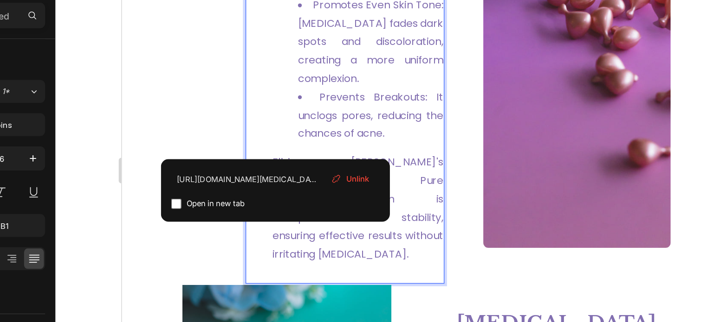
click at [369, 178] on span "Unlink" at bounding box center [375, 180] width 17 height 8
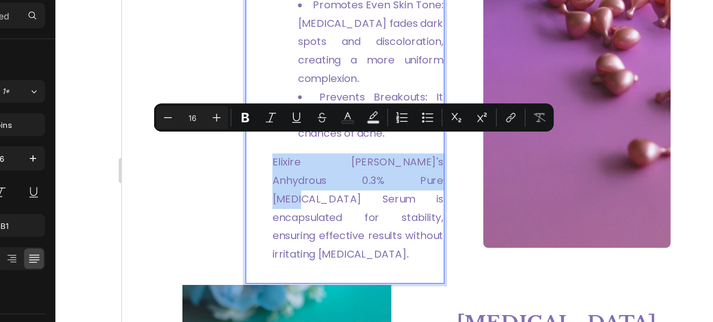
drag, startPoint x: 227, startPoint y: 95, endPoint x: 325, endPoint y: 107, distance: 98.2
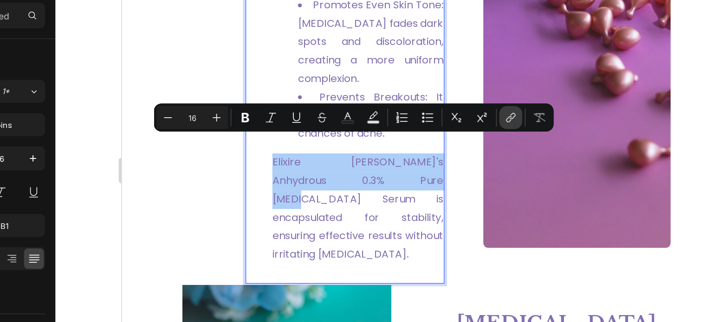
click at [489, 135] on icon "Editor contextual toolbar" at bounding box center [488, 135] width 4 height 5
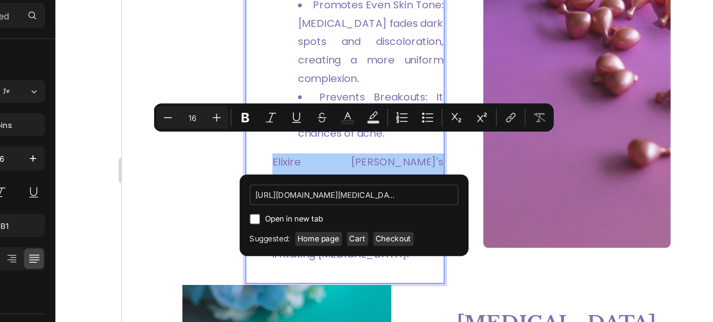
scroll to position [0, 56]
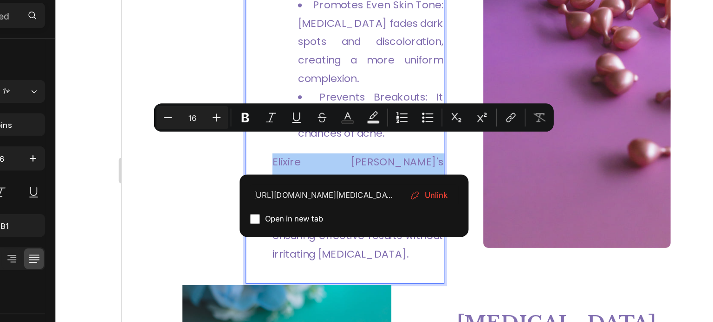
type input "https://elixirebelle.com/products/anhydrous-0-3-pure-retinol"
click at [332, 210] on span "Open in new tab" at bounding box center [330, 209] width 42 height 11
checkbox input "true"
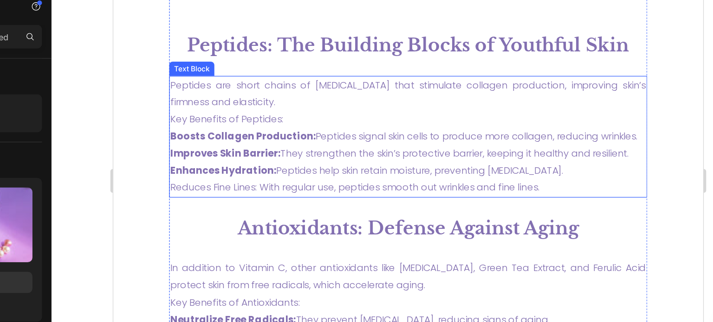
scroll to position [1776, 0]
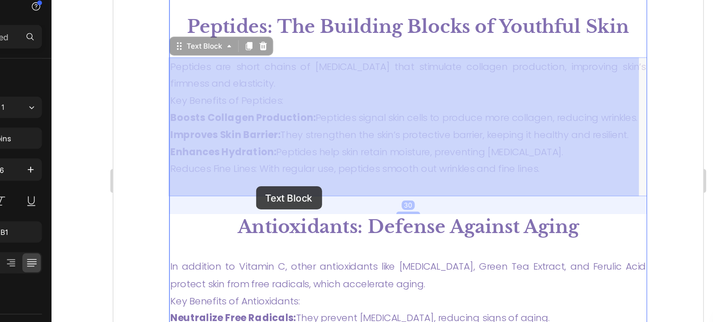
drag, startPoint x: 201, startPoint y: 144, endPoint x: 225, endPoint y: 144, distance: 24.6
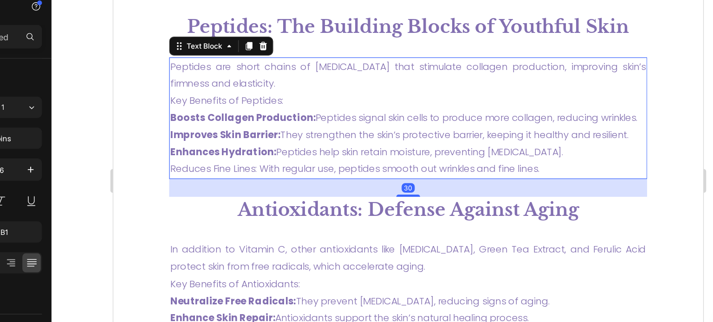
click at [225, 138] on p "Peptides are short chains of amino acids that stimulate collagen production, im…" at bounding box center [342, 91] width 371 height 94
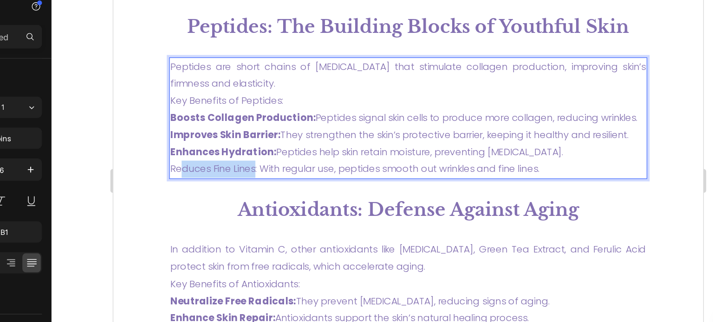
drag, startPoint x: 225, startPoint y: 145, endPoint x: 166, endPoint y: 145, distance: 59.4
click at [166, 138] on p "Peptides are short chains of amino acids that stimulate collagen production, im…" at bounding box center [342, 91] width 371 height 94
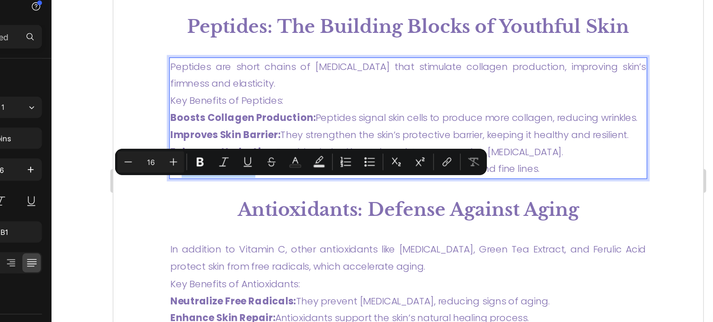
click at [224, 138] on p "Peptides are short chains of amino acids that stimulate collagen production, im…" at bounding box center [342, 91] width 371 height 94
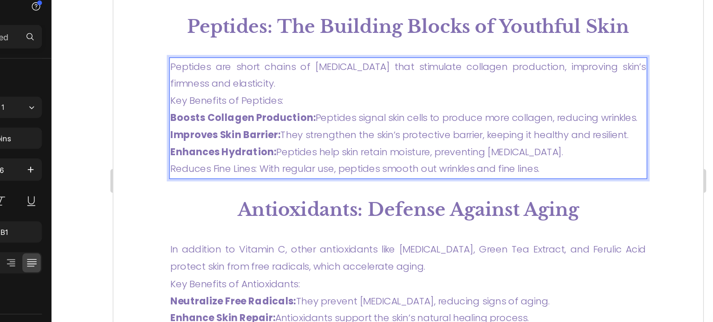
drag, startPoint x: 224, startPoint y: 145, endPoint x: 213, endPoint y: 145, distance: 11.1
click at [213, 138] on p "Peptides are short chains of amino acids that stimulate collagen production, im…" at bounding box center [342, 91] width 371 height 94
click at [230, 138] on p "Peptides are short chains of amino acids that stimulate collagen production, im…" at bounding box center [342, 91] width 371 height 94
drag, startPoint x: 226, startPoint y: 146, endPoint x: 156, endPoint y: 144, distance: 70.5
click at [156, 139] on div "Peptides are short chains of amino acids that stimulate collagen production, im…" at bounding box center [342, 91] width 373 height 96
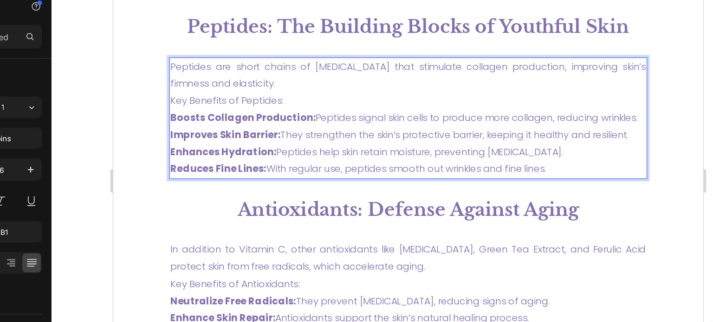
click at [295, 90] on p "Peptides are short chains of amino acids that stimulate collagen production, im…" at bounding box center [342, 91] width 371 height 94
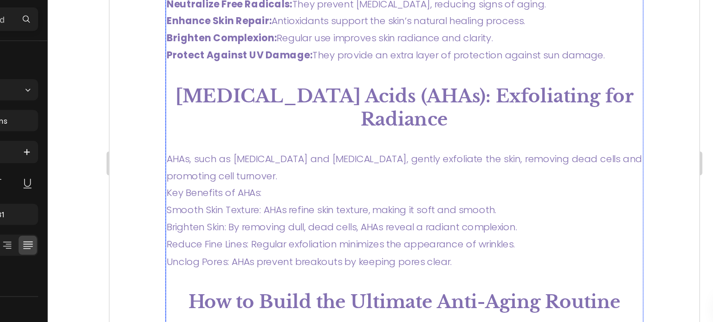
scroll to position [1995, 0]
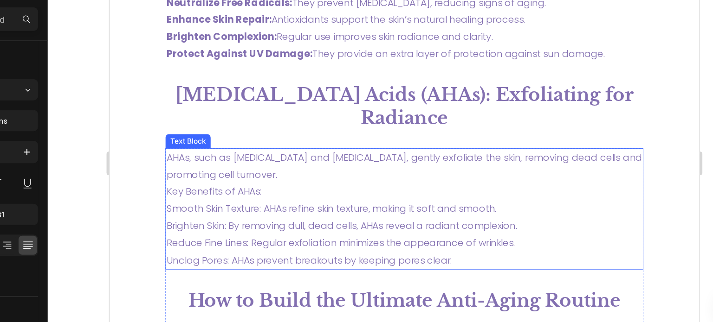
click at [354, 195] on p "AHAs, such as Glycolic Acid and Lactic Acid, gently exfoliate the skin, removin…" at bounding box center [339, 158] width 371 height 94
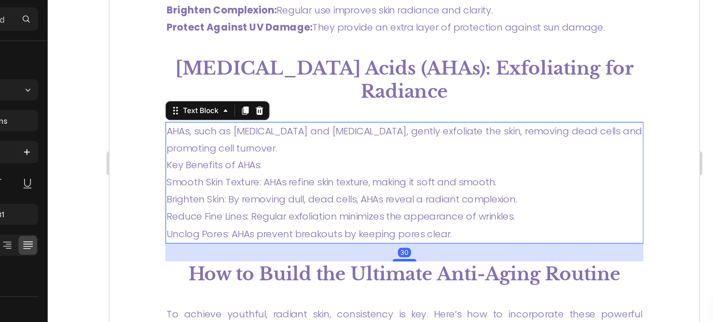
click at [259, 156] on p "AHAs, such as Glycolic Acid and Lactic Acid, gently exfoliate the skin, removin…" at bounding box center [339, 137] width 371 height 94
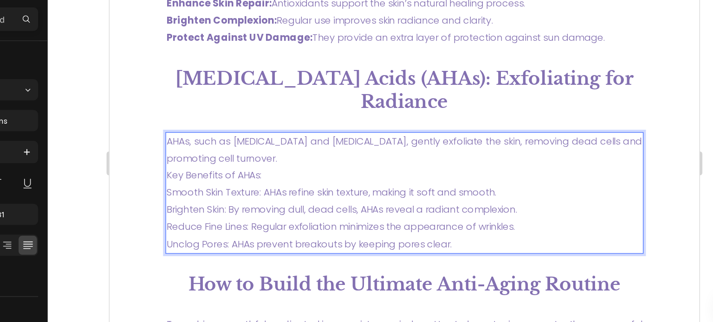
scroll to position [2006, 0]
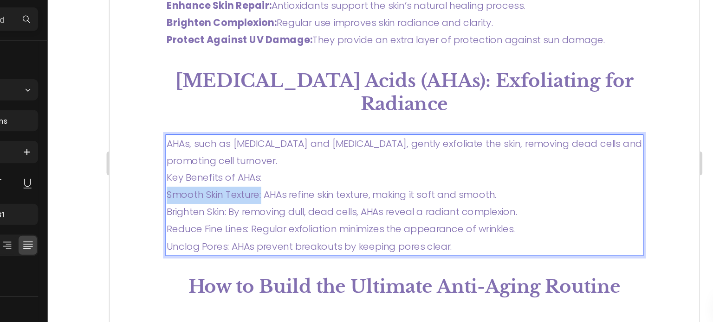
drag, startPoint x: 154, startPoint y: 159, endPoint x: 229, endPoint y: 161, distance: 74.7
click at [229, 161] on p "AHAs, such as Glycolic Acid and Lactic Acid, gently exfoliate the skin, removin…" at bounding box center [339, 147] width 371 height 94
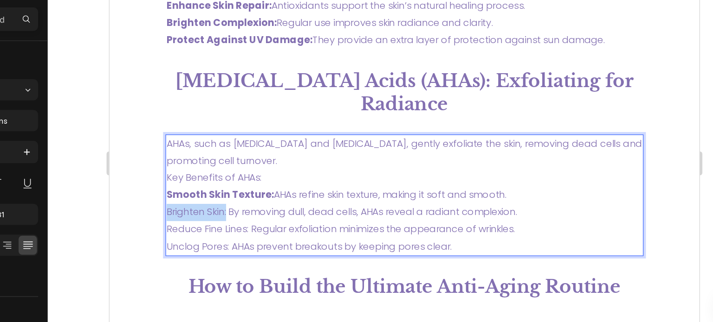
drag, startPoint x: 154, startPoint y: 173, endPoint x: 202, endPoint y: 168, distance: 48.5
click at [202, 168] on p "AHAs, such as Glycolic Acid and Lactic Acid, gently exfoliate the skin, removin…" at bounding box center [339, 147] width 371 height 94
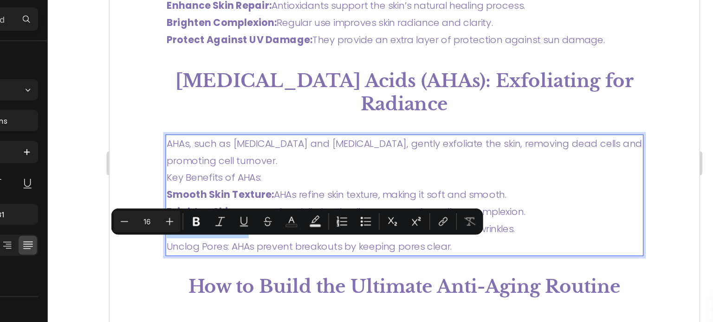
drag, startPoint x: 154, startPoint y: 186, endPoint x: 219, endPoint y: 184, distance: 65.0
click at [219, 184] on p "AHAs, such as Glycolic Acid and Lactic Acid, gently exfoliate the skin, removin…" at bounding box center [339, 147] width 371 height 94
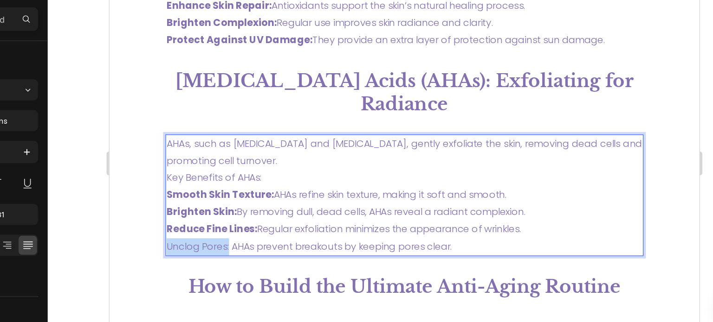
drag, startPoint x: 153, startPoint y: 199, endPoint x: 202, endPoint y: 200, distance: 49.2
click at [202, 194] on p "AHAs, such as Glycolic Acid and Lactic Acid, gently exfoliate the skin, removin…" at bounding box center [339, 147] width 371 height 94
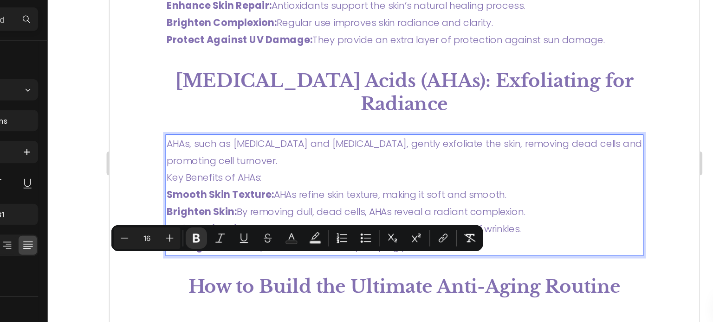
click at [286, 140] on p "AHAs, such as Glycolic Acid and Lactic Acid, gently exfoliate the skin, removin…" at bounding box center [339, 147] width 371 height 94
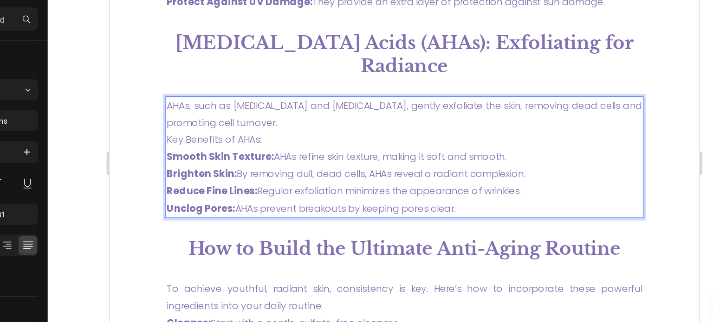
scroll to position [2035, 0]
click at [229, 110] on p "AHAs, such as Glycolic Acid and Lactic Acid, gently exfoliate the skin, removin…" at bounding box center [339, 118] width 371 height 94
click at [222, 116] on p "AHAs, such as Glycolic Acid and Lactic Acid, gently exfoliate the skin, removin…" at bounding box center [339, 118] width 371 height 94
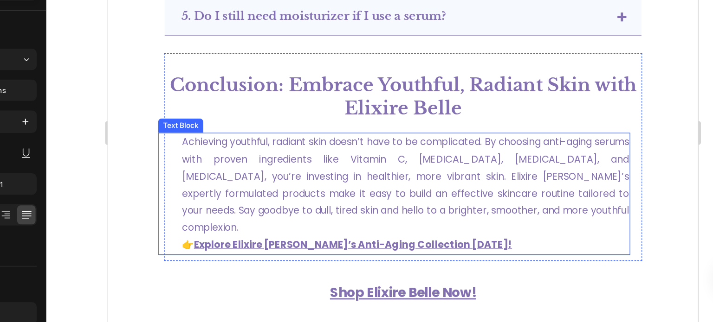
scroll to position [2772, 0]
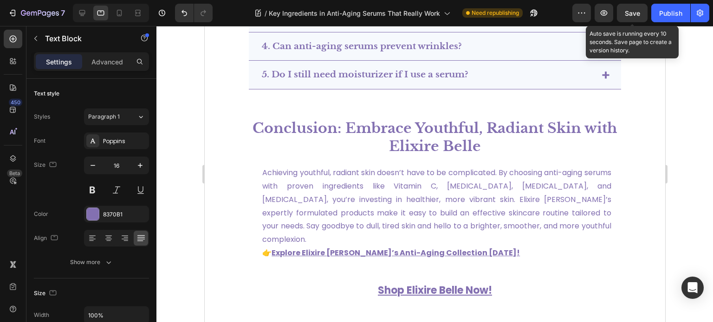
click at [635, 12] on span "Save" at bounding box center [632, 13] width 15 height 8
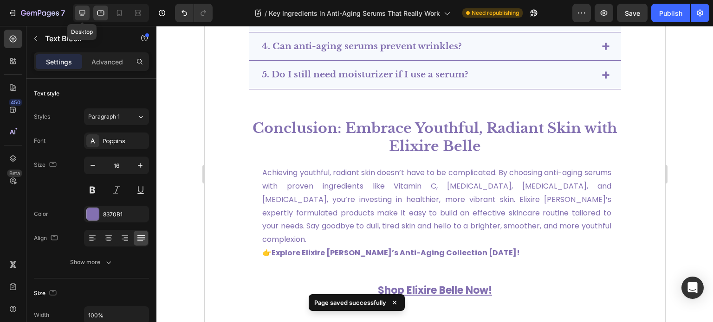
click at [77, 16] on div at bounding box center [82, 13] width 15 height 15
type input "22"
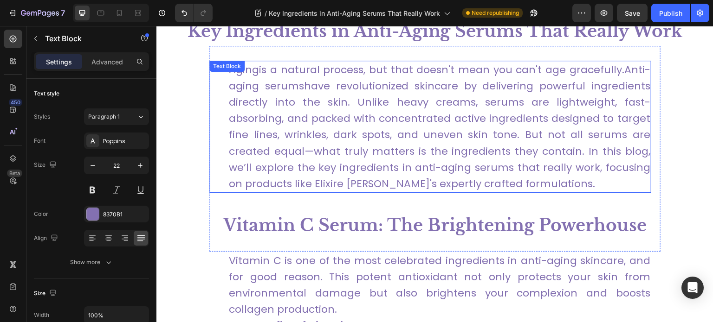
scroll to position [343, 0]
click at [375, 113] on p "Aging is a natural process, but that doesn't mean you can't age gracefully. Ant…" at bounding box center [439, 127] width 421 height 131
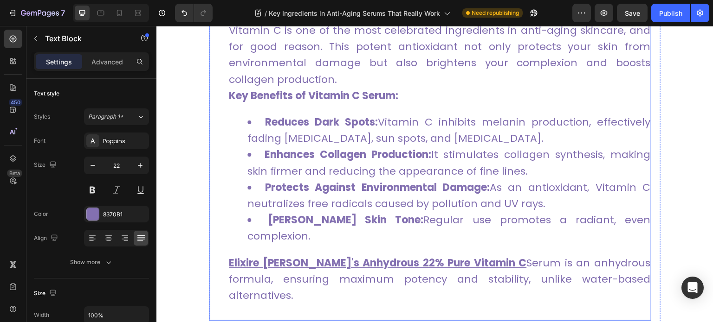
type input "16"
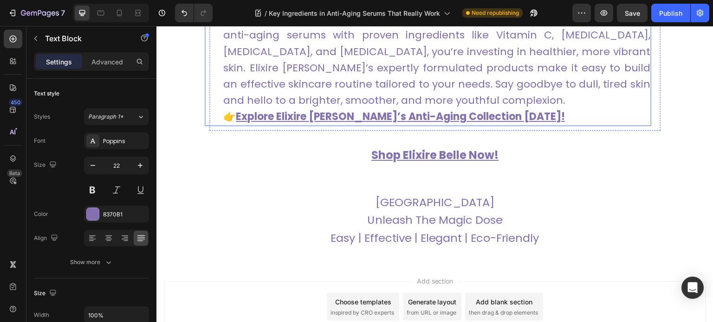
scroll to position [3717, 0]
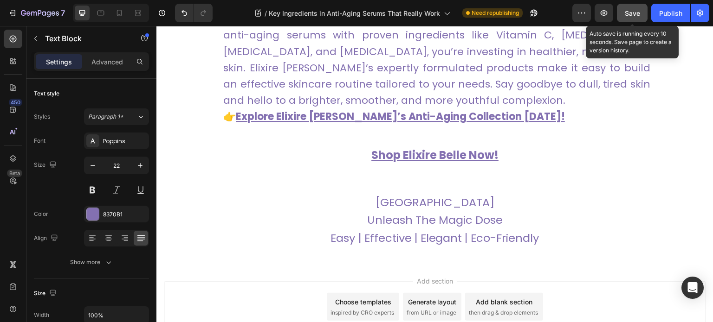
click at [641, 8] on button "Save" at bounding box center [632, 13] width 31 height 19
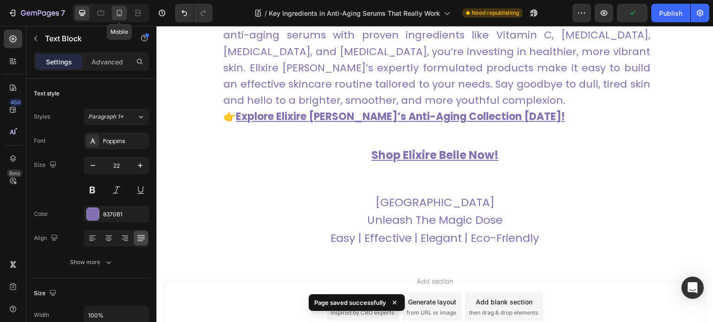
click at [121, 9] on icon at bounding box center [119, 12] width 9 height 9
type input "16"
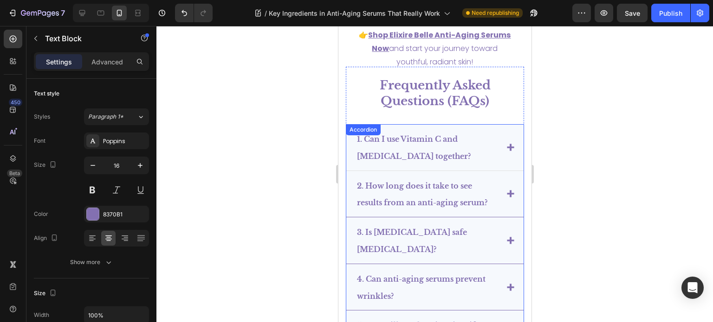
scroll to position [3894, 0]
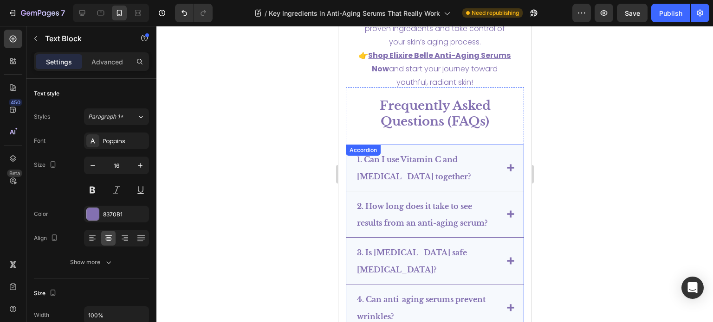
click at [448, 154] on p "1. Can I use Vitamin C and Retinol together?" at bounding box center [426, 168] width 141 height 34
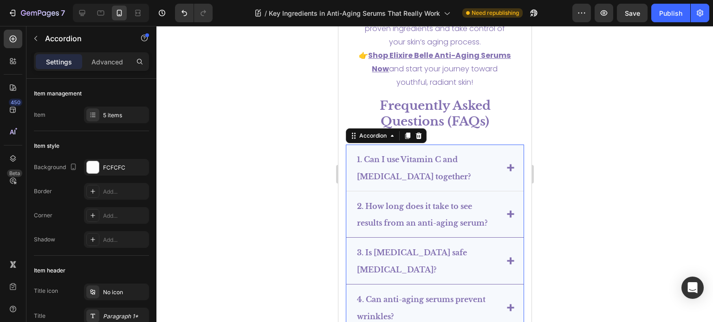
click at [468, 155] on strong "1. Can I use Vitamin C and Retinol together?" at bounding box center [413, 168] width 114 height 26
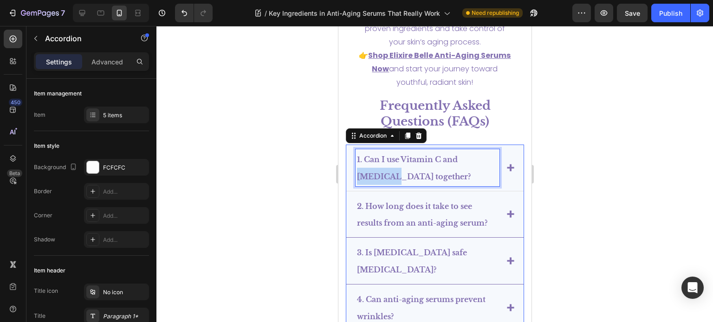
click at [468, 155] on strong "1. Can I use Vitamin C and Retinol together?" at bounding box center [413, 168] width 114 height 26
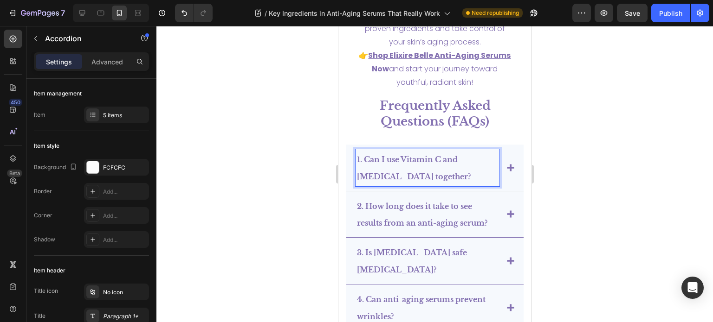
click at [388, 155] on strong "1. Can I use Vitamin C and Retinol together?" at bounding box center [413, 168] width 114 height 26
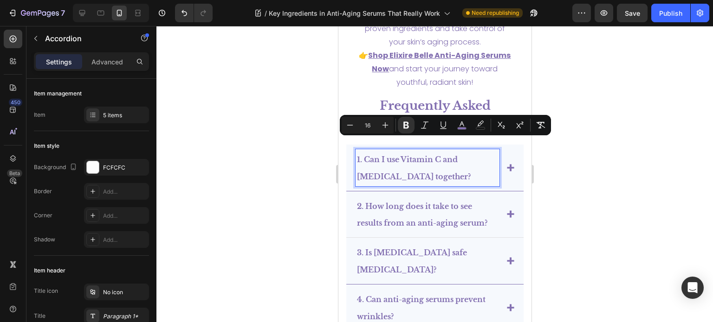
click at [405, 202] on strong "2. How long does it take to see results from an anti-aging serum?" at bounding box center [421, 215] width 130 height 26
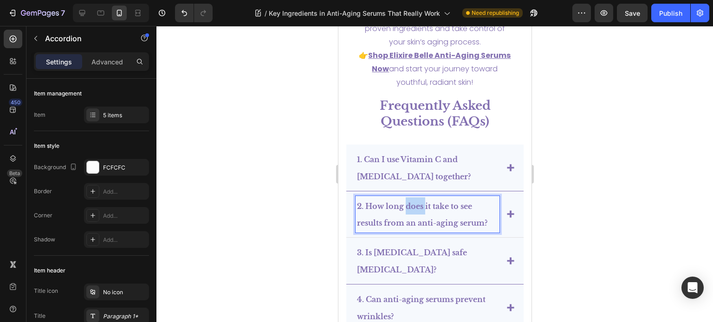
click at [405, 202] on strong "2. How long does it take to see results from an anti-aging serum?" at bounding box center [421, 215] width 130 height 26
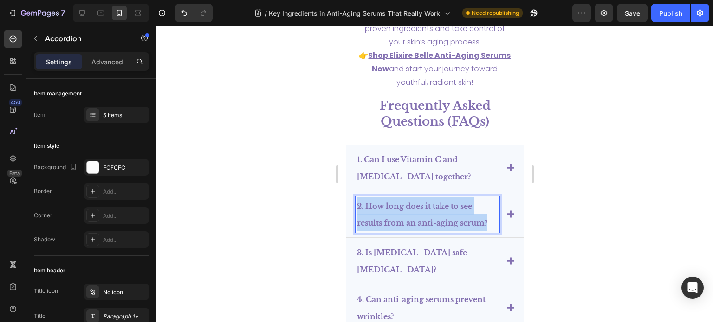
click at [405, 202] on strong "2. How long does it take to see results from an anti-aging serum?" at bounding box center [421, 215] width 130 height 26
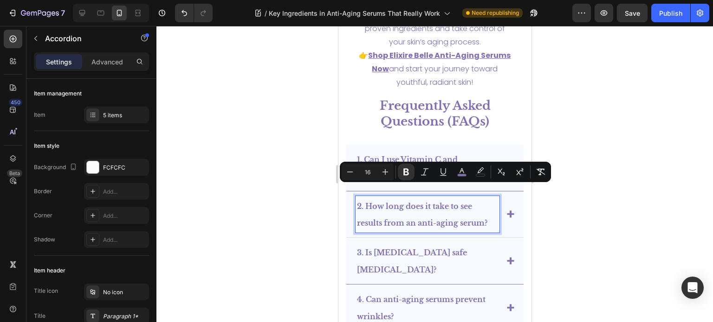
click at [548, 125] on div at bounding box center [434, 174] width 556 height 296
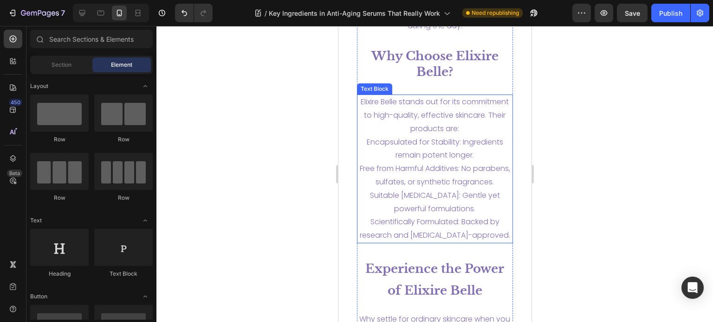
scroll to position [3522, 0]
click at [446, 218] on span "Scientifically Formulated: Backed by research and dermatologist-approved." at bounding box center [434, 230] width 150 height 24
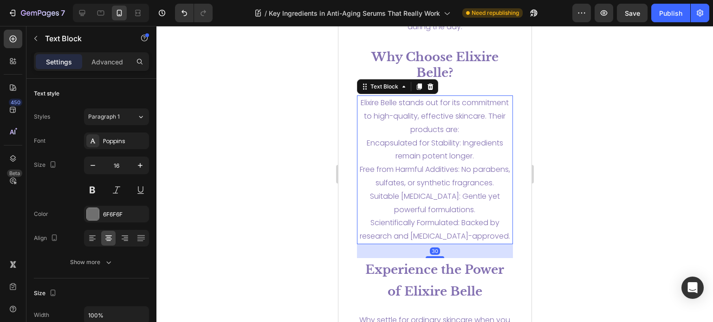
click at [386, 218] on span "Scientifically Formulated: Backed by research and dermatologist-approved." at bounding box center [434, 230] width 150 height 24
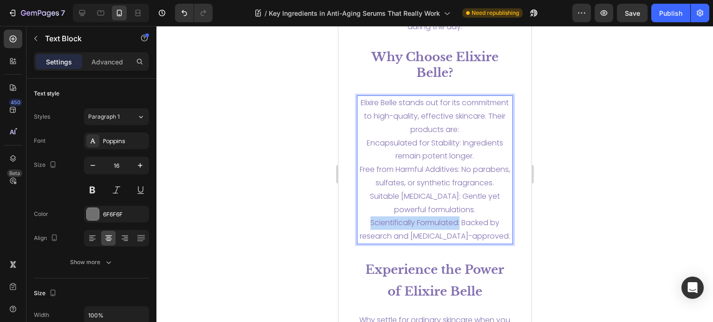
drag, startPoint x: 457, startPoint y: 208, endPoint x: 364, endPoint y: 208, distance: 92.3
click at [364, 208] on p "Elixire Belle stands out for its commitment to high-quality, effective skincare…" at bounding box center [434, 170] width 155 height 147
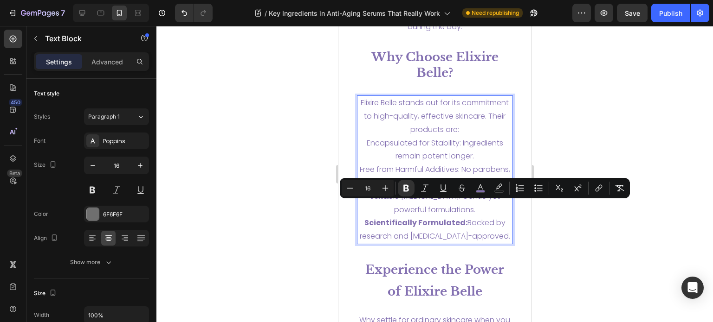
click at [444, 164] on span "Free from Harmful Additives: No parabens, sulfates, or synthetic fragrances." at bounding box center [434, 176] width 150 height 24
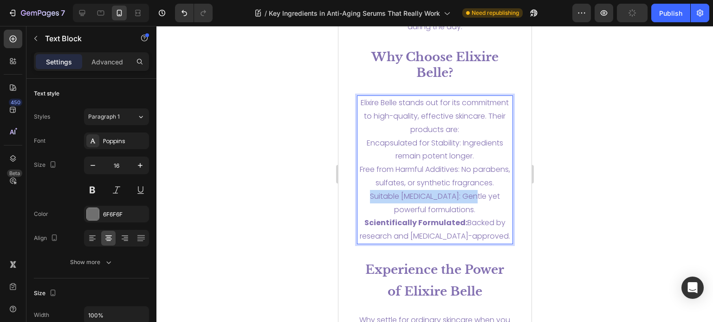
drag, startPoint x: 458, startPoint y: 181, endPoint x: 364, endPoint y: 180, distance: 93.7
click at [369, 191] on span "Suitable for Sensitive Skin: Gentle yet powerful formulations." at bounding box center [434, 203] width 130 height 24
click at [425, 138] on span "Encapsulated for Stability: Ingredients remain potent longer." at bounding box center [434, 150] width 136 height 24
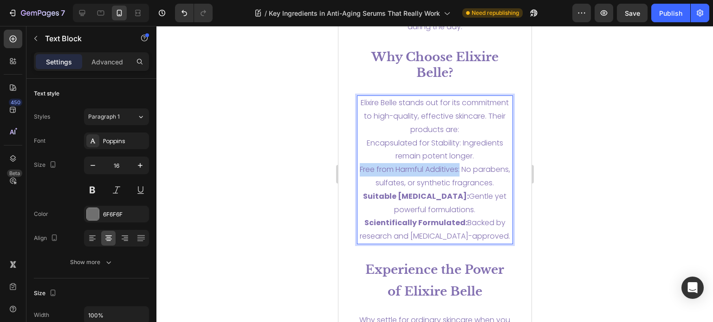
drag, startPoint x: 477, startPoint y: 144, endPoint x: 373, endPoint y: 141, distance: 104.0
click at [373, 141] on p "Elixire Belle stands out for its commitment to high-quality, effective skincare…" at bounding box center [434, 170] width 155 height 147
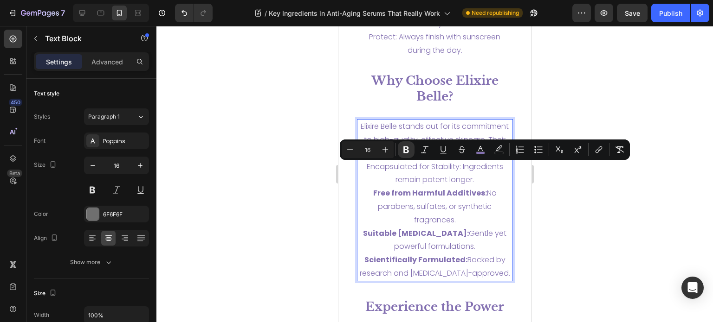
scroll to position [3476, 0]
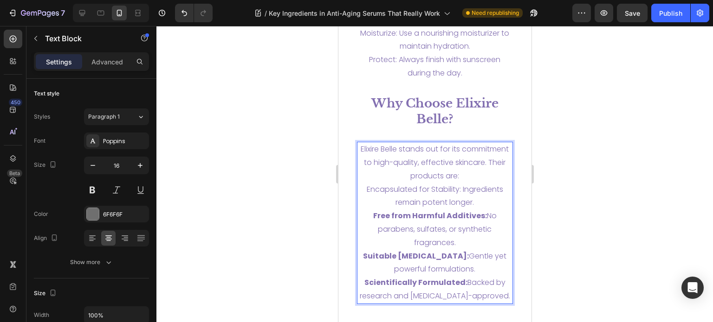
click at [439, 143] on p "Elixire Belle stands out for its commitment to high-quality, effective skincare…" at bounding box center [434, 223] width 155 height 161
drag, startPoint x: 457, startPoint y: 161, endPoint x: 355, endPoint y: 158, distance: 101.2
click at [356, 158] on div "Elixire Belle stands out for its commitment to high-quality, effective skincare…" at bounding box center [434, 223] width 156 height 162
click at [437, 144] on span "Elixire Belle stands out for its commitment to high-quality, effective skincare…" at bounding box center [434, 163] width 148 height 38
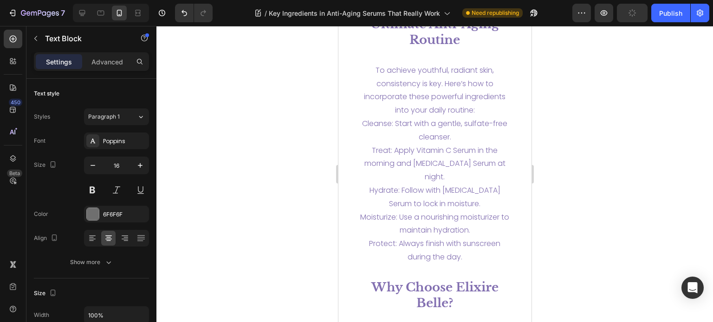
scroll to position [3290, 0]
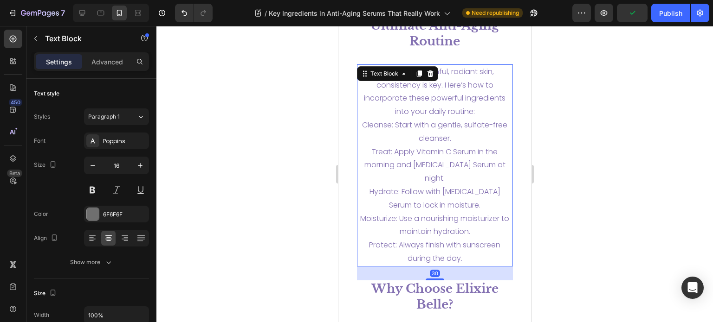
click at [368, 240] on span "Protect: Always finish with sunscreen during the day." at bounding box center [433, 252] width 131 height 24
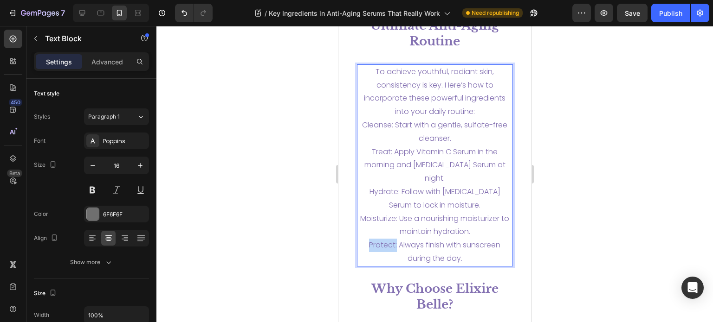
drag, startPoint x: 365, startPoint y: 219, endPoint x: 392, endPoint y: 219, distance: 26.9
click at [392, 240] on span "Protect: Always finish with sunscreen during the day." at bounding box center [433, 252] width 131 height 24
click at [416, 187] on span "Hydrate: Follow with Hyaluronic Acid Serum to lock in moisture." at bounding box center [434, 199] width 131 height 24
drag, startPoint x: 361, startPoint y: 190, endPoint x: 396, endPoint y: 194, distance: 36.0
click at [396, 213] on span "Moisturize: Use a nourishing moisturizer to maintain hydration." at bounding box center [434, 225] width 149 height 24
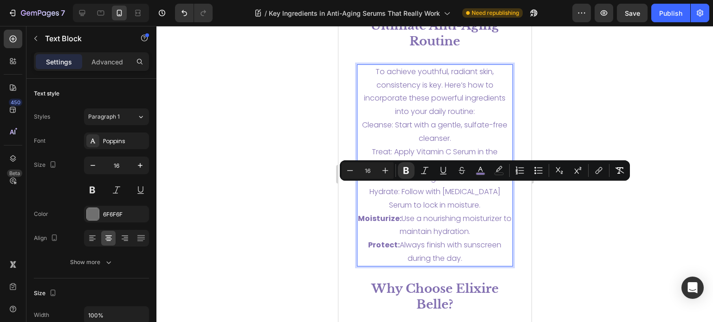
click at [403, 147] on span "Treat: Apply Vitamin C Serum in the morning and Retinol Serum at night." at bounding box center [434, 166] width 141 height 38
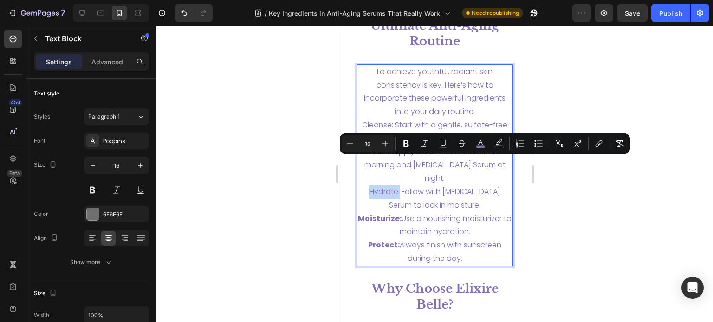
drag, startPoint x: 368, startPoint y: 164, endPoint x: 395, endPoint y: 166, distance: 26.5
click at [395, 187] on span "Hydrate: Follow with Hyaluronic Acid Serum to lock in moisture." at bounding box center [434, 199] width 131 height 24
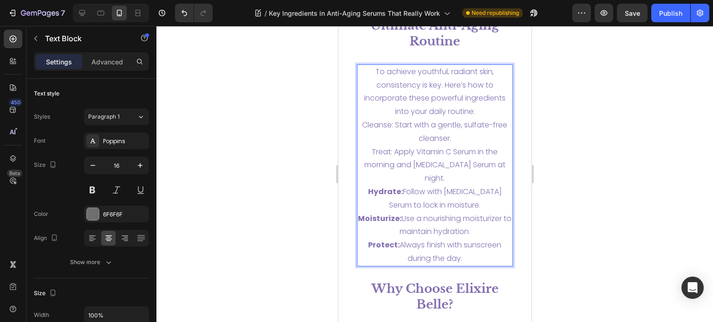
click at [438, 100] on span "To achieve youthful, radiant skin, consistency is key. Here’s how to incorporat…" at bounding box center [434, 91] width 142 height 51
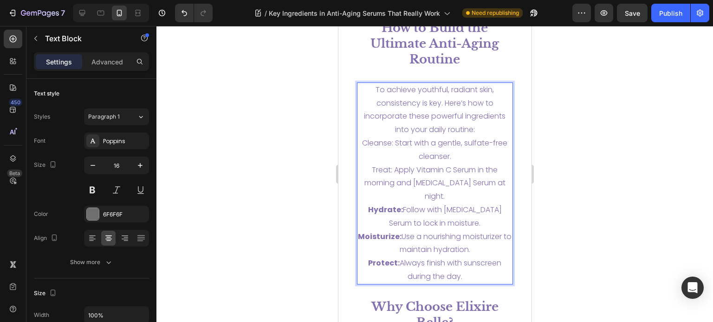
scroll to position [3244, 0]
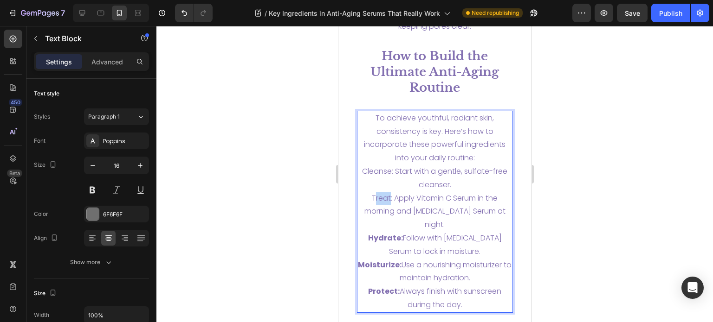
drag, startPoint x: 368, startPoint y: 183, endPoint x: 385, endPoint y: 183, distance: 16.2
click at [385, 193] on span "Treat: Apply Vitamin C Serum in the morning and Retinol Serum at night." at bounding box center [434, 212] width 141 height 38
click at [390, 193] on span "Treat: Apply Vitamin C Serum in the morning and Retinol Serum at night." at bounding box center [434, 212] width 141 height 38
drag, startPoint x: 388, startPoint y: 181, endPoint x: 360, endPoint y: 179, distance: 28.4
click at [360, 179] on p "To achieve youthful, radiant skin, consistency is key. Here’s how to incorporat…" at bounding box center [434, 212] width 155 height 200
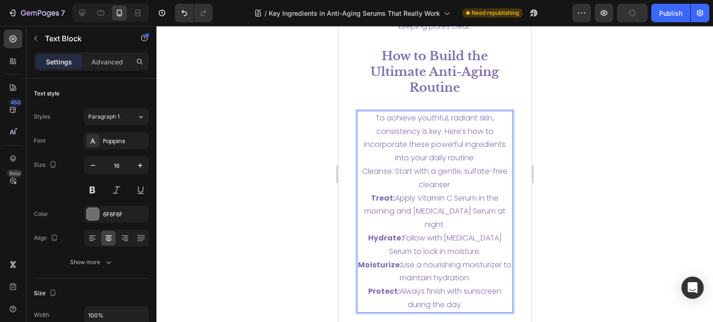
click at [464, 132] on span "To achieve youthful, radiant skin, consistency is key. Here’s how to incorporat…" at bounding box center [434, 138] width 142 height 51
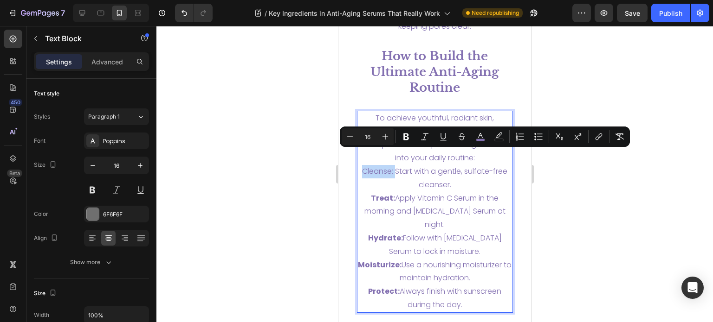
drag, startPoint x: 390, startPoint y: 156, endPoint x: 358, endPoint y: 155, distance: 32.5
click at [361, 166] on span "Cleanse: Start with a gentle, sulfate-free cleanser." at bounding box center [433, 178] width 145 height 24
click at [427, 115] on span "To achieve youthful, radiant skin, consistency is key. Here’s how to incorporat…" at bounding box center [434, 138] width 142 height 51
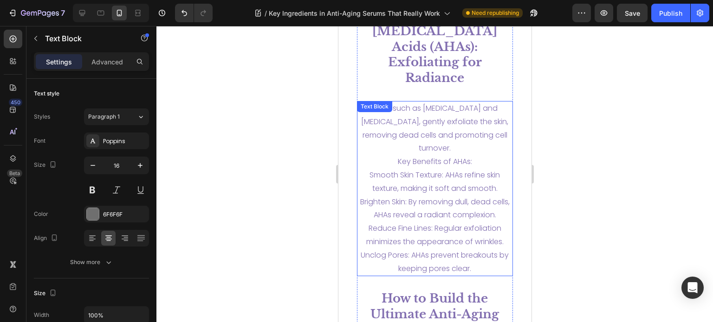
scroll to position [2984, 0]
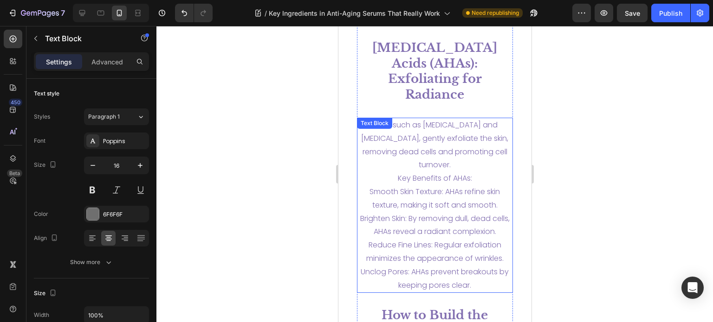
click at [435, 173] on span "Key Benefits of AHAs:" at bounding box center [434, 178] width 74 height 11
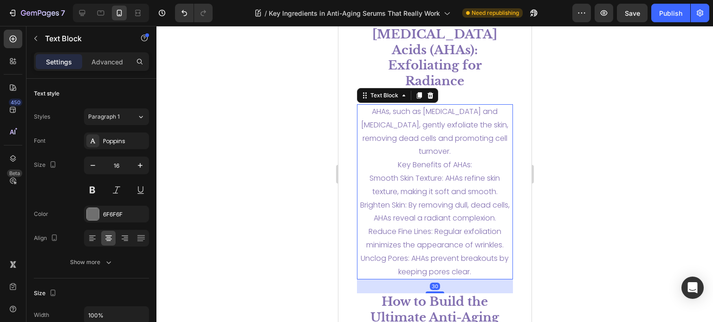
scroll to position [3002, 0]
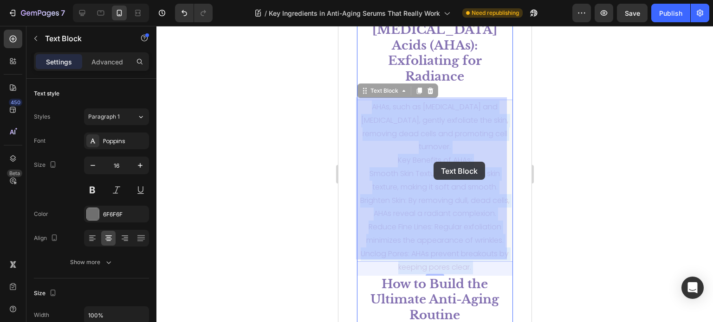
drag, startPoint x: 364, startPoint y: 157, endPoint x: 433, endPoint y: 162, distance: 68.8
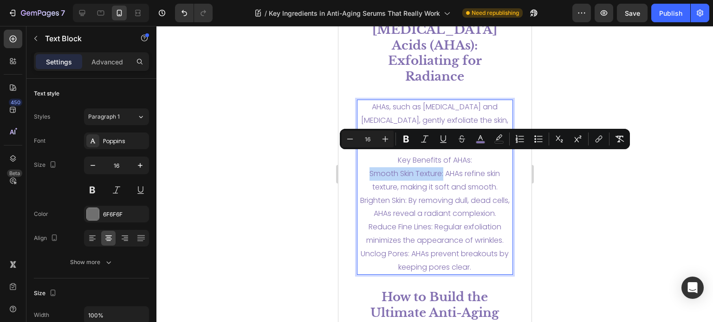
drag, startPoint x: 438, startPoint y: 160, endPoint x: 364, endPoint y: 160, distance: 74.2
click at [369, 168] on span "Smooth Skin Texture: AHAs refine skin texture, making it soft and smooth." at bounding box center [434, 180] width 130 height 24
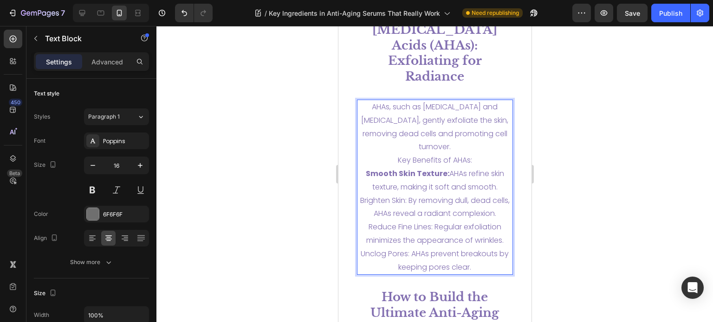
click at [401, 178] on p "AHAs, such as Glycolic Acid and Lactic Acid, gently exfoliate the skin, removin…" at bounding box center [434, 188] width 155 height 174
drag, startPoint x: 413, startPoint y: 188, endPoint x: 363, endPoint y: 185, distance: 49.7
click at [363, 195] on span "Brighten Skin: By removing dull, dead cells, AHAs reveal a radiant complexion." at bounding box center [434, 207] width 149 height 24
click at [399, 203] on span "Brighten Skin: By removing dull, dead cells, AHAs reveal a radiant complexion." at bounding box center [434, 207] width 142 height 24
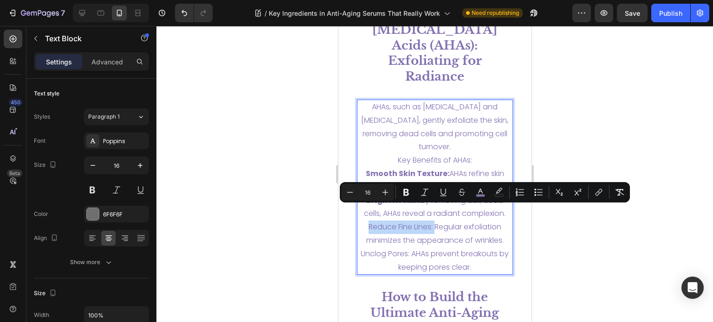
drag, startPoint x: 431, startPoint y: 214, endPoint x: 362, endPoint y: 212, distance: 69.2
click at [362, 212] on p "AHAs, such as Glycolic Acid and Lactic Acid, gently exfoliate the skin, removin…" at bounding box center [434, 188] width 155 height 174
click at [392, 225] on span "Reduce Fine Lines: Regular exfoliation minimizes the appearance of wrinkles." at bounding box center [434, 234] width 137 height 24
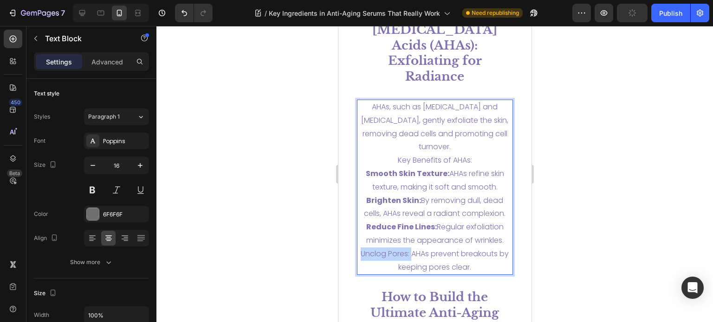
drag, startPoint x: 413, startPoint y: 238, endPoint x: 355, endPoint y: 238, distance: 58.0
click at [356, 238] on div "AHAs, such as Glycolic Acid and Lactic Acid, gently exfoliate the skin, removin…" at bounding box center [434, 187] width 156 height 175
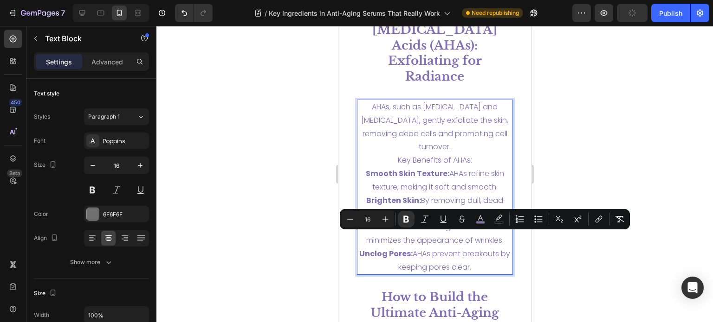
click at [464, 195] on span "Brighten Skin: By removing dull, dead cells, AHAs reveal a radiant complexion." at bounding box center [434, 207] width 142 height 24
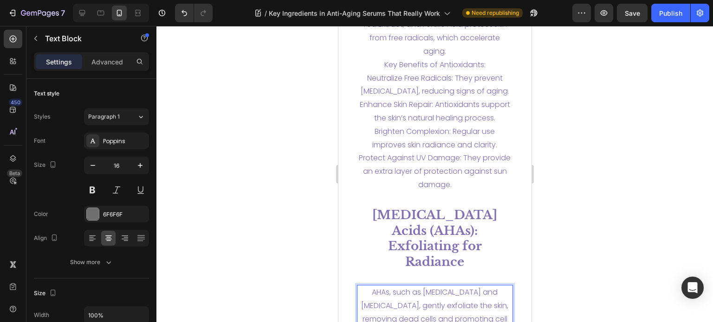
scroll to position [2770, 0]
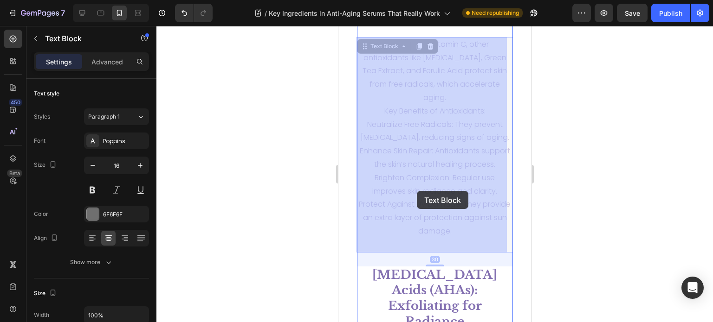
drag, startPoint x: 448, startPoint y: 193, endPoint x: 430, endPoint y: 191, distance: 18.2
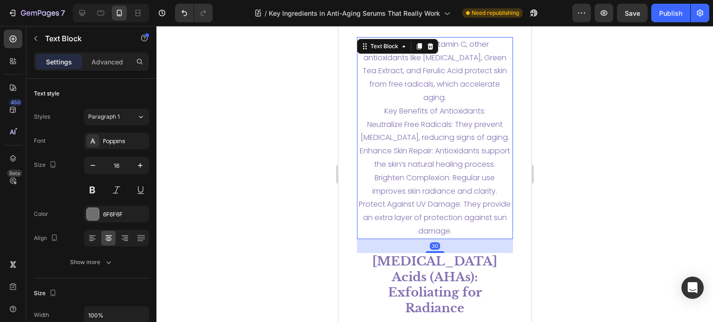
click at [466, 186] on span "Brighten Complexion: Regular use improves skin radiance and clarity." at bounding box center [434, 185] width 125 height 24
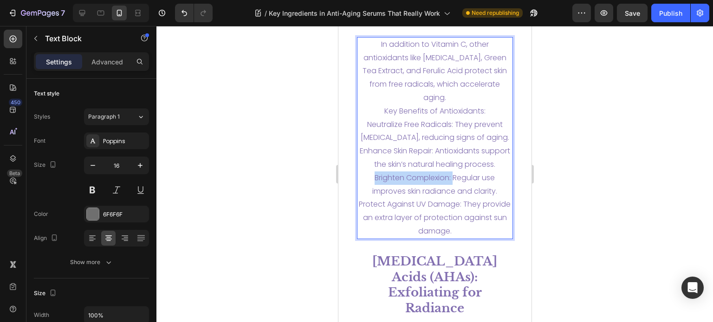
drag, startPoint x: 448, startPoint y: 192, endPoint x: 368, endPoint y: 193, distance: 79.8
click at [368, 193] on p "In addition to Vitamin C, other antioxidants like Vitamin E, Green Tea Extract,…" at bounding box center [434, 138] width 155 height 200
click at [476, 142] on span "Neutralize Free Radicals: They prevent oxidative stress, reducing signs of agin…" at bounding box center [434, 131] width 148 height 24
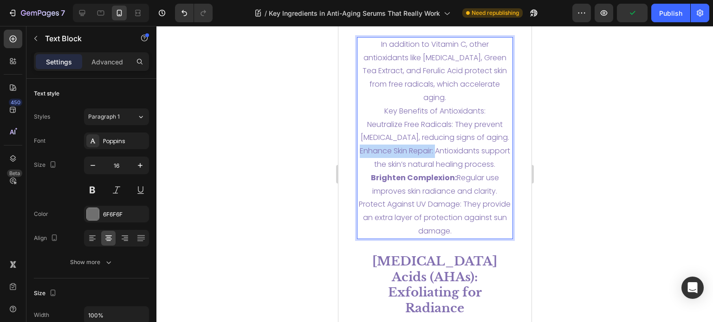
drag, startPoint x: 446, startPoint y: 153, endPoint x: 370, endPoint y: 152, distance: 76.1
click at [370, 152] on span "Enhance Skin Repair: Antioxidants support the skin’s natural healing process." at bounding box center [434, 158] width 150 height 24
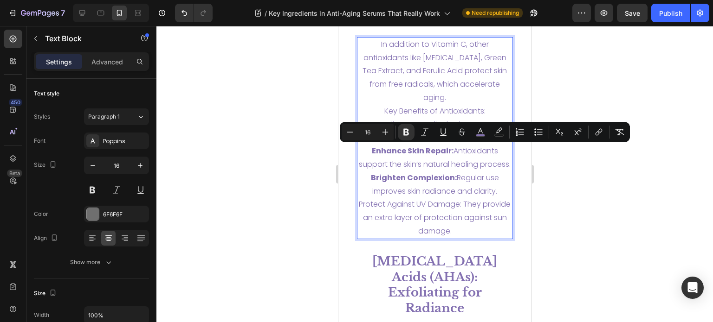
click at [442, 170] on span "Enhance Skin Repair: Antioxidants support the skin’s natural healing process." at bounding box center [434, 158] width 152 height 24
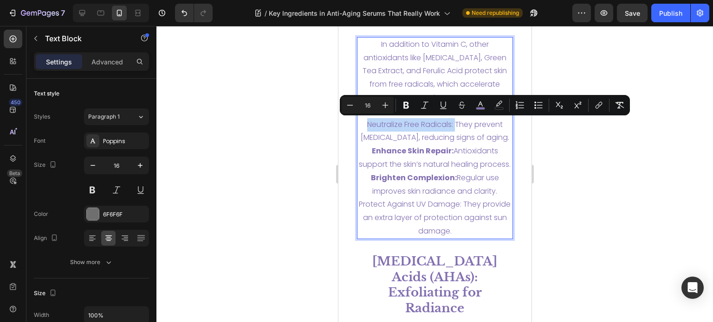
drag, startPoint x: 451, startPoint y: 127, endPoint x: 364, endPoint y: 127, distance: 87.7
click at [364, 127] on span "Neutralize Free Radicals: They prevent oxidative stress, reducing signs of agin…" at bounding box center [434, 131] width 148 height 24
click at [429, 155] on strong "Enhance Skin Repair:" at bounding box center [412, 151] width 82 height 11
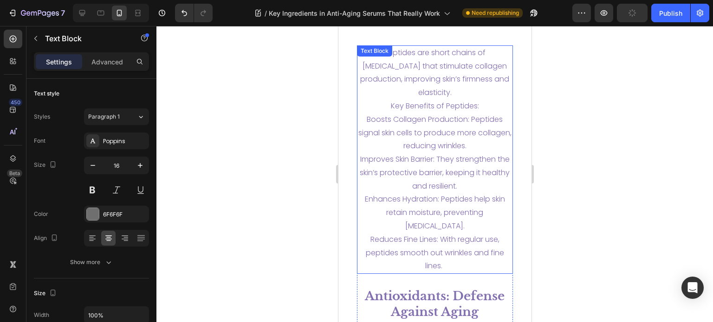
scroll to position [2472, 0]
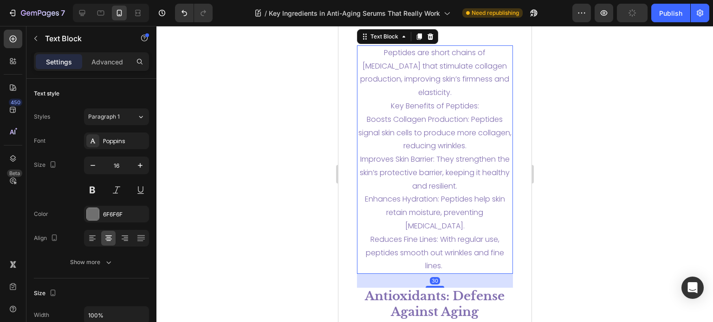
click at [429, 241] on span "Reduces Fine Lines: With regular use, peptides smooth out wrinkles and fine lin…" at bounding box center [434, 253] width 138 height 38
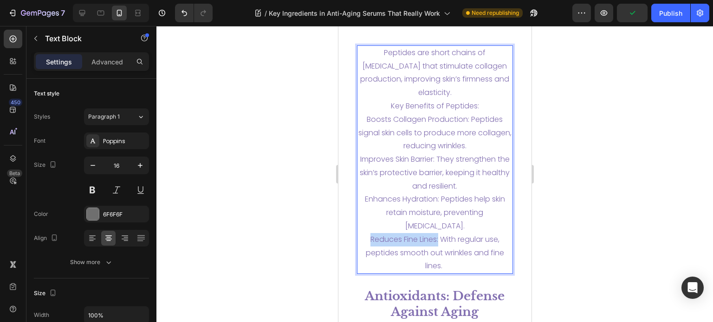
drag, startPoint x: 435, startPoint y: 243, endPoint x: 365, endPoint y: 241, distance: 69.6
click at [365, 241] on span "Reduces Fine Lines: With regular use, peptides smooth out wrinkles and fine lin…" at bounding box center [434, 253] width 138 height 38
click at [455, 184] on span "Improves Skin Barrier: They strengthen the skin’s protective barrier, keeping i…" at bounding box center [434, 173] width 150 height 38
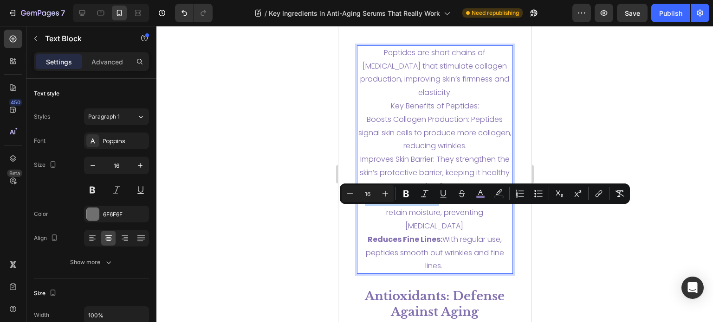
drag, startPoint x: 435, startPoint y: 217, endPoint x: 359, endPoint y: 213, distance: 76.2
click at [364, 213] on span "Enhances Hydration: Peptides help skin retain moisture, preventing dryness." at bounding box center [434, 213] width 140 height 38
click at [400, 152] on span "Boosts Collagen Production: Peptides signal skin cells to produce more collagen…" at bounding box center [434, 133] width 153 height 38
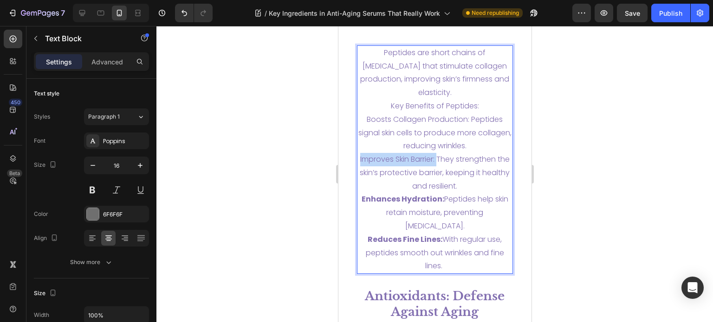
drag, startPoint x: 440, startPoint y: 174, endPoint x: 360, endPoint y: 174, distance: 80.7
click at [360, 174] on p "Peptides are short chains of amino acids that stimulate collagen production, im…" at bounding box center [434, 159] width 155 height 227
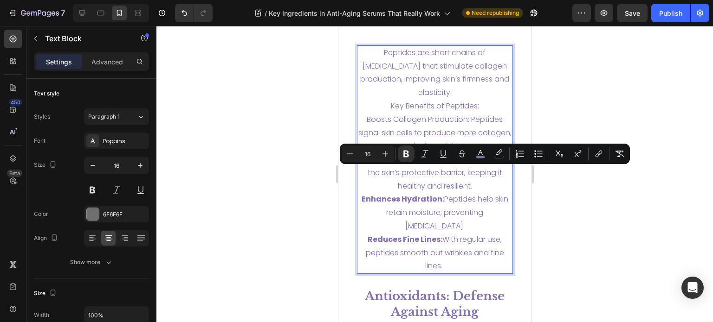
click at [466, 211] on span "Enhances Hydration: Peptides help skin retain moisture, preventing dryness." at bounding box center [434, 213] width 147 height 38
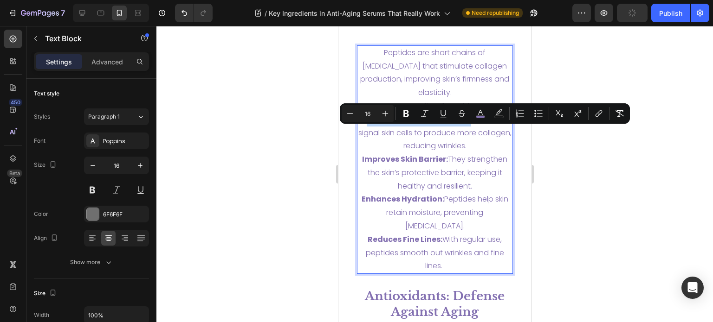
drag, startPoint x: 466, startPoint y: 135, endPoint x: 363, endPoint y: 139, distance: 103.1
click at [363, 139] on p "Peptides are short chains of amino acids that stimulate collagen production, im…" at bounding box center [434, 159] width 155 height 227
click at [436, 152] on span "Boosts Collagen Production: Peptides signal skin cells to produce more collagen…" at bounding box center [434, 133] width 153 height 38
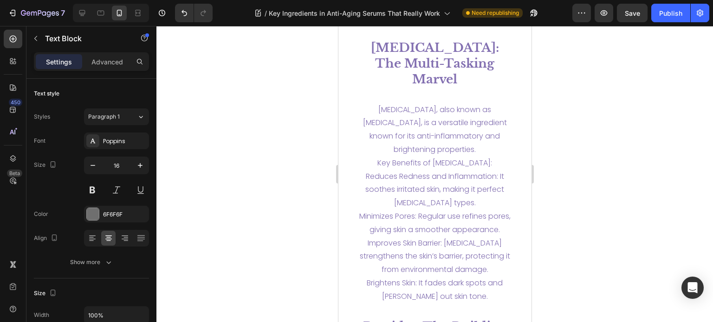
scroll to position [2413, 0]
click at [412, 156] on p "Niacinamide, also known as Vitamin B3, is a versatile ingredient known for its …" at bounding box center [434, 203] width 155 height 200
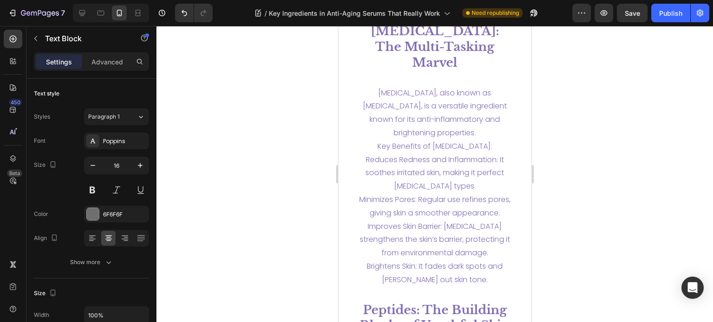
scroll to position [2430, 0]
drag, startPoint x: 361, startPoint y: 172, endPoint x: 496, endPoint y: 173, distance: 135.0
click at [496, 173] on span "Reduces Redness and Inflammation: It soothes irritated skin, making it perfect …" at bounding box center [434, 173] width 139 height 38
drag, startPoint x: 365, startPoint y: 210, endPoint x: 424, endPoint y: 213, distance: 59.0
click at [424, 213] on p "Niacinamide, also known as Vitamin B3, is a versatile ingredient known for its …" at bounding box center [434, 186] width 155 height 200
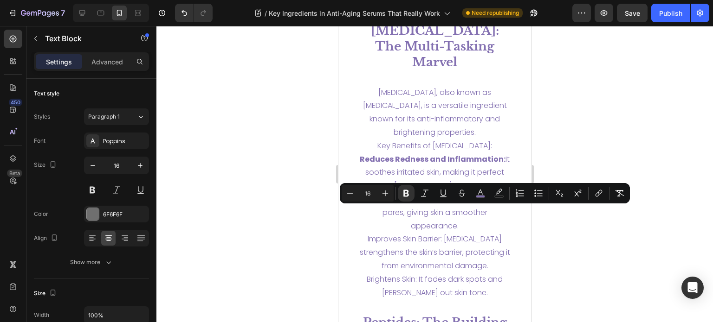
click at [432, 232] on span "Minimizes Pores: Regular use refines pores, giving skin a smoother appearance." at bounding box center [433, 213] width 133 height 38
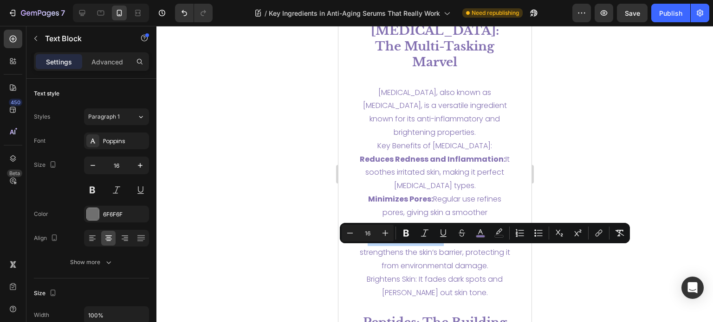
drag, startPoint x: 366, startPoint y: 251, endPoint x: 446, endPoint y: 254, distance: 79.9
click at [446, 254] on p "Niacinamide, also known as Vitamin B3, is a versatile ingredient known for its …" at bounding box center [434, 193] width 155 height 214
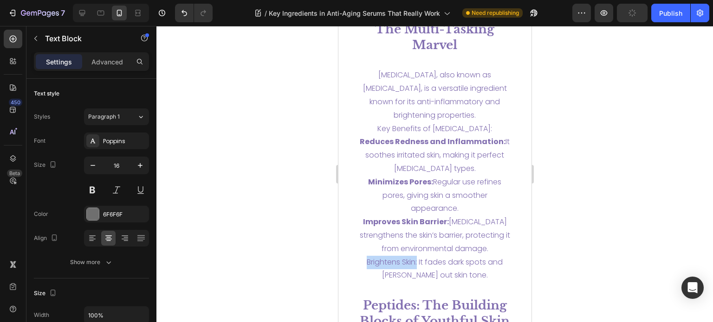
drag, startPoint x: 361, startPoint y: 248, endPoint x: 414, endPoint y: 247, distance: 53.8
click at [414, 247] on p "Niacinamide, also known as Vitamin B3, is a versatile ingredient known for its …" at bounding box center [434, 176] width 155 height 214
click at [444, 258] on span "Brightens Skin: It fades dark spots and evens out skin tone." at bounding box center [434, 269] width 143 height 24
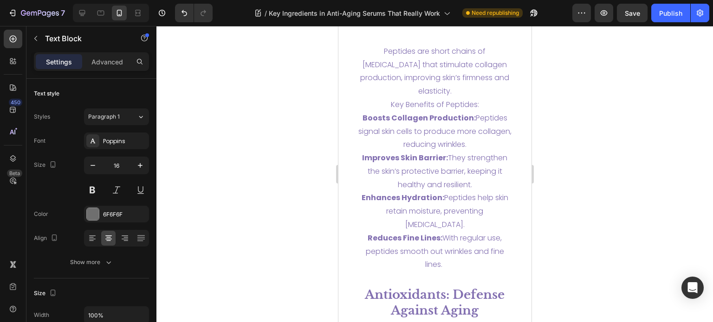
scroll to position [2917, 0]
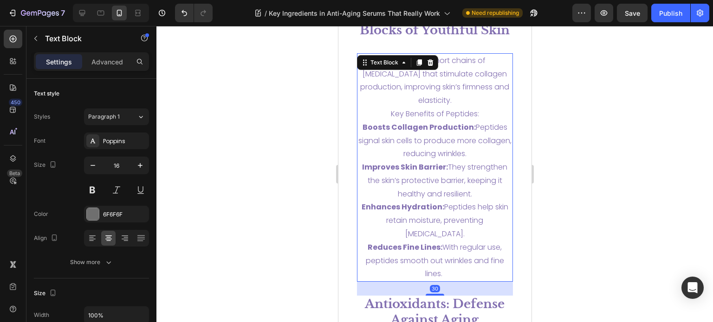
click at [479, 115] on p "Peptides are short chains of amino acids that stimulate collagen production, im…" at bounding box center [434, 167] width 155 height 227
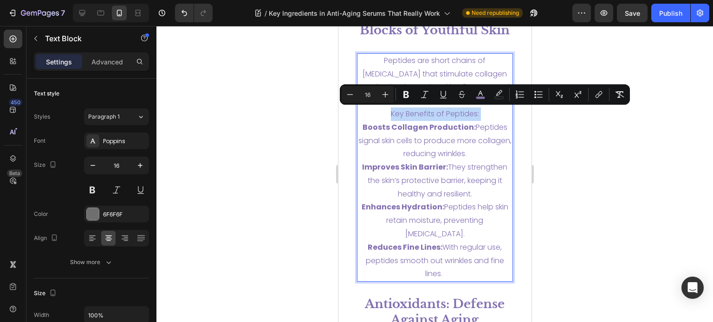
drag, startPoint x: 479, startPoint y: 115, endPoint x: 381, endPoint y: 113, distance: 97.9
click at [381, 113] on p "Peptides are short chains of amino acids that stimulate collagen production, im…" at bounding box center [434, 167] width 155 height 227
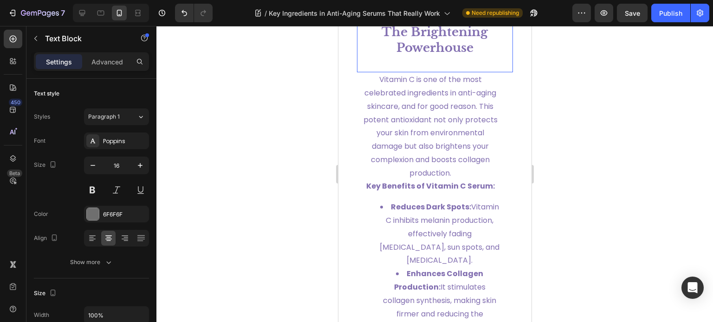
scroll to position [650, 0]
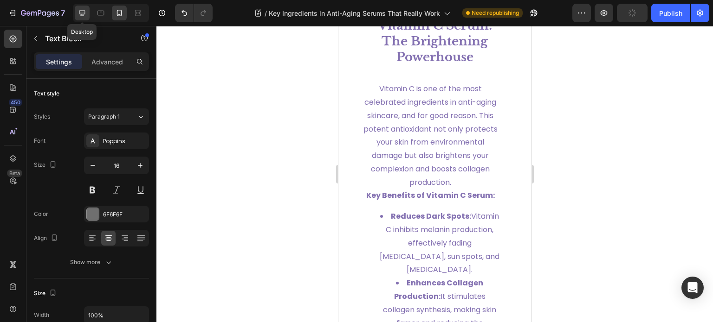
click at [84, 7] on div at bounding box center [82, 13] width 15 height 15
type input "22"
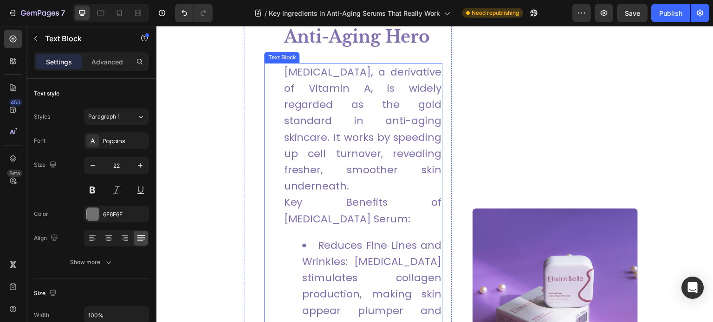
scroll to position [913, 0]
click at [283, 194] on p "Key Benefits of Retinol Serum:" at bounding box center [362, 210] width 158 height 32
click at [352, 237] on li "Reduces Fine Lines and Wrinkles: Retinol stimulates collagen production, making…" at bounding box center [371, 286] width 139 height 98
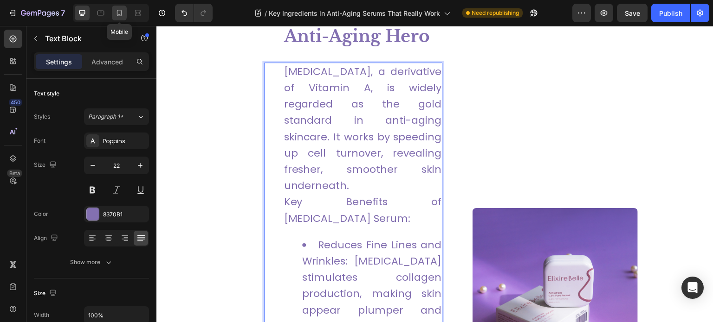
click at [121, 12] on icon at bounding box center [119, 12] width 9 height 9
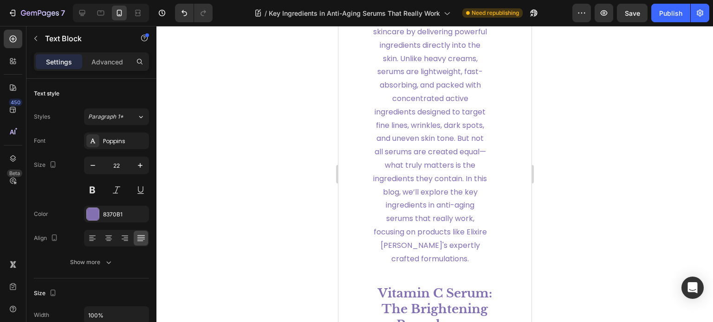
scroll to position [623, 0]
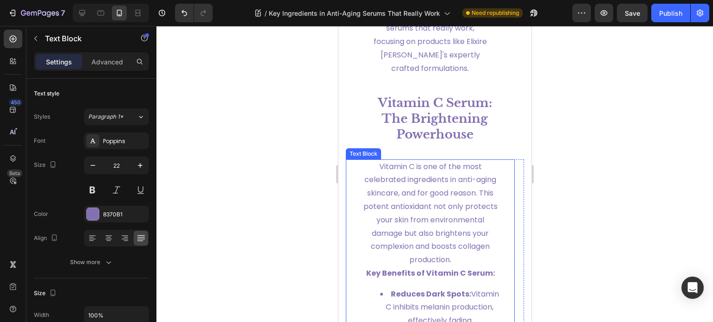
click at [431, 208] on span "Vitamin C is one of the most celebrated ingredients in anti-aging skincare, and…" at bounding box center [430, 213] width 134 height 104
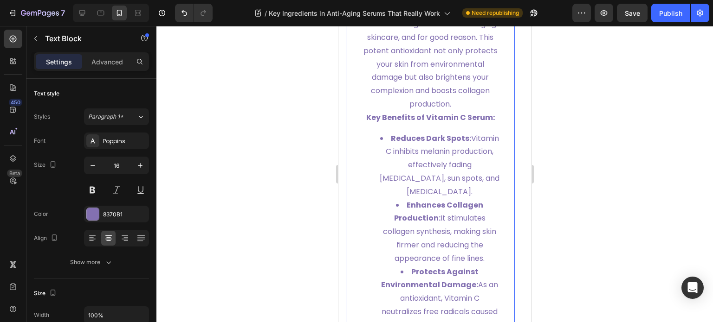
scroll to position [794, 0]
click at [422, 166] on span "Reduces Dark Spots: Vitamin C inhibits melanin production, effectively fading h…" at bounding box center [439, 164] width 120 height 64
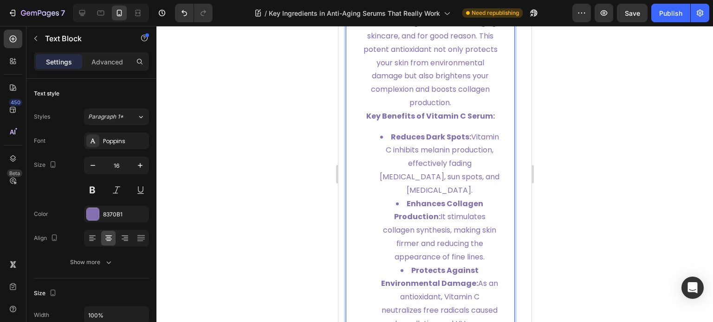
click at [412, 149] on span "Reduces Dark Spots: Vitamin C inhibits melanin production, effectively fading h…" at bounding box center [439, 164] width 120 height 64
click at [401, 138] on strong "Reduces Dark Spots:" at bounding box center [430, 137] width 80 height 11
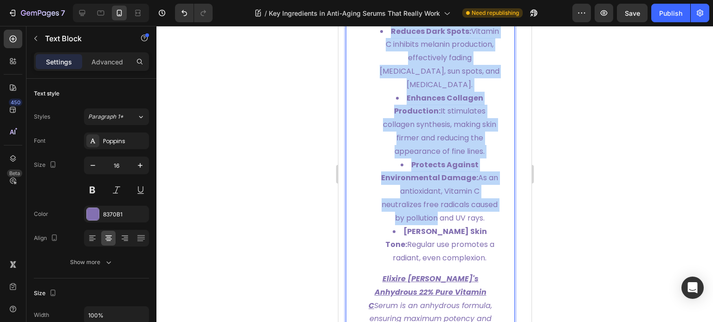
scroll to position [909, 0]
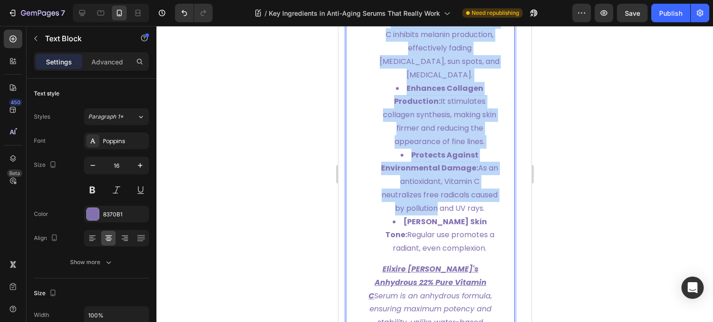
drag, startPoint x: 393, startPoint y: 135, endPoint x: 464, endPoint y: 257, distance: 140.8
click at [464, 256] on ul "Reduces Dark Spots: Vitamin C inhibits melanin production, effectively fading h…" at bounding box center [429, 135] width 139 height 240
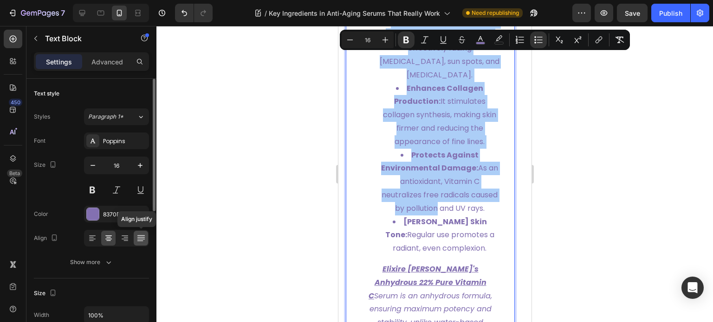
click at [143, 236] on icon at bounding box center [140, 238] width 9 height 9
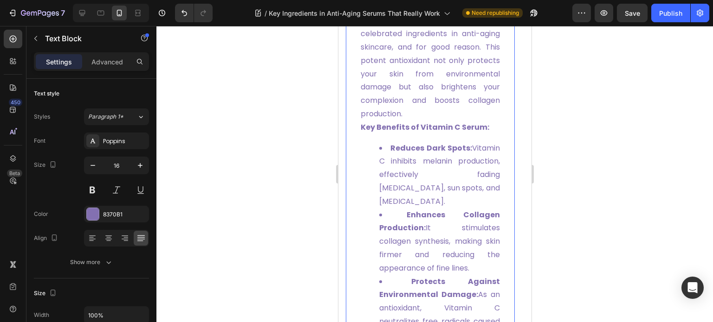
scroll to position [782, 0]
click at [107, 241] on icon at bounding box center [108, 238] width 9 height 9
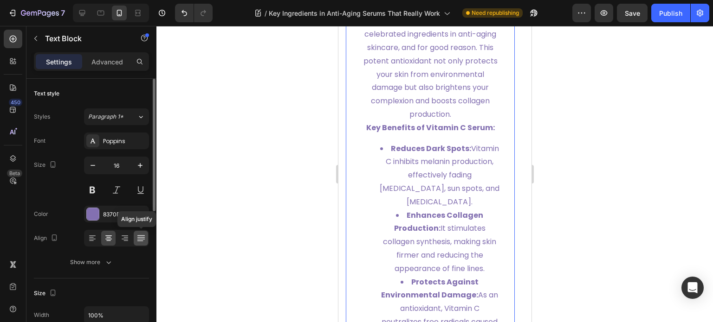
click at [144, 238] on icon at bounding box center [140, 238] width 9 height 9
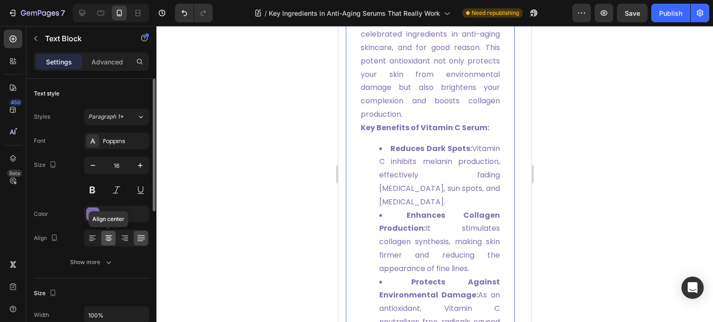
click at [109, 240] on icon at bounding box center [108, 238] width 9 height 9
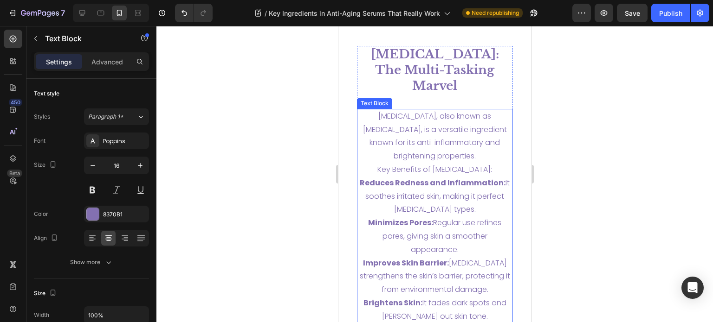
scroll to position [2646, 0]
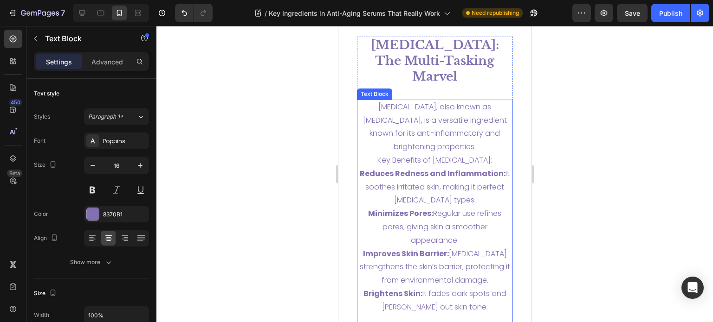
click at [386, 155] on span "Key Benefits of Niacinamide:" at bounding box center [434, 160] width 115 height 11
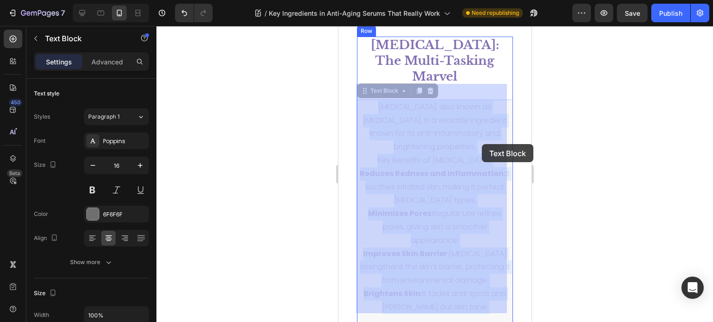
drag, startPoint x: 381, startPoint y: 144, endPoint x: 481, endPoint y: 144, distance: 100.2
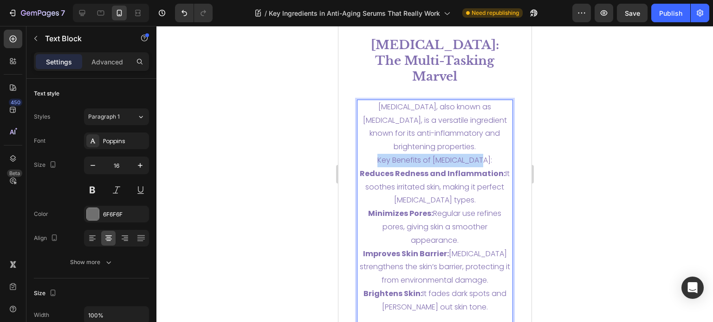
drag, startPoint x: 485, startPoint y: 144, endPoint x: 377, endPoint y: 143, distance: 108.1
click at [377, 143] on p "Niacinamide, also known as Vitamin B3, is a versatile ingredient known for its …" at bounding box center [434, 208] width 155 height 214
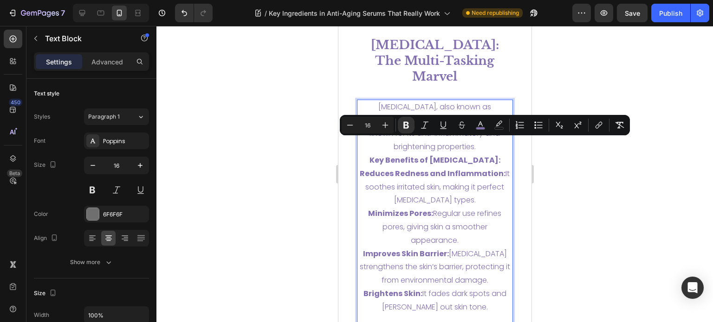
click at [417, 176] on span "Reduces Redness and Inflammation: It soothes irritated skin, making it perfect …" at bounding box center [434, 187] width 150 height 38
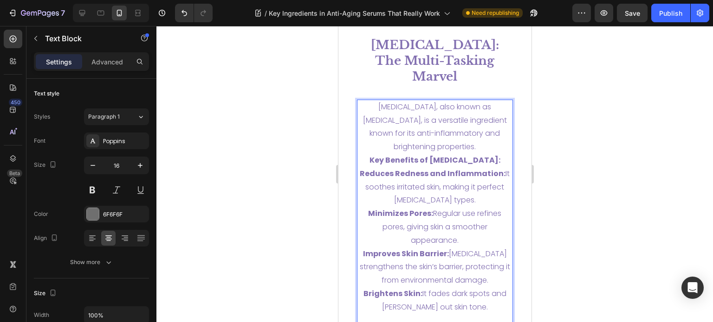
click at [357, 155] on p "Niacinamide, also known as Vitamin B3, is a versatile ingredient known for its …" at bounding box center [434, 208] width 155 height 214
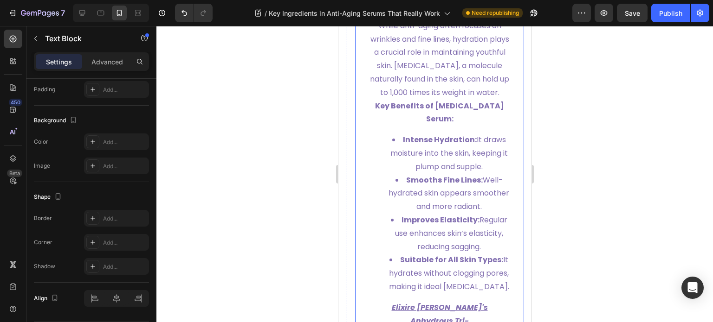
scroll to position [2271, 0]
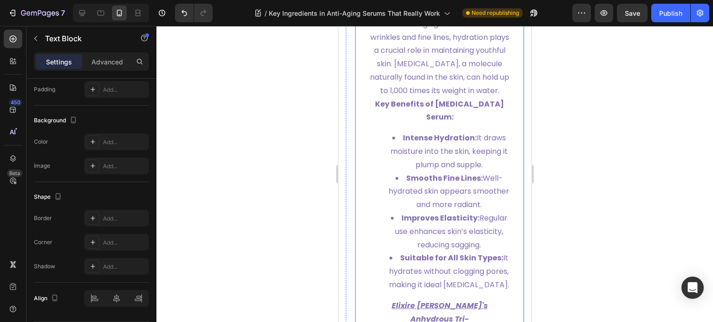
click at [394, 162] on li "Intense Hydration: It draws moisture into the skin, keeping it plump and supple." at bounding box center [448, 152] width 121 height 40
click at [391, 167] on li "Intense Hydration: It draws moisture into the skin, keeping it plump and supple." at bounding box center [448, 152] width 121 height 40
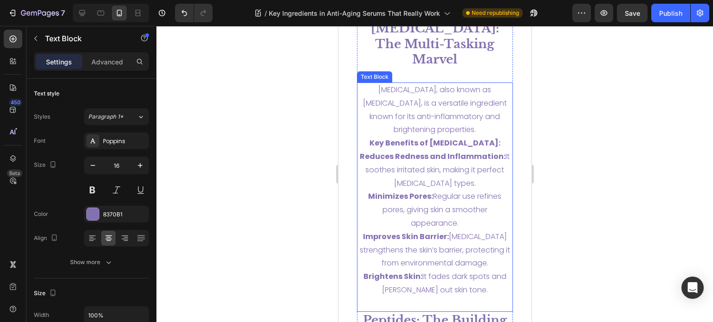
scroll to position [2622, 0]
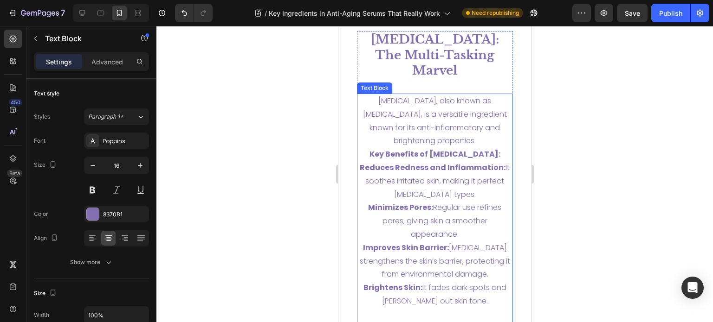
click at [418, 162] on p "Niacinamide, also known as Vitamin B3, is a versatile ingredient known for its …" at bounding box center [434, 202] width 155 height 214
click at [401, 160] on strong "Key Benefits of Niacinamide:" at bounding box center [434, 154] width 131 height 11
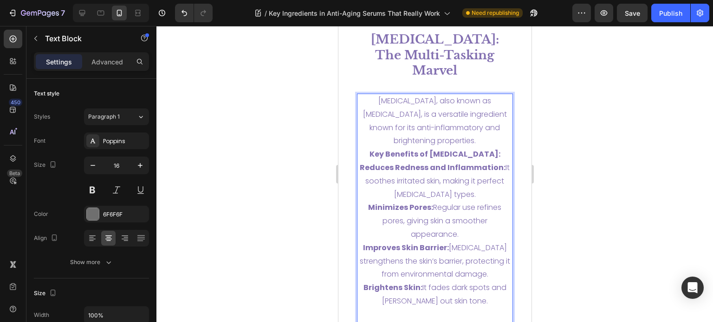
click at [362, 173] on strong "Reduces Redness and Inflammation:" at bounding box center [432, 167] width 146 height 11
click at [359, 173] on strong "Reduces Redness and Inflammation:" at bounding box center [432, 167] width 146 height 11
click at [122, 120] on div "Paragraph 1" at bounding box center [107, 117] width 38 height 8
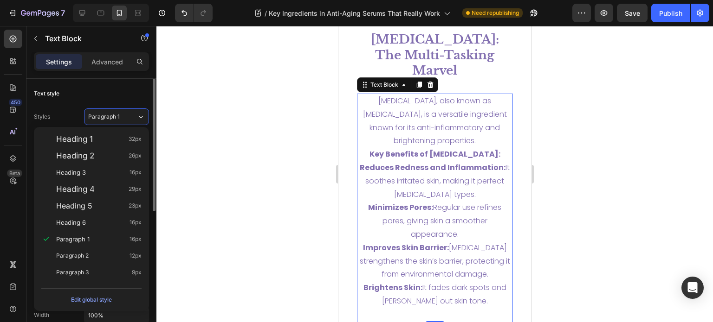
click at [124, 87] on div "Text style" at bounding box center [91, 93] width 115 height 15
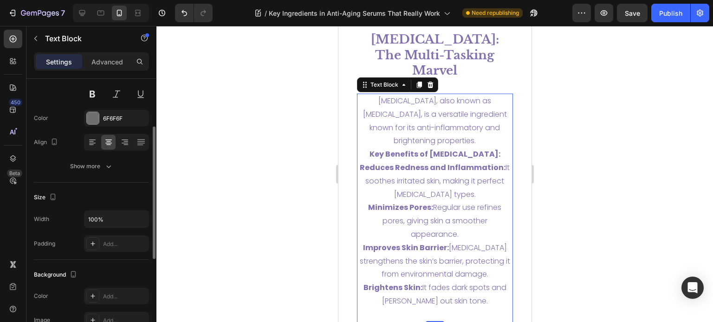
scroll to position [103, 0]
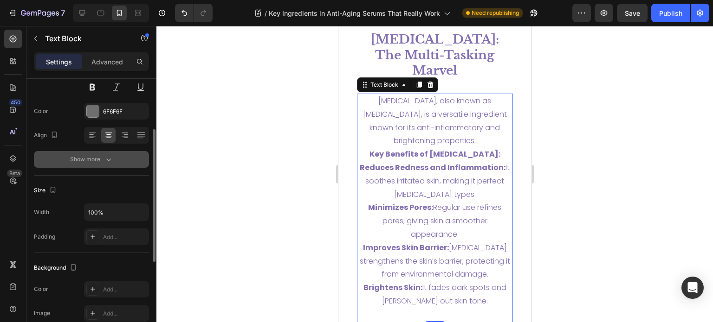
click at [109, 158] on icon "button" at bounding box center [108, 159] width 9 height 9
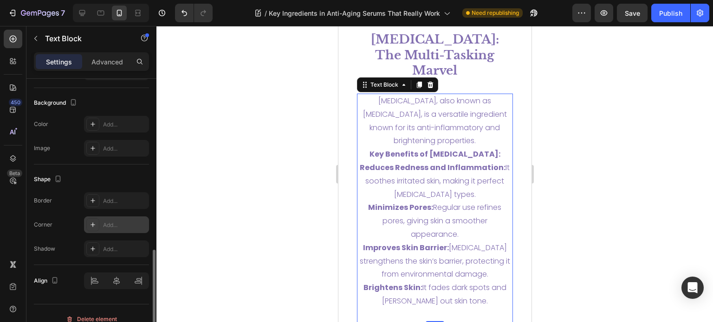
scroll to position [401, 0]
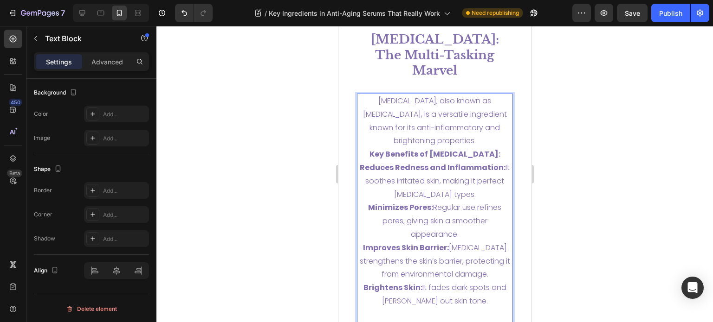
click at [369, 173] on strong "Reduces Redness and Inflammation:" at bounding box center [432, 167] width 146 height 11
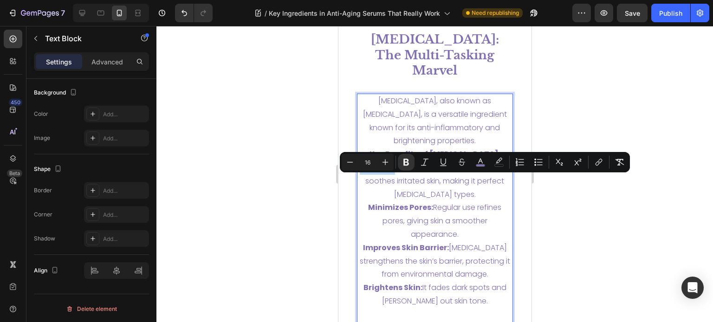
click at [362, 173] on strong "Reduces Redness and Inflammation:" at bounding box center [432, 167] width 146 height 11
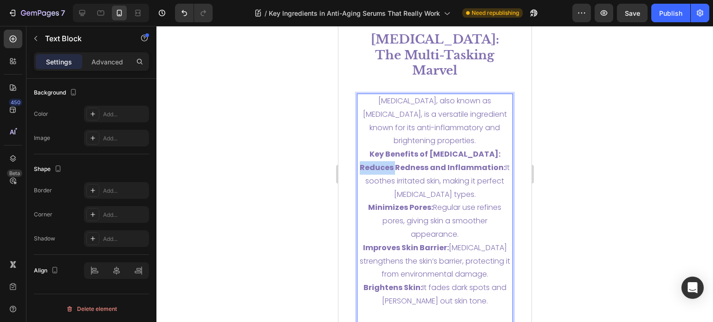
click at [359, 173] on strong "Reduces Redness and Inflammation:" at bounding box center [432, 167] width 146 height 11
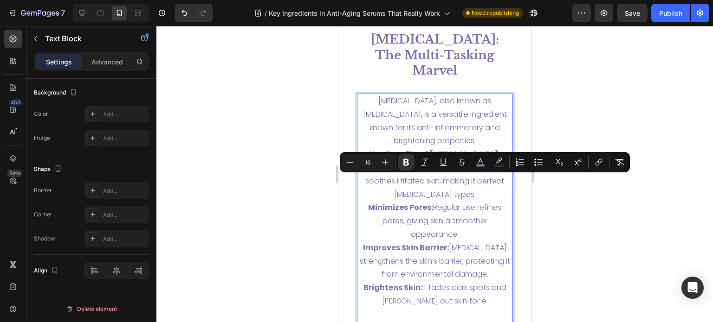
click at [481, 224] on span "Minimizes Pores: Regular use refines pores, giving skin a smoother appearance." at bounding box center [433, 221] width 133 height 38
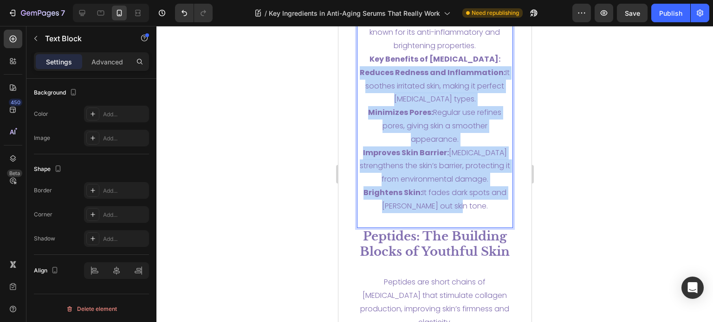
scroll to position [2746, 0]
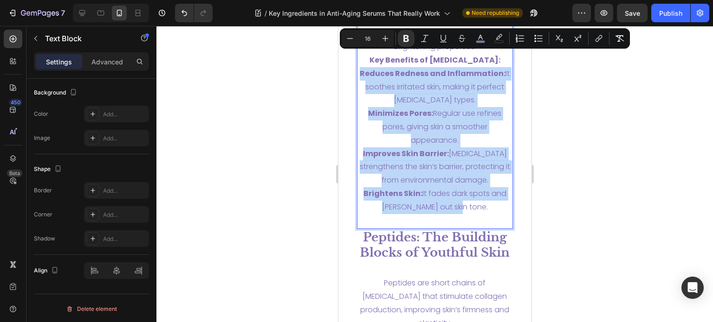
drag, startPoint x: 358, startPoint y: 181, endPoint x: 470, endPoint y: 195, distance: 113.1
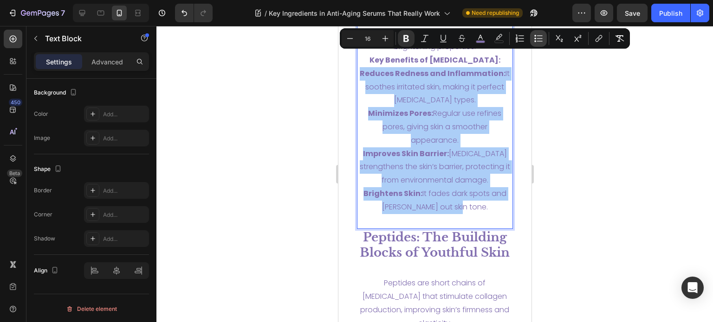
click at [538, 39] on icon "Editor contextual toolbar" at bounding box center [538, 38] width 9 height 9
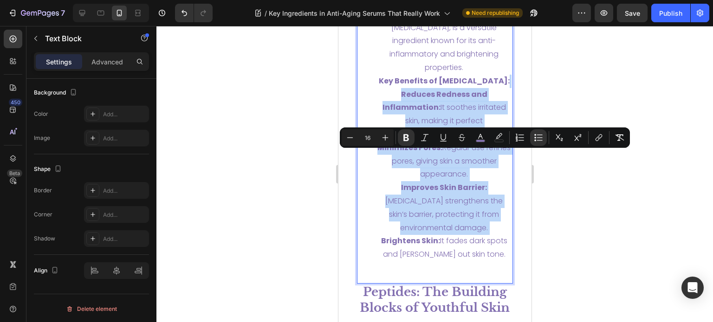
scroll to position [2653, 0]
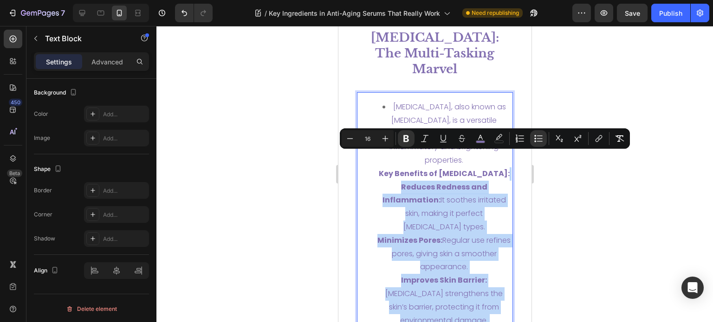
click at [437, 235] on strong "Minimizes Pores:" at bounding box center [409, 240] width 65 height 11
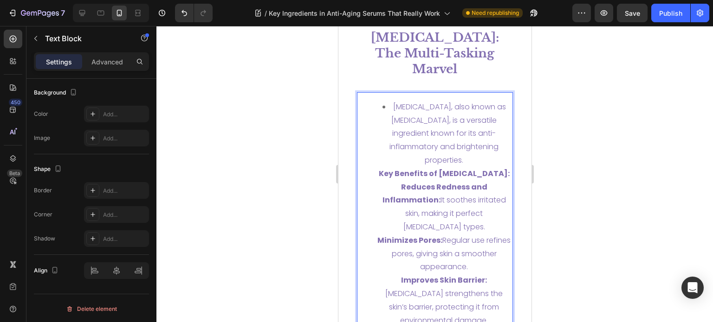
click at [390, 159] on li "Niacinamide, also known as Vitamin B3, is a versatile ingredient known for its …" at bounding box center [444, 228] width 136 height 254
drag, startPoint x: 390, startPoint y: 159, endPoint x: 379, endPoint y: 159, distance: 11.1
click at [387, 159] on li "Niacinamide, also known as Vitamin B3, is a versatile ingredient known for its …" at bounding box center [444, 228] width 136 height 254
click at [361, 156] on ul "Niacinamide, also known as Vitamin B3, is a versatile ingredient known for its …" at bounding box center [434, 228] width 155 height 254
click at [396, 182] on strong "Reduces Redness and Inflammation:" at bounding box center [434, 194] width 105 height 24
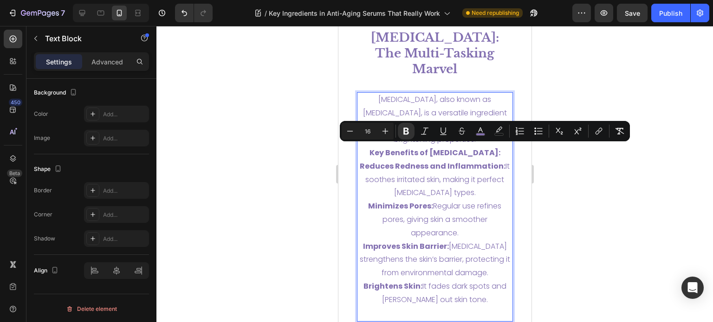
click at [420, 201] on strong "Minimizes Pores:" at bounding box center [399, 206] width 65 height 11
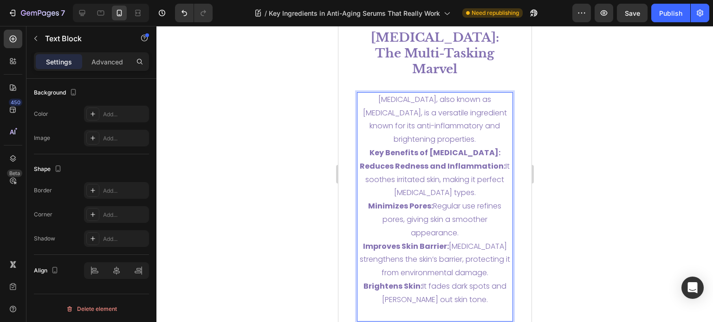
click at [401, 167] on span "Reduces Redness and Inflammation: It soothes irritated skin, making it perfect …" at bounding box center [434, 180] width 150 height 38
click at [359, 161] on strong "Reduces Redness and Inflammation:" at bounding box center [432, 166] width 146 height 11
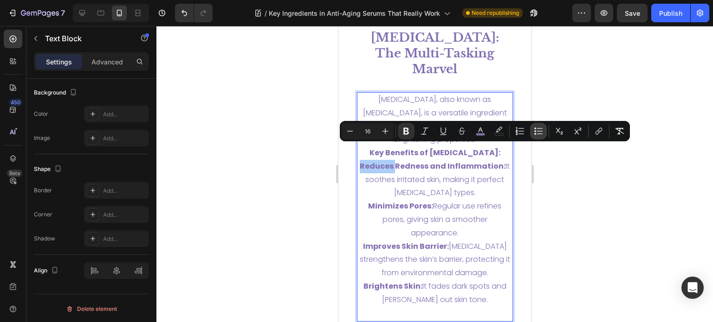
click at [536, 132] on icon "Editor contextual toolbar" at bounding box center [538, 131] width 9 height 9
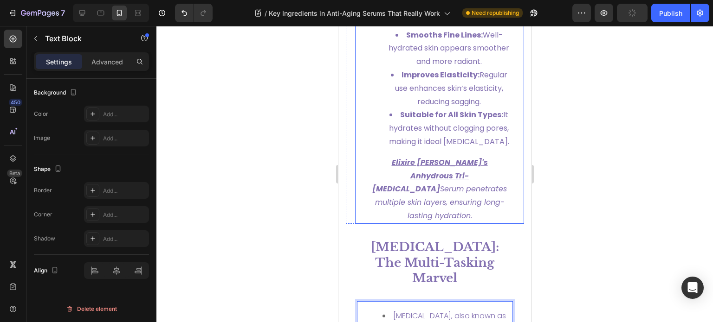
scroll to position [2579, 0]
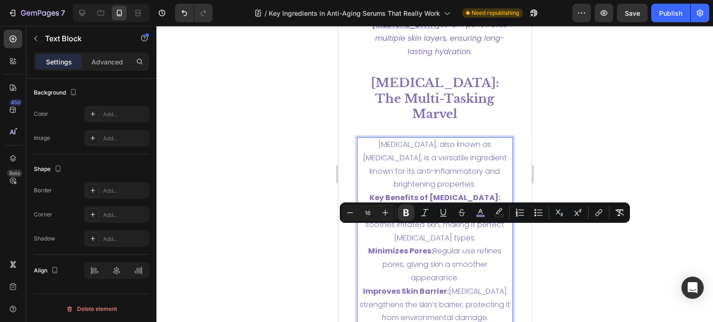
click at [407, 244] on span "Reduces Redness and Inflammation: It soothes irritated skin, making it perfect …" at bounding box center [434, 225] width 150 height 38
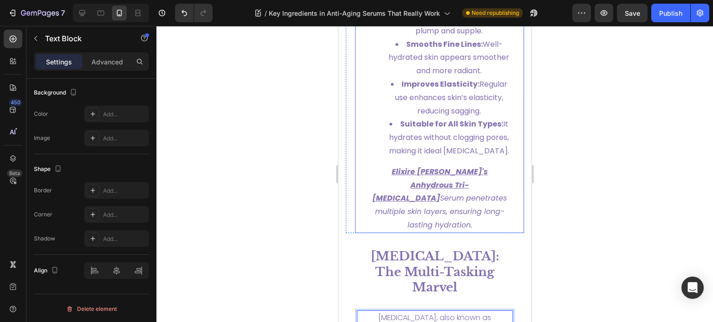
scroll to position [2406, 0]
click at [394, 156] on li "Suitable for All Skin Types: It hydrates without clogging pores, making it idea…" at bounding box center [448, 137] width 121 height 40
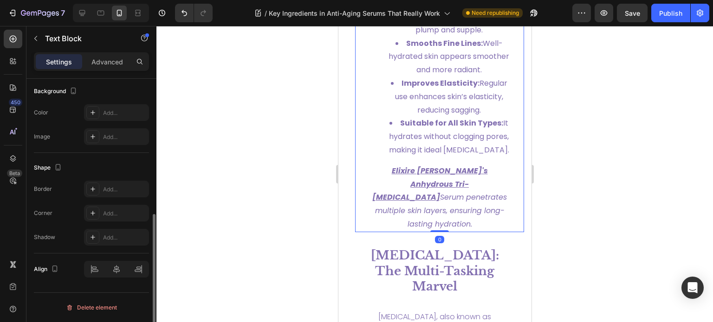
scroll to position [278, 0]
click at [405, 129] on strong "Suitable for All Skin Types:" at bounding box center [450, 123] width 103 height 11
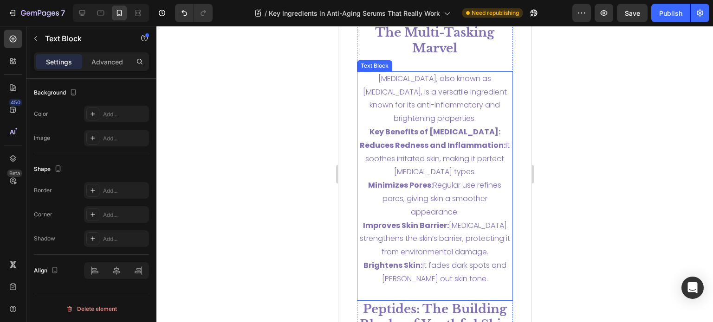
scroll to position [2674, 0]
click at [363, 260] on strong "Brightens Skin:" at bounding box center [392, 265] width 59 height 11
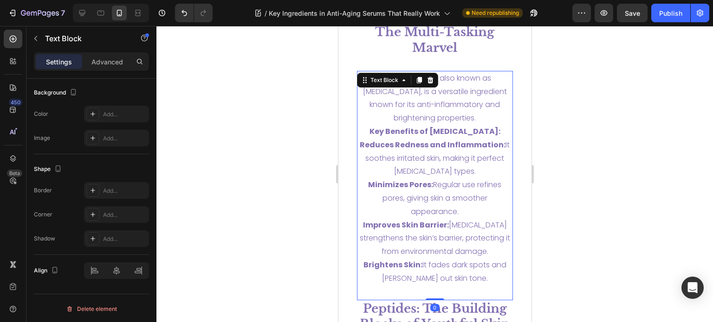
scroll to position [278, 0]
click at [363, 260] on strong "Brightens Skin:" at bounding box center [392, 265] width 59 height 11
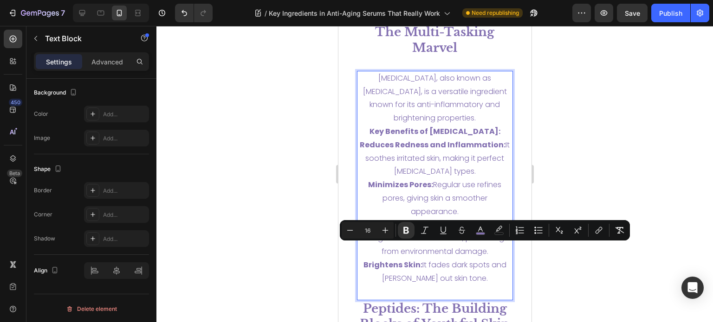
click at [462, 261] on span "Brightens Skin: It fades dark spots and evens out skin tone." at bounding box center [434, 272] width 143 height 24
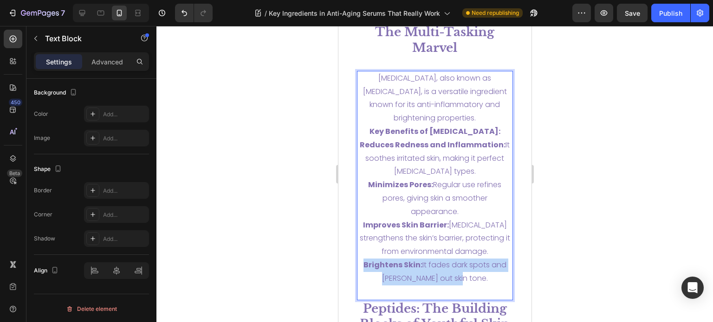
drag, startPoint x: 467, startPoint y: 264, endPoint x: 358, endPoint y: 246, distance: 110.5
click at [358, 246] on p "Niacinamide, also known as Vitamin B3, is a versatile ingredient known for its …" at bounding box center [434, 179] width 155 height 214
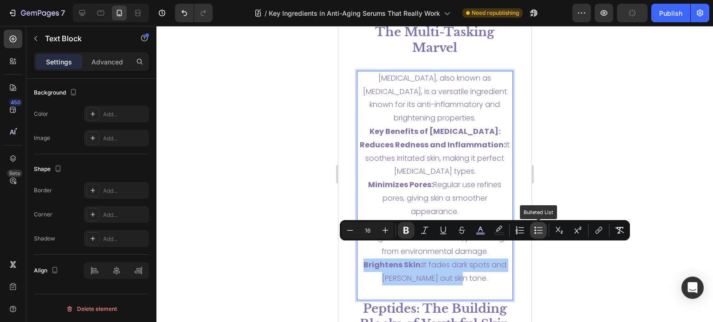
click at [537, 233] on icon "Editor contextual toolbar" at bounding box center [540, 233] width 6 height 0
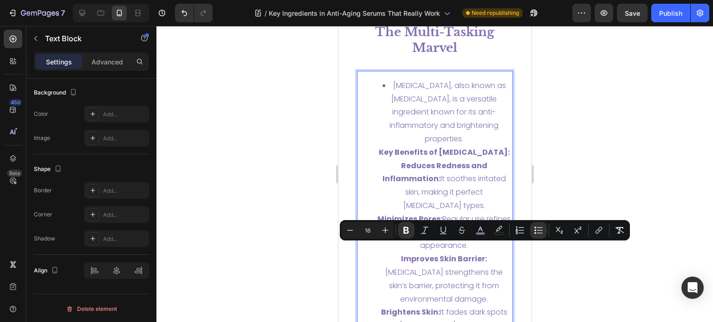
click at [399, 80] on span "Niacinamide, also known as Vitamin B3, is a versatile ingredient known for its …" at bounding box center [447, 112] width 116 height 64
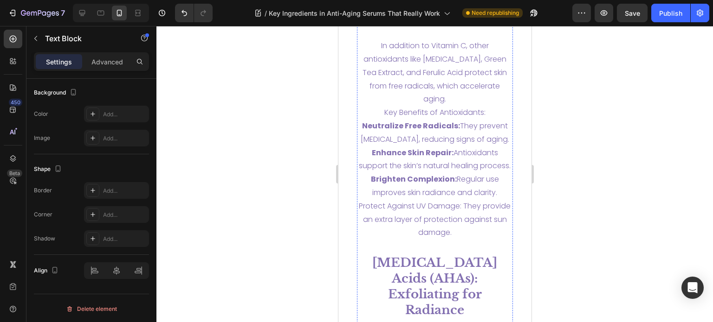
scroll to position [3274, 0]
click at [482, 96] on p "In addition to Vitamin C, other antioxidants like Vitamin E, Green Tea Extract,…" at bounding box center [434, 139] width 155 height 200
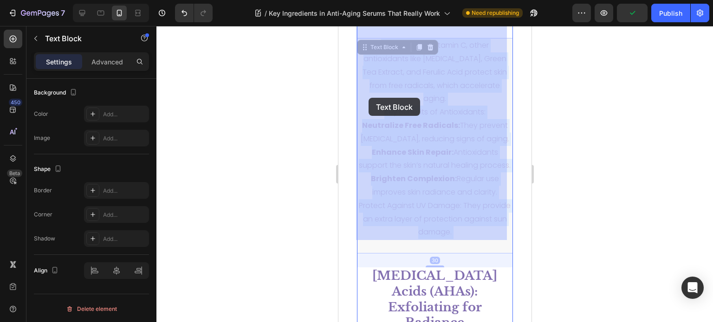
drag, startPoint x: 485, startPoint y: 98, endPoint x: 408, endPoint y: 94, distance: 76.7
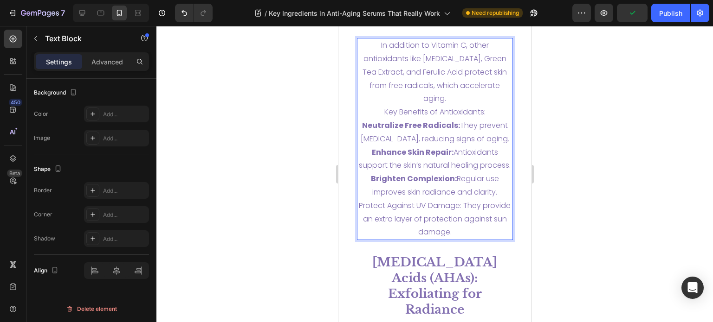
click at [481, 107] on span "Key Benefits of Antioxidants:" at bounding box center [434, 112] width 101 height 11
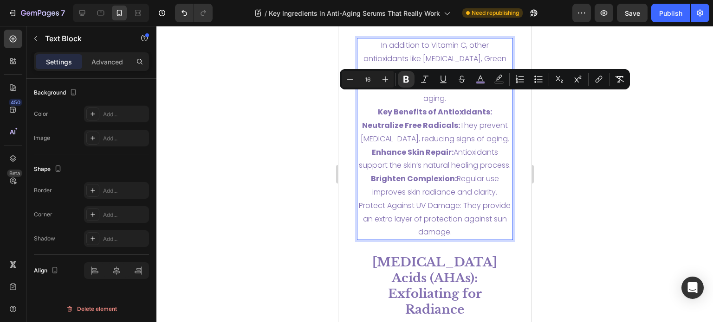
click at [454, 130] on span "Neutralize Free Radicals: They prevent oxidative stress, reducing signs of agin…" at bounding box center [434, 132] width 148 height 24
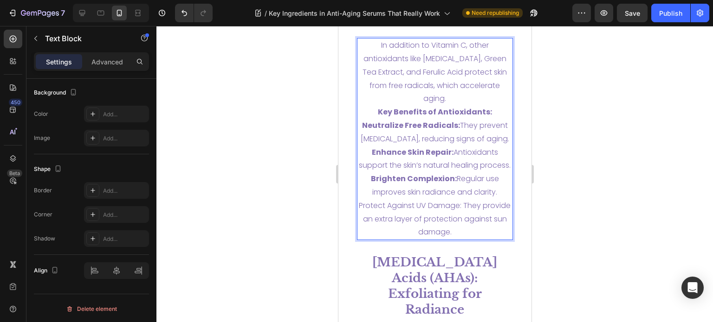
scroll to position [3291, 0]
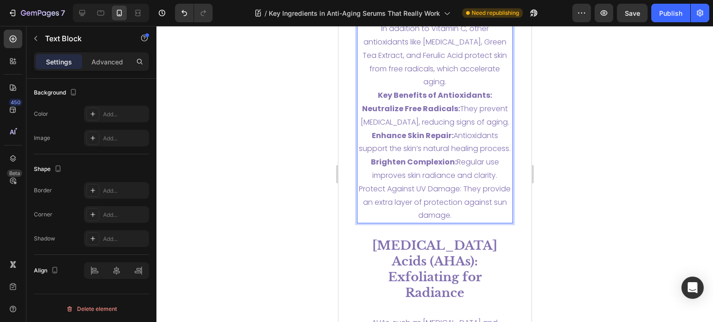
click at [400, 193] on span "Protect Against UV Damage: They provide an extra layer of protection against su…" at bounding box center [434, 203] width 152 height 38
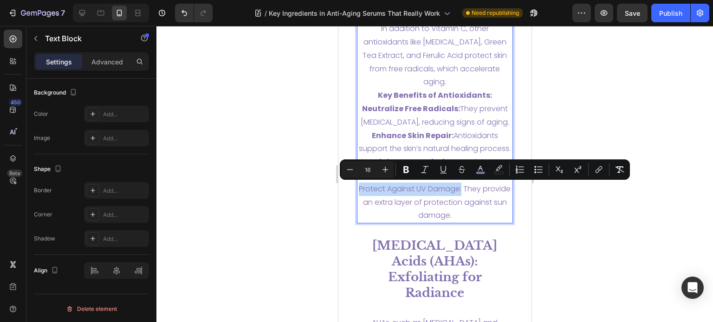
drag, startPoint x: 371, startPoint y: 186, endPoint x: 473, endPoint y: 187, distance: 101.6
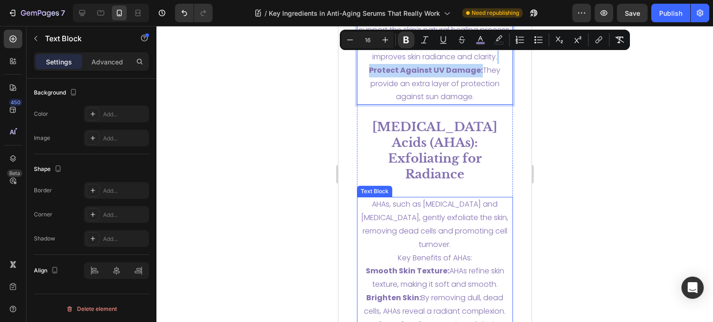
scroll to position [3448, 0]
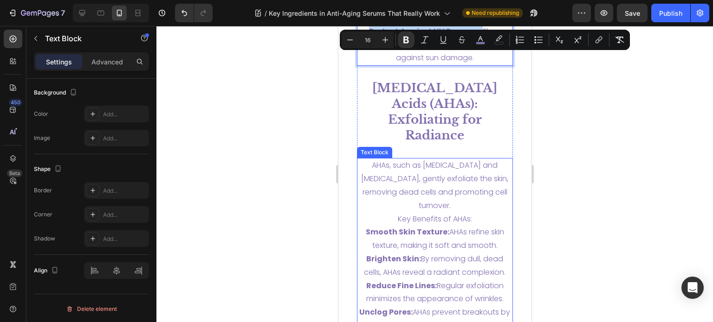
click at [418, 184] on p "AHAs, such as Glycolic Acid and Lactic Acid, gently exfoliate the skin, removin…" at bounding box center [434, 246] width 155 height 174
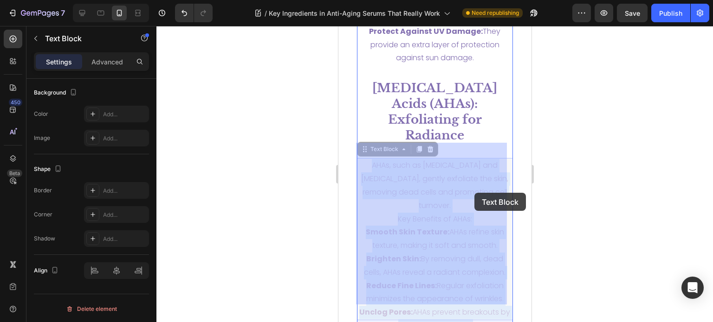
drag, startPoint x: 394, startPoint y: 191, endPoint x: 474, endPoint y: 193, distance: 79.4
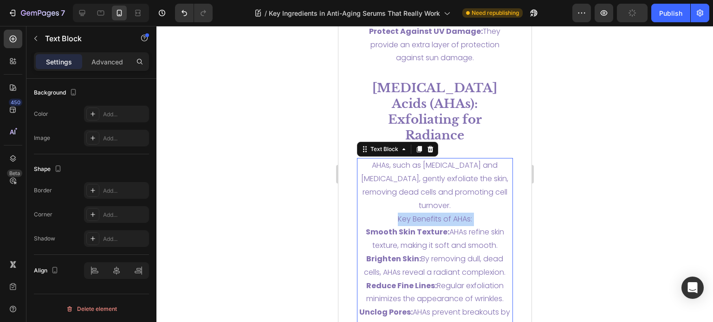
click at [466, 214] on span "Key Benefits of AHAs:" at bounding box center [434, 219] width 74 height 11
click at [464, 214] on span "Key Benefits of AHAs:" at bounding box center [434, 219] width 74 height 11
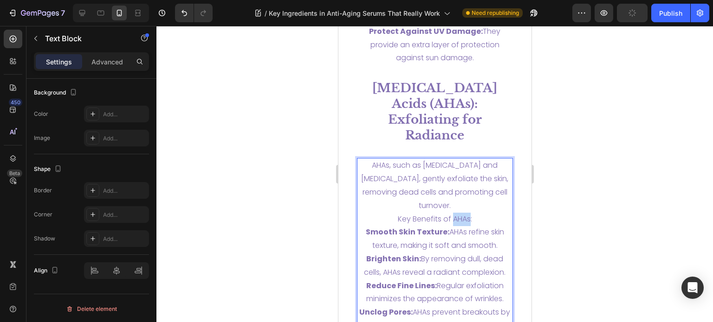
click at [464, 214] on span "Key Benefits of AHAs:" at bounding box center [434, 219] width 74 height 11
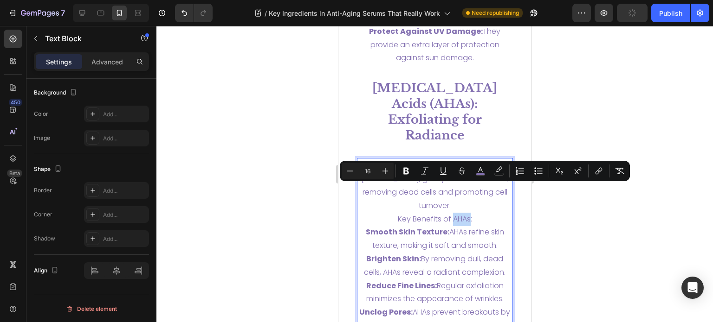
click at [464, 214] on span "Key Benefits of AHAs:" at bounding box center [434, 219] width 74 height 11
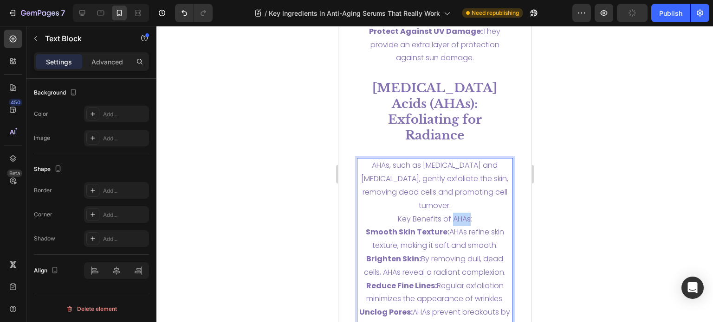
click at [464, 214] on span "Key Benefits of AHAs:" at bounding box center [434, 219] width 74 height 11
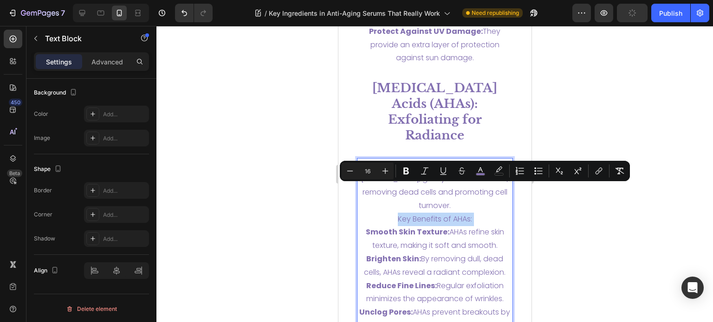
click at [464, 214] on span "Key Benefits of AHAs:" at bounding box center [434, 219] width 74 height 11
click at [454, 211] on p "AHAs, such as Glycolic Acid and Lactic Acid, gently exfoliate the skin, removin…" at bounding box center [434, 246] width 155 height 174
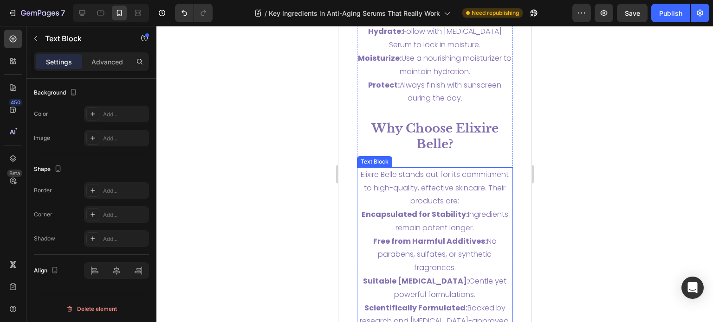
scroll to position [3956, 0]
click at [420, 168] on span "Elixire Belle stands out for its commitment to high-quality, effective skincare…" at bounding box center [434, 187] width 148 height 38
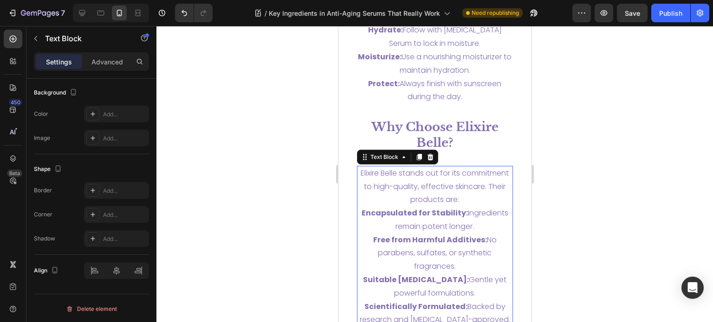
click at [467, 168] on span "Elixire Belle stands out for its commitment to high-quality, effective skincare…" at bounding box center [434, 187] width 148 height 38
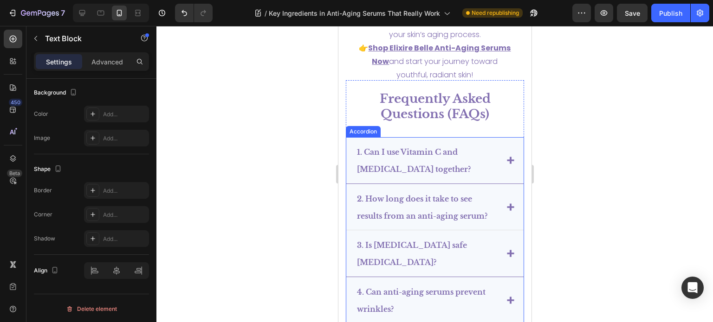
scroll to position [4421, 0]
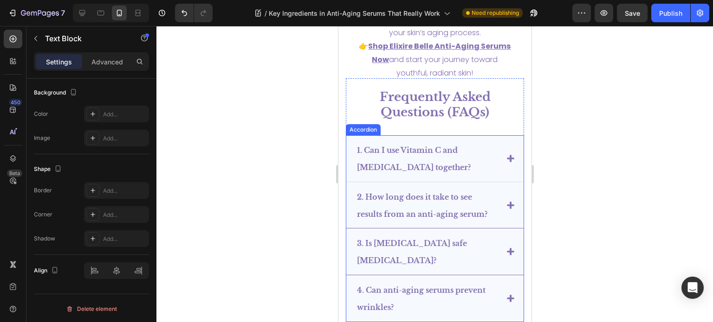
click at [503, 135] on div "1. Can I use Vitamin C and Retinol together?" at bounding box center [434, 158] width 177 height 47
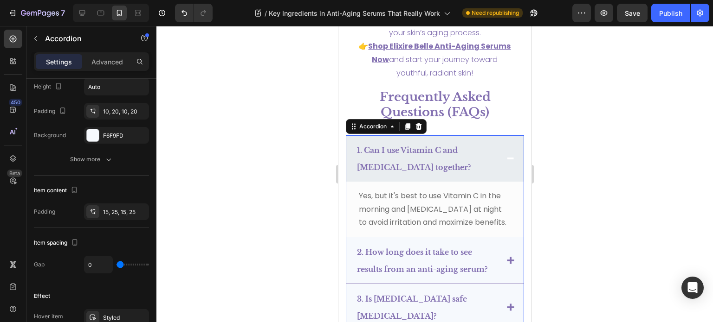
scroll to position [0, 0]
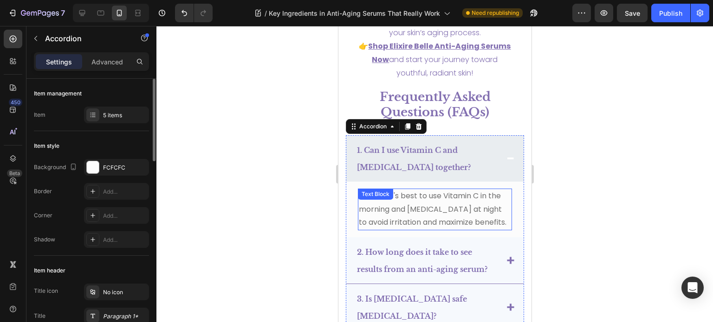
click at [495, 191] on span "Yes, but it's best to use Vitamin C in the morning and Retinol at night to avoi…" at bounding box center [432, 210] width 148 height 38
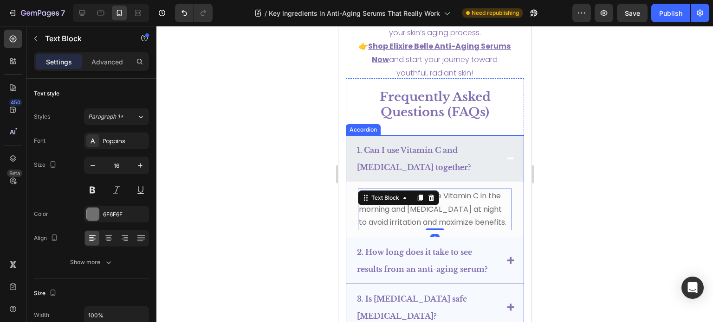
click at [507, 135] on div "1. Can I use Vitamin C and Retinol together?" at bounding box center [434, 158] width 177 height 46
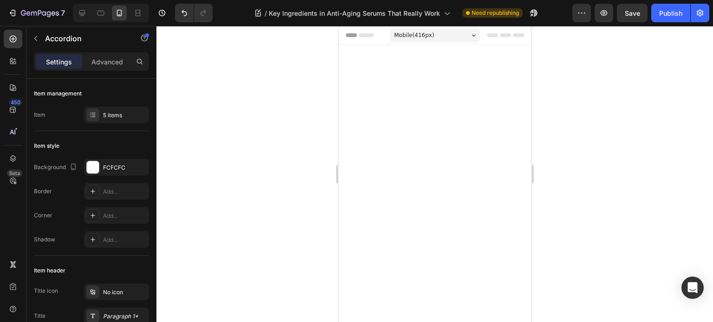
scroll to position [4421, 0]
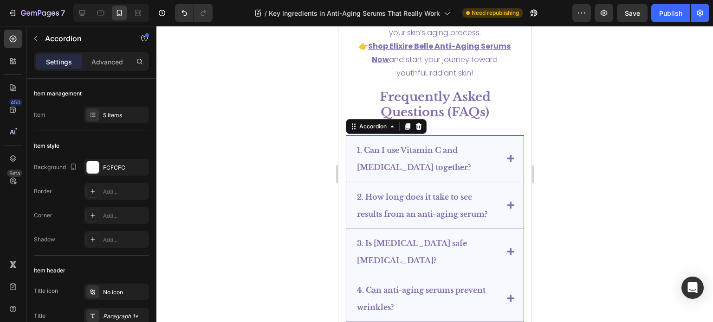
click at [476, 142] on p "1. Can I use Vitamin C and [MEDICAL_DATA] together?" at bounding box center [426, 159] width 141 height 34
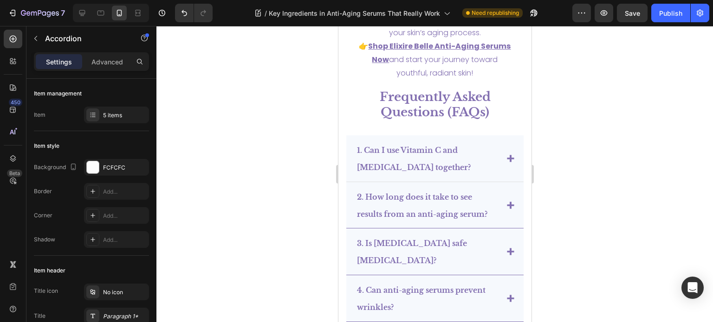
click at [506, 135] on div "1. Can I use Vitamin C and [MEDICAL_DATA] together?" at bounding box center [434, 158] width 177 height 47
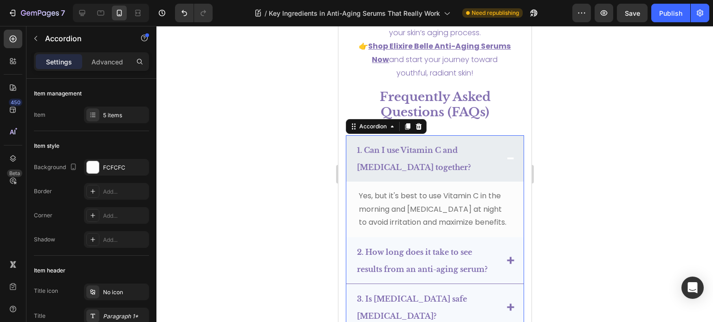
click at [500, 135] on div "1. Can I use Vitamin C and [MEDICAL_DATA] together?" at bounding box center [434, 158] width 177 height 46
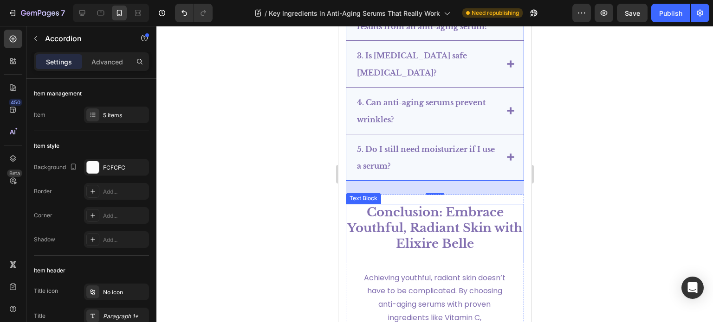
scroll to position [4567, 0]
click at [404, 155] on p "5. Do I still need moisturizer if I use a serum?" at bounding box center [426, 157] width 141 height 34
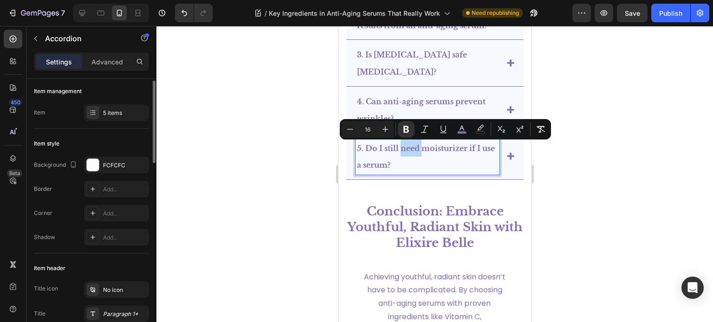
scroll to position [0, 0]
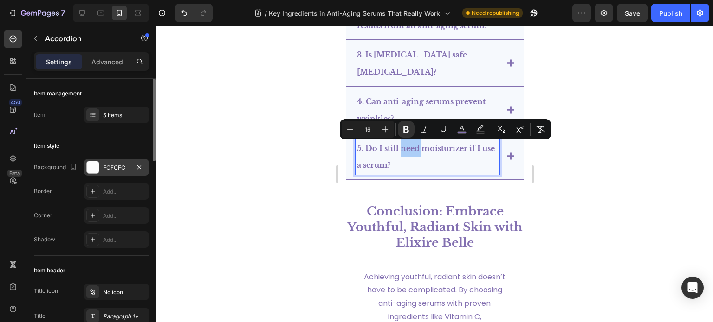
click at [117, 165] on div "FCFCFC" at bounding box center [116, 168] width 27 height 8
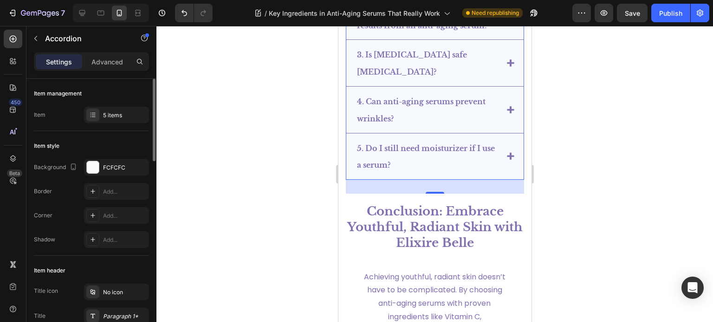
click at [113, 147] on div "Item style" at bounding box center [91, 146] width 115 height 15
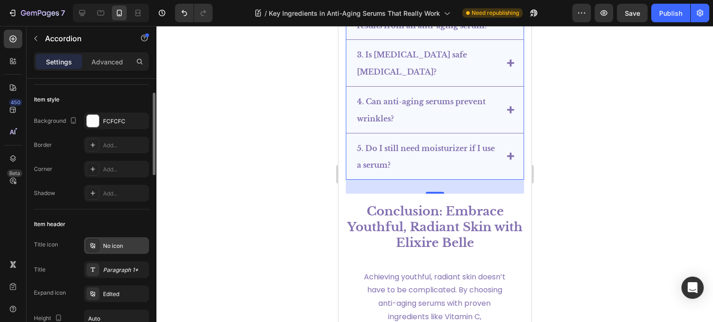
scroll to position [139, 0]
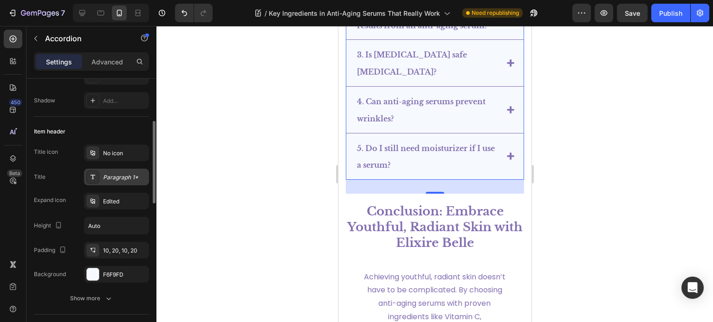
click at [120, 180] on div "Paragraph 1*" at bounding box center [125, 178] width 44 height 8
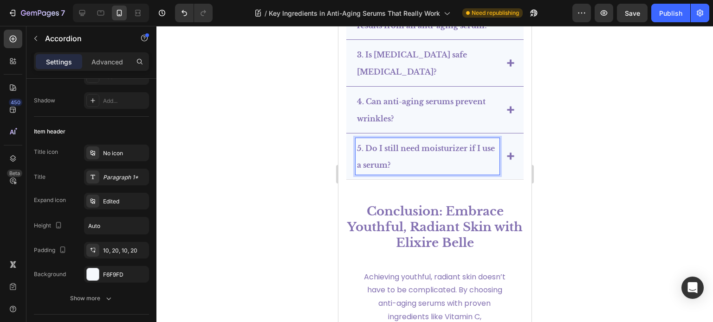
click at [401, 155] on p "5. Do I still need moisturizer if I use a serum?" at bounding box center [426, 157] width 141 height 34
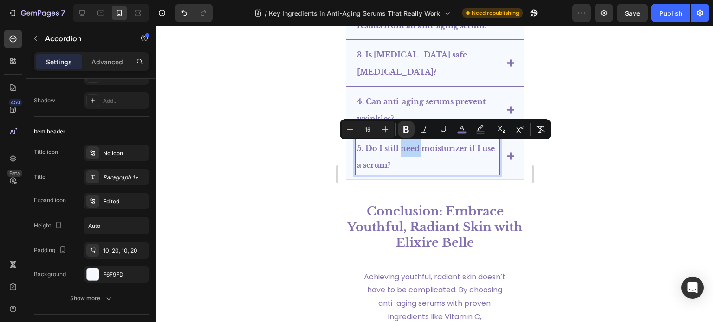
click at [506, 155] on icon at bounding box center [509, 156] width 7 height 7
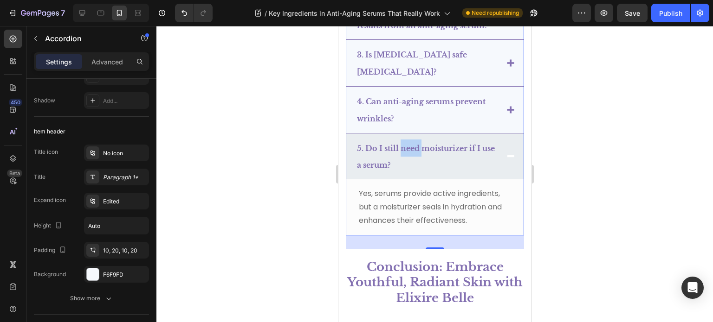
click at [449, 198] on span "Yes, serums provide active ingredients, but a moisturizer seals in hydration an…" at bounding box center [429, 207] width 143 height 38
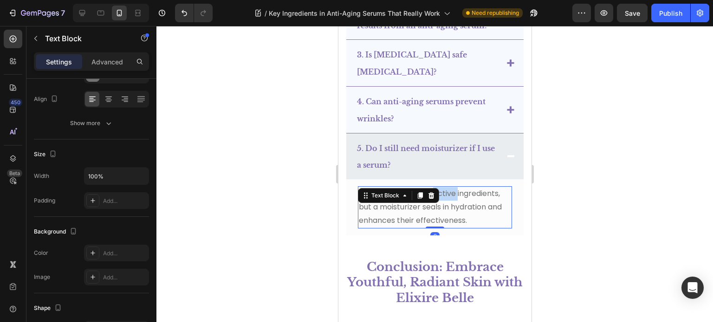
scroll to position [0, 0]
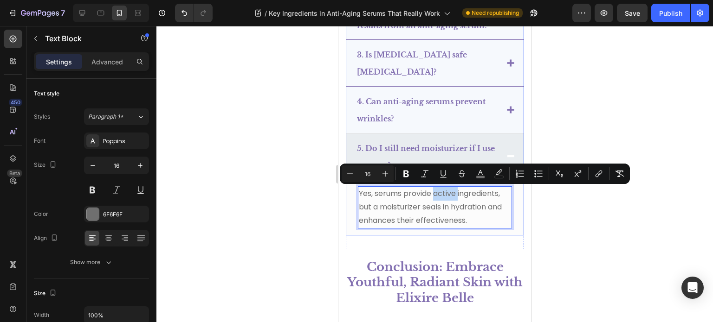
click at [484, 113] on p "4. Can anti-aging serums prevent wrinkles?" at bounding box center [426, 110] width 141 height 34
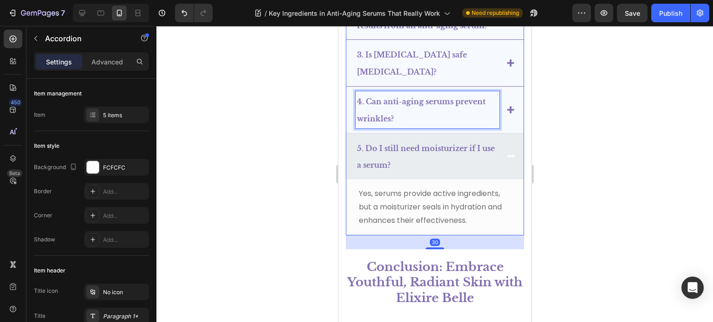
click at [479, 111] on p "4. Can anti-aging serums prevent wrinkles?" at bounding box center [426, 110] width 141 height 34
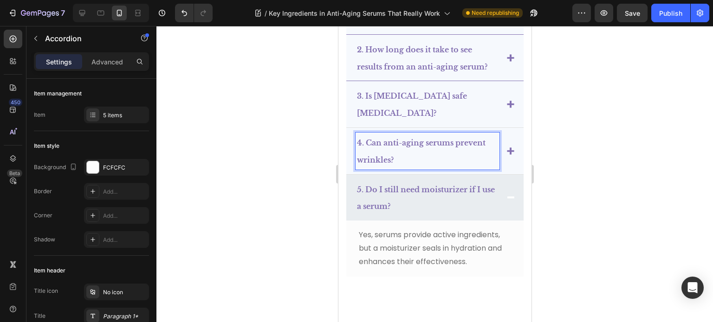
scroll to position [4475, 0]
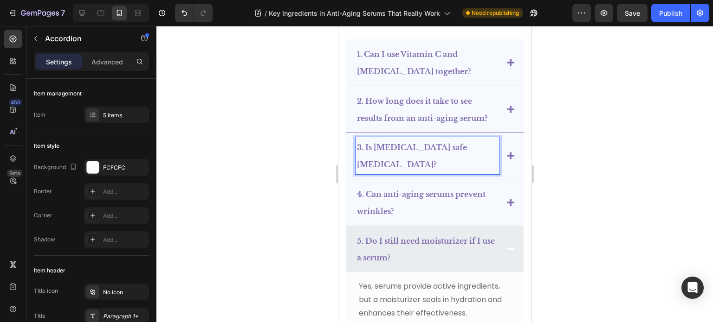
click at [416, 147] on strong "3. Is [MEDICAL_DATA] safe [MEDICAL_DATA]?" at bounding box center [411, 156] width 110 height 26
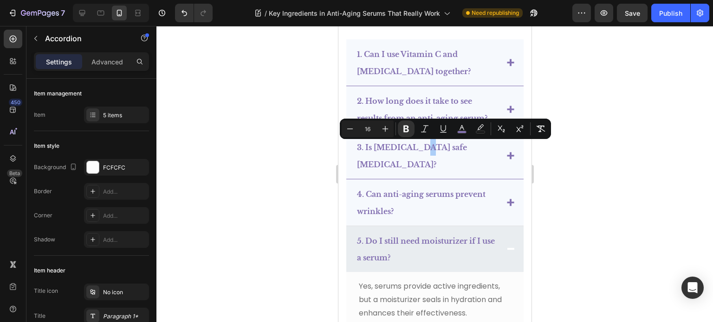
click at [586, 173] on div at bounding box center [434, 174] width 556 height 296
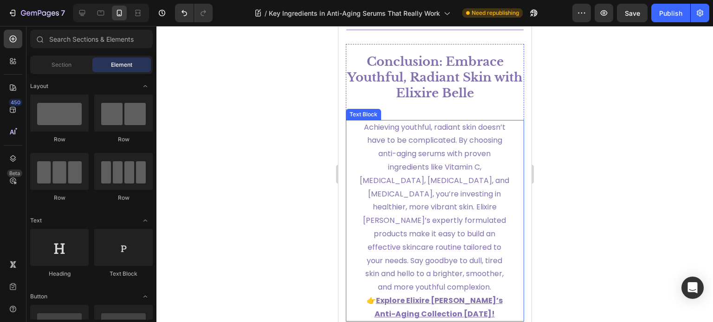
scroll to position [4697, 0]
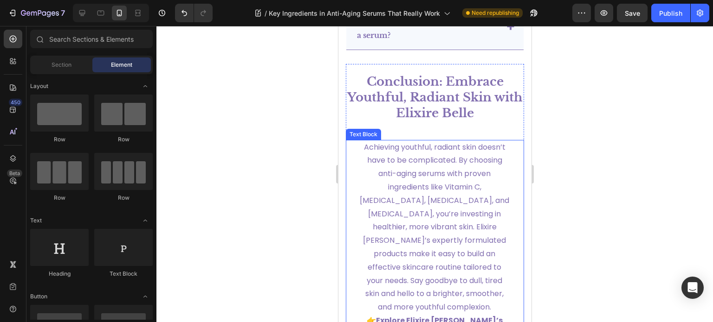
click at [481, 231] on span "Achieving youthful, radiant skin doesn’t have to be complicated. By choosing an…" at bounding box center [433, 227] width 149 height 171
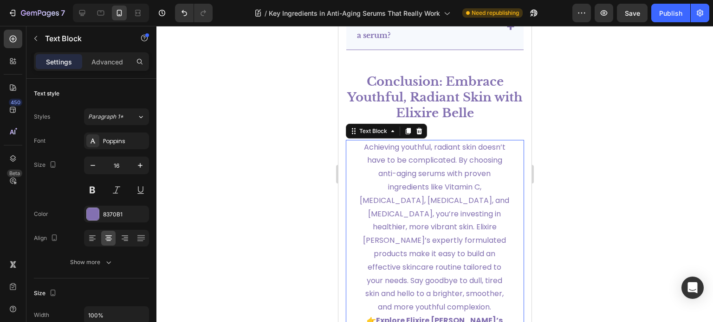
click at [460, 238] on span "Achieving youthful, radiant skin doesn’t have to be complicated. By choosing an…" at bounding box center [433, 227] width 149 height 171
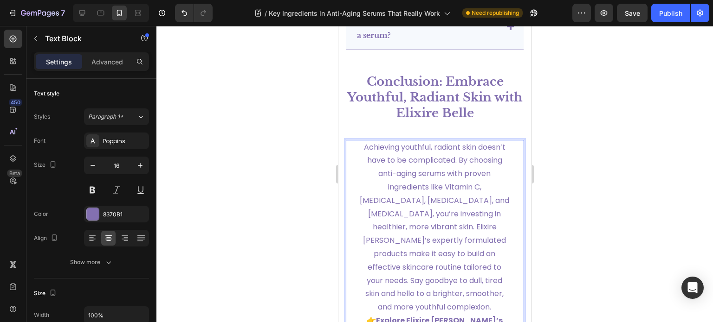
click at [429, 270] on span "Achieving youthful, radiant skin doesn’t have to be complicated. By choosing an…" at bounding box center [433, 227] width 149 height 171
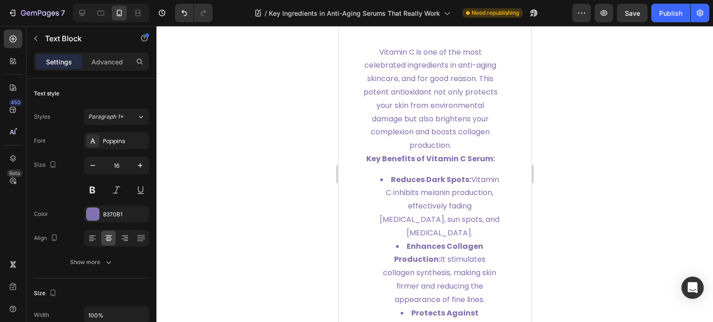
scroll to position [618, 0]
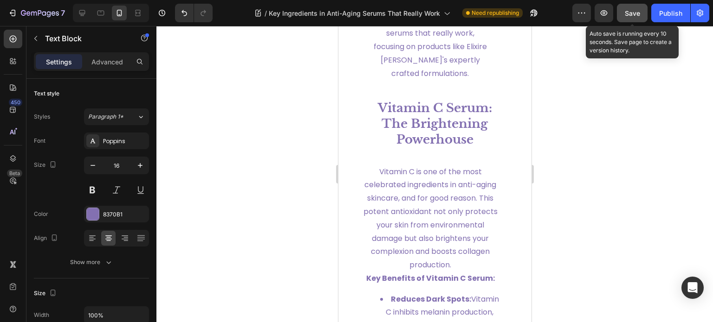
click at [644, 18] on button "Save" at bounding box center [632, 13] width 31 height 19
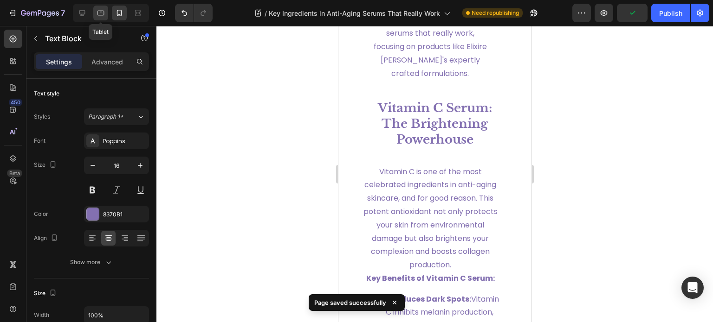
click at [101, 18] on div at bounding box center [100, 13] width 15 height 15
type input "22"
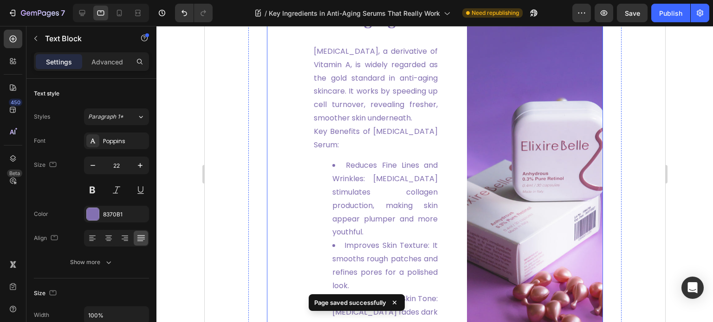
scroll to position [837, 0]
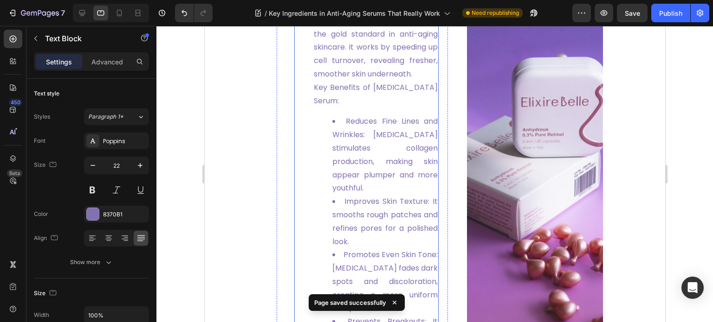
click at [376, 115] on li "Reduces Fine Lines and Wrinkles: [MEDICAL_DATA] stimulates collagen production,…" at bounding box center [384, 155] width 105 height 80
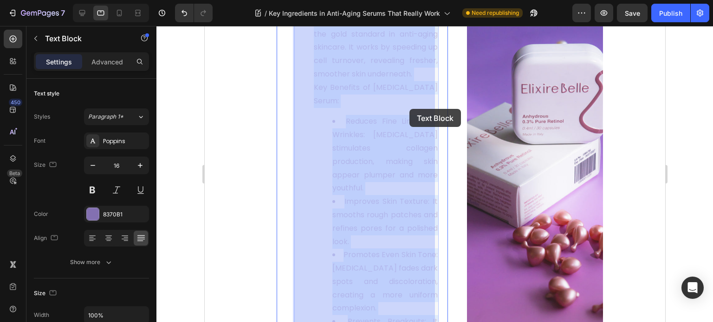
drag, startPoint x: 344, startPoint y: 107, endPoint x: 403, endPoint y: 109, distance: 59.0
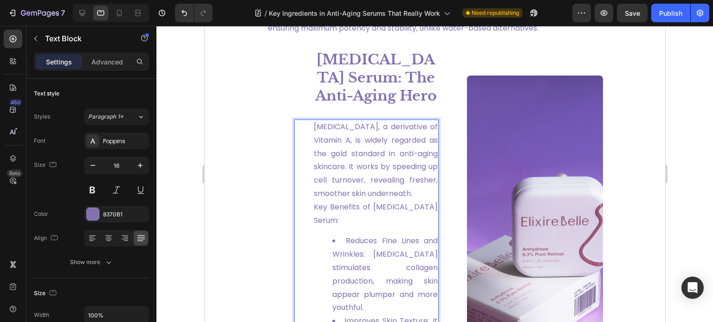
scroll to position [809, 0]
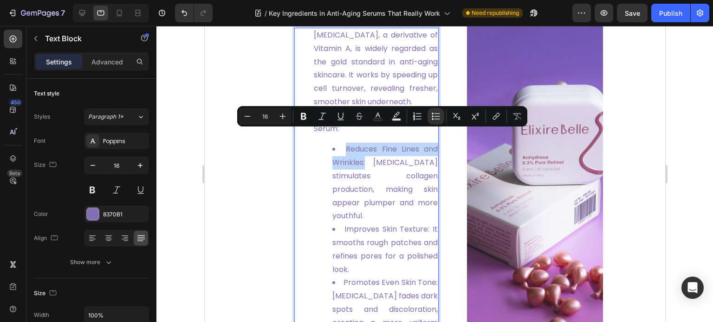
drag, startPoint x: 341, startPoint y: 135, endPoint x: 363, endPoint y: 150, distance: 26.9
click at [363, 150] on li "Reduces Fine Lines and Wrinkles: [MEDICAL_DATA] stimulates collagen production,…" at bounding box center [384, 183] width 105 height 80
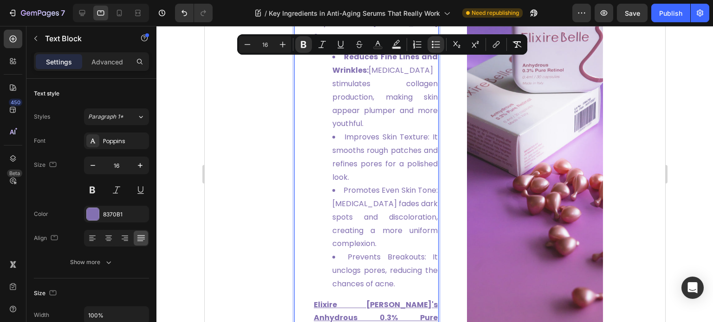
scroll to position [902, 0]
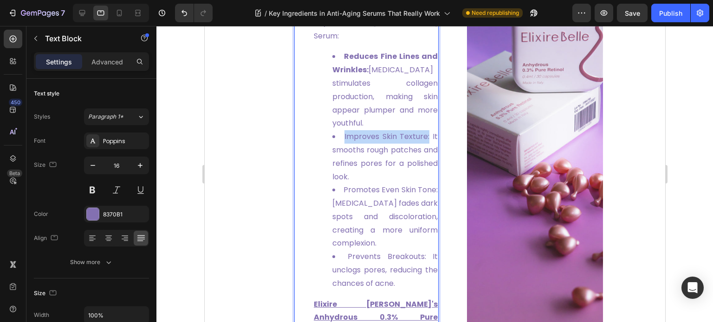
drag, startPoint x: 341, startPoint y: 124, endPoint x: 425, endPoint y: 129, distance: 83.7
click at [425, 130] on li "Improves Skin Texture: It smooths rough patches and refines pores for a polishe…" at bounding box center [384, 156] width 105 height 53
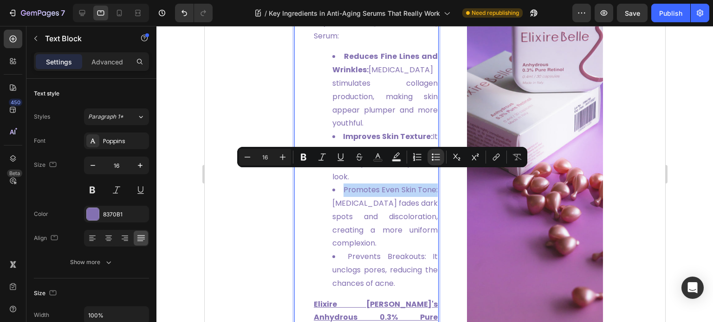
drag, startPoint x: 348, startPoint y: 174, endPoint x: 350, endPoint y: 193, distance: 18.8
click at [350, 193] on li "Promotes Even Skin Tone: [MEDICAL_DATA] fades dark spots and discoloration, cre…" at bounding box center [384, 217] width 105 height 67
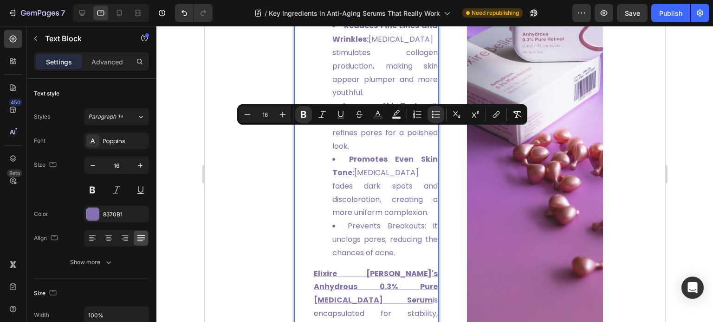
scroll to position [948, 0]
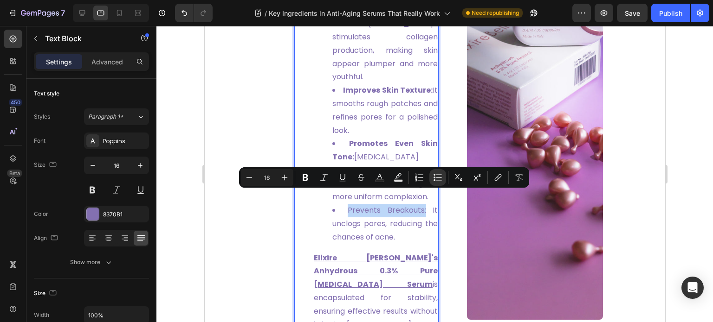
drag, startPoint x: 346, startPoint y: 196, endPoint x: 423, endPoint y: 200, distance: 77.6
click at [423, 204] on li "Prevents Breakouts: It unclogs pores, reducing the chances of acne." at bounding box center [384, 224] width 105 height 40
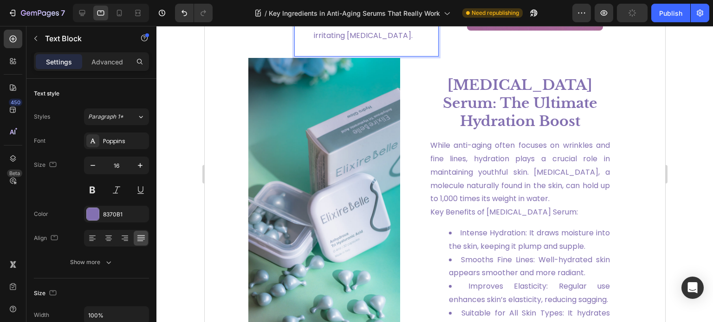
scroll to position [1238, 0]
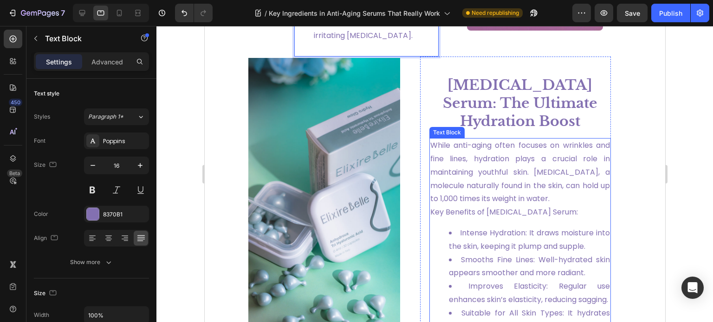
click at [570, 206] on p "Key Benefits of [MEDICAL_DATA] Serum:" at bounding box center [520, 212] width 180 height 13
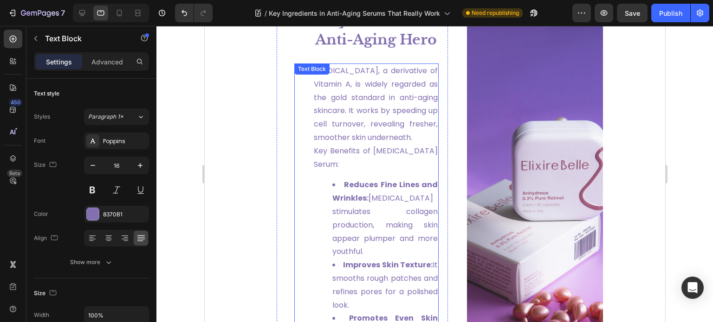
scroll to position [772, 0]
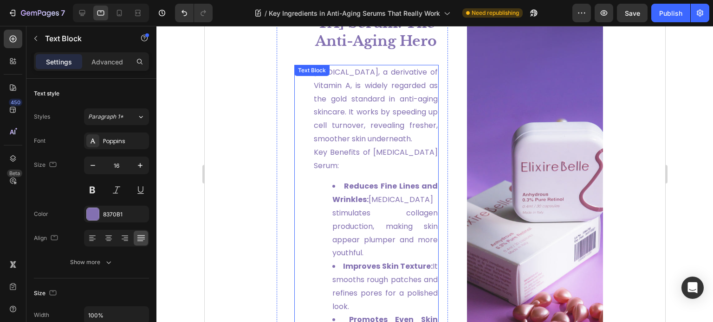
click at [394, 146] on p "Key Benefits of [MEDICAL_DATA] Serum:" at bounding box center [375, 159] width 124 height 27
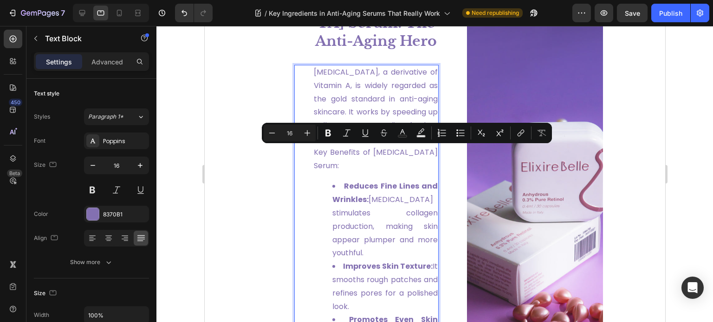
click at [411, 149] on p "Key Benefits of Retinol Serum:" at bounding box center [375, 159] width 124 height 27
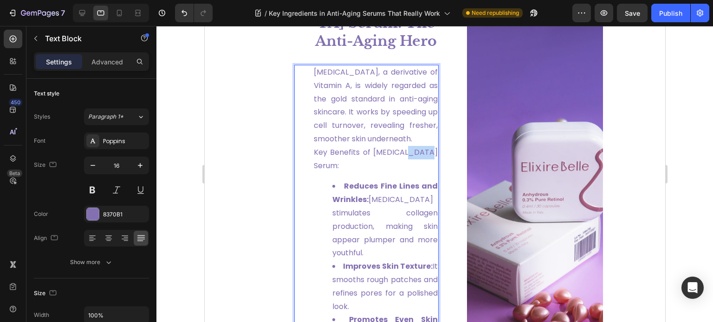
click at [411, 149] on p "Key Benefits of Retinol Serum:" at bounding box center [375, 159] width 124 height 27
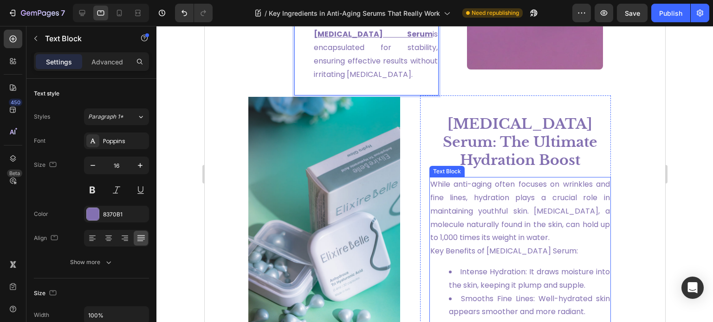
scroll to position [1199, 0]
click at [516, 245] on p "Key Benefits of Hyaluronic Acid Serum:" at bounding box center [520, 251] width 180 height 13
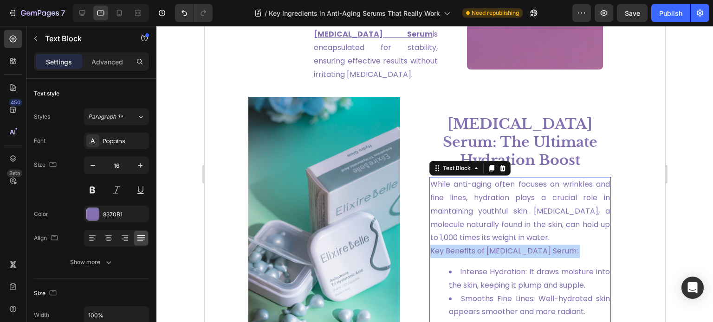
click at [516, 245] on p "Key Benefits of Hyaluronic Acid Serum:" at bounding box center [520, 251] width 180 height 13
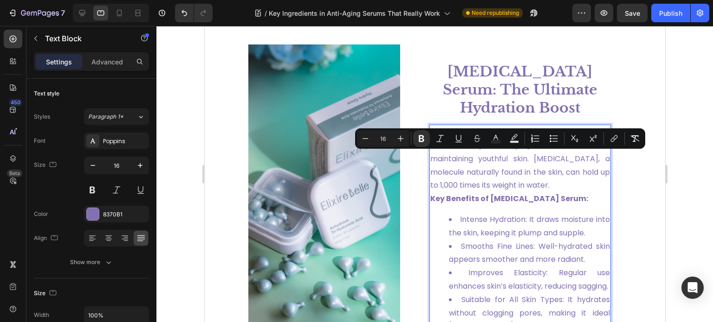
scroll to position [1292, 0]
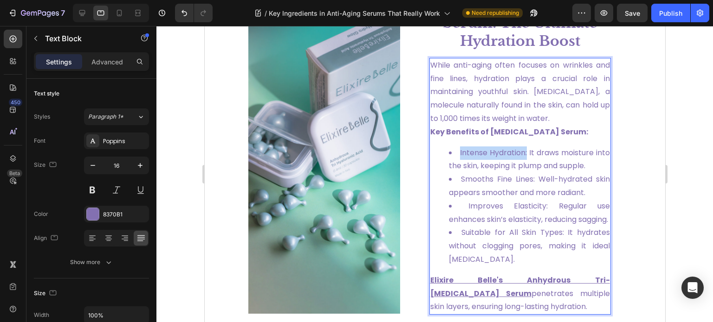
drag, startPoint x: 457, startPoint y: 153, endPoint x: 528, endPoint y: 157, distance: 71.1
click at [528, 157] on li "Intense Hydration: It draws moisture into the skin, keeping it plump and supple." at bounding box center [528, 160] width 161 height 27
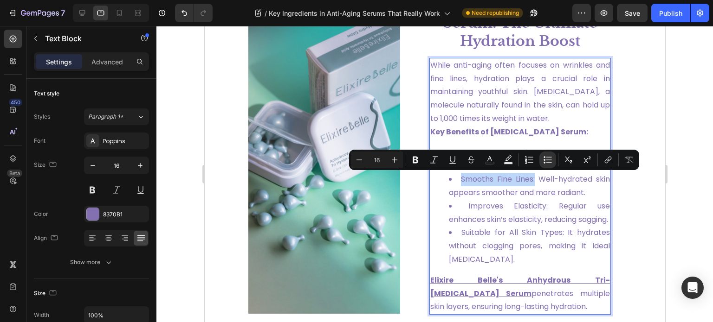
drag, startPoint x: 458, startPoint y: 178, endPoint x: 529, endPoint y: 182, distance: 71.1
click at [529, 182] on li "Smooths Fine Lines: Well-hydrated skin appears smoother and more radiant." at bounding box center [528, 186] width 161 height 27
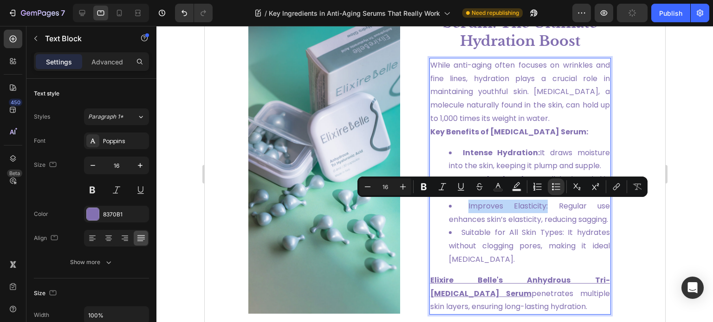
drag, startPoint x: 464, startPoint y: 206, endPoint x: 542, endPoint y: 210, distance: 78.5
click at [542, 210] on li "Improves Elasticity: Regular use enhances skin’s elasticity, reducing sagging." at bounding box center [528, 213] width 161 height 27
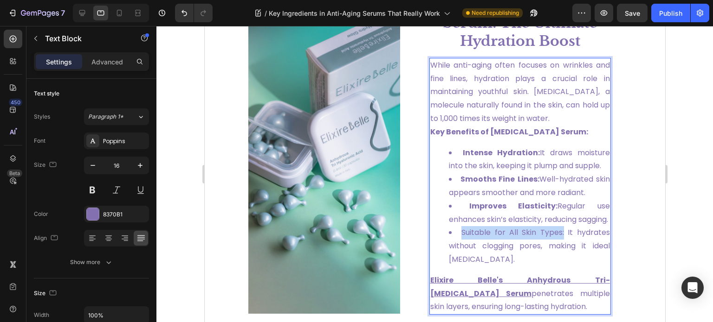
drag, startPoint x: 457, startPoint y: 246, endPoint x: 559, endPoint y: 245, distance: 101.6
click at [559, 245] on li "Suitable for All Skin Types: It hydrates without clogging pores, making it idea…" at bounding box center [528, 246] width 161 height 40
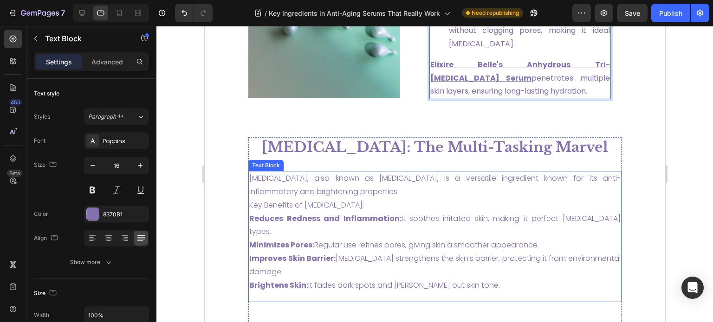
scroll to position [1550, 0]
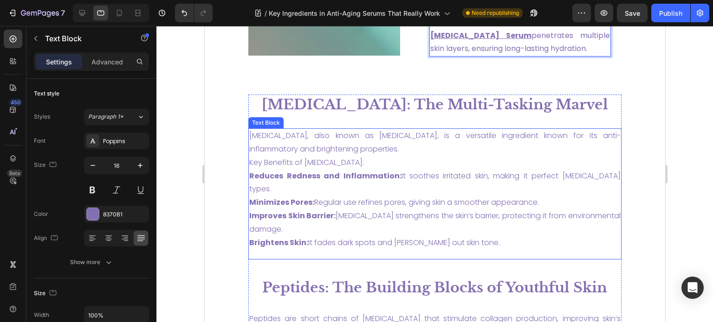
click at [309, 167] on p "Niacinamide, also known as Vitamin B3, is a versatile ingredient known for its …" at bounding box center [434, 189] width 371 height 120
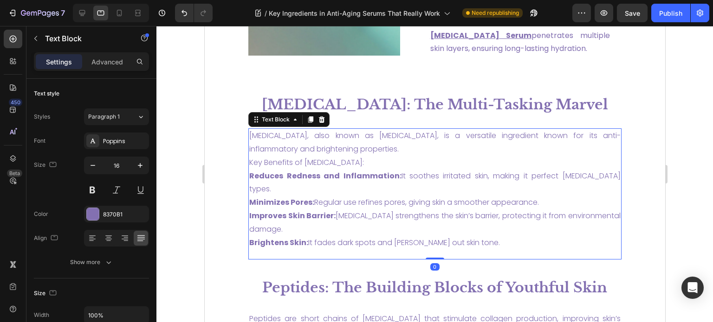
click at [338, 179] on p "Niacinamide, also known as Vitamin B3, is a versatile ingredient known for its …" at bounding box center [434, 189] width 371 height 120
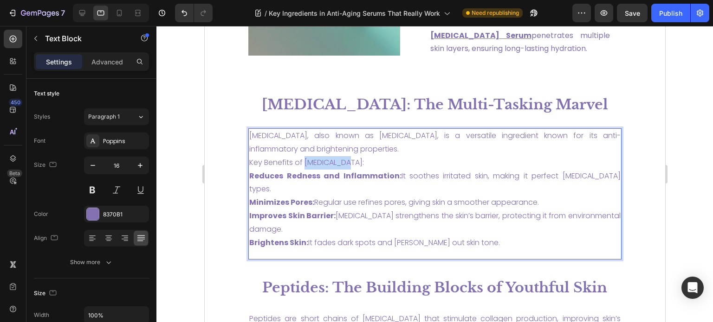
click at [338, 179] on p "Niacinamide, also known as Vitamin B3, is a versatile ingredient known for its …" at bounding box center [434, 189] width 371 height 120
click at [355, 176] on p "Niacinamide, also known as Vitamin B3, is a versatile ingredient known for its …" at bounding box center [434, 189] width 371 height 120
drag, startPoint x: 352, startPoint y: 176, endPoint x: 230, endPoint y: 176, distance: 122.0
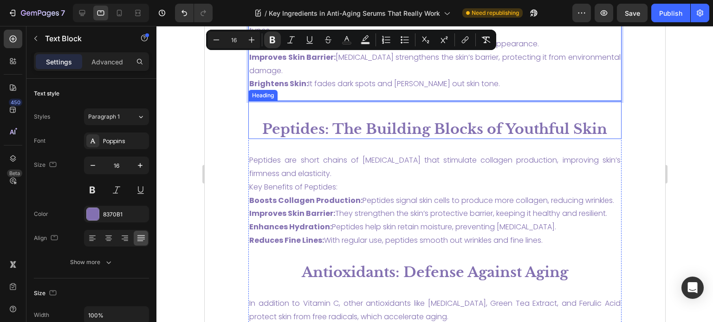
scroll to position [1736, 0]
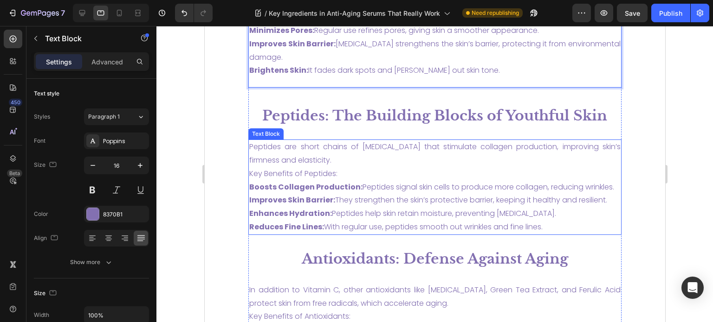
click at [344, 173] on p "Peptides are short chains of amino acids that stimulate collagen production, im…" at bounding box center [434, 188] width 371 height 94
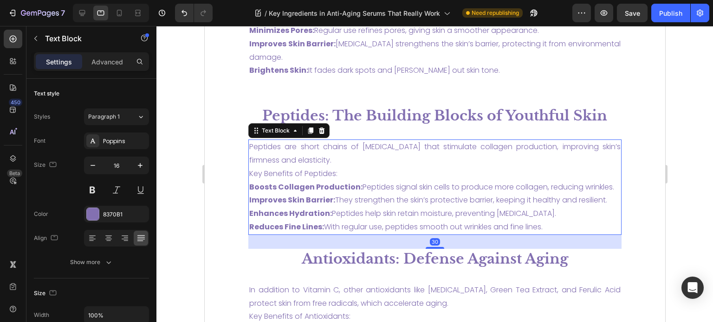
click at [334, 174] on p "Peptides are short chains of amino acids that stimulate collagen production, im…" at bounding box center [434, 188] width 371 height 94
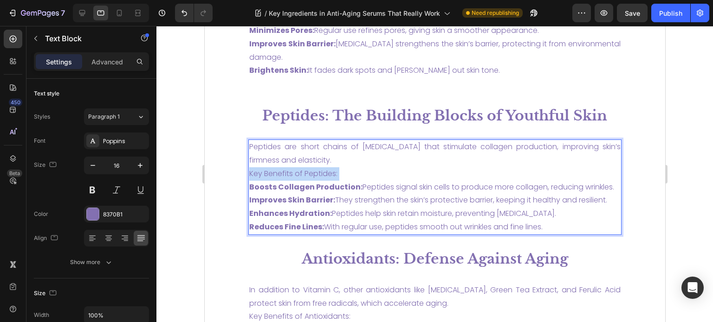
click at [334, 174] on p "Peptides are short chains of amino acids that stimulate collagen production, im…" at bounding box center [434, 188] width 371 height 94
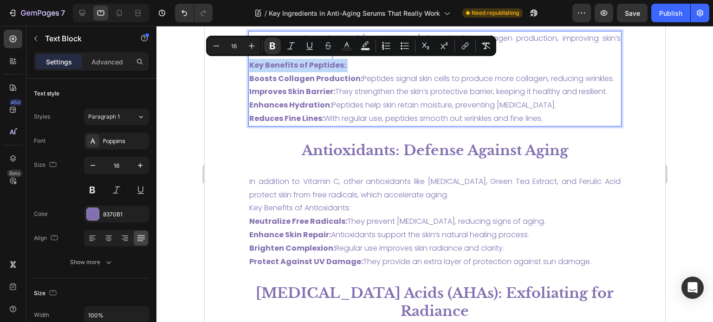
scroll to position [1875, 0]
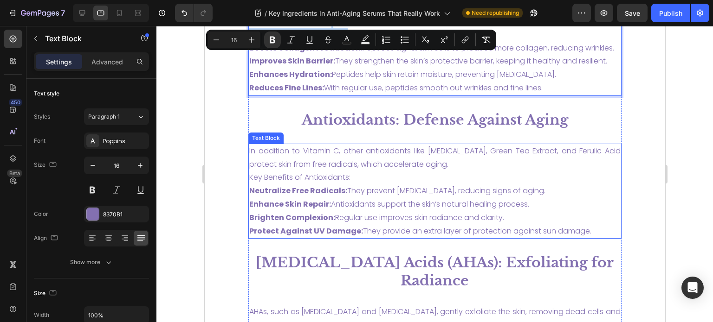
click at [344, 192] on p "In addition to Vitamin C, other antioxidants like Vitamin E, Green Tea Extract,…" at bounding box center [434, 192] width 371 height 94
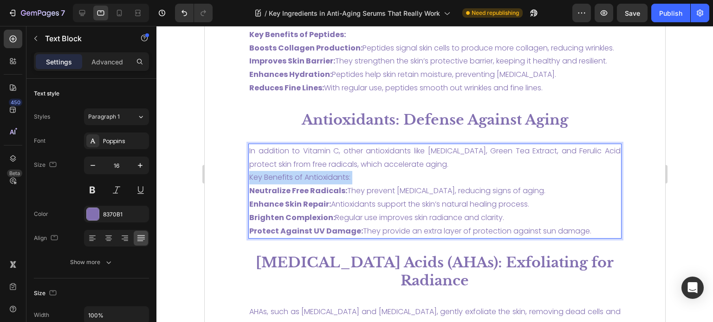
click at [344, 192] on p "In addition to Vitamin C, other antioxidants like Vitamin E, Green Tea Extract,…" at bounding box center [434, 192] width 371 height 94
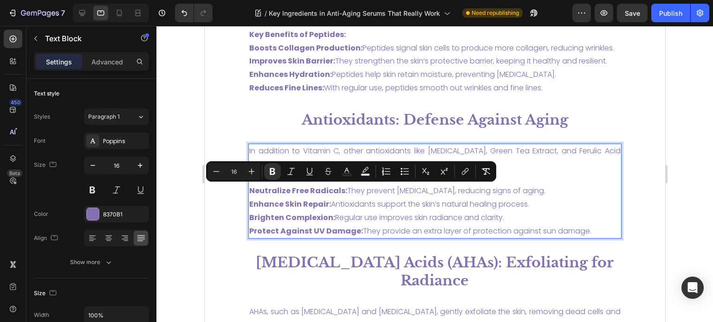
click at [395, 216] on p "In addition to Vitamin C, other antioxidants like Vitamin E, Green Tea Extract,…" at bounding box center [434, 192] width 371 height 94
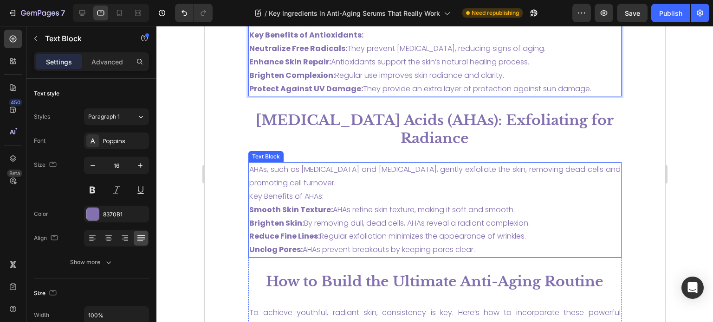
scroll to position [2030, 0]
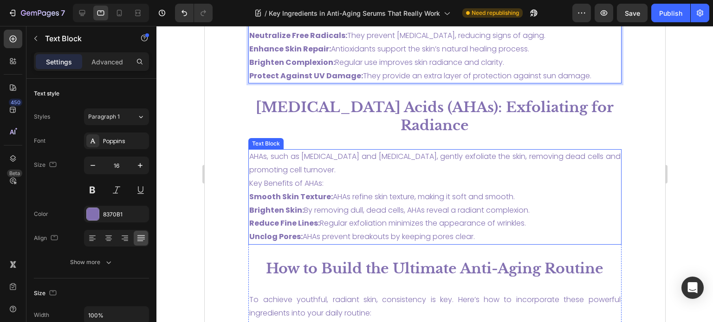
click at [318, 199] on p "AHAs, such as Glycolic Acid and Lactic Acid, gently exfoliate the skin, removin…" at bounding box center [434, 197] width 371 height 94
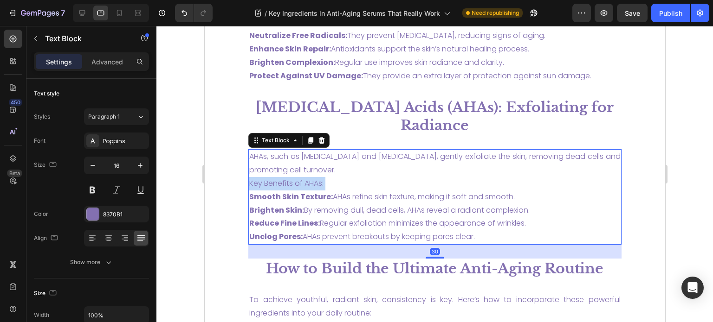
click at [318, 199] on p "AHAs, such as Glycolic Acid and Lactic Acid, gently exfoliate the skin, removin…" at bounding box center [434, 197] width 371 height 94
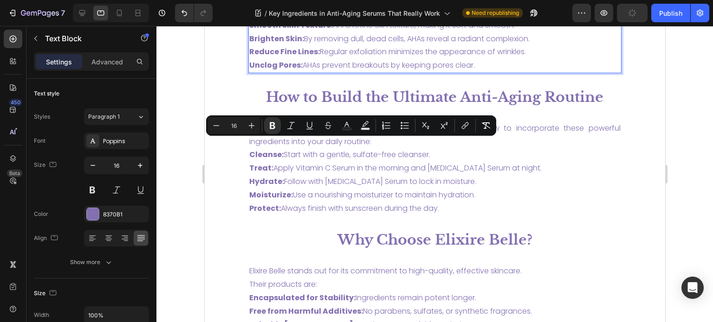
scroll to position [2216, 0]
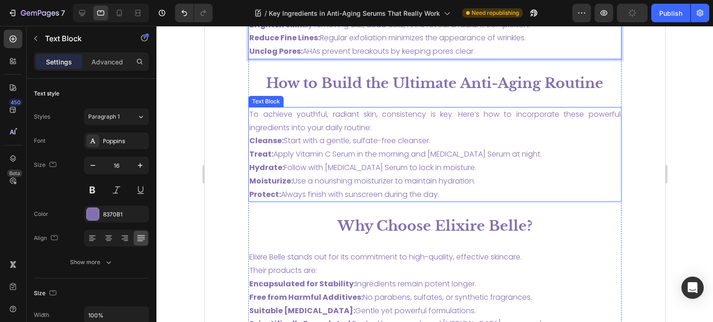
click at [312, 142] on p "To achieve youthful, radiant skin, consistency is key. Here’s how to incorporat…" at bounding box center [434, 155] width 371 height 94
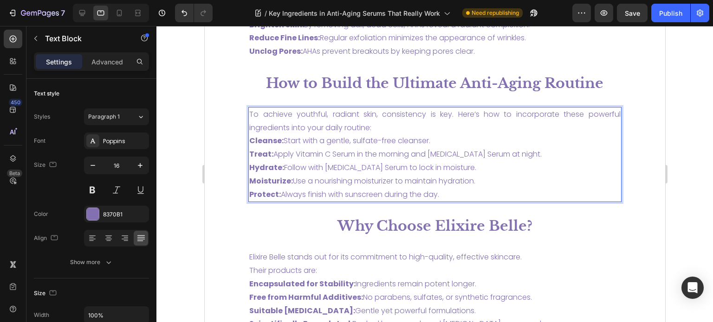
click at [377, 143] on p "To achieve youthful, radiant skin, consistency is key. Here’s how to incorporat…" at bounding box center [434, 155] width 371 height 94
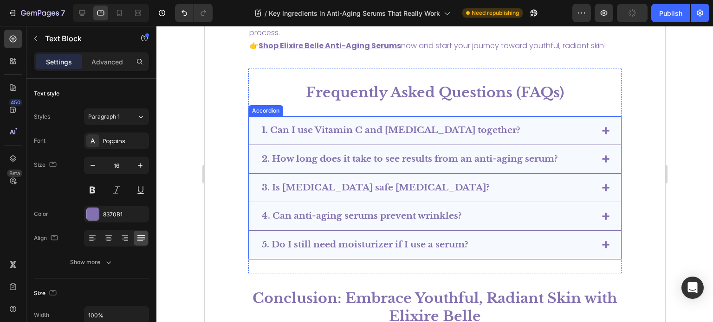
scroll to position [2611, 0]
click at [343, 135] on strong "1. Can I use Vitamin C and Retinol together?" at bounding box center [390, 129] width 258 height 11
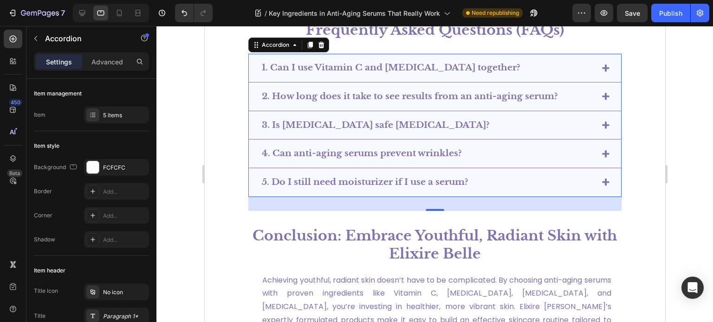
scroll to position [2687, 0]
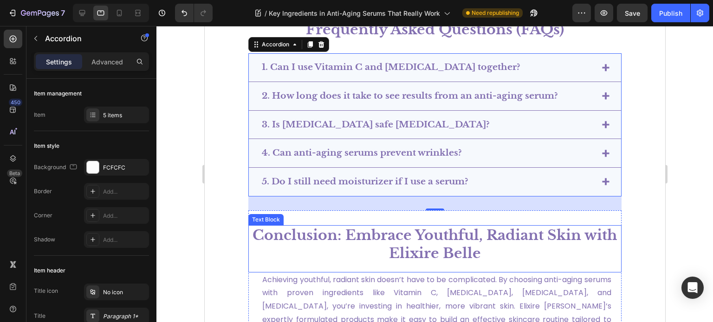
click at [367, 232] on strong "Conclusion: Embrace Youthful, Radiant Skin with Elixire Belle" at bounding box center [434, 244] width 364 height 35
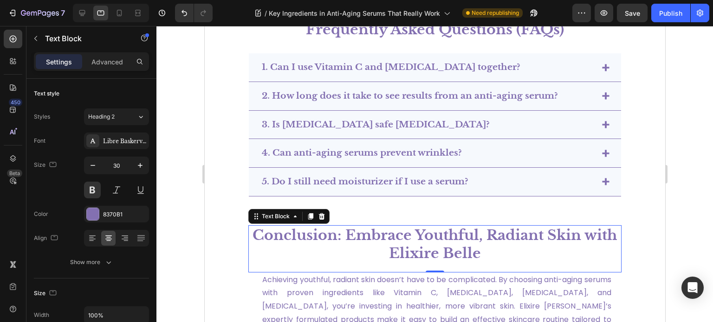
click at [412, 245] on strong "Conclusion: Embrace Youthful, Radiant Skin with Elixire Belle" at bounding box center [434, 244] width 364 height 35
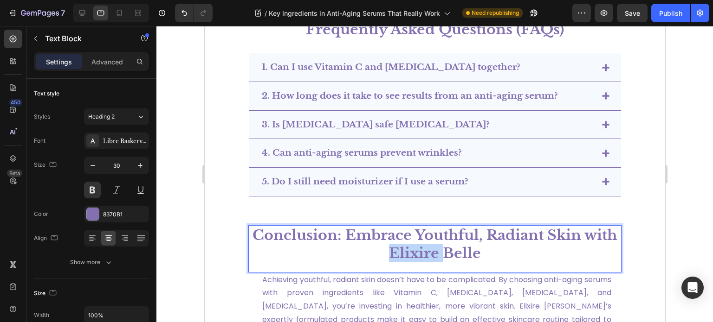
click at [412, 245] on strong "Conclusion: Embrace Youthful, Radiant Skin with Elixire Belle" at bounding box center [434, 244] width 364 height 35
click at [252, 233] on strong "Conclusion: Embrace Youthful, Radiant Skin with Elixire Belle" at bounding box center [434, 244] width 364 height 35
click at [300, 233] on strong "Conclusion: Embrace Youthful, Radiant Skin with Elixire Belle" at bounding box center [434, 244] width 364 height 35
click at [371, 233] on strong "Conclusion: Embrace Youthful, Radiant Skin with Elixire Belle" at bounding box center [434, 244] width 364 height 35
click at [436, 237] on strong "Conclusion: Embrace Youthful, Radiant Skin with Elixire Belle" at bounding box center [434, 244] width 364 height 35
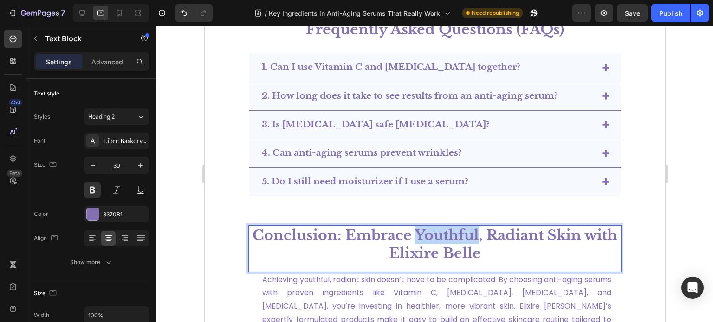
click at [436, 237] on strong "Conclusion: Embrace Youthful, Radiant Skin with Elixire Belle" at bounding box center [434, 244] width 364 height 35
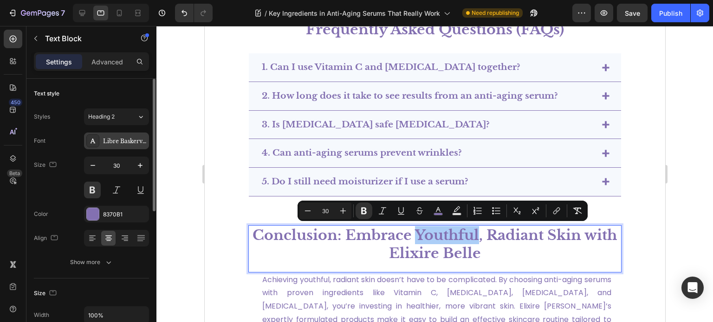
click at [127, 143] on div "Libre Baskerville" at bounding box center [125, 141] width 44 height 8
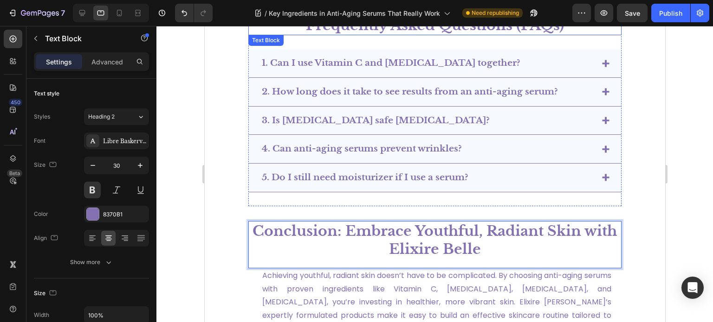
scroll to position [2595, 0]
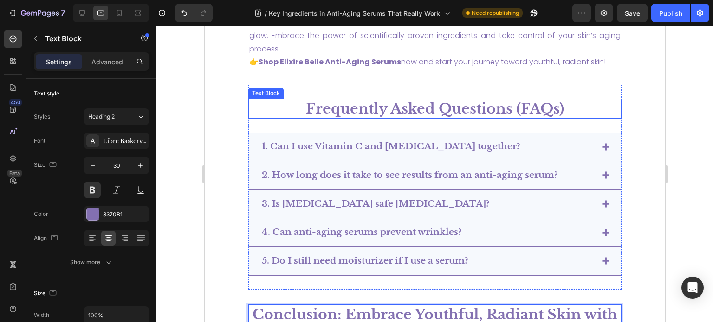
click at [417, 115] on span "Frequently Asked Questions (FAQs)" at bounding box center [434, 108] width 258 height 17
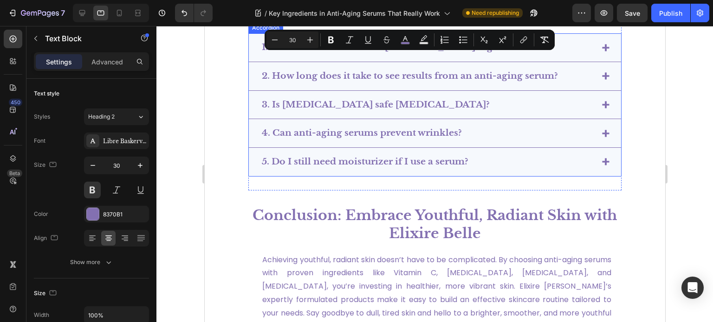
scroll to position [2734, 0]
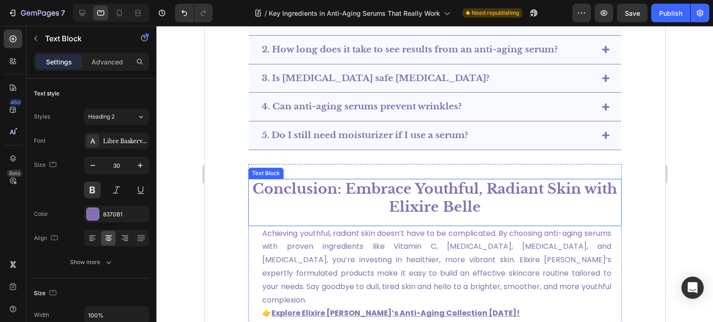
click at [362, 183] on strong "Conclusion: Embrace Youthful, Radiant Skin with Elixire Belle" at bounding box center [434, 197] width 364 height 35
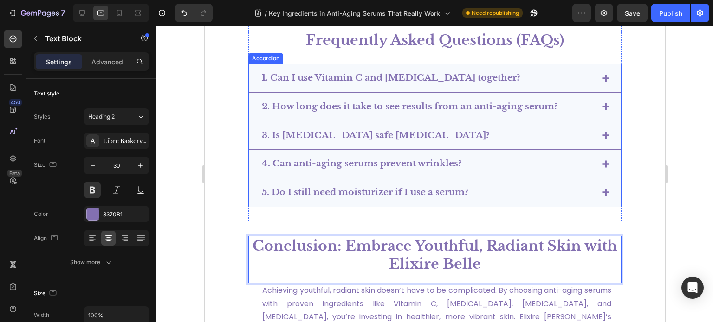
scroll to position [2641, 0]
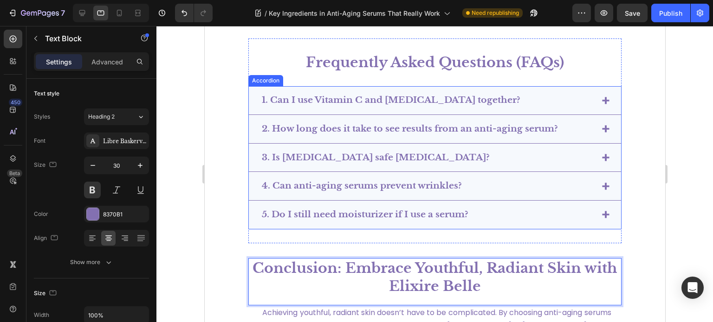
click at [406, 220] on strong "5. Do I still need moisturizer if I use a serum?" at bounding box center [364, 214] width 206 height 11
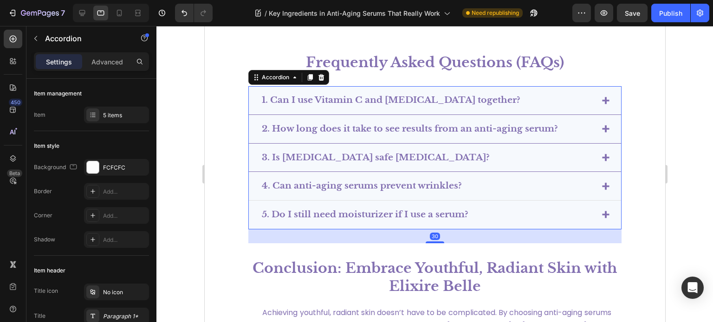
click at [386, 191] on strong "4. Can anti-aging serums prevent wrinkles?" at bounding box center [361, 185] width 200 height 11
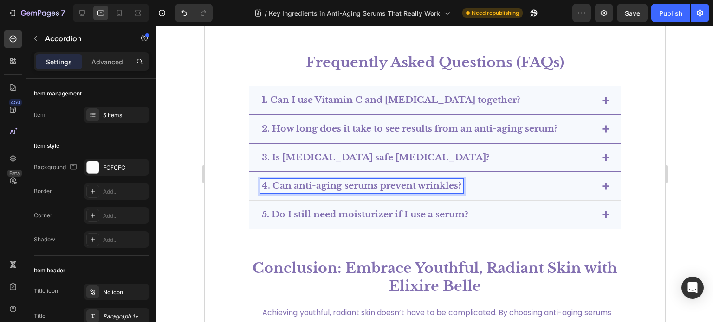
click at [419, 191] on strong "4. Can anti-aging serums prevent wrinkles?" at bounding box center [361, 185] width 200 height 11
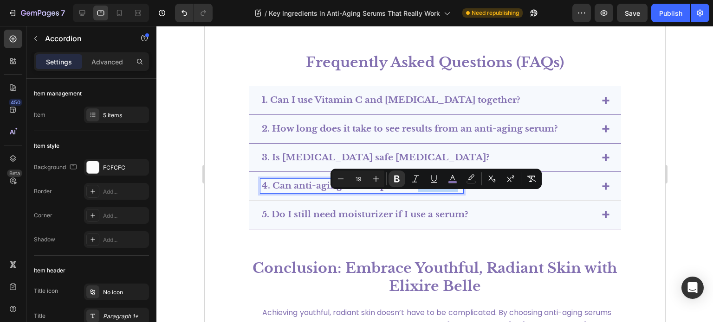
click at [498, 193] on div "4. Can anti-aging serums prevent wrinkles?" at bounding box center [427, 186] width 334 height 14
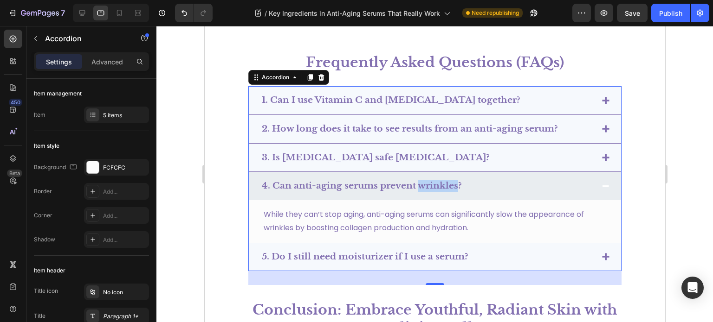
click at [421, 230] on p "While they can’t stop aging, anti-aging serums can significantly slow the appea…" at bounding box center [434, 221] width 342 height 27
click at [421, 231] on p "While they can’t stop aging, anti-aging serums can significantly slow the appea…" at bounding box center [434, 221] width 342 height 27
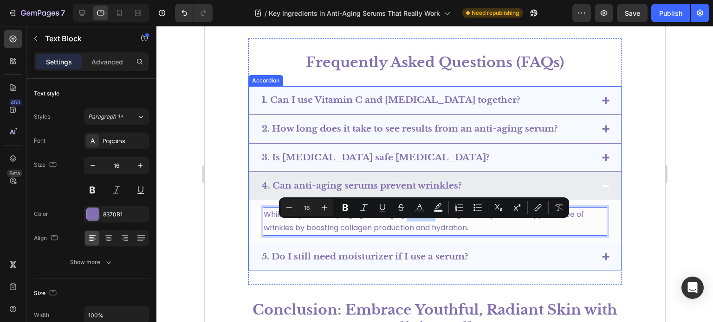
click at [492, 264] on div "5. Do I still need moisturizer if I use a serum?" at bounding box center [427, 257] width 334 height 14
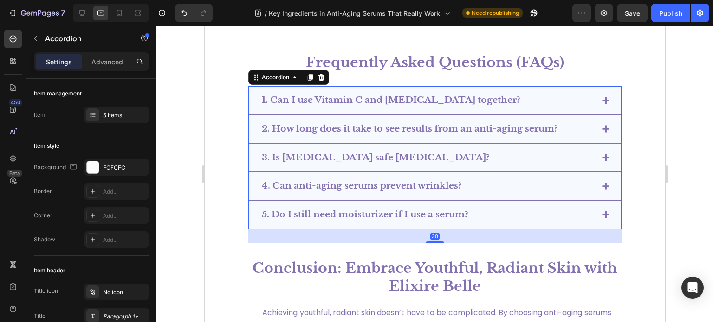
click at [489, 222] on div "5. Do I still need moisturizer if I use a serum?" at bounding box center [427, 215] width 334 height 14
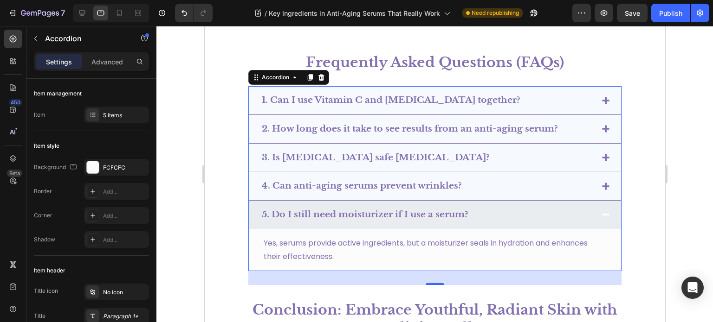
click at [520, 165] on div "3. Is [MEDICAL_DATA] safe [MEDICAL_DATA]?" at bounding box center [427, 158] width 334 height 14
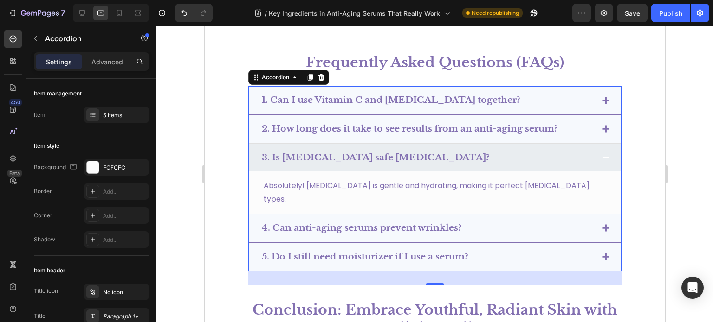
click at [571, 144] on div "2. How long does it take to see results from an anti-aging serum?" at bounding box center [434, 129] width 372 height 29
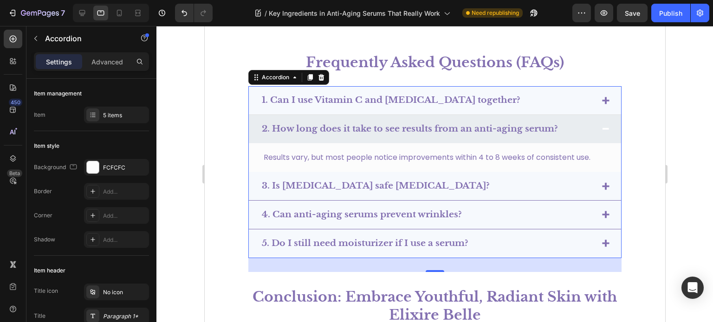
click at [566, 115] on div "1. Can I use Vitamin C and [MEDICAL_DATA] together?" at bounding box center [434, 100] width 372 height 29
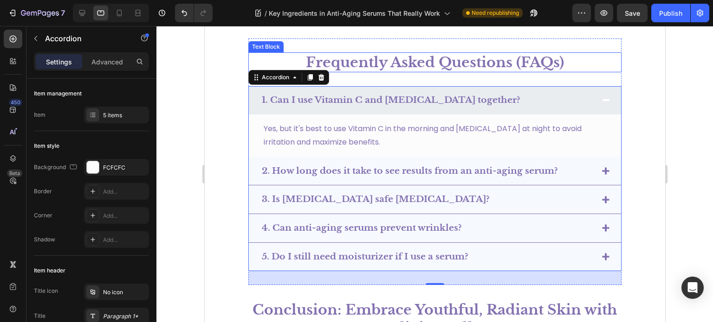
click at [462, 71] on span "Frequently Asked Questions (FAQs)" at bounding box center [434, 62] width 258 height 17
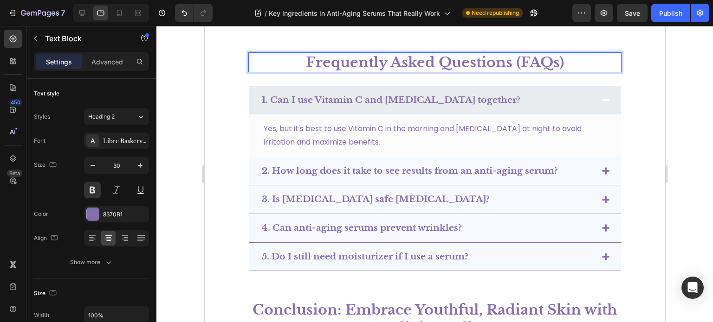
click at [462, 71] on span "Frequently Asked Questions (FAQs)" at bounding box center [434, 62] width 258 height 17
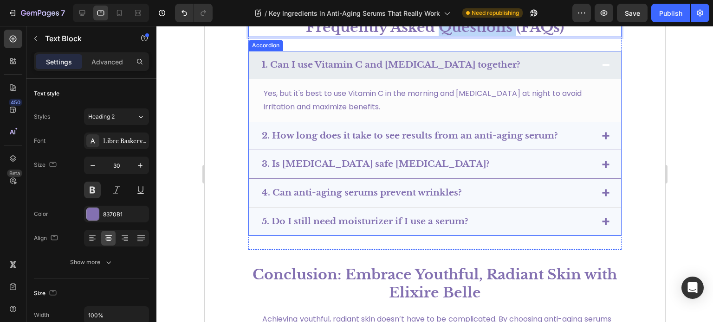
scroll to position [2734, 0]
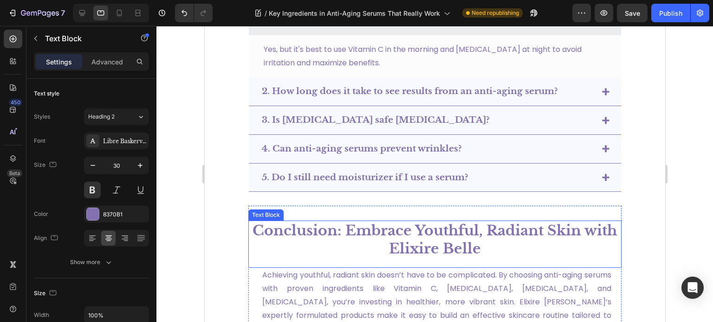
click at [398, 222] on strong "Conclusion: Embrace Youthful, Radiant Skin with Elixire Belle" at bounding box center [434, 239] width 364 height 35
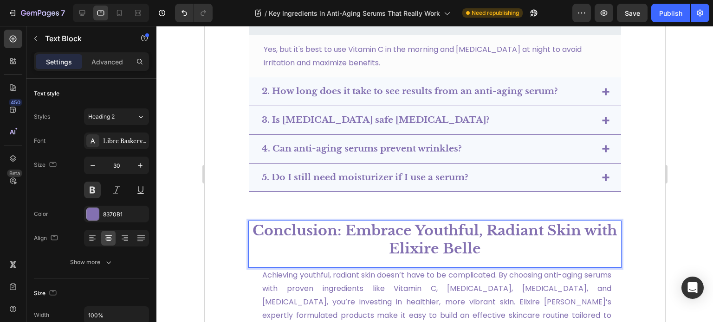
click at [394, 241] on strong "Conclusion: Embrace Youthful, Radiant Skin with Elixire Belle" at bounding box center [434, 239] width 364 height 35
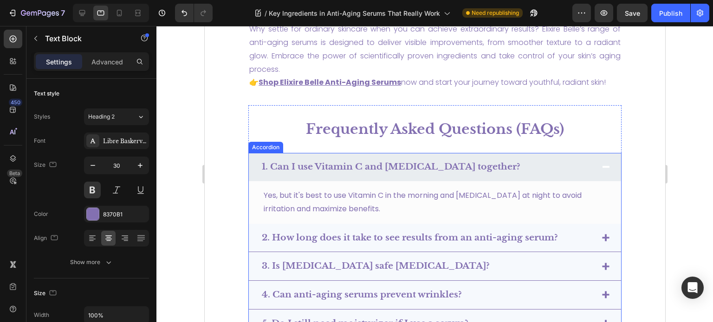
type input "16"
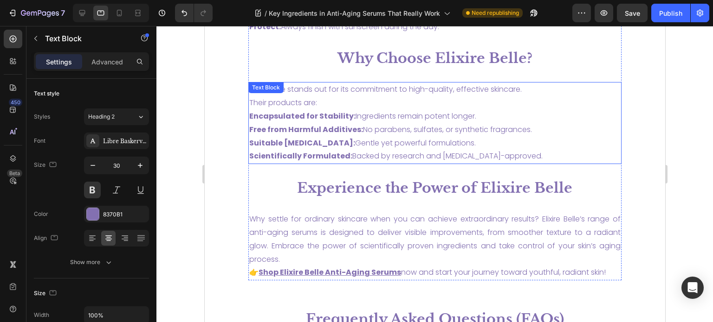
scroll to position [2363, 0]
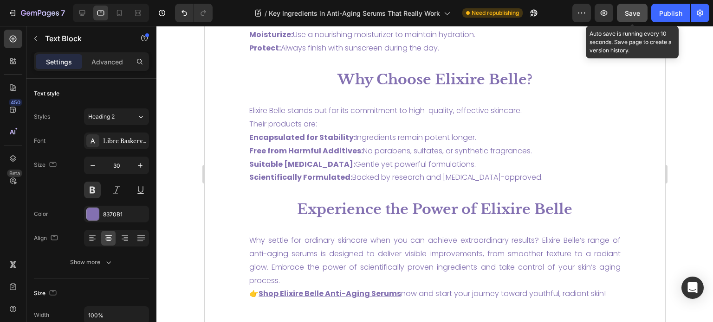
click at [640, 18] on div "Save" at bounding box center [632, 13] width 15 height 10
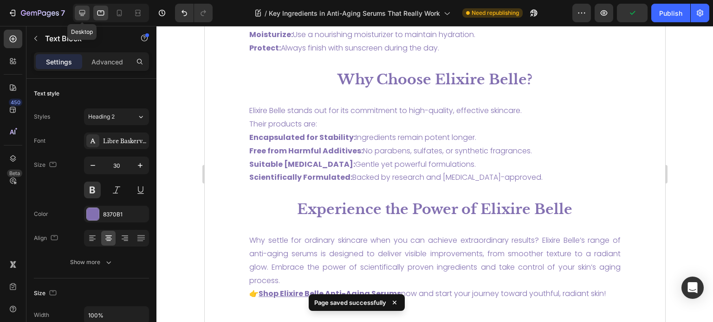
click at [88, 13] on div at bounding box center [82, 13] width 15 height 15
type input "36"
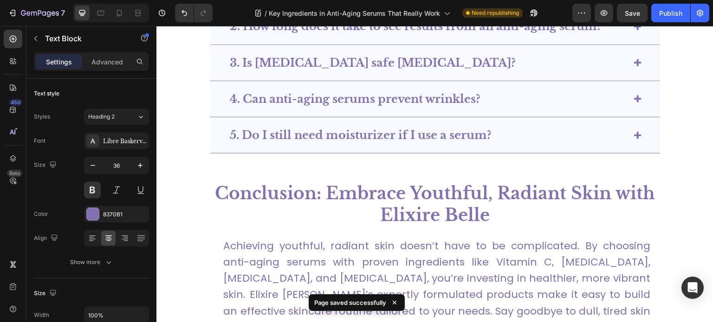
scroll to position [3003, 0]
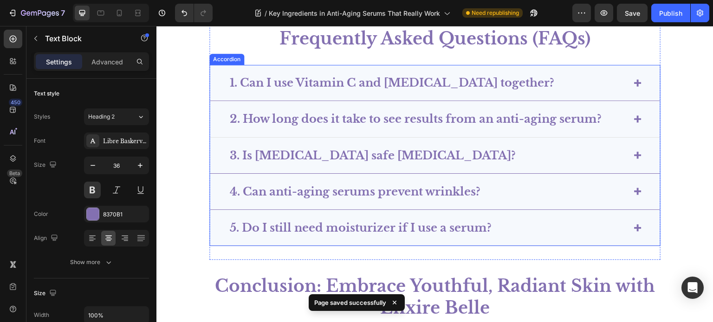
click at [380, 120] on strong "2. How long does it take to see results from an anti-aging serum?" at bounding box center [416, 118] width 372 height 13
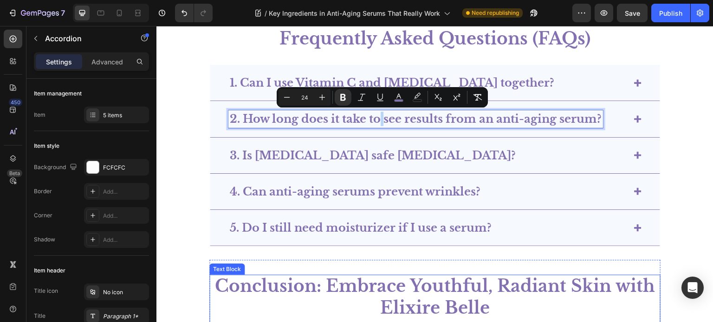
click at [342, 284] on strong "Conclusion: Embrace Youthful, Radiant Skin with Elixire Belle" at bounding box center [435, 297] width 440 height 43
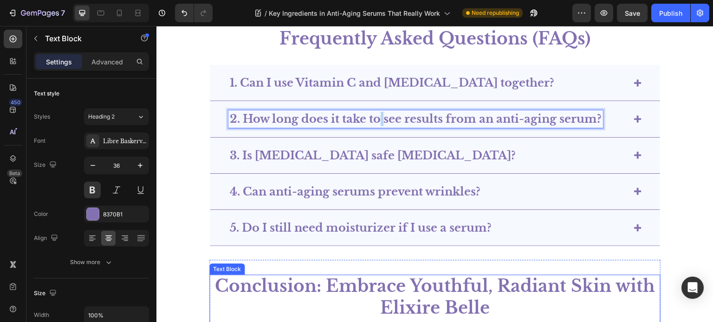
click at [342, 284] on strong "Conclusion: Embrace Youthful, Radiant Skin with Elixire Belle" at bounding box center [435, 297] width 440 height 43
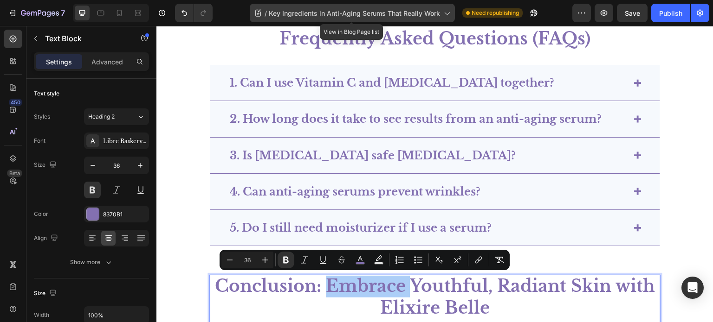
click at [387, 18] on span "Key Ingredients in Anti-Aging Serums That Really Work" at bounding box center [354, 13] width 171 height 10
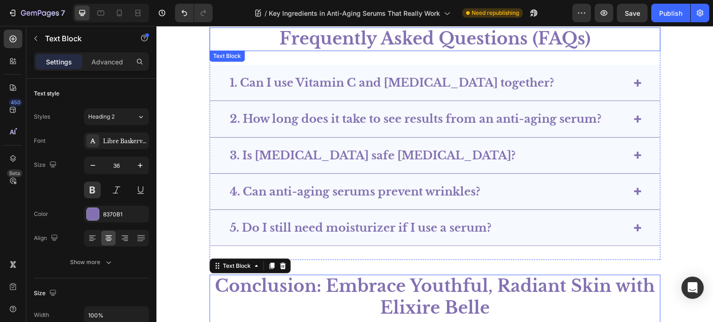
click at [395, 36] on span "Frequently Asked Questions (FAQs)" at bounding box center [434, 38] width 311 height 21
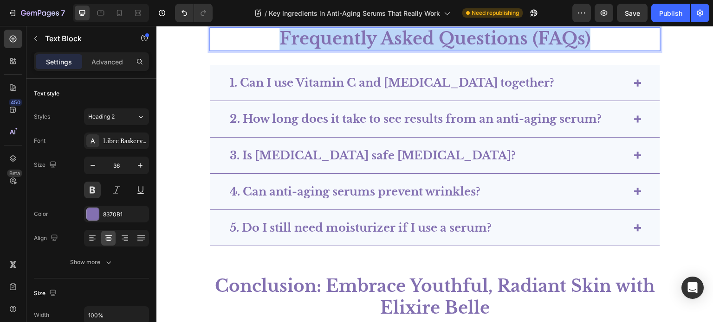
click at [395, 36] on span "Frequently Asked Questions (FAQs)" at bounding box center [434, 38] width 311 height 21
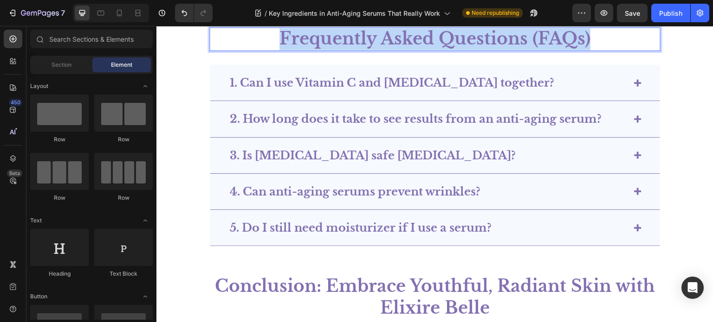
click at [670, 133] on section "Frequently Asked Questions (FAQs) Text Block 30 1. Can I use Vitamin C and Reti…" at bounding box center [435, 136] width 516 height 247
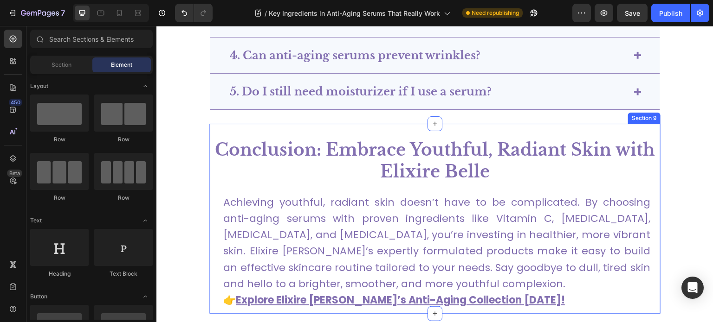
scroll to position [3189, 0]
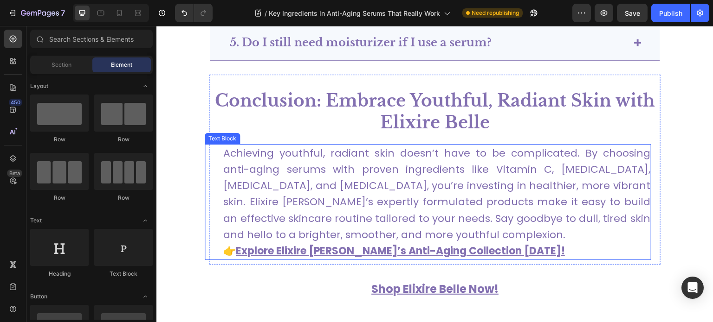
click at [281, 208] on p "Achieving youthful, radiant skin doesn’t have to be complicated. By choosing an…" at bounding box center [436, 194] width 427 height 98
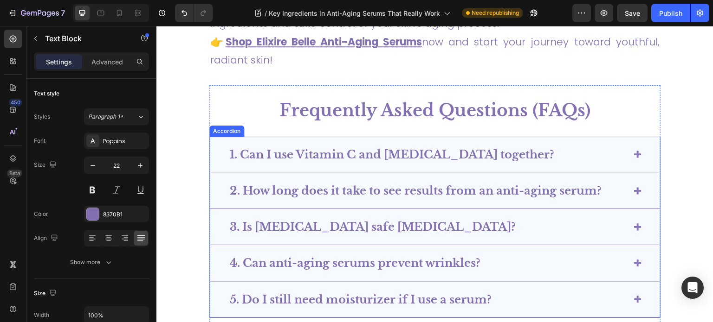
scroll to position [2978, 0]
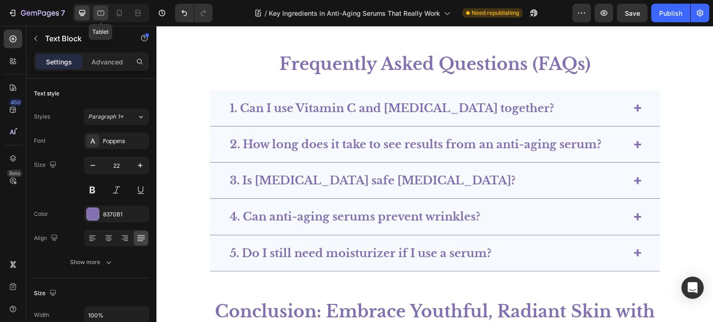
click at [102, 14] on icon at bounding box center [100, 12] width 9 height 9
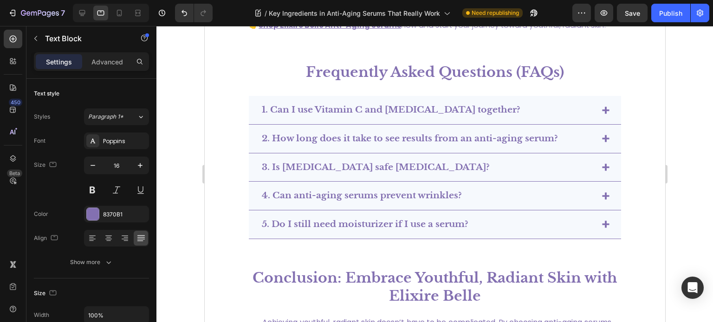
scroll to position [2654, 0]
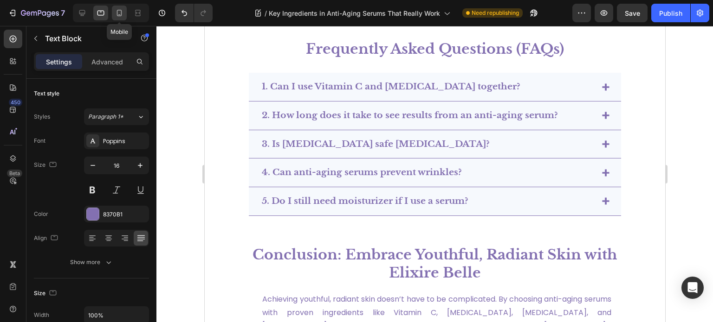
click at [118, 11] on icon at bounding box center [119, 12] width 9 height 9
type input "22"
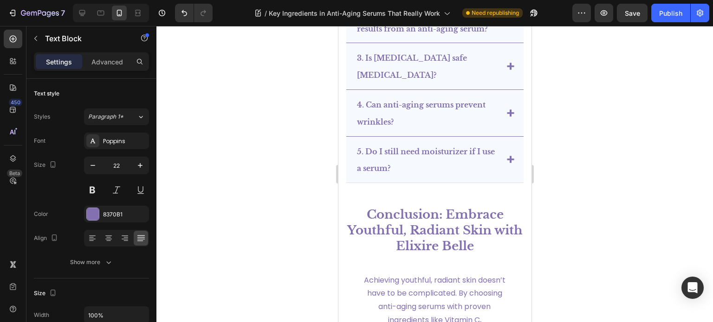
scroll to position [3775, 0]
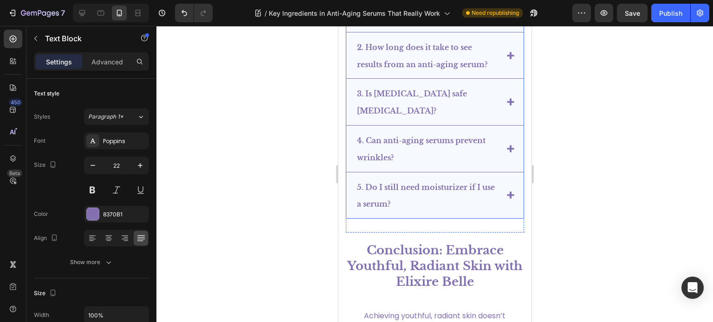
click at [401, 195] on p "5. Do I still need moisturizer if I use a serum?" at bounding box center [426, 196] width 141 height 34
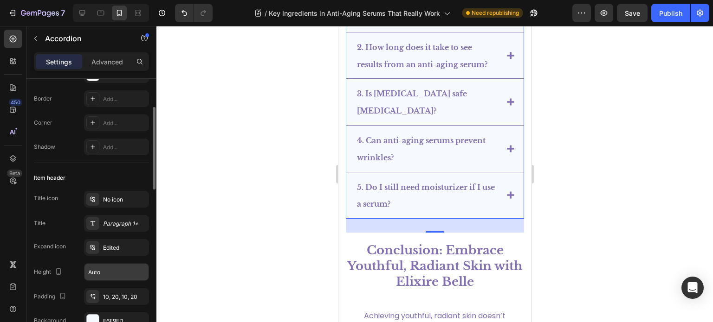
scroll to position [139, 0]
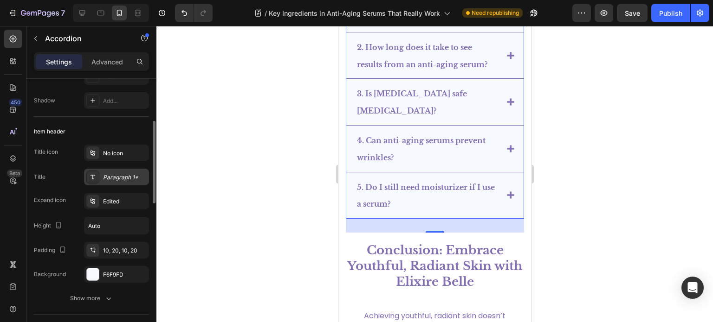
click at [118, 183] on div "Paragraph 1*" at bounding box center [116, 177] width 65 height 17
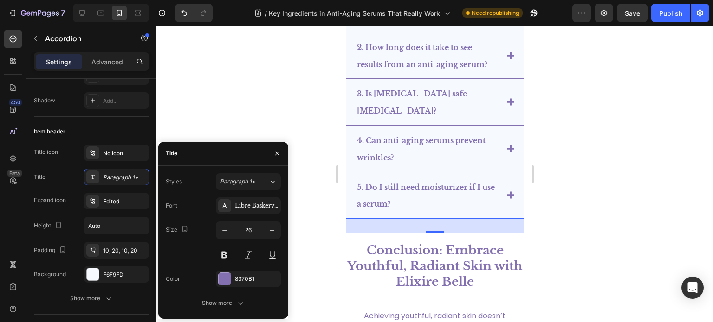
click at [287, 106] on div at bounding box center [434, 174] width 556 height 296
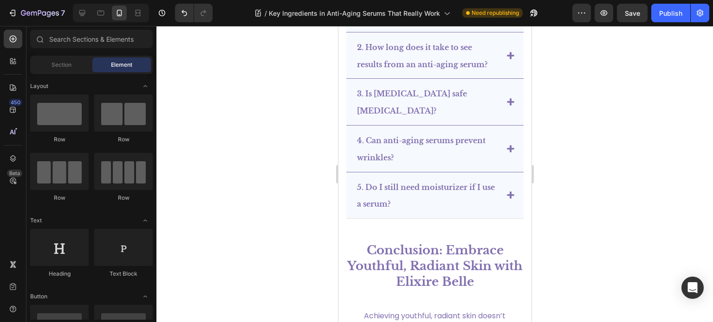
click at [379, 185] on strong "5. Do I still need moisturizer if I use a serum?" at bounding box center [425, 196] width 138 height 26
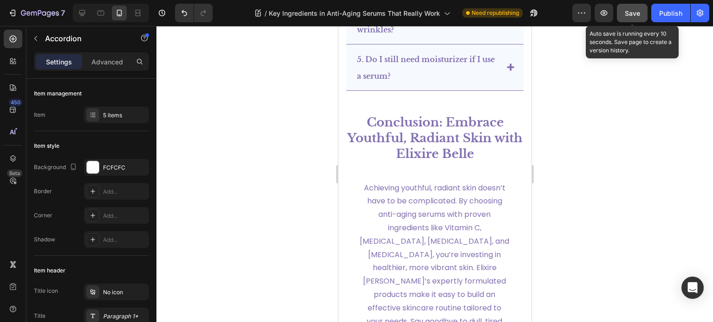
scroll to position [3902, 0]
click at [636, 14] on span "Save" at bounding box center [632, 13] width 15 height 8
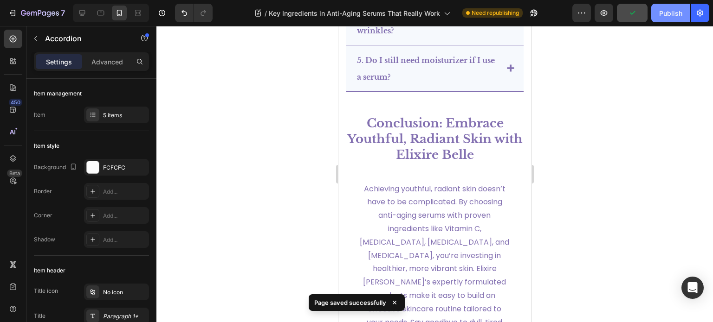
click at [662, 16] on div "Publish" at bounding box center [670, 13] width 23 height 10
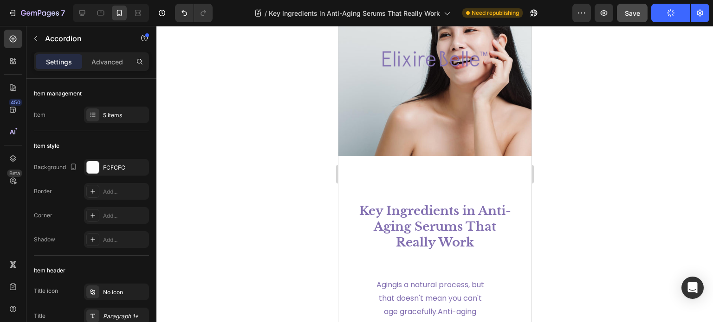
scroll to position [0, 0]
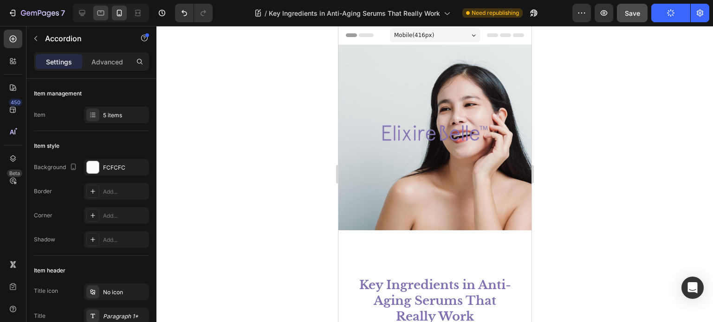
click at [97, 16] on icon at bounding box center [100, 12] width 9 height 9
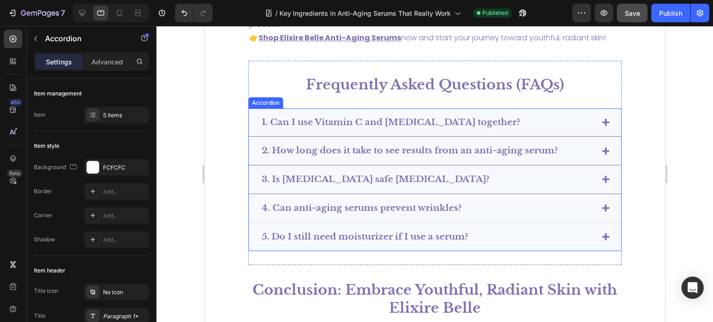
scroll to position [2596, 0]
click at [404, 243] on strong "5. Do I still need moisturizer if I use a serum?" at bounding box center [364, 237] width 206 height 11
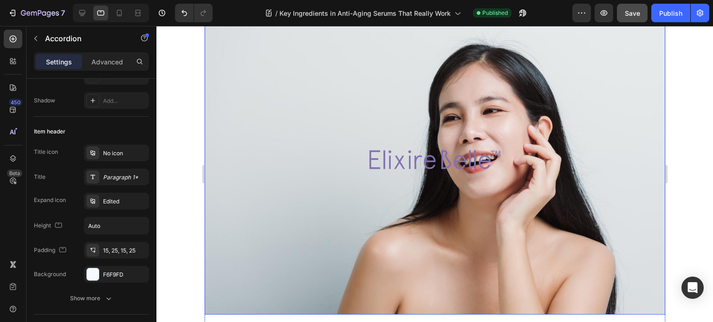
scroll to position [0, 0]
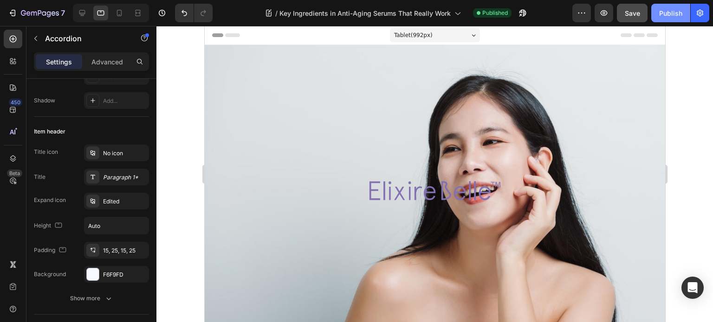
click at [673, 13] on div "Publish" at bounding box center [670, 13] width 23 height 10
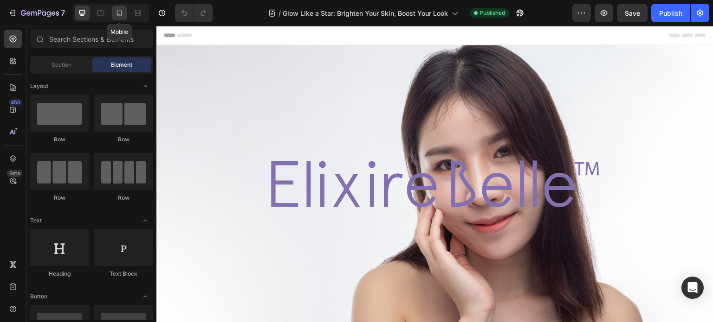
click at [124, 13] on div at bounding box center [119, 13] width 15 height 15
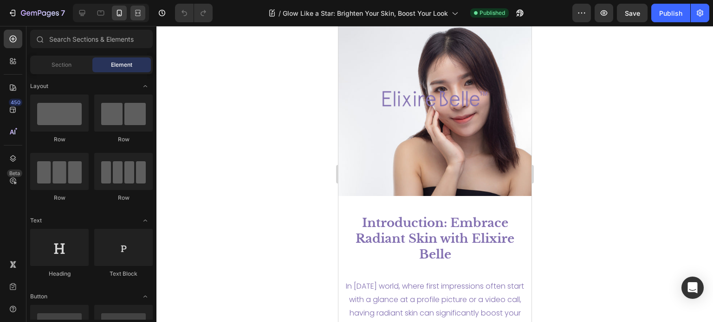
scroll to position [32, 0]
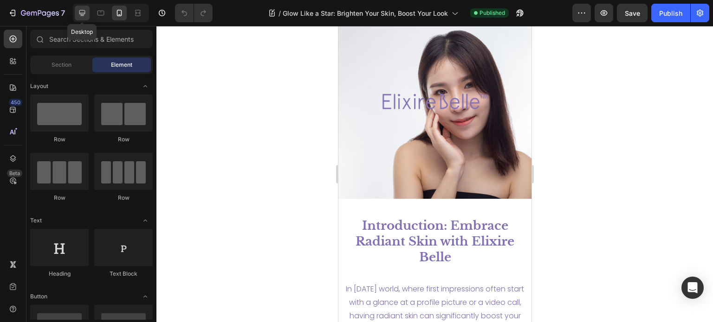
click at [86, 11] on icon at bounding box center [81, 12] width 9 height 9
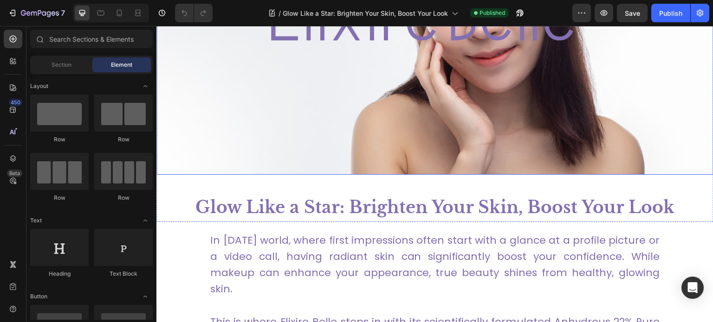
scroll to position [171, 0]
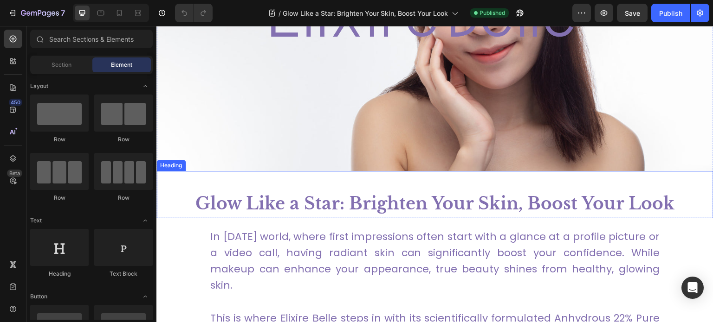
click at [383, 194] on h1 "Glow Like a Star: Brighten Your Skin, Boost Your Look" at bounding box center [434, 204] width 557 height 29
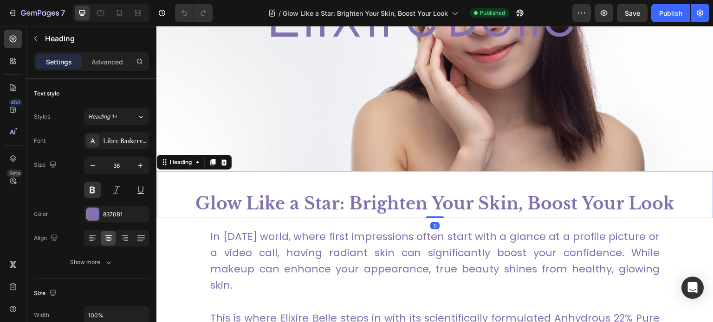
click at [374, 199] on h1 "Glow Like a Star: Brighten Your Skin, Boost Your Look" at bounding box center [434, 204] width 557 height 29
click at [374, 199] on p "Glow Like a Star: Brighten Your Skin, Boost Your Look" at bounding box center [434, 204] width 555 height 27
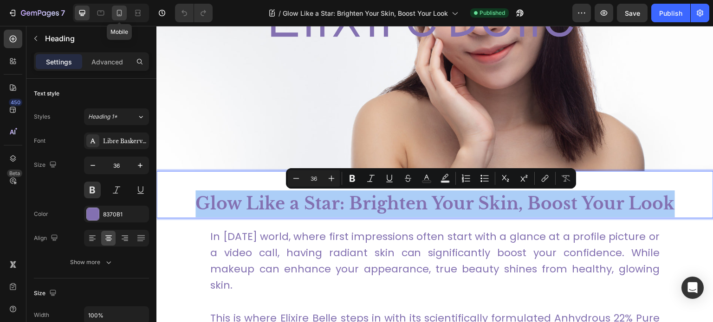
click at [119, 12] on icon at bounding box center [119, 12] width 9 height 9
type input "32"
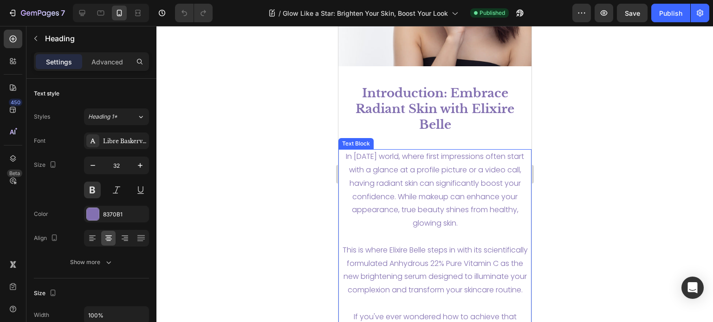
scroll to position [139, 0]
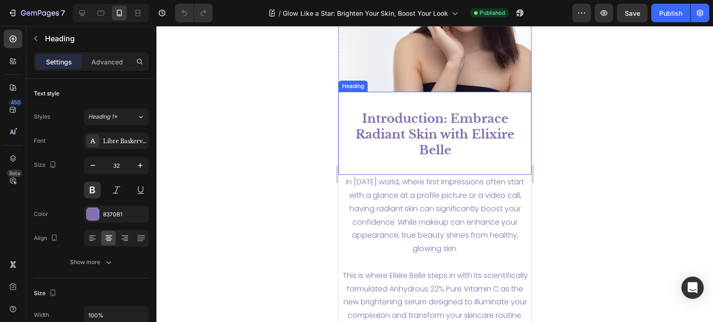
click at [448, 144] on h1 "Introduction: Embrace Radiant Skin with Elixire Belle" at bounding box center [434, 142] width 165 height 64
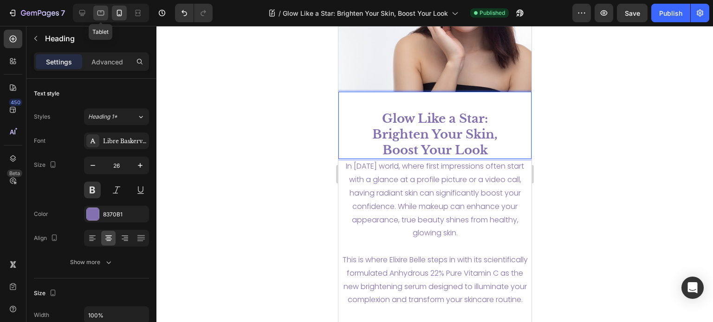
click at [100, 12] on icon at bounding box center [100, 13] width 7 height 5
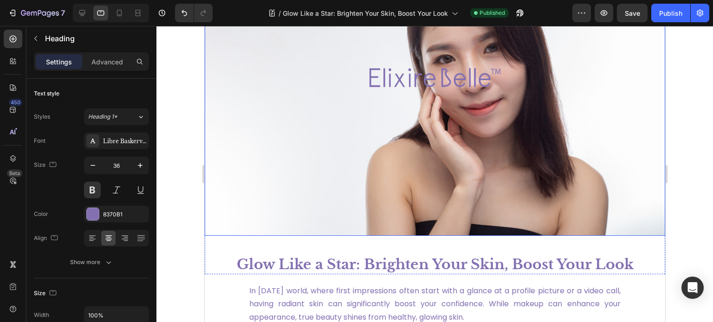
scroll to position [106, 0]
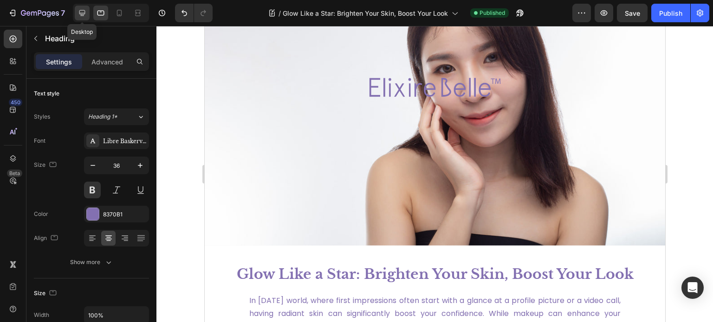
click at [87, 13] on div at bounding box center [82, 13] width 15 height 15
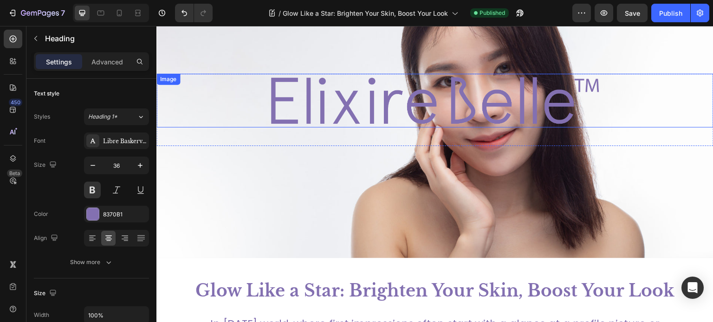
scroll to position [74, 0]
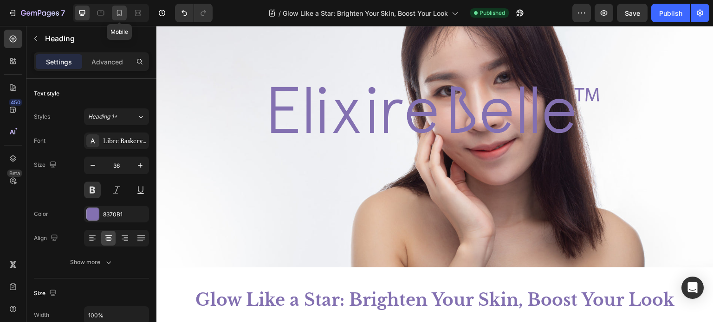
click at [115, 12] on icon at bounding box center [119, 12] width 9 height 9
type input "26"
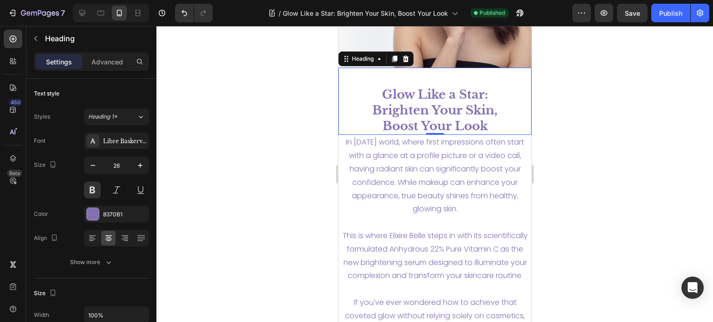
scroll to position [172, 0]
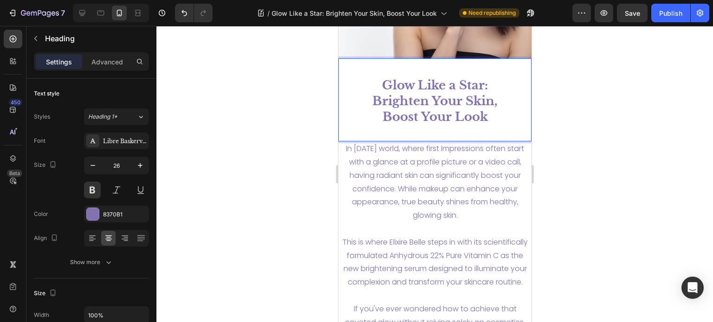
click at [626, 126] on div at bounding box center [434, 174] width 556 height 296
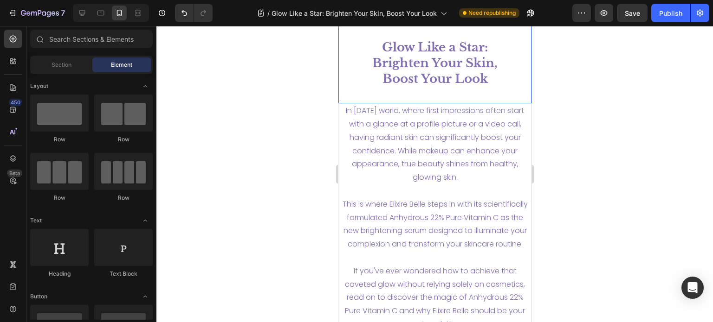
scroll to position [219, 0]
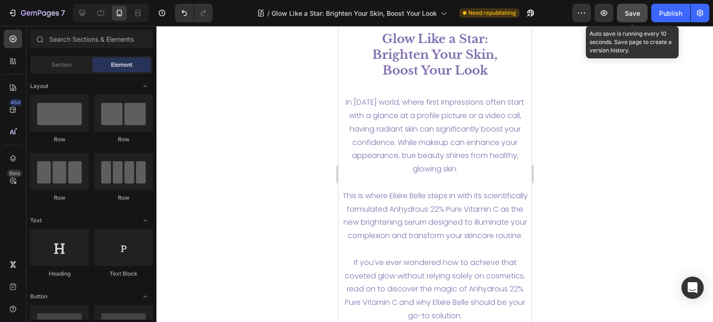
click at [637, 16] on span "Save" at bounding box center [632, 13] width 15 height 8
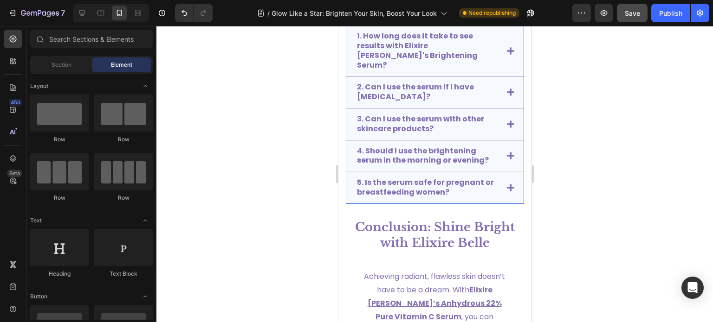
scroll to position [4399, 0]
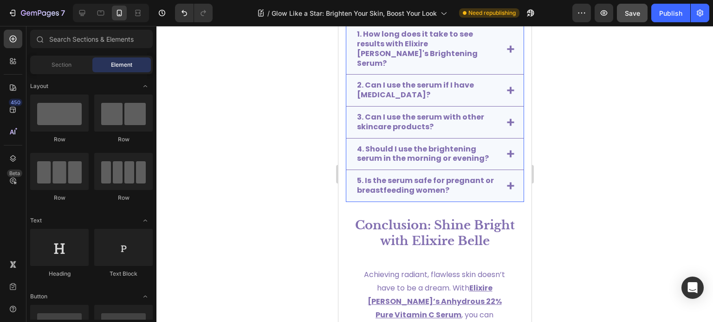
click at [435, 175] on strong "5. Is the serum safe for pregnant or breastfeeding women?" at bounding box center [424, 185] width 137 height 20
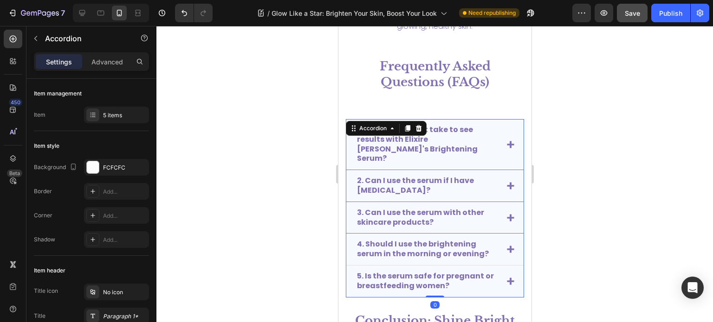
scroll to position [4304, 0]
click at [444, 129] on strong "1. How long does it take to see results with Elixire [PERSON_NAME]'s Brightenin…" at bounding box center [416, 142] width 121 height 39
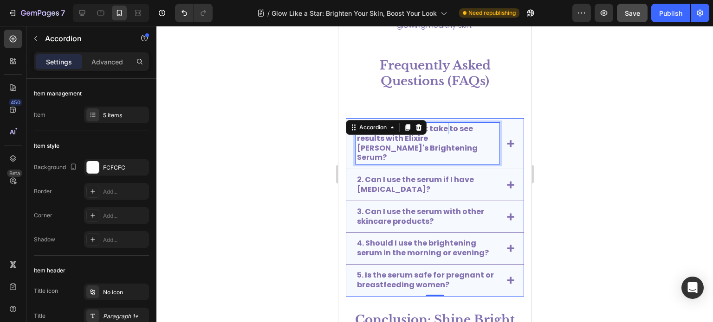
click at [444, 129] on strong "1. How long does it take to see results with Elixire [PERSON_NAME]'s Brightenin…" at bounding box center [416, 142] width 121 height 39
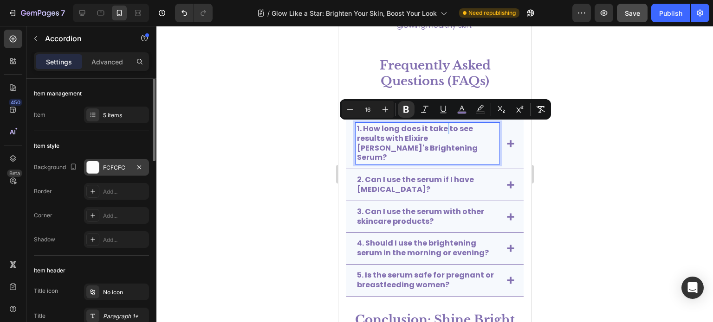
click at [112, 163] on div "FCFCFC" at bounding box center [116, 167] width 65 height 17
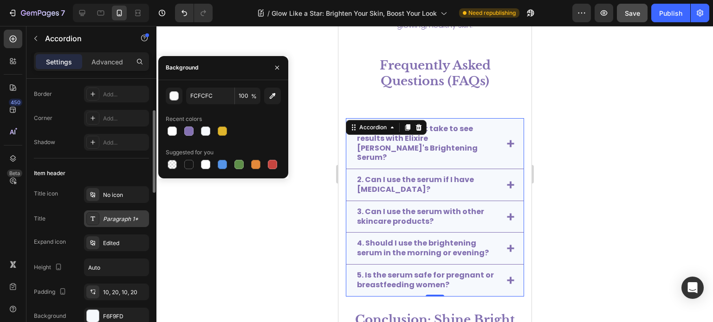
scroll to position [99, 0]
click at [121, 219] on div "Paragraph 1*" at bounding box center [125, 218] width 44 height 8
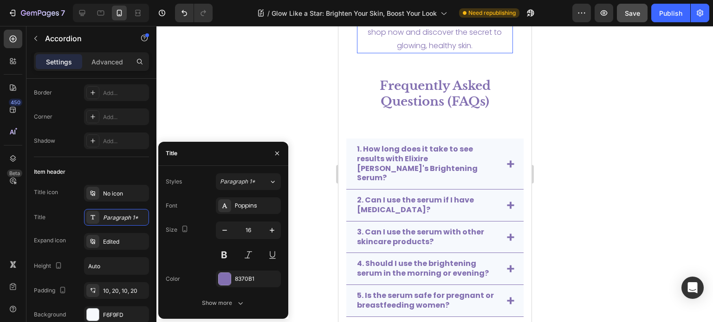
scroll to position [4299, 0]
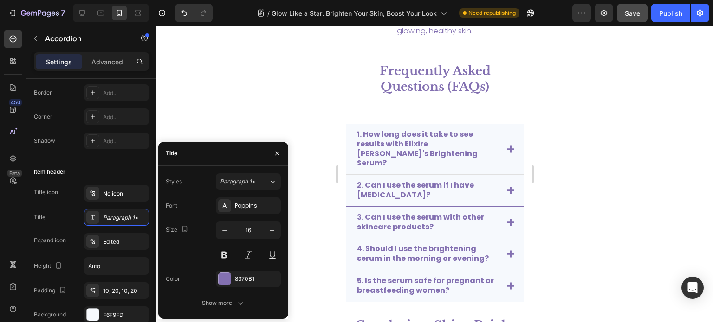
click at [423, 154] on strong "1. How long does it take to see results with Elixire [PERSON_NAME]'s Brightenin…" at bounding box center [416, 148] width 121 height 39
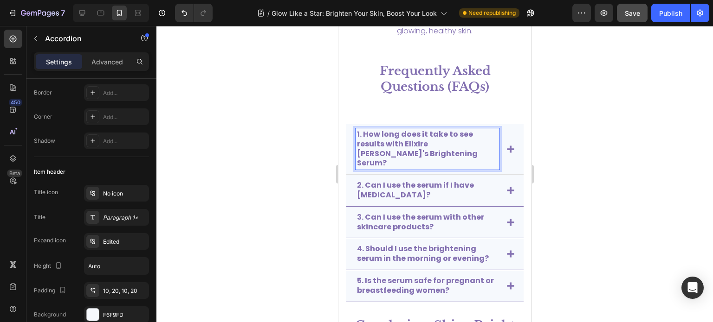
click at [409, 151] on strong "1. How long does it take to see results with Elixire [PERSON_NAME]'s Brightenin…" at bounding box center [416, 148] width 121 height 39
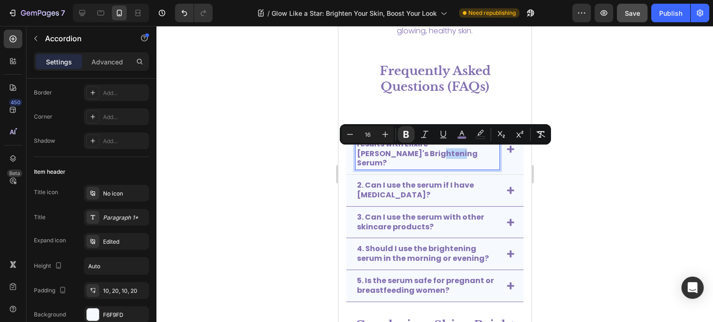
click at [478, 148] on p "1. How long does it take to see results with Elixire [PERSON_NAME]'s Brightenin…" at bounding box center [426, 149] width 141 height 39
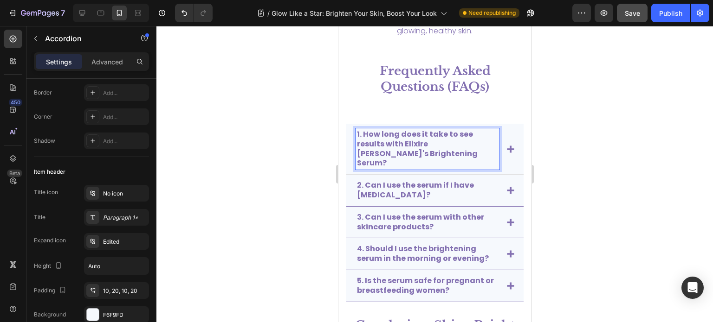
click at [515, 152] on div "1. How long does it take to see results with Elixire [PERSON_NAME]'s Brightenin…" at bounding box center [434, 149] width 177 height 51
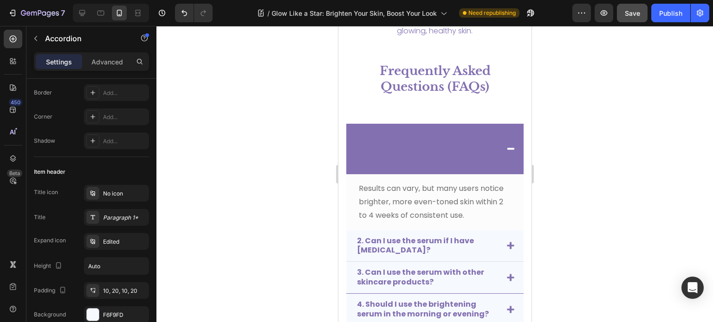
click at [503, 242] on div "2. Can I use the serum if I have [MEDICAL_DATA]?" at bounding box center [434, 247] width 177 height 32
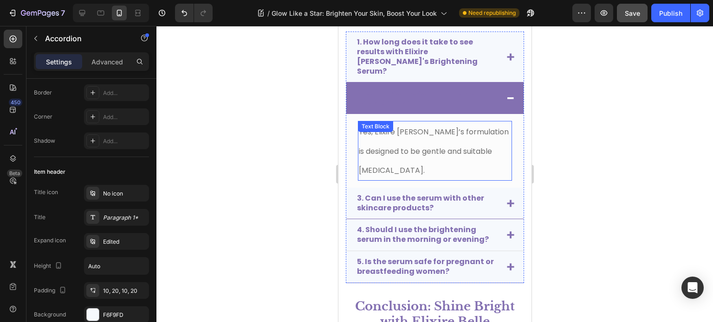
scroll to position [4392, 0]
click at [506, 200] on icon at bounding box center [509, 203] width 7 height 7
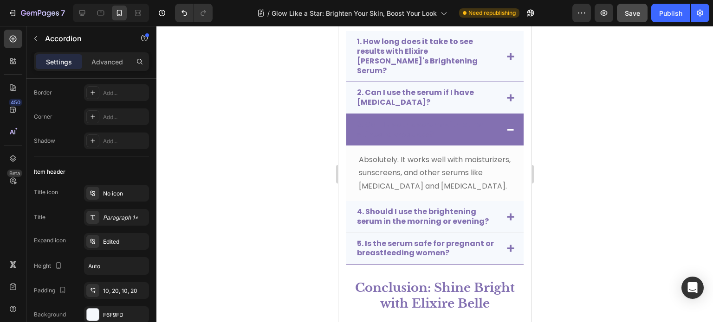
click at [506, 217] on icon at bounding box center [509, 216] width 7 height 7
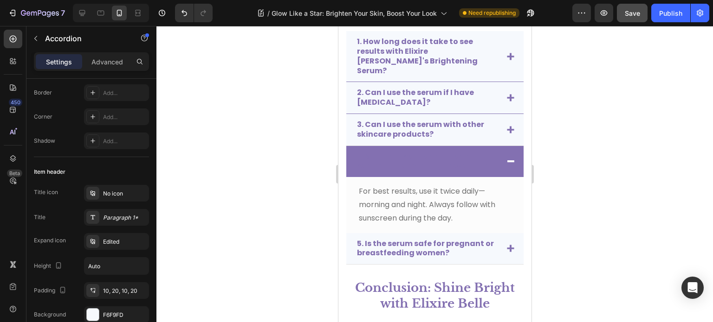
click at [507, 235] on div "5. Is the serum safe for pregnant or breastfeeding women?" at bounding box center [434, 249] width 177 height 32
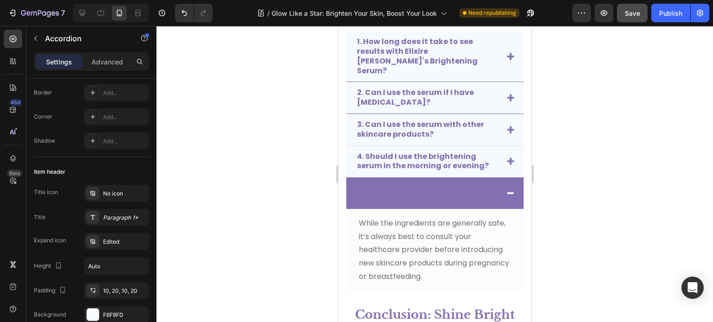
click at [509, 185] on div "5. Is the serum safe for pregnant or breastfeeding women?" at bounding box center [434, 194] width 177 height 32
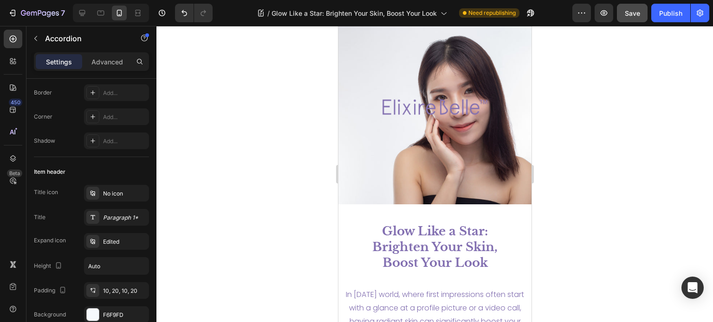
scroll to position [0, 0]
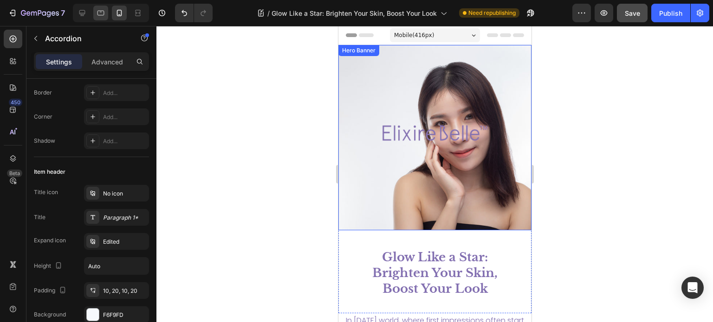
click at [100, 13] on icon at bounding box center [100, 12] width 9 height 9
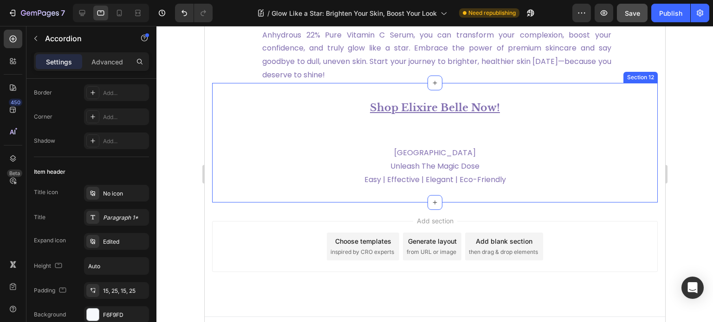
scroll to position [3388, 0]
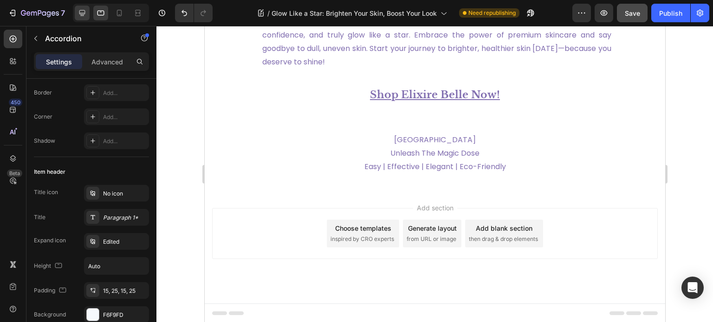
click at [81, 6] on div at bounding box center [82, 13] width 15 height 15
type input "90%"
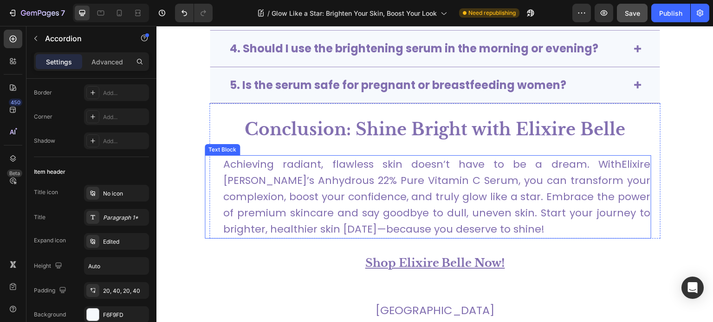
scroll to position [3278, 0]
click at [456, 157] on p "Achieving radiant, flawless skin doesn’t have to be a dream. With Elixire [PERS…" at bounding box center [436, 198] width 427 height 82
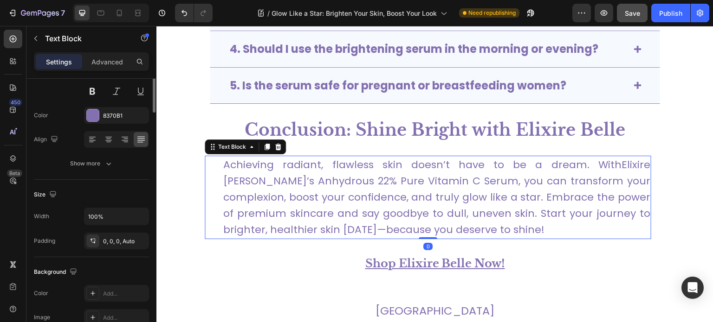
scroll to position [0, 0]
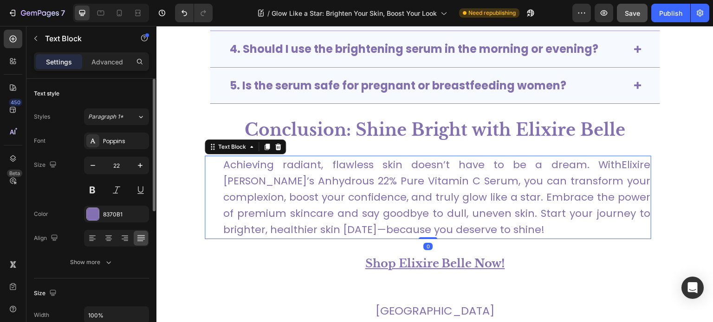
click at [449, 169] on p "Achieving radiant, flawless skin doesn’t have to be a dream. With Elixire [PERS…" at bounding box center [436, 198] width 427 height 82
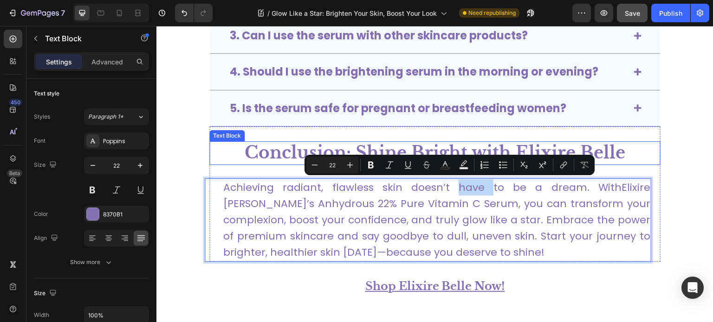
scroll to position [3253, 0]
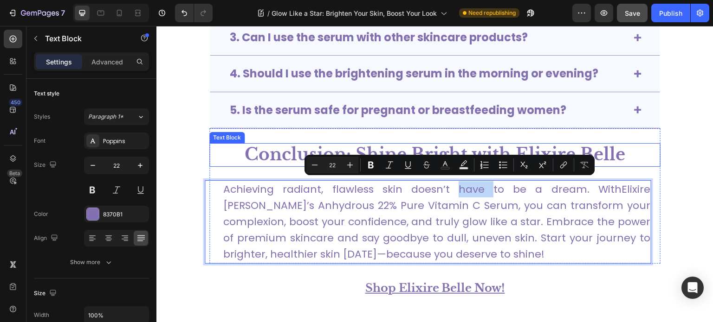
click at [283, 151] on span "Conclusion: Shine Bright with Elixire Belle" at bounding box center [435, 154] width 381 height 21
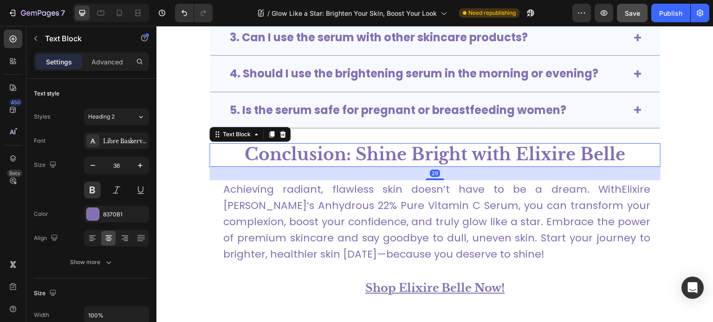
click at [283, 151] on span "Conclusion: Shine Bright with Elixire Belle" at bounding box center [435, 154] width 381 height 21
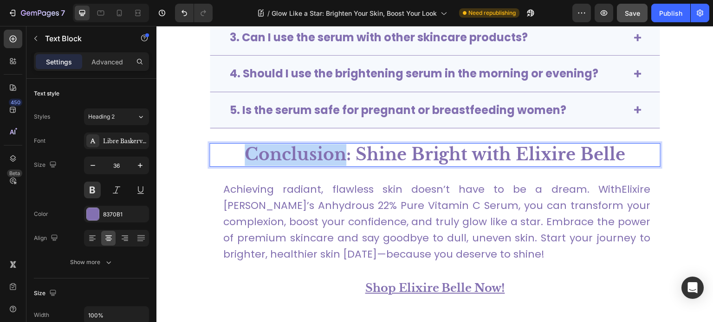
click at [283, 151] on span "Conclusion: Shine Bright with Elixire Belle" at bounding box center [435, 154] width 381 height 21
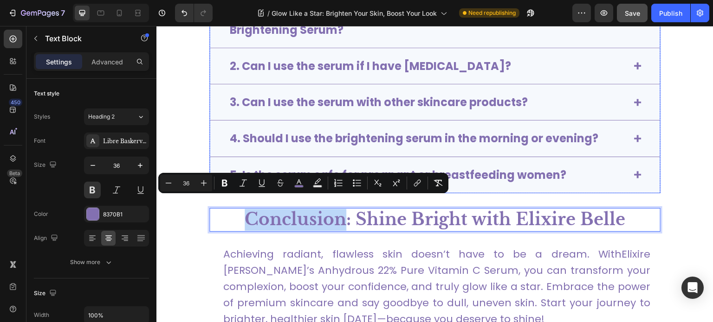
scroll to position [3187, 0]
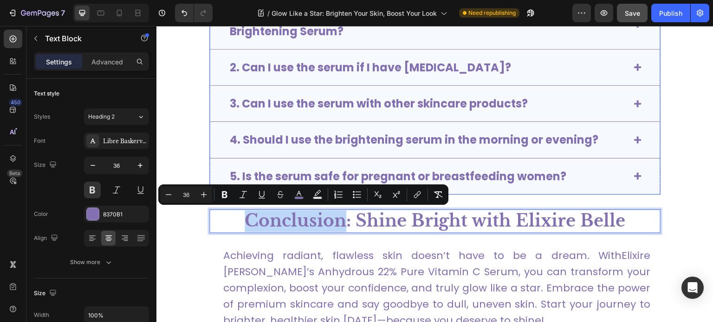
click at [535, 176] on strong "5. Is the serum safe for pregnant or breastfeeding women?" at bounding box center [398, 176] width 336 height 15
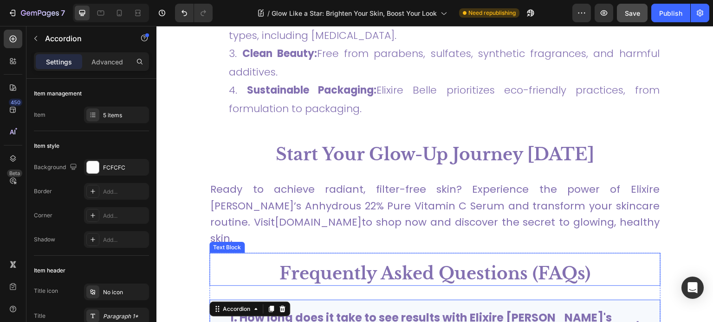
scroll to position [3078, 0]
click at [461, 263] on span "Frequently Asked Questions (FAQs)" at bounding box center [434, 273] width 311 height 21
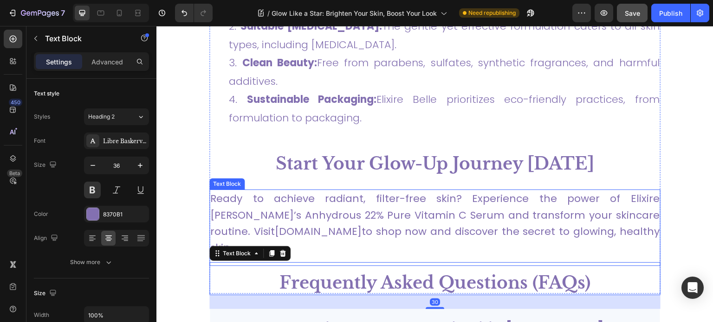
scroll to position [3066, 0]
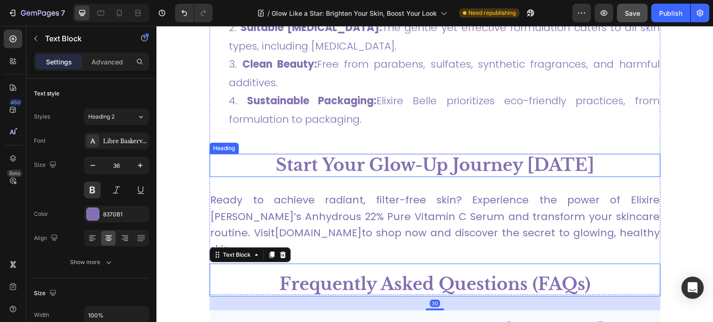
click at [480, 154] on h2 "Start Your Glow-Up Journey [DATE]" at bounding box center [434, 166] width 451 height 24
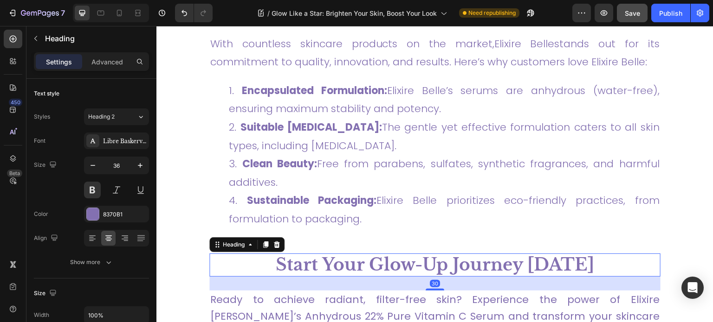
scroll to position [2966, 0]
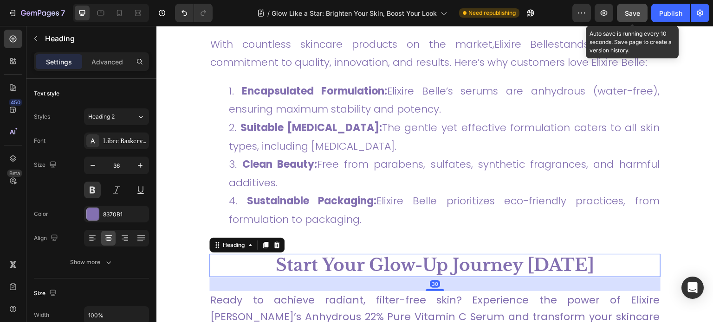
click at [641, 9] on button "Save" at bounding box center [632, 13] width 31 height 19
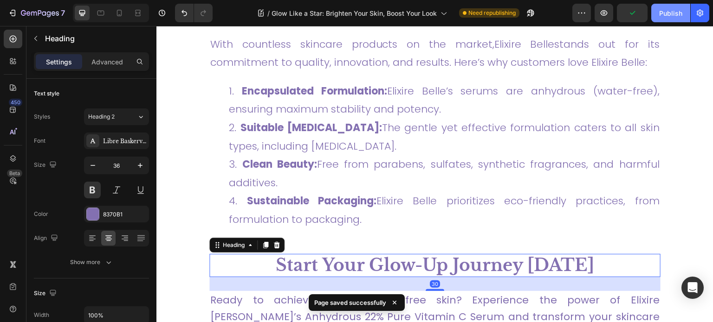
click at [670, 11] on div "Publish" at bounding box center [670, 13] width 23 height 10
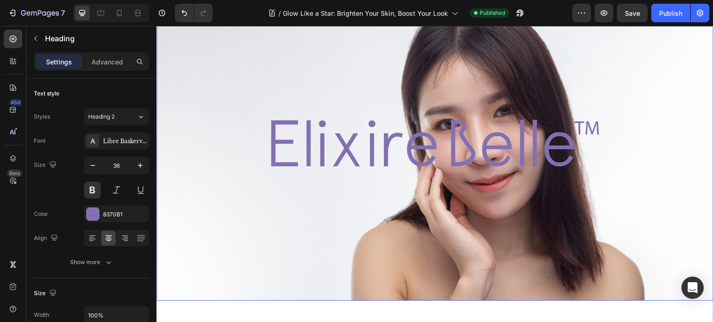
scroll to position [161, 0]
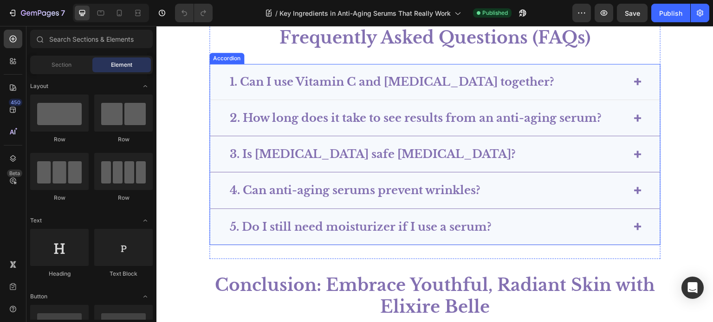
scroll to position [3417, 0]
drag, startPoint x: 368, startPoint y: 75, endPoint x: 365, endPoint y: 81, distance: 6.6
click at [368, 75] on strong "1. Can I use Vitamin C and [MEDICAL_DATA] together?" at bounding box center [392, 81] width 324 height 13
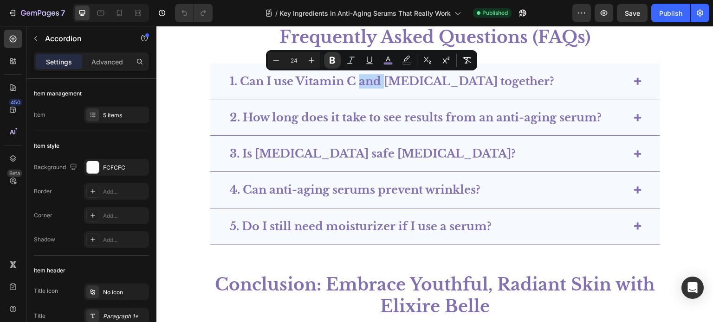
click at [225, 82] on div "1. Can I use Vitamin C and [MEDICAL_DATA] together?" at bounding box center [435, 82] width 450 height 36
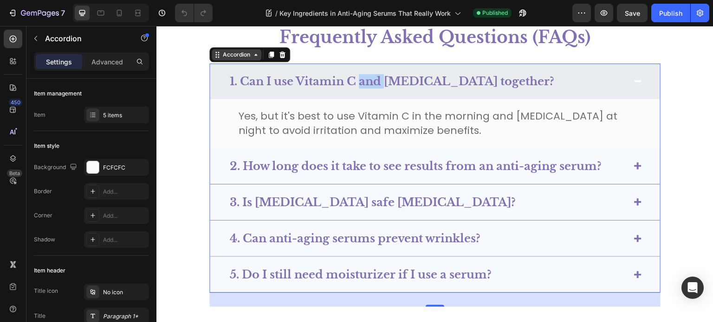
click at [229, 53] on div "Accordion" at bounding box center [236, 55] width 31 height 8
click at [519, 77] on div "1. Can I use Vitamin C and [MEDICAL_DATA] together?" at bounding box center [427, 81] width 398 height 17
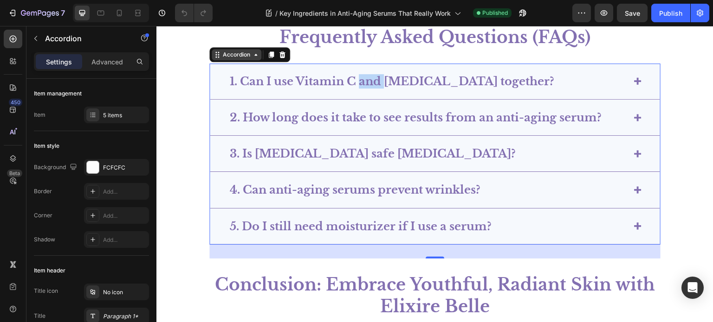
click at [242, 55] on div "Accordion" at bounding box center [236, 55] width 31 height 8
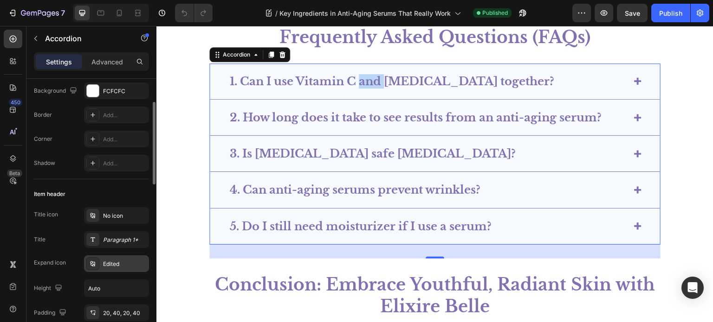
scroll to position [77, 0]
click at [117, 245] on div "Paragraph 1*" at bounding box center [116, 239] width 65 height 17
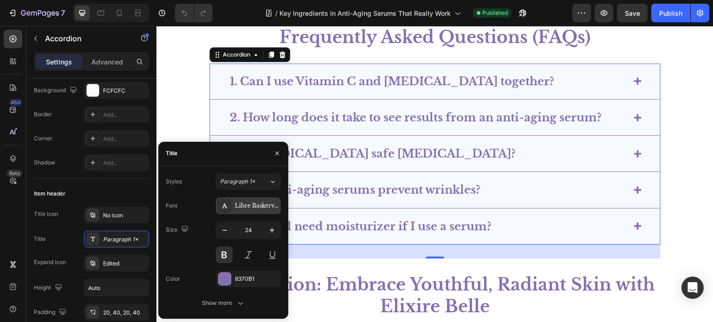
click at [240, 206] on div "Libre Baskerville" at bounding box center [257, 206] width 44 height 8
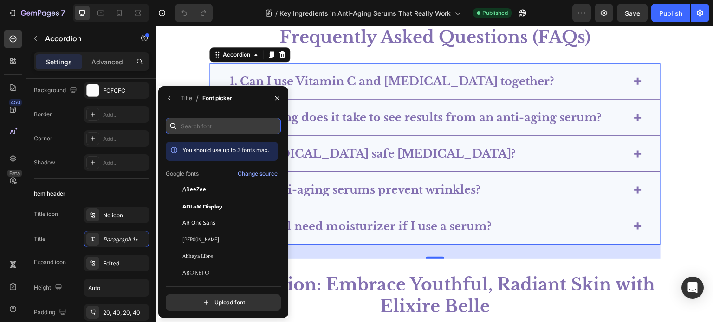
click at [232, 128] on input "text" at bounding box center [223, 126] width 115 height 17
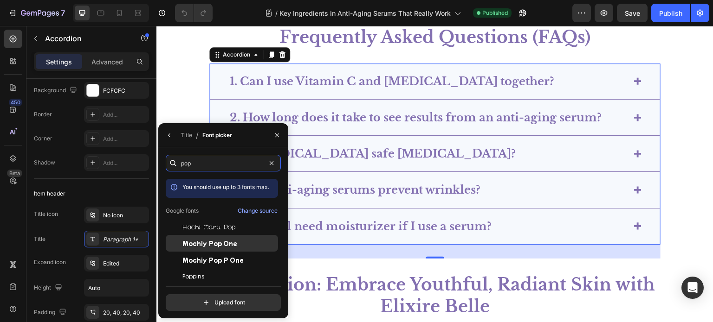
scroll to position [23, 0]
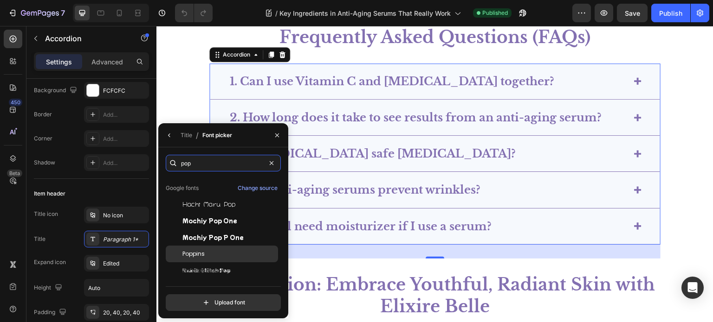
type input "pop"
click at [224, 254] on div "Poppins" at bounding box center [229, 254] width 94 height 8
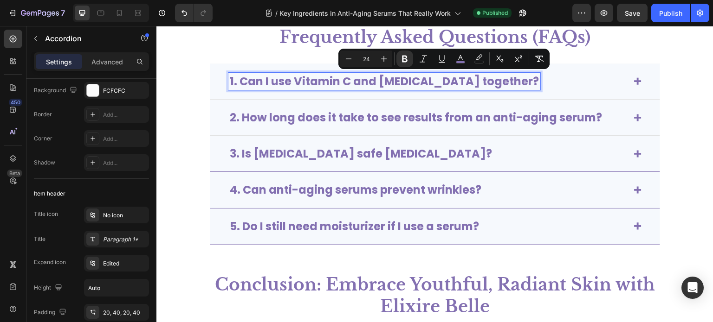
click at [383, 118] on strong "2. How long does it take to see results from an anti-aging serum?" at bounding box center [416, 117] width 372 height 15
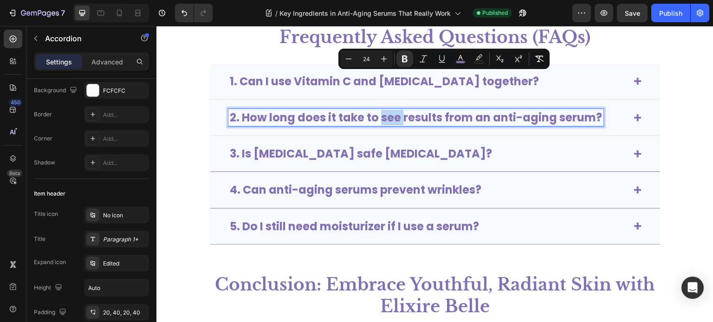
click at [383, 118] on strong "2. How long does it take to see results from an anti-aging serum?" at bounding box center [416, 117] width 372 height 15
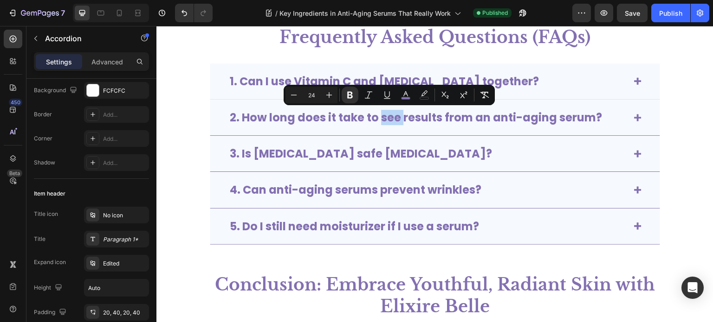
click at [631, 87] on div "1. Can I use Vitamin C and [MEDICAL_DATA] together?" at bounding box center [435, 82] width 450 height 36
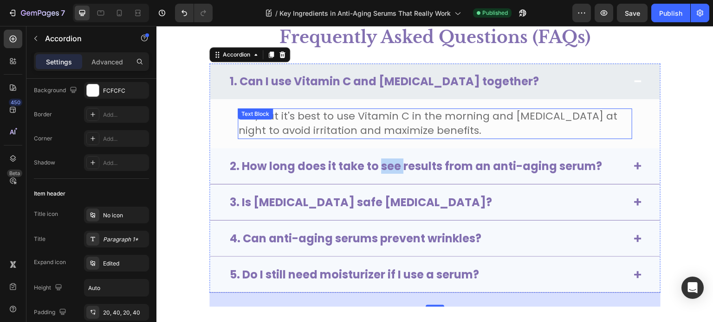
click at [588, 103] on div "Yes, but it's best to use Vitamin C in the morning and [MEDICAL_DATA] at night …" at bounding box center [435, 123] width 450 height 49
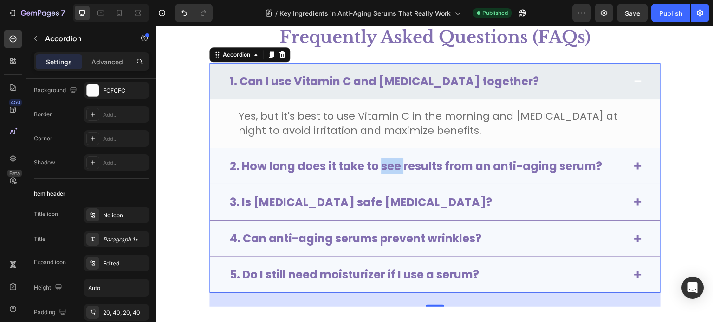
click at [577, 122] on span "Yes, but it's best to use Vitamin C in the morning and [MEDICAL_DATA] at night …" at bounding box center [427, 123] width 379 height 29
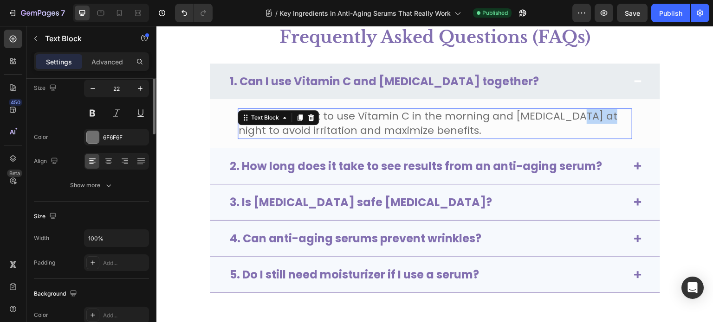
scroll to position [0, 0]
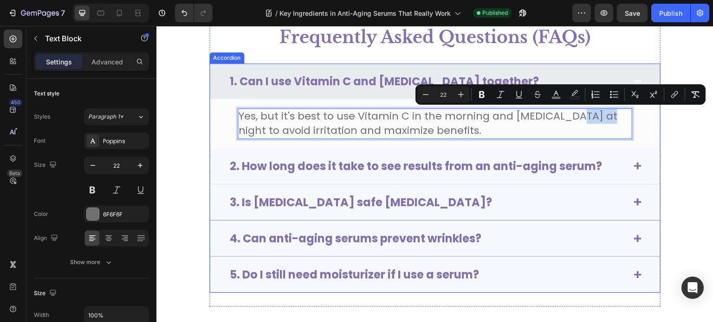
click at [633, 170] on div "2. How long does it take to see results from an anti-aging serum?" at bounding box center [435, 166] width 450 height 36
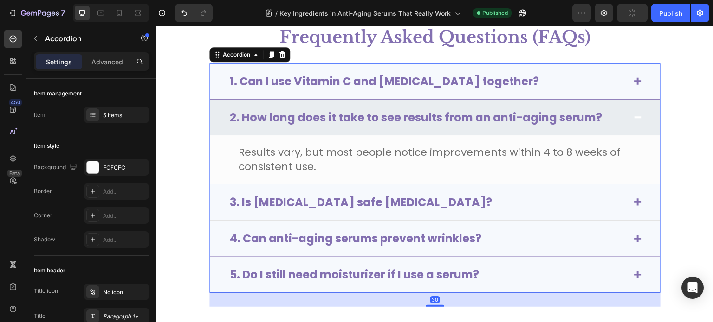
click at [634, 199] on icon at bounding box center [637, 202] width 7 height 7
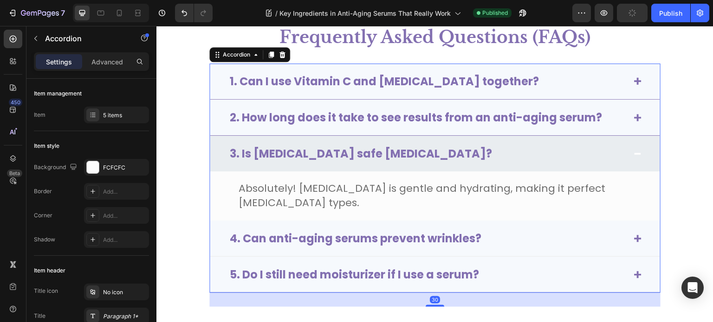
click at [632, 221] on div "4. Can anti-aging serums prevent wrinkles?" at bounding box center [435, 239] width 450 height 36
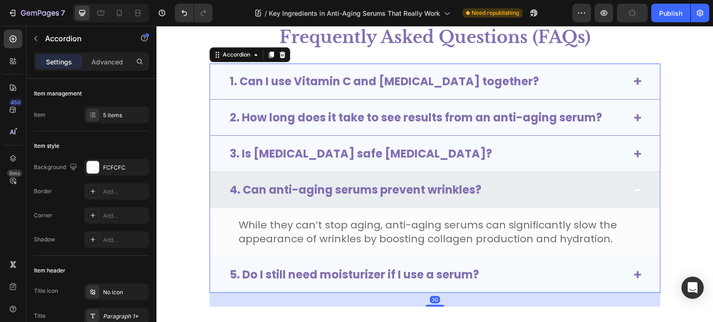
click at [634, 271] on icon at bounding box center [637, 274] width 7 height 7
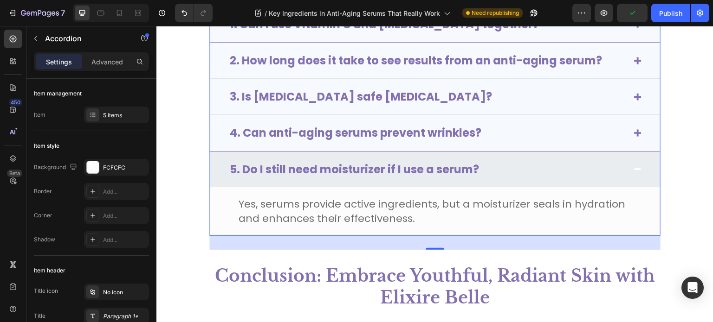
scroll to position [3474, 0]
click at [664, 11] on div "Publish" at bounding box center [670, 13] width 23 height 10
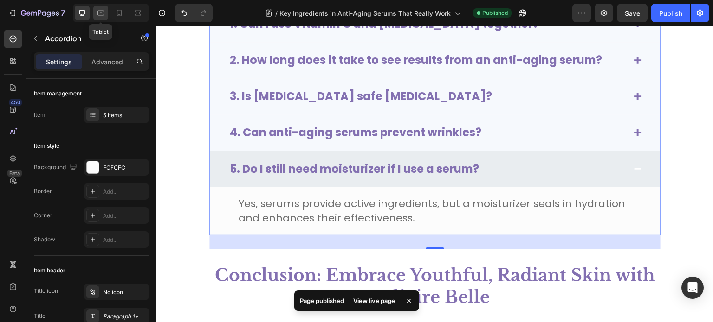
click at [102, 10] on icon at bounding box center [100, 12] width 9 height 9
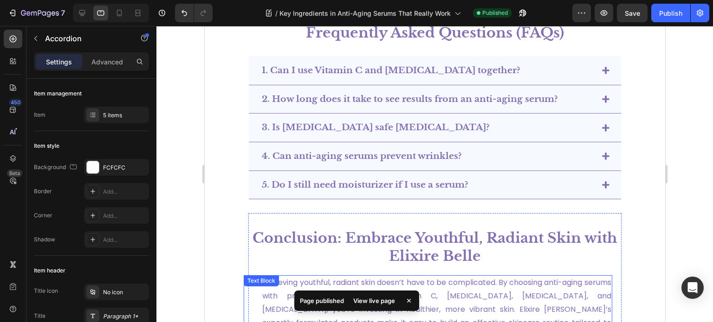
scroll to position [3056, 0]
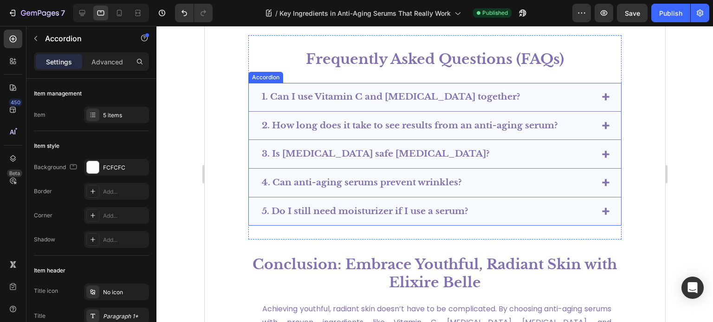
click at [260, 82] on div "Accordion" at bounding box center [265, 77] width 31 height 8
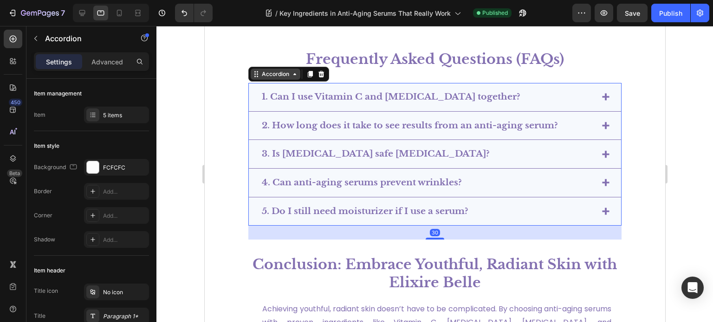
click at [260, 80] on div "Accordion" at bounding box center [275, 74] width 50 height 11
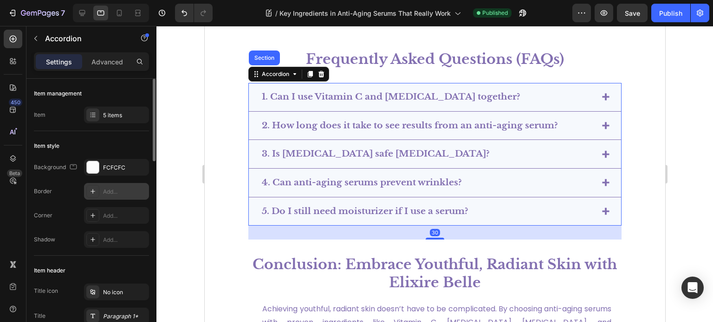
scroll to position [139, 0]
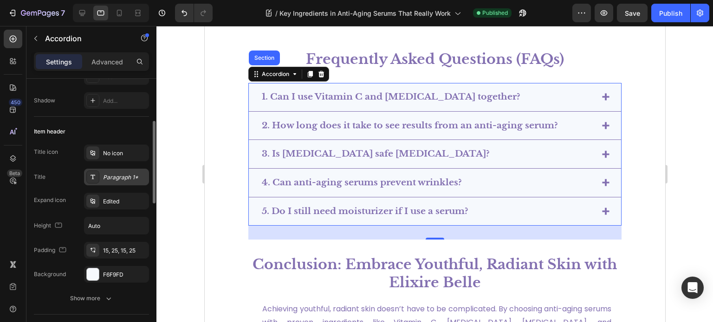
click at [126, 174] on div "Paragraph 1*" at bounding box center [125, 178] width 44 height 8
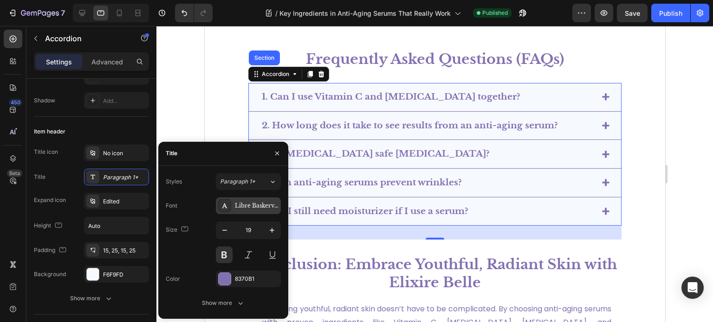
click at [245, 204] on div "Libre Baskerville" at bounding box center [257, 206] width 44 height 8
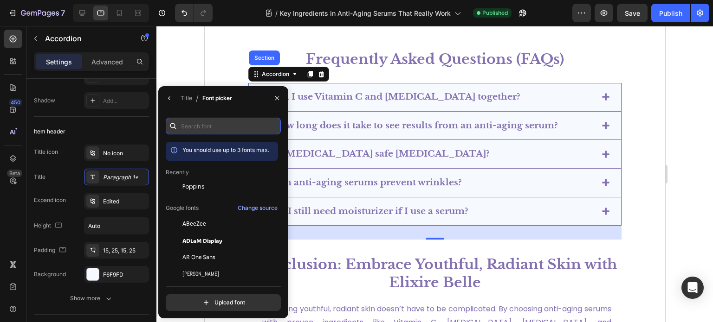
click at [228, 129] on input "text" at bounding box center [223, 126] width 115 height 17
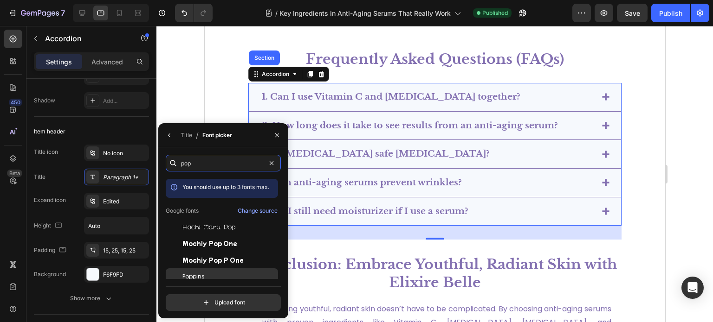
type input "pop"
click at [223, 279] on div "Poppins" at bounding box center [229, 277] width 94 height 8
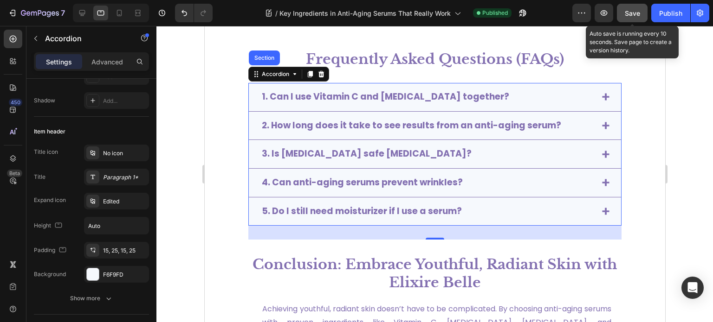
click at [633, 16] on span "Save" at bounding box center [632, 13] width 15 height 8
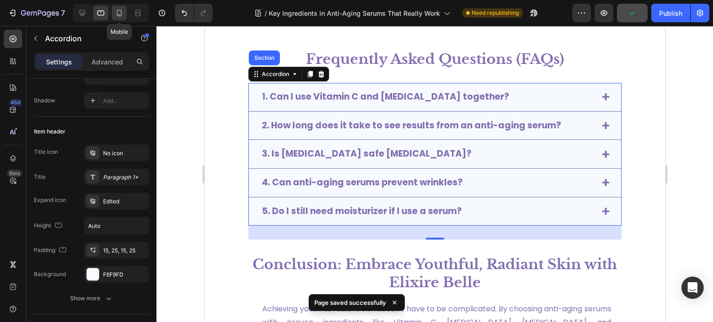
click at [120, 8] on icon at bounding box center [119, 12] width 9 height 9
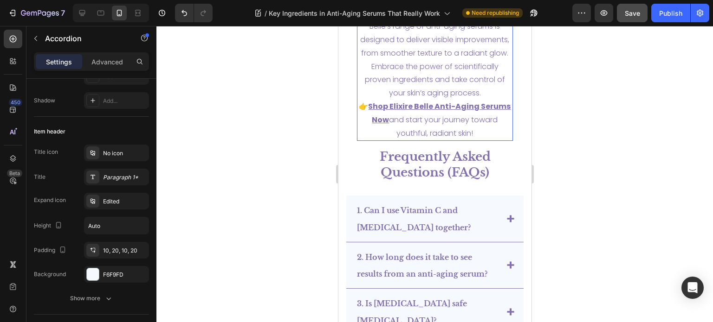
scroll to position [3780, 0]
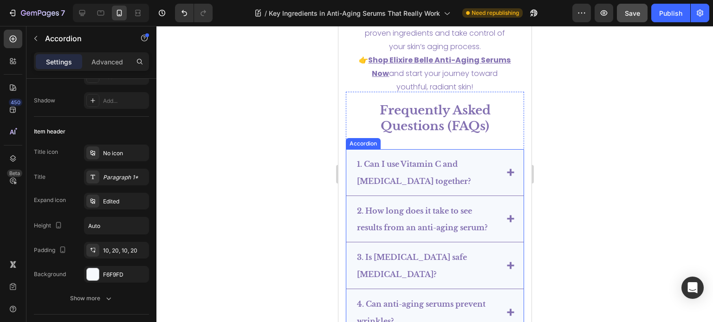
click at [366, 140] on div "Accordion" at bounding box center [362, 144] width 31 height 8
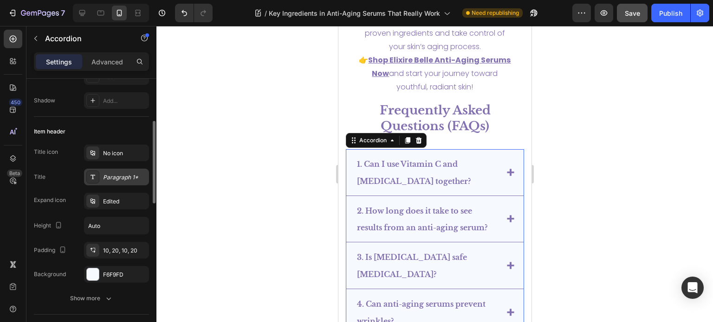
click at [91, 178] on icon at bounding box center [92, 177] width 7 height 7
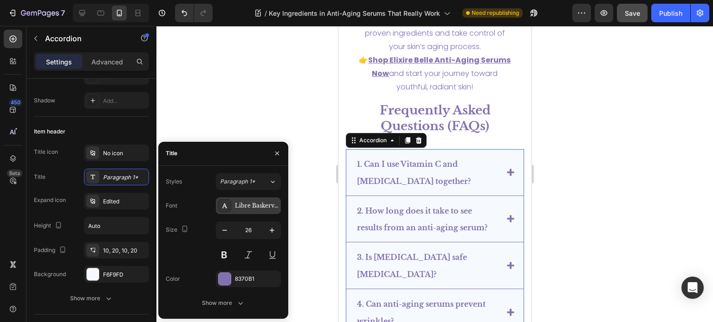
click at [267, 205] on div "Libre Baskerville" at bounding box center [257, 206] width 44 height 8
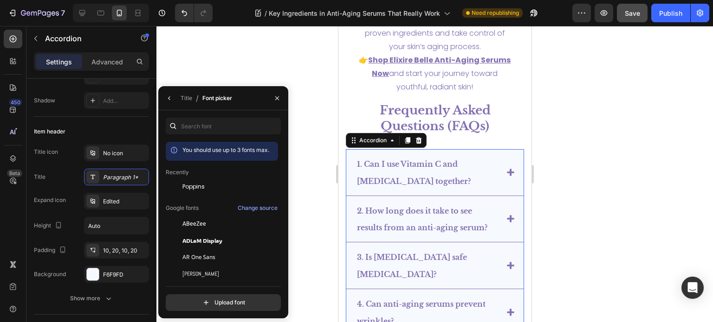
click at [226, 136] on div "You should use up to 3 fonts max. Recently Poppins Google fonts Change source A…" at bounding box center [223, 214] width 115 height 193
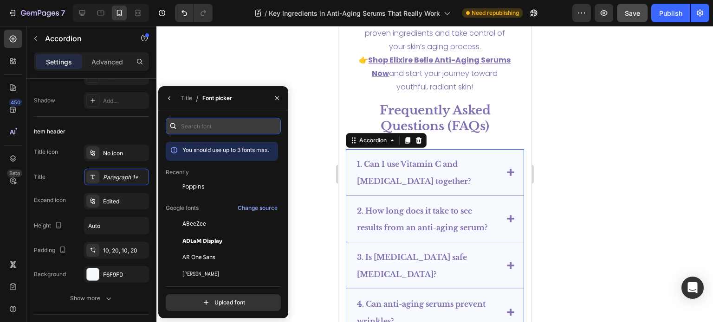
click at [237, 118] on input "text" at bounding box center [223, 126] width 115 height 17
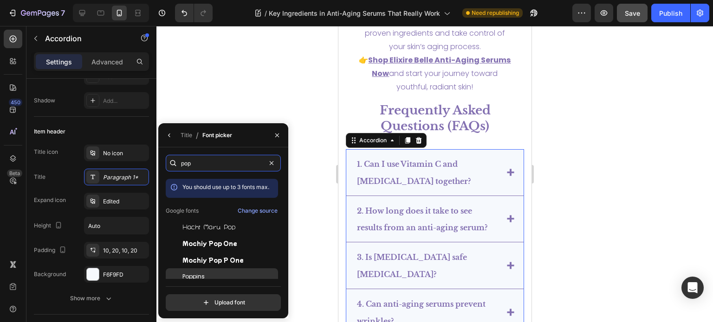
type input "pop"
click at [218, 275] on div "Poppins" at bounding box center [229, 277] width 94 height 8
click at [217, 278] on div "Poppins" at bounding box center [229, 277] width 94 height 8
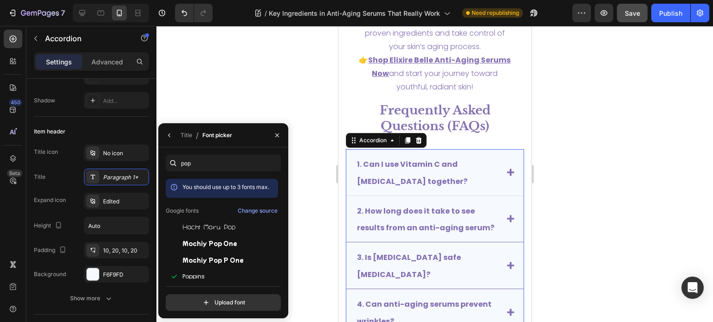
click at [394, 159] on strong "1. Can I use Vitamin C and Retinol together?" at bounding box center [411, 173] width 110 height 28
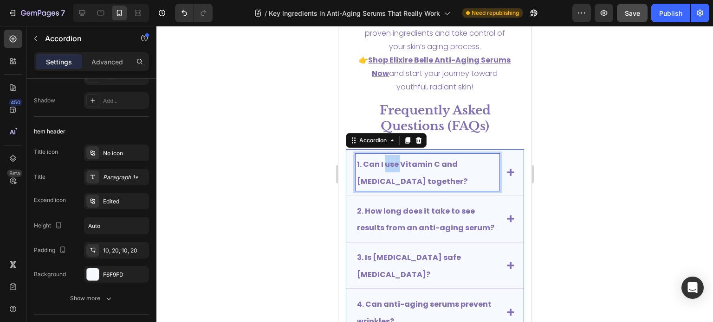
click at [394, 159] on strong "1. Can I use Vitamin C and Retinol together?" at bounding box center [411, 173] width 110 height 28
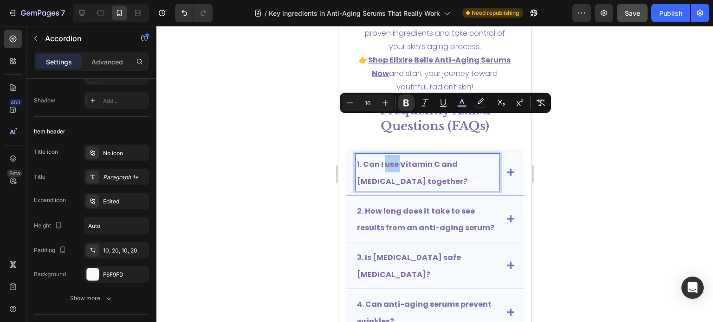
click at [593, 151] on div at bounding box center [434, 174] width 556 height 296
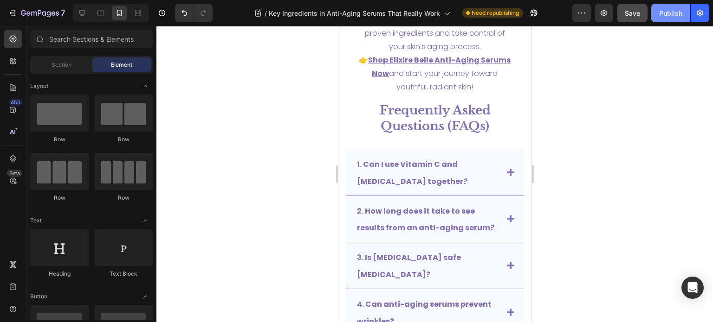
click at [678, 9] on div "Publish" at bounding box center [670, 13] width 23 height 10
click at [85, 13] on icon at bounding box center [81, 12] width 9 height 9
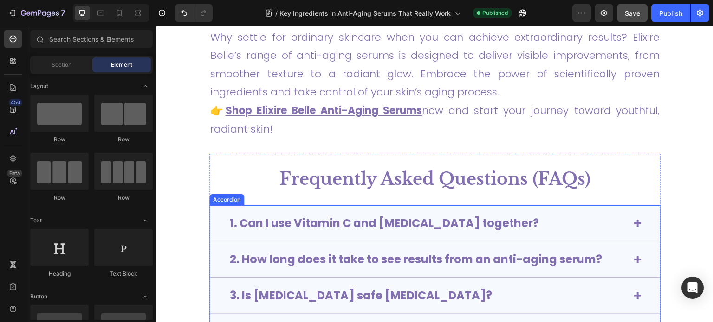
scroll to position [3363, 0]
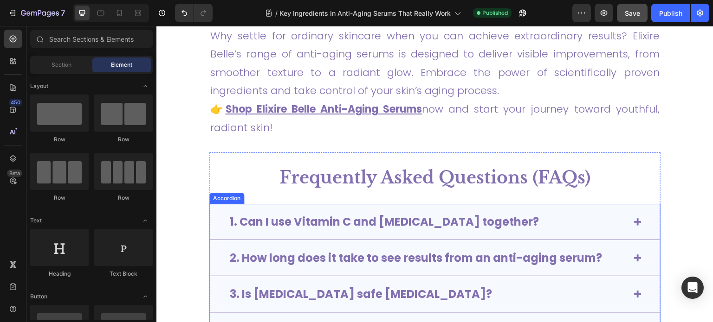
click at [221, 200] on div "Accordion" at bounding box center [226, 198] width 31 height 8
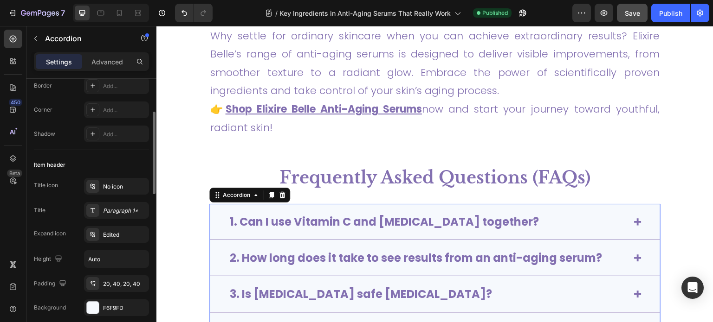
scroll to position [106, 0]
click at [121, 211] on div "Paragraph 1*" at bounding box center [125, 210] width 44 height 8
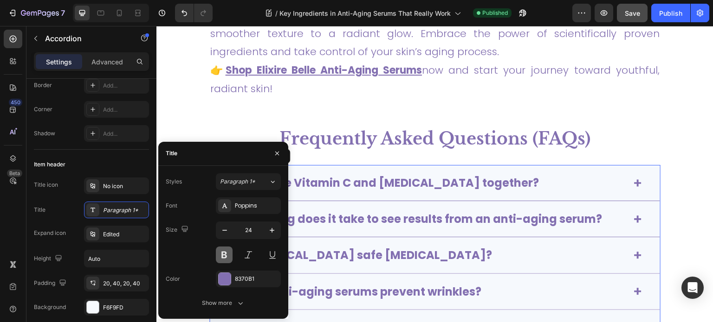
scroll to position [3403, 0]
click at [225, 256] on button at bounding box center [224, 255] width 17 height 17
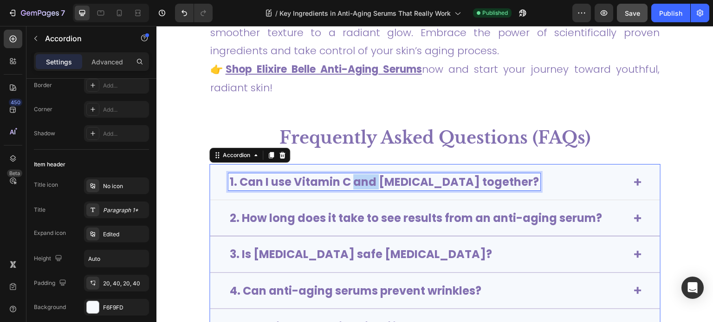
click at [371, 181] on strong "1. Can I use Vitamin C and Retinol together?" at bounding box center [384, 181] width 309 height 15
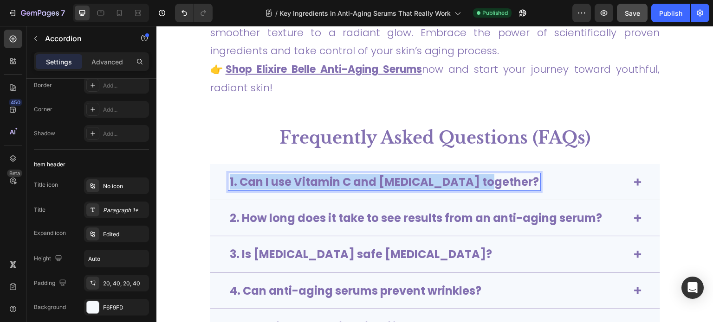
click at [371, 181] on strong "1. Can I use Vitamin C and Retinol together?" at bounding box center [384, 181] width 309 height 15
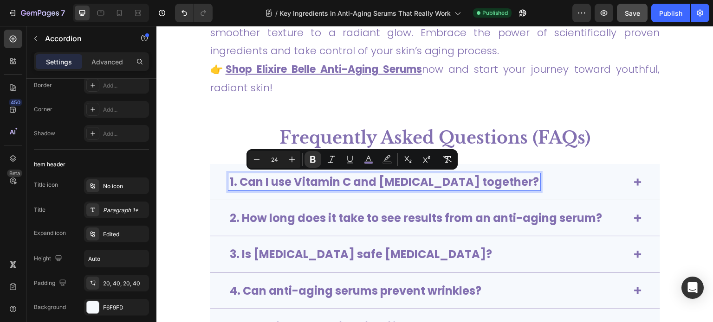
click at [673, 134] on section "Frequently Asked Questions (FAQs) Text Block 1. Can I use Vitamin C and Retinol…" at bounding box center [435, 236] width 516 height 247
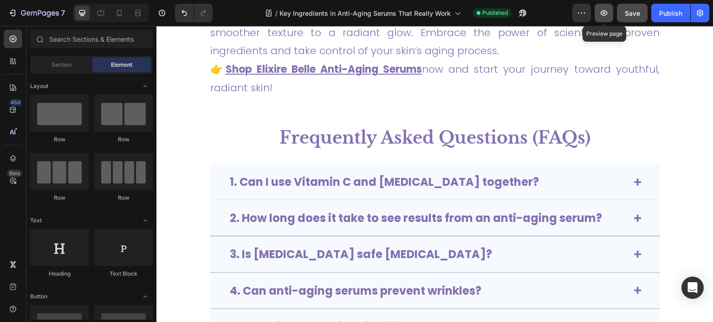
click at [600, 11] on icon "button" at bounding box center [603, 12] width 9 height 9
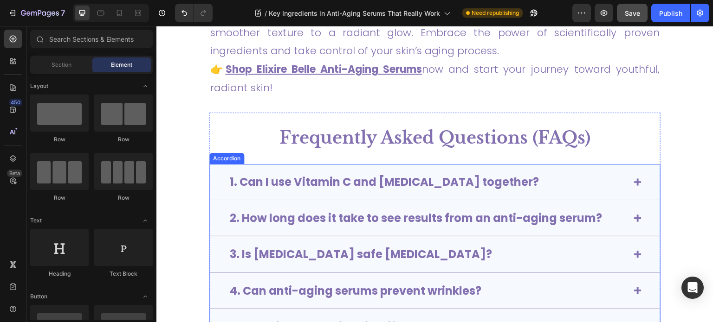
click at [359, 188] on strong "1. Can I use Vitamin C and Retinol together?" at bounding box center [384, 181] width 309 height 15
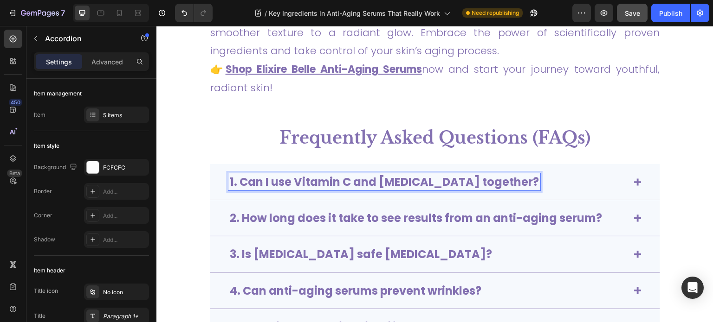
click at [356, 186] on strong "1. Can I use Vitamin C and Retinol together?" at bounding box center [384, 181] width 309 height 15
click at [355, 186] on strong "1. Can I use Vitamin C and Retinol together?" at bounding box center [384, 181] width 309 height 15
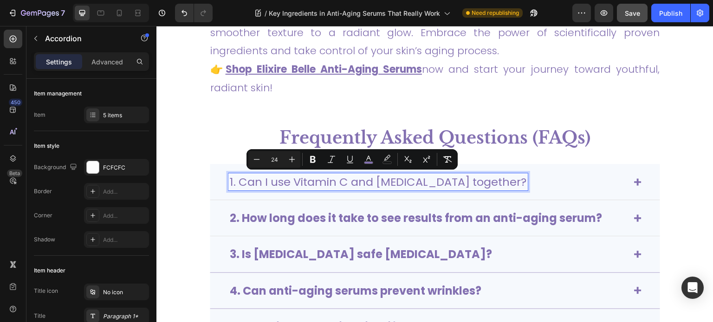
click at [350, 218] on strong "2. How long does it take to see results from an anti-aging serum?" at bounding box center [416, 218] width 372 height 15
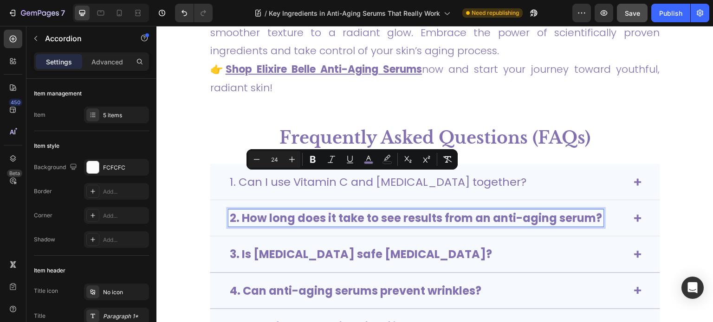
click at [351, 223] on strong "2. How long does it take to see results from an anti-aging serum?" at bounding box center [416, 218] width 372 height 15
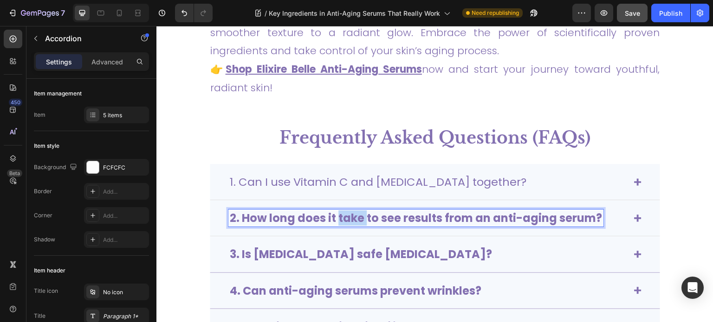
click at [351, 223] on strong "2. How long does it take to see results from an anti-aging serum?" at bounding box center [416, 218] width 372 height 15
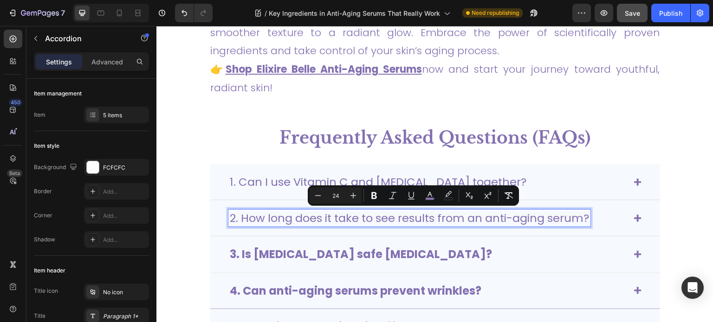
click at [350, 251] on strong "3. Is Hyaluronic Acid safe for sensitive skin?" at bounding box center [361, 254] width 262 height 15
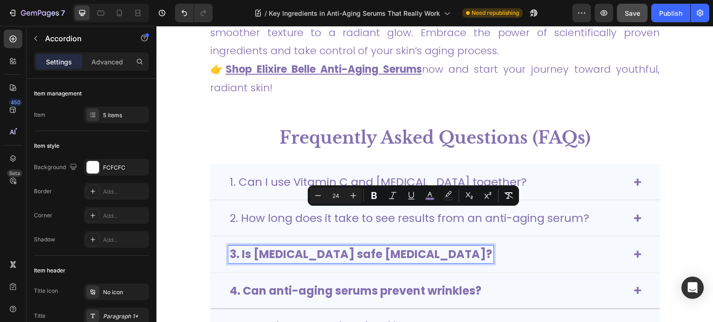
click at [350, 251] on strong "3. Is Hyaluronic Acid safe for sensitive skin?" at bounding box center [361, 254] width 262 height 15
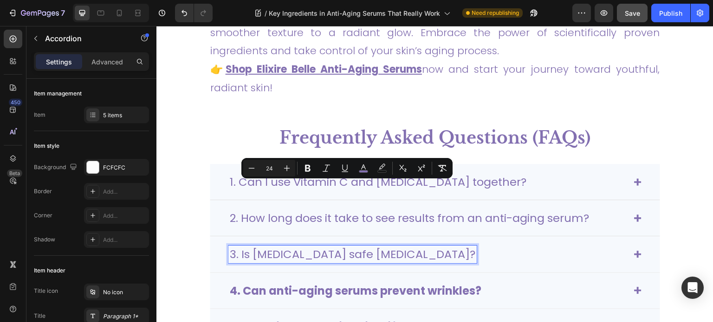
click at [370, 283] on strong "4. Can anti-aging serums prevent wrinkles?" at bounding box center [355, 290] width 251 height 15
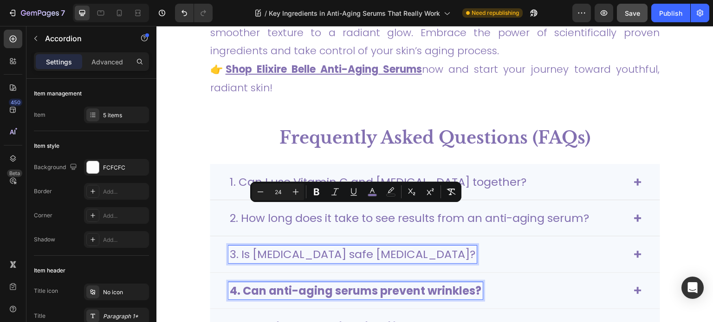
click at [370, 228] on div "1. Can I use Vitamin C and Retinol together? 2. How long does it take to see re…" at bounding box center [434, 254] width 451 height 181
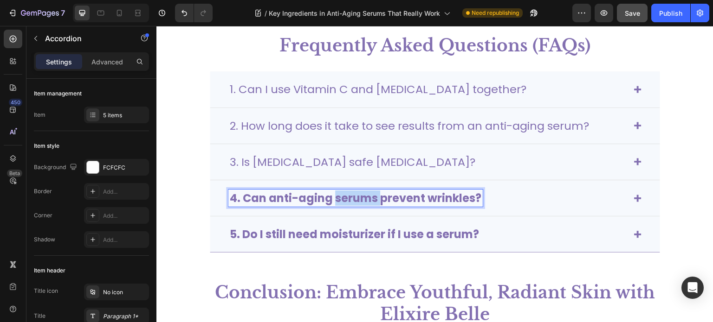
click at [367, 203] on strong "4. Can anti-aging serums prevent wrinkles?" at bounding box center [355, 198] width 251 height 15
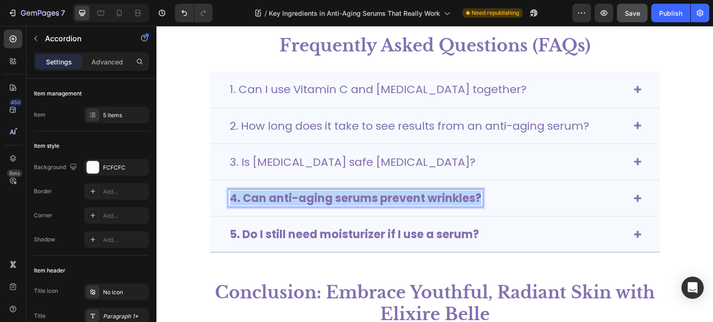
click at [367, 203] on strong "4. Can anti-aging serums prevent wrinkles?" at bounding box center [355, 198] width 251 height 15
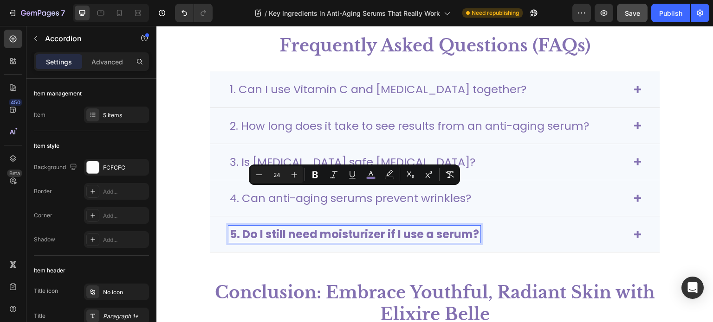
click at [368, 231] on strong "5. Do I still need moisturizer if I use a serum?" at bounding box center [354, 234] width 249 height 15
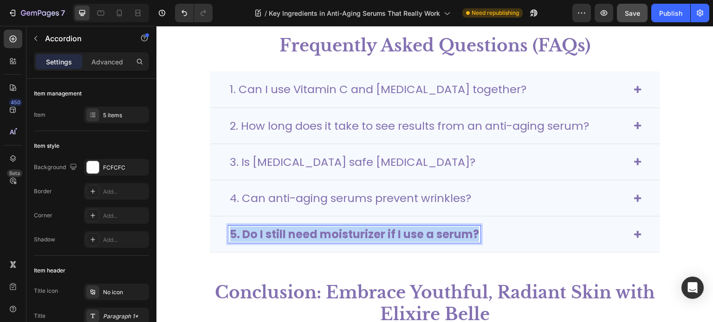
click at [362, 236] on strong "5. Do I still need moisturizer if I use a serum?" at bounding box center [354, 234] width 249 height 15
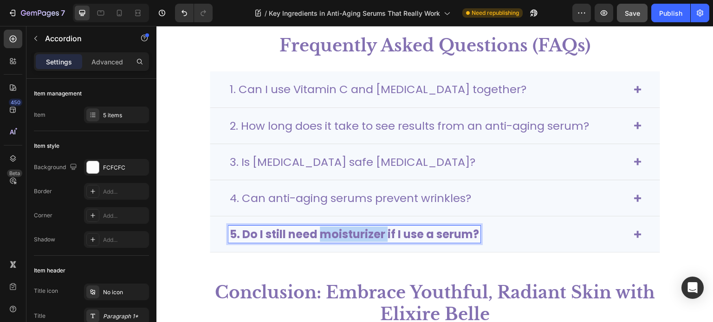
click at [362, 236] on strong "5. Do I still need moisturizer if I use a serum?" at bounding box center [354, 234] width 249 height 15
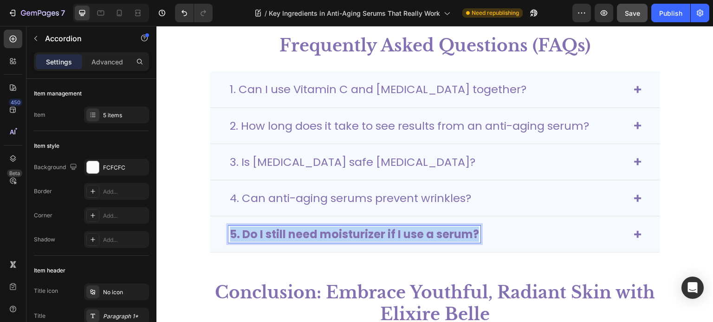
click at [362, 236] on strong "5. Do I still need moisturizer if I use a serum?" at bounding box center [354, 234] width 249 height 15
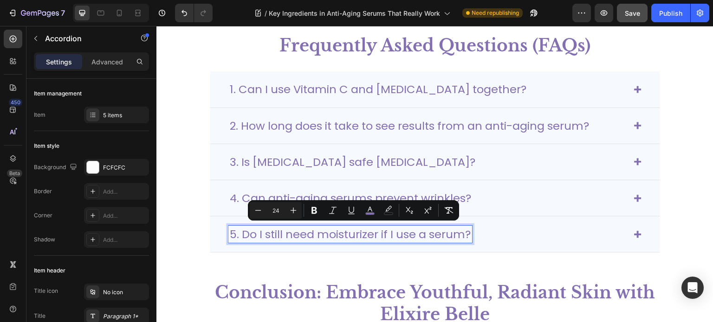
click at [213, 76] on div "1. Can I use Vitamin C and Retinol together?" at bounding box center [435, 89] width 450 height 36
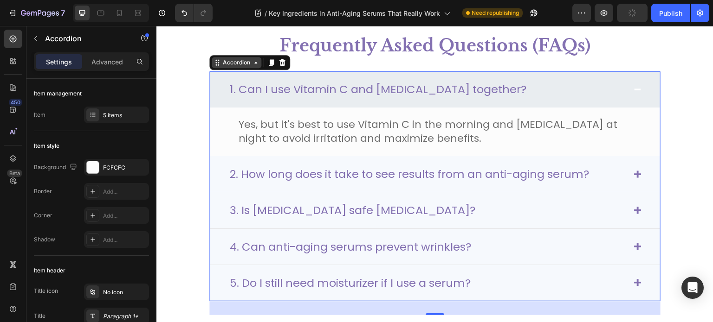
click at [214, 66] on div "Accordion" at bounding box center [237, 62] width 50 height 11
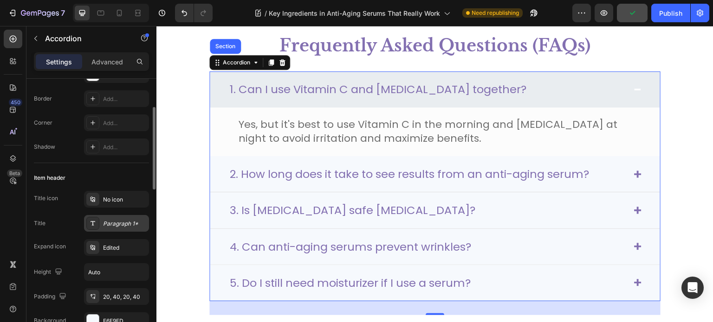
click at [124, 226] on div "Paragraph 1*" at bounding box center [125, 224] width 44 height 8
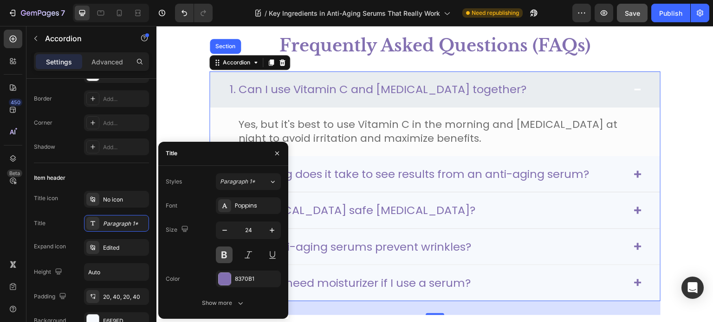
click at [227, 257] on button at bounding box center [224, 255] width 17 height 17
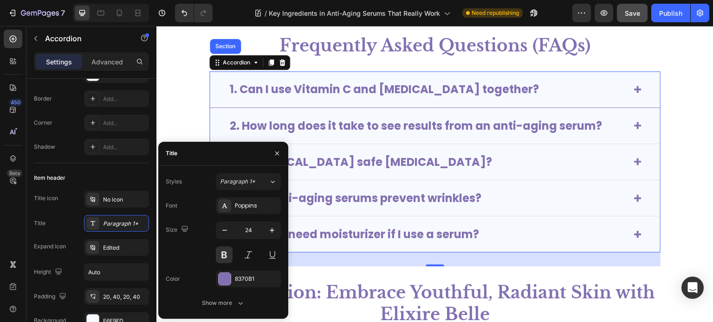
click at [676, 118] on section "Frequently Asked Questions (FAQs) Text Block 1. Can I use Vitamin C and Retinol…" at bounding box center [435, 143] width 516 height 247
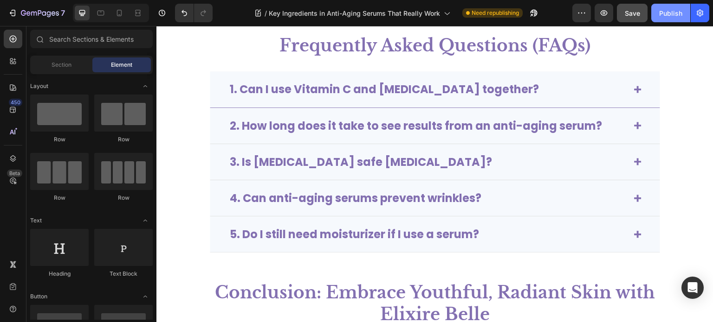
click at [672, 14] on div "Publish" at bounding box center [670, 13] width 23 height 10
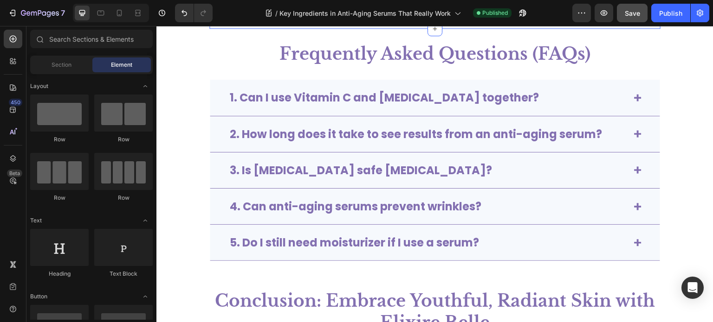
scroll to position [3377, 0]
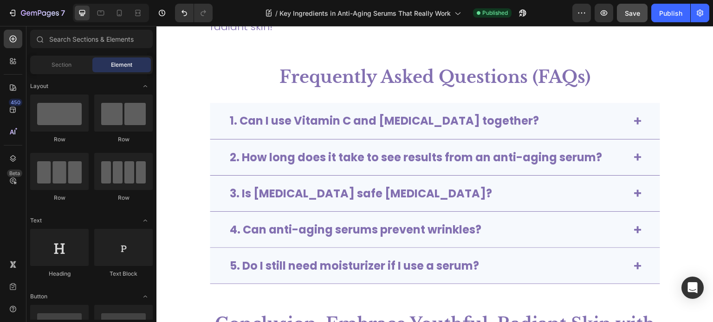
click at [109, 13] on div at bounding box center [111, 13] width 76 height 19
click at [102, 13] on icon at bounding box center [100, 12] width 9 height 9
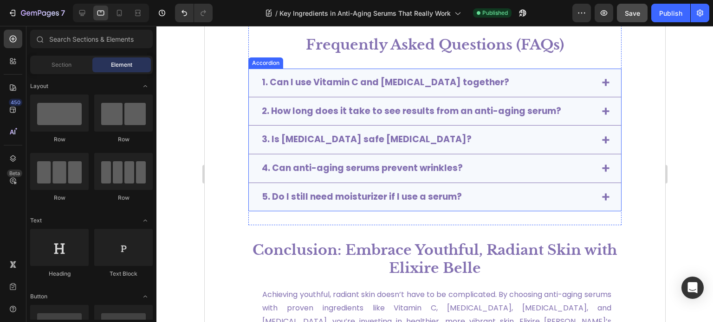
scroll to position [3061, 0]
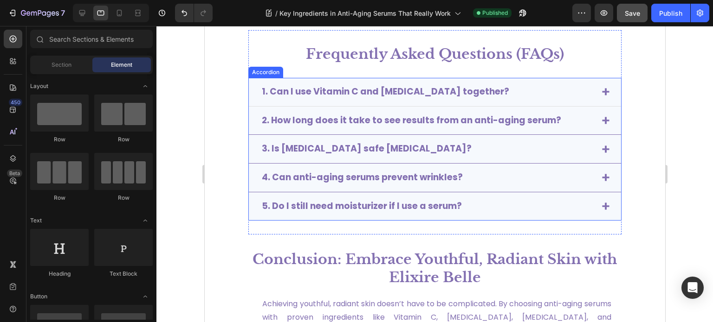
click at [339, 98] on strong "1. Can I use Vitamin C and Retinol together?" at bounding box center [384, 91] width 247 height 13
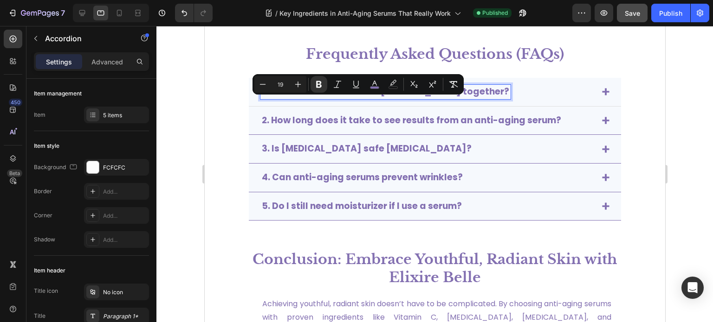
click at [327, 98] on strong "1. Can I use Vitamin C and Retinol together?" at bounding box center [384, 91] width 247 height 13
click at [350, 127] on strong "2. How long does it take to see results from an anti-aging serum?" at bounding box center [410, 120] width 299 height 13
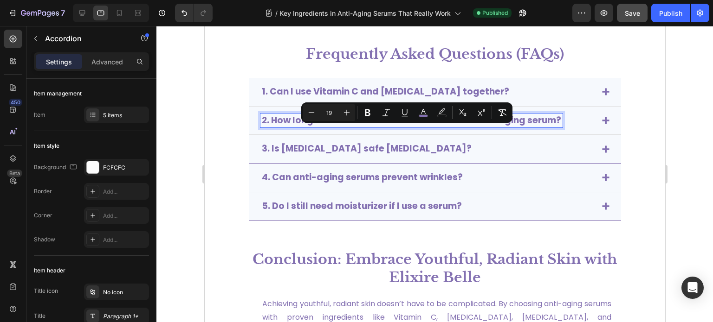
click at [292, 98] on strong "1. Can I use Vitamin C and Retinol together?" at bounding box center [384, 91] width 247 height 13
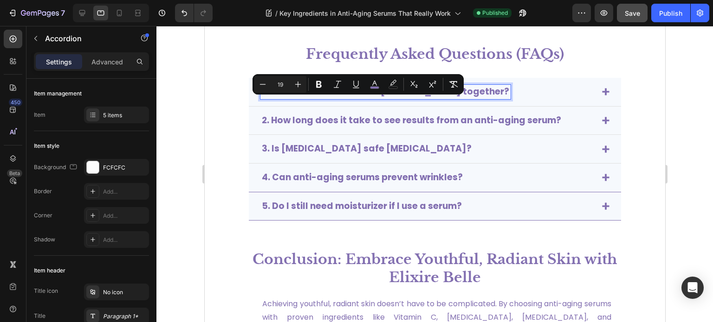
click at [314, 155] on strong "3. Is Hyaluronic Acid safe for sensitive skin?" at bounding box center [366, 148] width 210 height 13
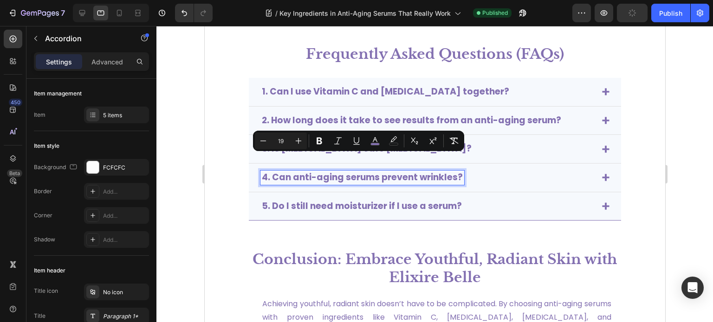
click at [315, 184] on strong "4. Can anti-aging serums prevent wrinkles?" at bounding box center [361, 177] width 201 height 13
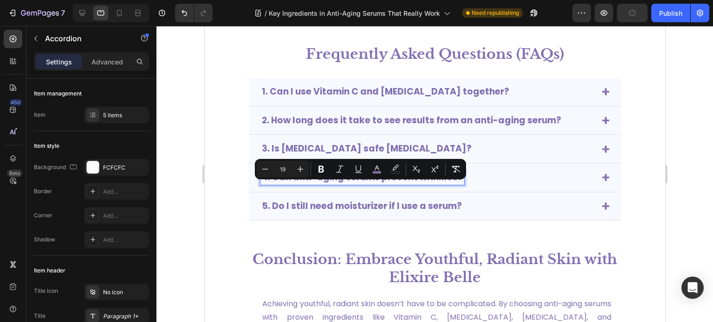
click at [318, 213] on strong "5. Do I still need moisturizer if I use a serum?" at bounding box center [361, 206] width 200 height 13
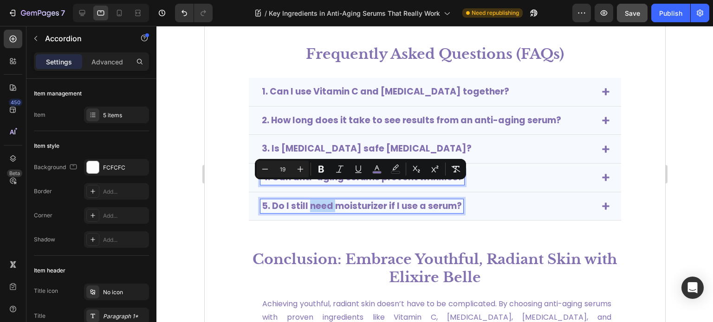
click at [318, 213] on strong "5. Do I still need moisturizer if I use a serum?" at bounding box center [361, 206] width 200 height 13
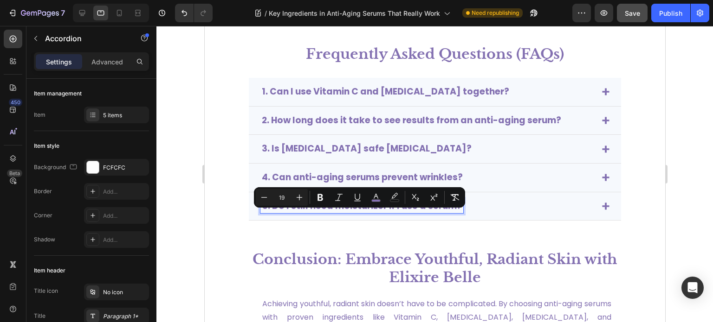
click at [642, 108] on section "Frequently Asked Questions (FAQs) Text Block 1. Can I use Vitamin C and Retinol…" at bounding box center [434, 132] width 429 height 205
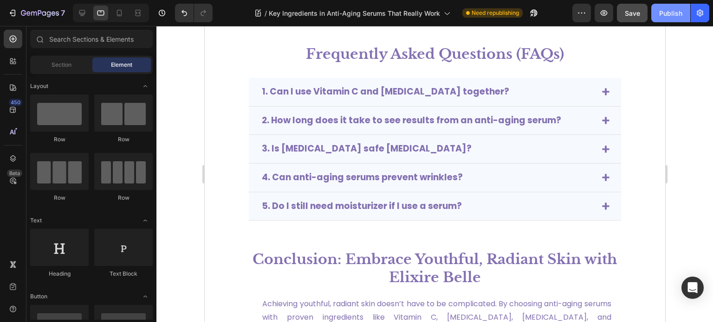
click at [668, 13] on div "Publish" at bounding box center [670, 13] width 23 height 10
click at [669, 10] on div "Publish" at bounding box center [670, 13] width 23 height 10
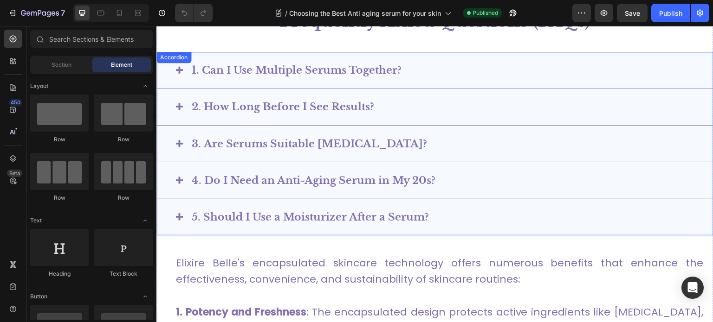
scroll to position [3233, 0]
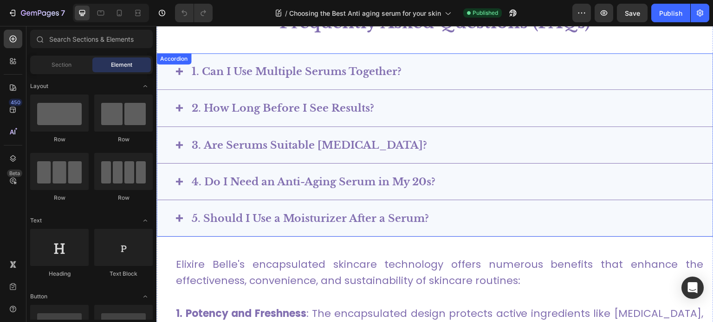
click at [172, 59] on div "Accordion" at bounding box center [173, 59] width 31 height 8
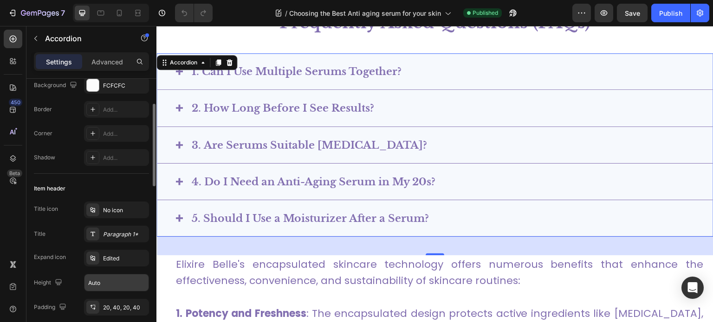
scroll to position [107, 0]
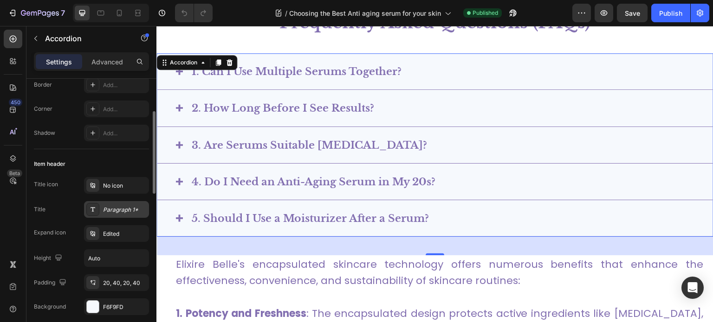
click at [130, 212] on div "Paragraph 1*" at bounding box center [125, 210] width 44 height 8
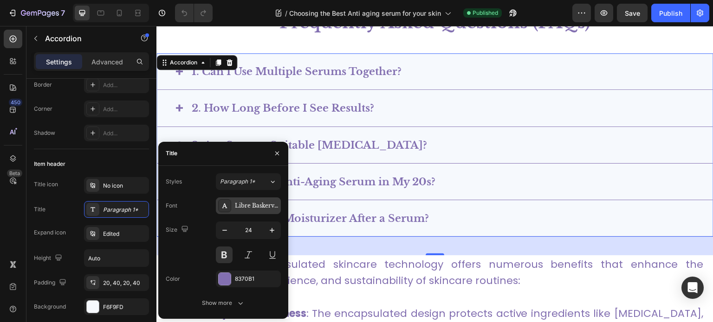
click at [260, 206] on div "Libre Baskerville" at bounding box center [257, 206] width 44 height 8
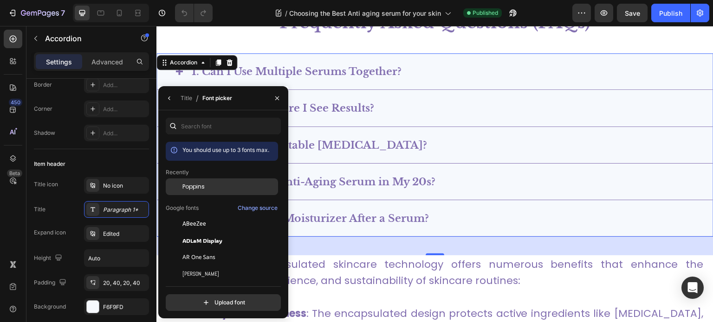
click at [210, 189] on div "Poppins" at bounding box center [229, 187] width 94 height 8
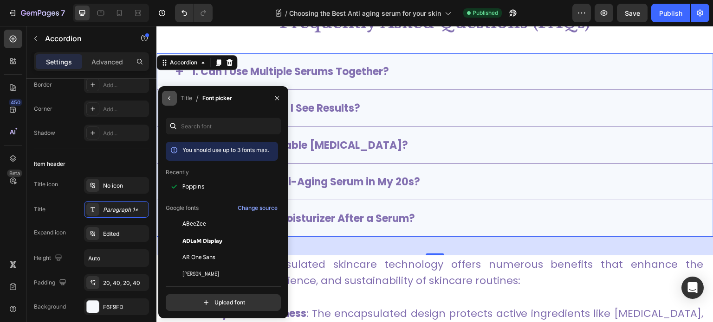
click at [171, 100] on icon "button" at bounding box center [169, 98] width 7 height 7
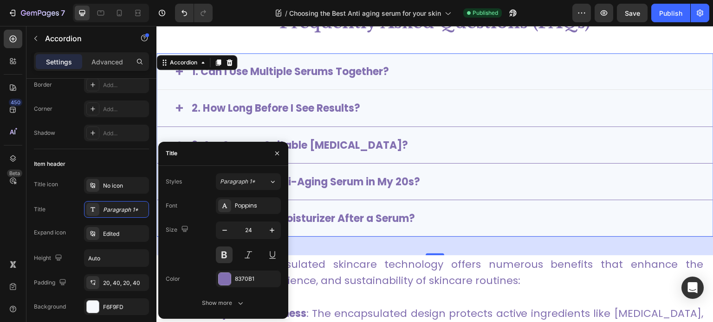
click at [314, 77] on span "1. Can I Use Multiple Serums Together?" at bounding box center [290, 71] width 197 height 14
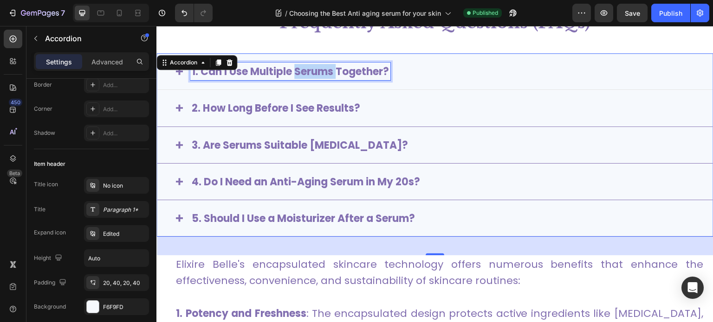
click at [314, 77] on span "1. Can I Use Multiple Serums Together?" at bounding box center [290, 71] width 197 height 14
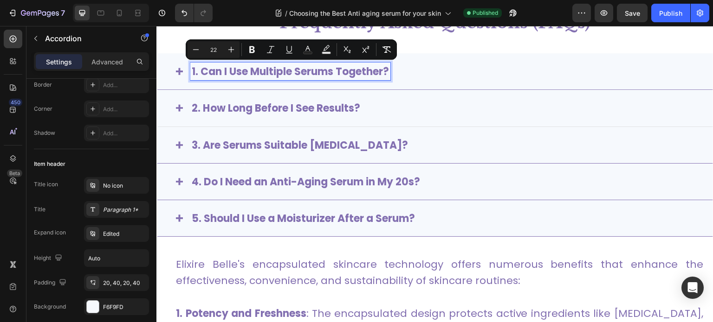
click at [313, 112] on span "2. How Long Before I See Results?" at bounding box center [276, 108] width 168 height 14
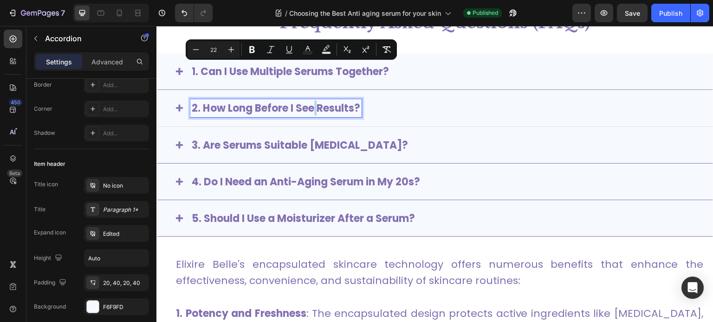
click at [313, 112] on span "2. How Long Before I See Results?" at bounding box center [276, 108] width 168 height 14
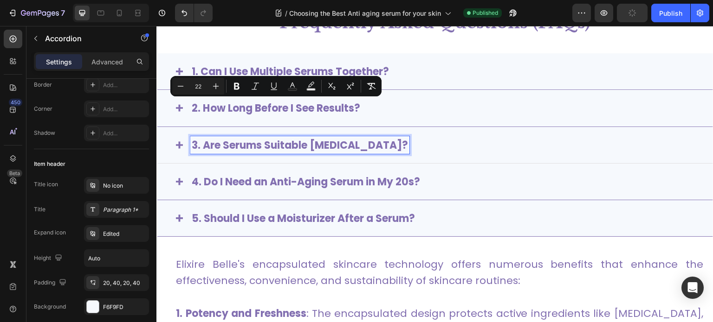
click at [306, 139] on span "3. Are Serums Suitable [MEDICAL_DATA]?" at bounding box center [300, 145] width 216 height 14
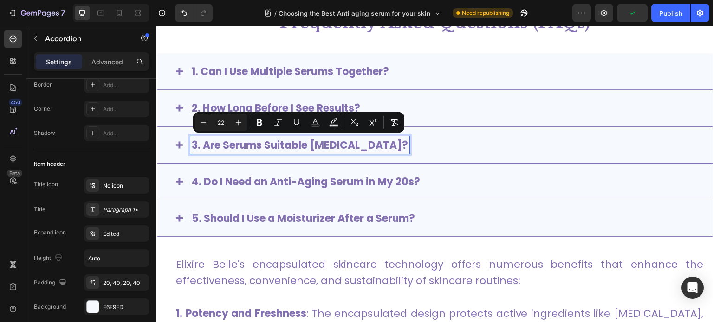
click at [296, 175] on span "4. Do I Need an Anti-Aging Serum in My 20s?" at bounding box center [306, 182] width 228 height 14
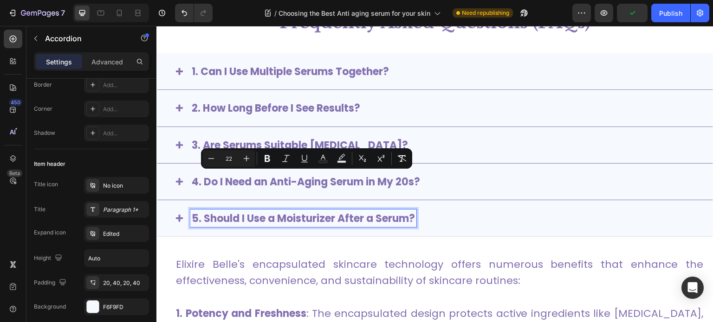
click at [282, 210] on div "5. Should I Use a Moisturizer After a Serum?" at bounding box center [303, 219] width 226 height 18
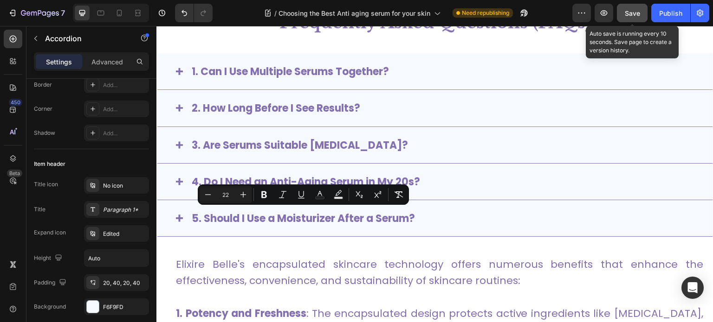
click at [643, 16] on button "Save" at bounding box center [632, 13] width 31 height 19
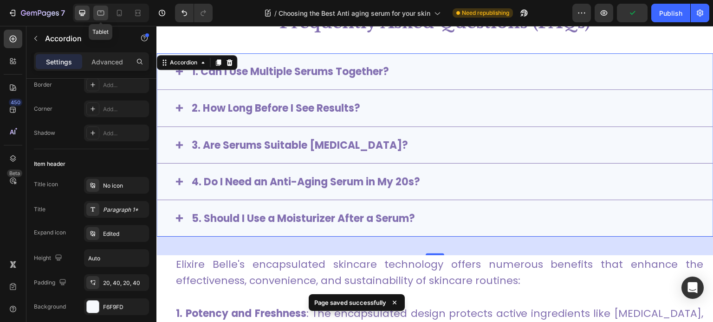
click at [101, 12] on icon at bounding box center [100, 13] width 7 height 5
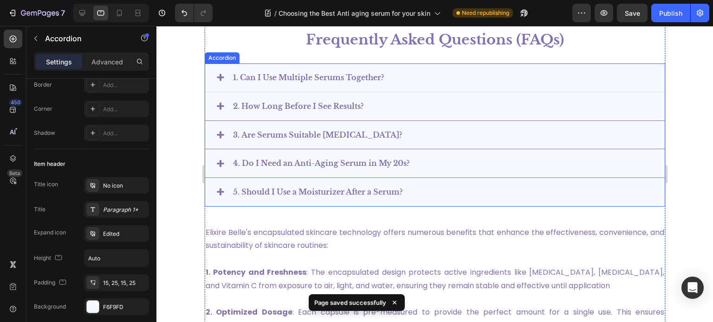
scroll to position [3062, 0]
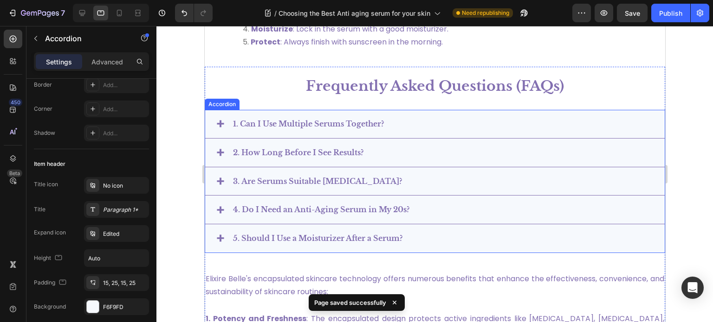
click at [227, 103] on div "Accordion" at bounding box center [221, 104] width 31 height 8
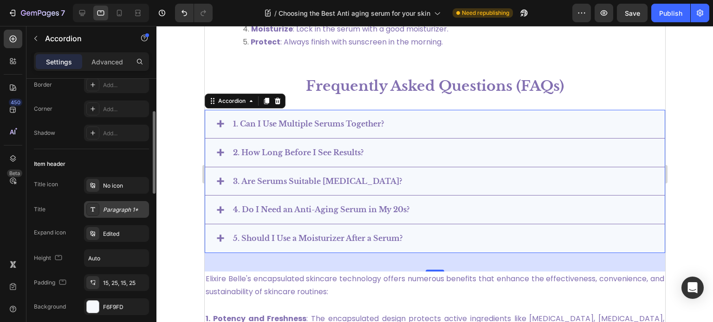
click at [128, 209] on div "Paragraph 1*" at bounding box center [125, 210] width 44 height 8
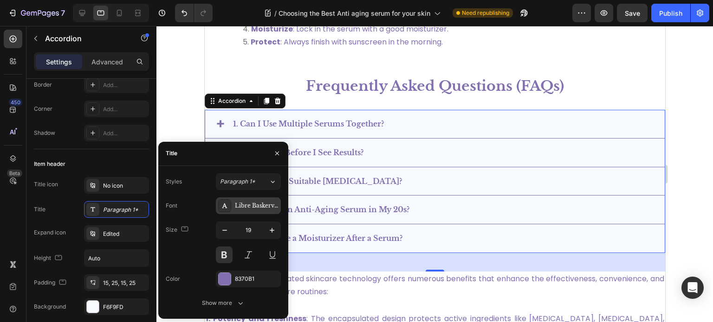
click at [257, 203] on div "Libre Baskerville" at bounding box center [257, 206] width 44 height 8
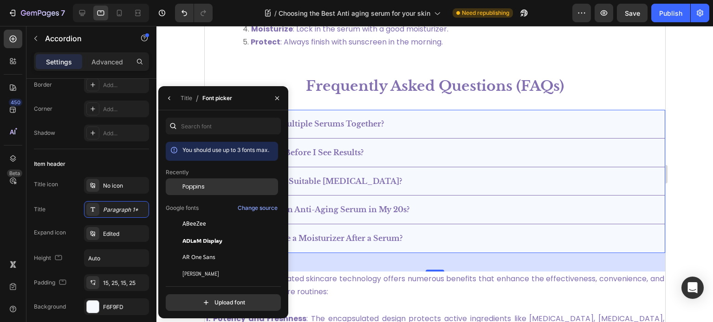
click at [217, 191] on div "Poppins" at bounding box center [229, 187] width 94 height 8
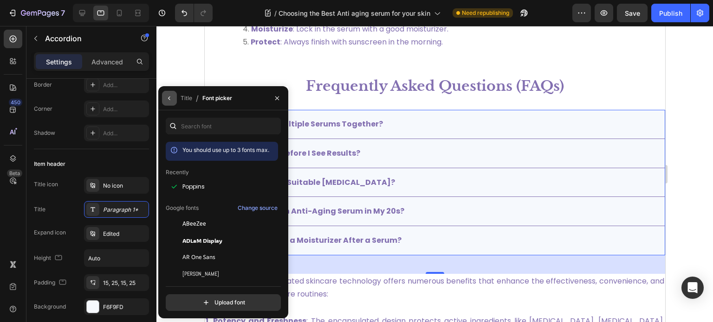
click at [172, 98] on icon "button" at bounding box center [169, 98] width 7 height 7
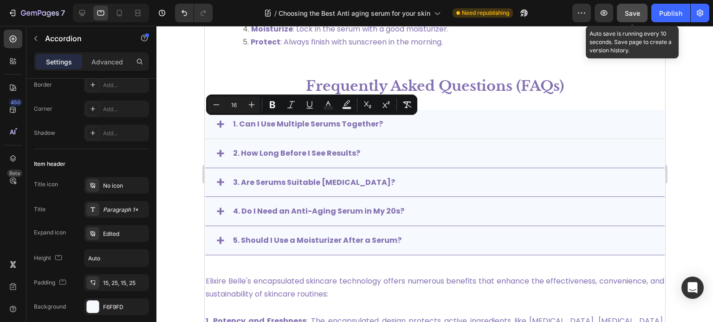
click at [629, 18] on div "Save" at bounding box center [632, 13] width 15 height 10
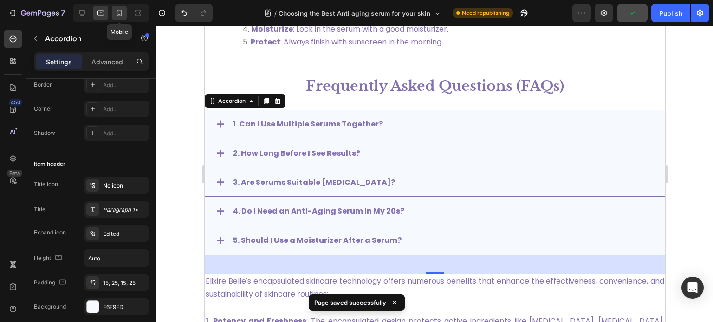
click at [123, 12] on icon at bounding box center [119, 12] width 9 height 9
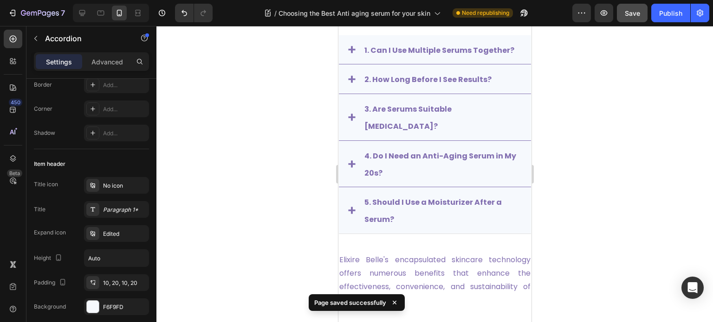
scroll to position [3547, 0]
click at [424, 155] on span "4. Do I Need an Anti-Aging Serum in My 20s?" at bounding box center [440, 164] width 152 height 28
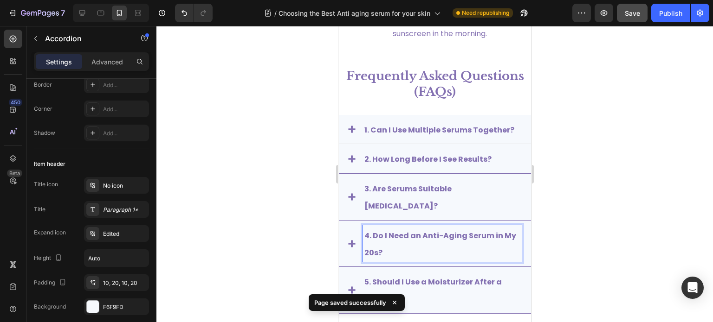
scroll to position [3452, 0]
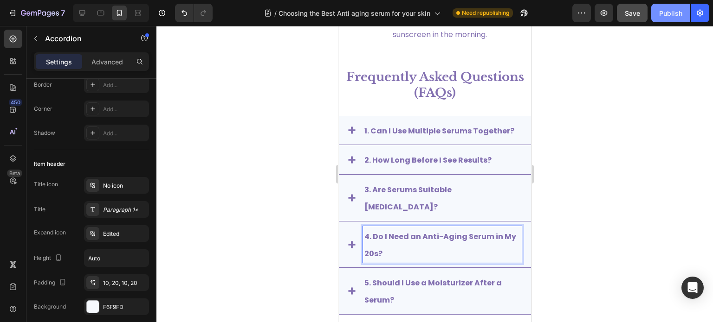
click at [670, 12] on div "Publish" at bounding box center [670, 13] width 23 height 10
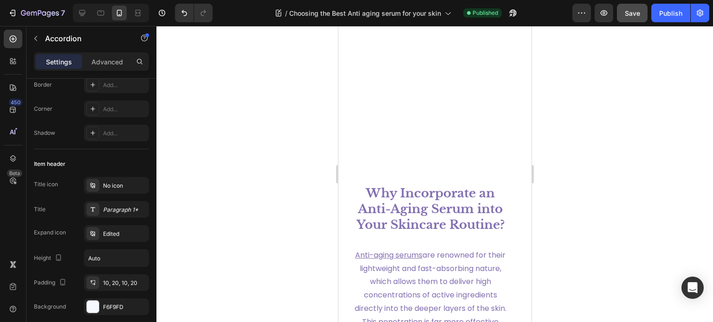
scroll to position [0, 0]
